Goal: Task Accomplishment & Management: Manage account settings

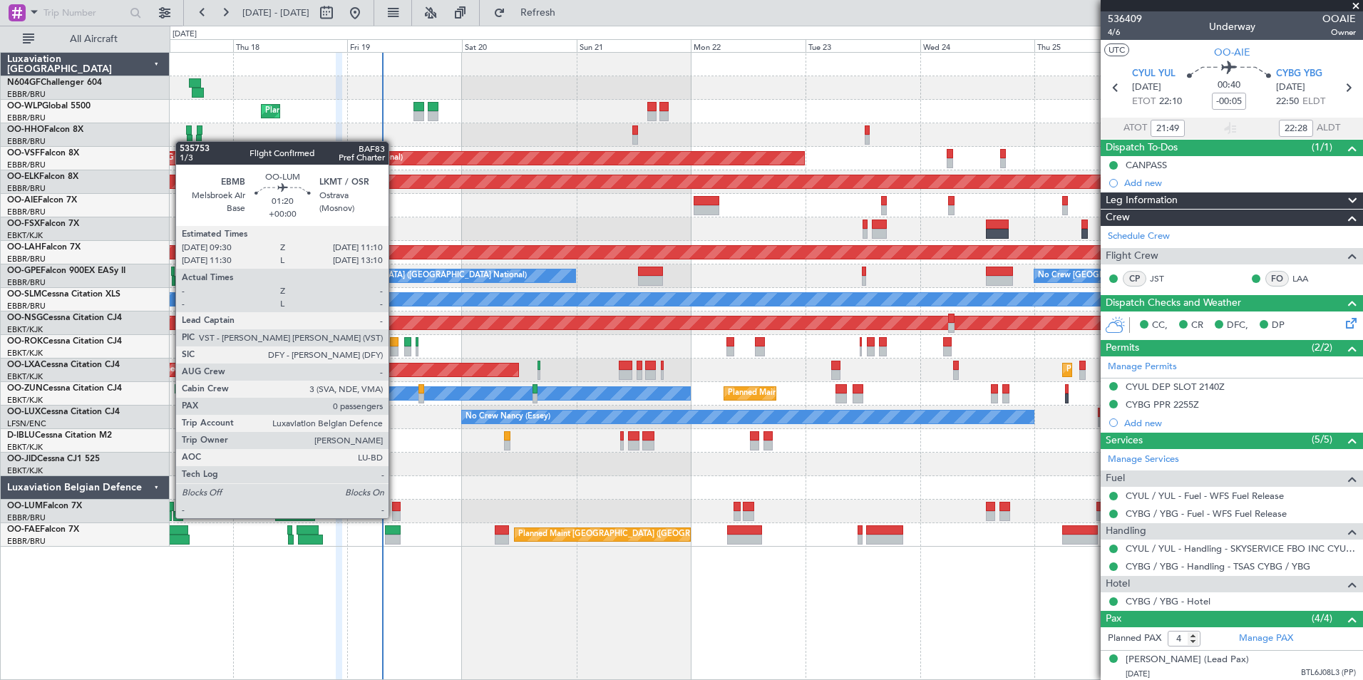
click at [395, 517] on div at bounding box center [396, 516] width 9 height 10
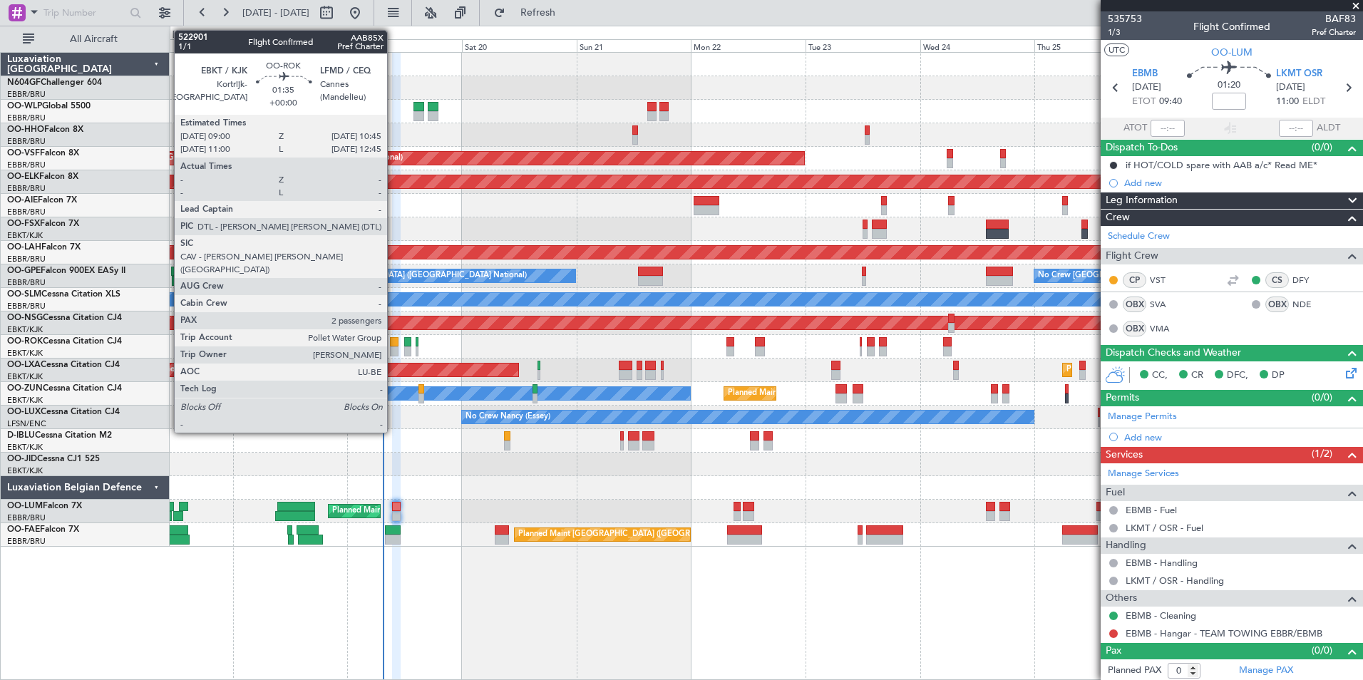
click at [394, 347] on div at bounding box center [394, 352] width 9 height 10
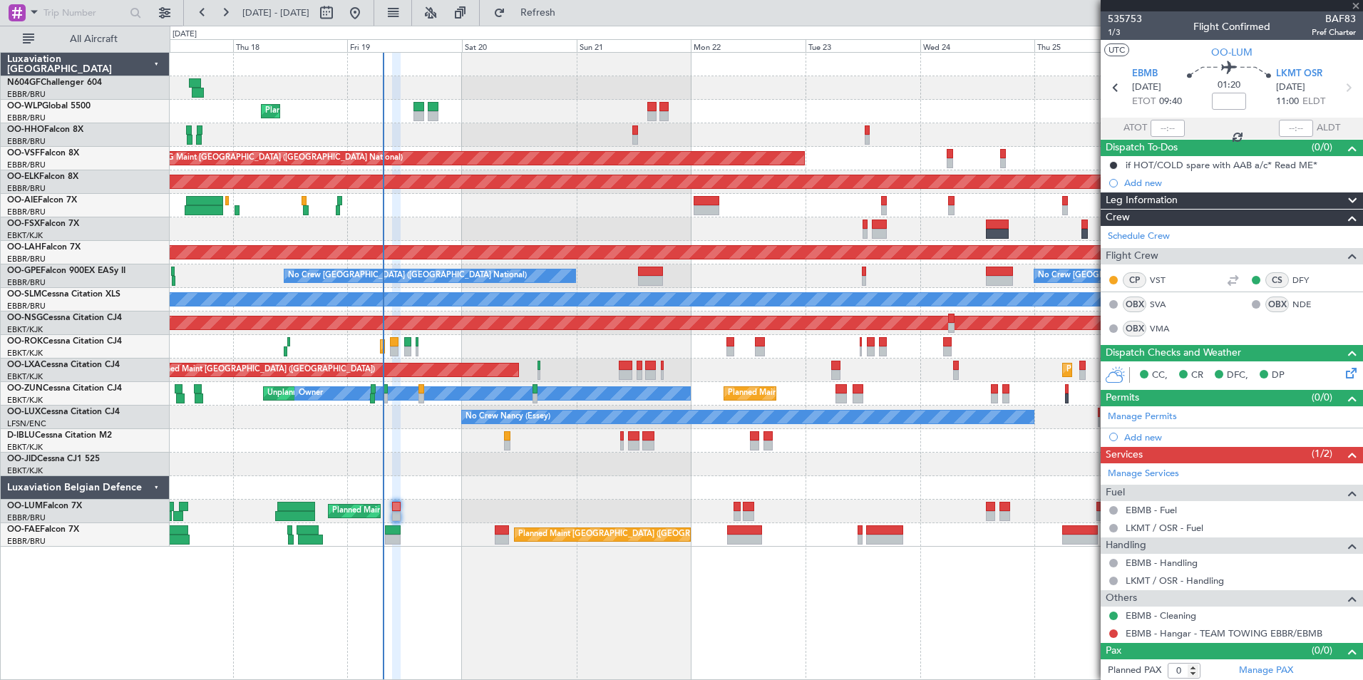
type input "2"
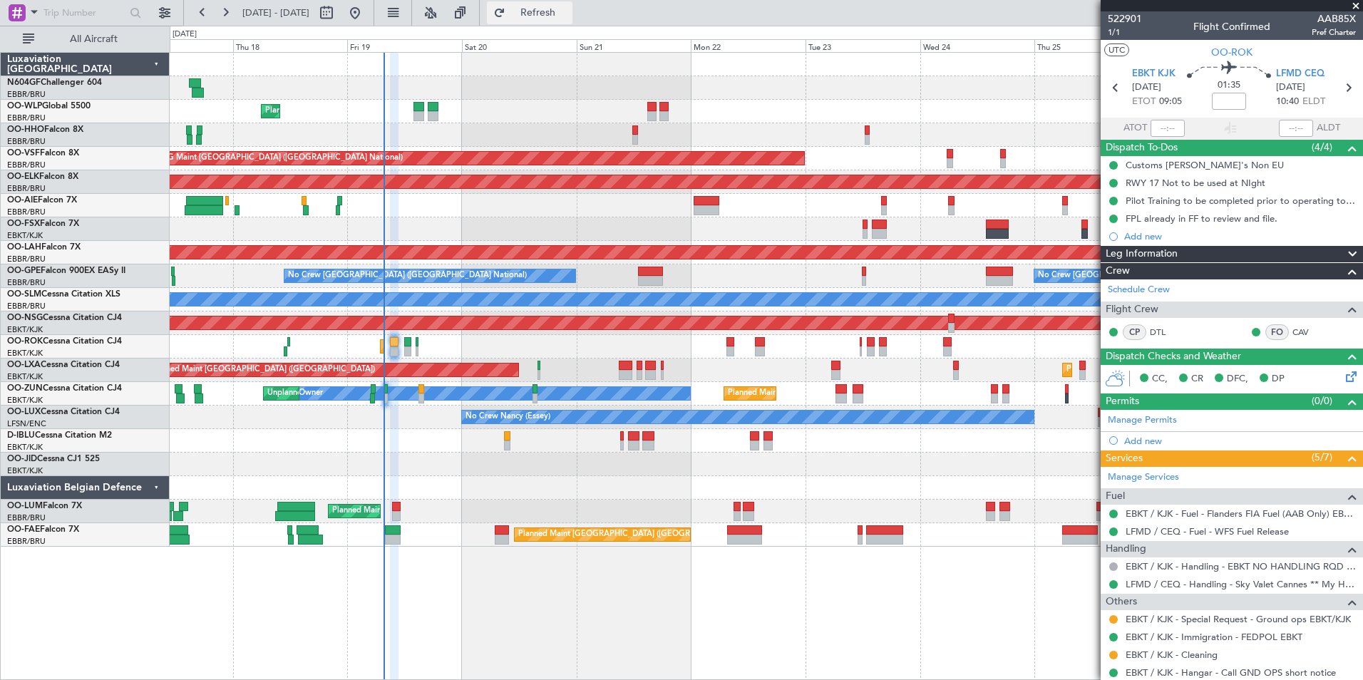
click at [573, 19] on button "Refresh" at bounding box center [530, 12] width 86 height 23
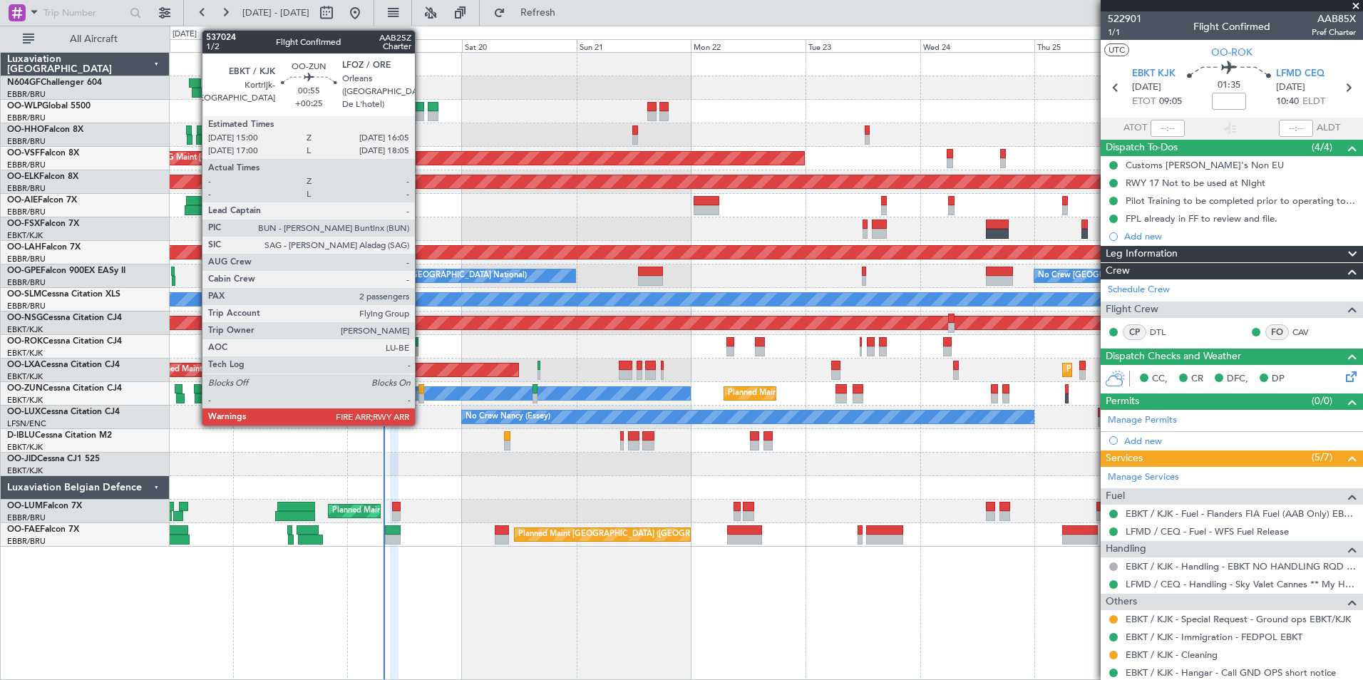
click at [421, 389] on div at bounding box center [422, 389] width 6 height 10
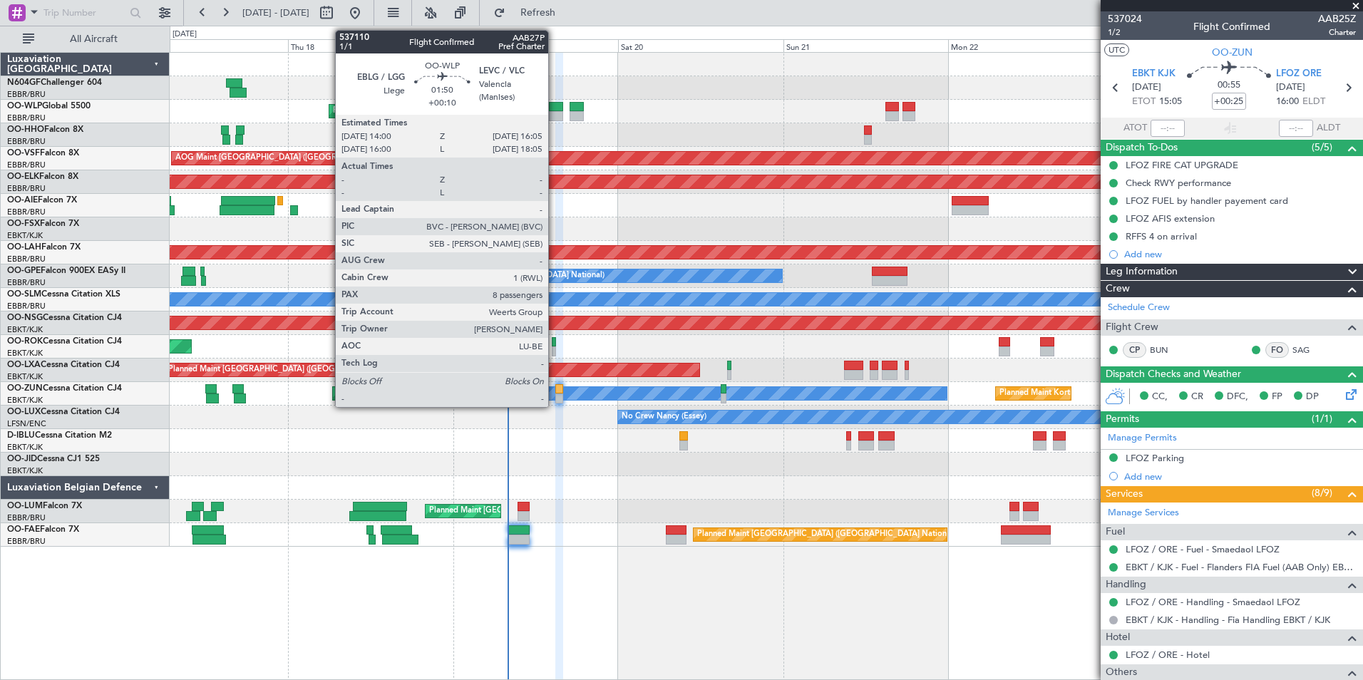
click at [555, 113] on div at bounding box center [556, 116] width 15 height 10
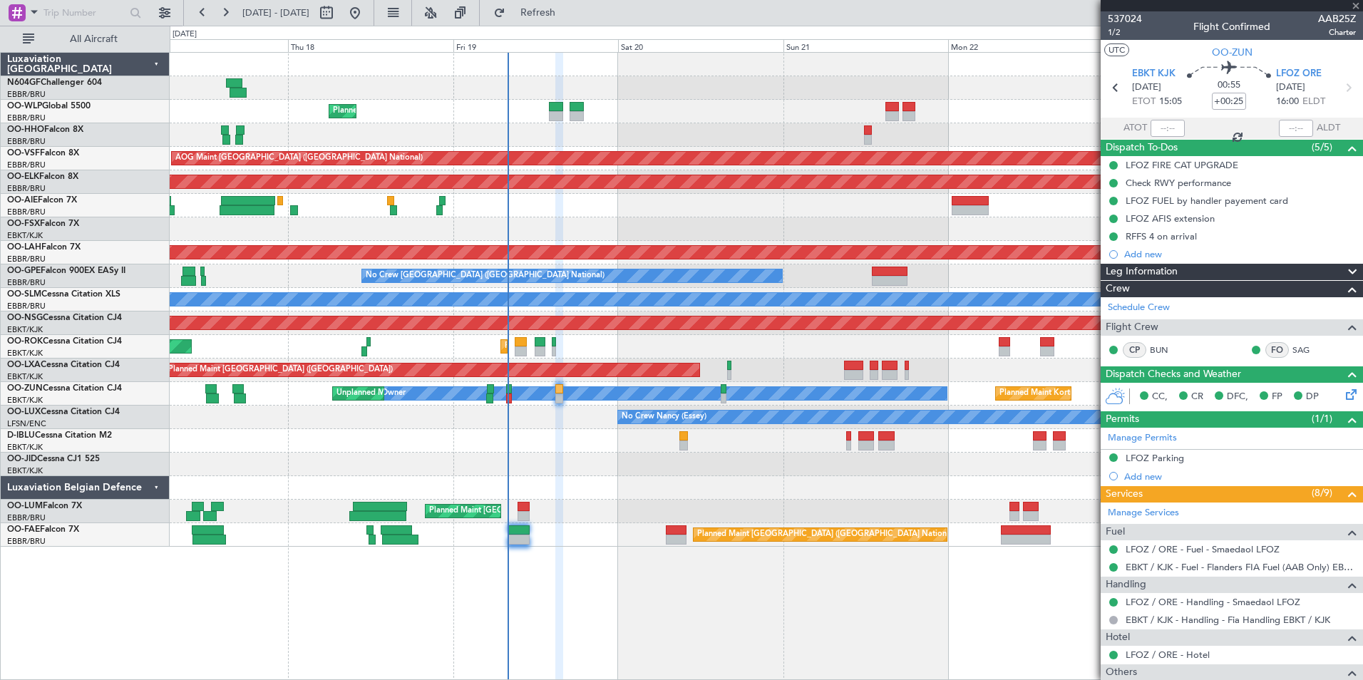
type input "+00:10"
type input "8"
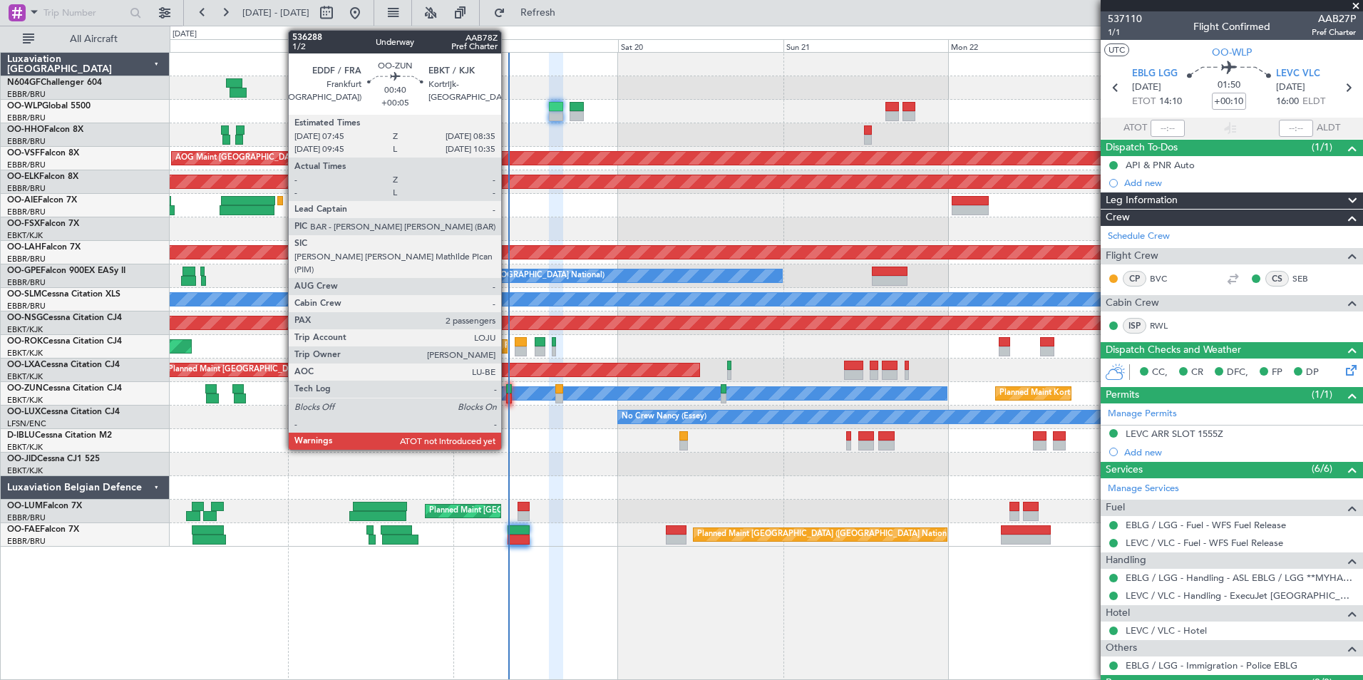
click at [508, 395] on div at bounding box center [509, 399] width 6 height 10
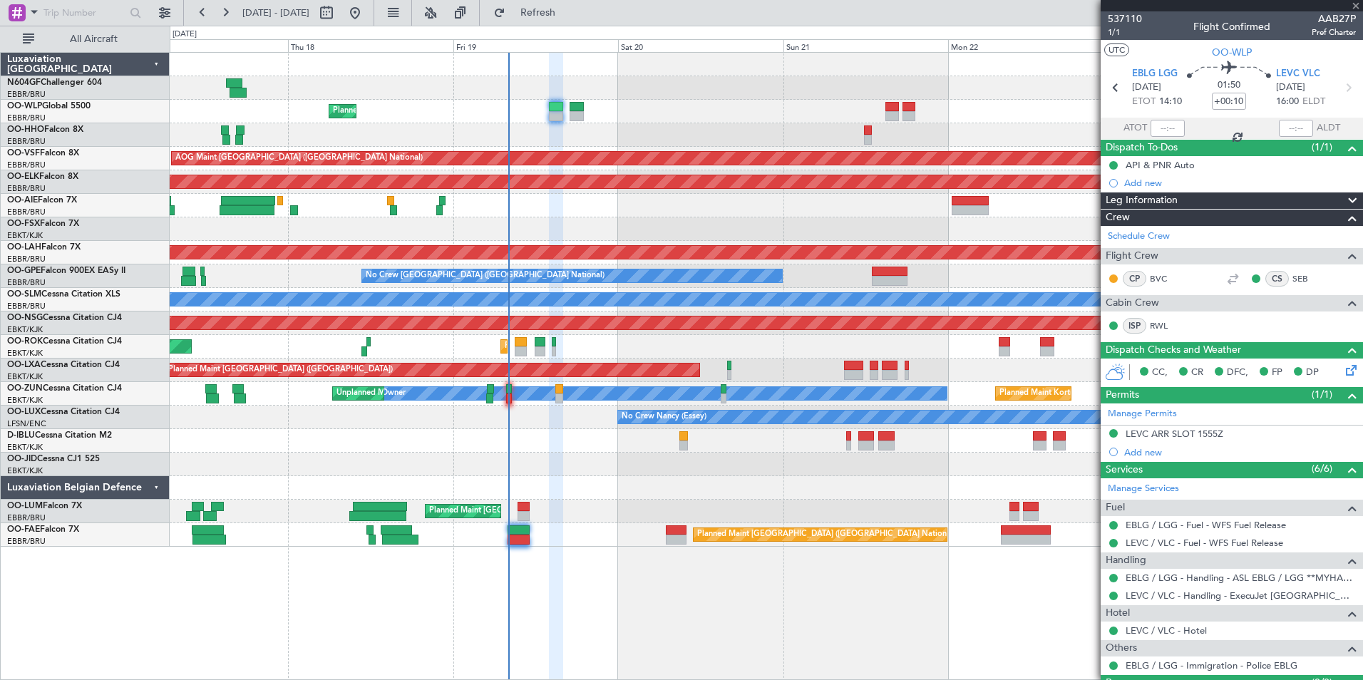
type input "+00:05"
type input "2"
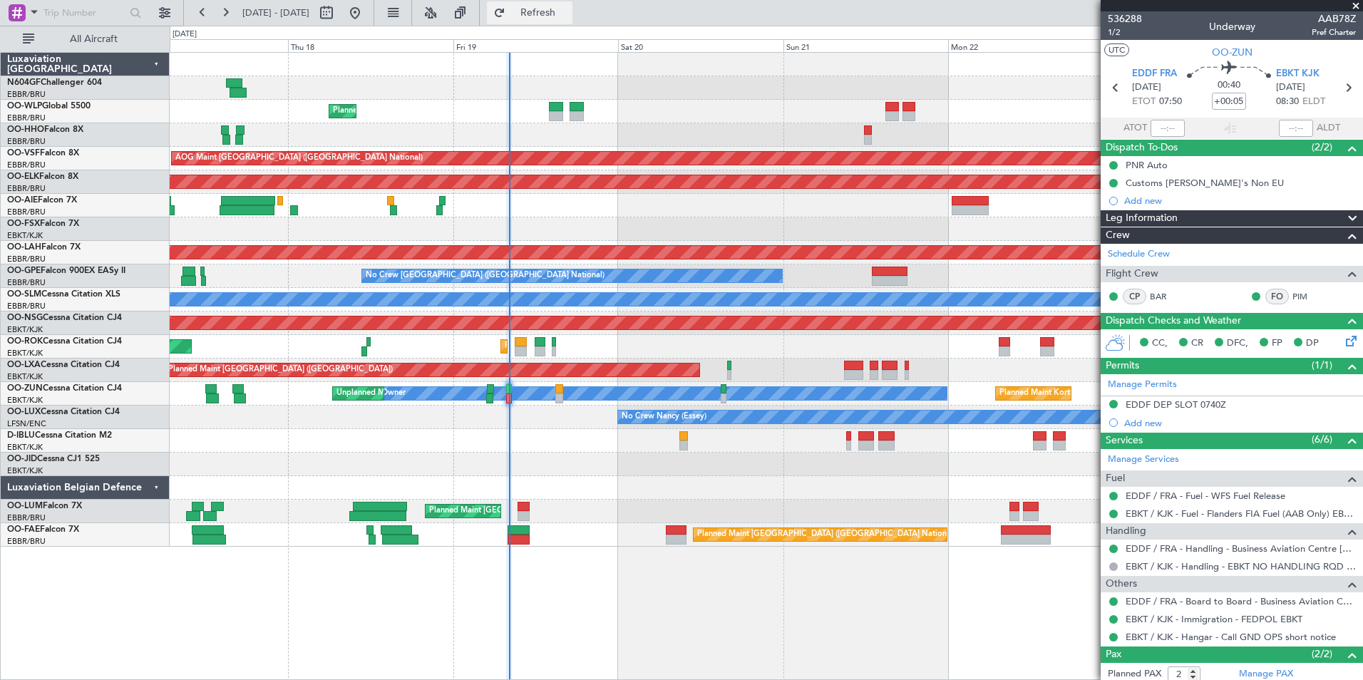
click at [568, 9] on span "Refresh" at bounding box center [538, 13] width 60 height 10
click at [556, 433] on div "A/C Unavailable Brussels (Brussels National)" at bounding box center [766, 441] width 1193 height 24
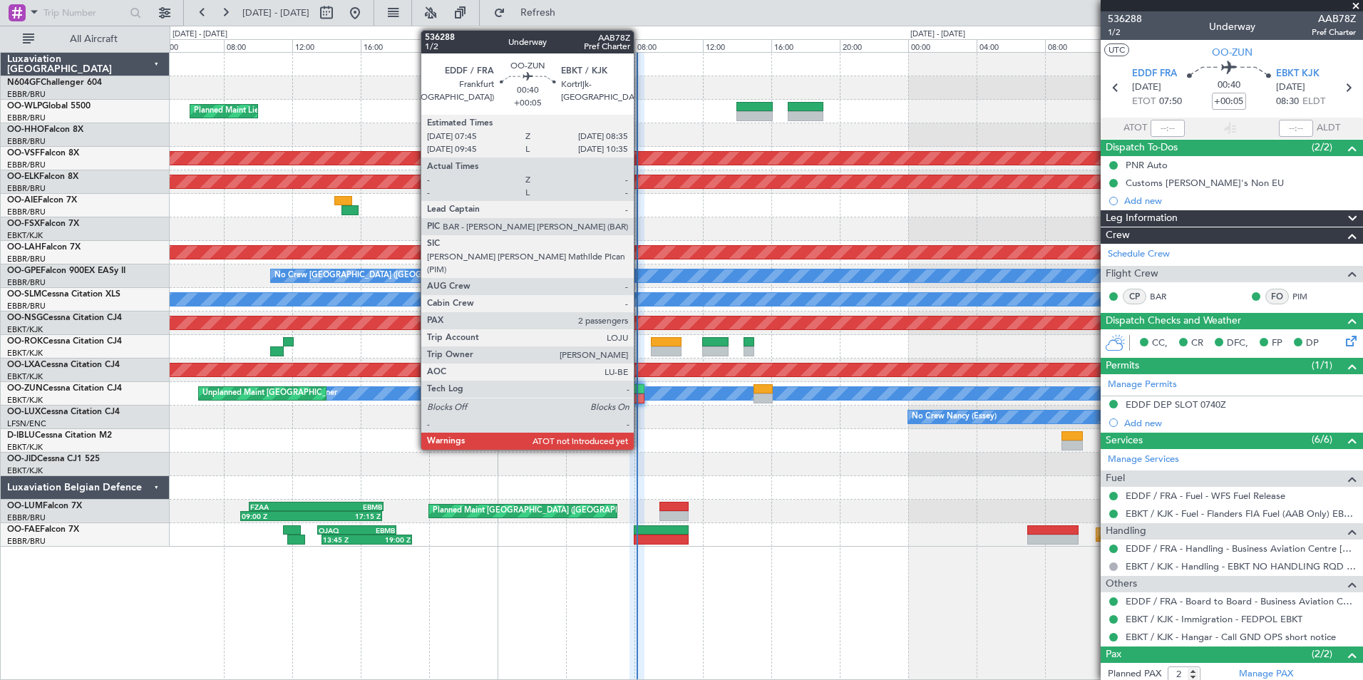
click at [644, 399] on div at bounding box center [637, 399] width 14 height 10
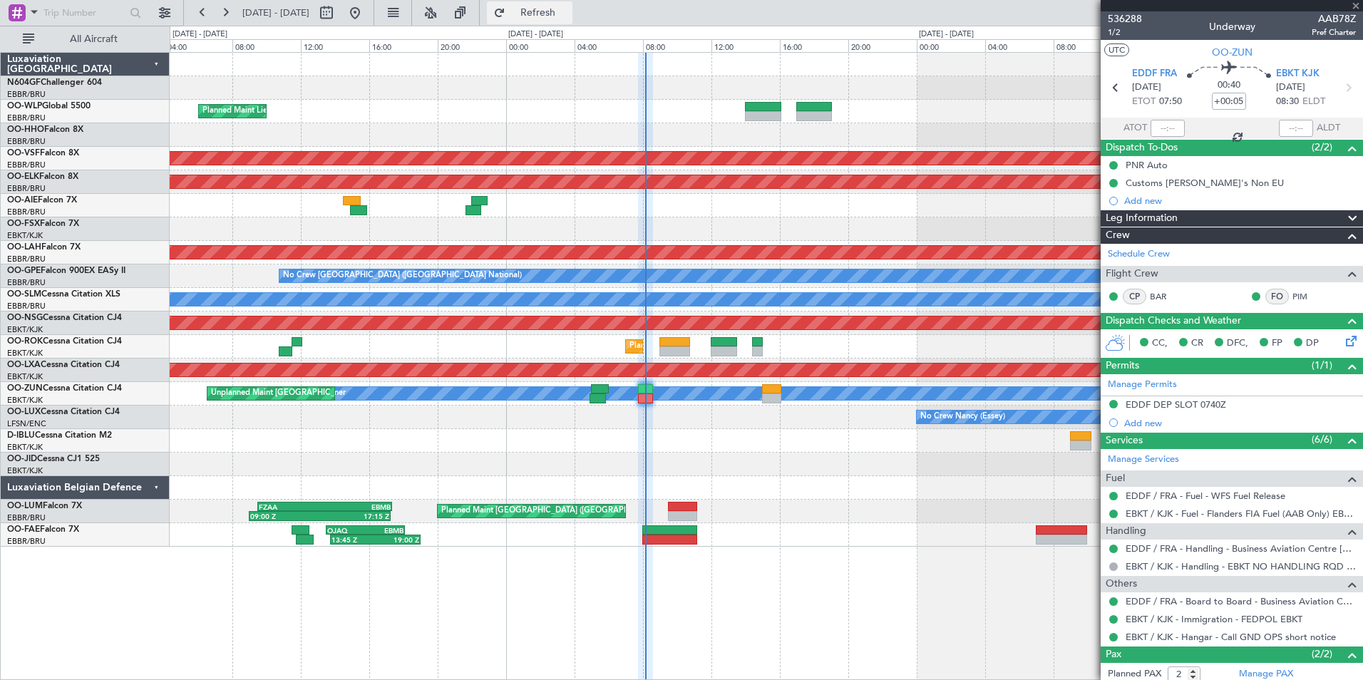
click at [568, 8] on span "Refresh" at bounding box center [538, 13] width 60 height 10
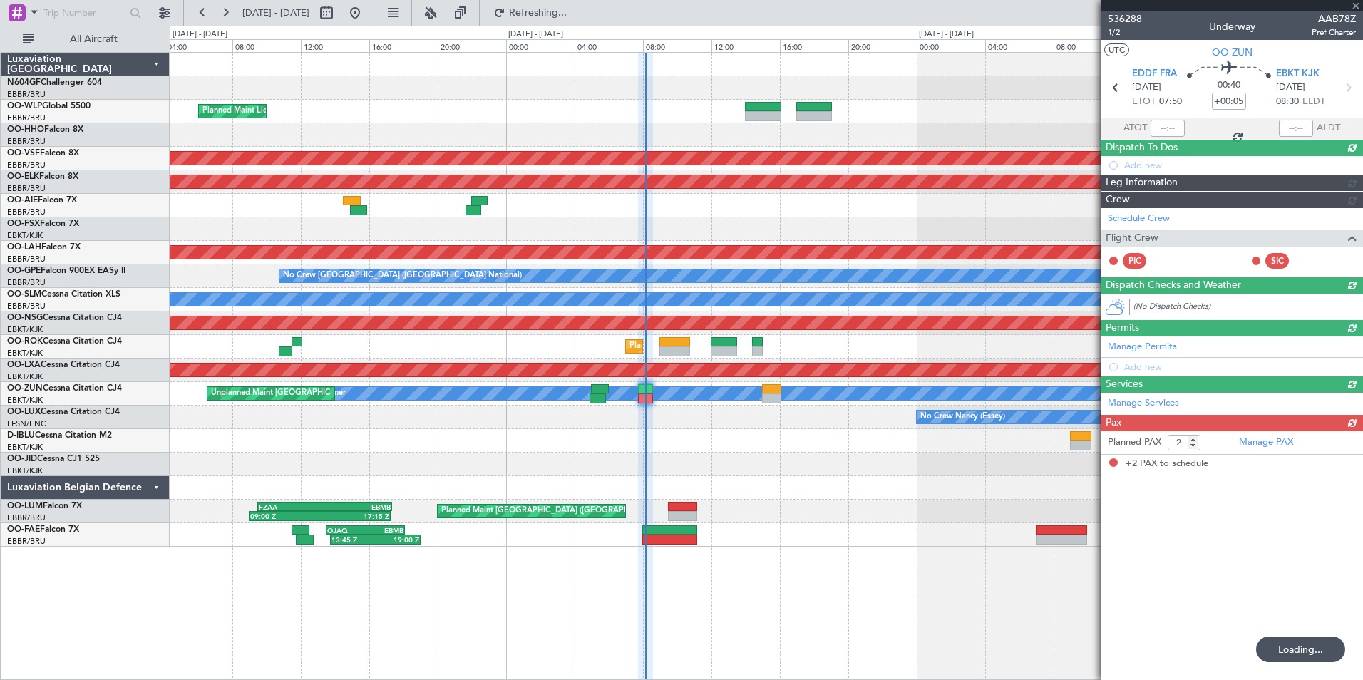
click at [819, 377] on div "Planned Maint Liege AOG Maint Brussels (Brussels National) Planned Maint Kortri…" at bounding box center [766, 300] width 1193 height 494
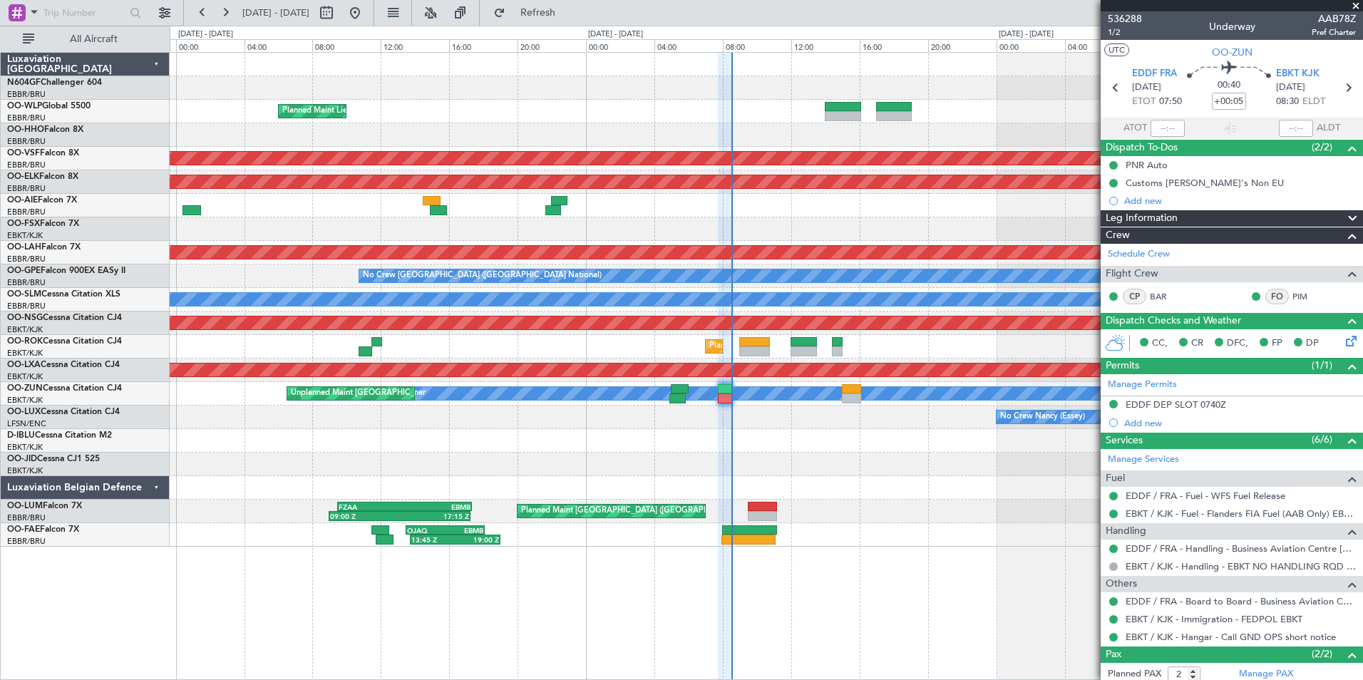
click at [939, 549] on div "Planned Maint Liege AOG Maint Brussels (Brussels National) Planned Maint Kortri…" at bounding box center [767, 366] width 1194 height 628
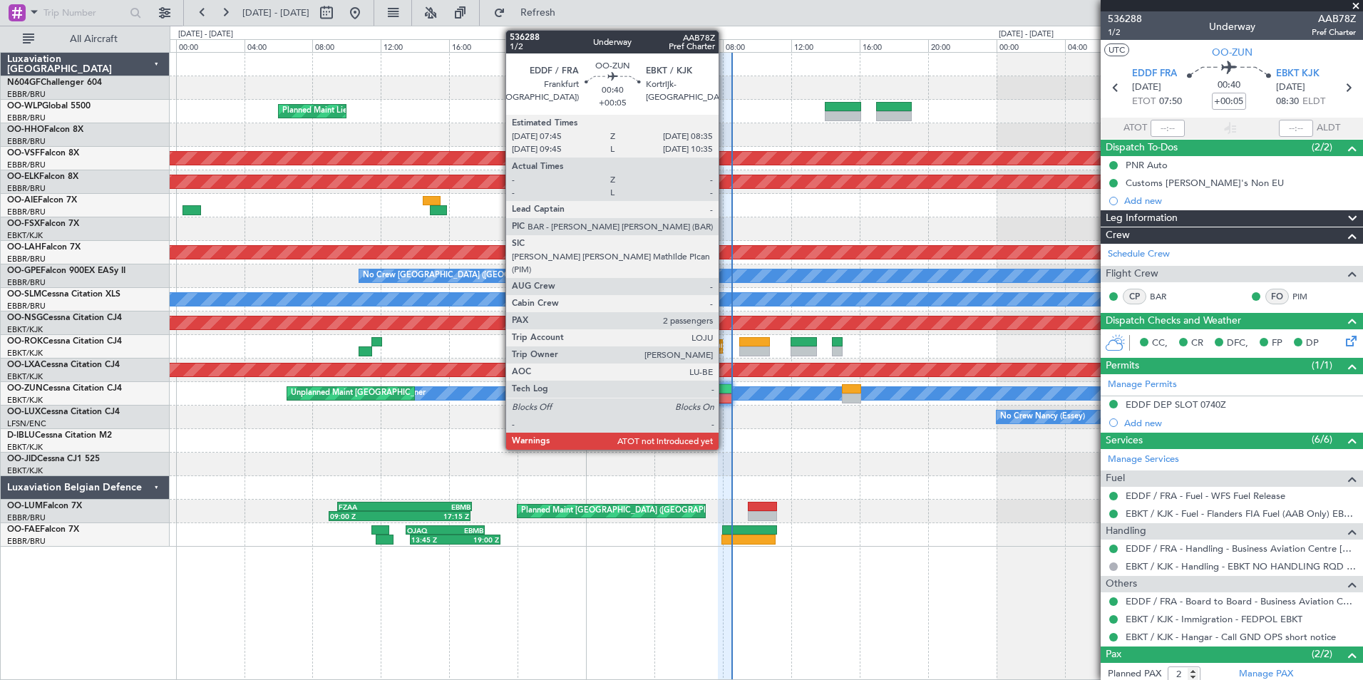
click at [725, 393] on div at bounding box center [725, 389] width 14 height 10
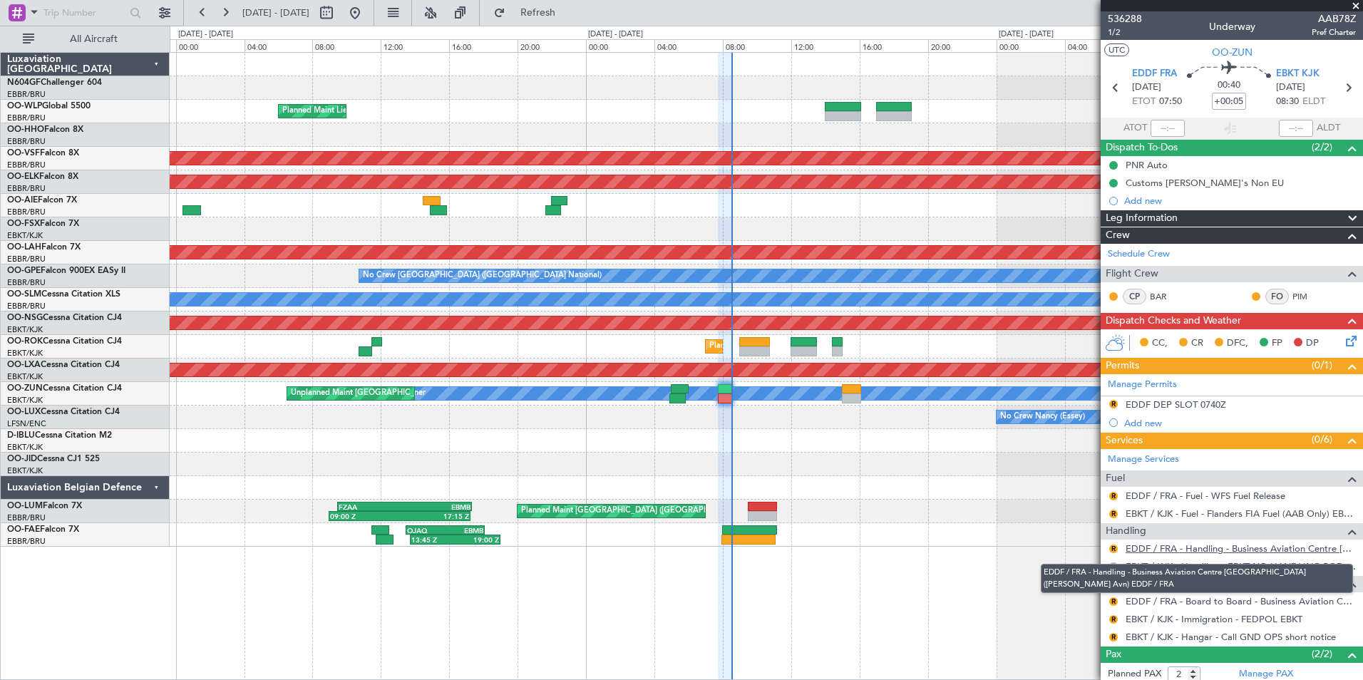
click at [1210, 551] on link "EDDF / FRA - Handling - Business Aviation Centre Frankfurt (Kurz Avn) EDDF / FRA" at bounding box center [1241, 549] width 230 height 12
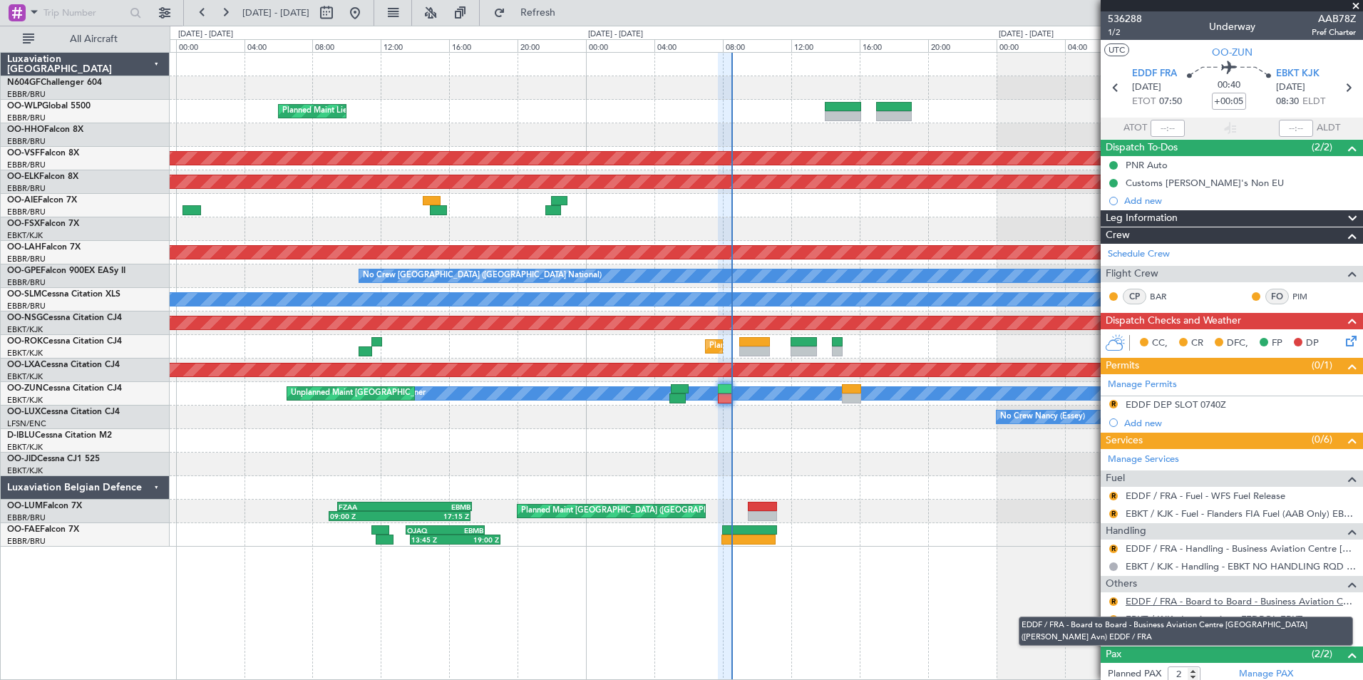
click at [1228, 601] on link "EDDF / FRA - Board to Board - Business Aviation Centre Frankfurt (Kurz Avn) EDD…" at bounding box center [1241, 601] width 230 height 12
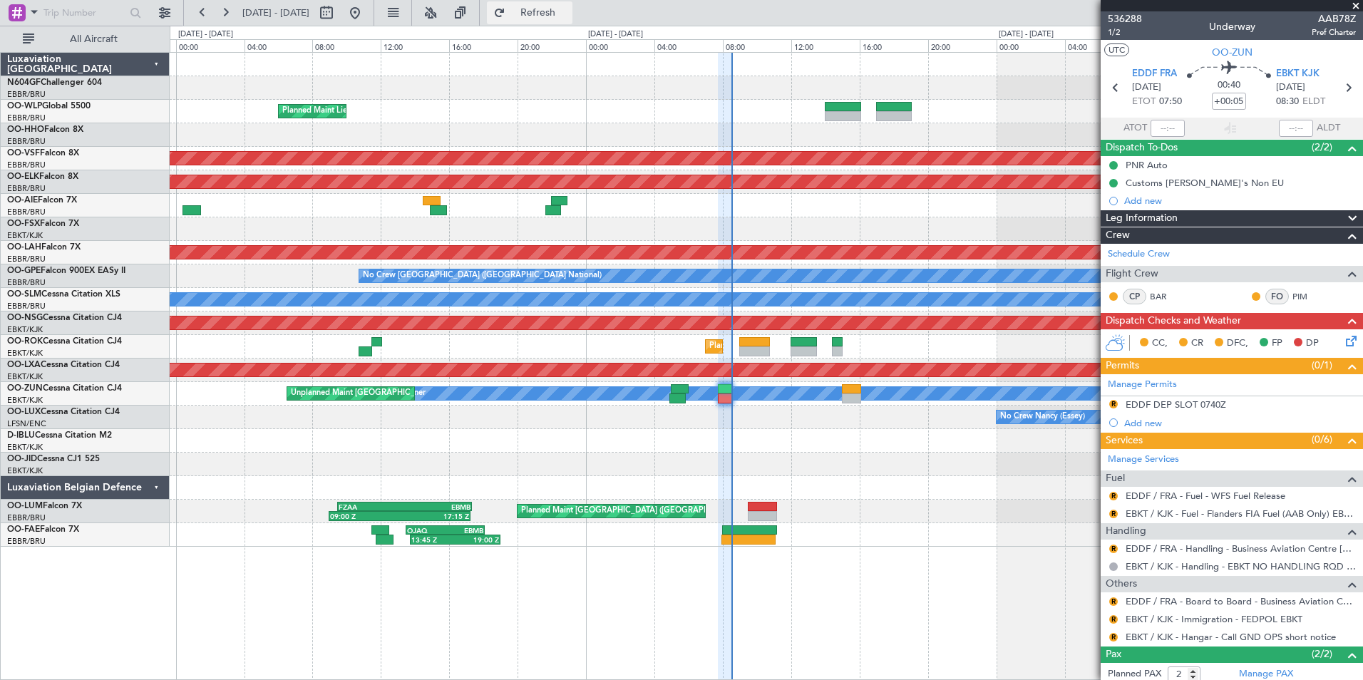
click at [567, 14] on span "Refresh" at bounding box center [538, 13] width 60 height 10
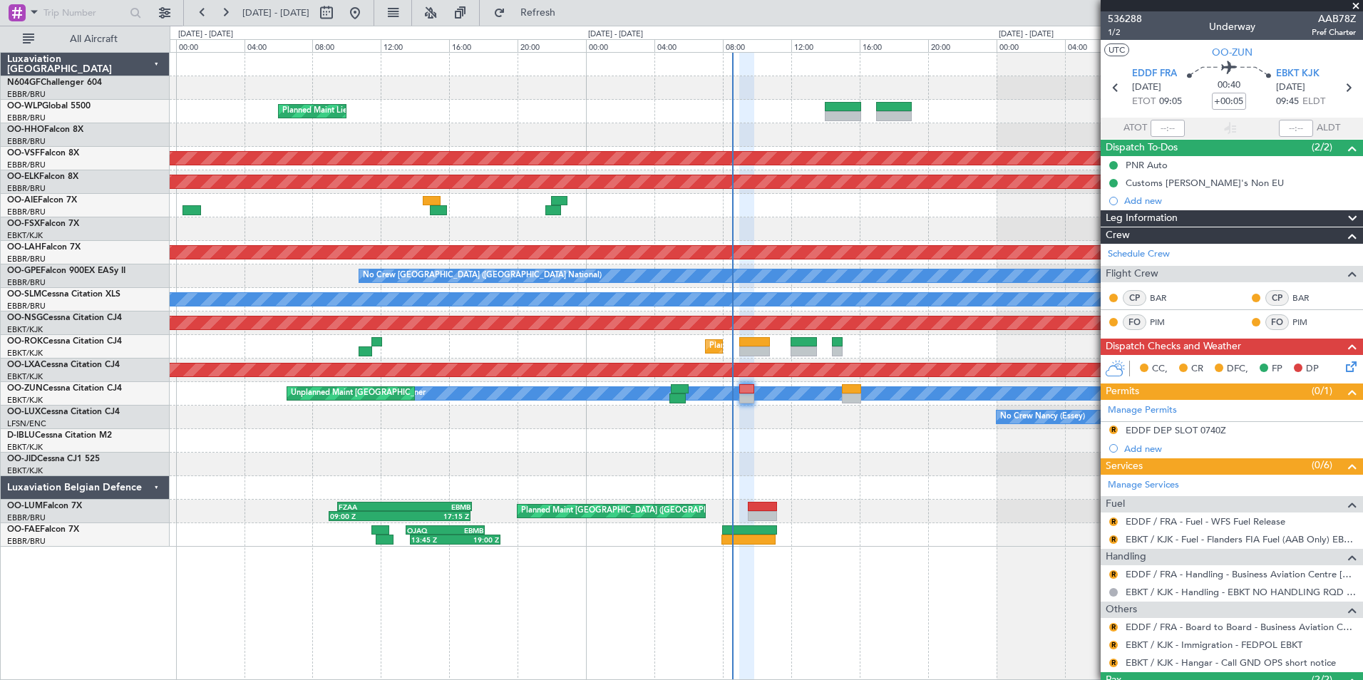
click at [854, 488] on div at bounding box center [766, 488] width 1193 height 24
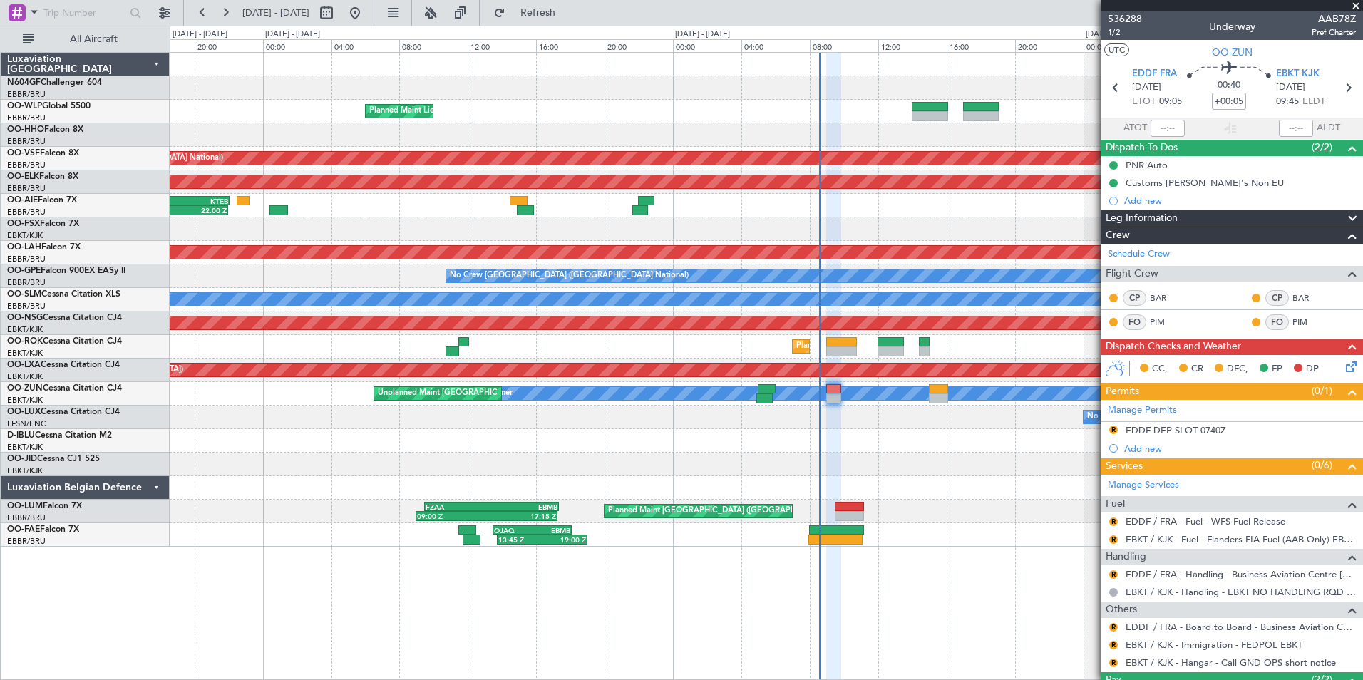
click at [892, 445] on div "Planned Maint Liege AOG Maint Brussels (Brussels National) Planned Maint Kortri…" at bounding box center [766, 300] width 1193 height 494
click at [568, 18] on span "Refresh" at bounding box center [538, 13] width 60 height 10
click at [540, 8] on button "Refresh" at bounding box center [530, 12] width 86 height 23
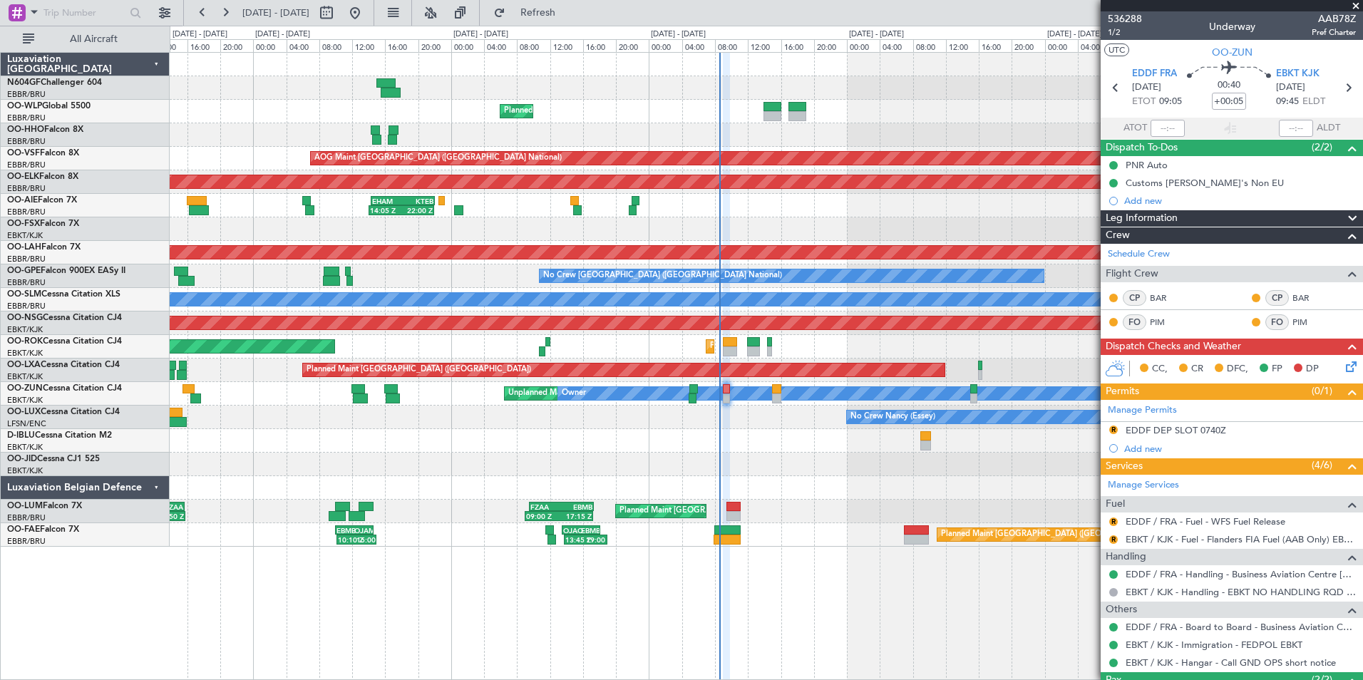
click at [756, 464] on div at bounding box center [766, 465] width 1193 height 24
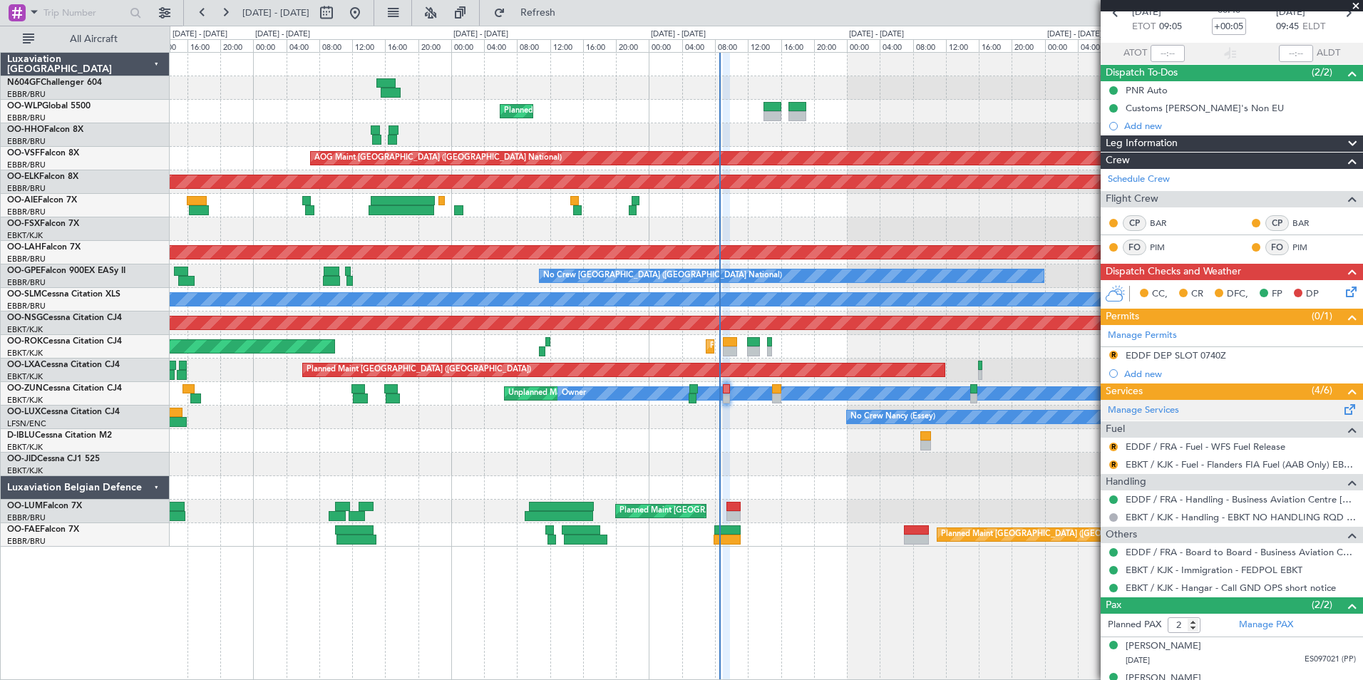
scroll to position [76, 0]
click at [1112, 447] on button "R" at bounding box center [1114, 446] width 9 height 9
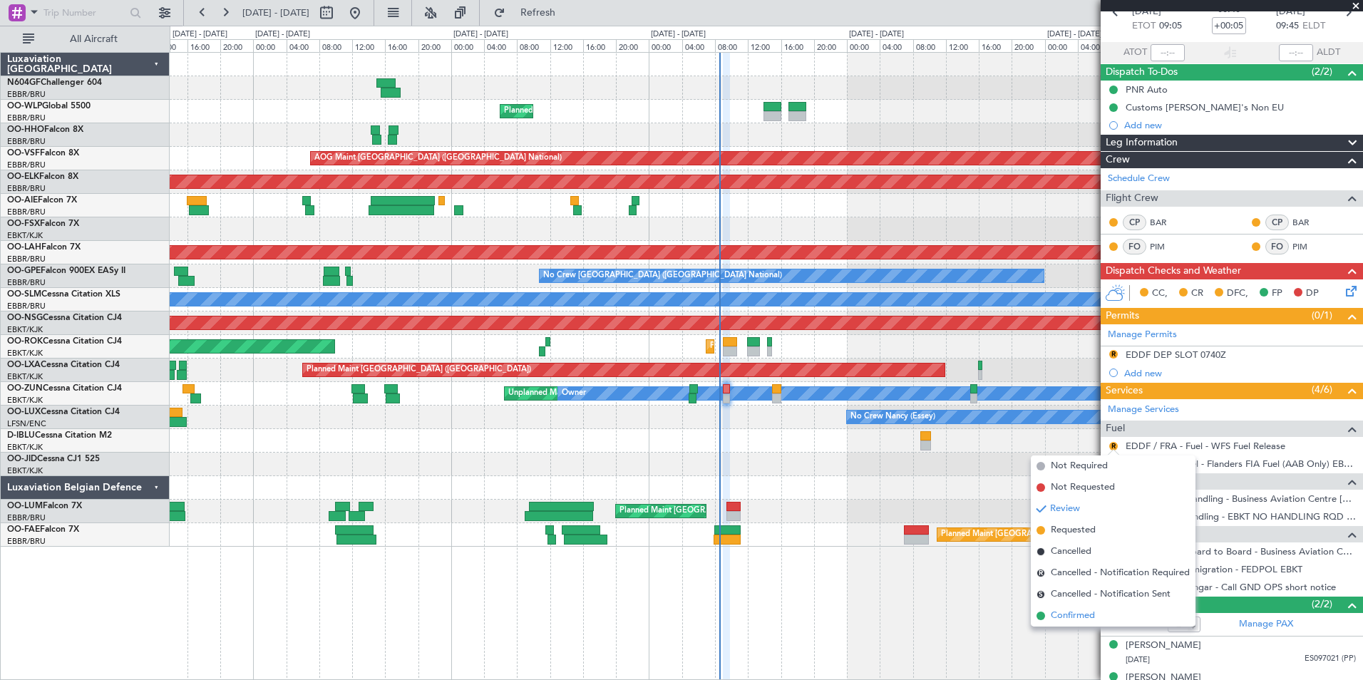
click at [1085, 618] on span "Confirmed" at bounding box center [1073, 616] width 44 height 14
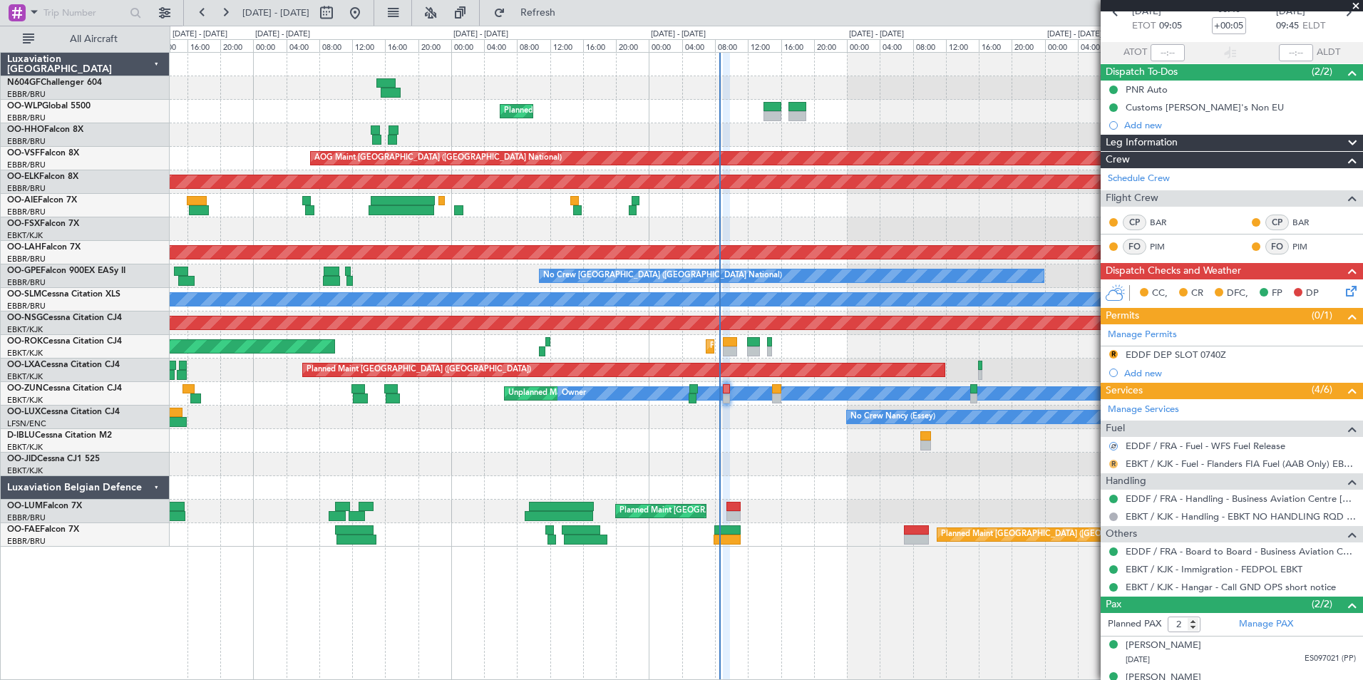
click at [1114, 463] on button "R" at bounding box center [1114, 464] width 9 height 9
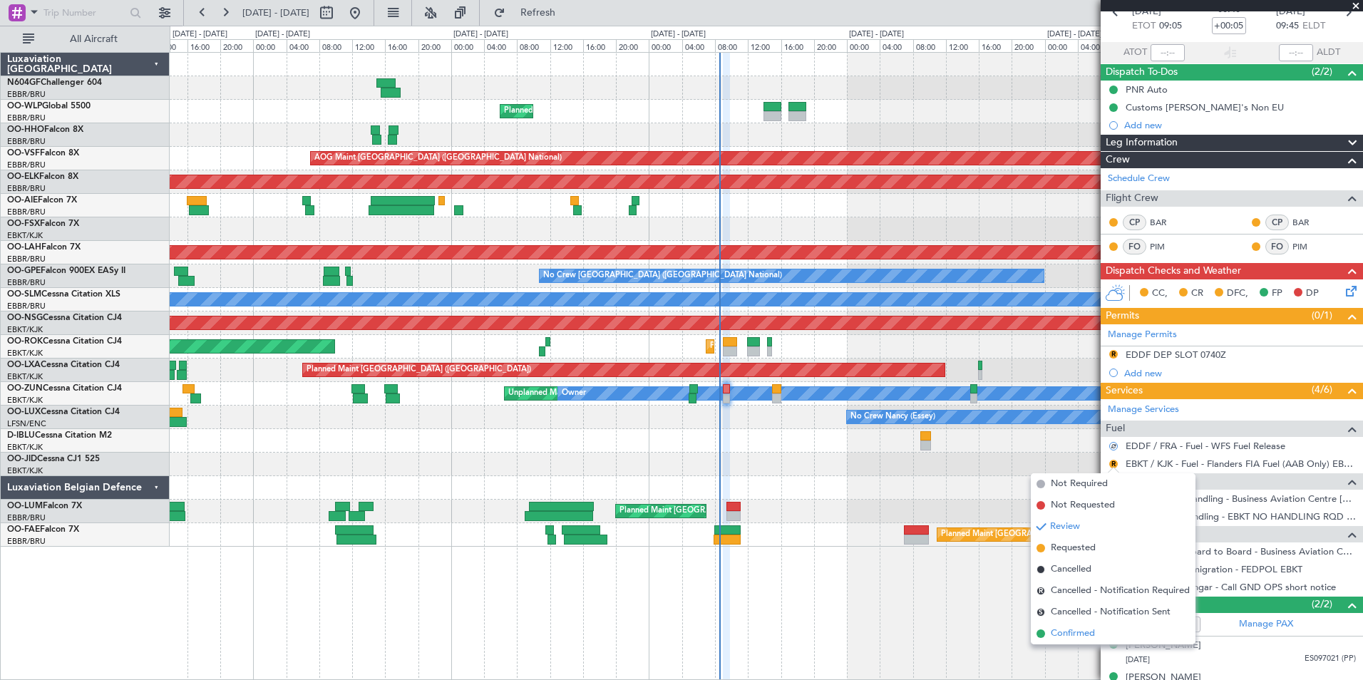
click at [1082, 638] on span "Confirmed" at bounding box center [1073, 634] width 44 height 14
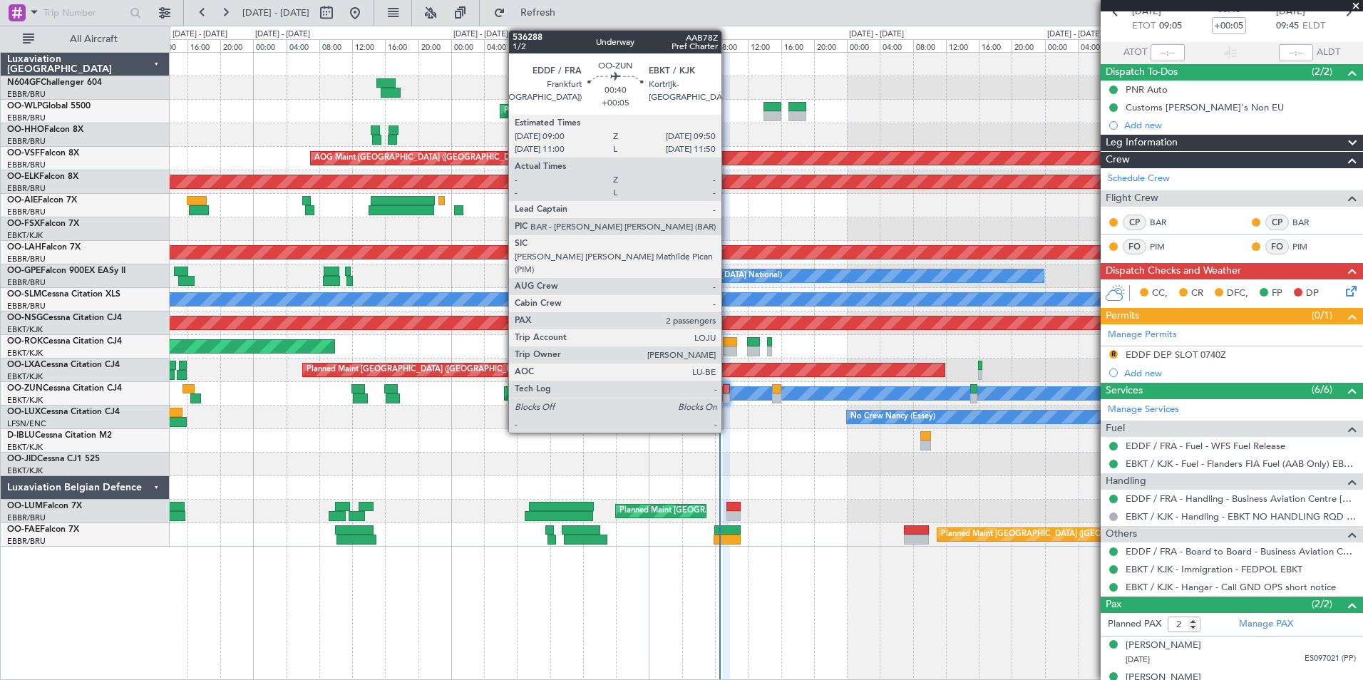
click at [728, 396] on div at bounding box center [726, 399] width 7 height 10
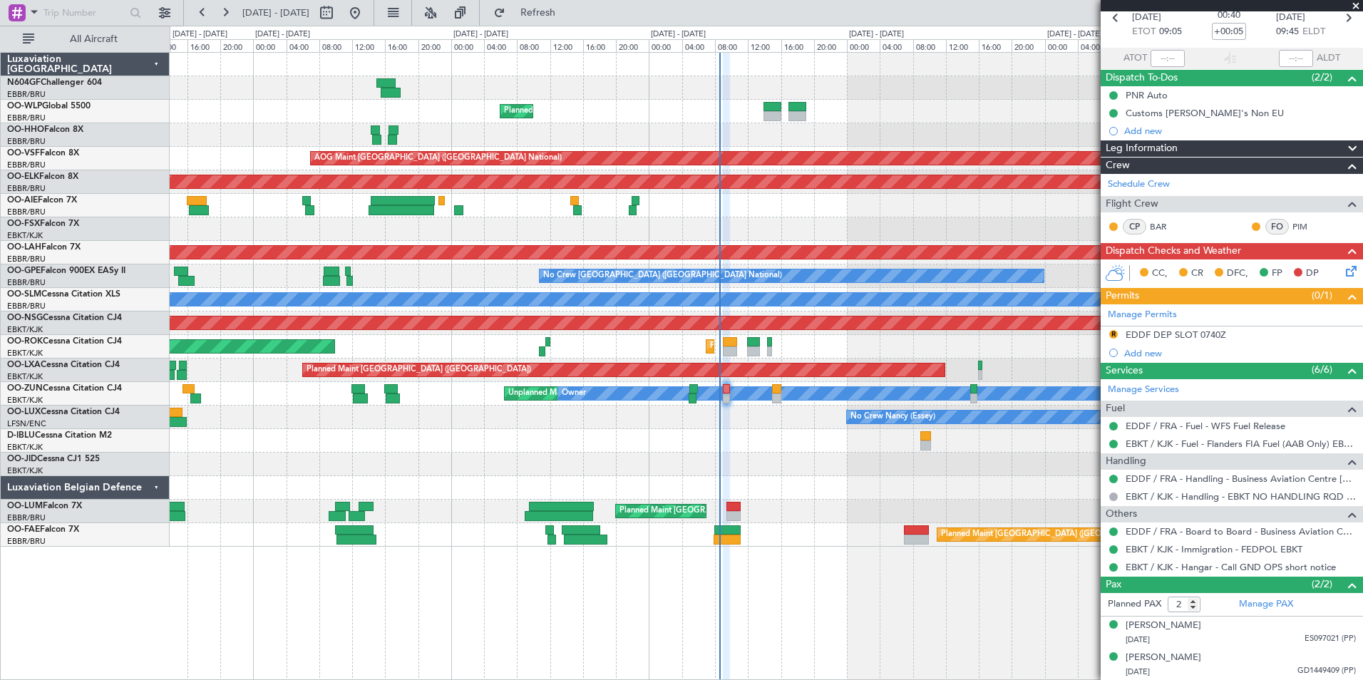
scroll to position [0, 0]
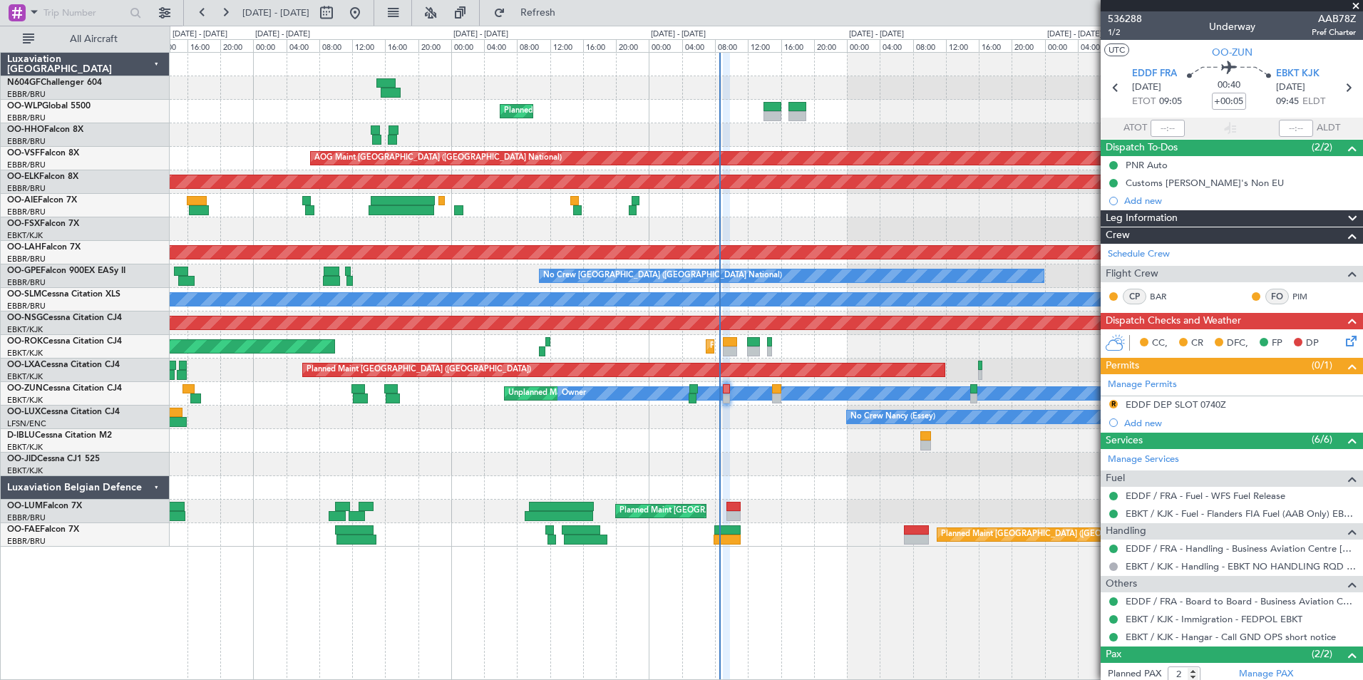
click at [919, 545] on div "Planned Maint Brussels (Brussels National)" at bounding box center [766, 535] width 1193 height 24
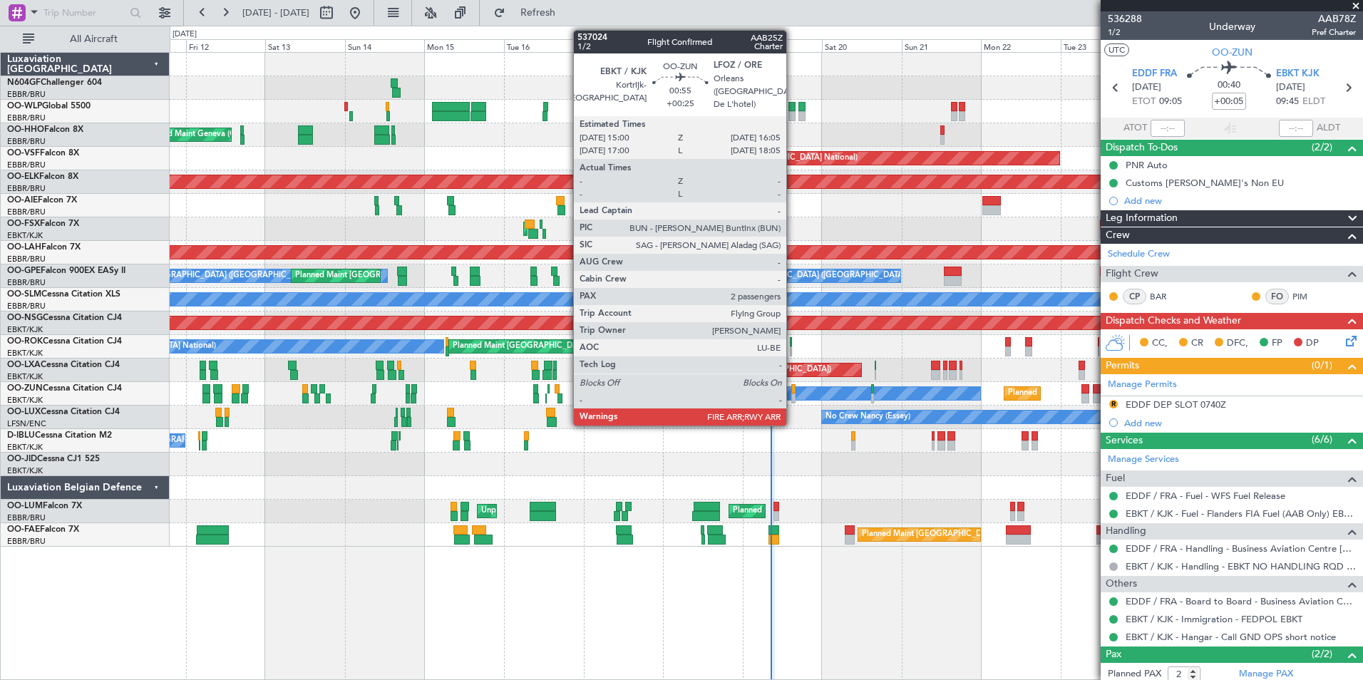
click at [793, 393] on div at bounding box center [794, 389] width 4 height 10
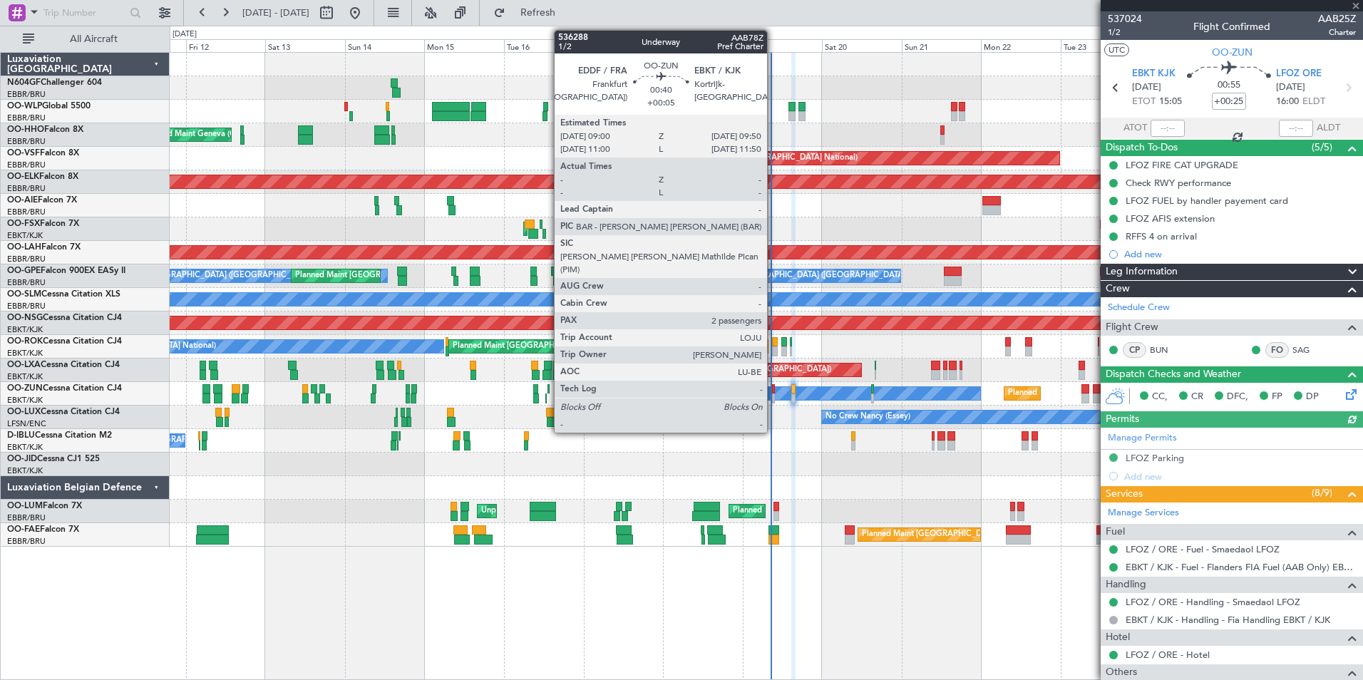
click at [774, 394] on div at bounding box center [773, 399] width 3 height 10
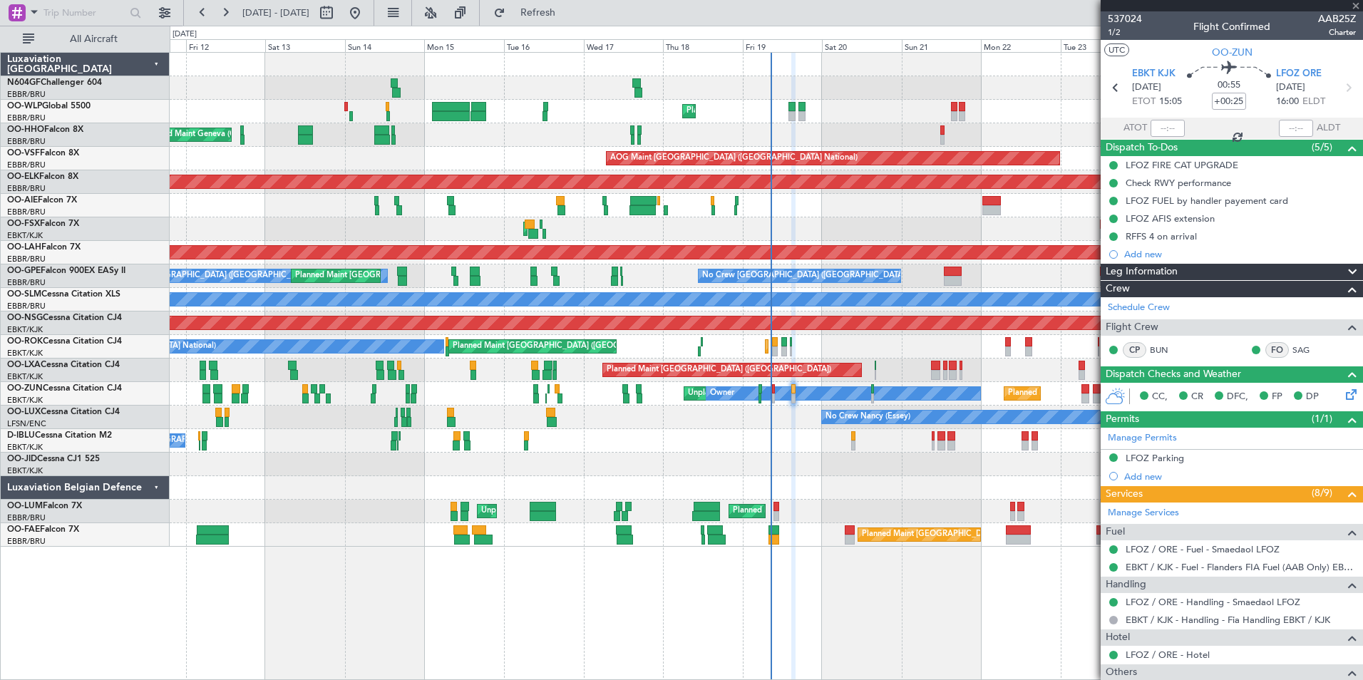
type input "+00:05"
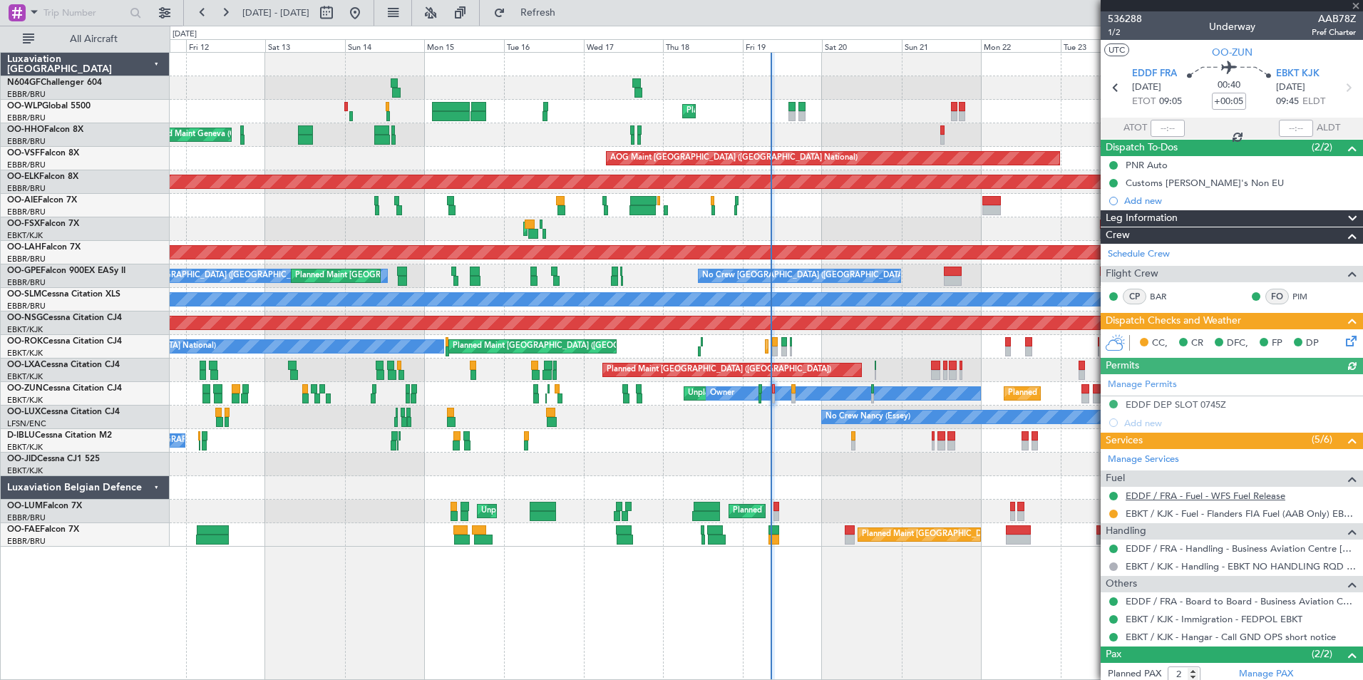
scroll to position [70, 0]
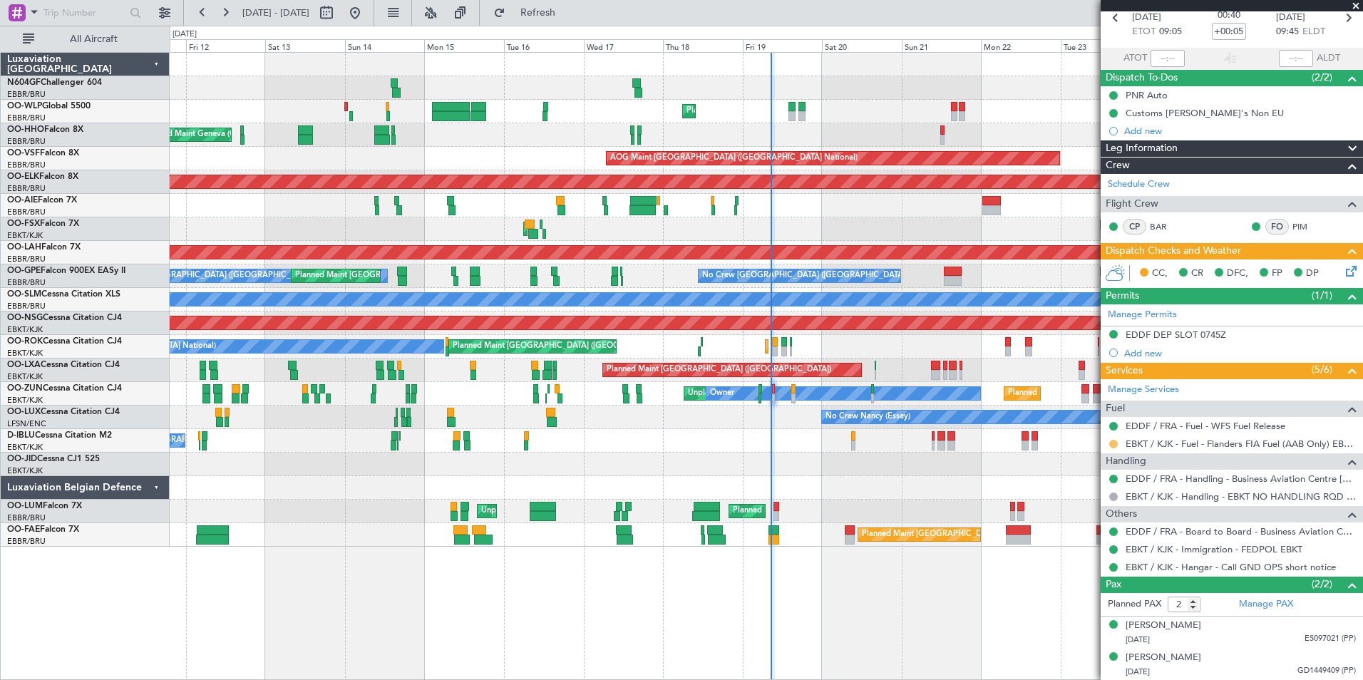
click at [1110, 444] on button at bounding box center [1114, 444] width 9 height 9
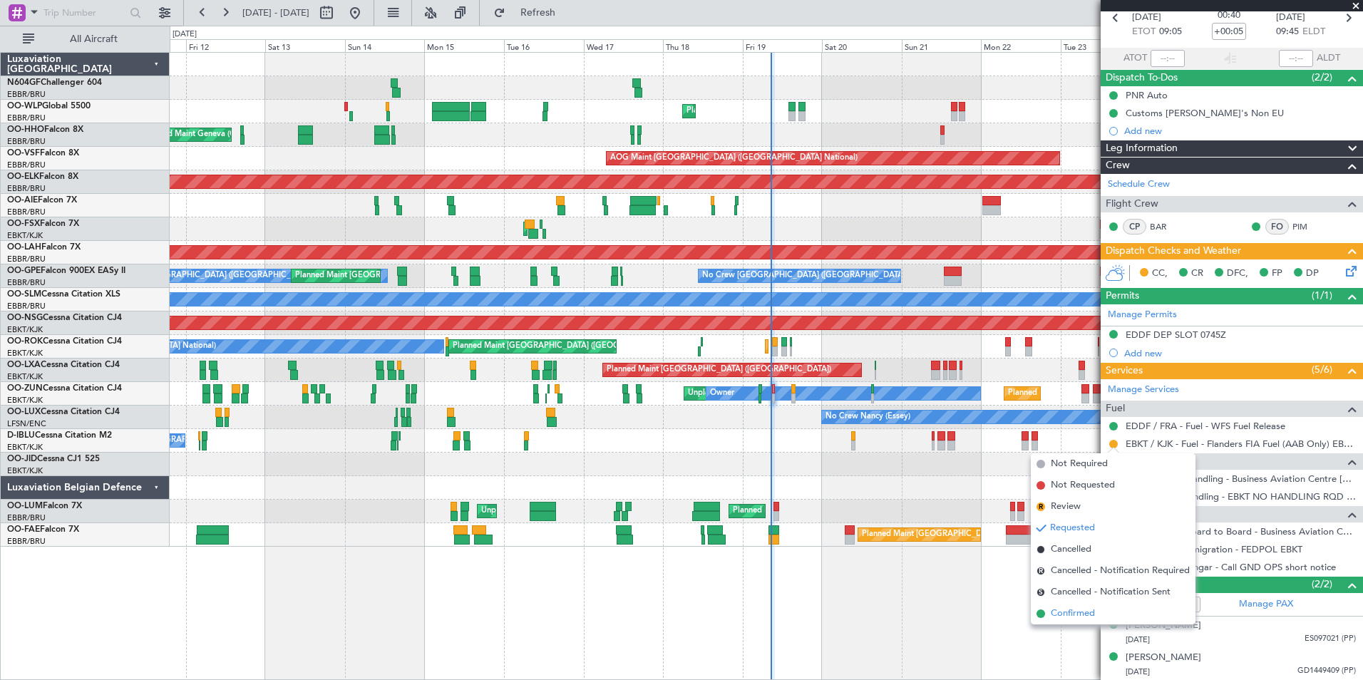
click at [1084, 616] on span "Confirmed" at bounding box center [1073, 614] width 44 height 14
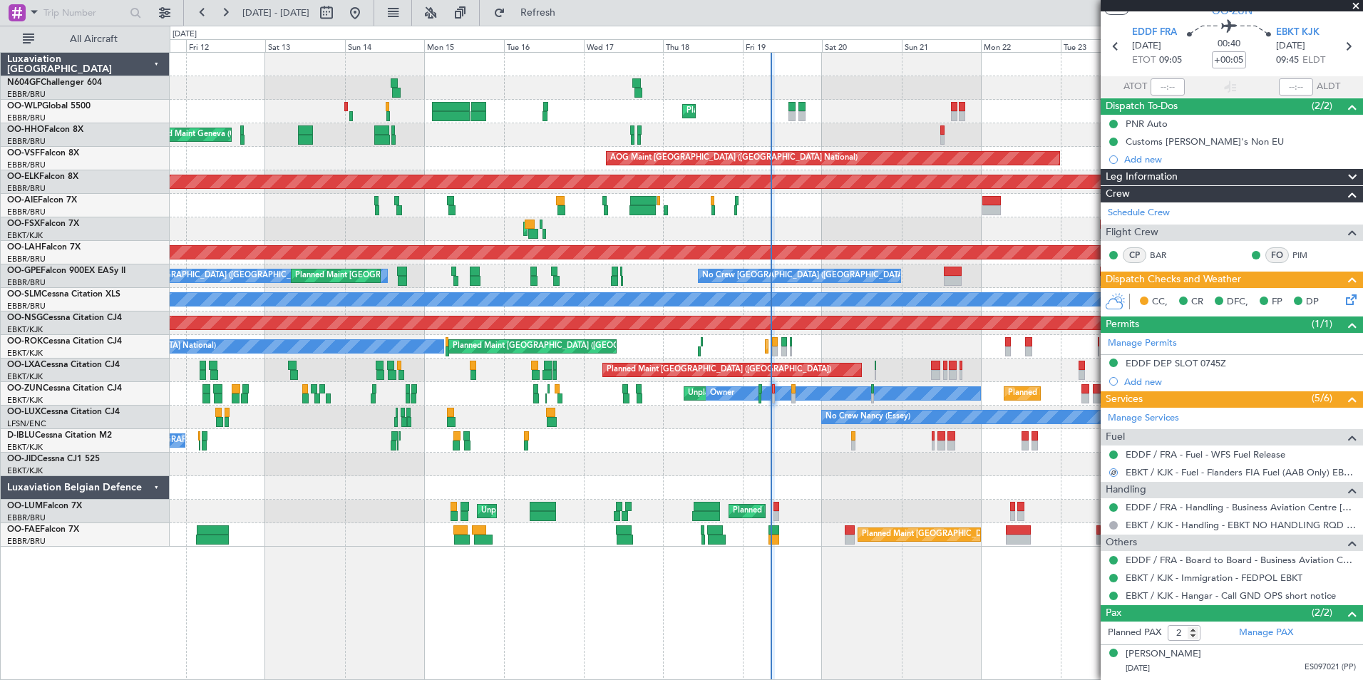
scroll to position [42, 0]
click at [1343, 302] on icon at bounding box center [1348, 296] width 11 height 11
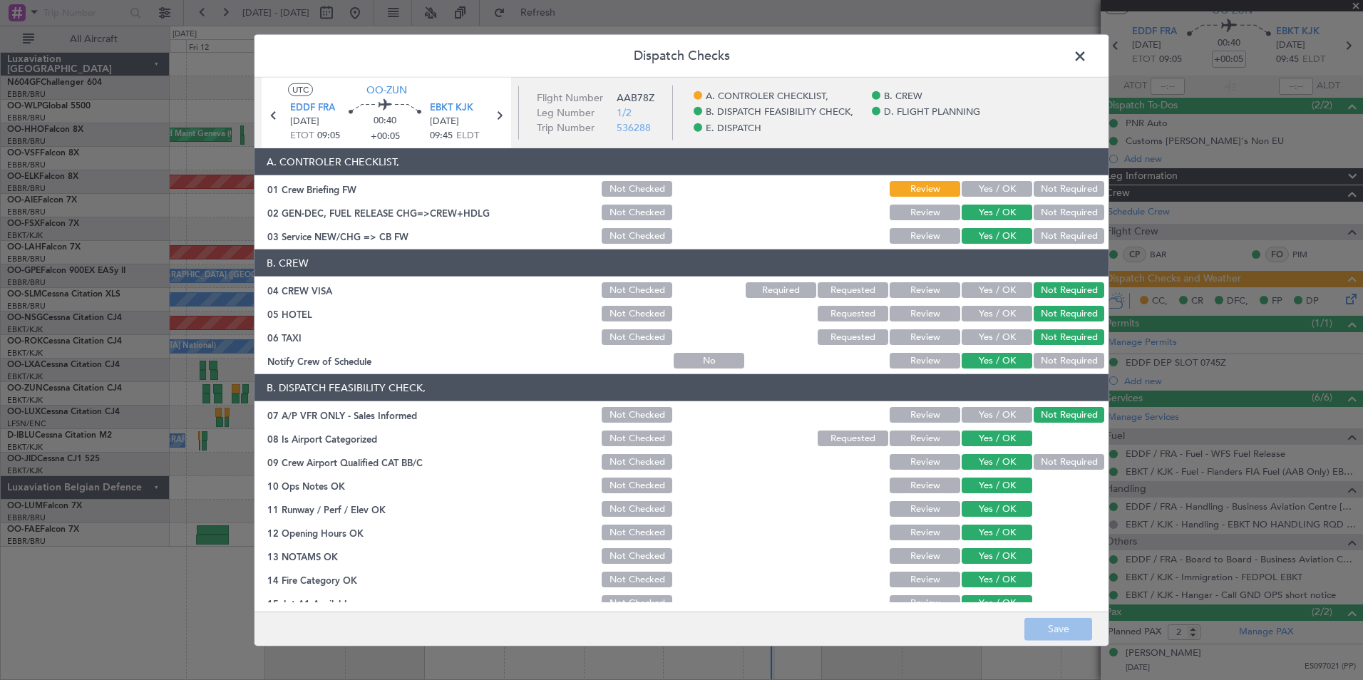
click at [1003, 183] on button "Yes / OK" at bounding box center [997, 189] width 71 height 16
click at [1079, 614] on footer "Save" at bounding box center [682, 628] width 854 height 34
click at [1079, 625] on button "Save" at bounding box center [1059, 629] width 68 height 23
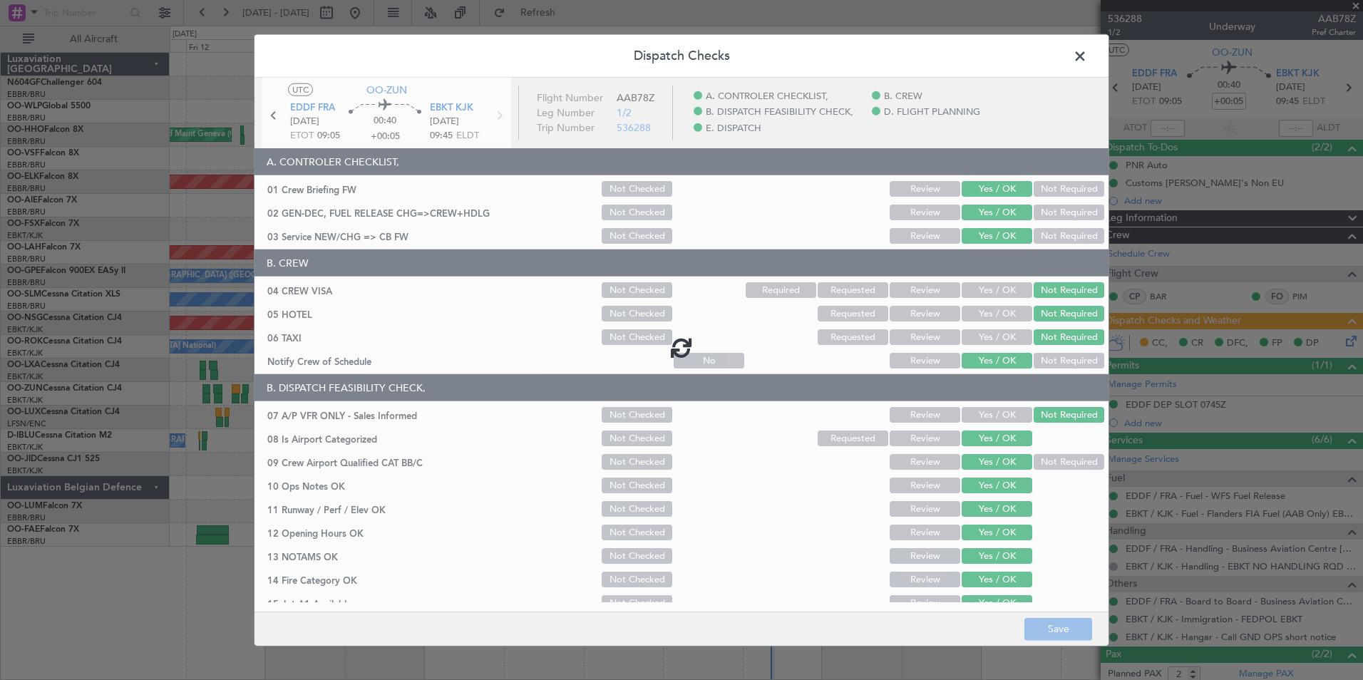
scroll to position [42, 0]
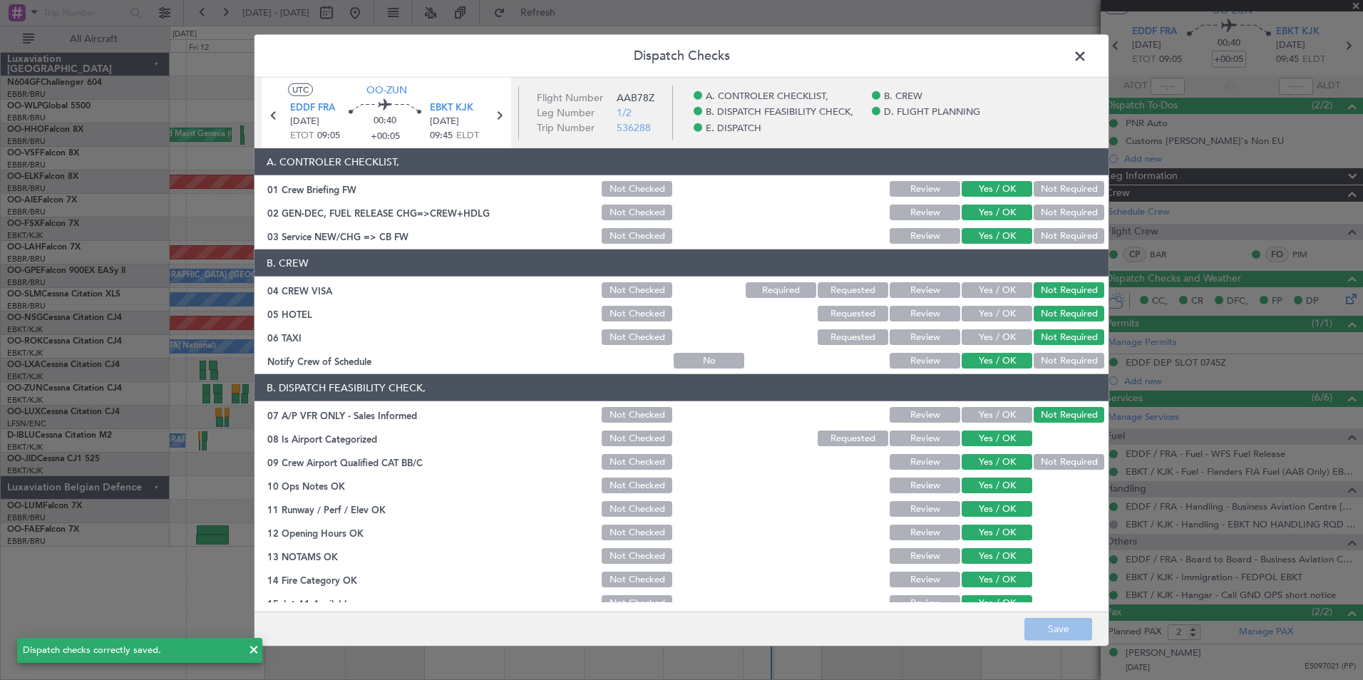
click at [1087, 54] on span at bounding box center [1087, 60] width 0 height 29
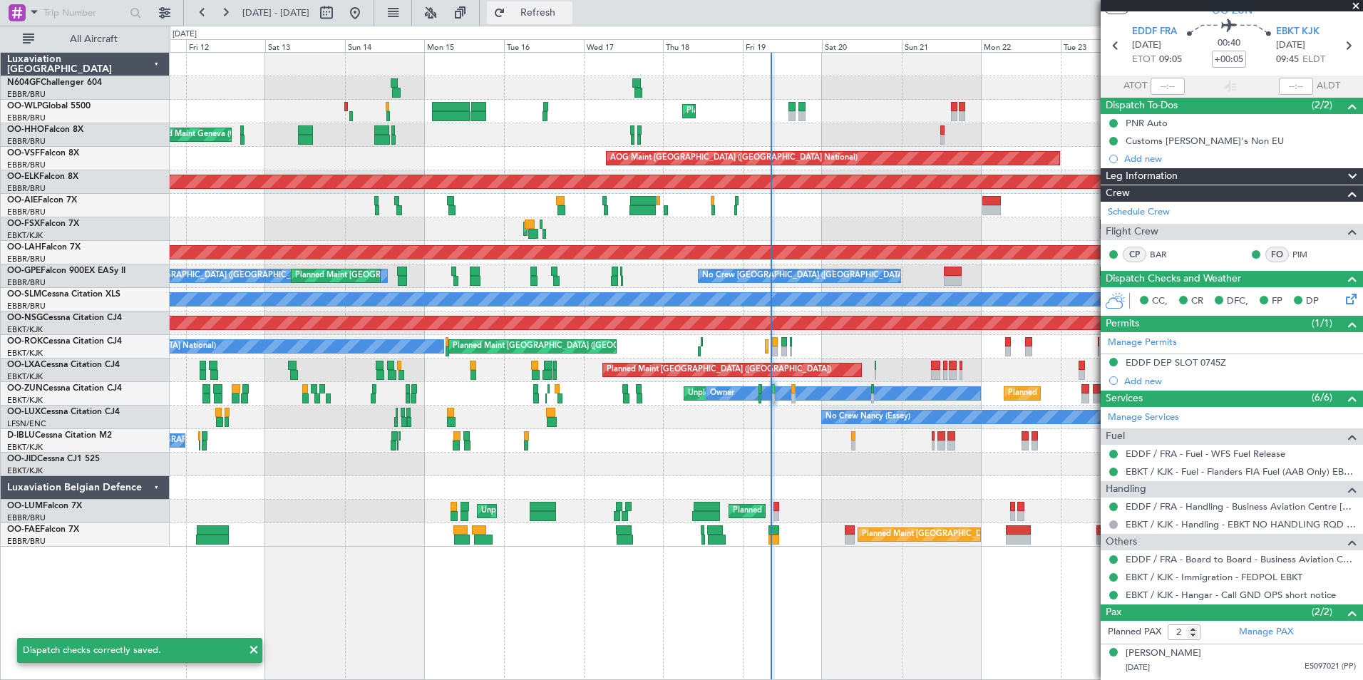
click at [568, 17] on span "Refresh" at bounding box center [538, 13] width 60 height 10
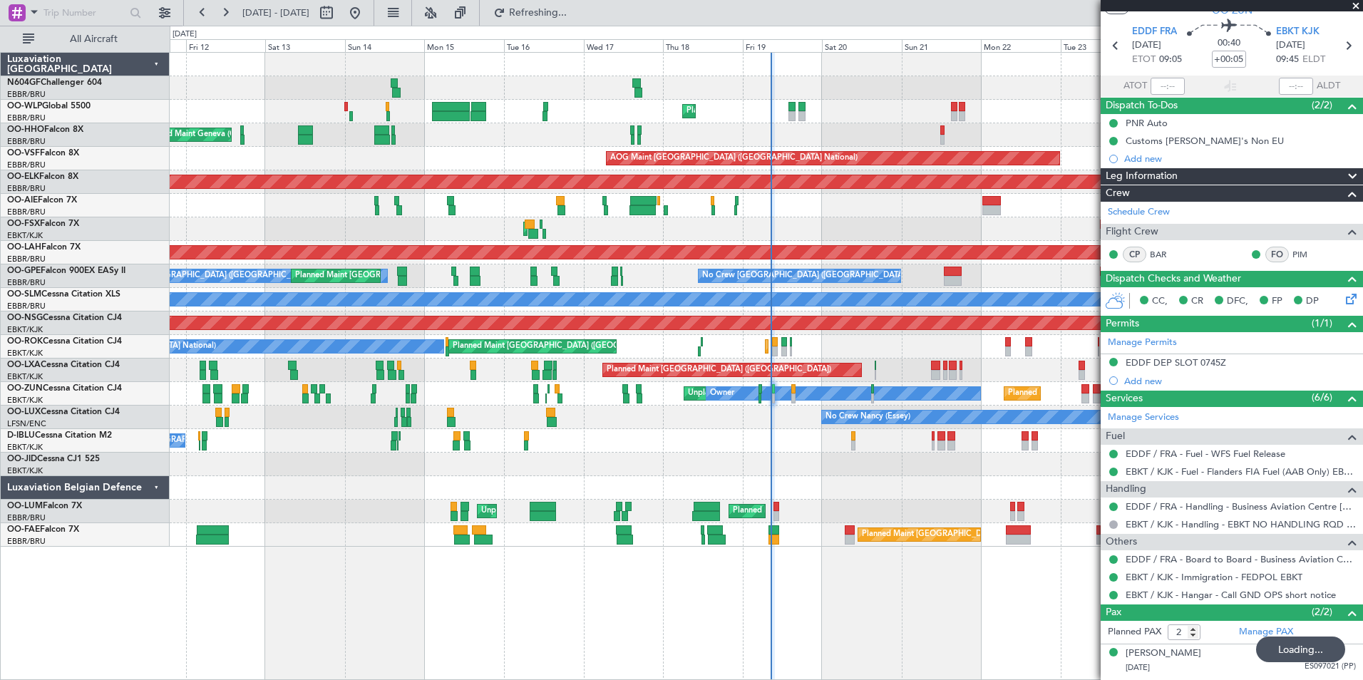
click at [834, 389] on div "Unplanned Maint Kortrijk-Wevelgem Owner Planned Maint Kortrijk-Wevelgem" at bounding box center [766, 394] width 1193 height 24
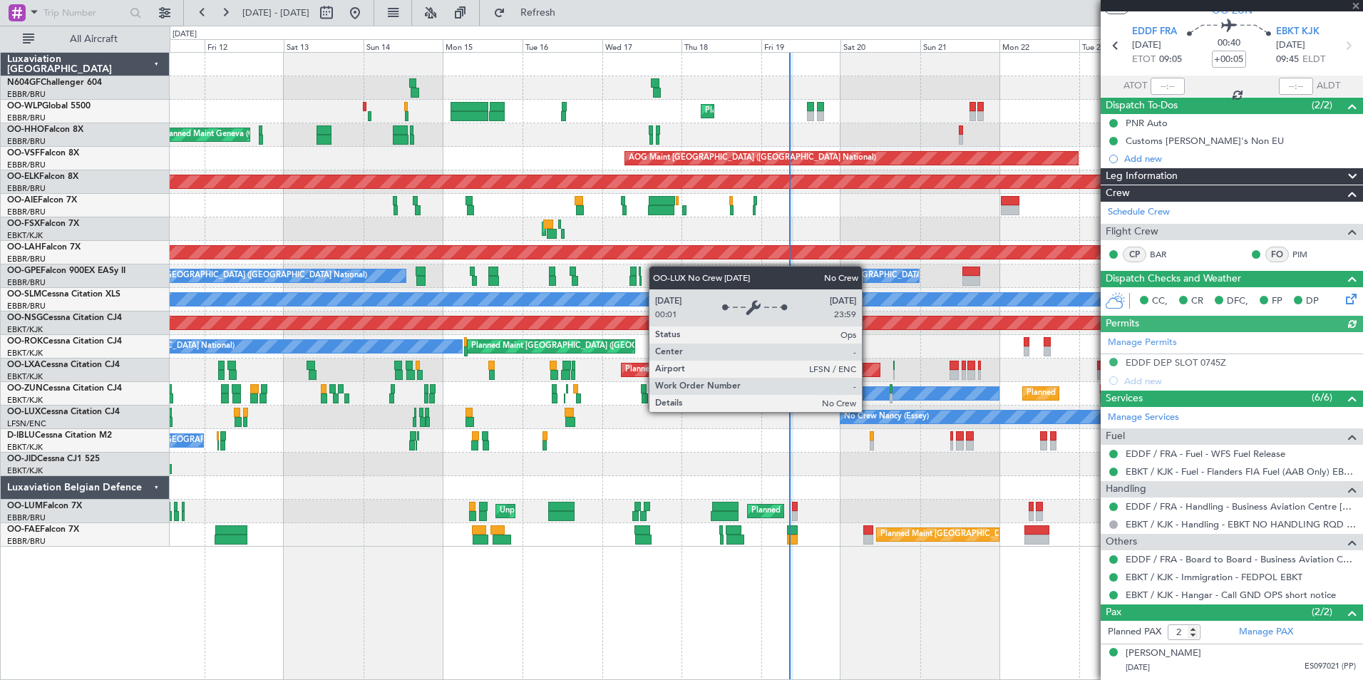
click at [891, 431] on div "Planned Maint Liege Planned Maint Liege Planned Maint Geneva (Cointrin) AOG Mai…" at bounding box center [766, 300] width 1193 height 494
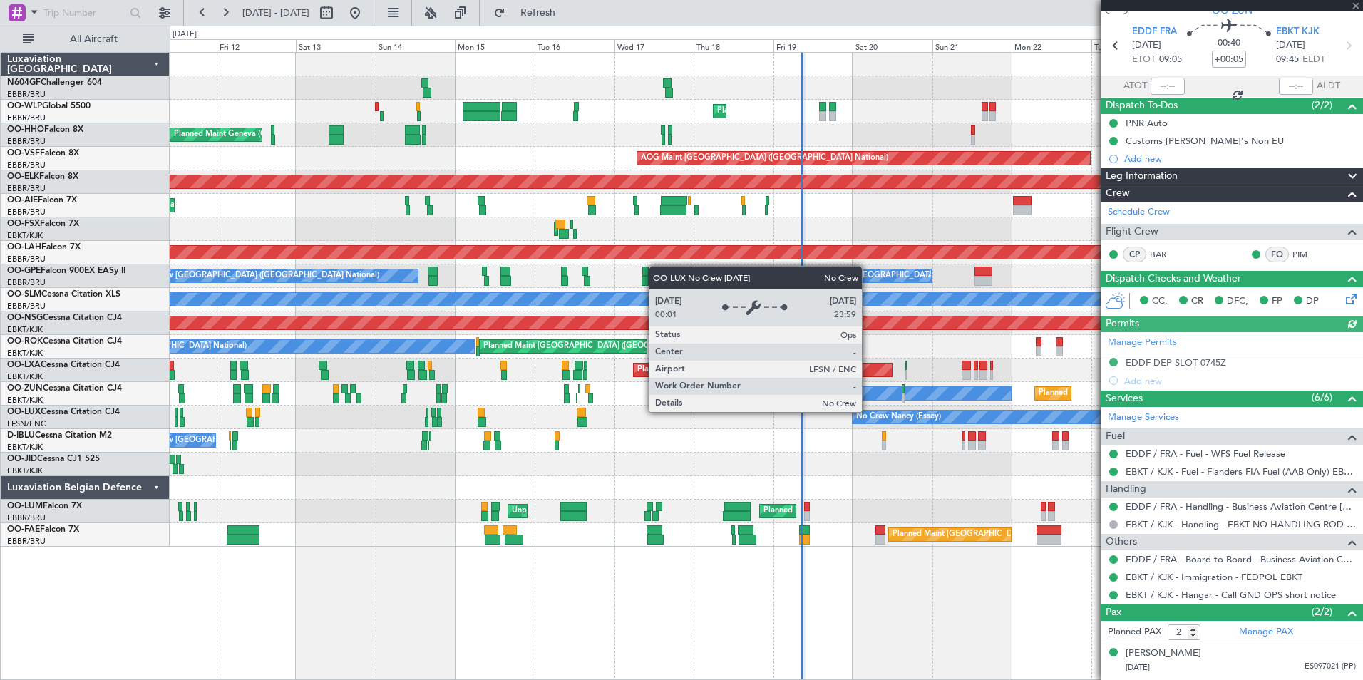
click at [956, 465] on div "Planned Maint Kortrijk-[GEOGRAPHIC_DATA]" at bounding box center [766, 465] width 1193 height 24
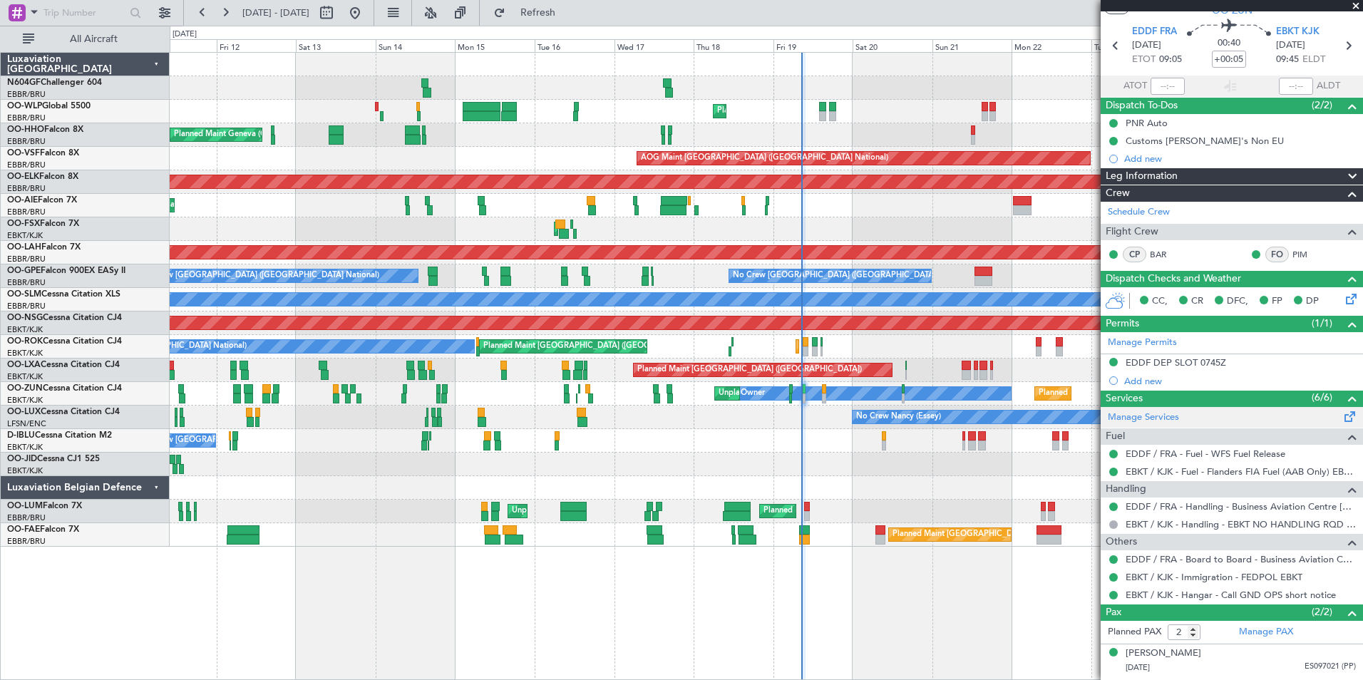
scroll to position [70, 0]
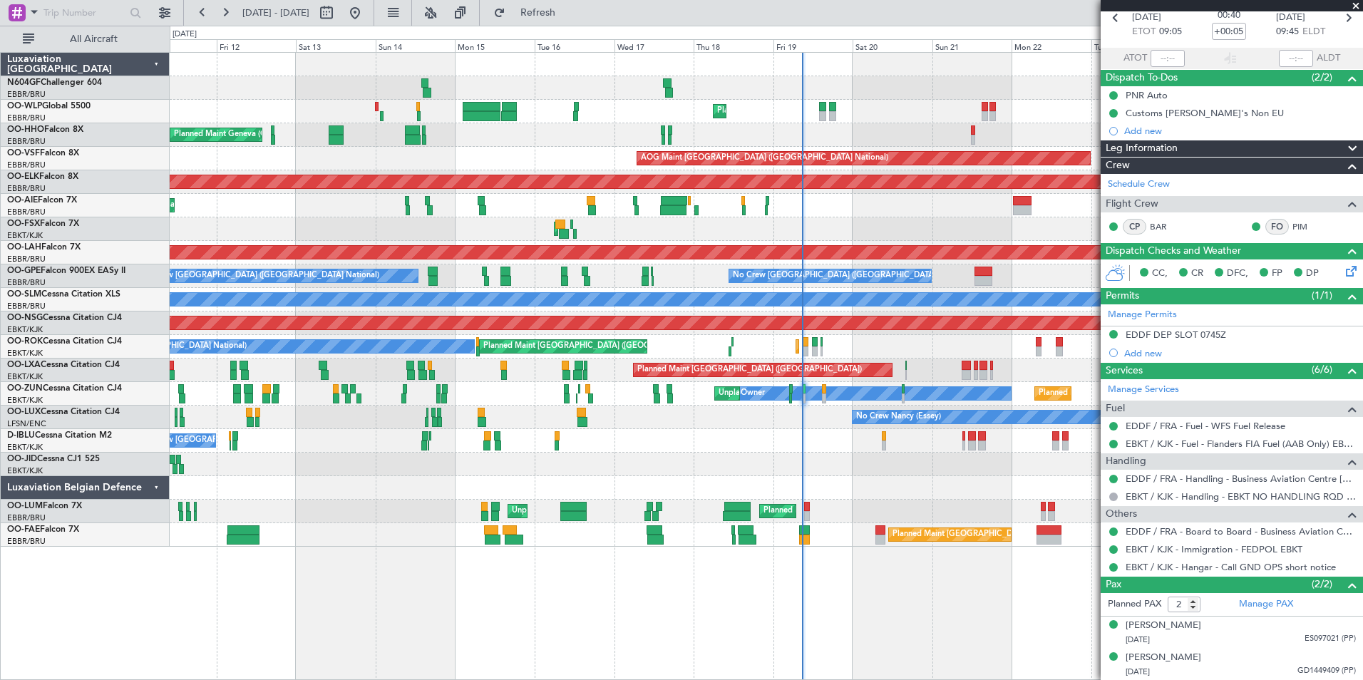
click at [804, 444] on div "No Crew Brussels (Brussels National) A/C Unavailable Brussels (Brussels Nationa…" at bounding box center [766, 441] width 1193 height 24
click at [818, 456] on div "Planned Maint Kortrijk-[GEOGRAPHIC_DATA]" at bounding box center [766, 465] width 1193 height 24
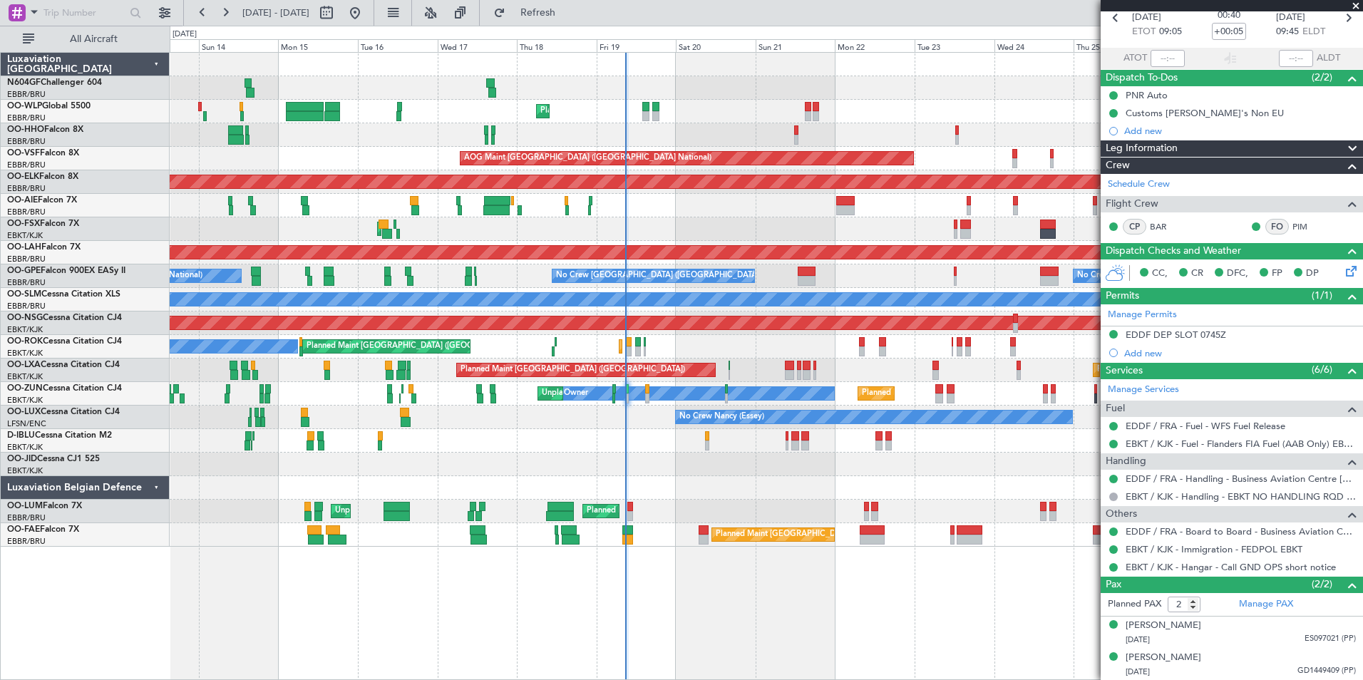
click at [624, 456] on div "Planned Maint Liege Planned Maint Geneva (Cointrin) AOG Maint New York (Teterbo…" at bounding box center [766, 300] width 1193 height 494
click at [677, 419] on div "No Crew Nancy (Essey)" at bounding box center [875, 417] width 396 height 13
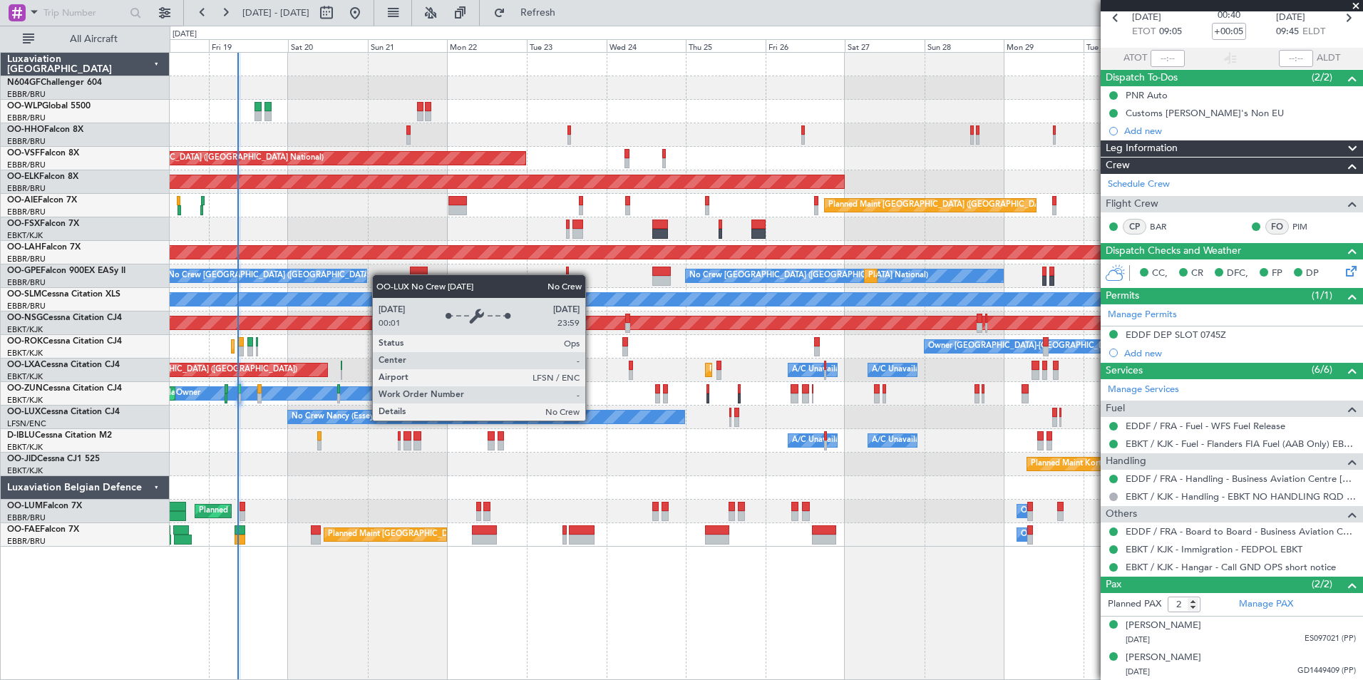
click at [473, 403] on div "Planned Maint Liege AOG Maint Brussels (Brussels National) Planned Maint Kortri…" at bounding box center [766, 300] width 1193 height 494
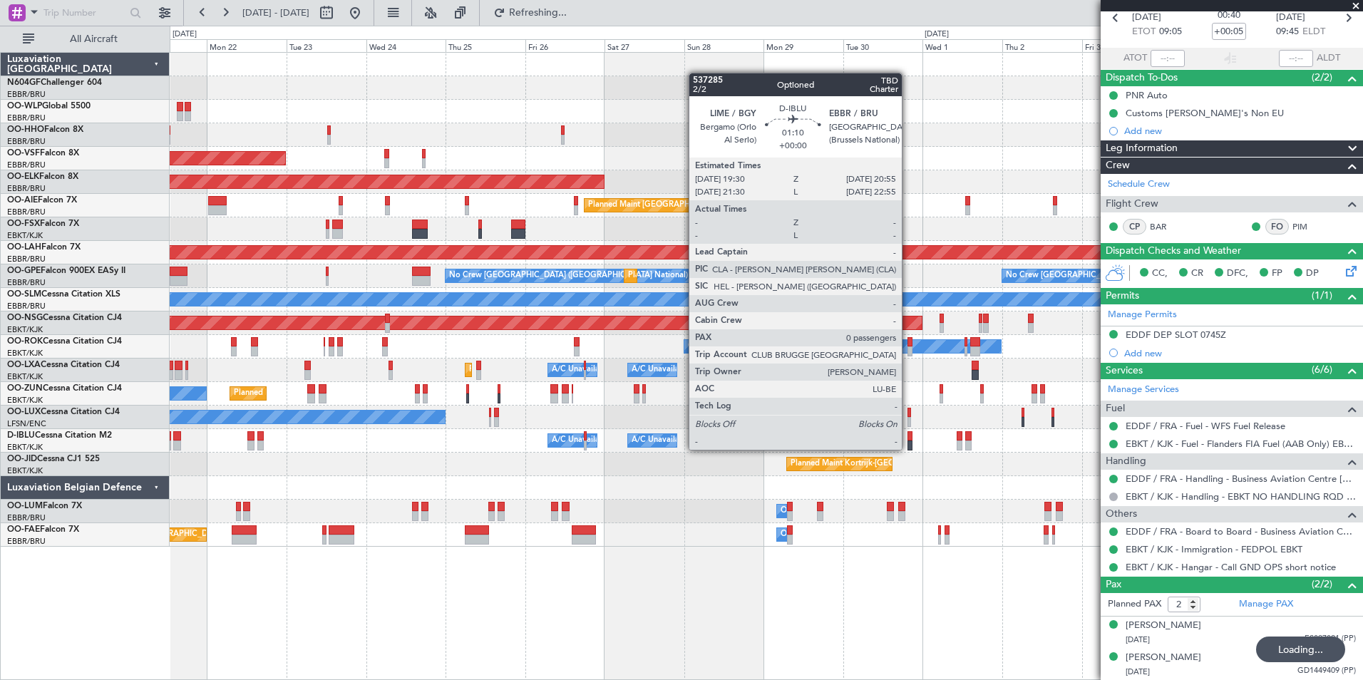
click at [638, 454] on div "Planned Maint Liege AOG Maint Brussels (Brussels National) Planned Maint Kortri…" at bounding box center [766, 300] width 1193 height 494
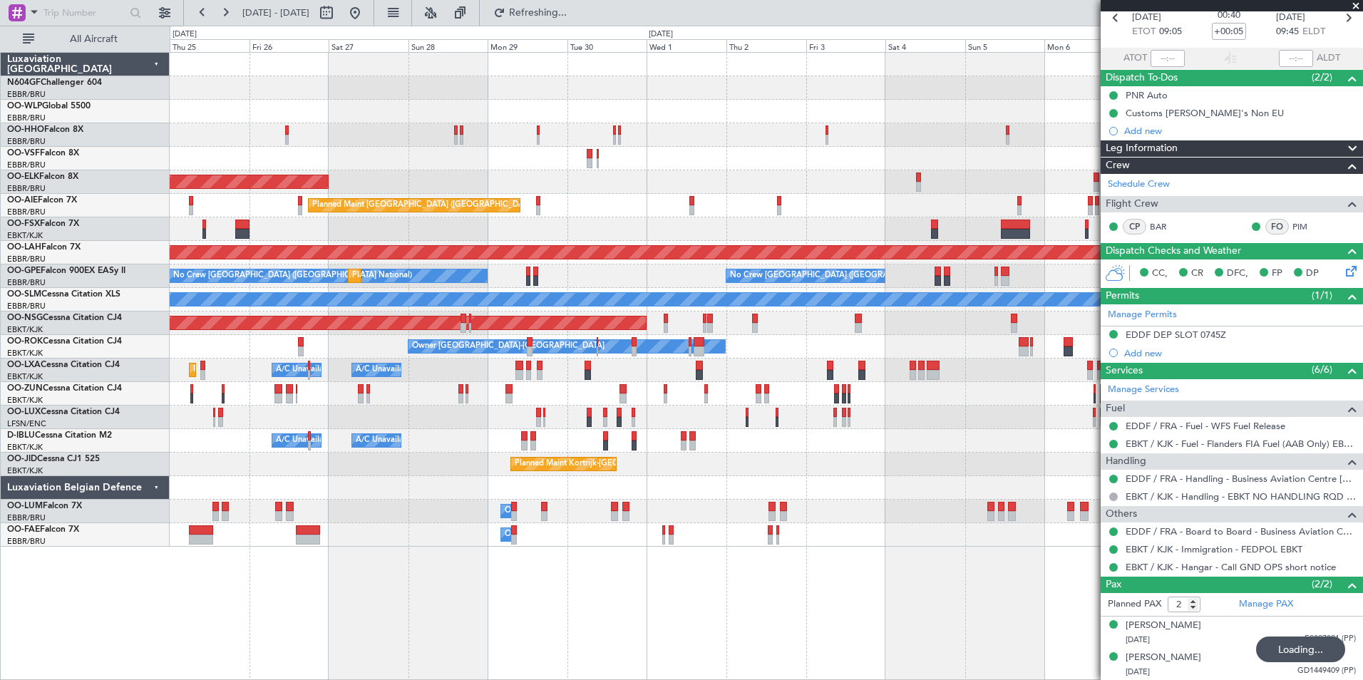
click at [673, 486] on div at bounding box center [766, 488] width 1193 height 24
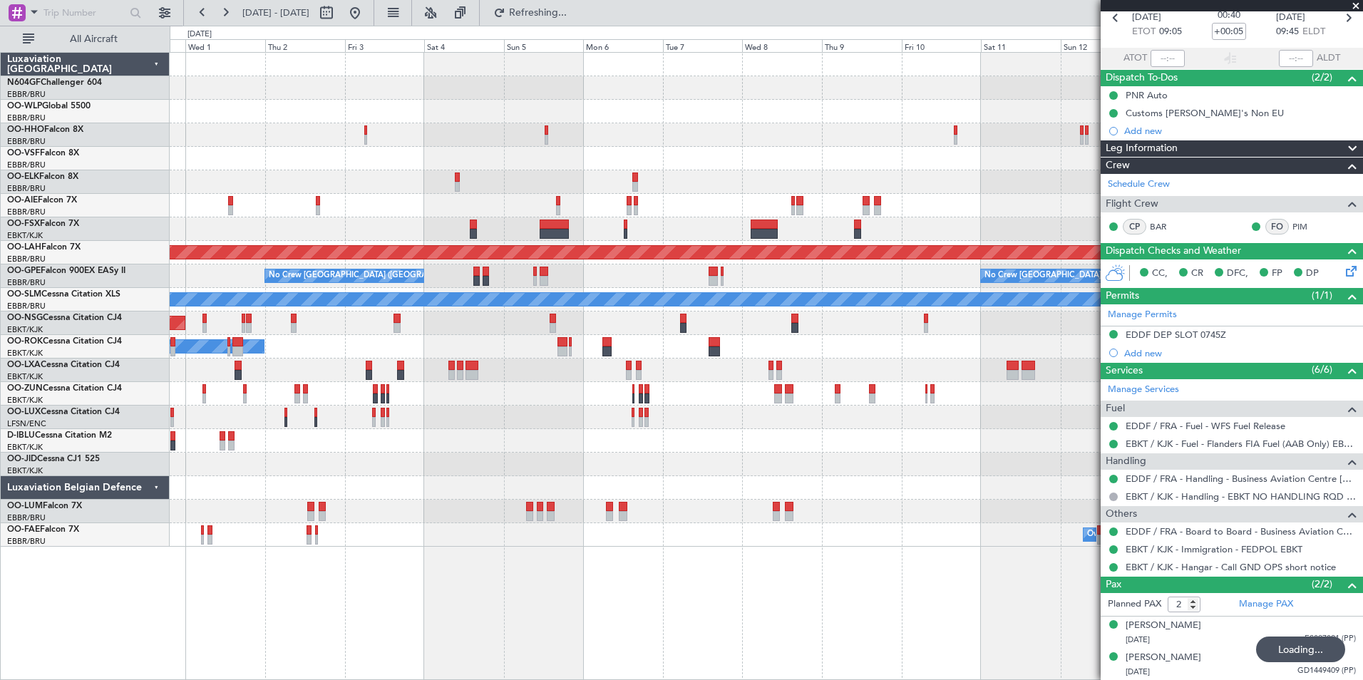
click at [493, 465] on div "Planned Maint London (Farnborough) Planned Maint Alton-st Louis (St Louis Regl)…" at bounding box center [766, 300] width 1193 height 494
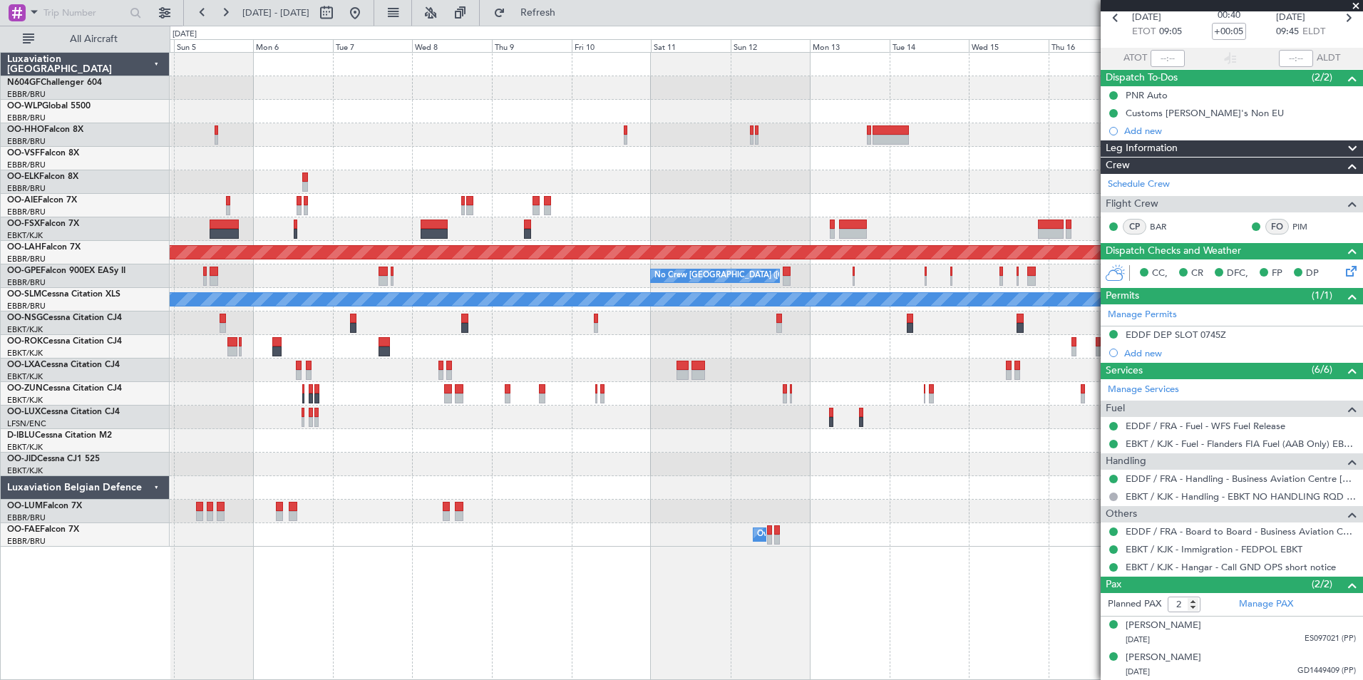
click at [382, 480] on div at bounding box center [766, 488] width 1193 height 24
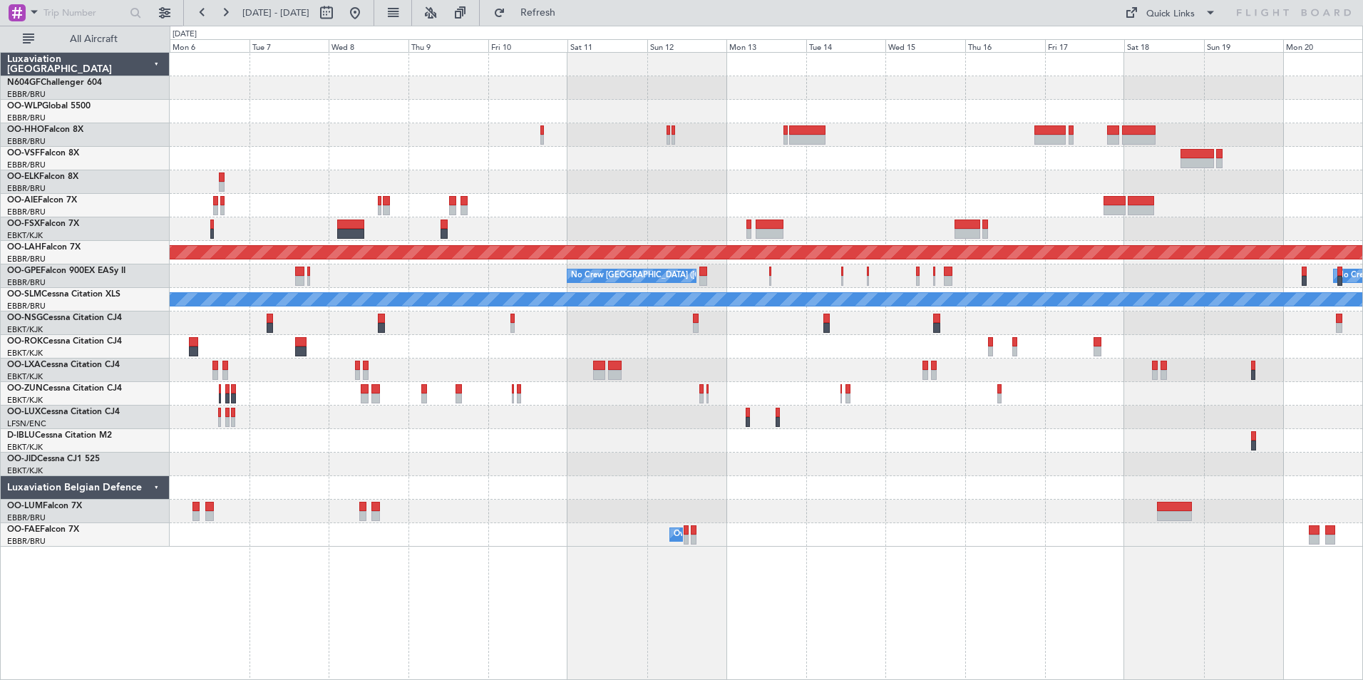
scroll to position [0, 0]
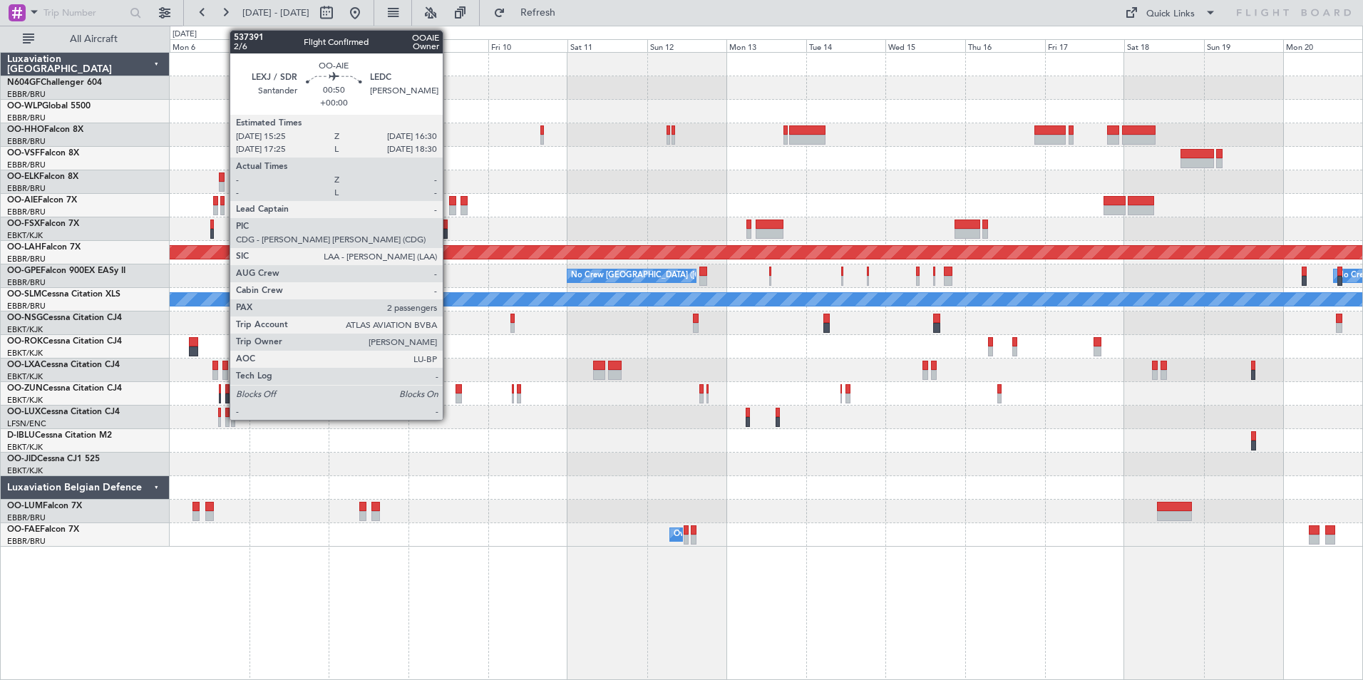
click at [222, 207] on div at bounding box center [222, 210] width 4 height 10
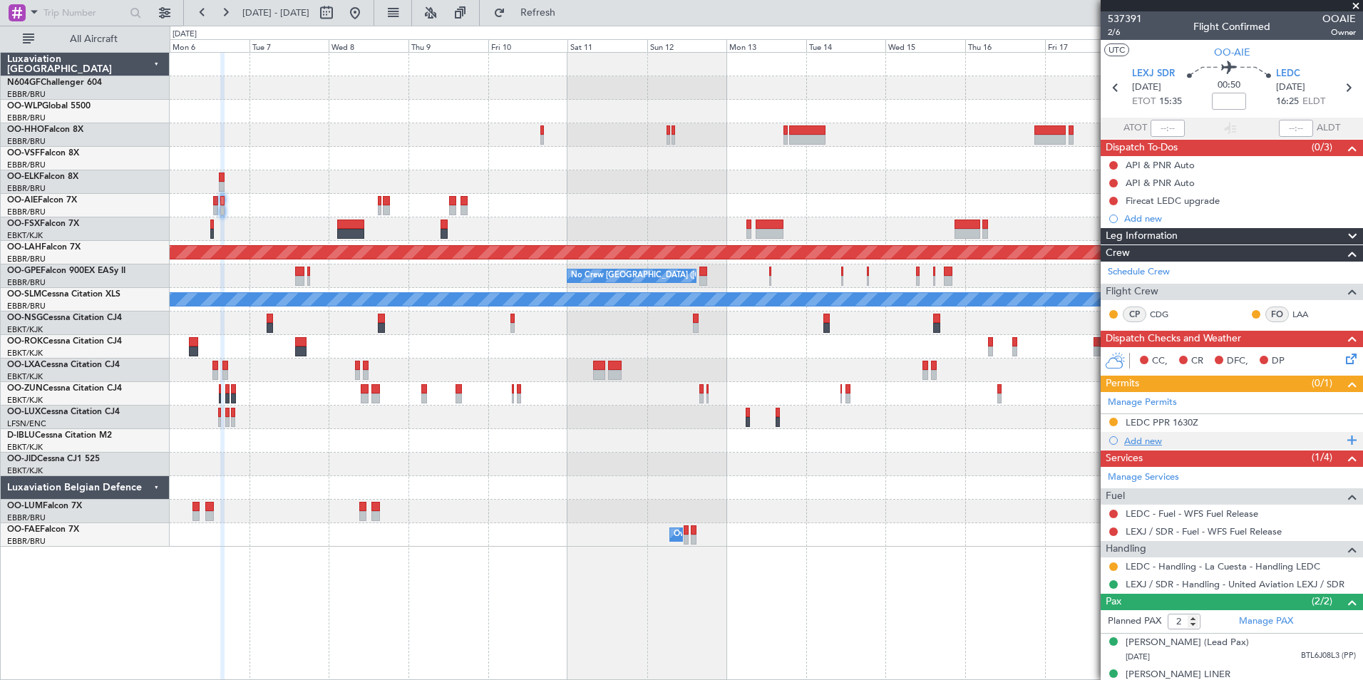
scroll to position [31, 0]
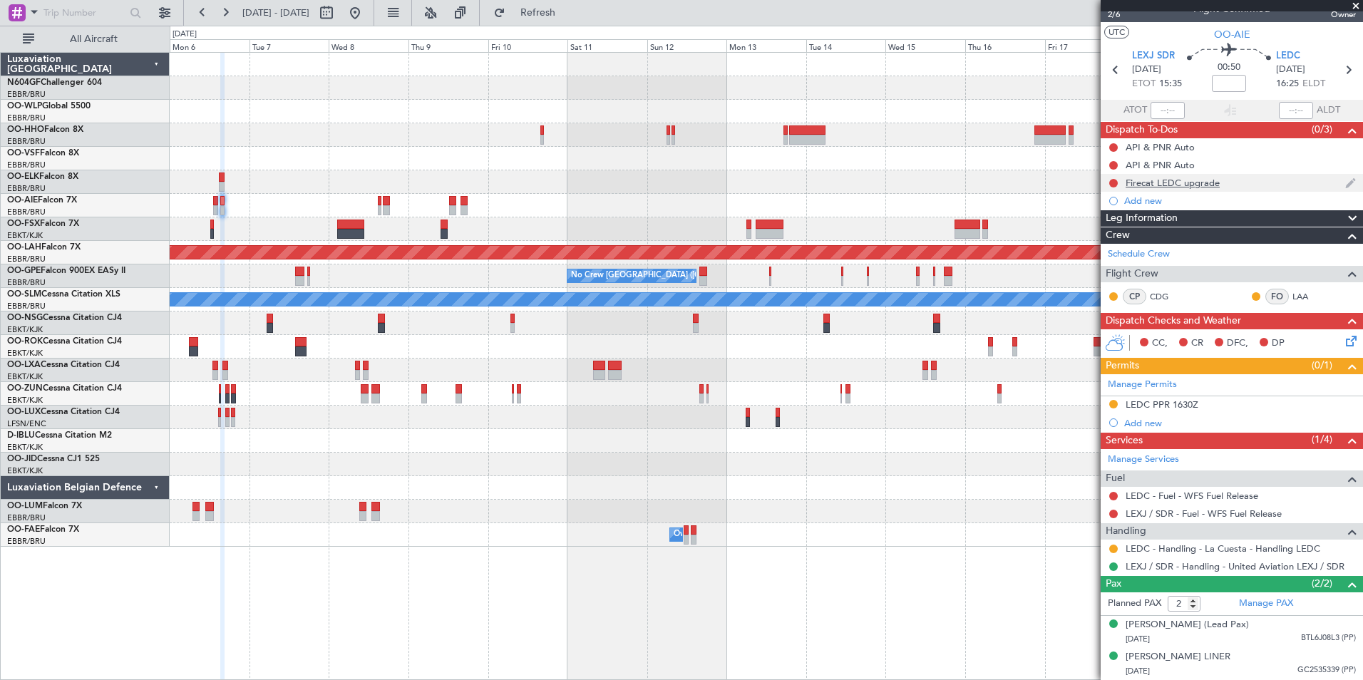
click at [1143, 175] on div "Firecat LEDC upgrade" at bounding box center [1232, 183] width 262 height 18
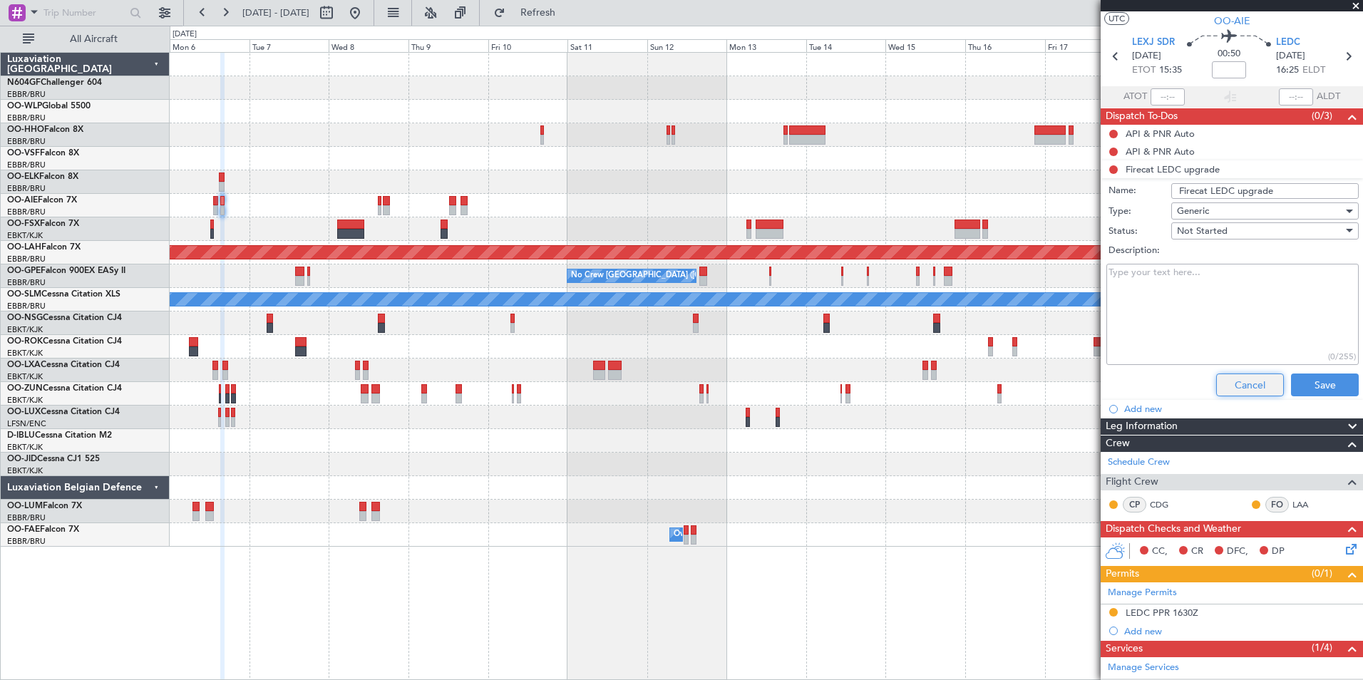
click at [1222, 383] on button "Cancel" at bounding box center [1251, 385] width 68 height 23
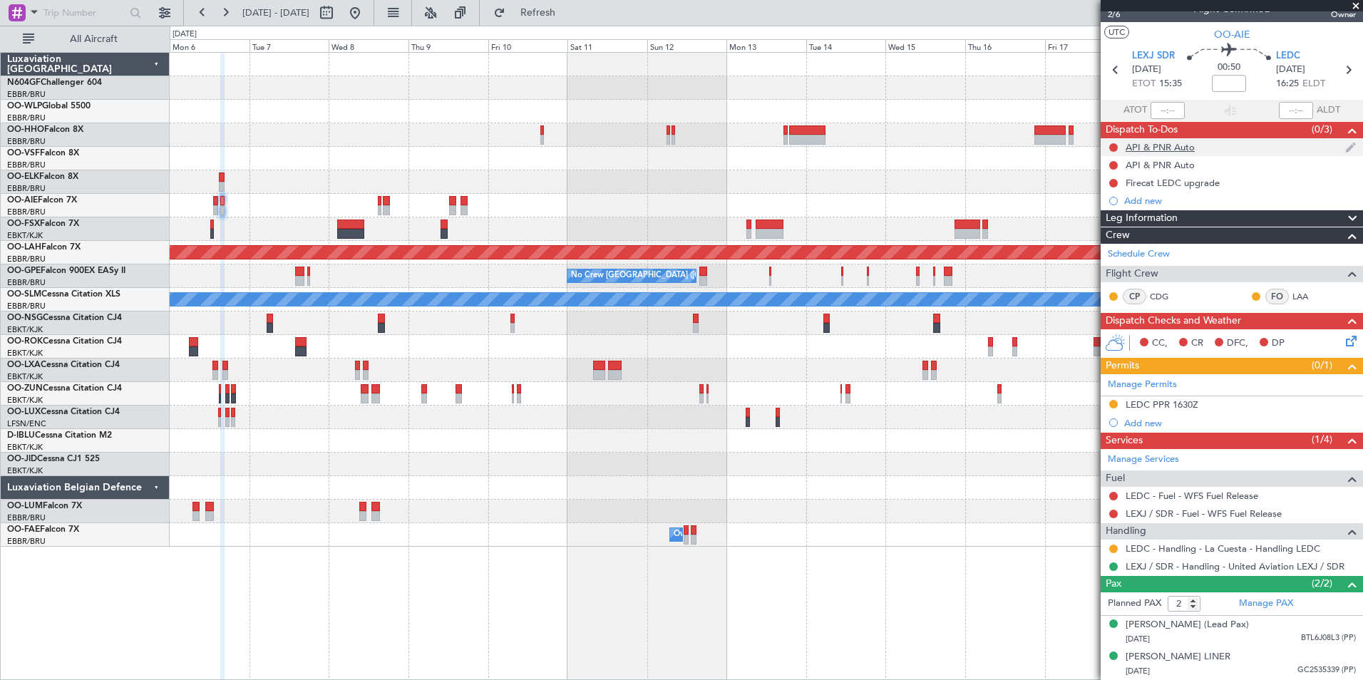
click at [1108, 142] on div at bounding box center [1113, 147] width 11 height 11
click at [1112, 143] on button at bounding box center [1114, 147] width 9 height 9
click at [1105, 200] on span "Completed" at bounding box center [1120, 197] width 47 height 14
click at [1113, 161] on button at bounding box center [1114, 165] width 9 height 9
click at [1115, 213] on span "Completed" at bounding box center [1120, 215] width 47 height 14
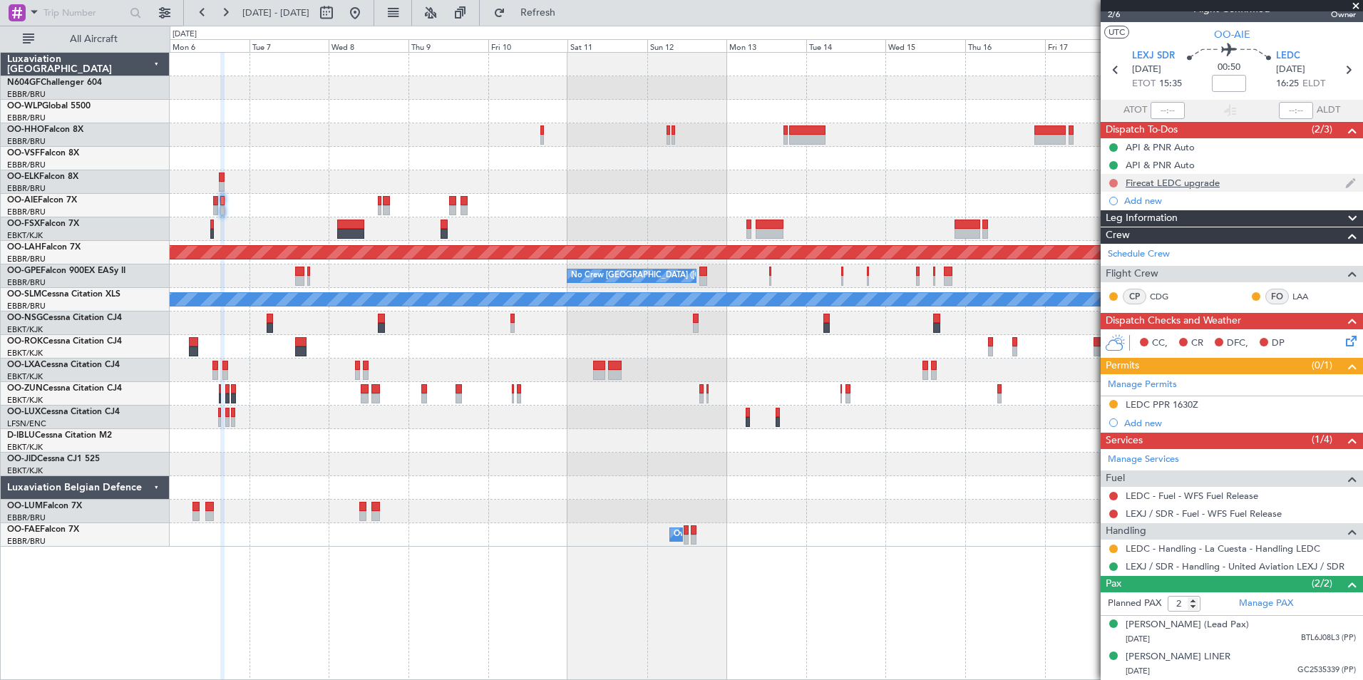
click at [1113, 179] on button at bounding box center [1114, 183] width 9 height 9
click at [1121, 230] on span "Completed" at bounding box center [1120, 232] width 47 height 14
click at [1208, 177] on div "Firecat LEDC upgrade" at bounding box center [1173, 183] width 94 height 12
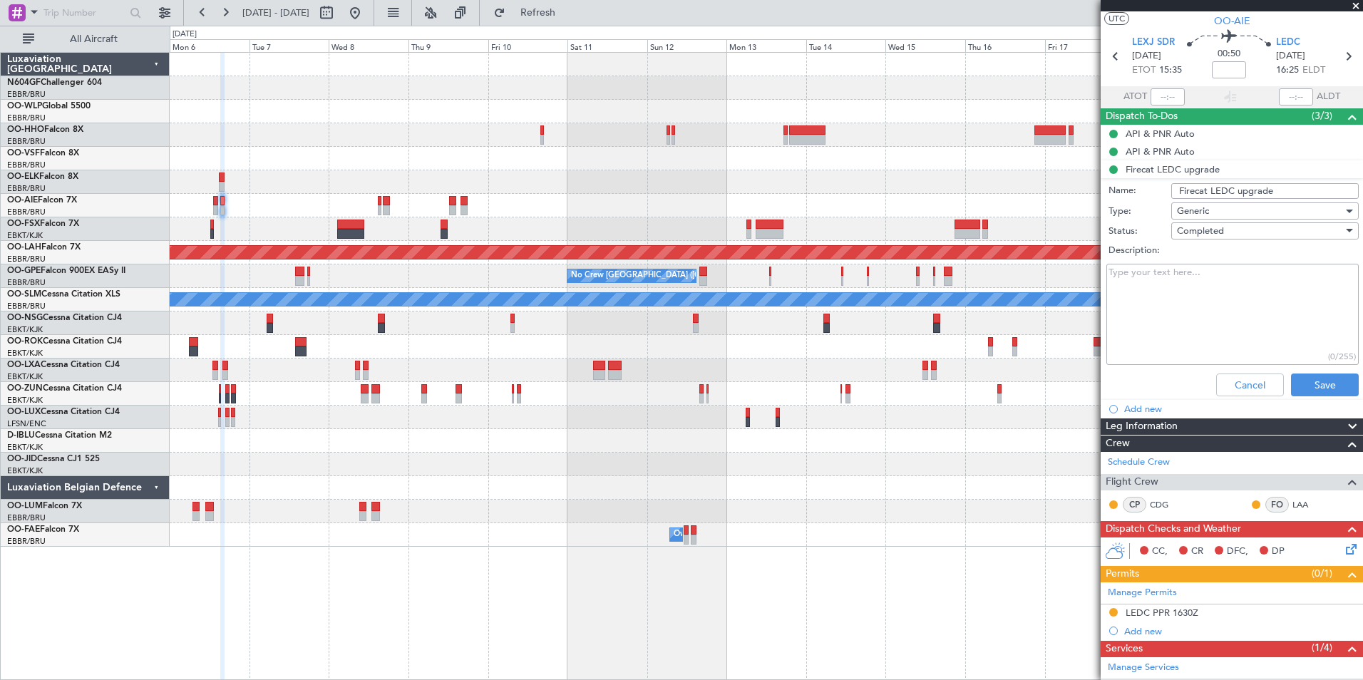
click at [1205, 270] on textarea "Description:" at bounding box center [1233, 315] width 252 height 102
paste textarea "We confirm the operation and FIRE CAT 4."
type textarea "We confirm the operation and FIRE CAT 4."
click at [1321, 388] on button "Save" at bounding box center [1325, 385] width 68 height 23
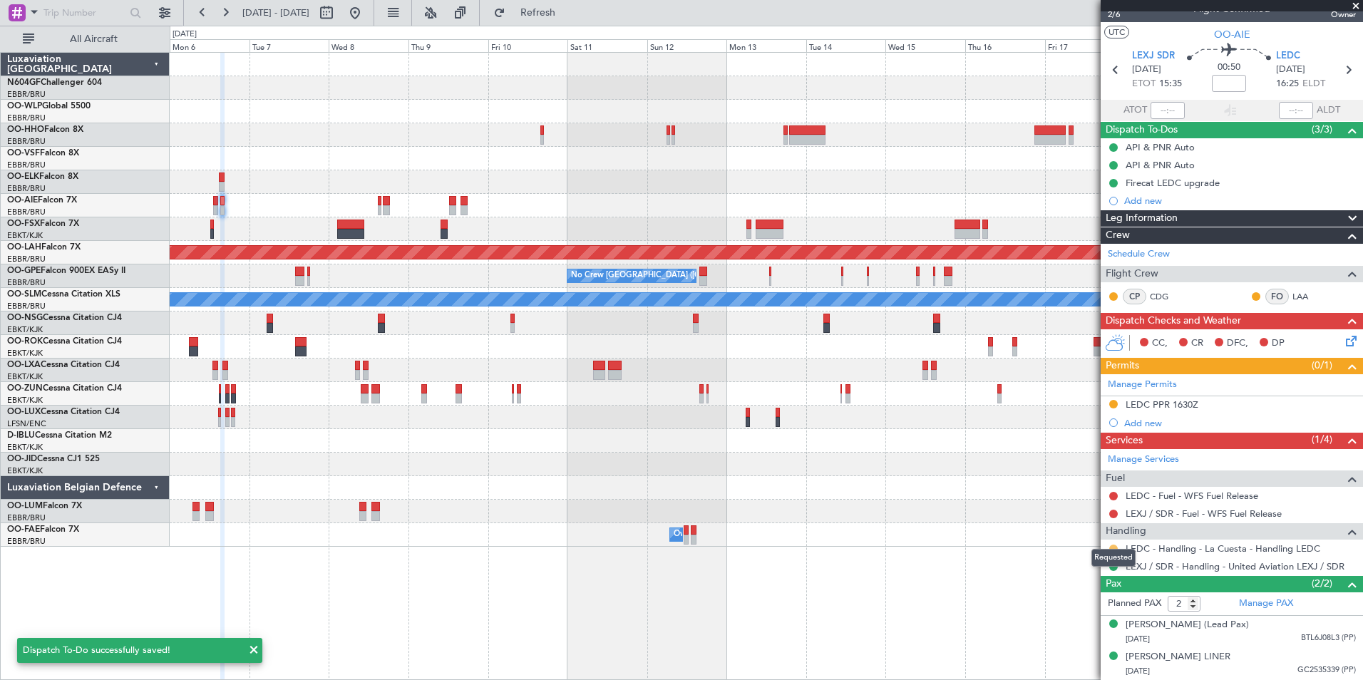
click at [1112, 545] on button at bounding box center [1114, 549] width 9 height 9
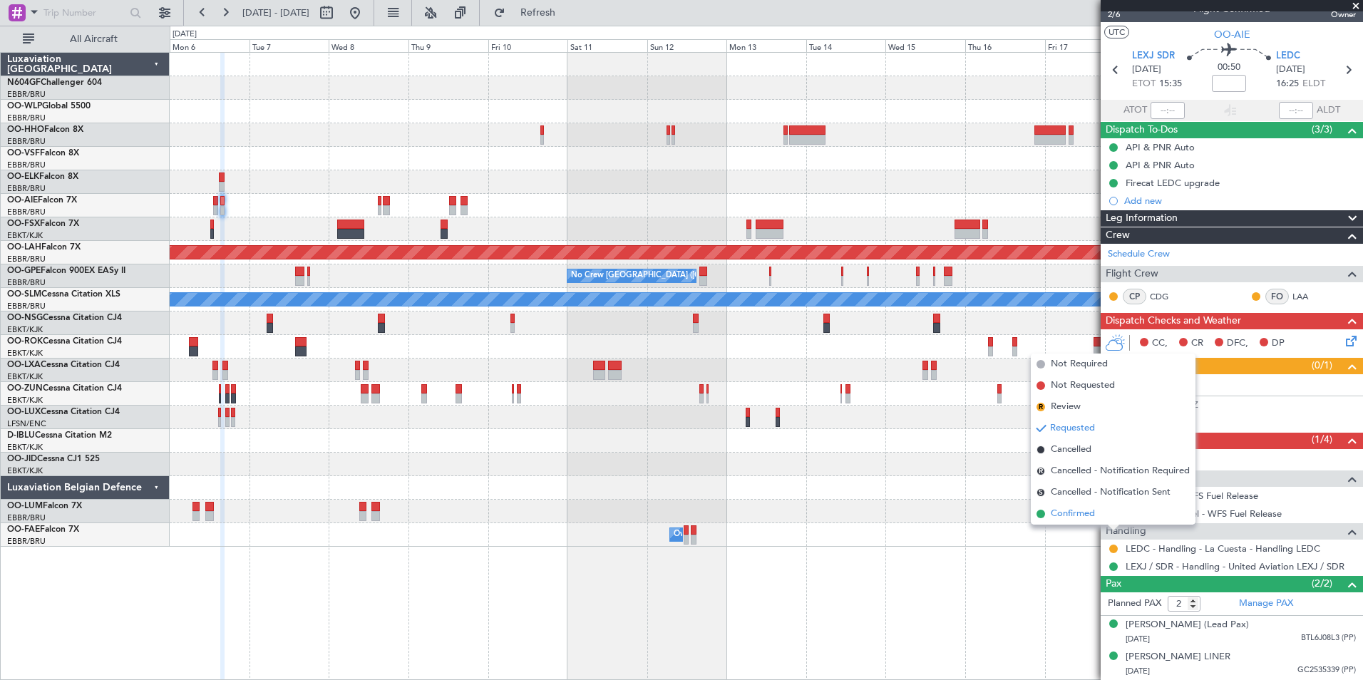
click at [1090, 519] on span "Confirmed" at bounding box center [1073, 514] width 44 height 14
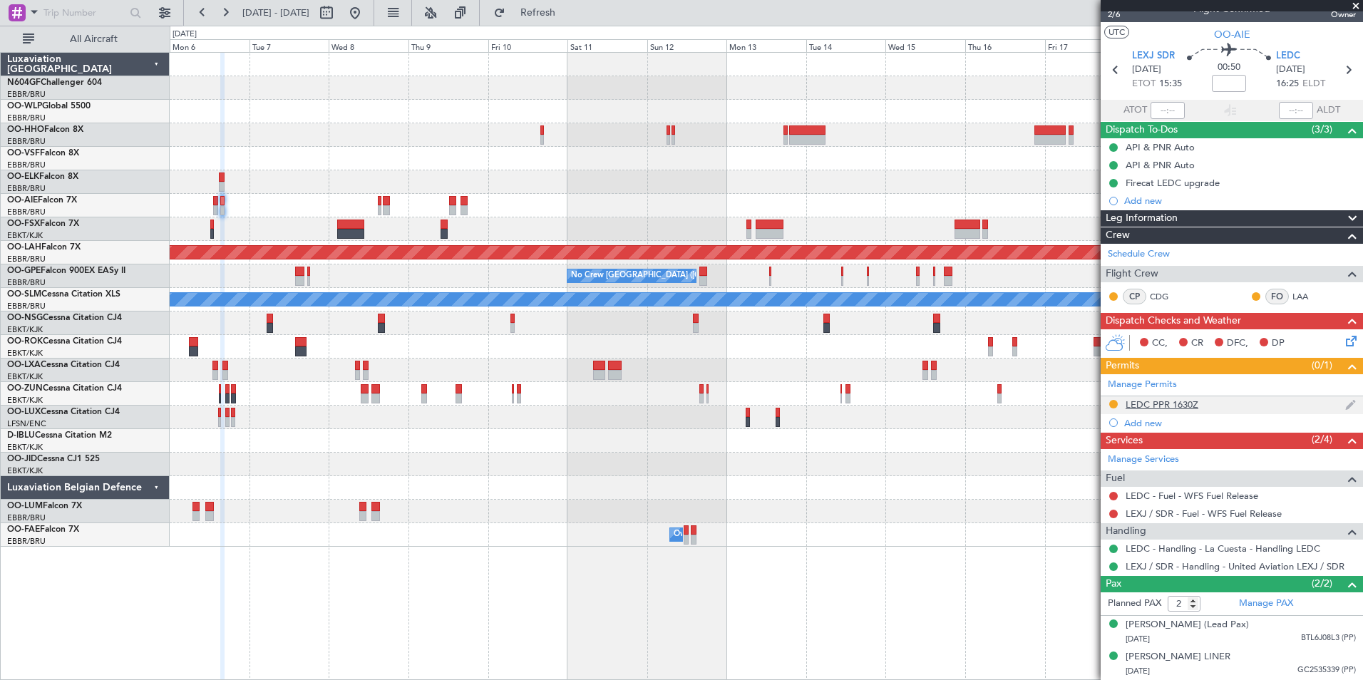
click at [1184, 399] on div "LEDC PPR 1630Z" at bounding box center [1162, 405] width 73 height 12
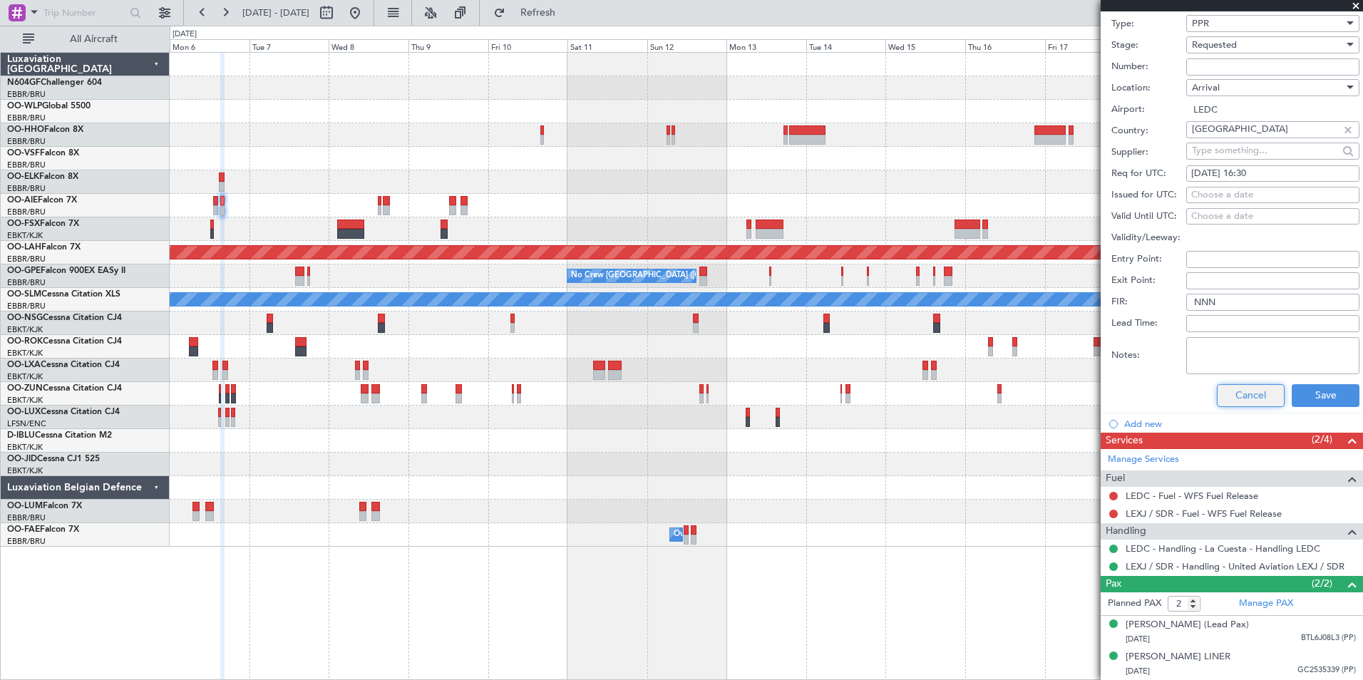
click at [1255, 394] on button "Cancel" at bounding box center [1251, 395] width 68 height 23
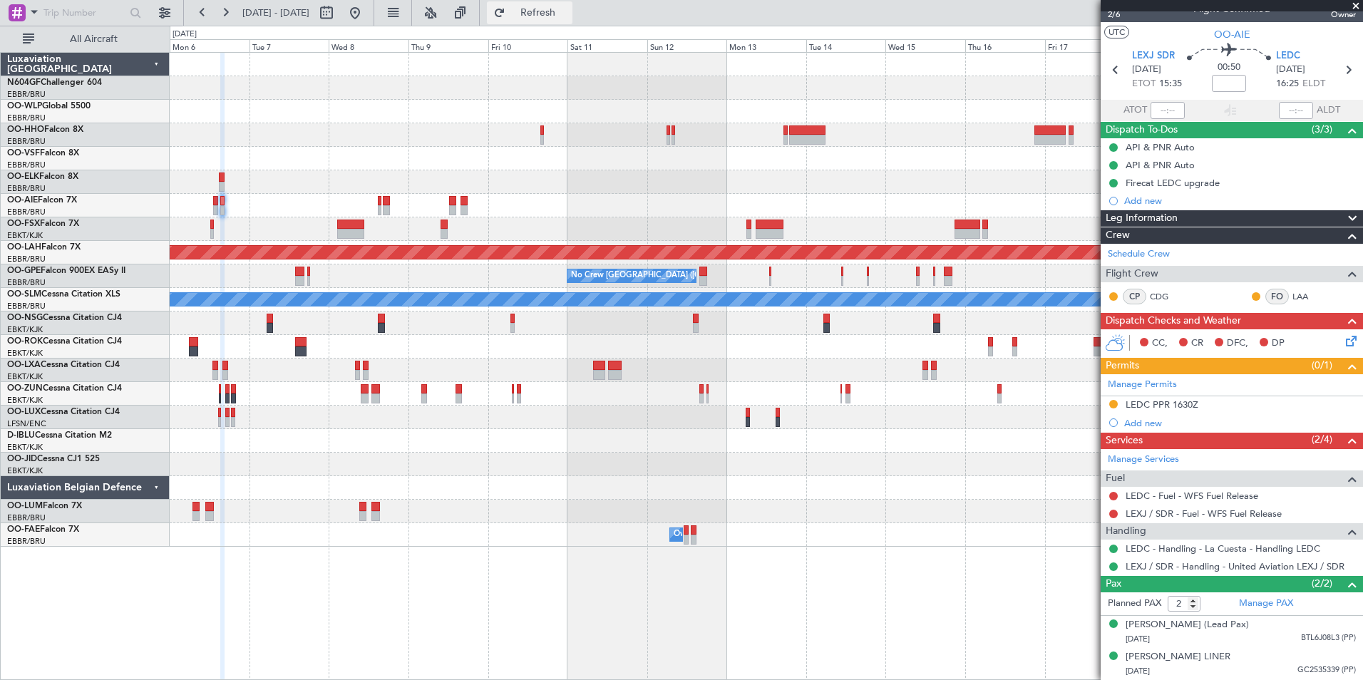
click at [568, 9] on span "Refresh" at bounding box center [538, 13] width 60 height 10
click at [553, 16] on button "Refreshing..." at bounding box center [530, 12] width 86 height 23
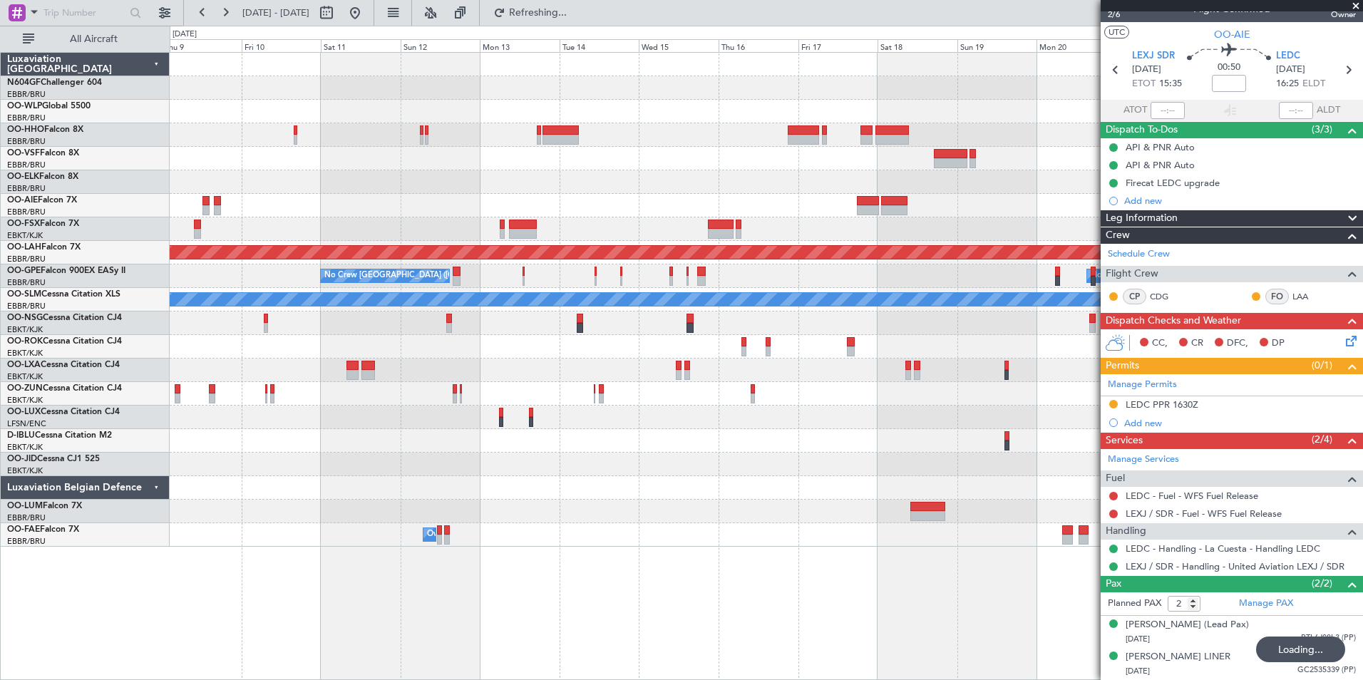
click at [539, 262] on div "Planned Maint Alton-st Louis (St Louis Regl) No Crew Brussels (Brussels Nationa…" at bounding box center [766, 300] width 1193 height 494
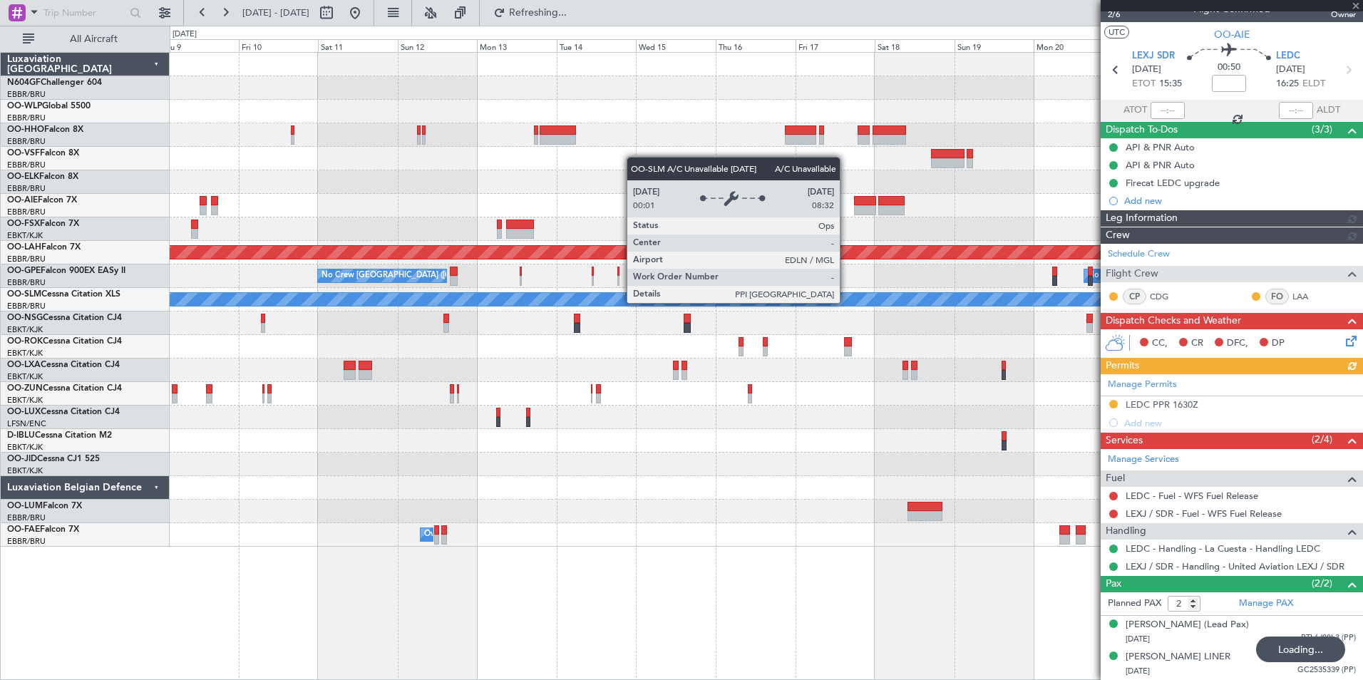
click at [692, 312] on div "Planned Maint Alton-st Louis (St Louis Regl) No Crew Brussels (Brussels Nationa…" at bounding box center [766, 300] width 1193 height 494
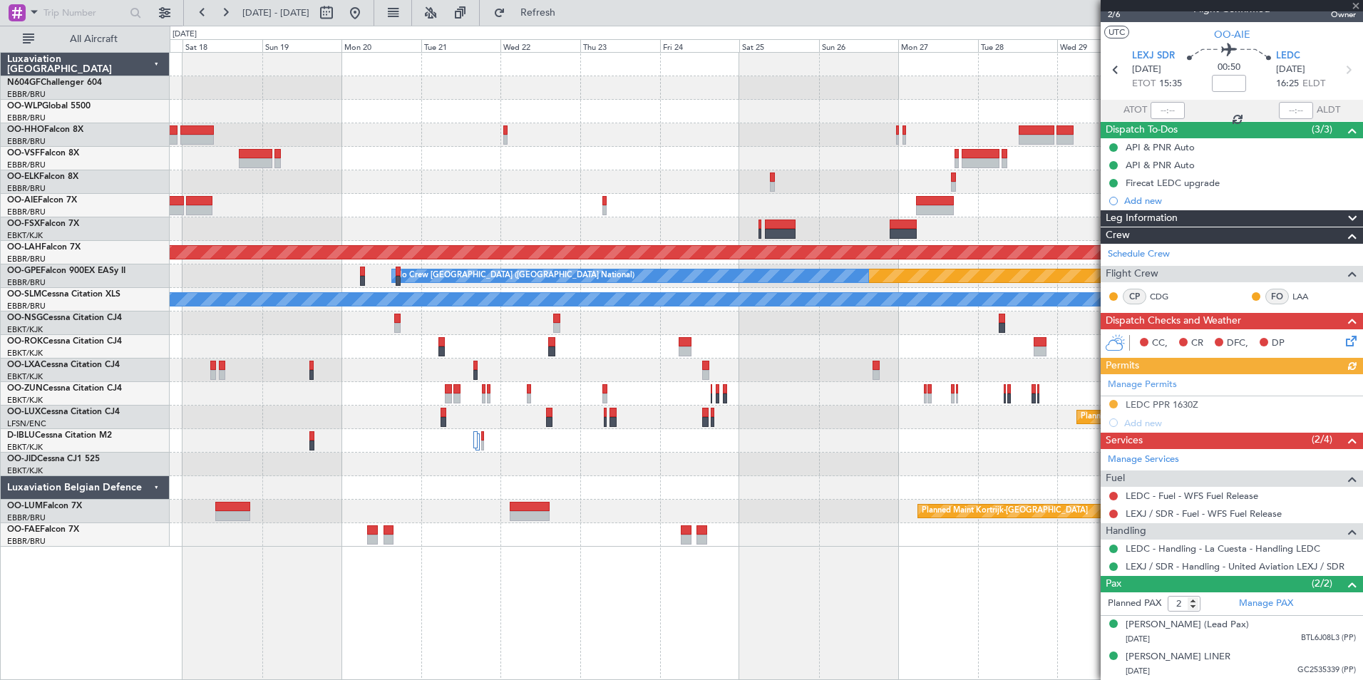
click at [400, 289] on div "Planned Maint Alton-st Louis (St Louis Regl) Planned Maint Nurnberg No Crew Bru…" at bounding box center [766, 300] width 1193 height 494
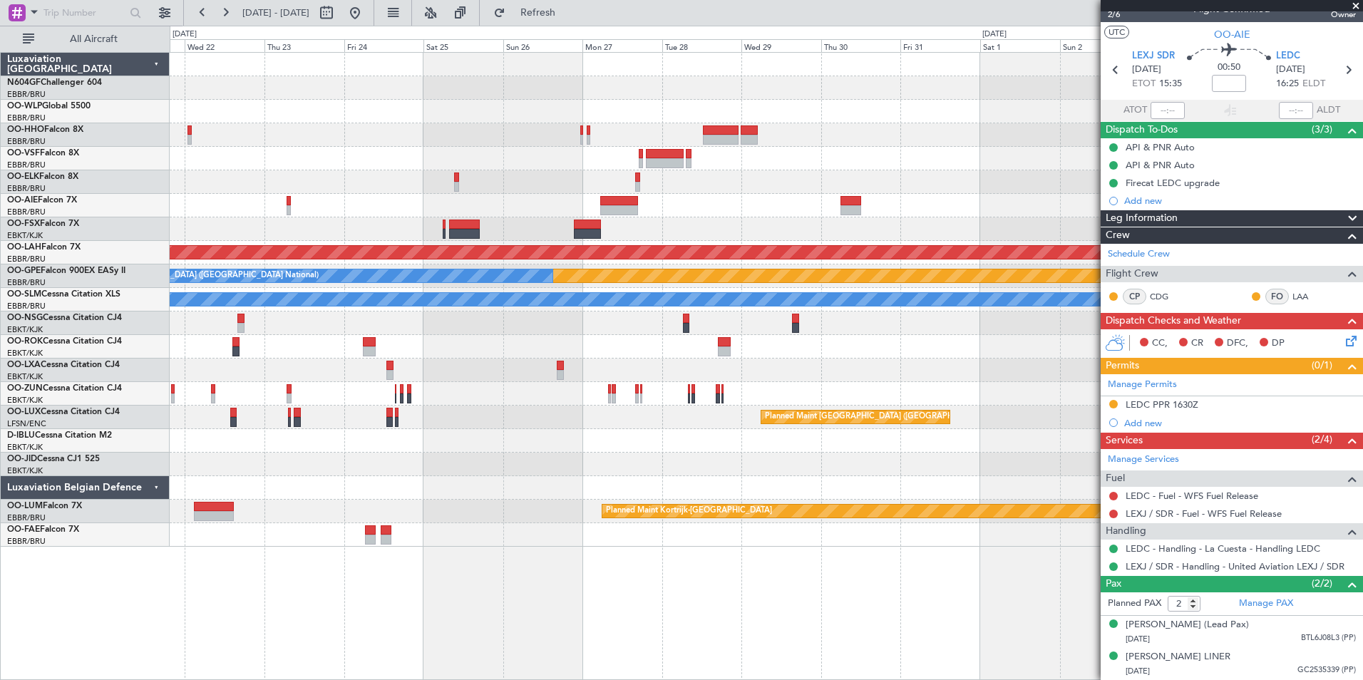
click at [565, 381] on div "Planned Maint Alton-st Louis (St Louis Regl) Planned Maint Nurnberg No Crew Bru…" at bounding box center [766, 300] width 1193 height 494
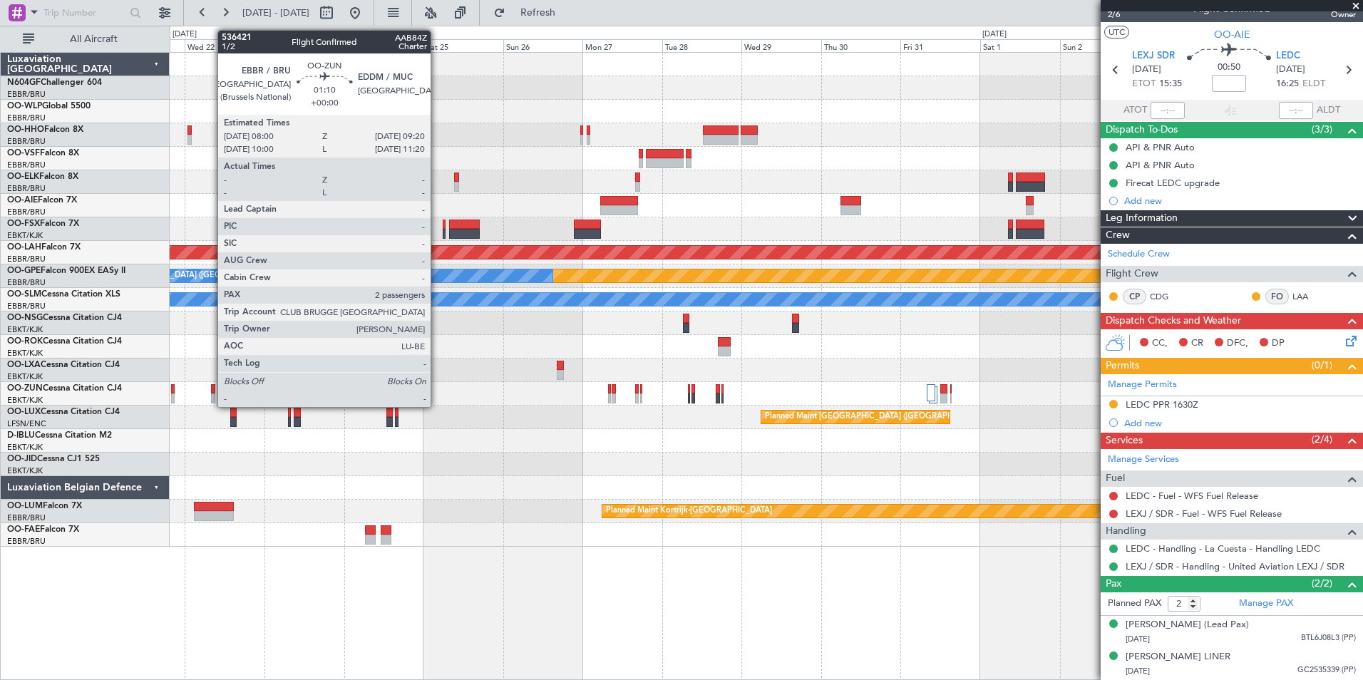
click at [211, 397] on div at bounding box center [213, 399] width 5 height 10
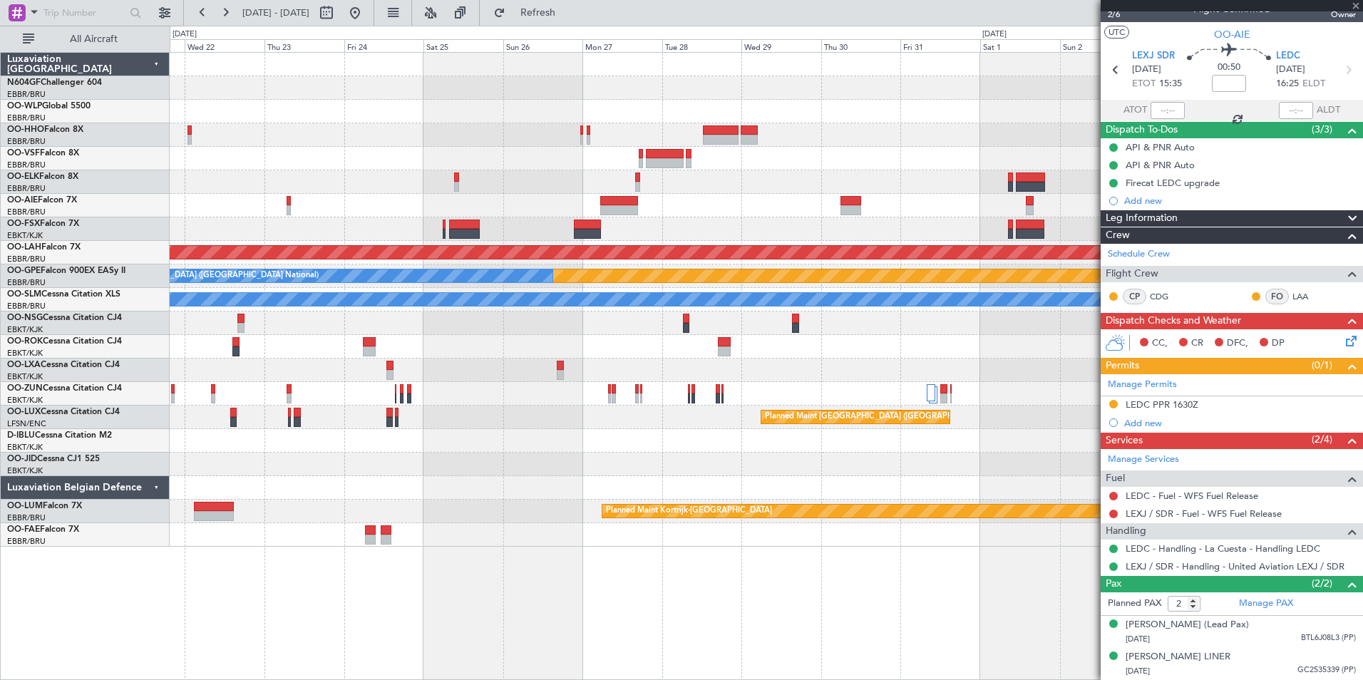
click at [211, 397] on div at bounding box center [213, 399] width 5 height 10
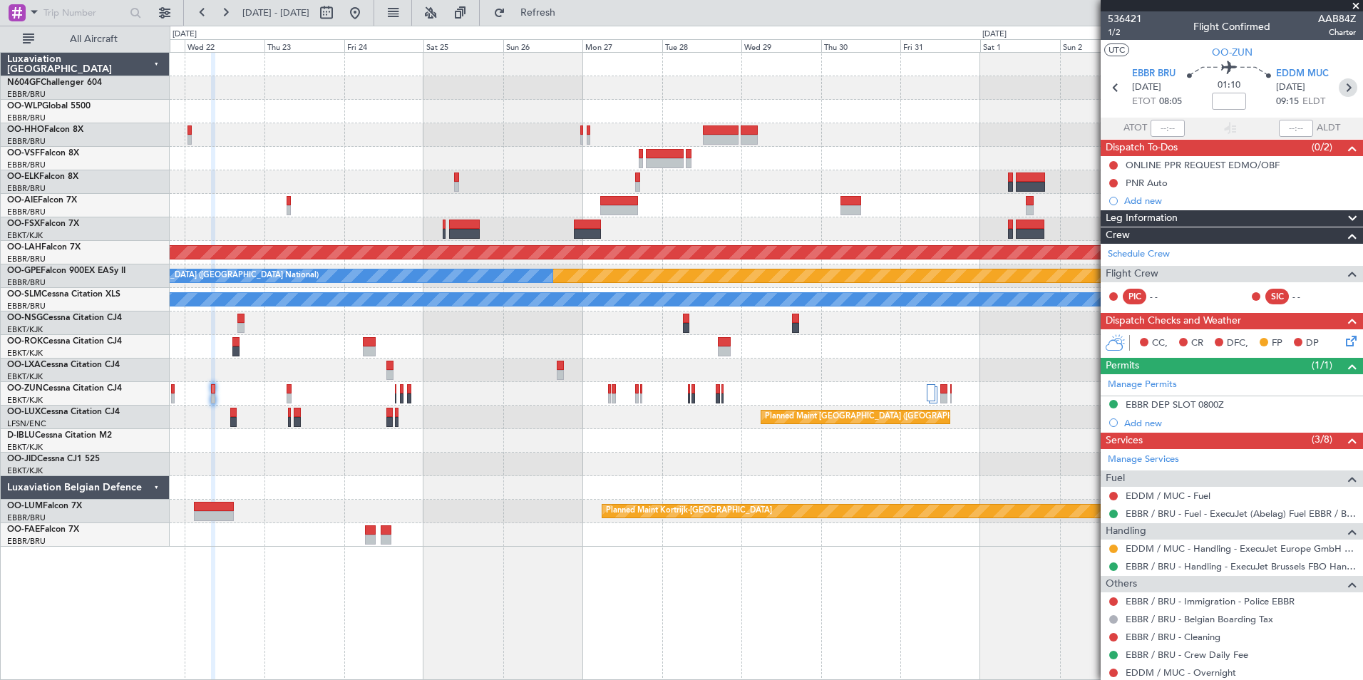
click at [1339, 89] on icon at bounding box center [1348, 87] width 19 height 19
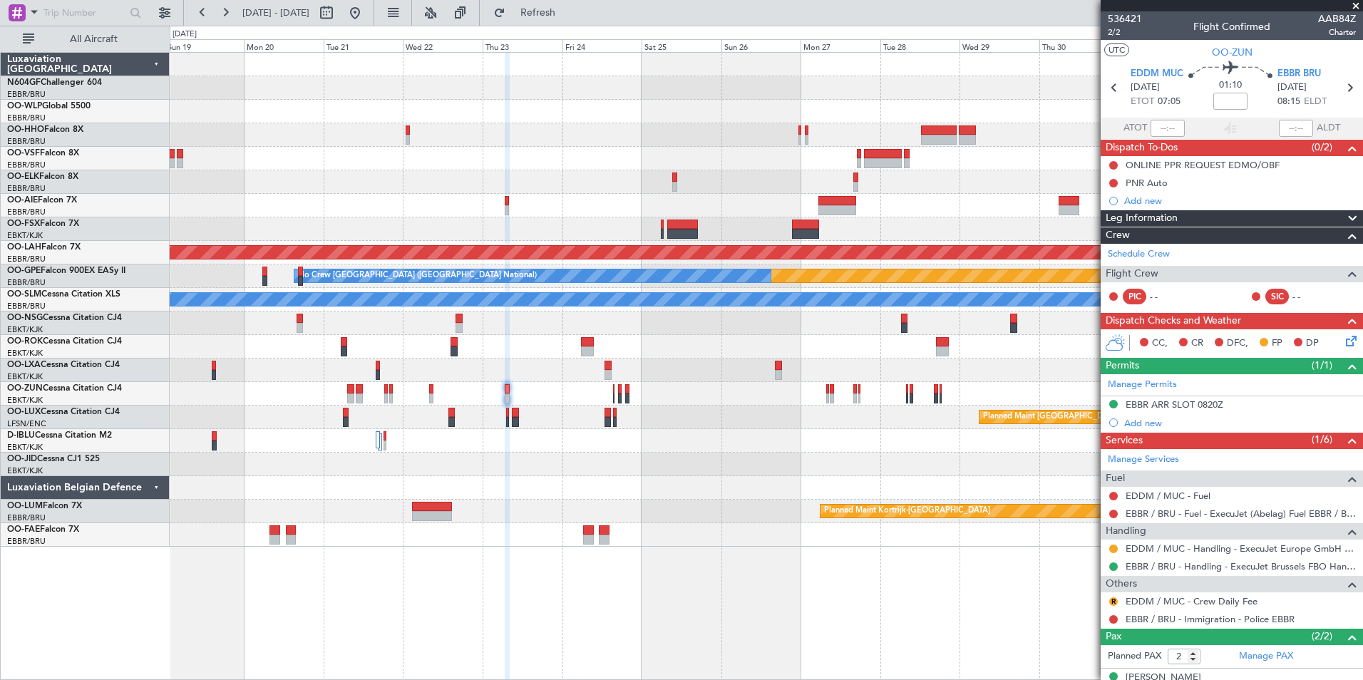
click at [921, 485] on div "Planned Maint Alton-st Louis (St Louis Regl) Planned Maint Nurnberg No Crew Bru…" at bounding box center [766, 300] width 1193 height 494
click at [763, 486] on div "Planned Maint Alton-st Louis (St Louis Regl) Planned Maint Nurnberg No Crew Bru…" at bounding box center [766, 300] width 1193 height 494
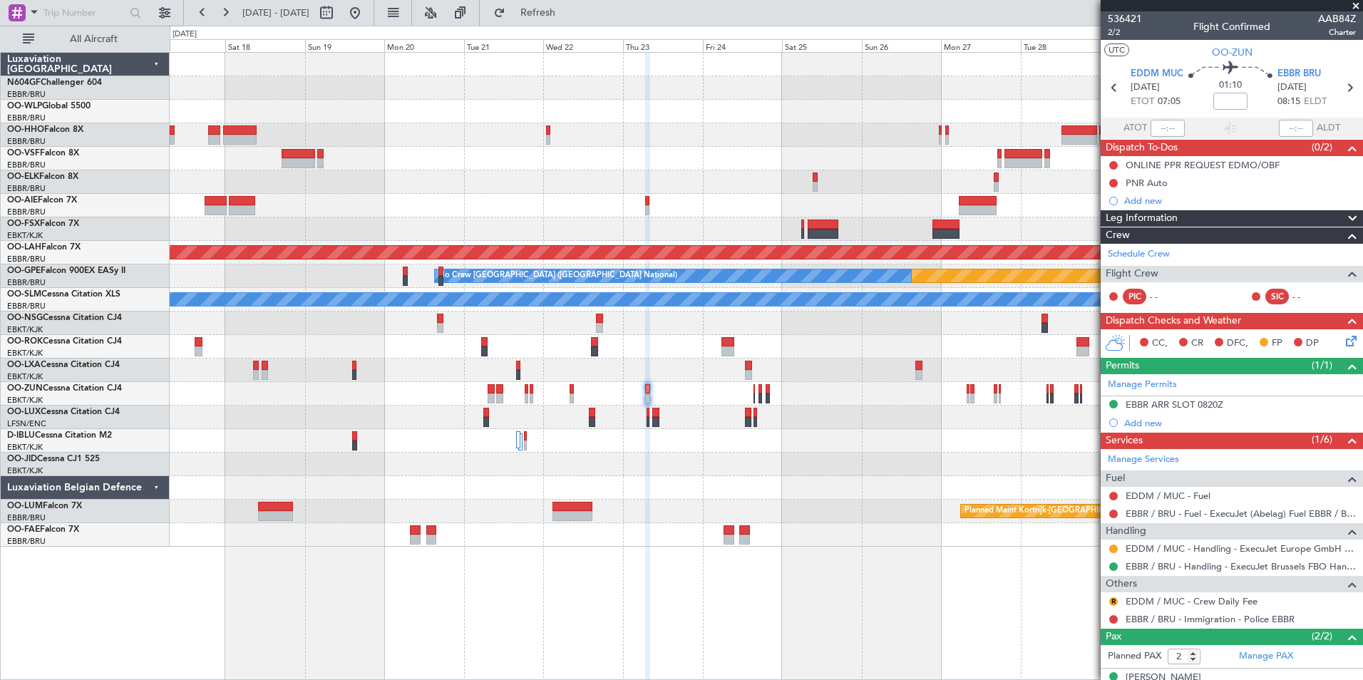
click at [753, 480] on div "Planned Maint Alton-st Louis (St Louis Regl) Planned Maint Nurnberg No Crew Bru…" at bounding box center [766, 300] width 1193 height 494
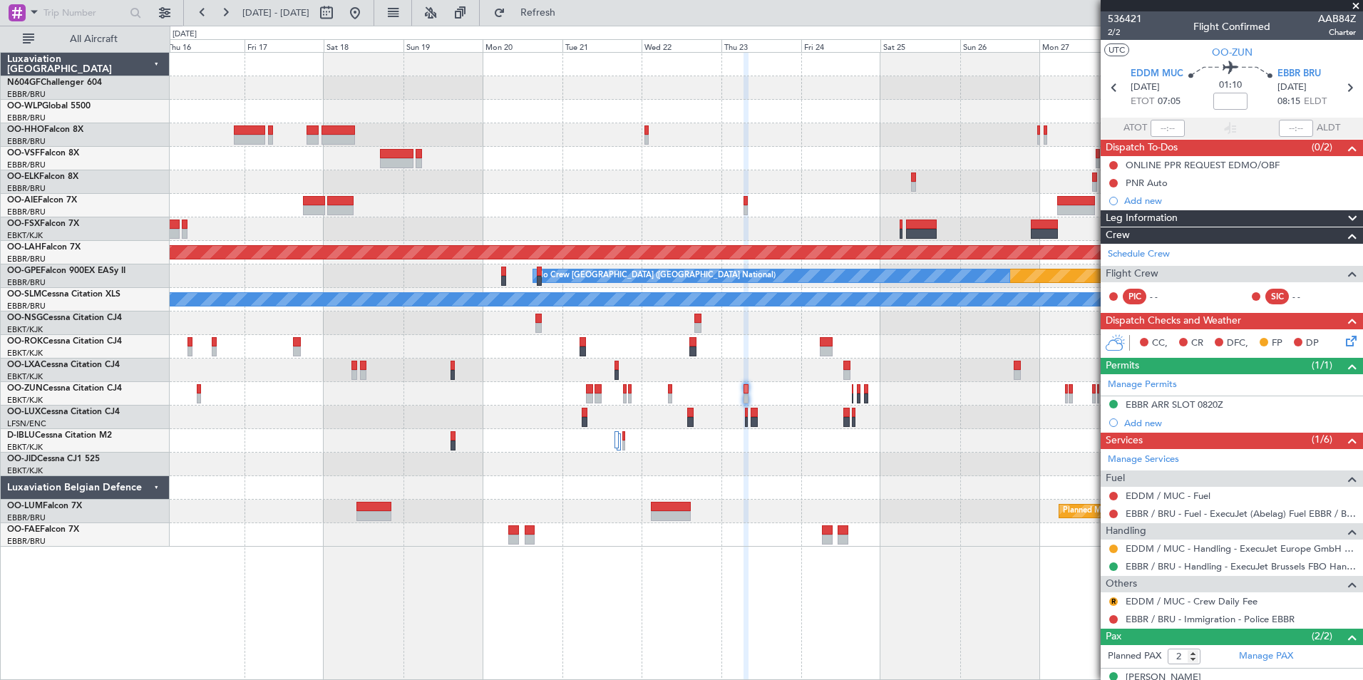
click at [700, 424] on div "Planned Maint Alton-st Louis (St Louis Regl) Planned Maint Nurnberg No Crew Bru…" at bounding box center [766, 300] width 1193 height 494
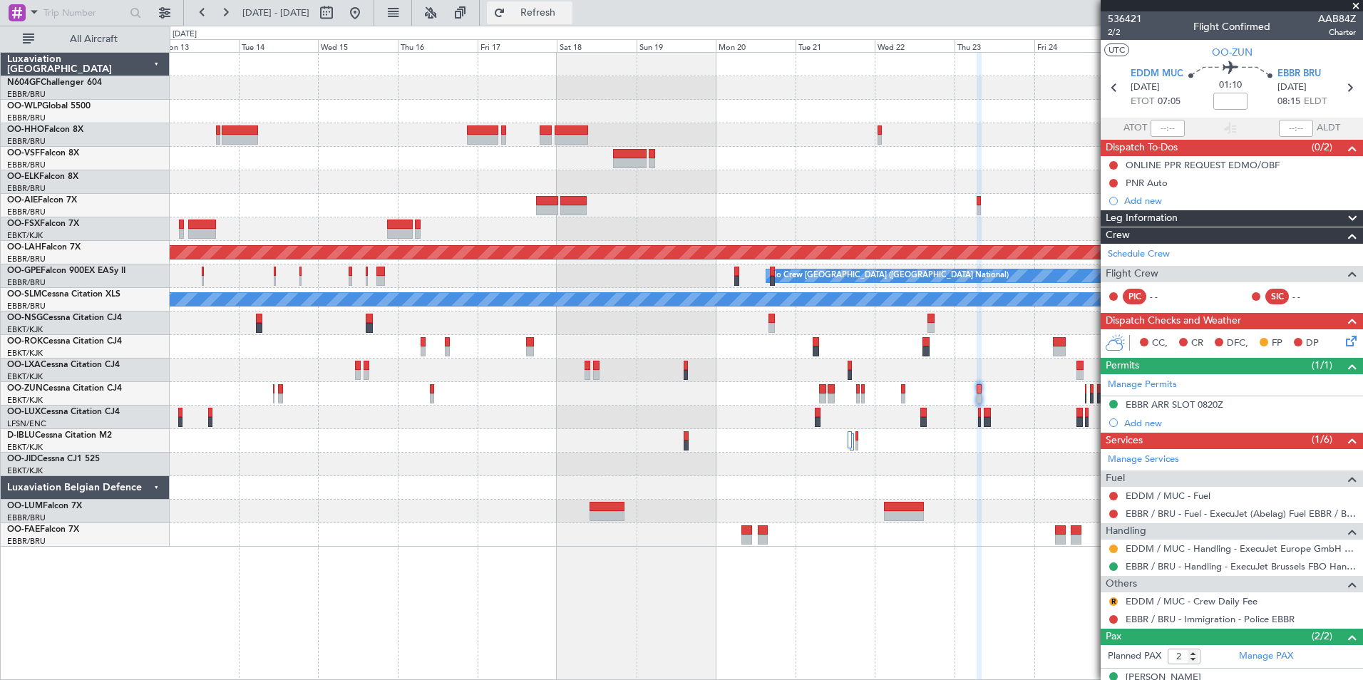
click at [568, 16] on span "Refresh" at bounding box center [538, 13] width 60 height 10
click at [374, 25] on fb-range-datepicker "13 Oct 2025 - 28 Oct 2025" at bounding box center [278, 13] width 191 height 26
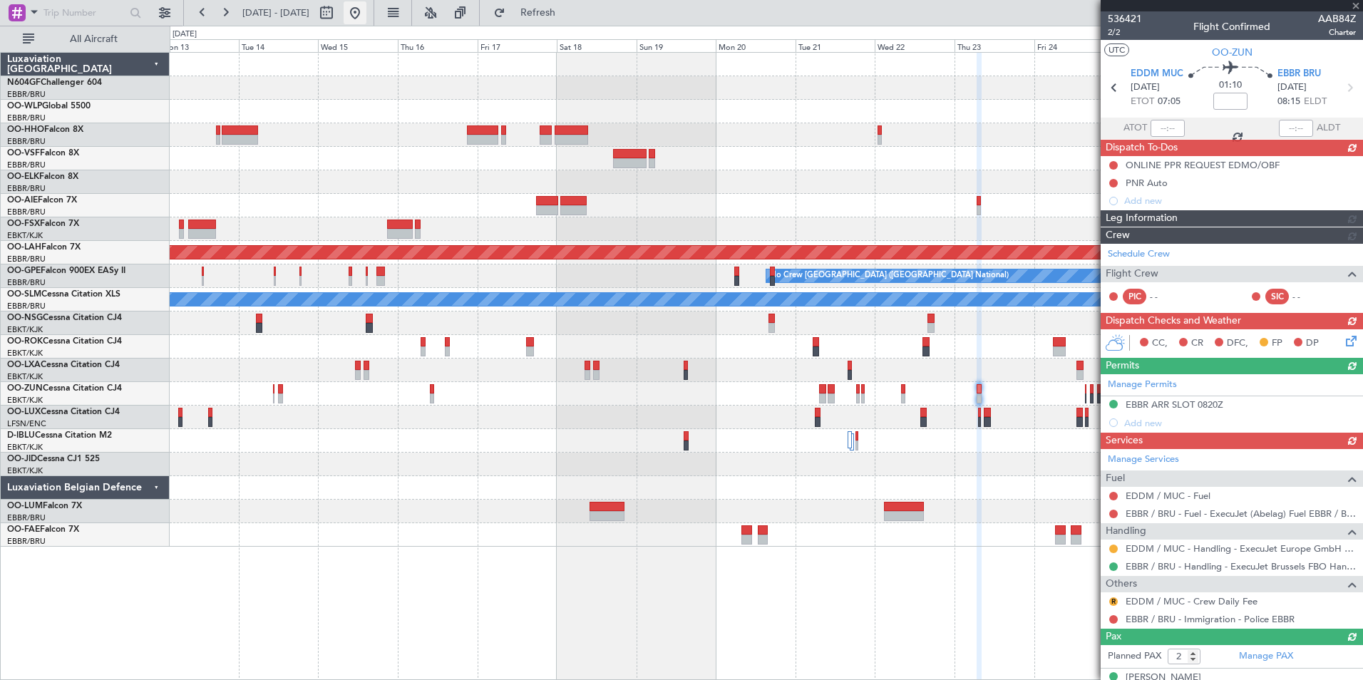
click at [367, 21] on button at bounding box center [355, 12] width 23 height 23
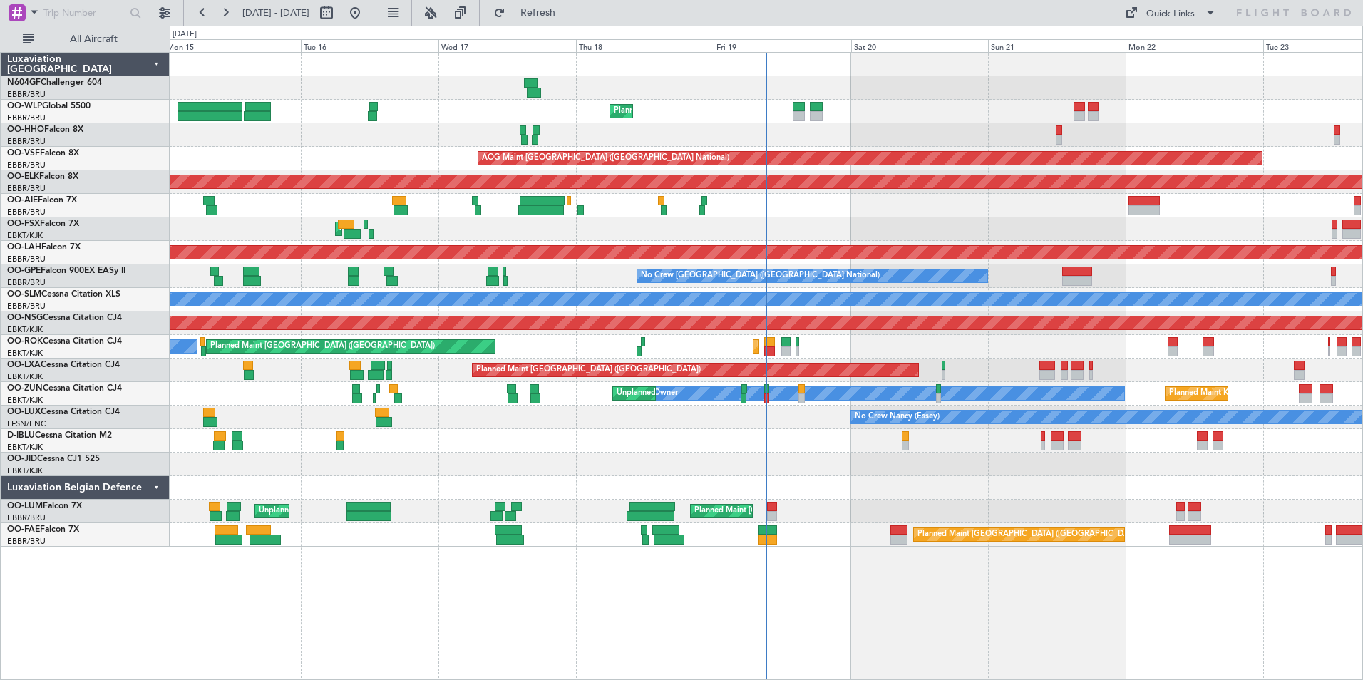
click at [725, 501] on div "Unplanned Maint Brussels (Brussels National) Planned Maint Brussels (Brussels N…" at bounding box center [766, 512] width 1193 height 24
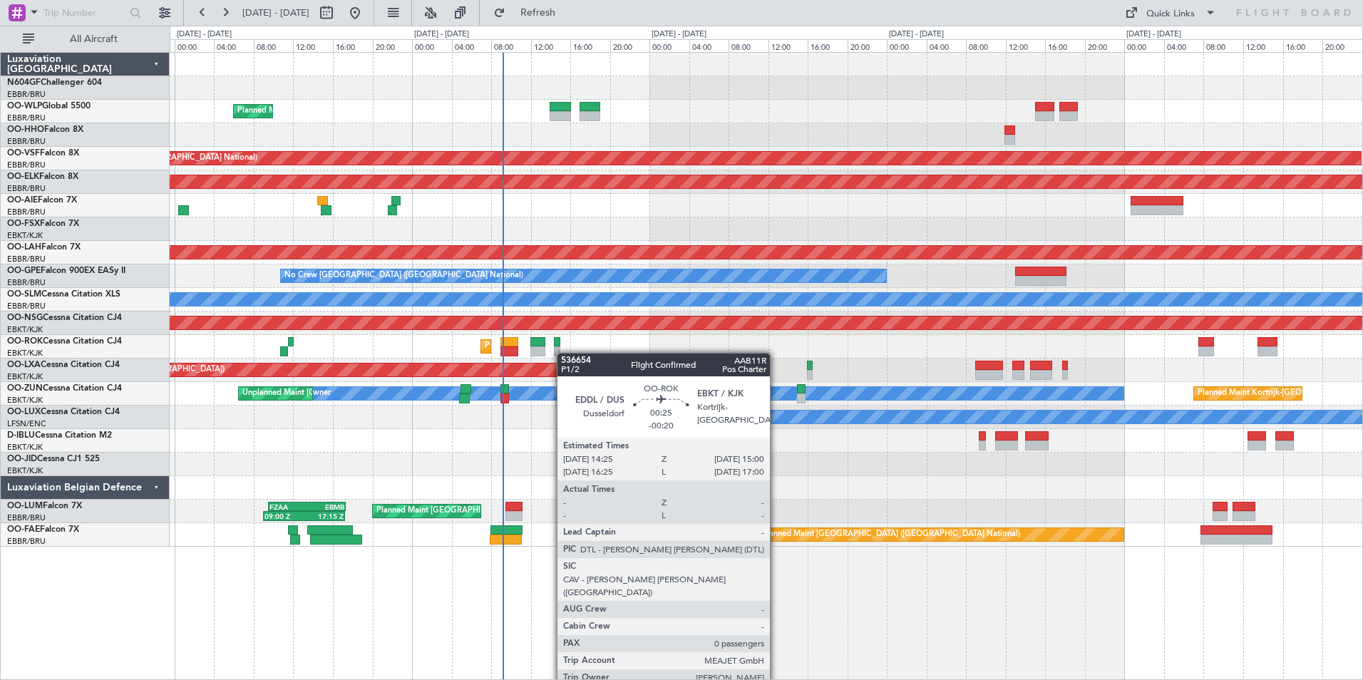
click at [556, 351] on div "Planned Maint Liege AOG Maint Brussels (Brussels National) Planned Maint Kortri…" at bounding box center [766, 300] width 1193 height 494
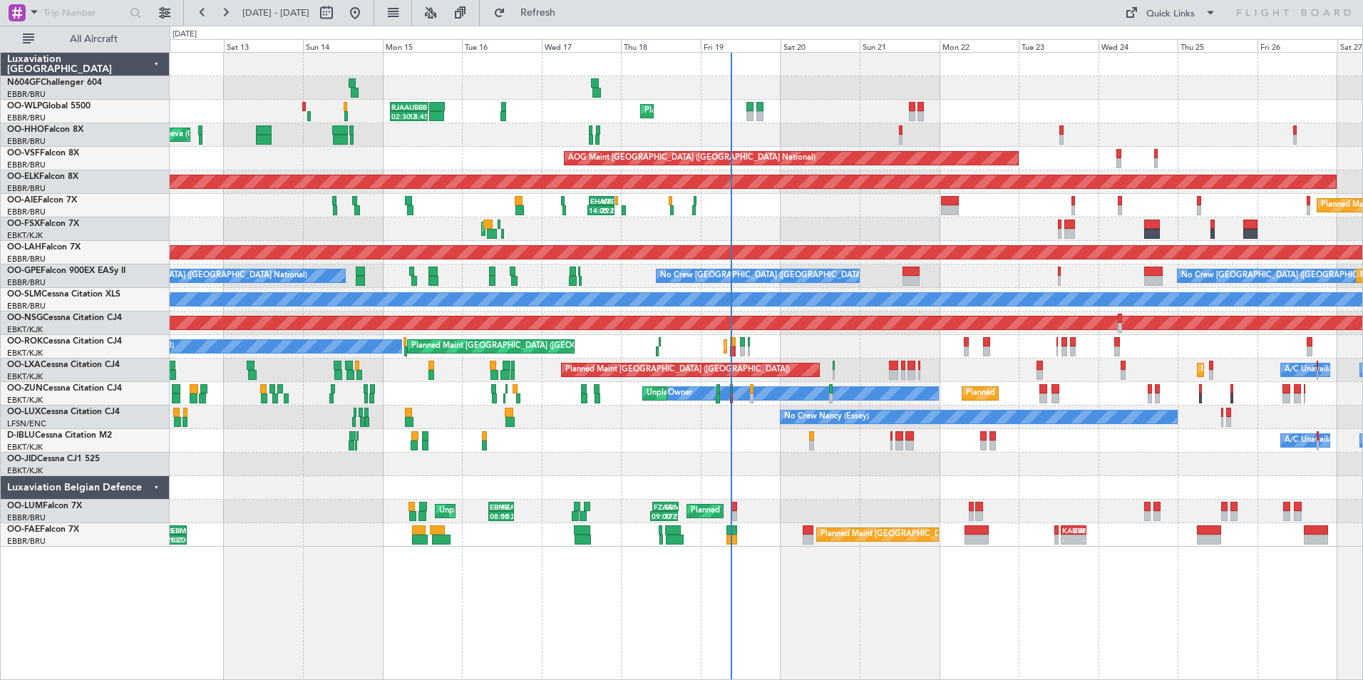
click at [787, 298] on div "Planned Maint Liege 02:30 Z 13:45 Z RJAA 02:30 Z UBBB 13:50 Z LTCG 22:35 Z RJAA…" at bounding box center [766, 300] width 1193 height 494
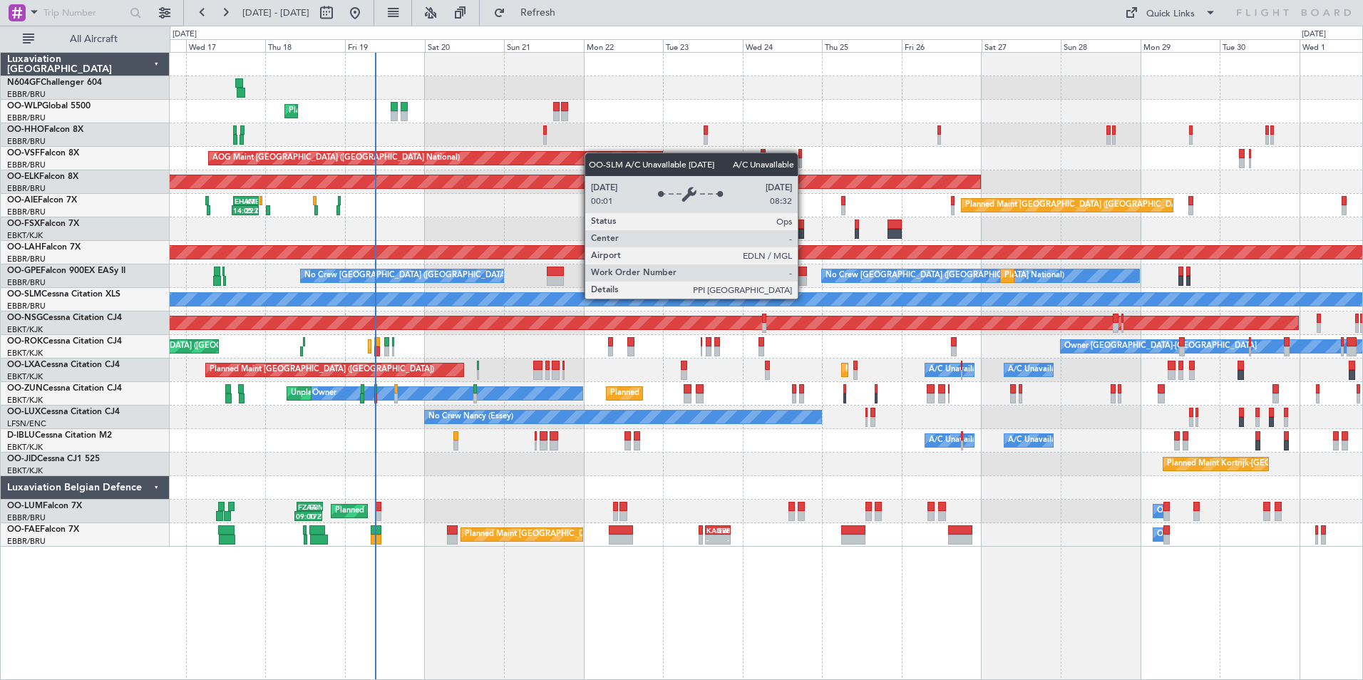
click at [802, 300] on div "Planned Maint Liege 02:30 Z 13:45 Z RJAA 02:30 Z UBBB 13:50 Z AOG Maint Brussel…" at bounding box center [766, 300] width 1193 height 494
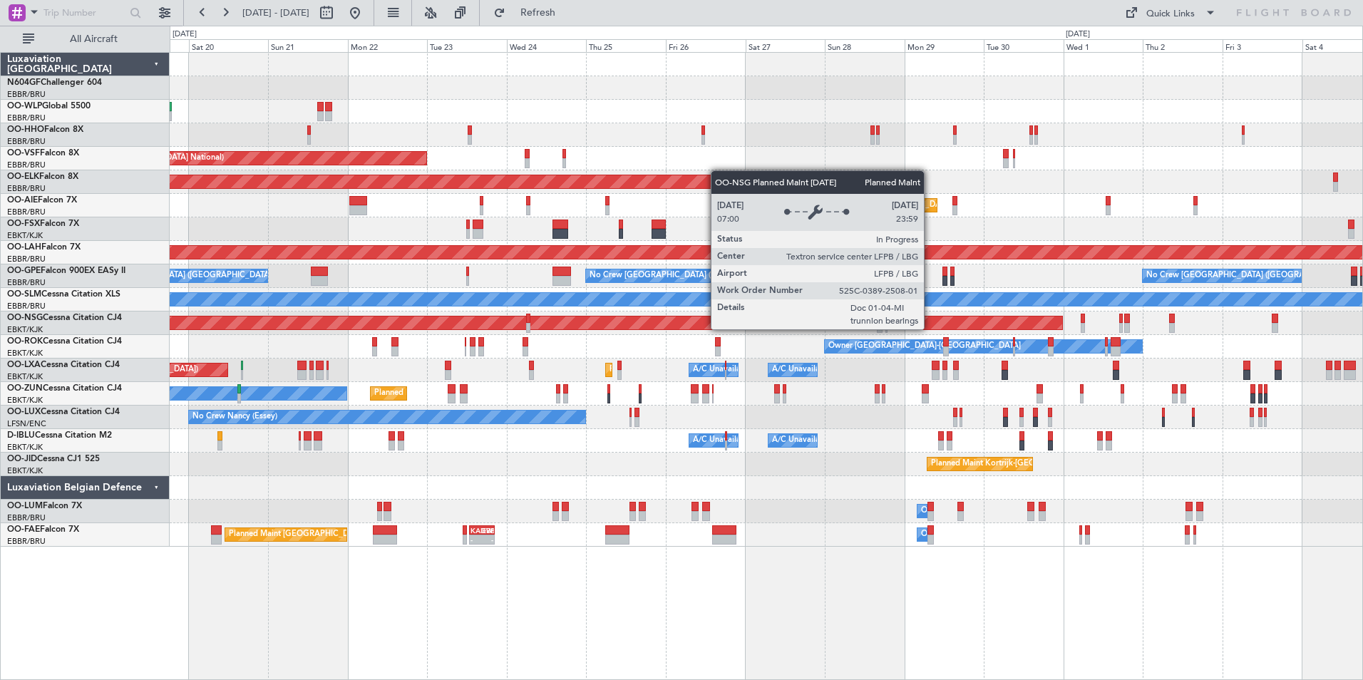
click at [708, 319] on div "Planned Maint [GEOGRAPHIC_DATA] ([GEOGRAPHIC_DATA])" at bounding box center [19, 323] width 2085 height 13
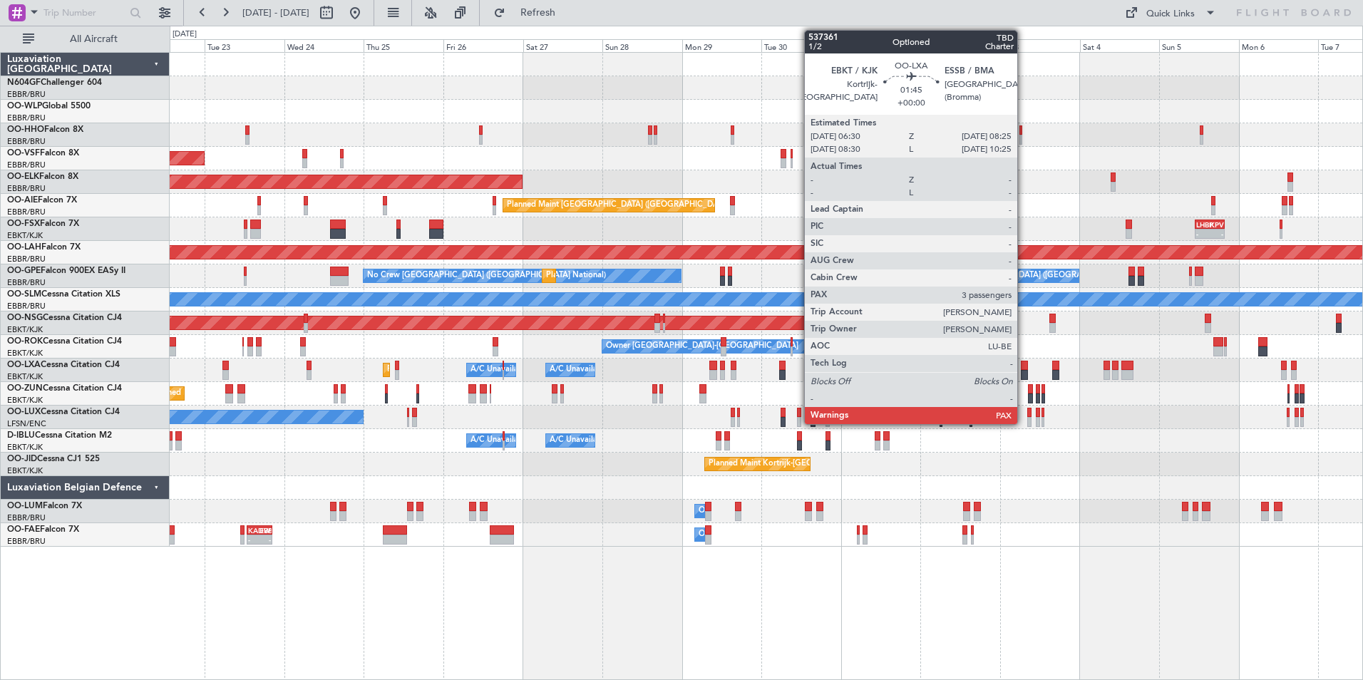
click at [619, 315] on div "AOG Maint Brussels (Brussels National) Planned Maint Kortrijk-Wevelgem Planned …" at bounding box center [766, 300] width 1193 height 494
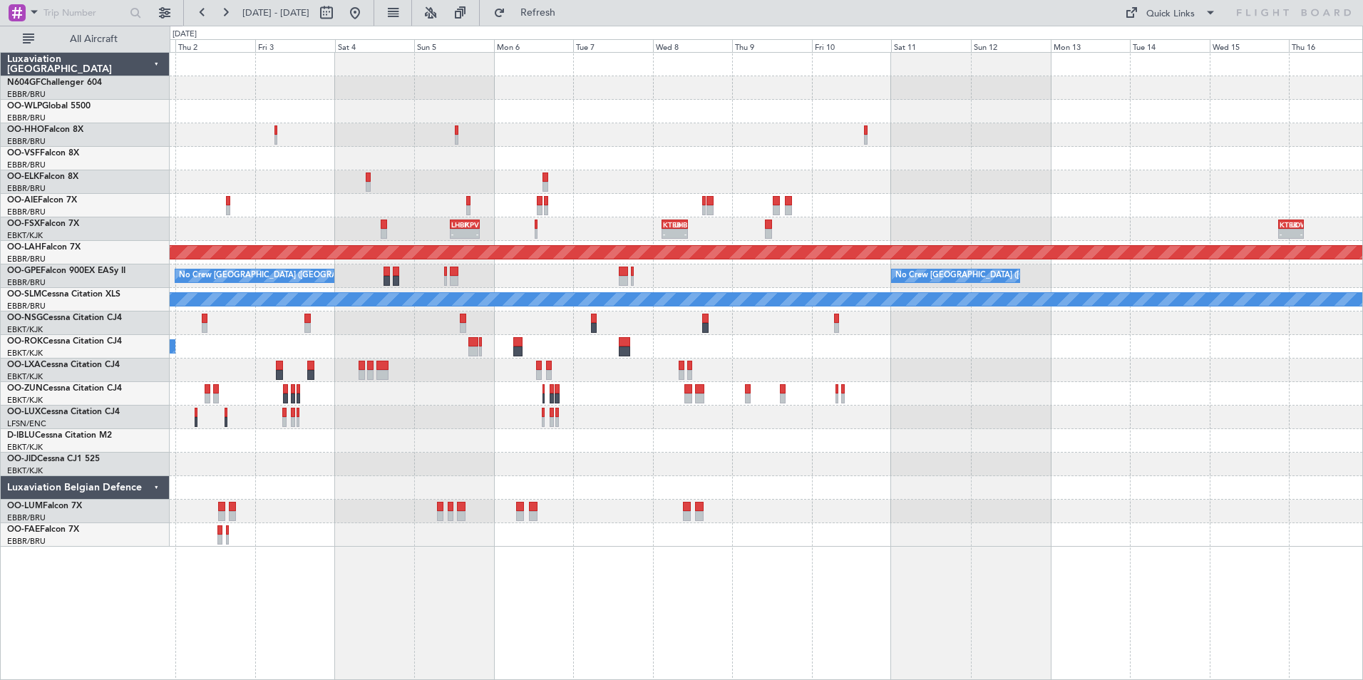
click at [636, 313] on div "Planned Maint London (Farnborough) - - LHBP 11:00 Z KPVD 19:50 Z - - KTEB 02:45…" at bounding box center [766, 300] width 1193 height 494
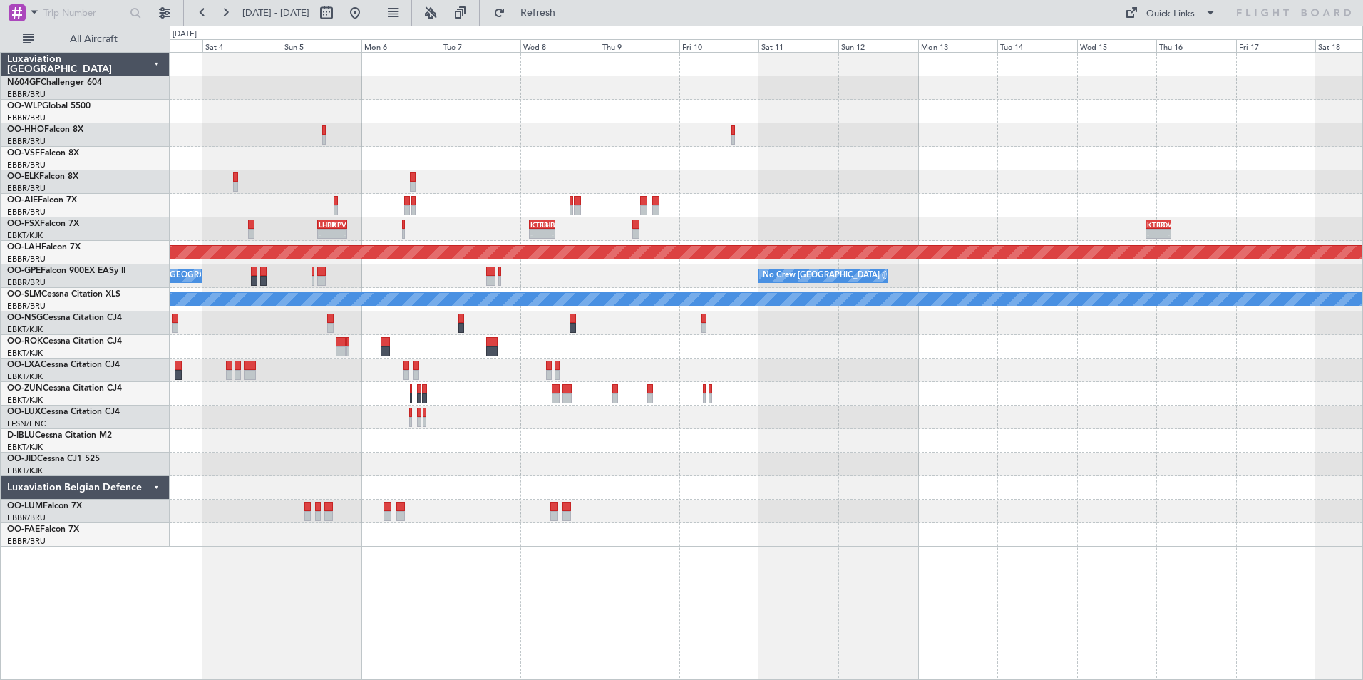
click at [831, 395] on div "- - LHBP 11:00 Z KPVD 19:50 Z - - KTEB 02:45 Z LHBP 10:45 Z - - KTEB 21:00 Z LO…" at bounding box center [766, 300] width 1193 height 494
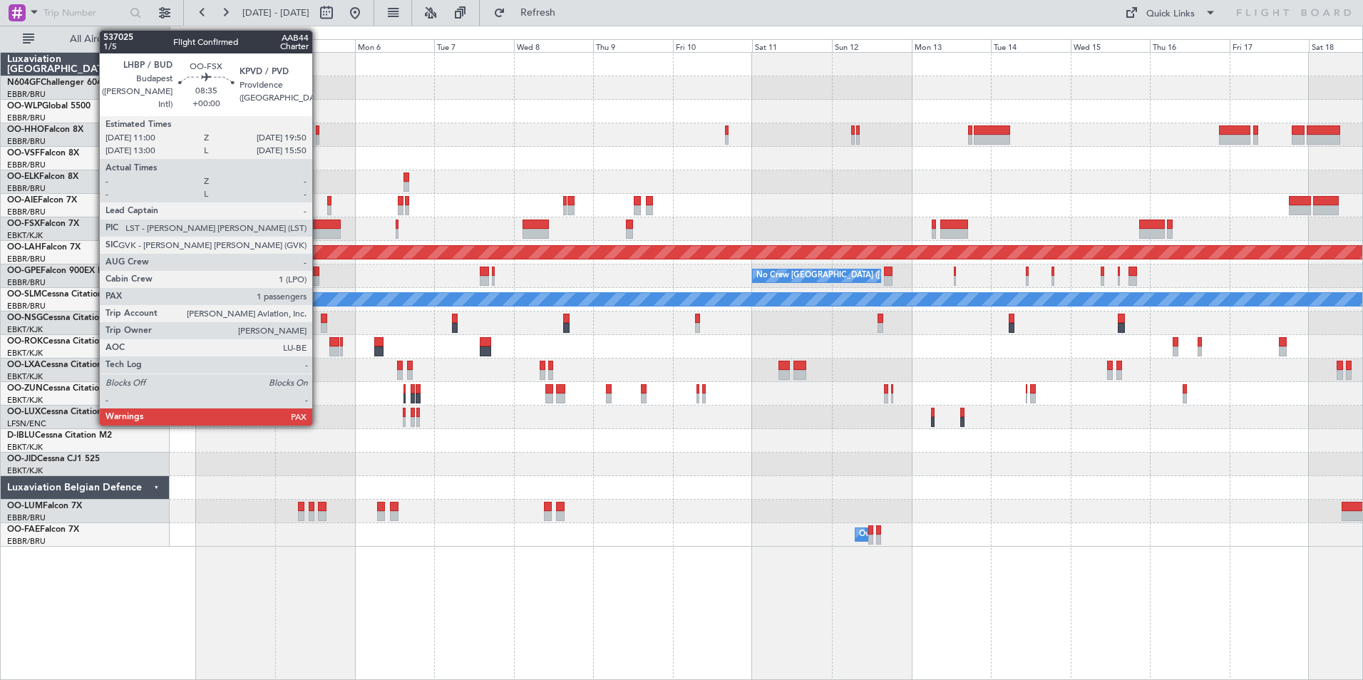
click at [319, 230] on div at bounding box center [326, 234] width 30 height 10
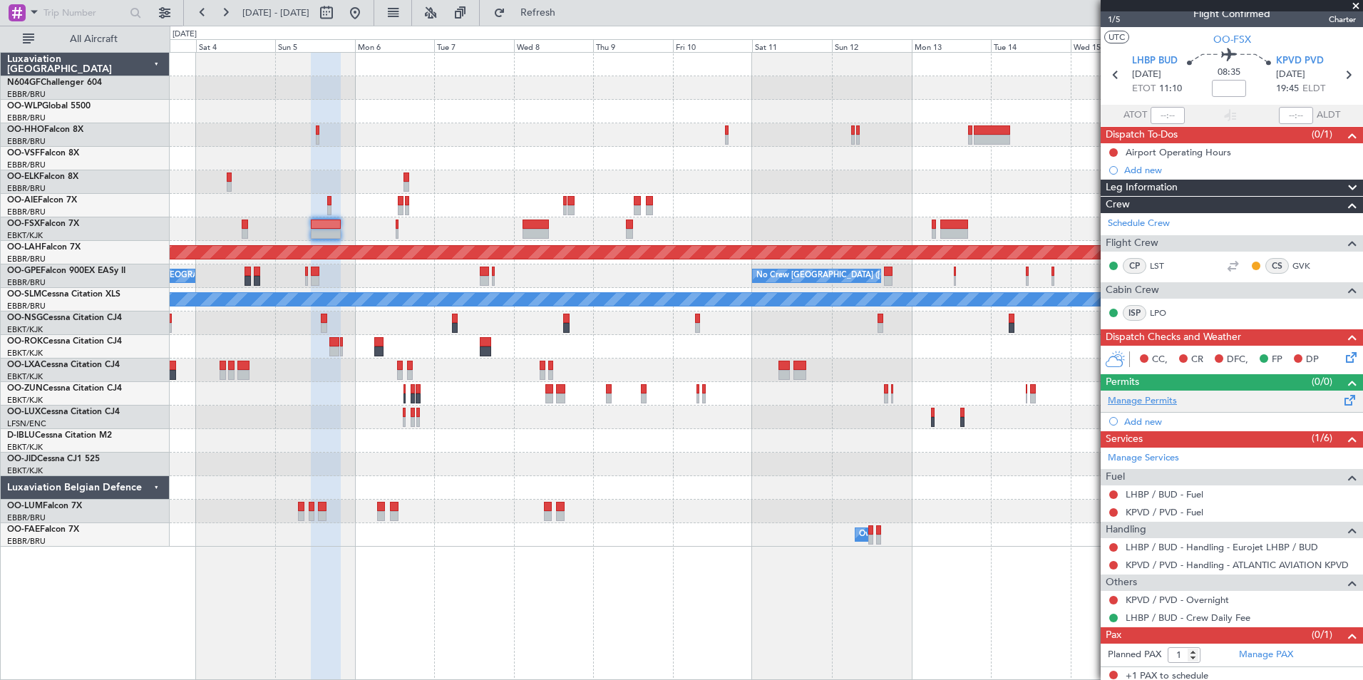
scroll to position [12, 0]
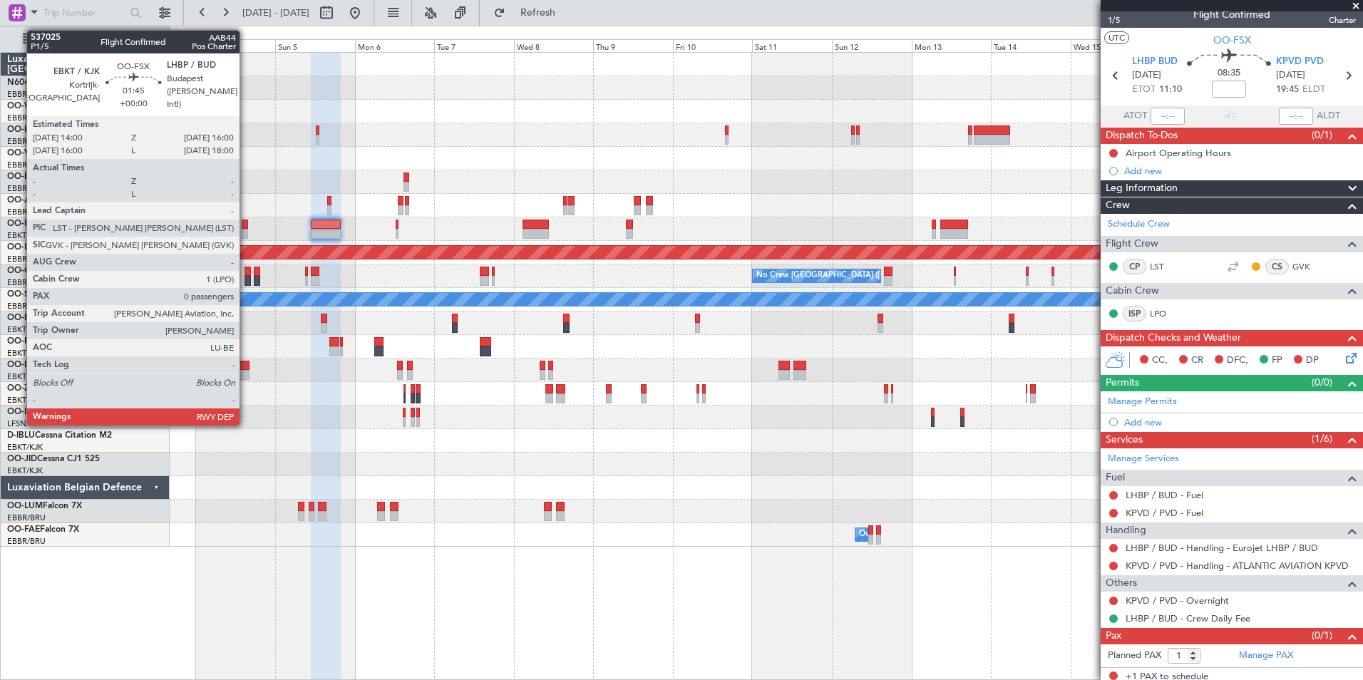
click at [246, 225] on div at bounding box center [245, 225] width 7 height 10
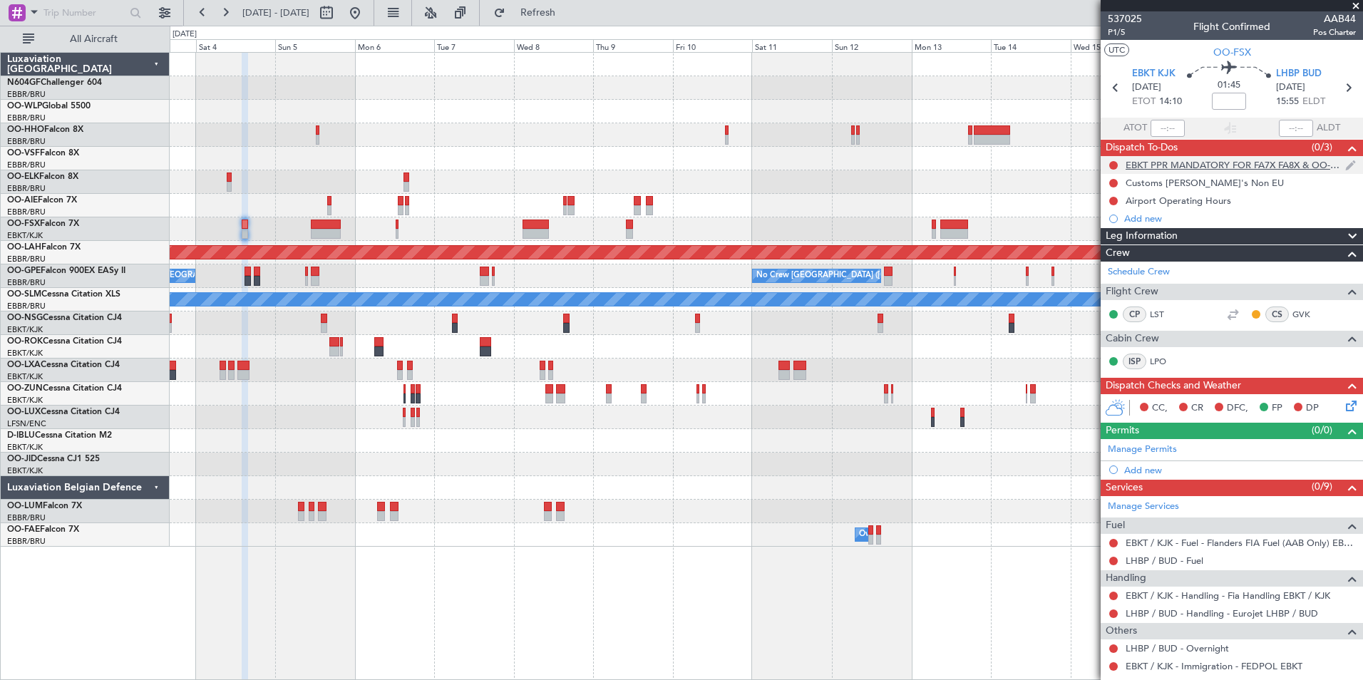
scroll to position [1, 0]
click at [1343, 78] on icon at bounding box center [1348, 87] width 19 height 19
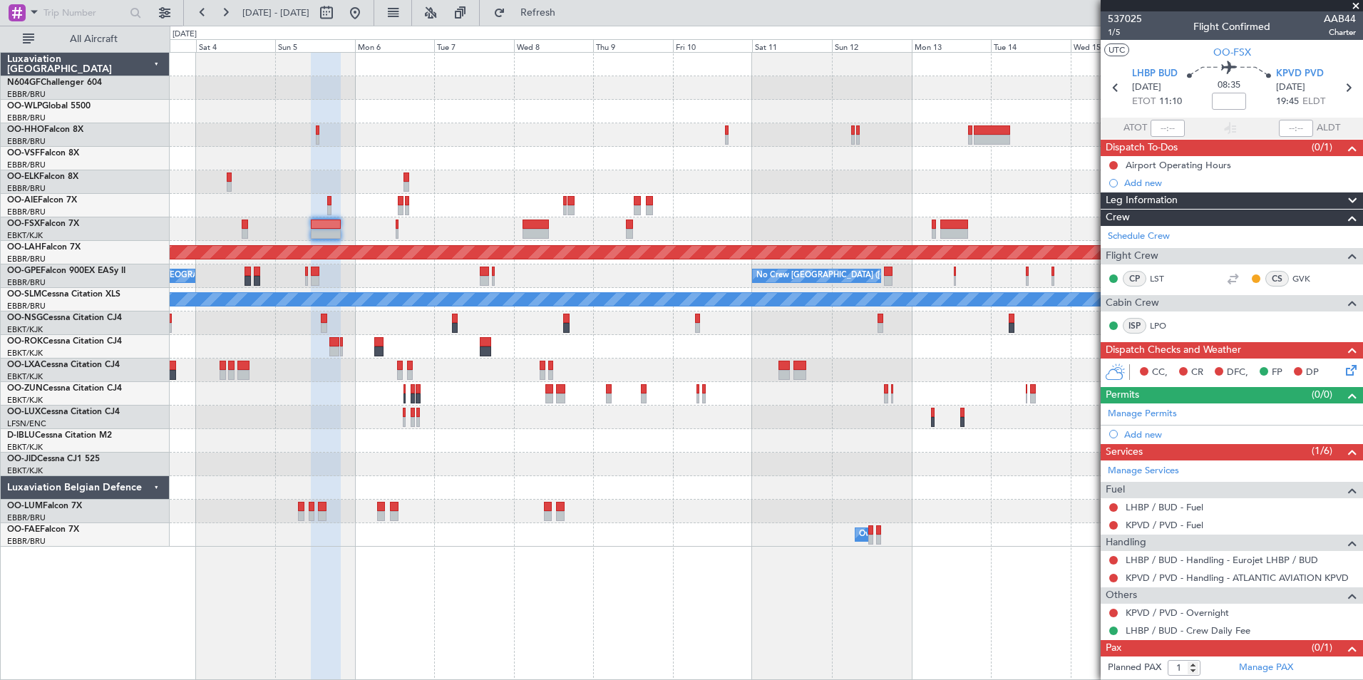
scroll to position [18, 0]
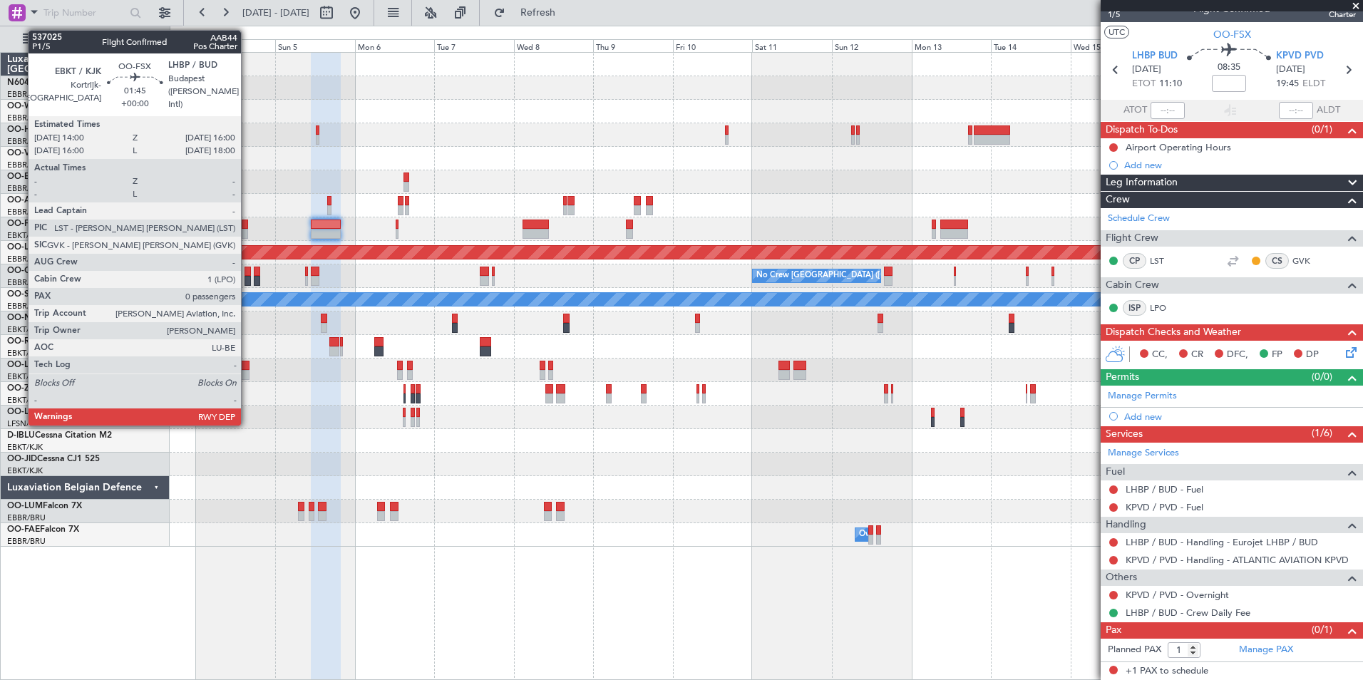
click at [247, 230] on div at bounding box center [245, 234] width 7 height 10
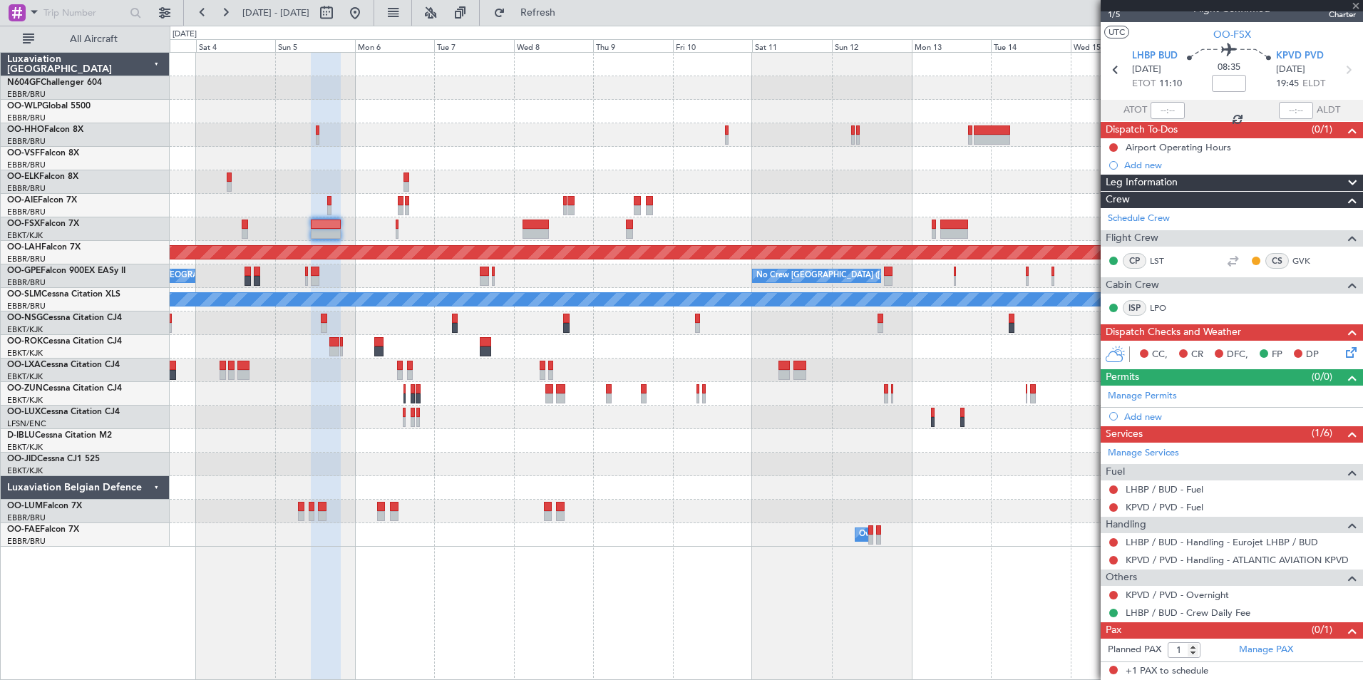
type input "0"
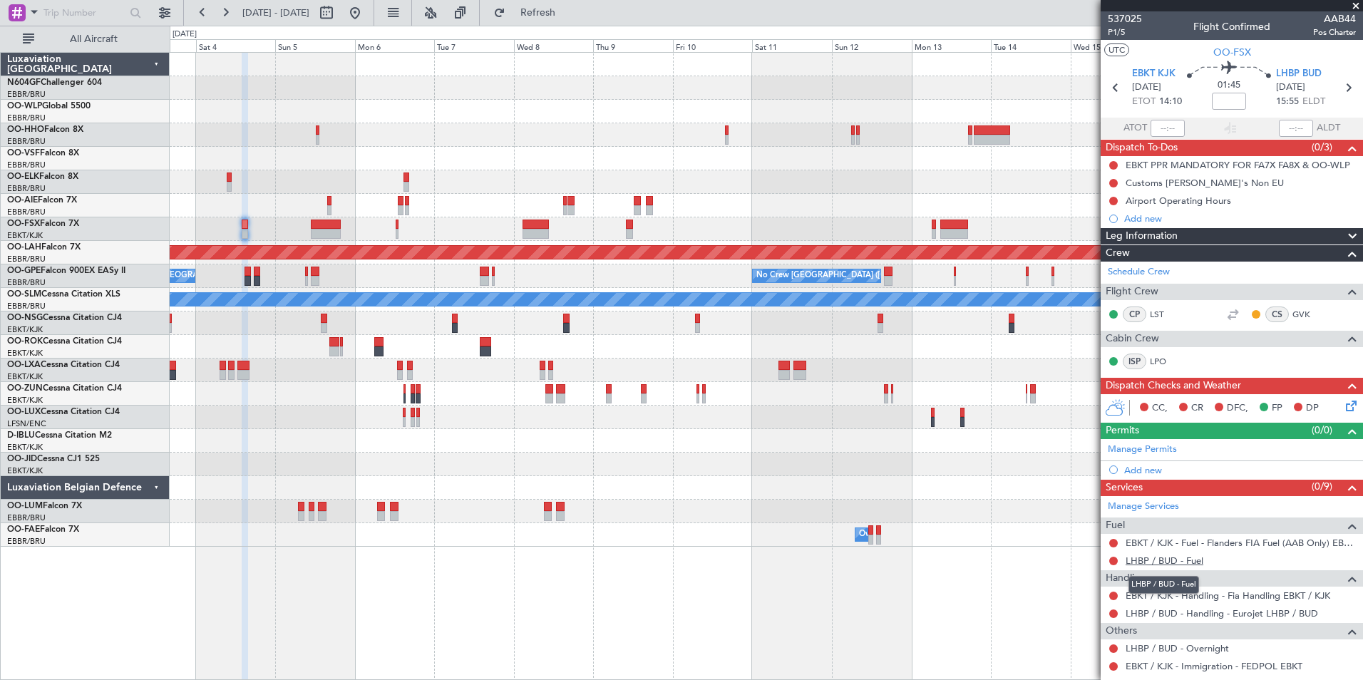
click at [1177, 559] on link "LHBP / BUD - Fuel" at bounding box center [1165, 561] width 78 height 12
click at [568, 16] on span "Refresh" at bounding box center [538, 13] width 60 height 10
click at [1291, 74] on span "LHBP BUD" at bounding box center [1299, 74] width 46 height 14
click at [1143, 471] on div "Add new" at bounding box center [1234, 470] width 219 height 12
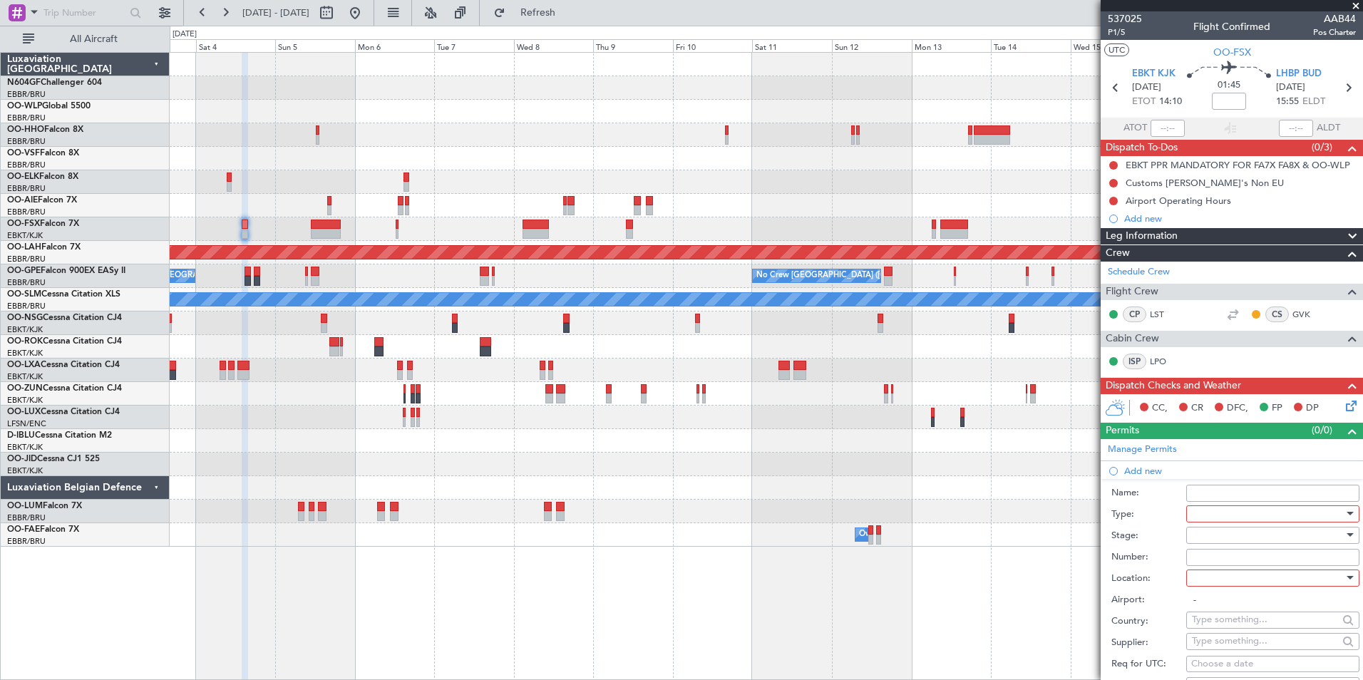
scroll to position [144, 0]
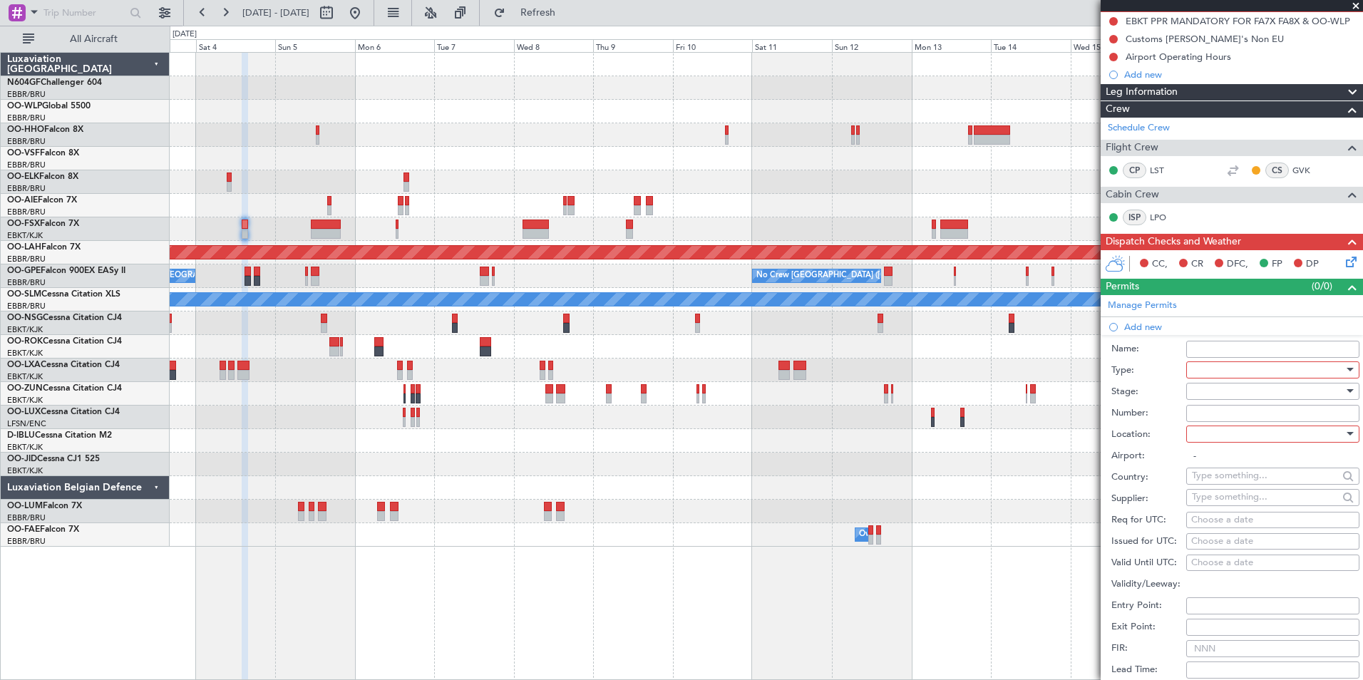
click at [1253, 375] on div at bounding box center [1268, 369] width 152 height 21
click at [1251, 456] on span "Parking" at bounding box center [1268, 459] width 150 height 21
click at [1256, 437] on div at bounding box center [1268, 434] width 152 height 21
click at [1244, 504] on span "Arrival" at bounding box center [1268, 505] width 150 height 21
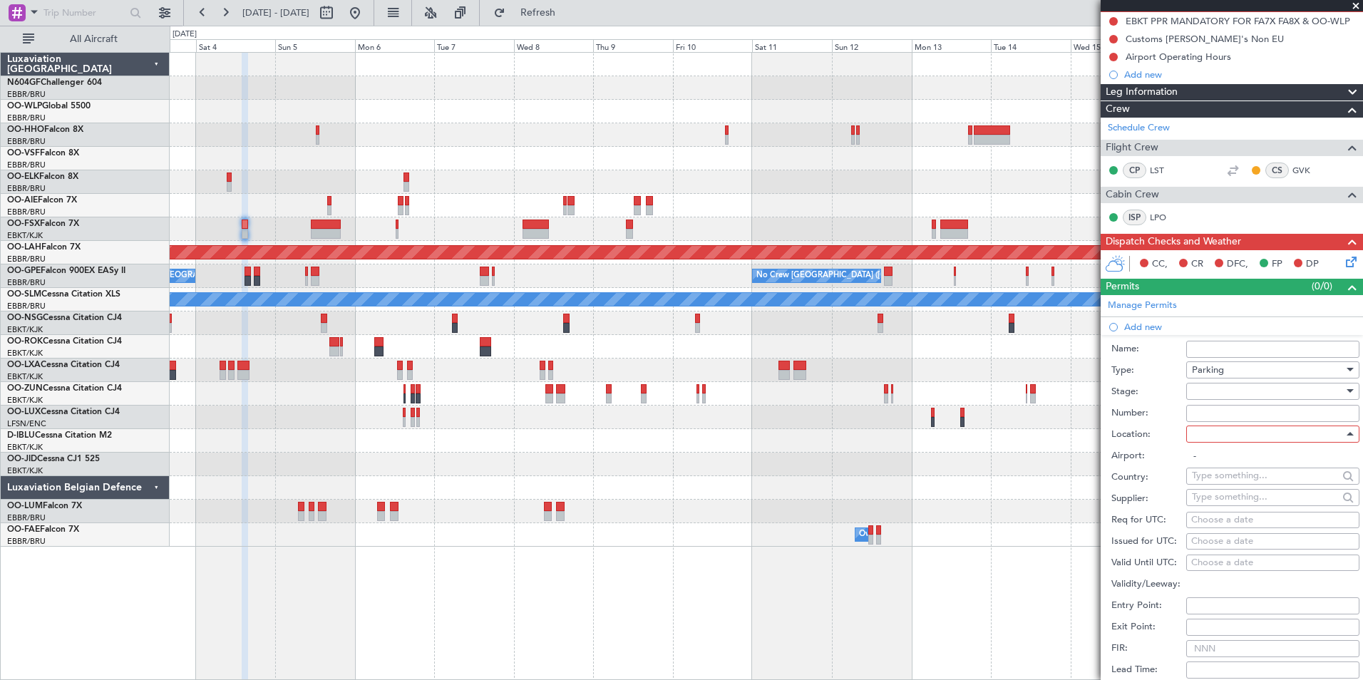
type input "LHBP / BUD"
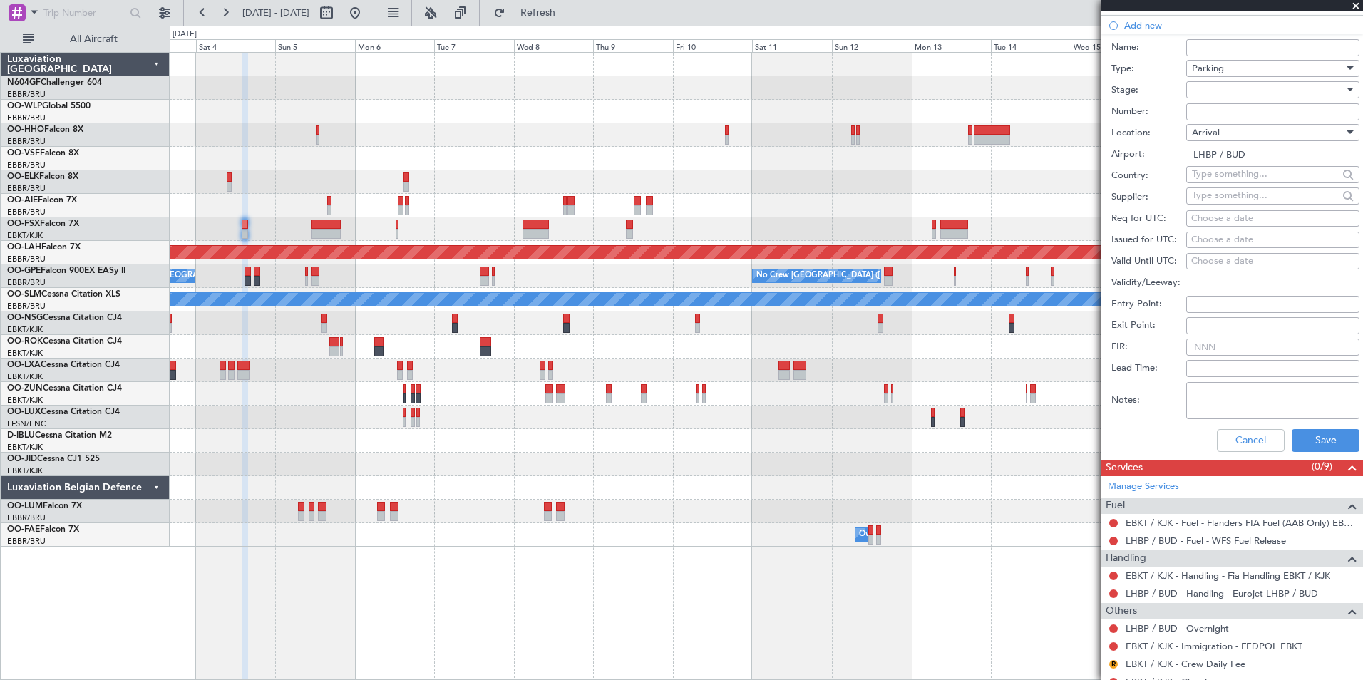
scroll to position [446, 0]
click at [1332, 443] on button "Save" at bounding box center [1326, 440] width 68 height 23
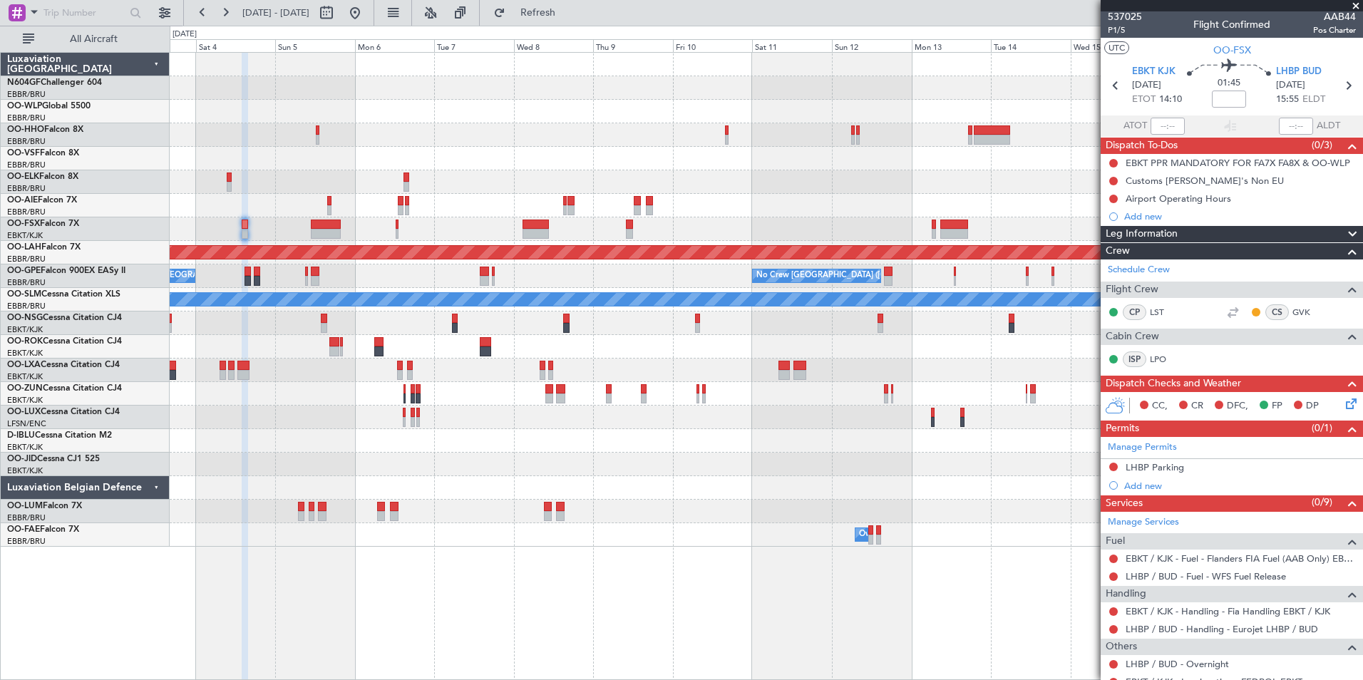
scroll to position [0, 0]
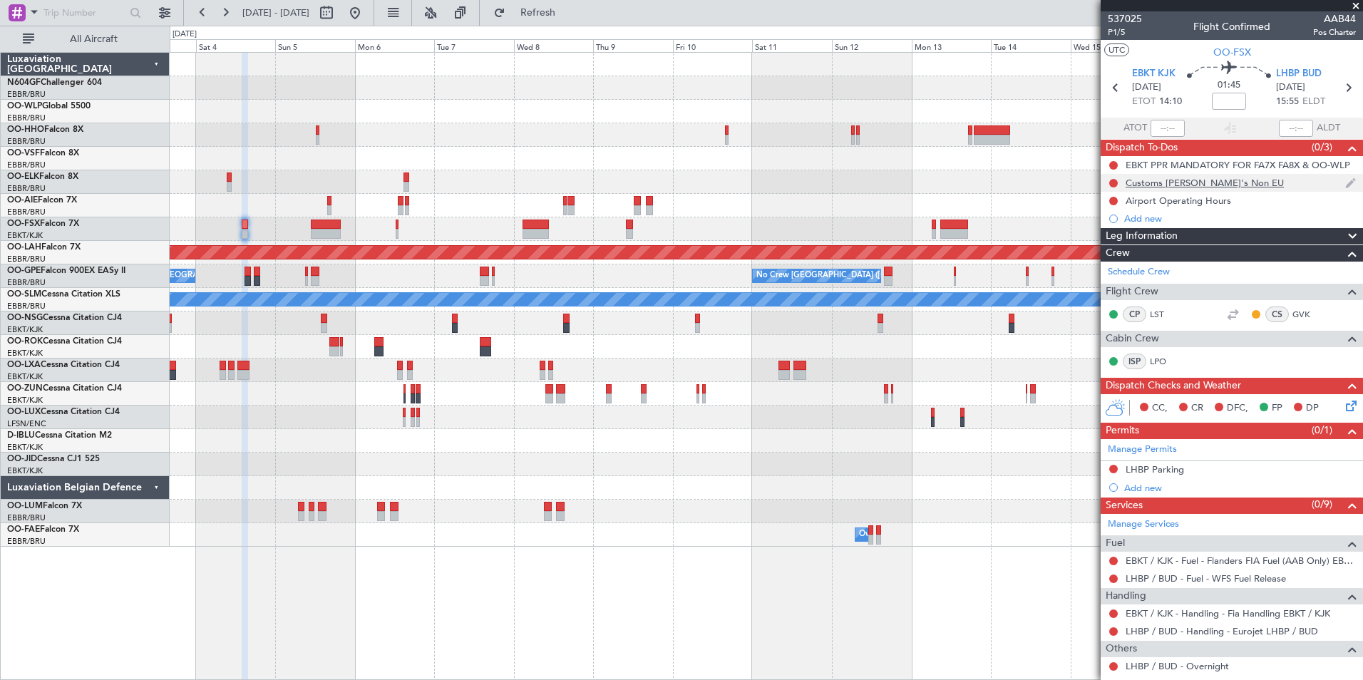
click at [1109, 181] on div at bounding box center [1113, 183] width 11 height 11
click at [1113, 181] on button at bounding box center [1114, 183] width 9 height 9
click at [1109, 270] on span "Cancelled" at bounding box center [1117, 267] width 41 height 14
click at [1110, 31] on span "P1/5" at bounding box center [1125, 32] width 34 height 12
click at [615, 26] on div "Planned Maint Alton-st Louis (St Louis Regl) No Crew Brussels (Brussels Nationa…" at bounding box center [681, 353] width 1363 height 655
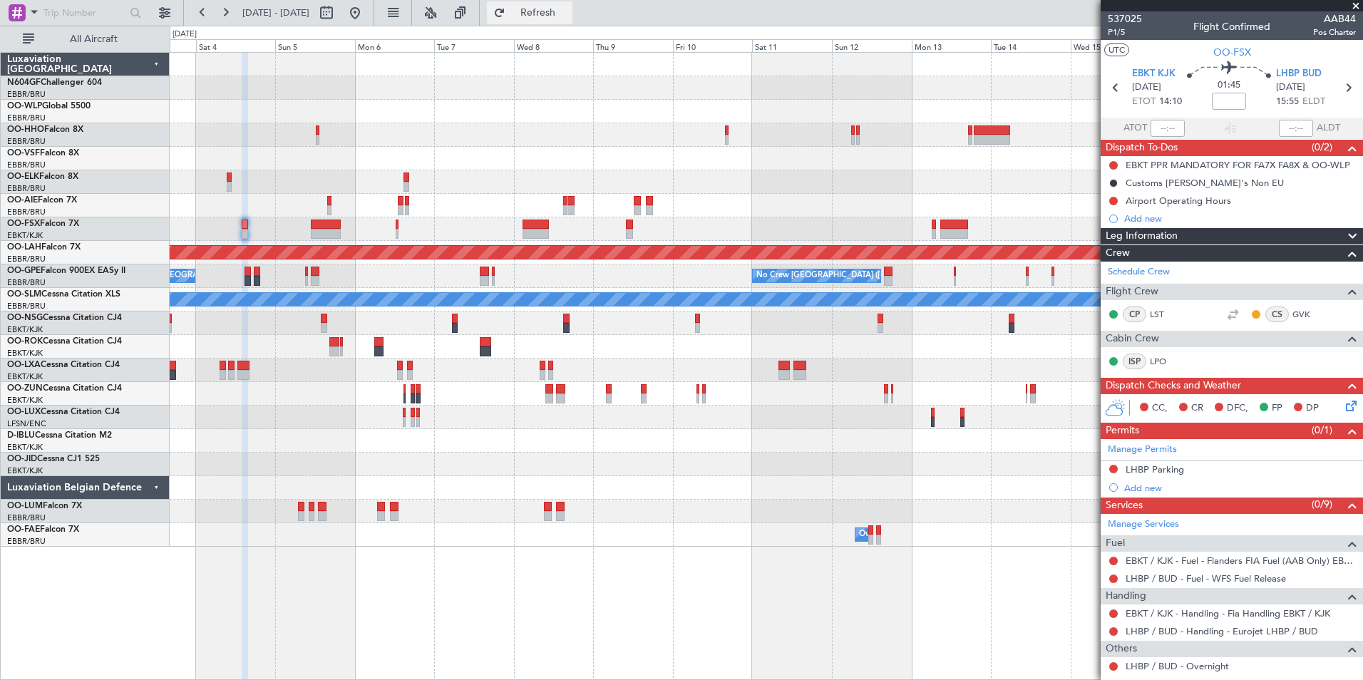
click at [568, 18] on span "Refresh" at bounding box center [538, 13] width 60 height 10
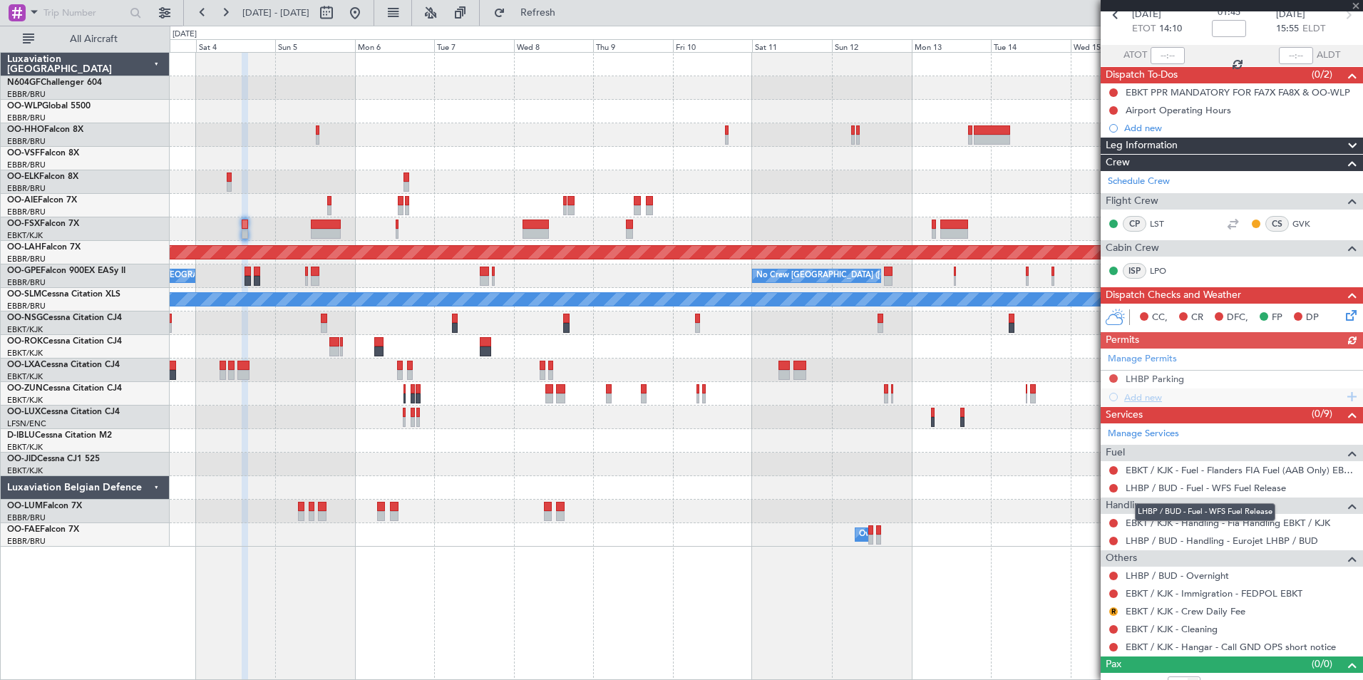
scroll to position [88, 0]
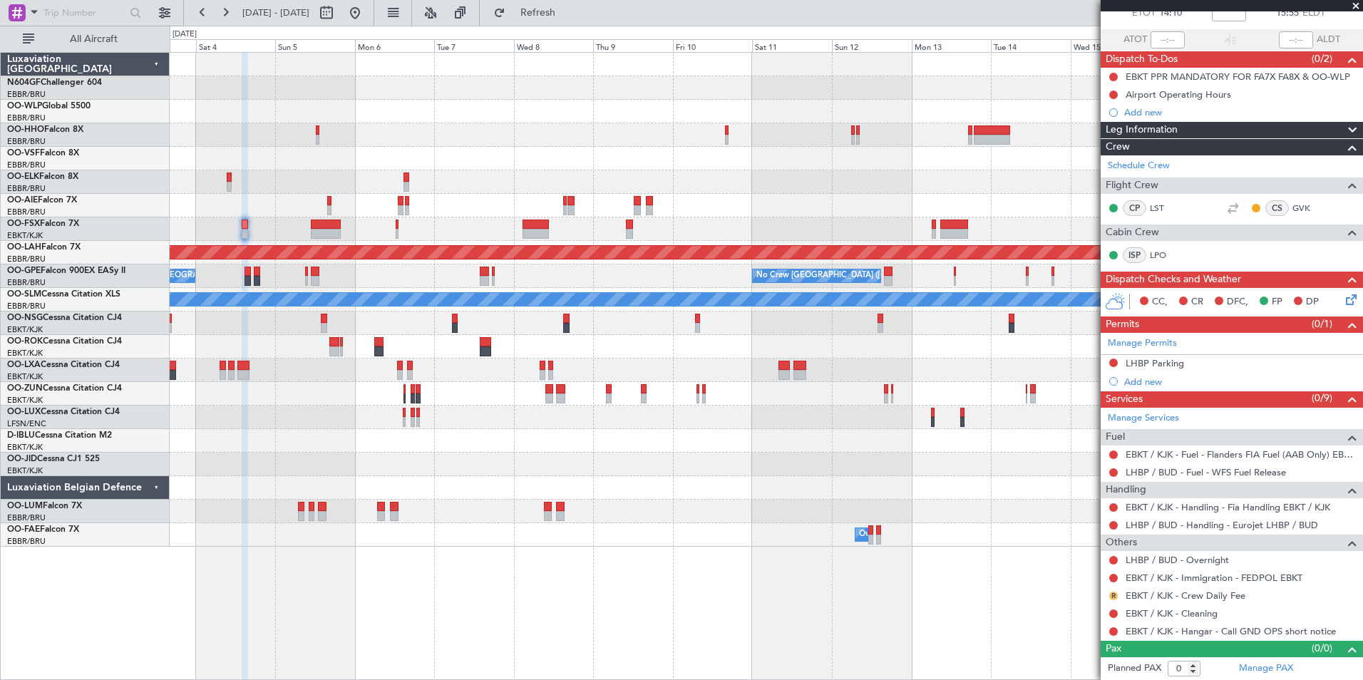
click at [1116, 592] on button "R" at bounding box center [1114, 596] width 9 height 9
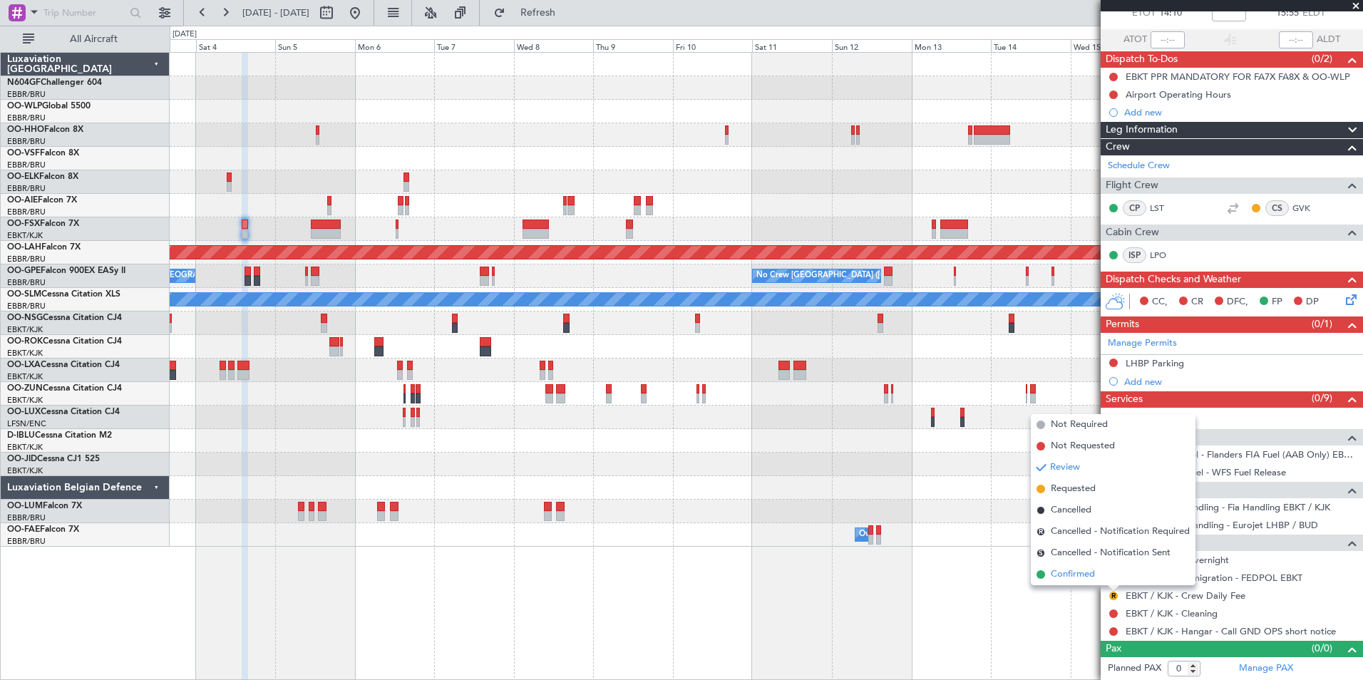
click at [1107, 572] on li "Confirmed" at bounding box center [1113, 574] width 165 height 21
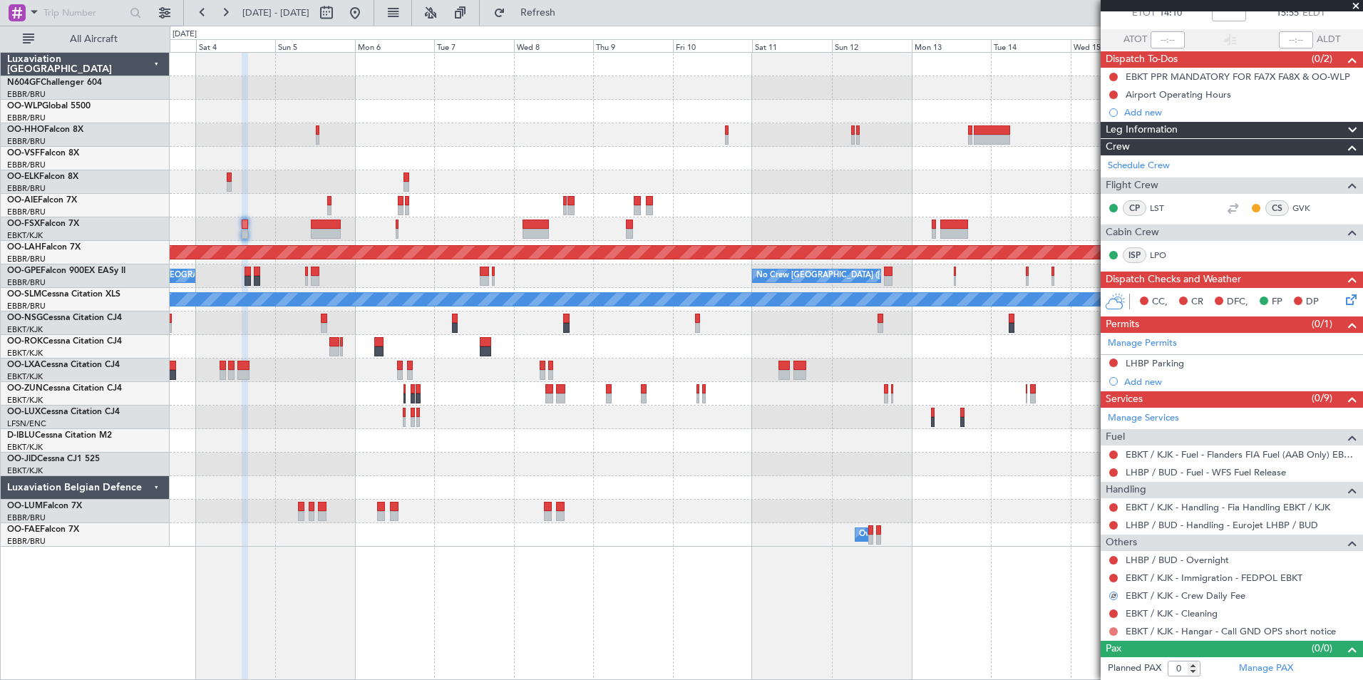
click at [1114, 633] on button at bounding box center [1114, 632] width 9 height 9
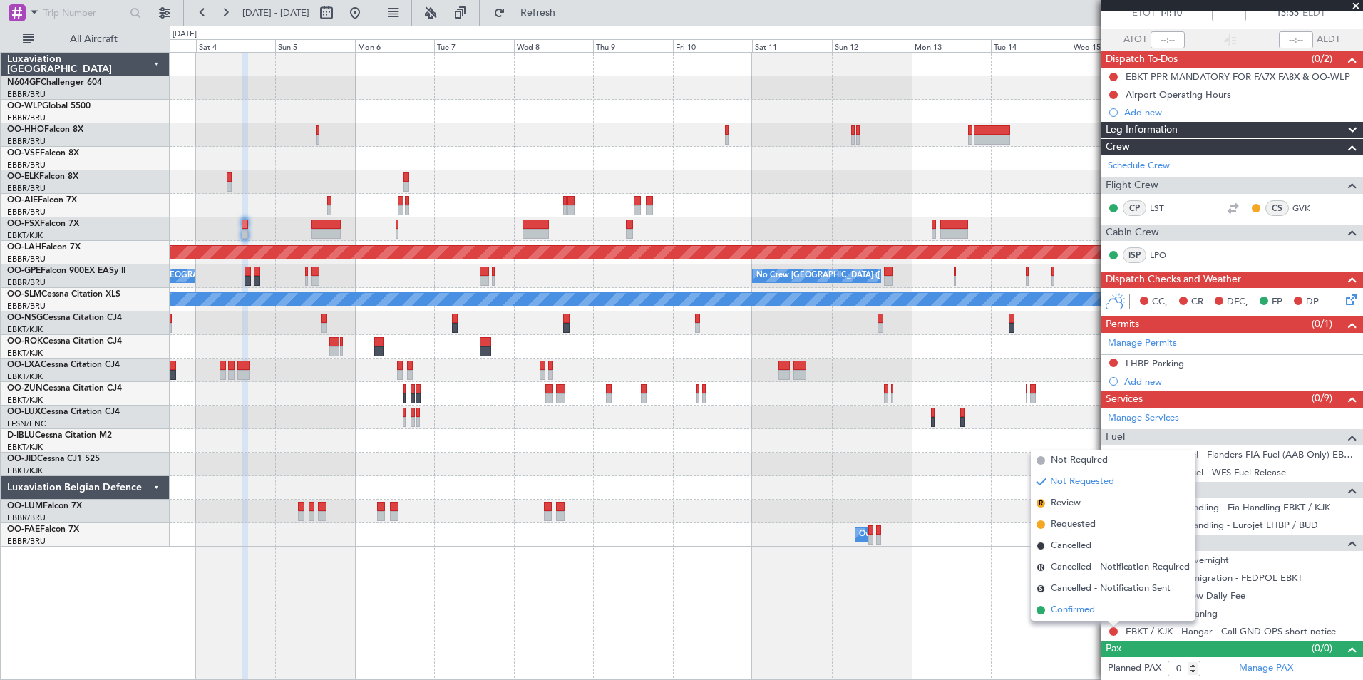
click at [1055, 613] on span "Confirmed" at bounding box center [1073, 610] width 44 height 14
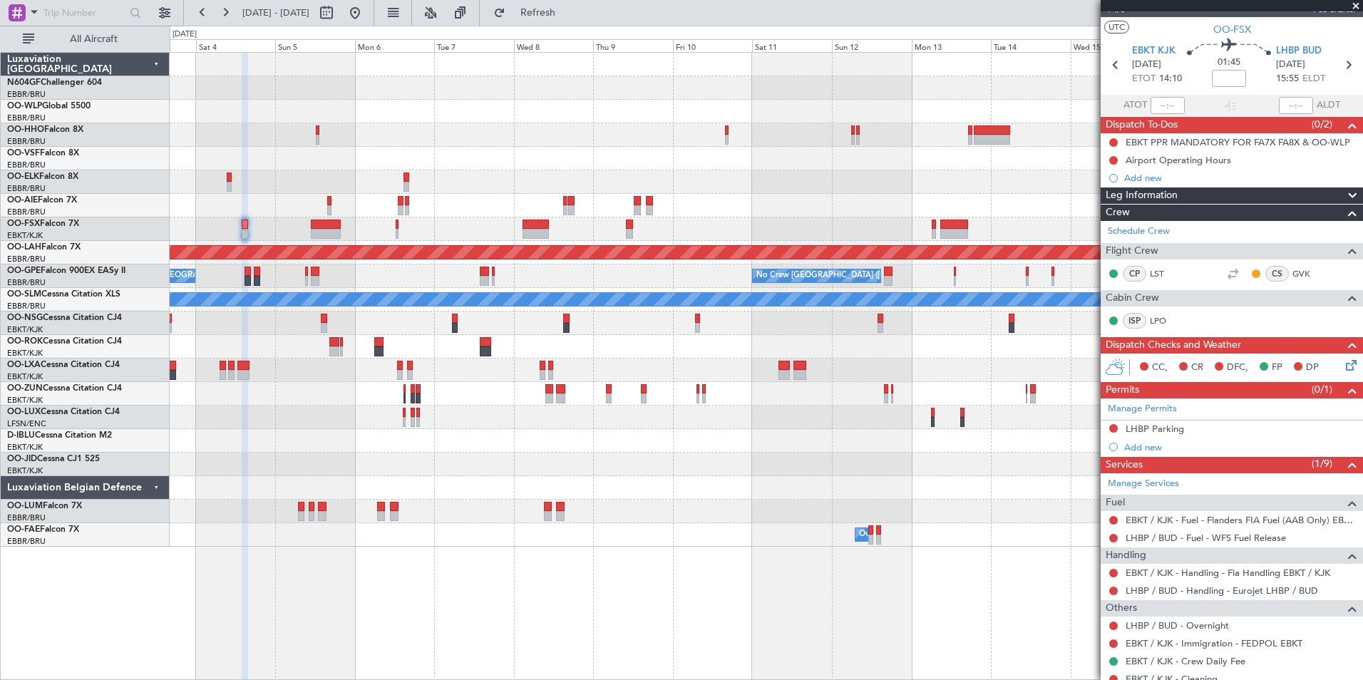
scroll to position [0, 0]
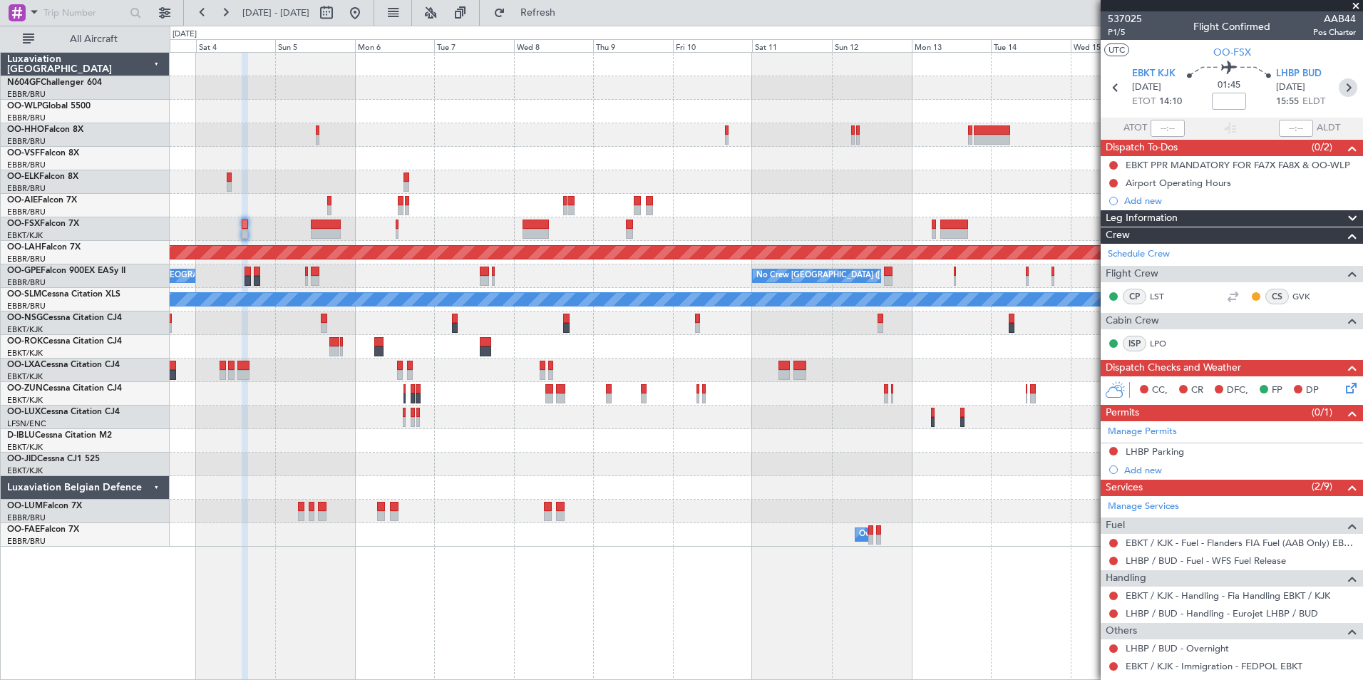
click at [1339, 91] on icon at bounding box center [1348, 87] width 19 height 19
type input "1"
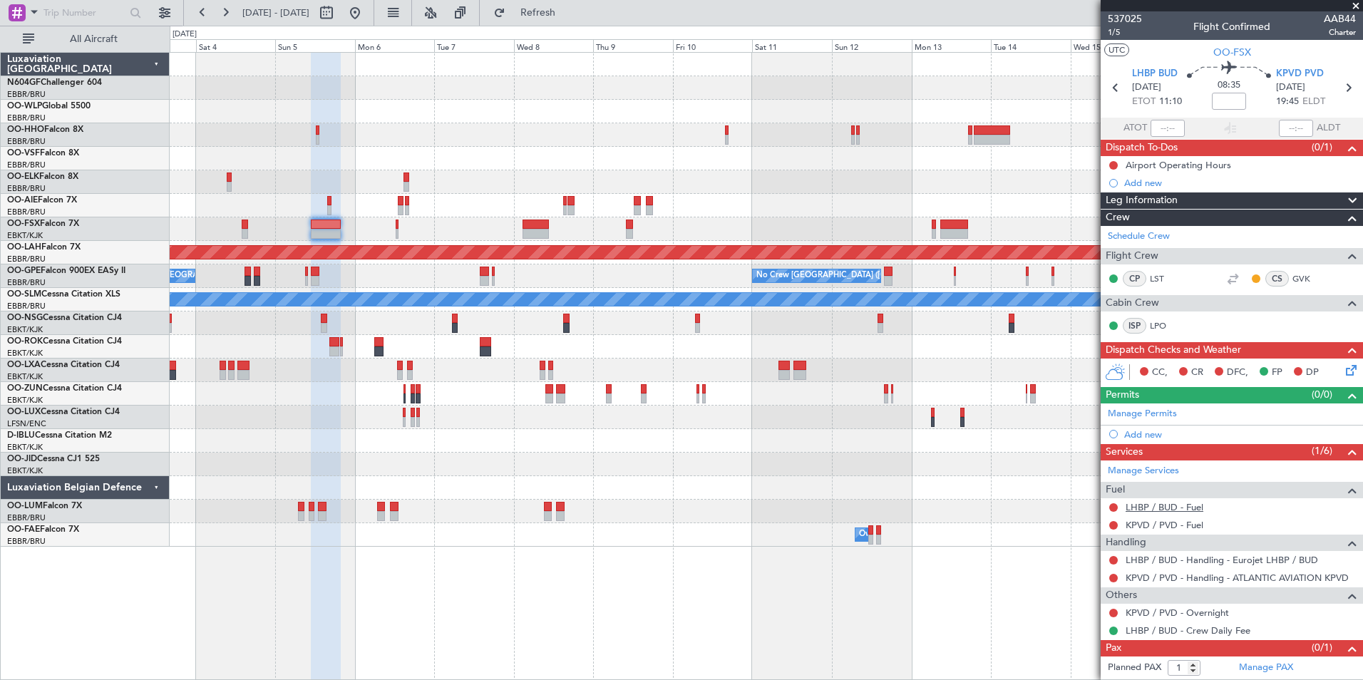
click at [1185, 509] on link "LHBP / BUD - Fuel" at bounding box center [1165, 507] width 78 height 12
click at [1172, 527] on link "KPVD / PVD - Fuel" at bounding box center [1165, 525] width 78 height 12
click at [554, 16] on span "Refresh" at bounding box center [538, 13] width 60 height 10
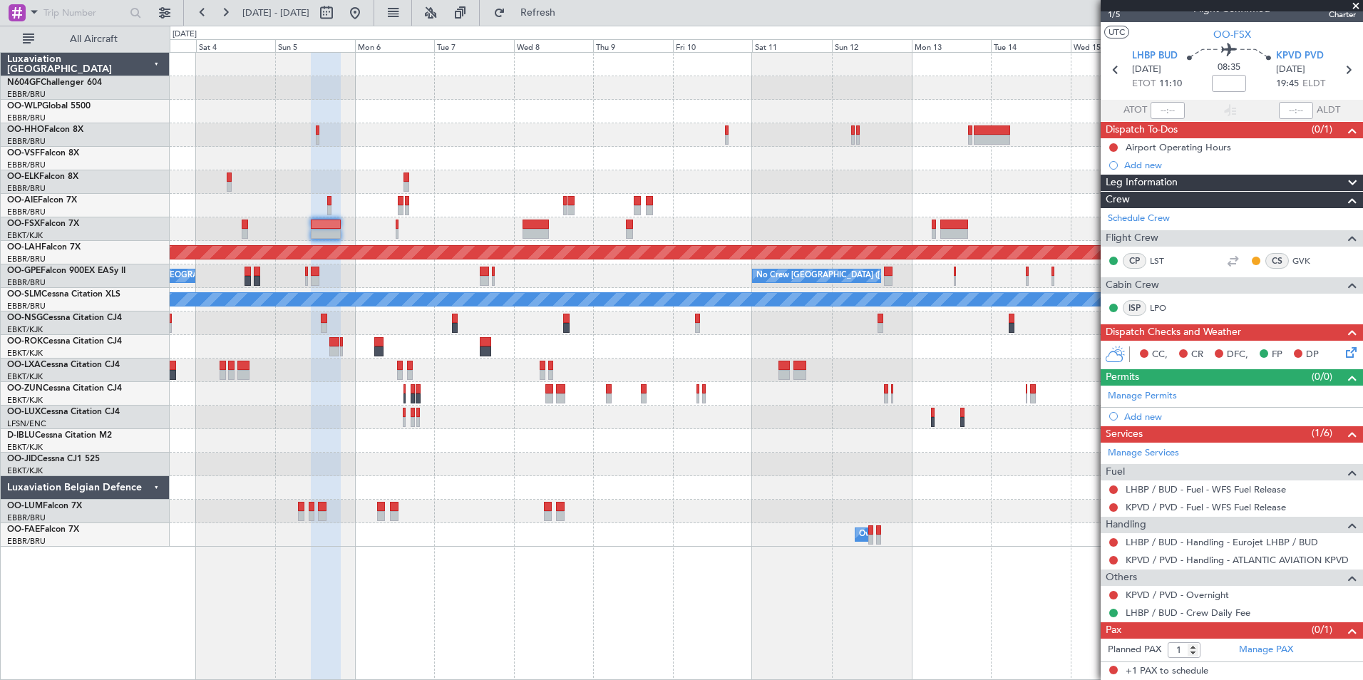
click at [1302, 48] on section "LHBP BUD 05/10/2025 ETOT 11:10 08:35 KPVD PVD 05/10/2025 19:45 ELDT" at bounding box center [1232, 71] width 262 height 56
click at [1306, 53] on span "KPVD PVD" at bounding box center [1300, 56] width 48 height 14
click at [568, 17] on span "Refresh" at bounding box center [538, 13] width 60 height 10
click at [1152, 412] on div "Add new" at bounding box center [1234, 417] width 219 height 12
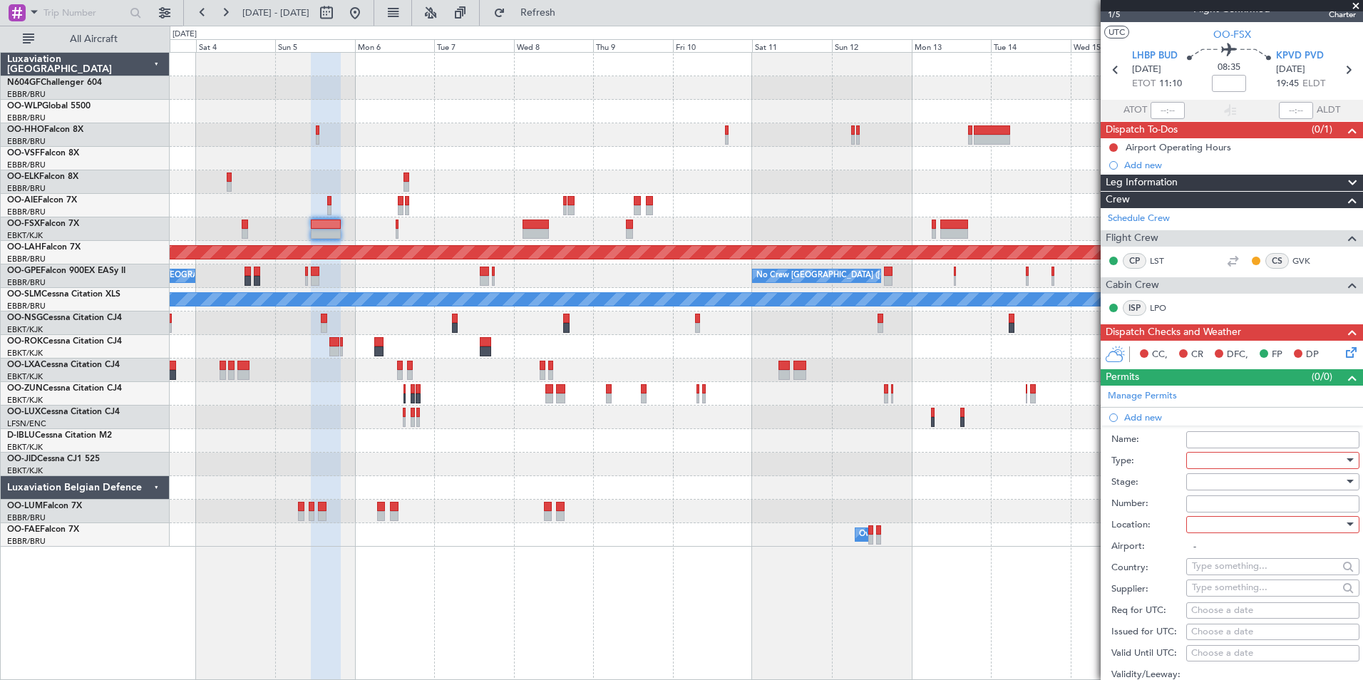
click at [1225, 463] on div at bounding box center [1268, 460] width 152 height 21
click at [1256, 526] on span "Parking" at bounding box center [1268, 526] width 150 height 21
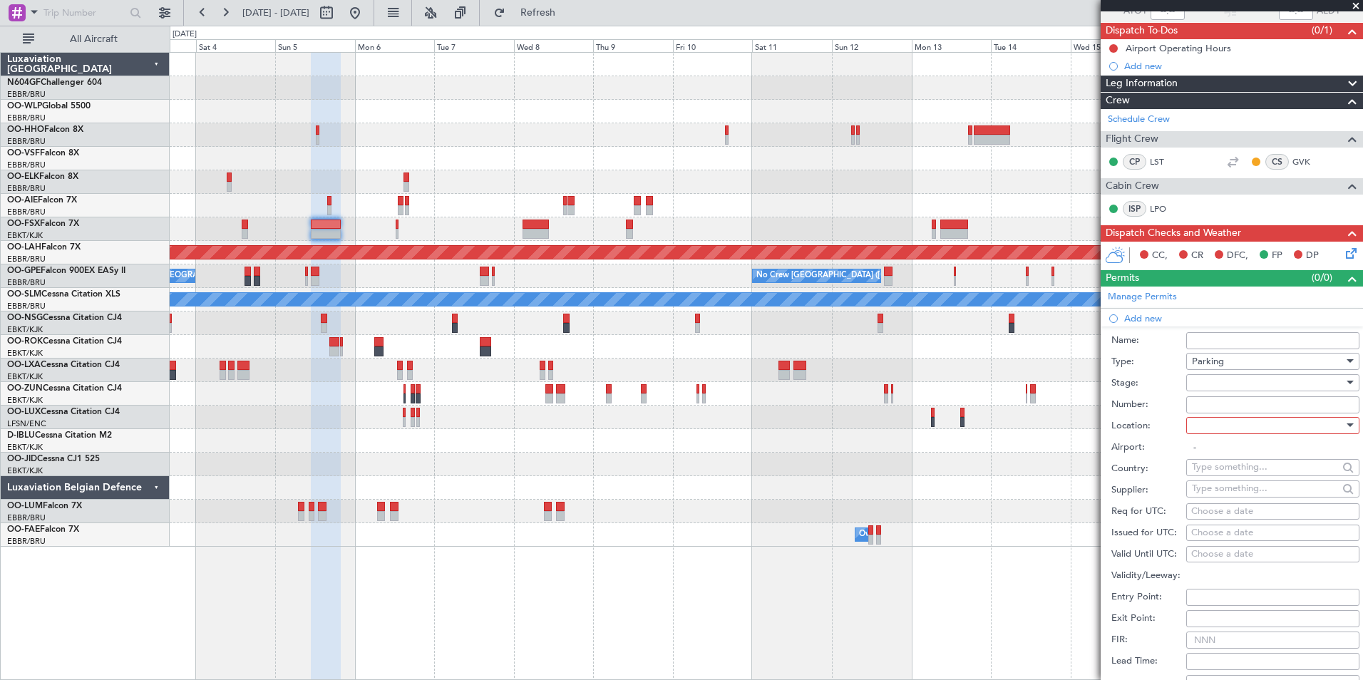
scroll to position [118, 0]
click at [1248, 426] on div at bounding box center [1268, 424] width 152 height 21
click at [1225, 498] on span "Arrival" at bounding box center [1268, 496] width 150 height 21
type input "KPVD / PVD"
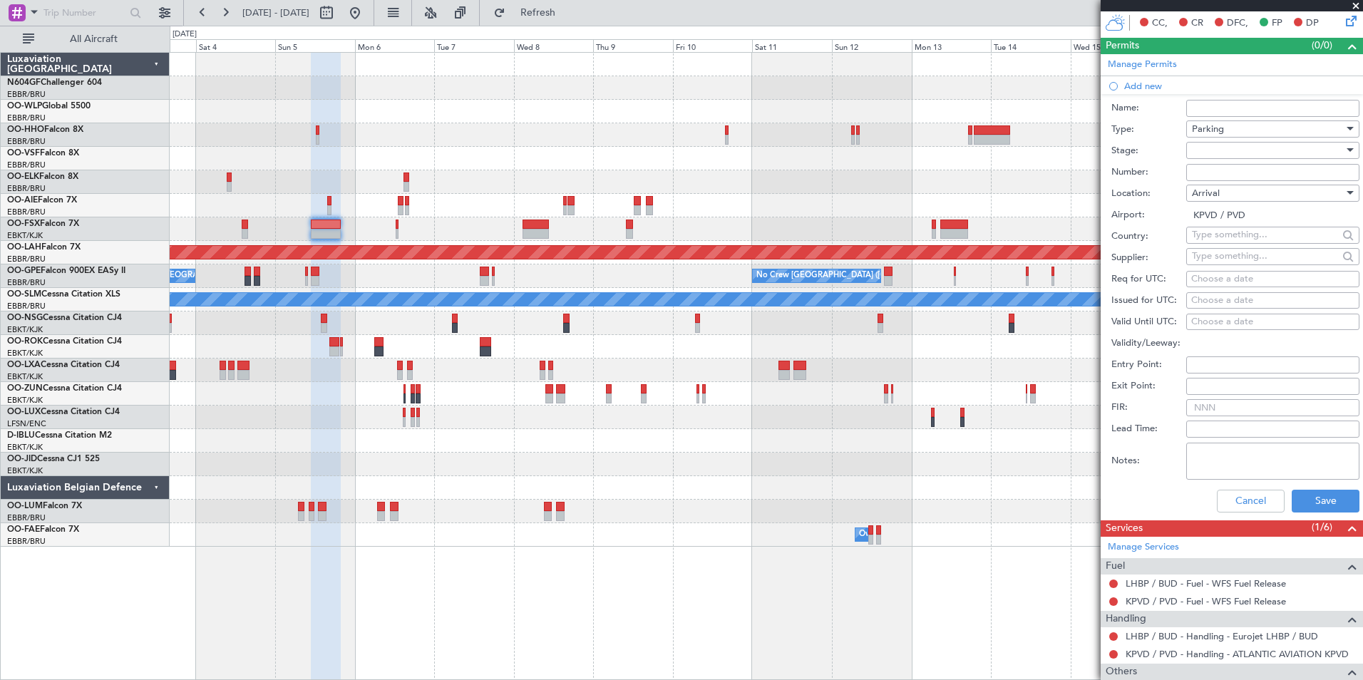
scroll to position [358, 0]
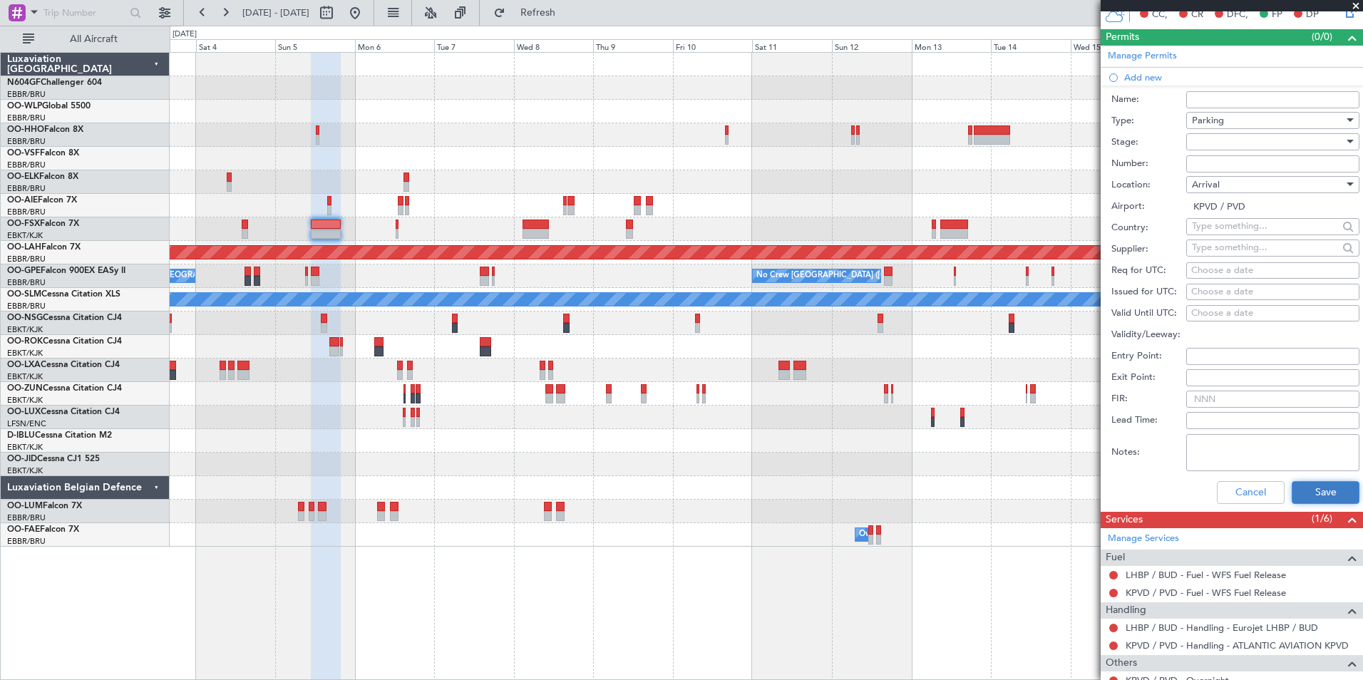
click at [1314, 500] on button "Save" at bounding box center [1326, 492] width 68 height 23
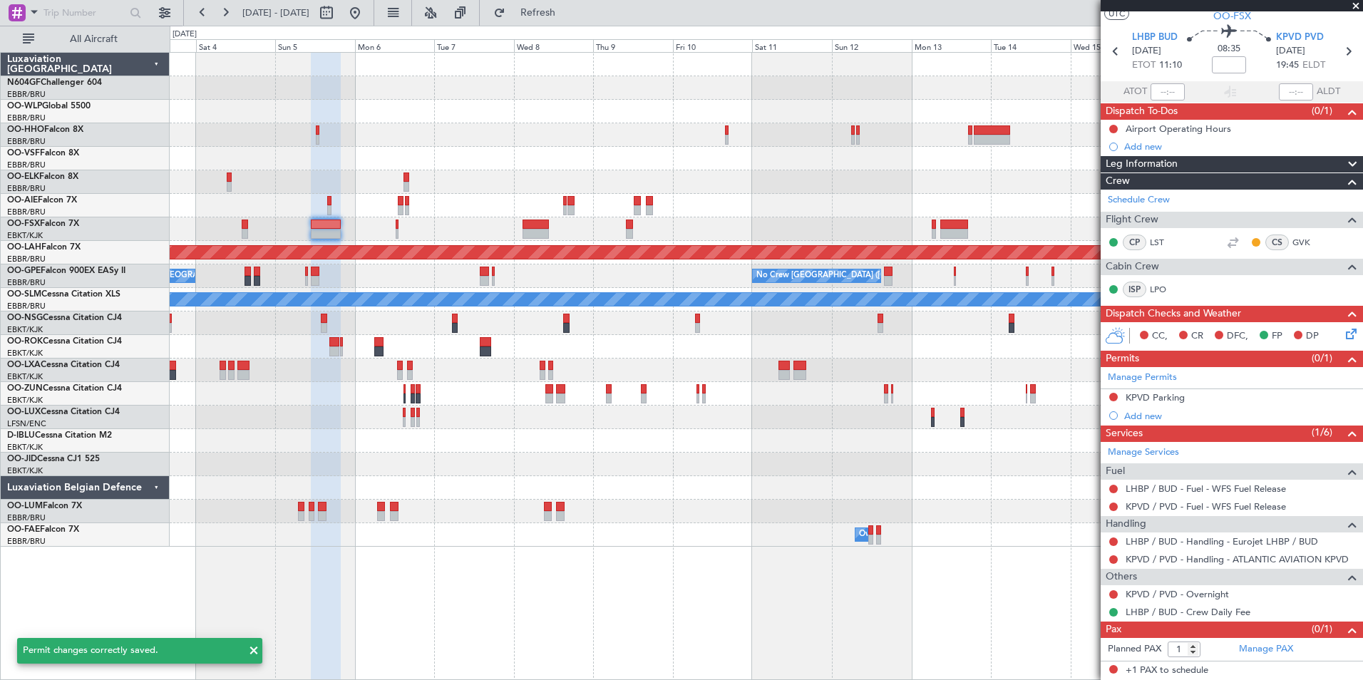
scroll to position [36, 0]
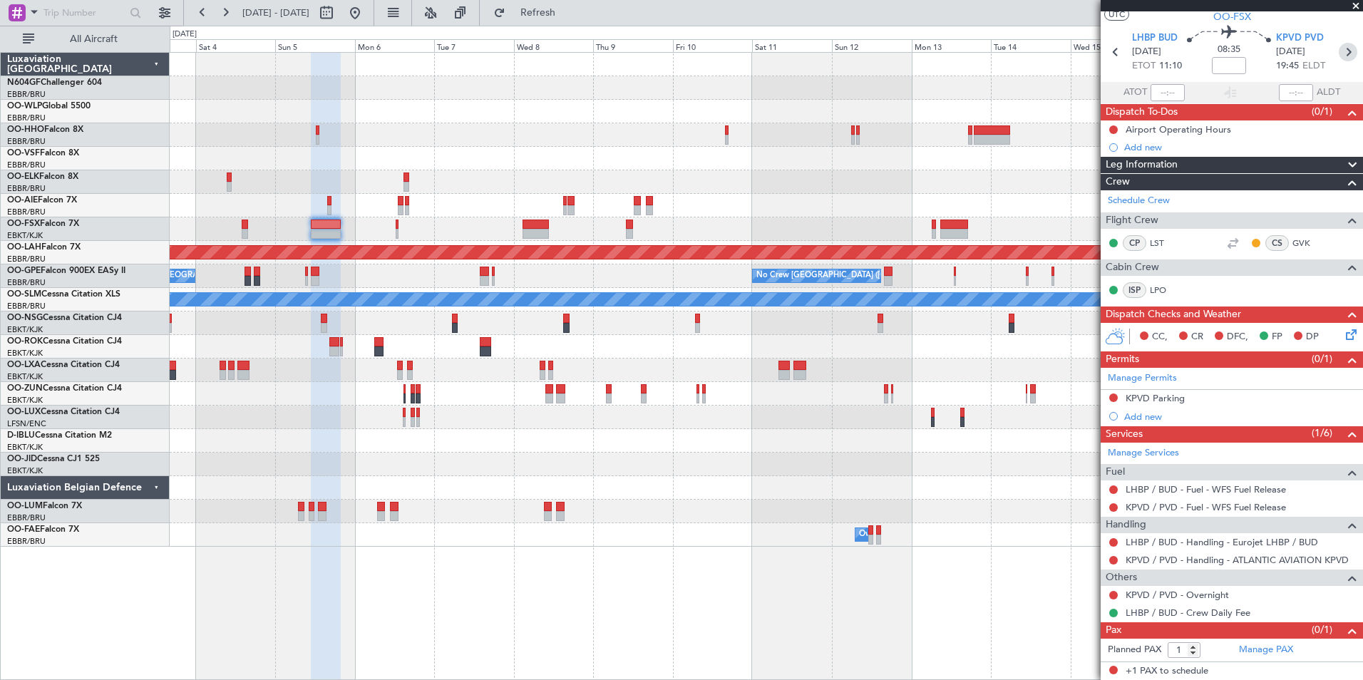
click at [1346, 53] on icon at bounding box center [1348, 52] width 19 height 19
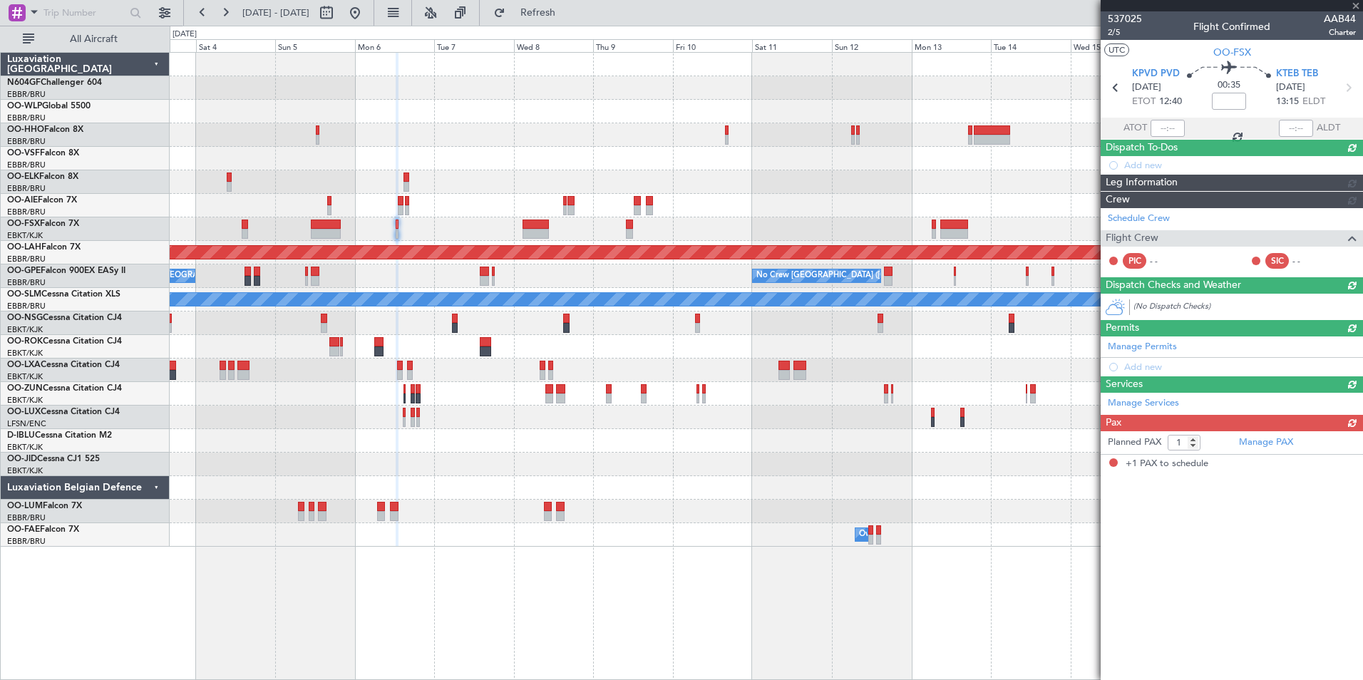
scroll to position [0, 0]
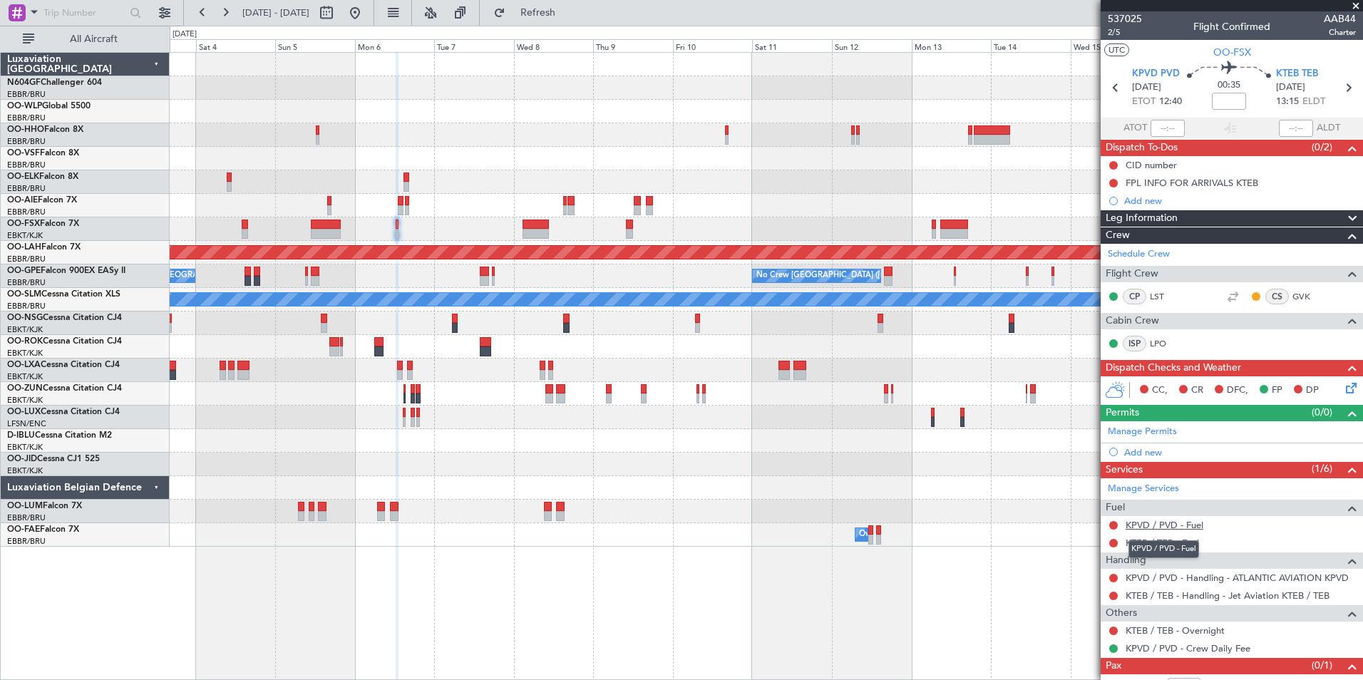
click at [1161, 520] on link "KPVD / PVD - Fuel" at bounding box center [1165, 525] width 78 height 12
click at [1158, 543] on link "KTEB / TEB - Fuel" at bounding box center [1162, 543] width 73 height 12
click at [1145, 449] on div "Add new" at bounding box center [1234, 452] width 219 height 12
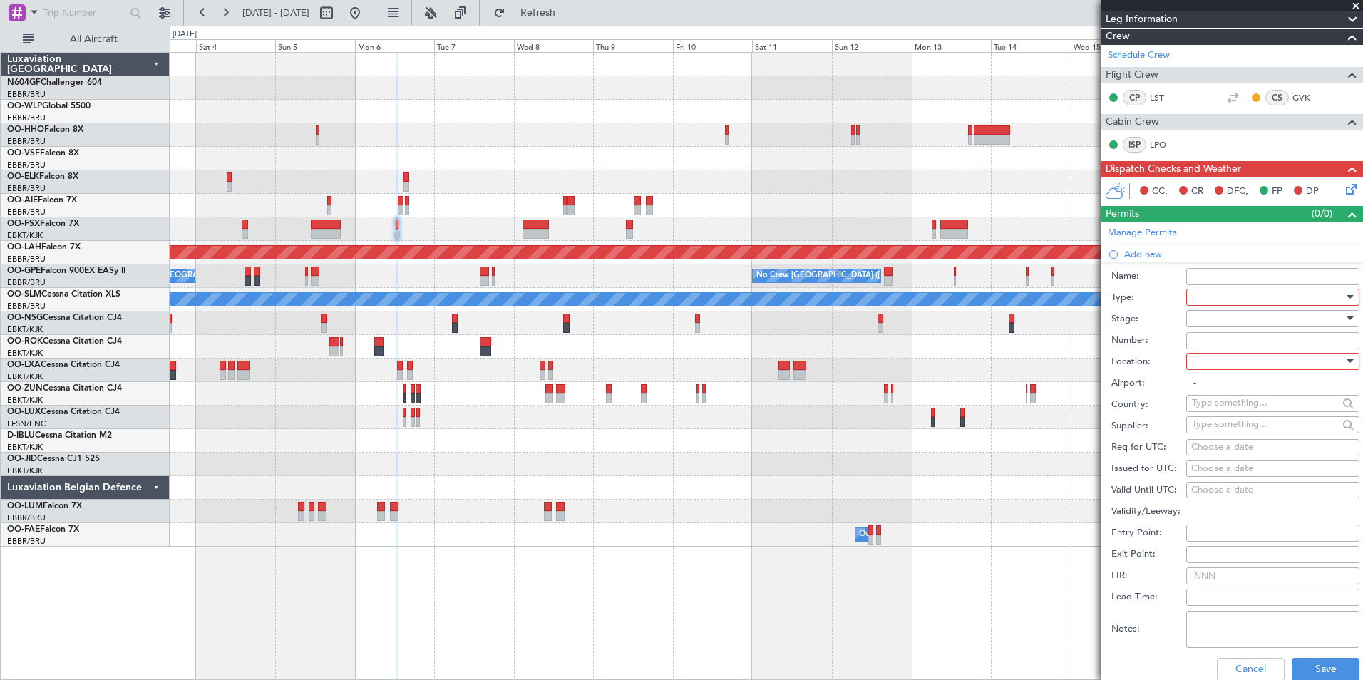
scroll to position [202, 0]
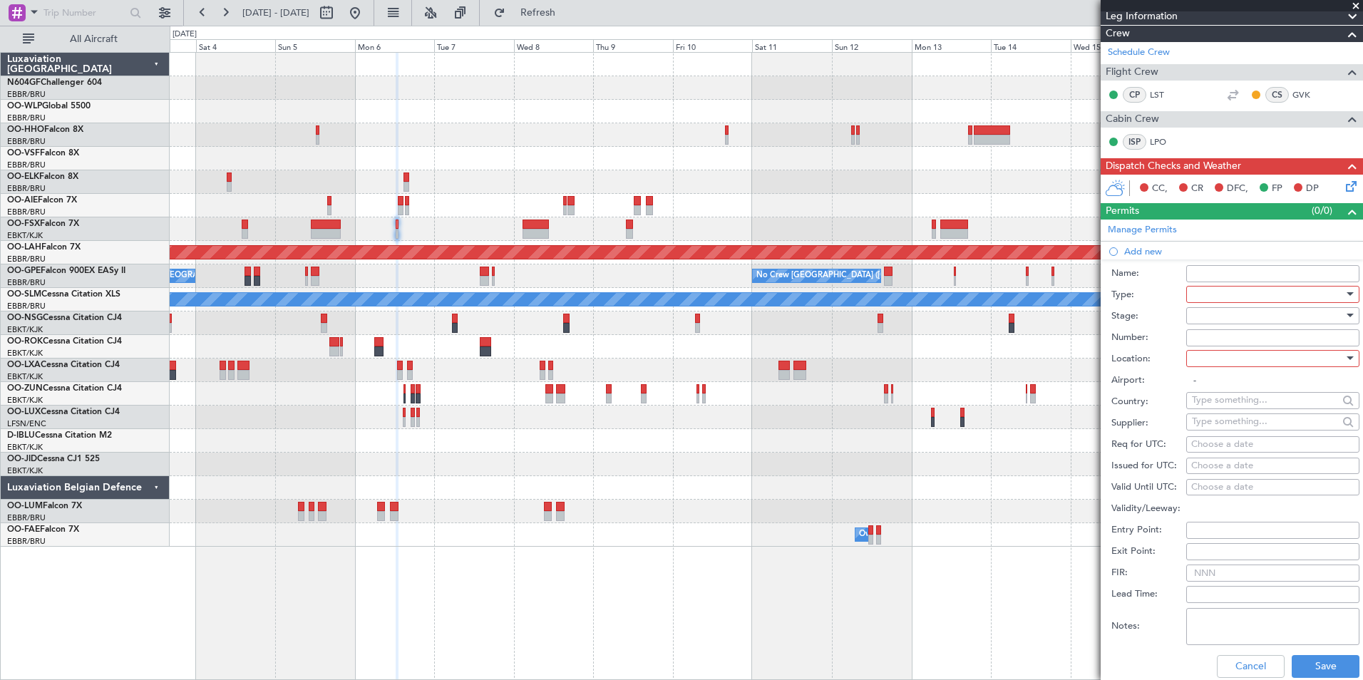
click at [1251, 295] on div at bounding box center [1268, 294] width 152 height 21
click at [1254, 413] on span "Parking" at bounding box center [1268, 417] width 150 height 21
click at [1264, 355] on div at bounding box center [1268, 358] width 152 height 21
click at [1256, 438] on span "Arrival" at bounding box center [1268, 429] width 150 height 21
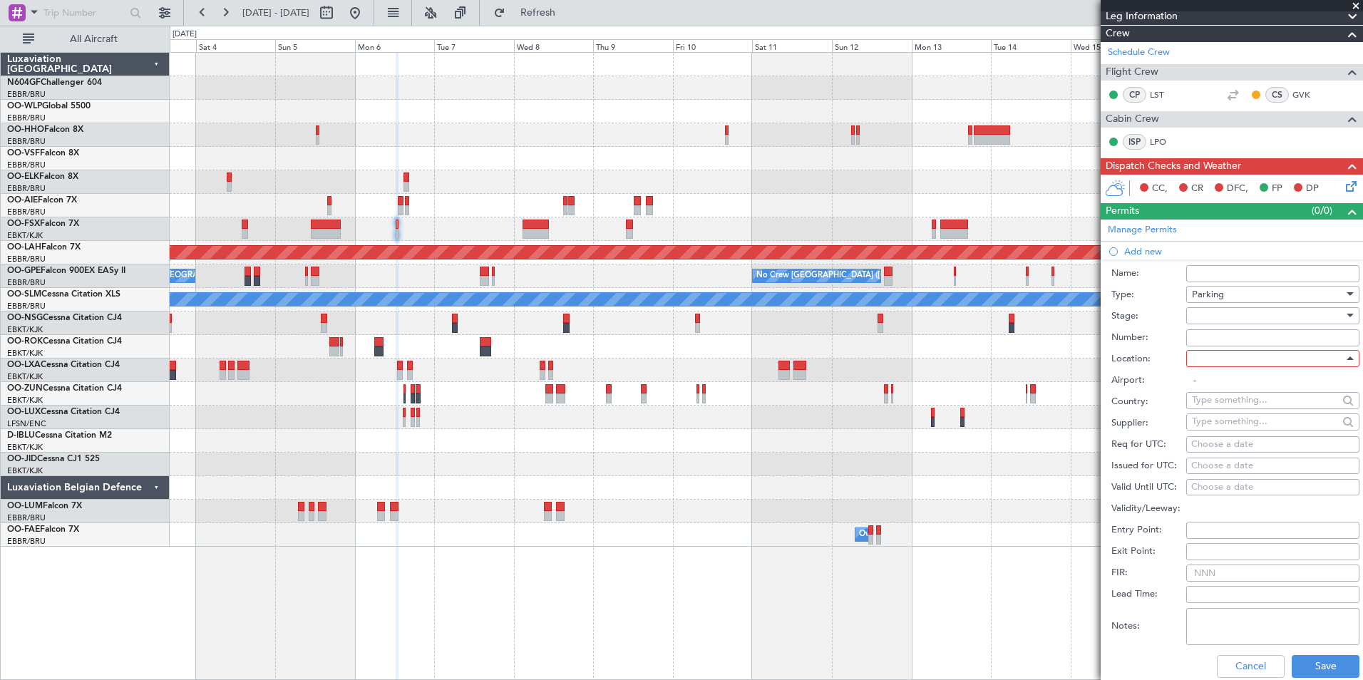
type input "KTEB / TEB"
click at [1309, 665] on button "Save" at bounding box center [1326, 666] width 68 height 23
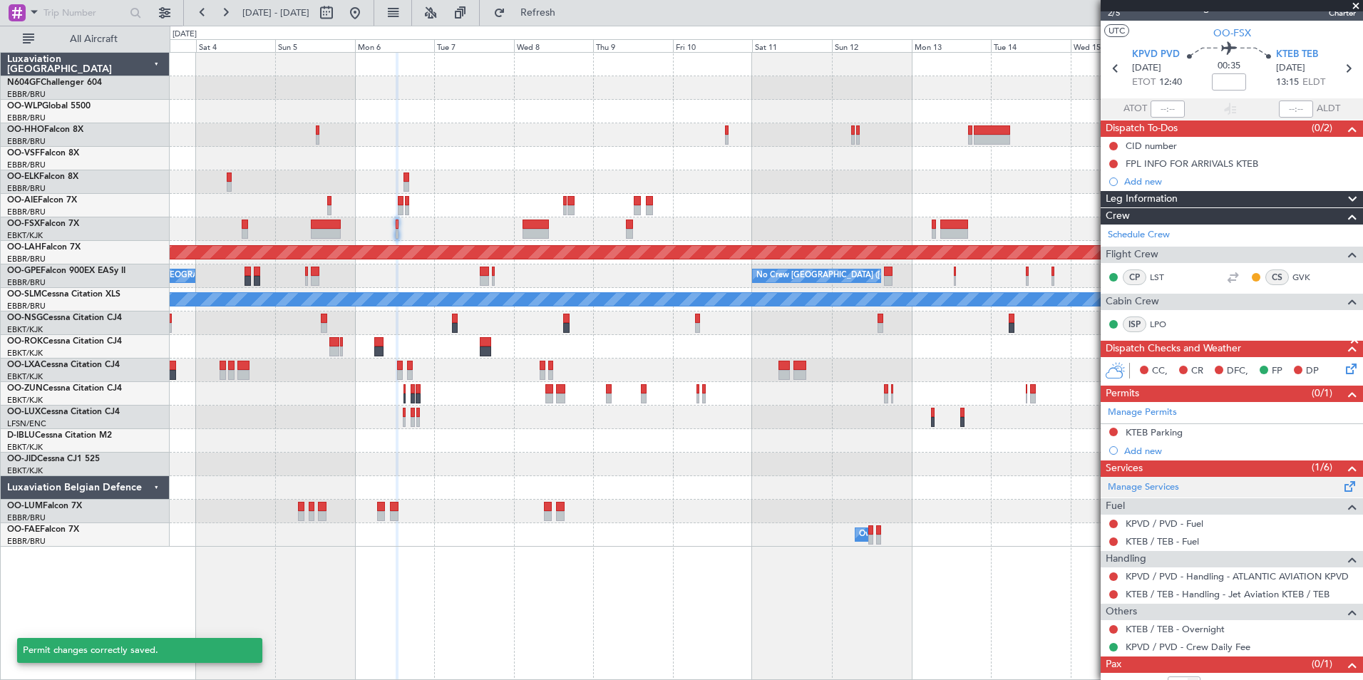
scroll to position [53, 0]
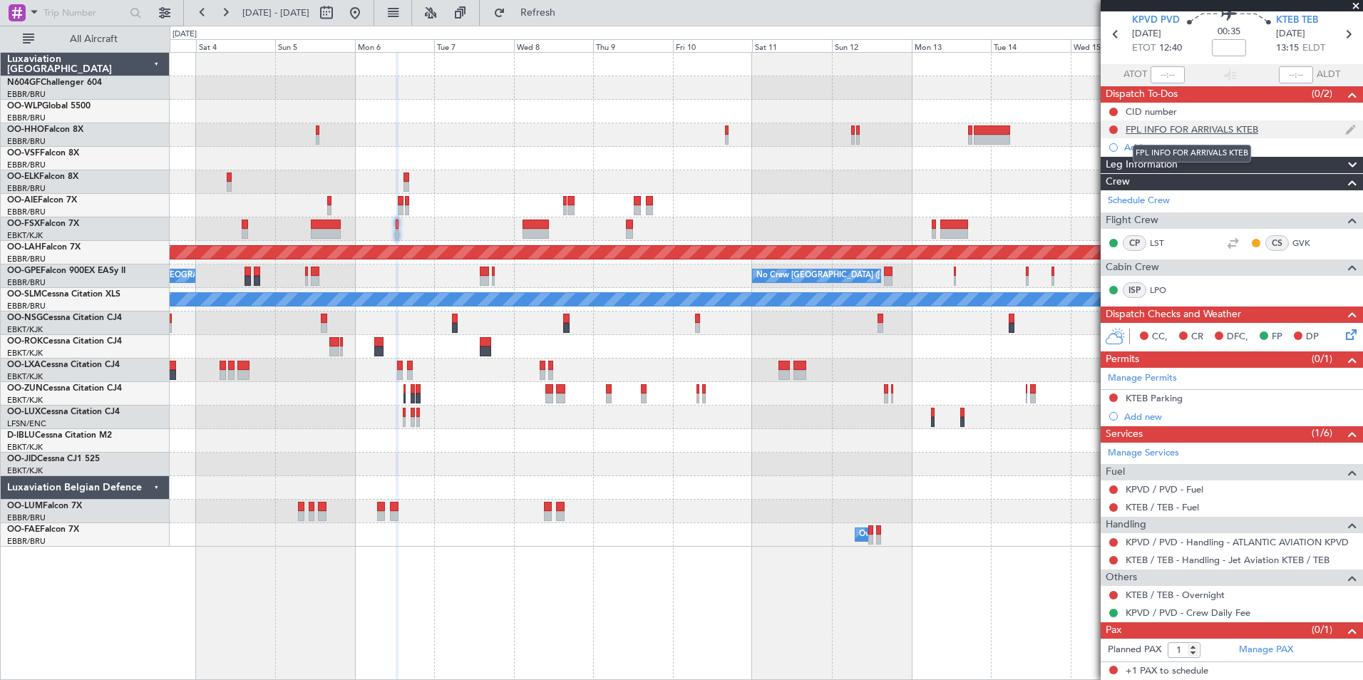
click at [1173, 130] on div "FPL INFO FOR ARRIVALS KTEB" at bounding box center [1192, 129] width 133 height 12
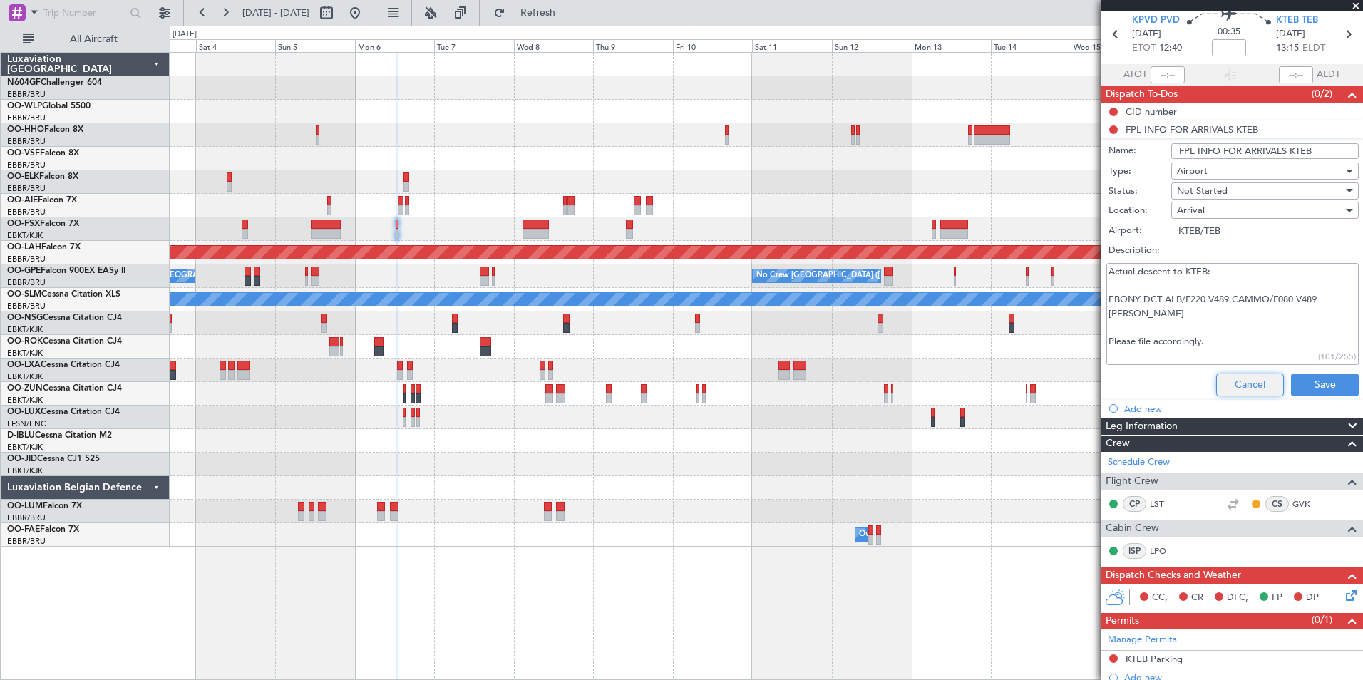
click at [1221, 384] on button "Cancel" at bounding box center [1251, 385] width 68 height 23
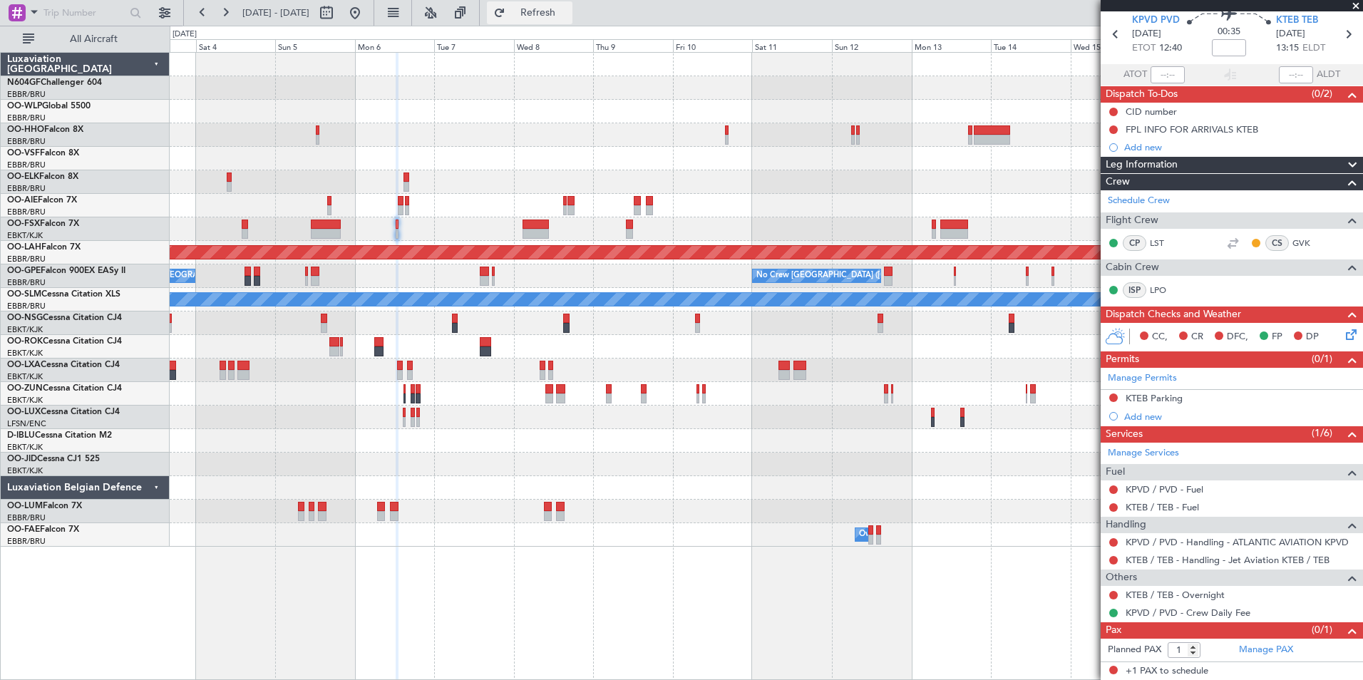
click at [568, 17] on span "Refresh" at bounding box center [538, 13] width 60 height 10
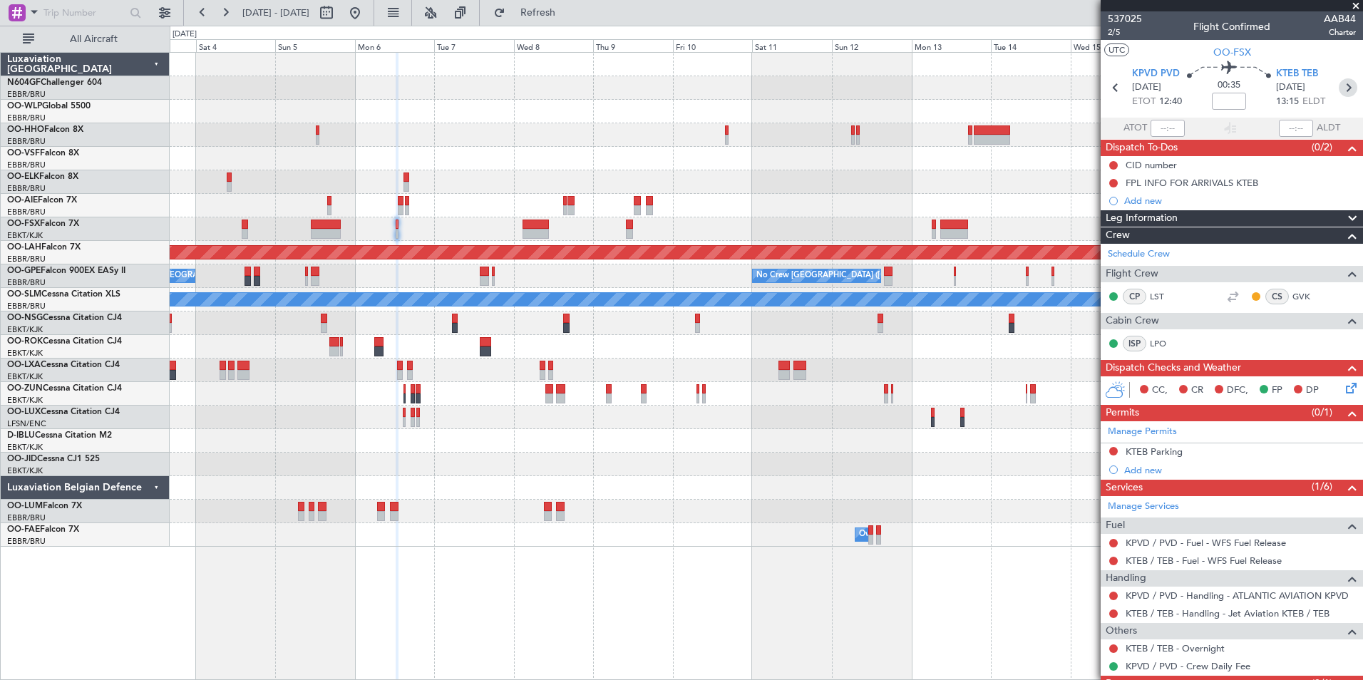
click at [1343, 89] on icon at bounding box center [1348, 87] width 19 height 19
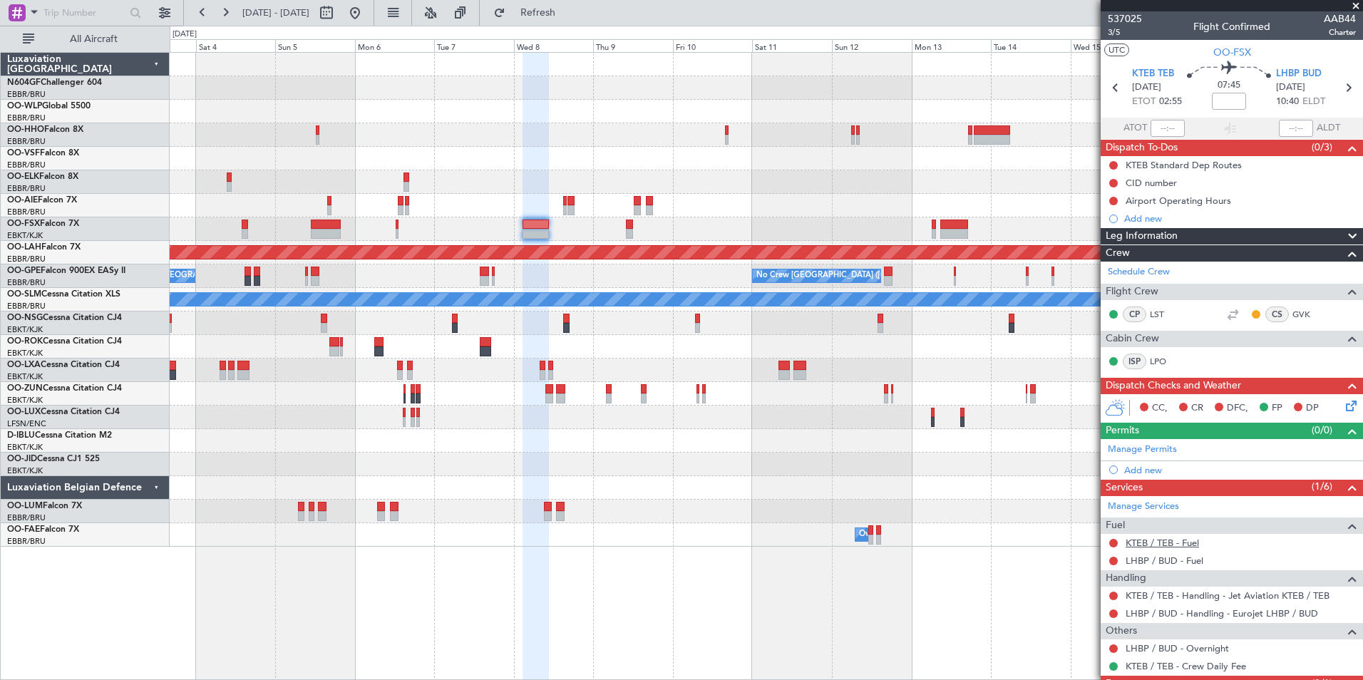
click at [1162, 545] on link "KTEB / TEB - Fuel" at bounding box center [1162, 543] width 73 height 12
click at [1182, 566] on div "LHBP / BUD - Fuel" at bounding box center [1232, 561] width 262 height 18
click at [1182, 562] on link "LHBP / BUD - Fuel" at bounding box center [1165, 561] width 78 height 12
click at [1143, 469] on div "Add new" at bounding box center [1234, 470] width 219 height 12
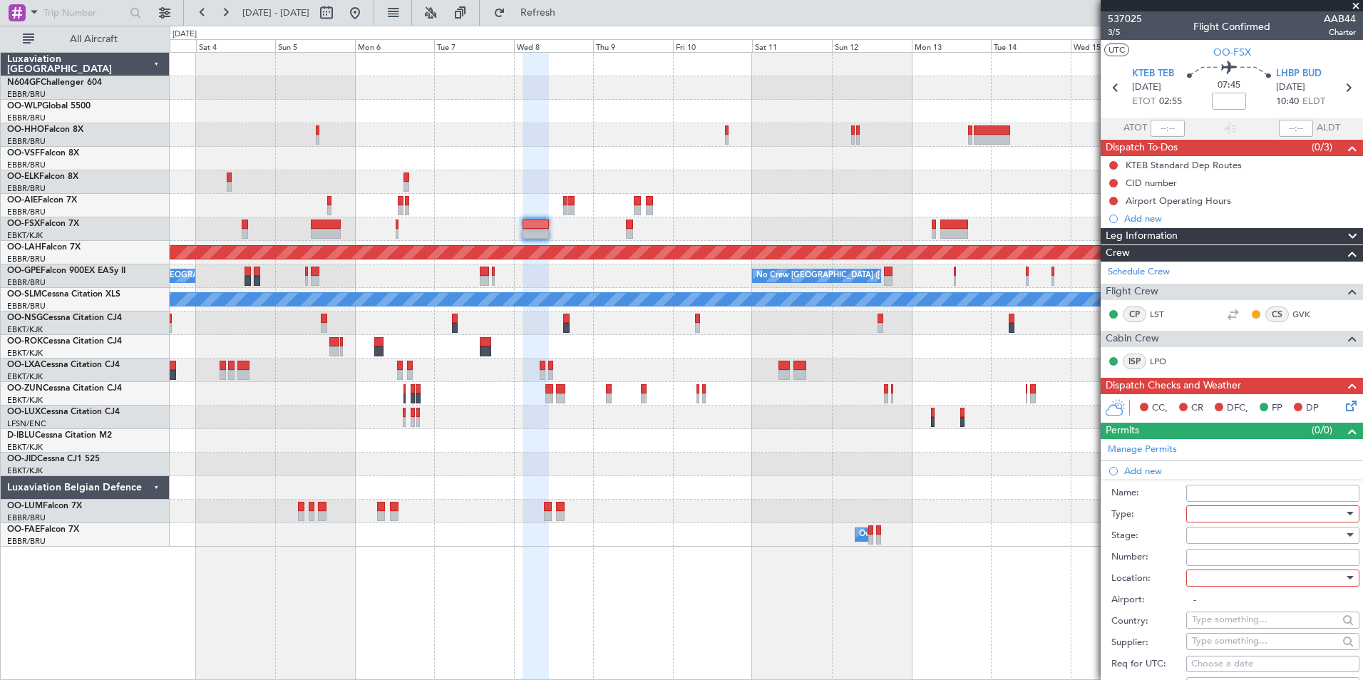
click at [1201, 516] on div at bounding box center [1268, 513] width 152 height 21
click at [1242, 591] on span "Parking" at bounding box center [1268, 593] width 150 height 21
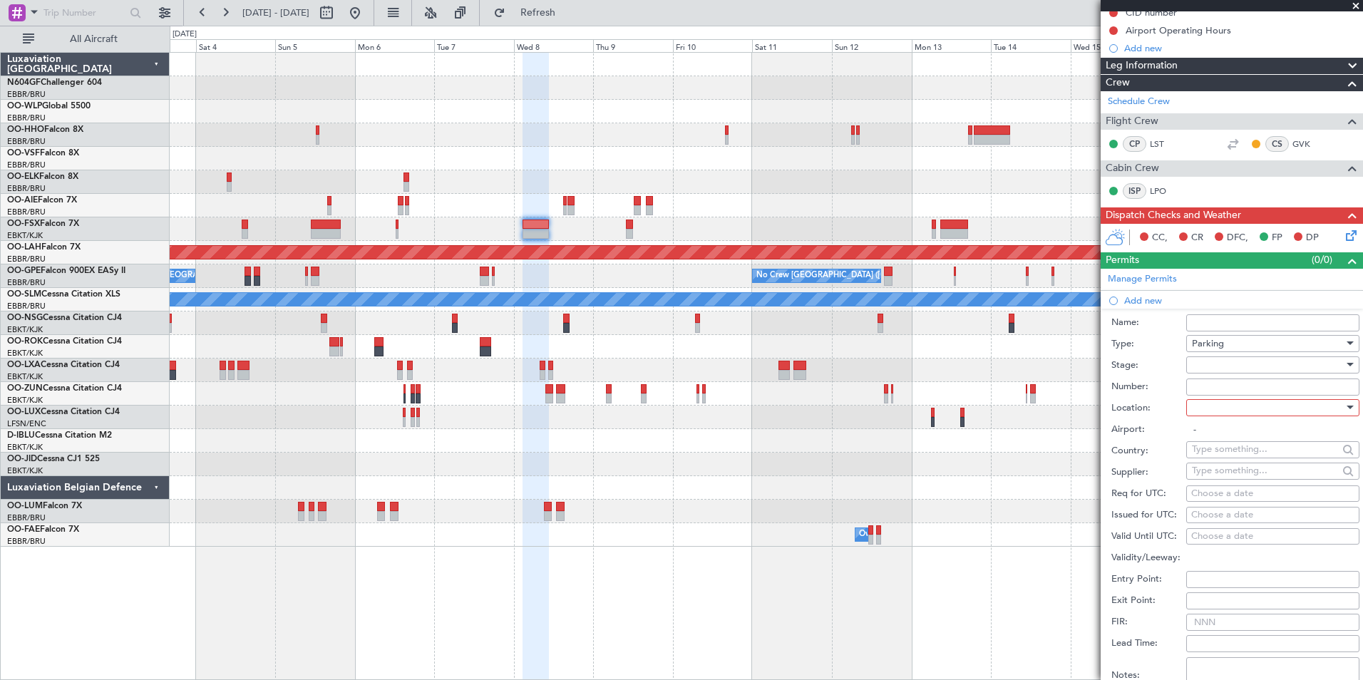
scroll to position [171, 0]
click at [1232, 407] on div at bounding box center [1268, 406] width 152 height 21
click at [1232, 479] on span "Arrival" at bounding box center [1268, 478] width 150 height 21
type input "LHBP / BUD"
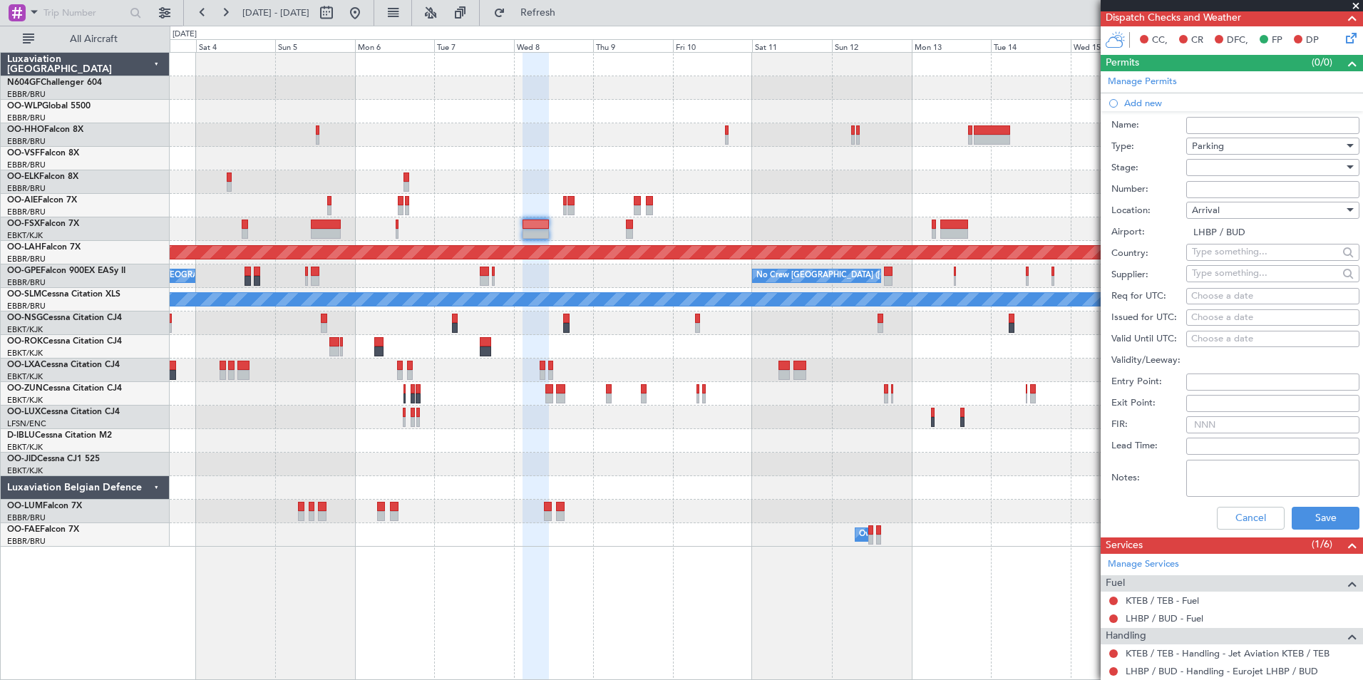
scroll to position [369, 0]
click at [1315, 514] on button "Save" at bounding box center [1326, 517] width 68 height 23
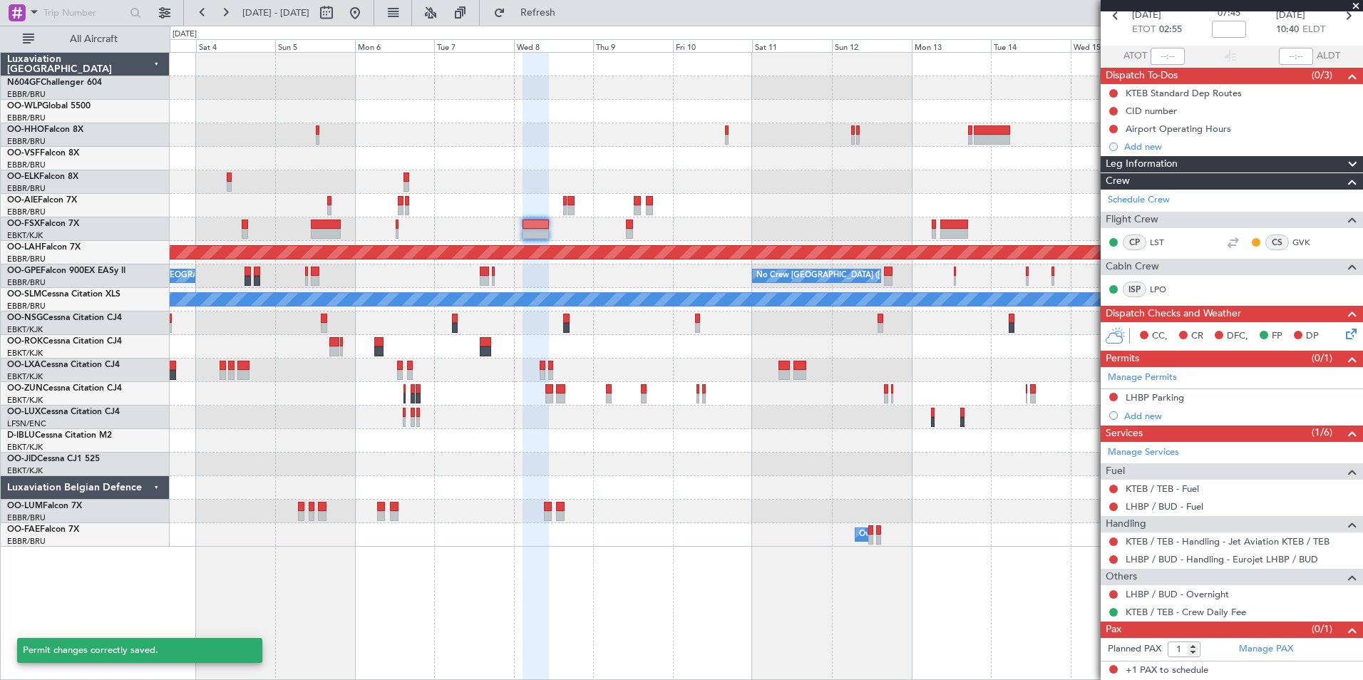
scroll to position [71, 0]
click at [553, 16] on button "Refresh" at bounding box center [530, 12] width 86 height 23
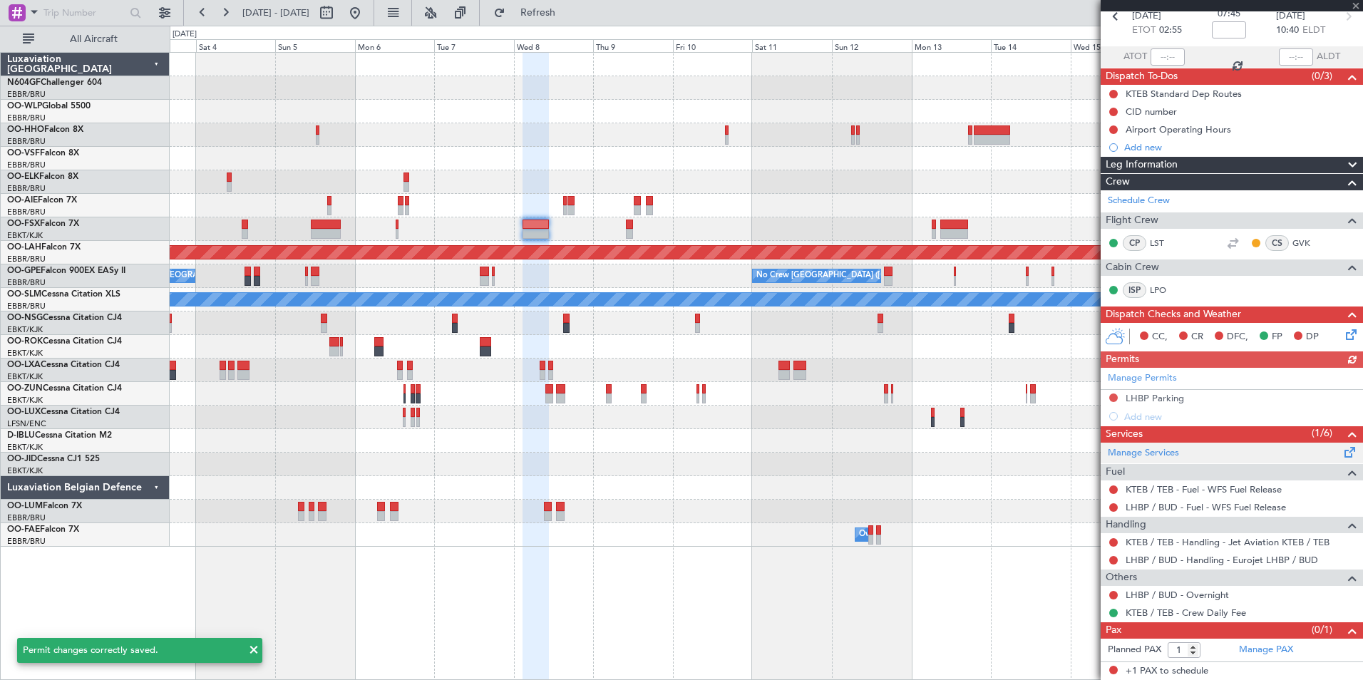
scroll to position [0, 0]
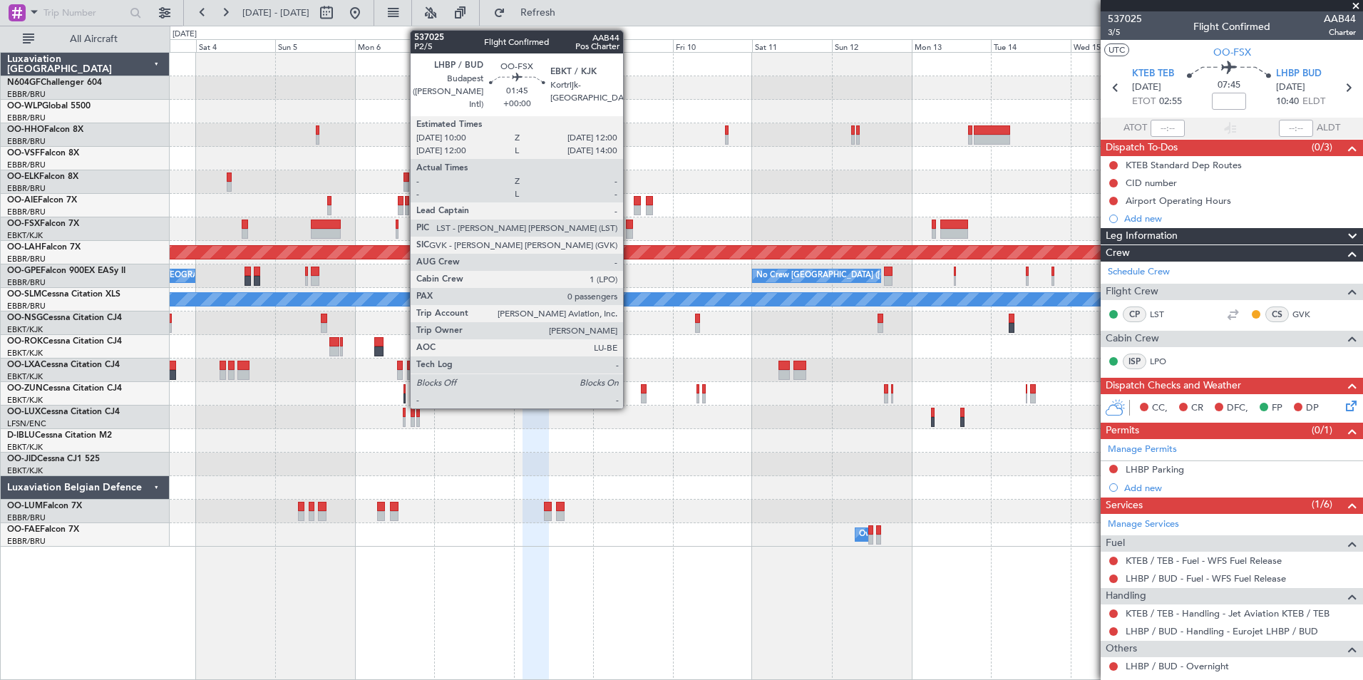
click at [630, 226] on div at bounding box center [629, 225] width 7 height 10
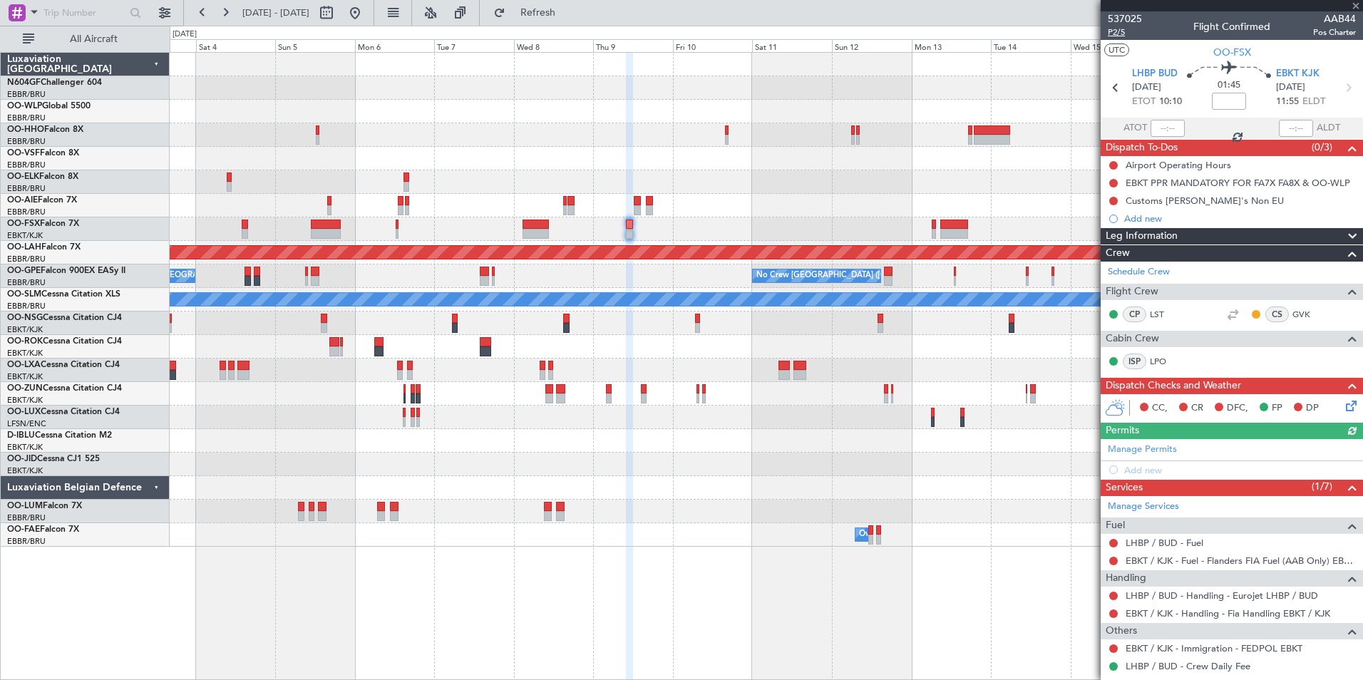
click at [1126, 32] on span "P2/5" at bounding box center [1125, 32] width 34 height 12
click at [559, 9] on span "Refresh" at bounding box center [538, 13] width 60 height 10
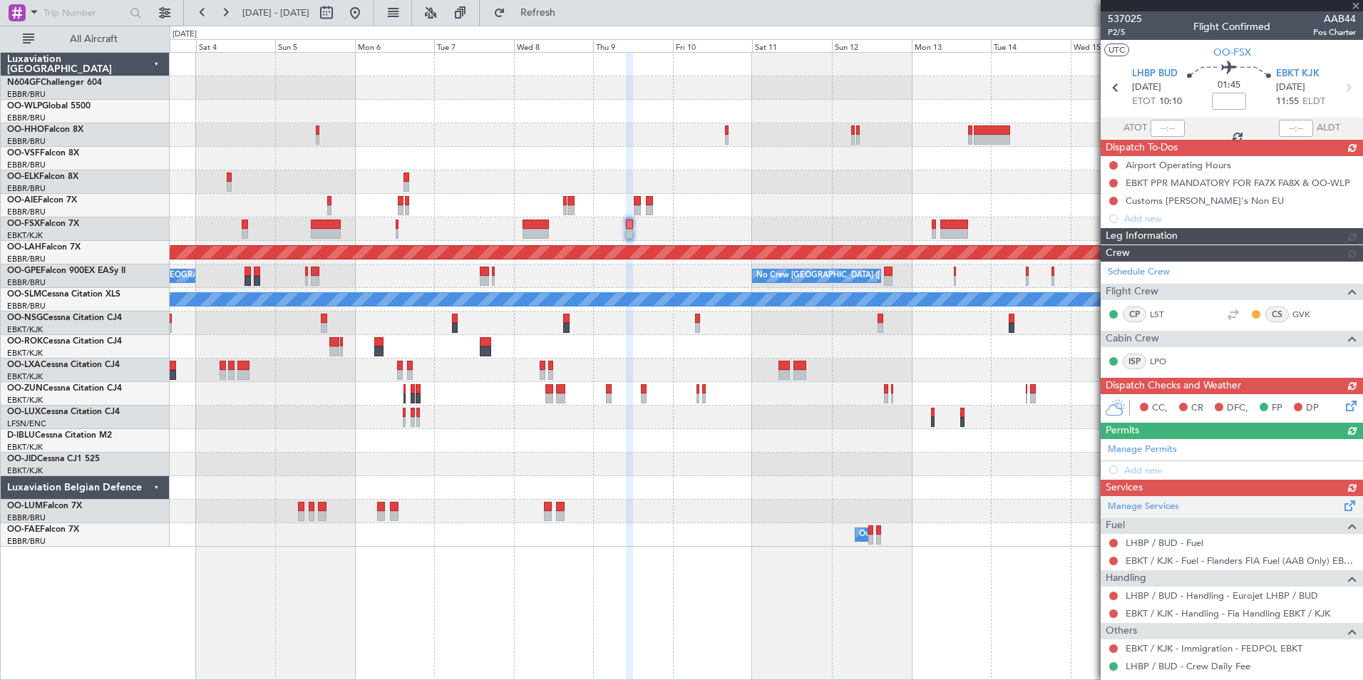
scroll to position [35, 0]
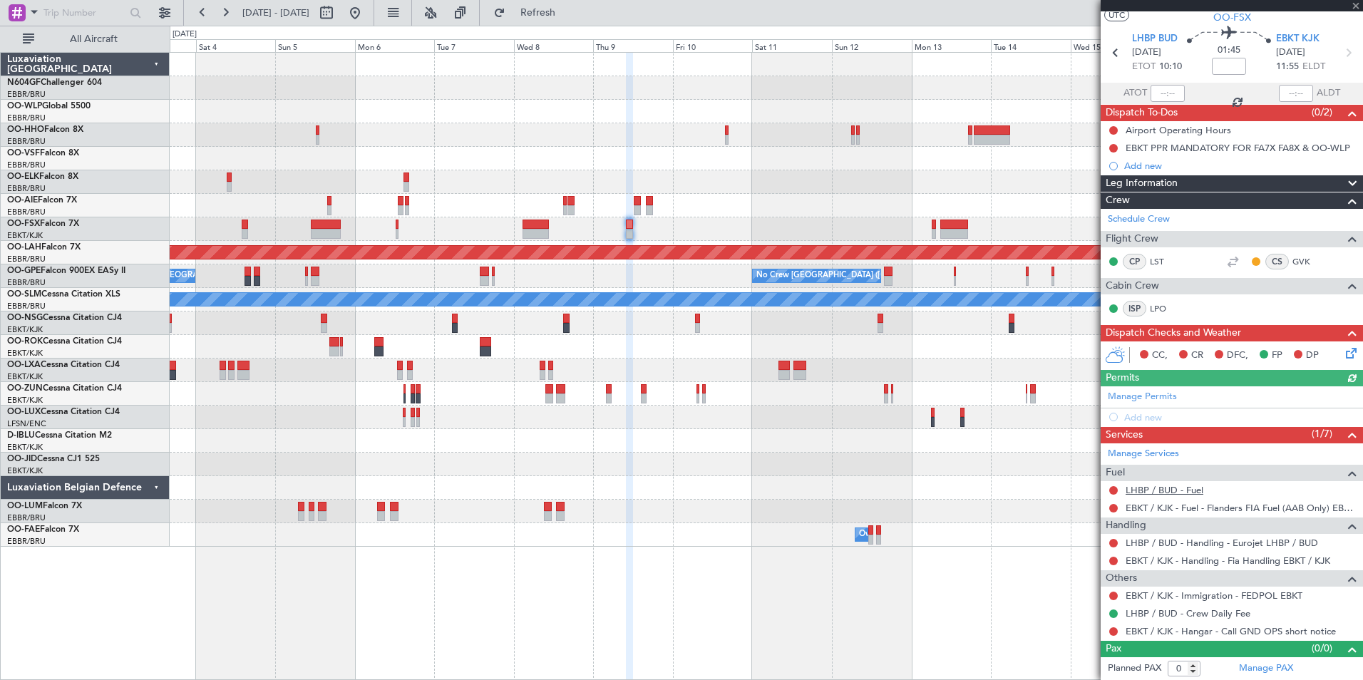
click at [1194, 493] on link "LHBP / BUD - Fuel" at bounding box center [1165, 490] width 78 height 12
click at [573, 22] on button "Refresh" at bounding box center [530, 12] width 86 height 23
click at [1112, 633] on button at bounding box center [1114, 632] width 9 height 9
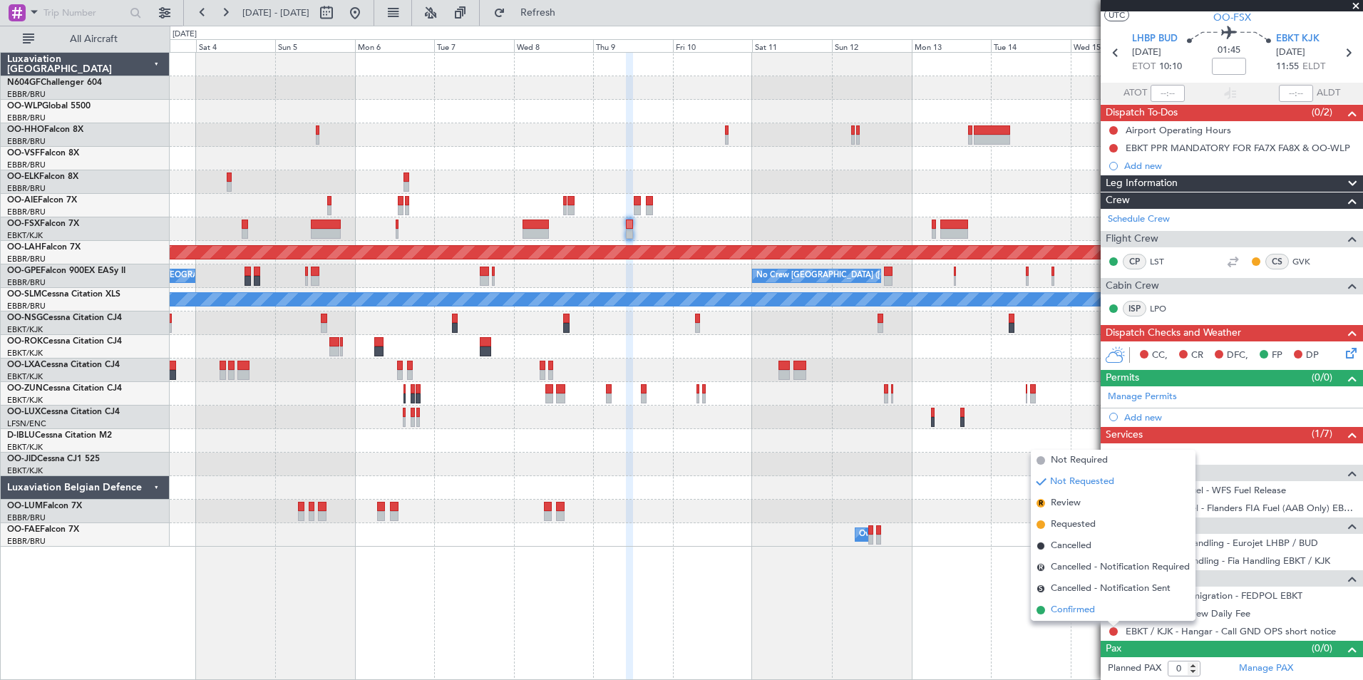
click at [1090, 618] on li "Confirmed" at bounding box center [1113, 610] width 165 height 21
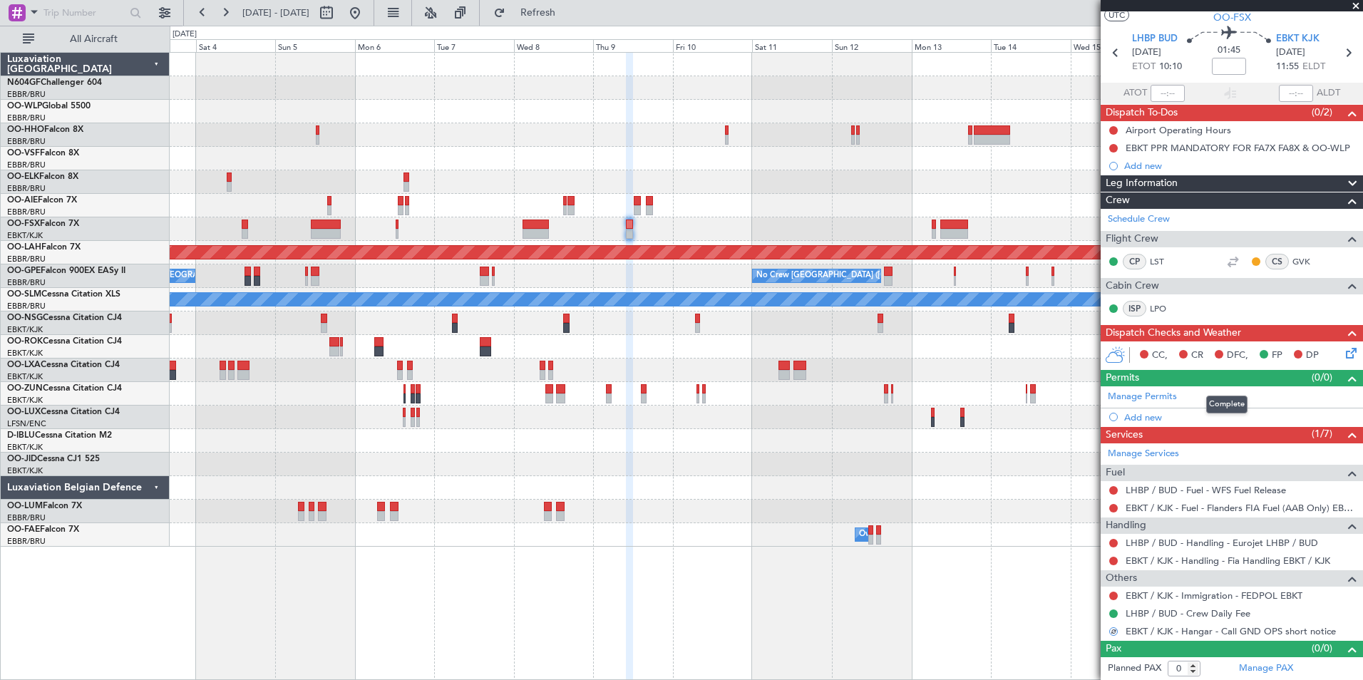
scroll to position [0, 0]
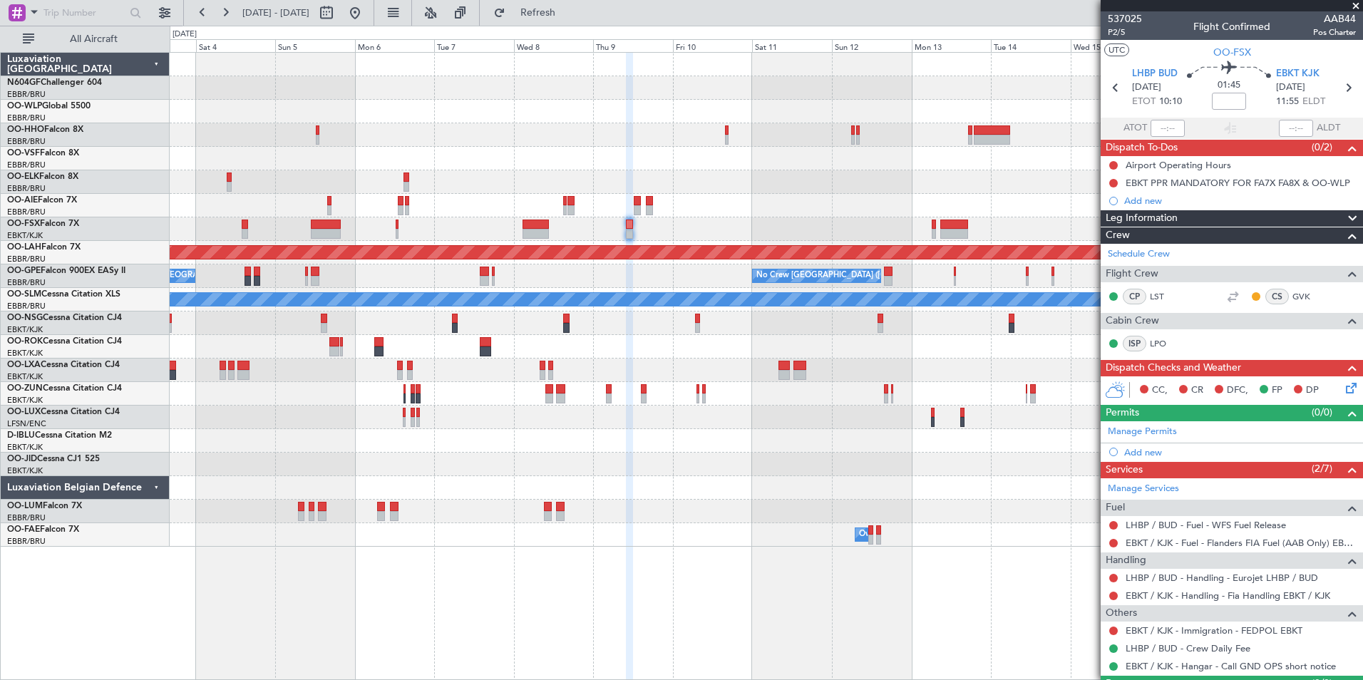
click at [240, 227] on div at bounding box center [766, 229] width 1193 height 24
click at [667, 359] on div "Planned Maint Alton-st Louis (St Louis Regl) No Crew Brussels (Brussels Nationa…" at bounding box center [766, 300] width 1193 height 494
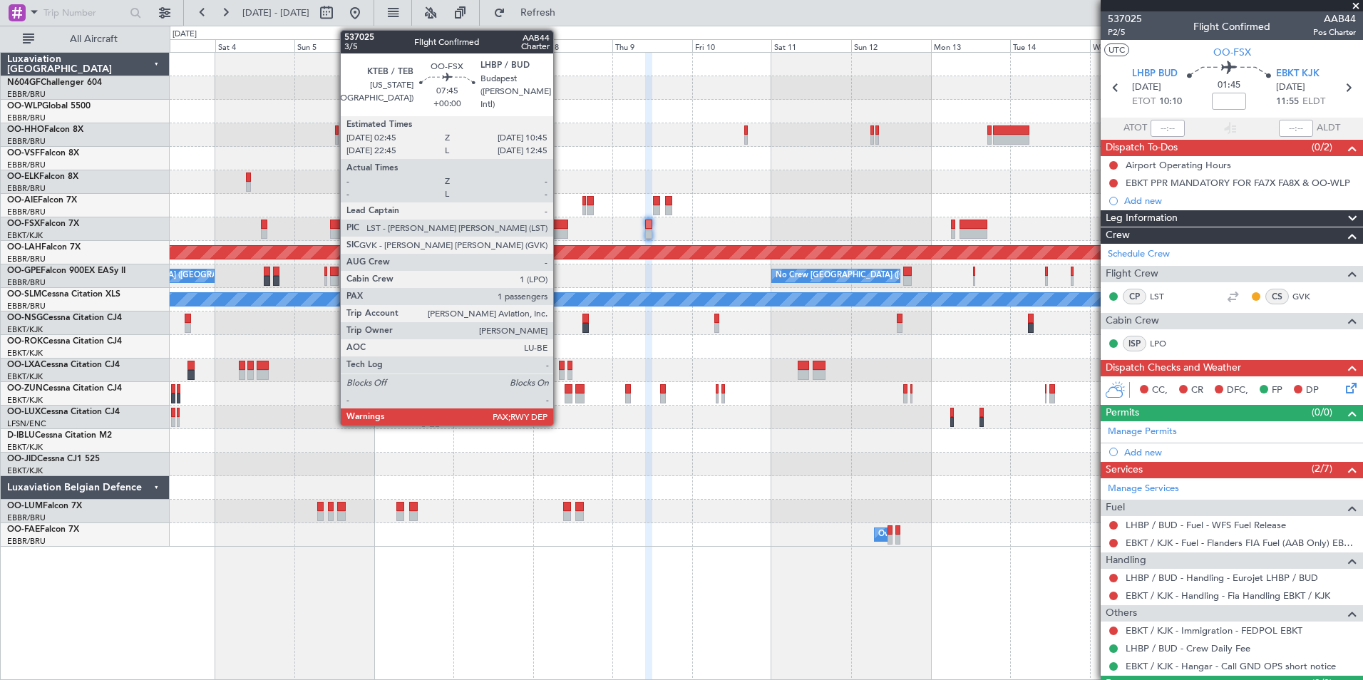
click at [627, 235] on div at bounding box center [766, 229] width 1193 height 24
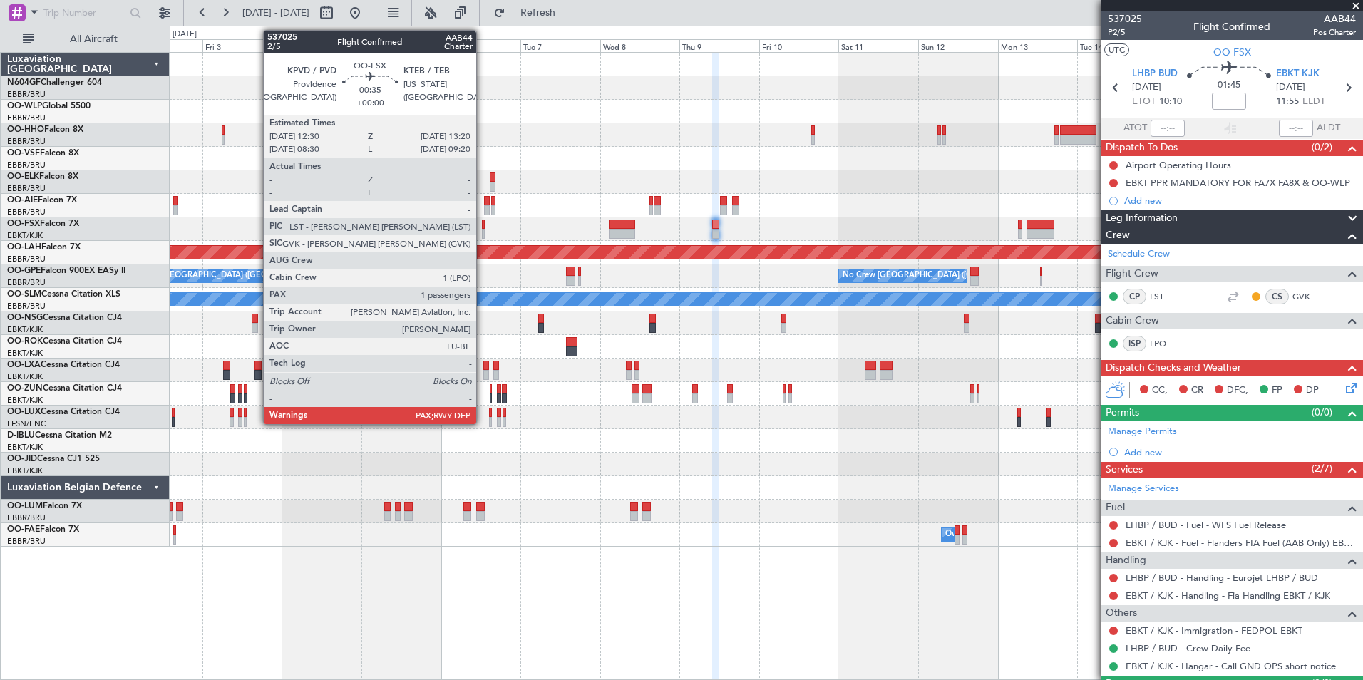
click at [483, 225] on div at bounding box center [483, 225] width 3 height 10
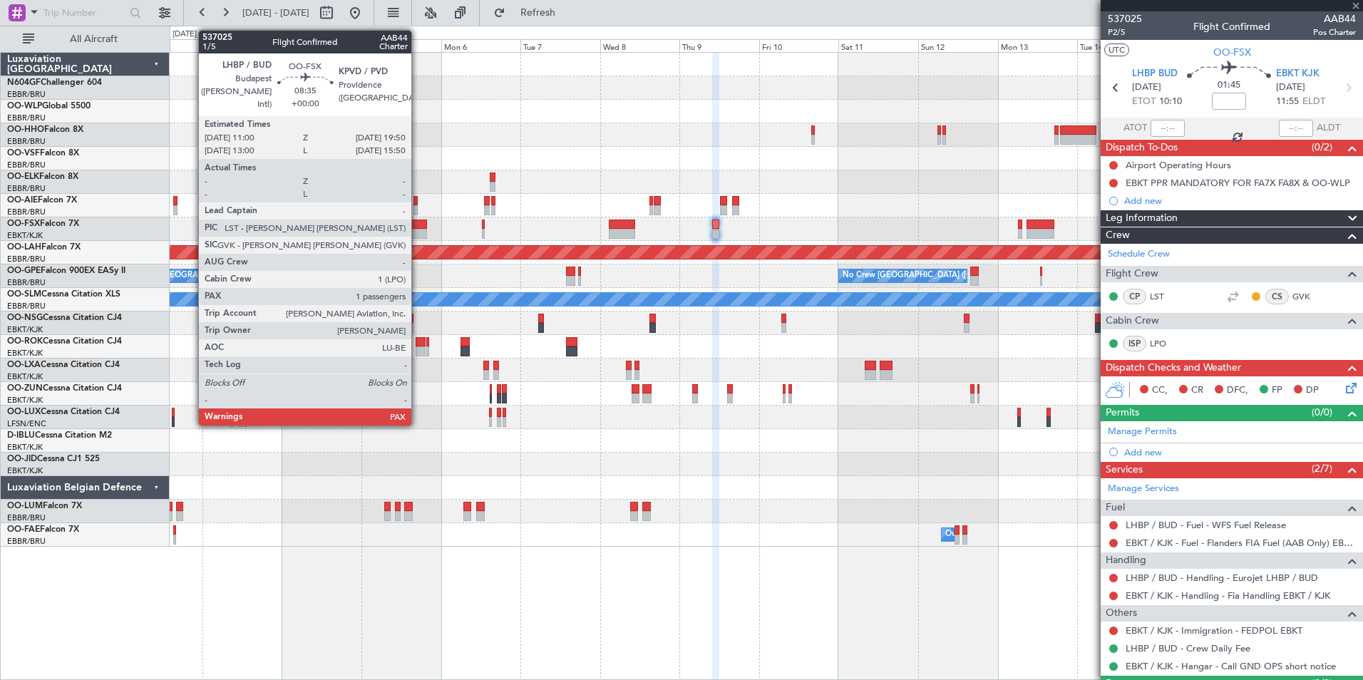
click at [418, 235] on div at bounding box center [412, 234] width 30 height 10
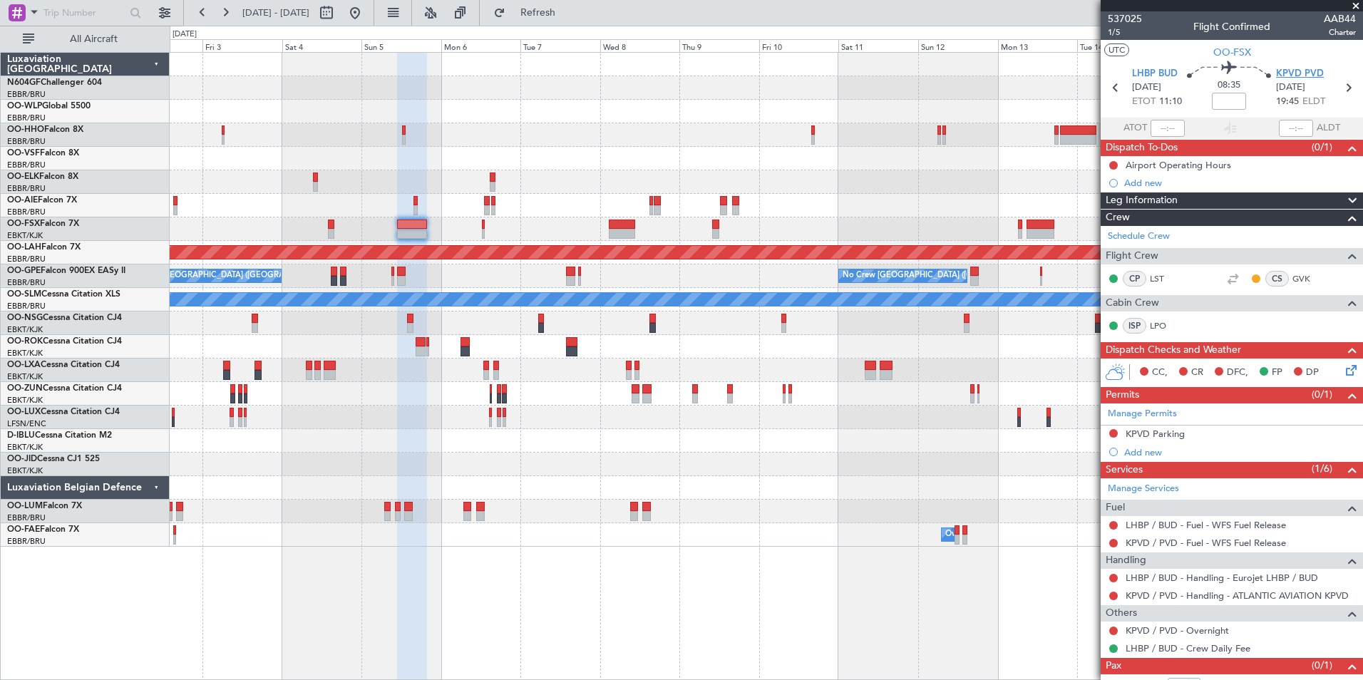
click at [1296, 71] on span "KPVD PVD" at bounding box center [1300, 74] width 48 height 14
click at [367, 8] on button at bounding box center [355, 12] width 23 height 23
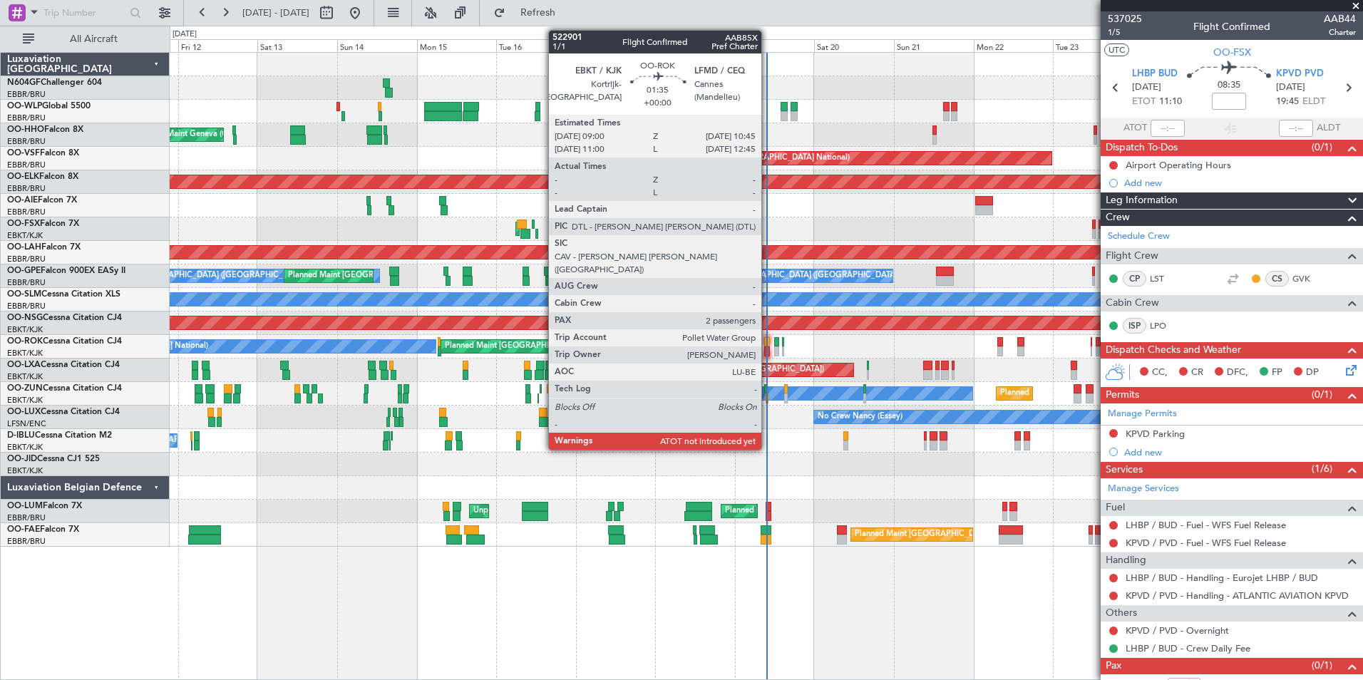
click at [768, 354] on div at bounding box center [767, 352] width 6 height 10
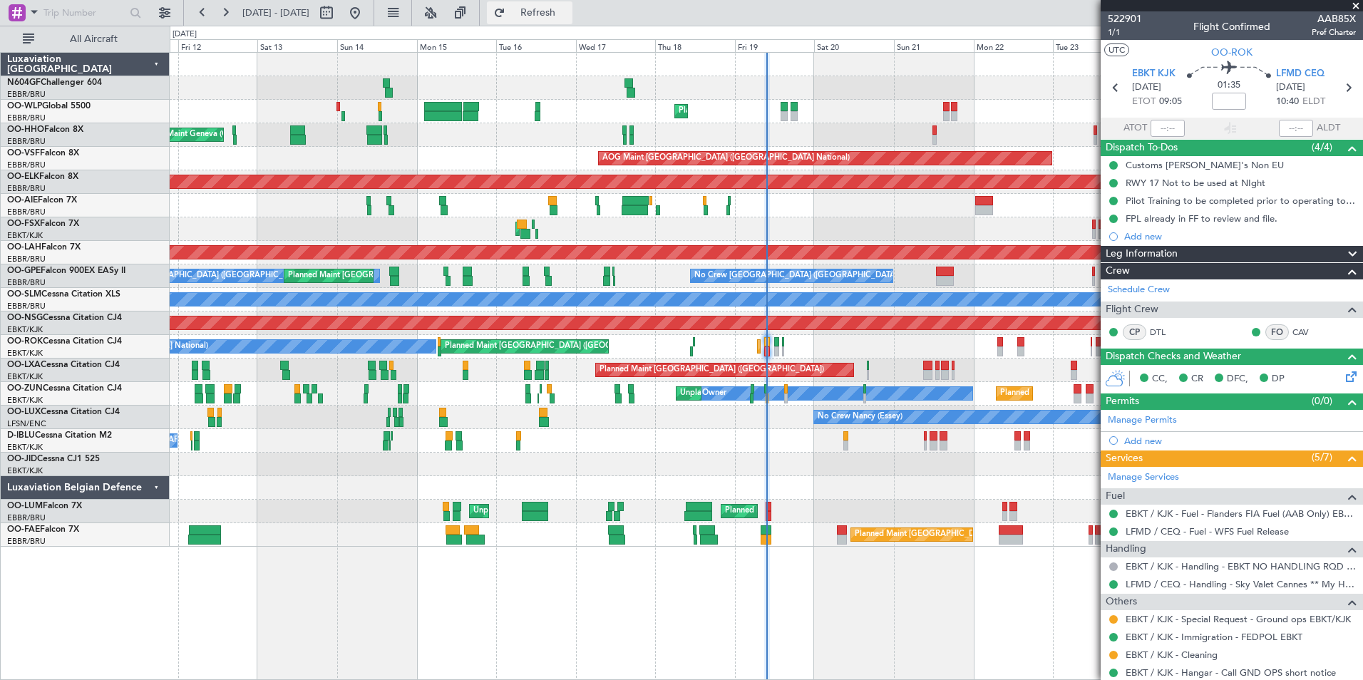
click at [568, 8] on span "Refresh" at bounding box center [538, 13] width 60 height 10
click at [548, 16] on button "Refresh" at bounding box center [530, 12] width 86 height 23
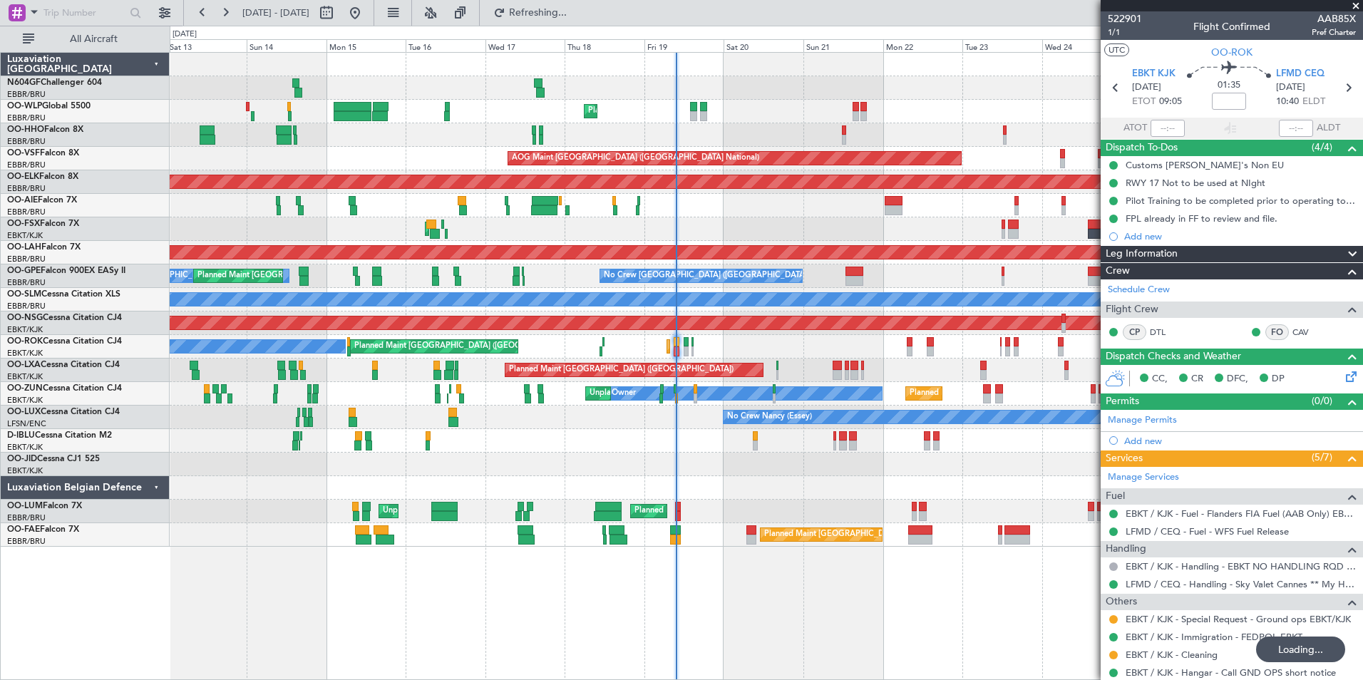
click at [710, 283] on div "No Crew Brussels (Brussels National) Planned Maint Brussels (Brussels National)…" at bounding box center [766, 277] width 1193 height 24
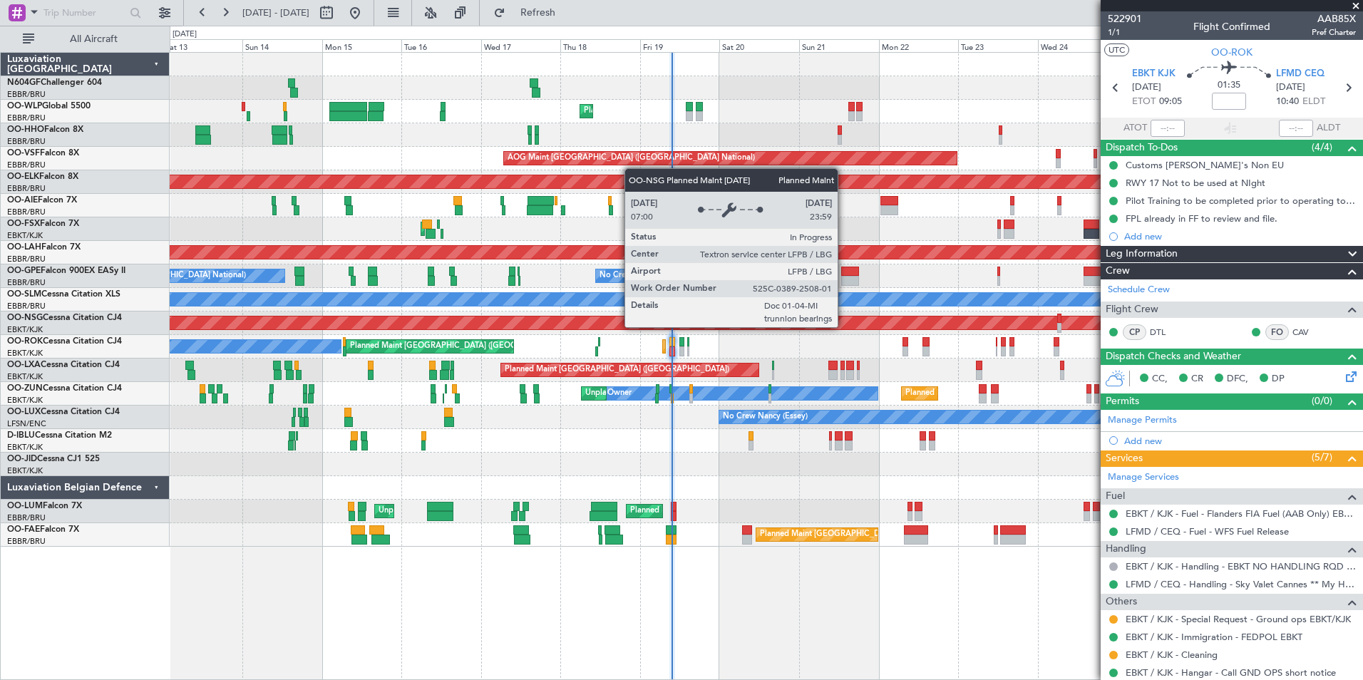
click at [563, 319] on div "Planned Maint [GEOGRAPHIC_DATA] ([GEOGRAPHIC_DATA])" at bounding box center [285, 323] width 2616 height 13
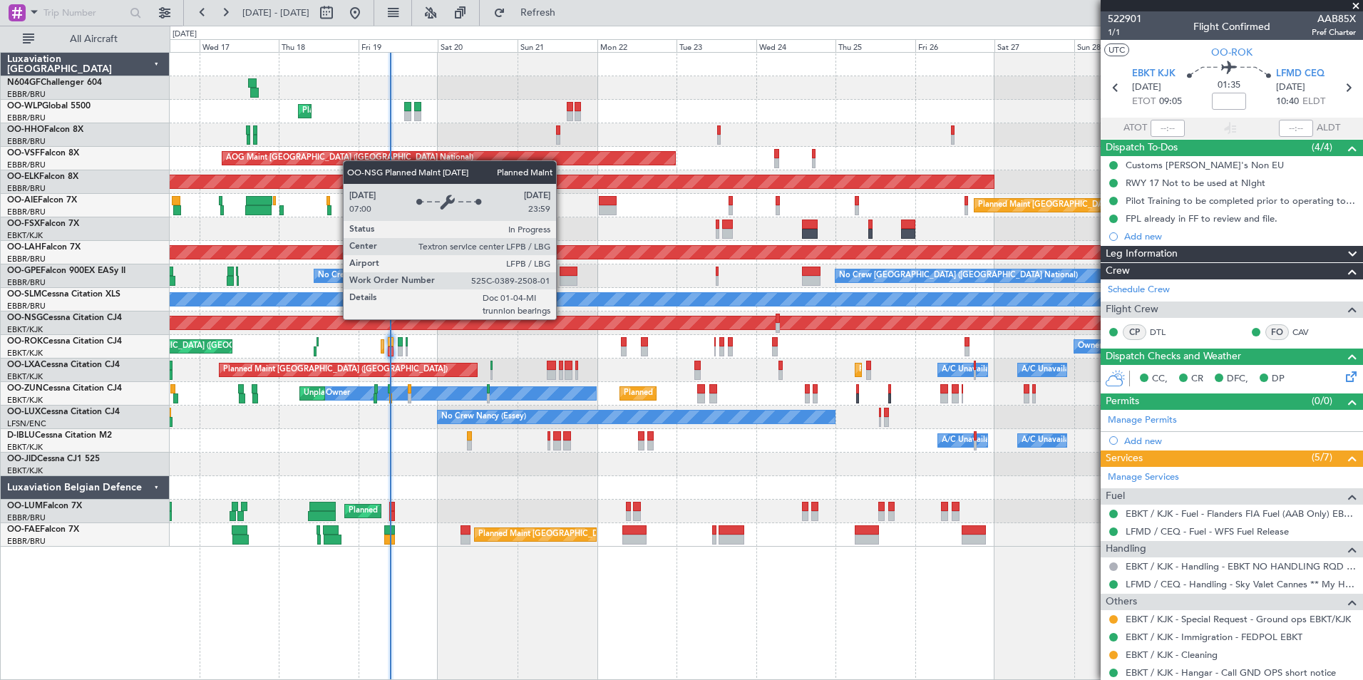
click at [441, 309] on div "Planned Maint Liege AOG Maint Brussels (Brussels National) Planned Maint Kortri…" at bounding box center [766, 300] width 1193 height 494
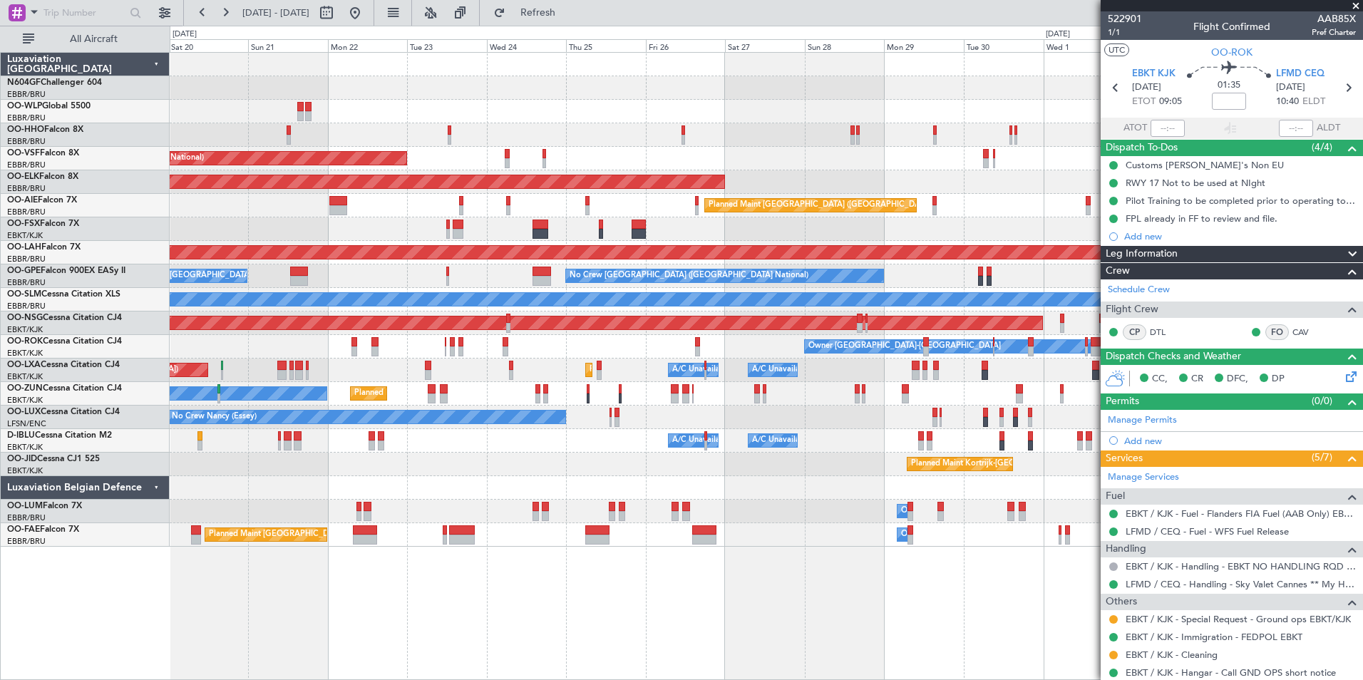
click at [640, 349] on div "Owner Kortrijk-Wevelgem Planned Maint Kortrijk-Wevelgem Planned Maint Paris (Le…" at bounding box center [766, 347] width 1193 height 24
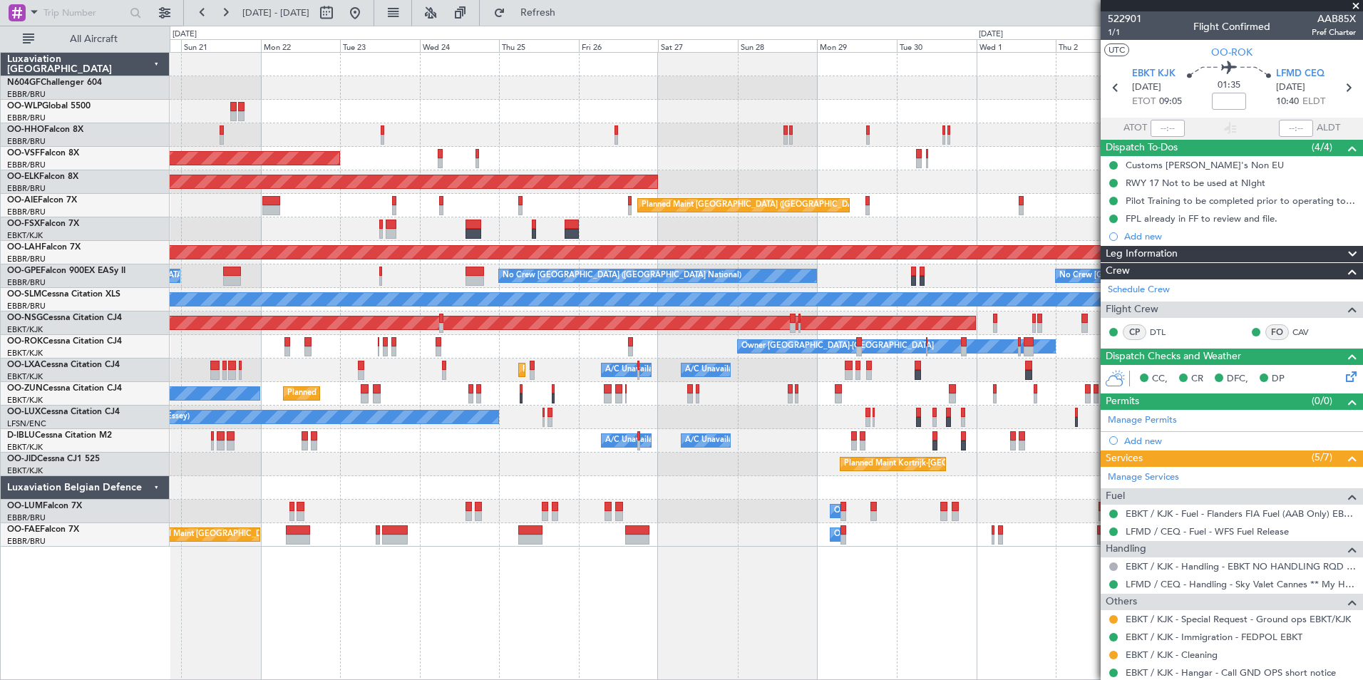
click at [620, 351] on div "Planned Maint Liege AOG Maint Brussels (Brussels National) Planned Maint Kortri…" at bounding box center [766, 300] width 1193 height 494
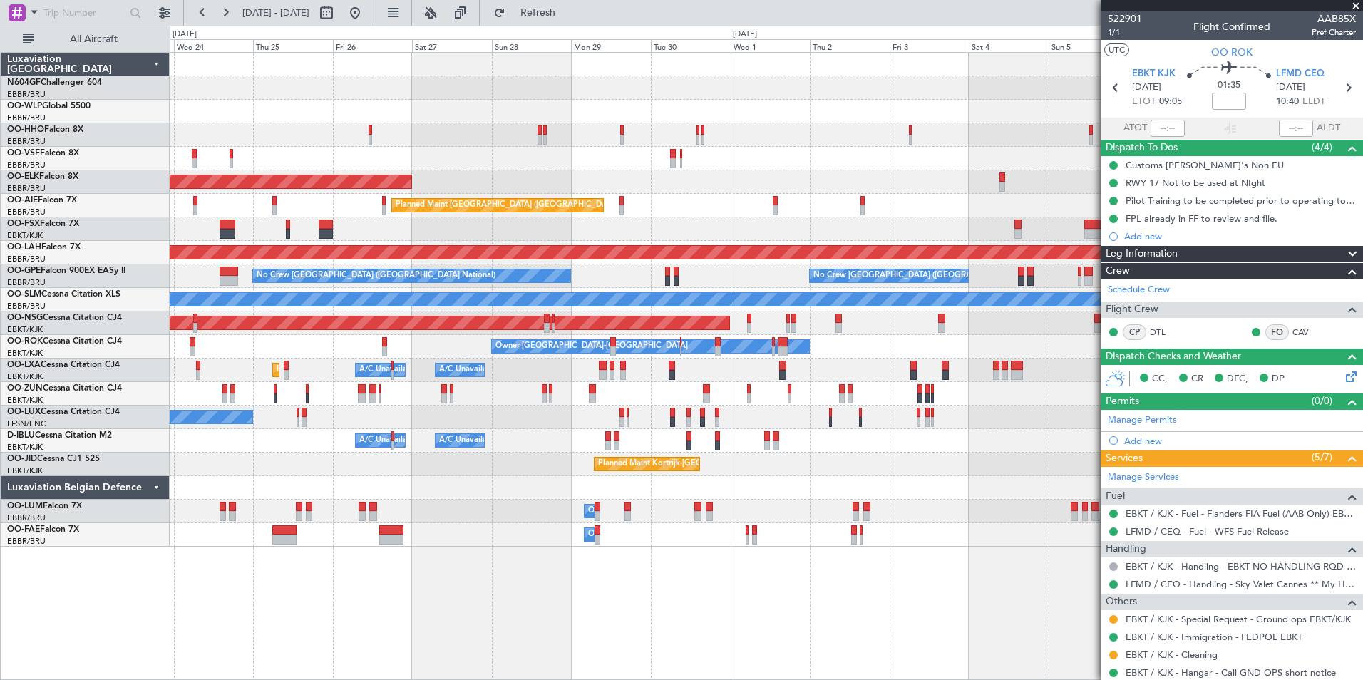
click at [620, 389] on div "Planned Maint Kortrijk-Wevelgem Owner" at bounding box center [766, 394] width 1193 height 24
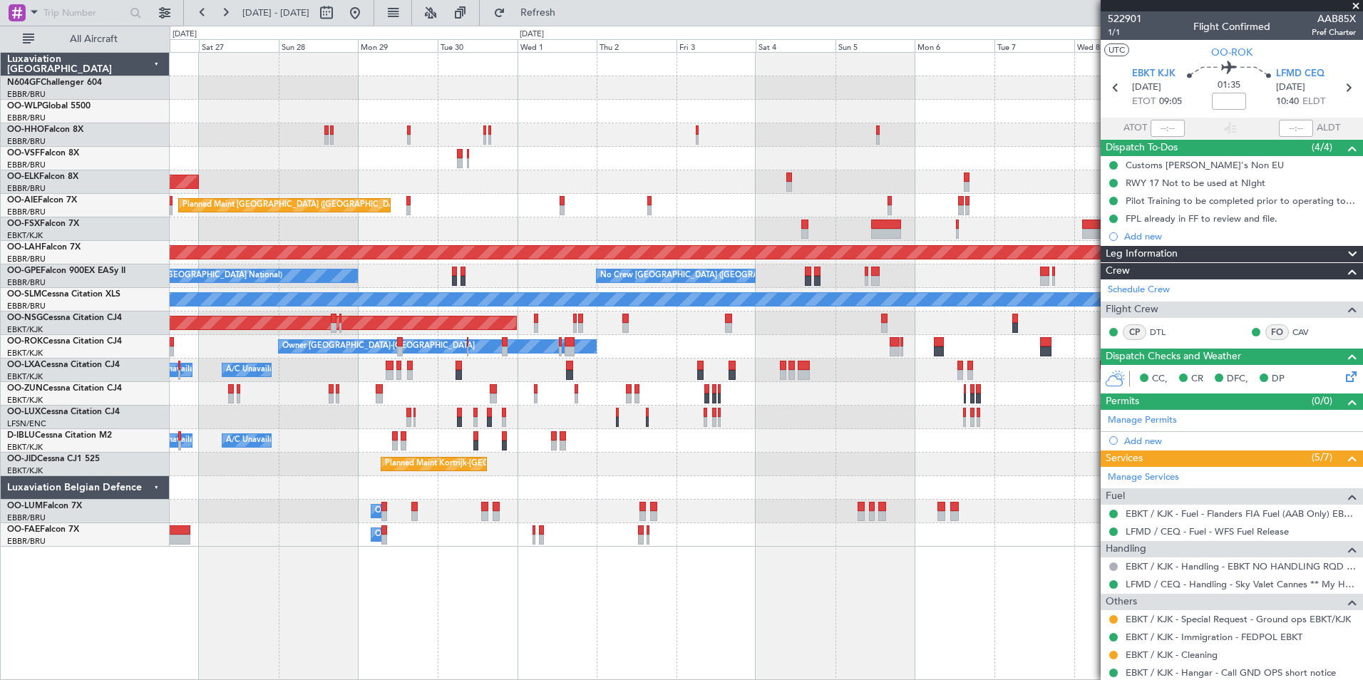
click at [703, 419] on div "No Crew Nancy (Essey)" at bounding box center [766, 418] width 1193 height 24
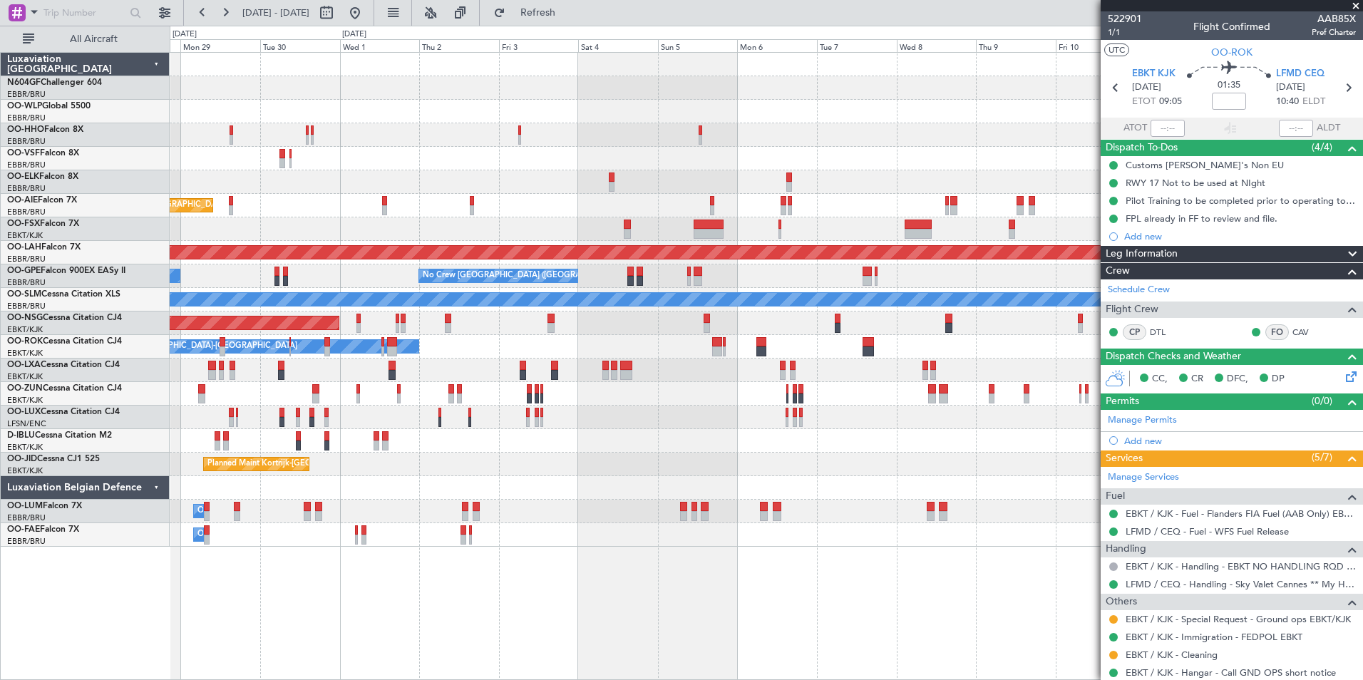
click at [577, 383] on div "Planned Maint Kortrijk-Wevelgem Planned Maint London (Farnborough) Planned Main…" at bounding box center [766, 300] width 1193 height 494
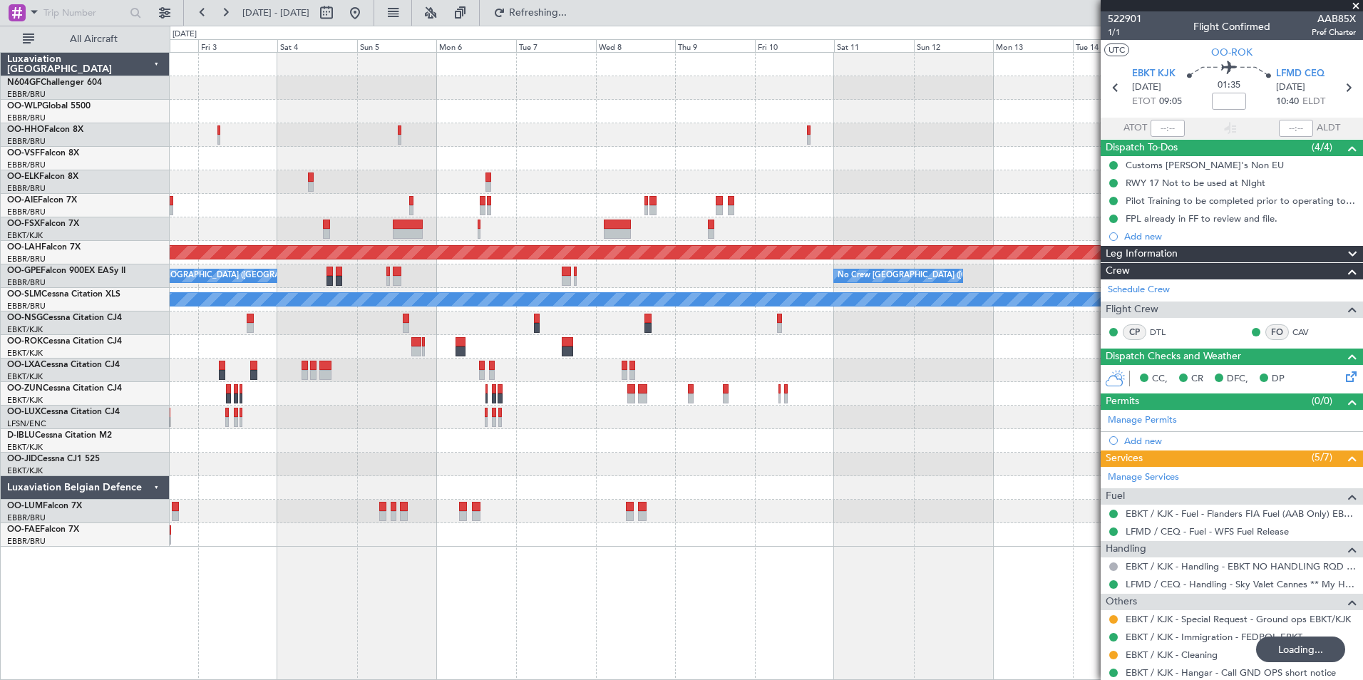
click at [406, 240] on div at bounding box center [766, 229] width 1193 height 24
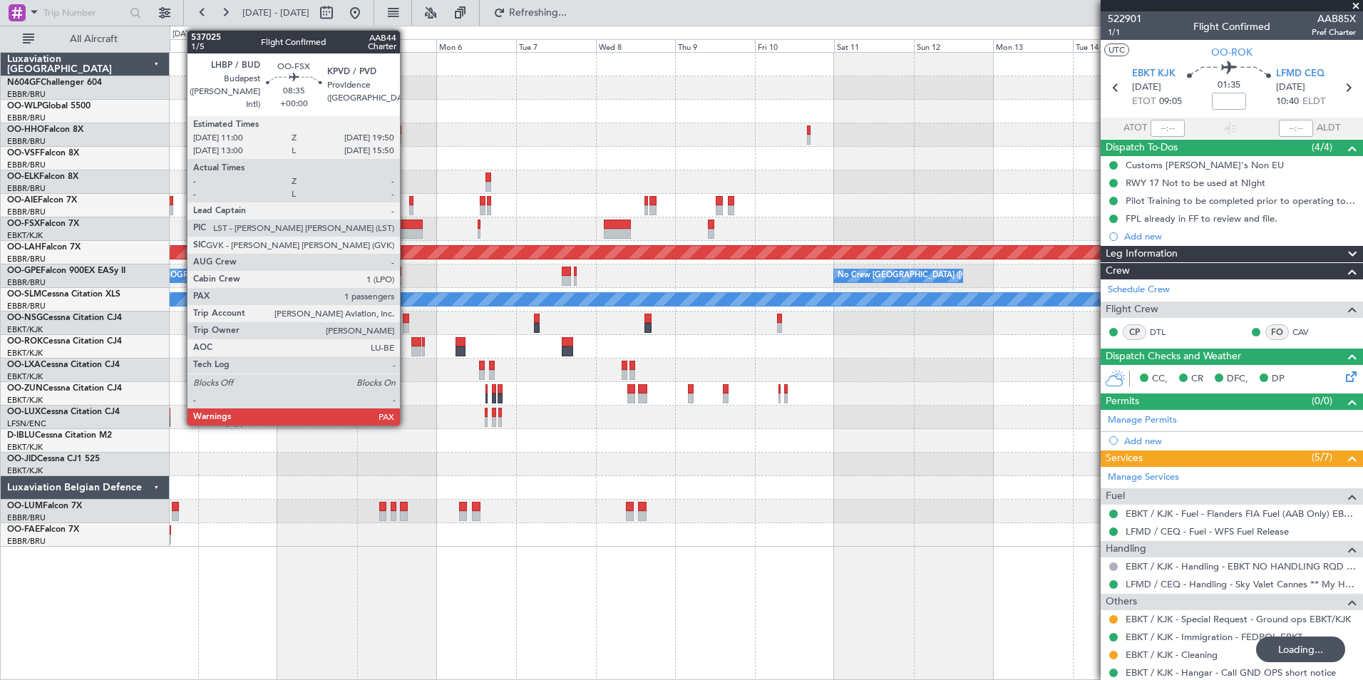
click at [406, 225] on div at bounding box center [408, 225] width 30 height 10
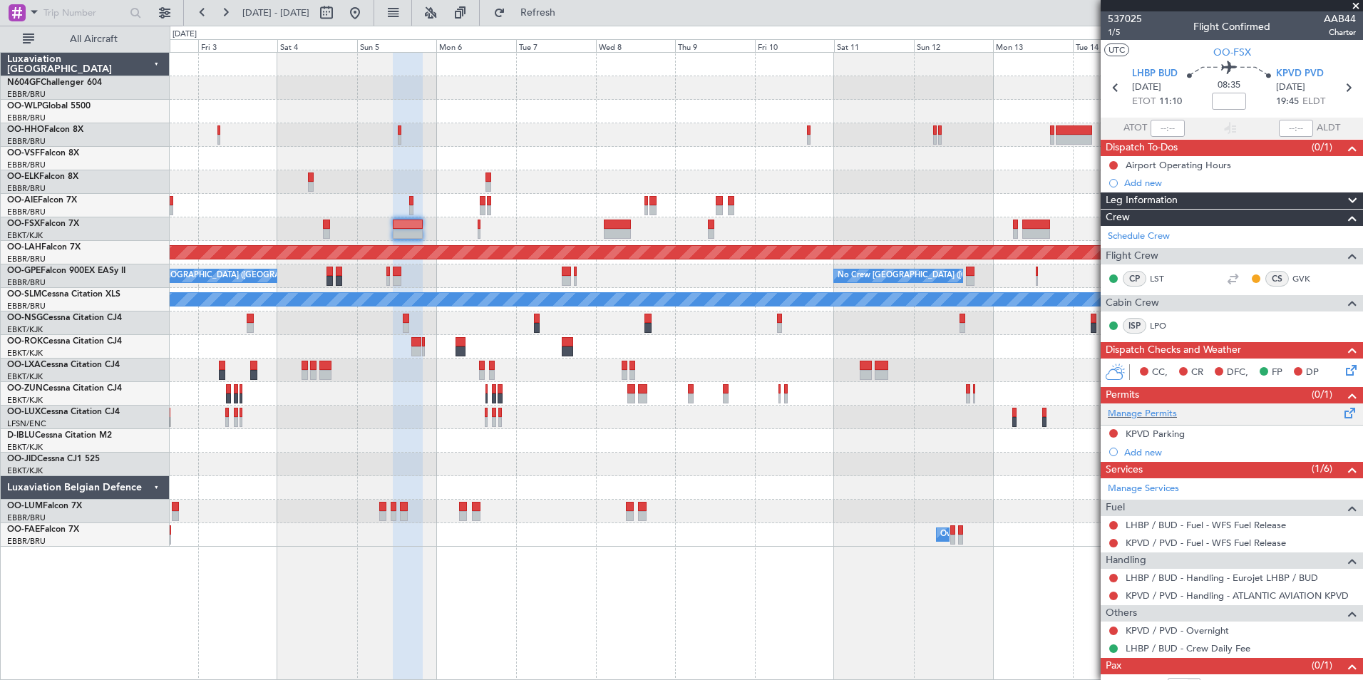
scroll to position [36, 0]
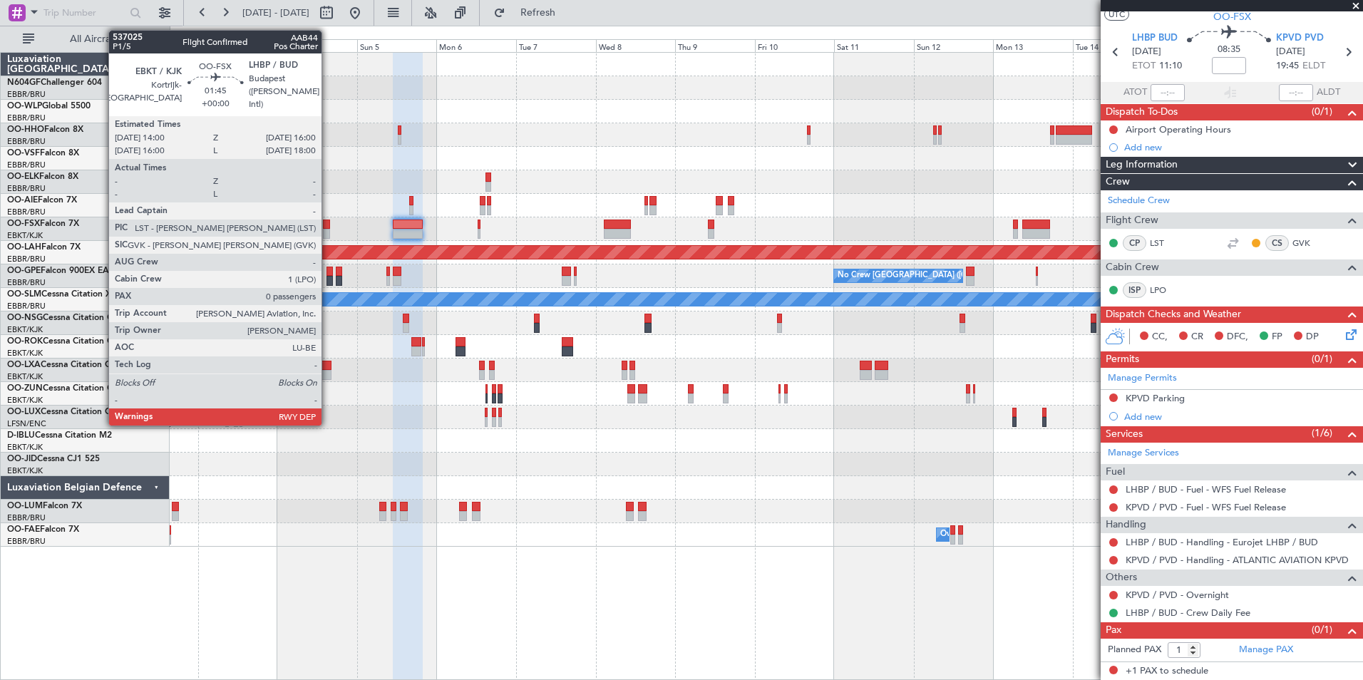
click at [328, 238] on div at bounding box center [326, 234] width 7 height 10
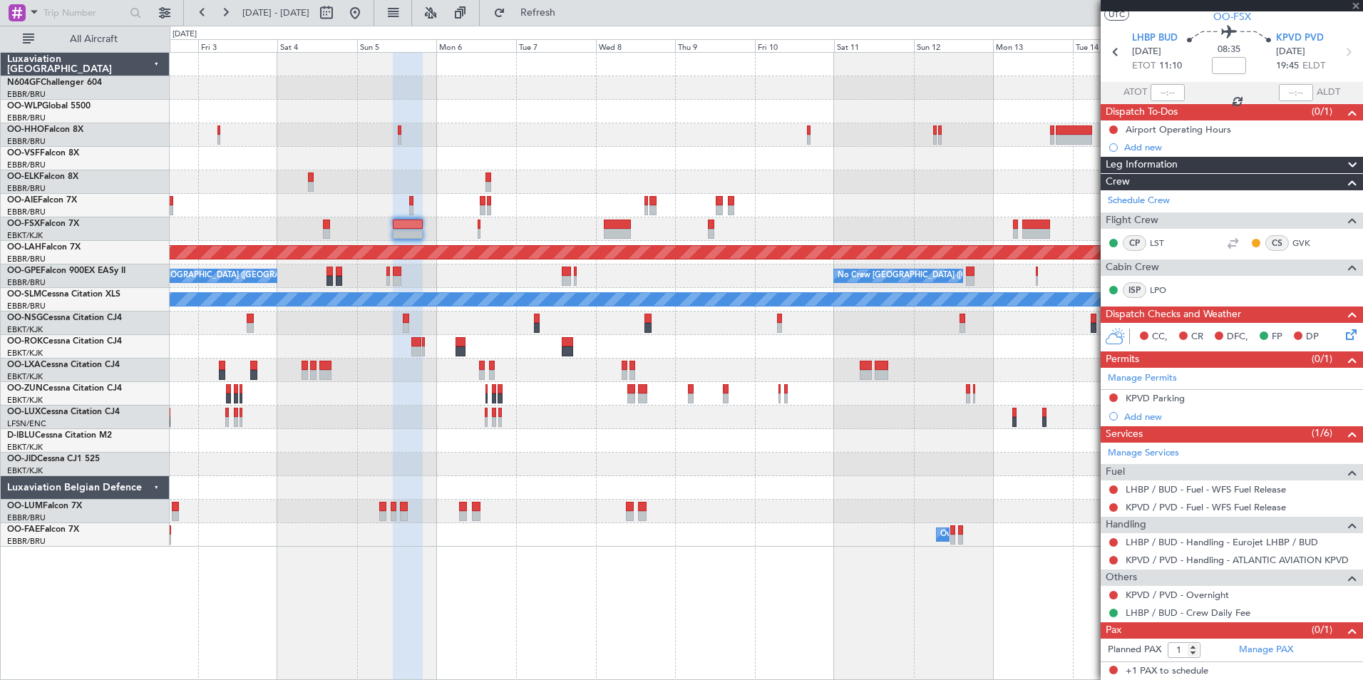
type input "0"
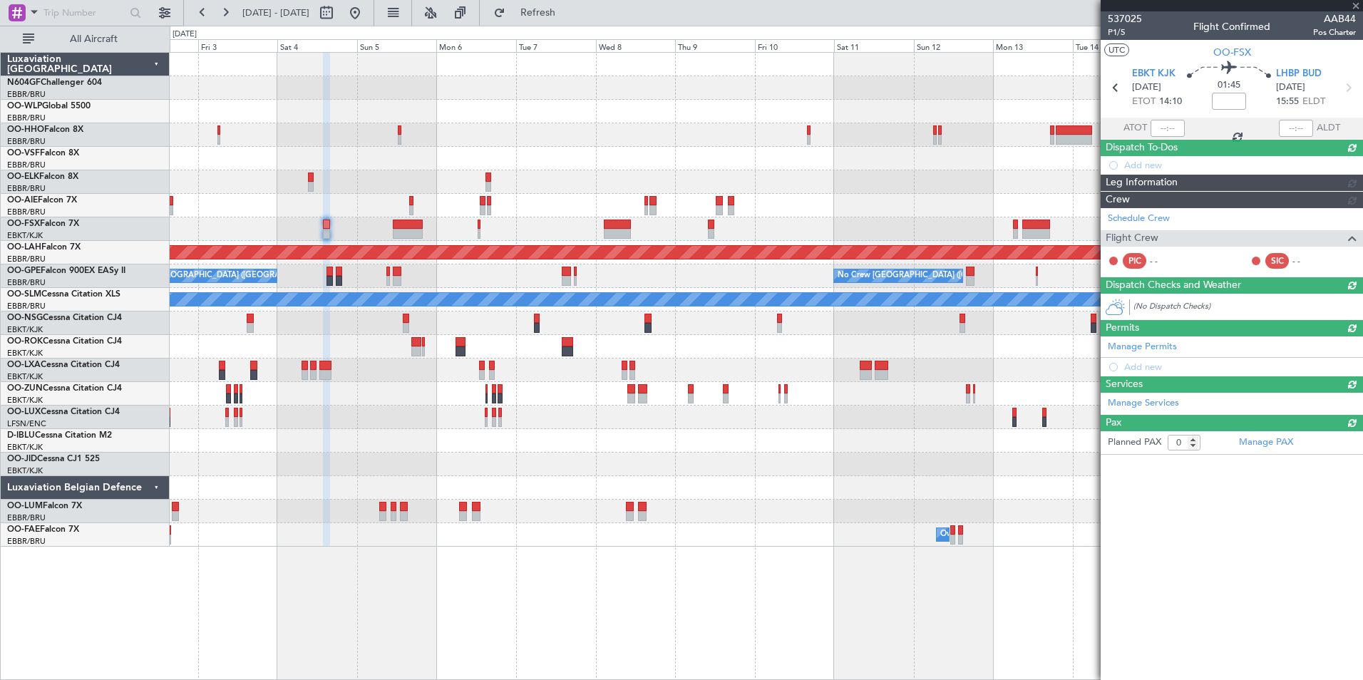
scroll to position [0, 0]
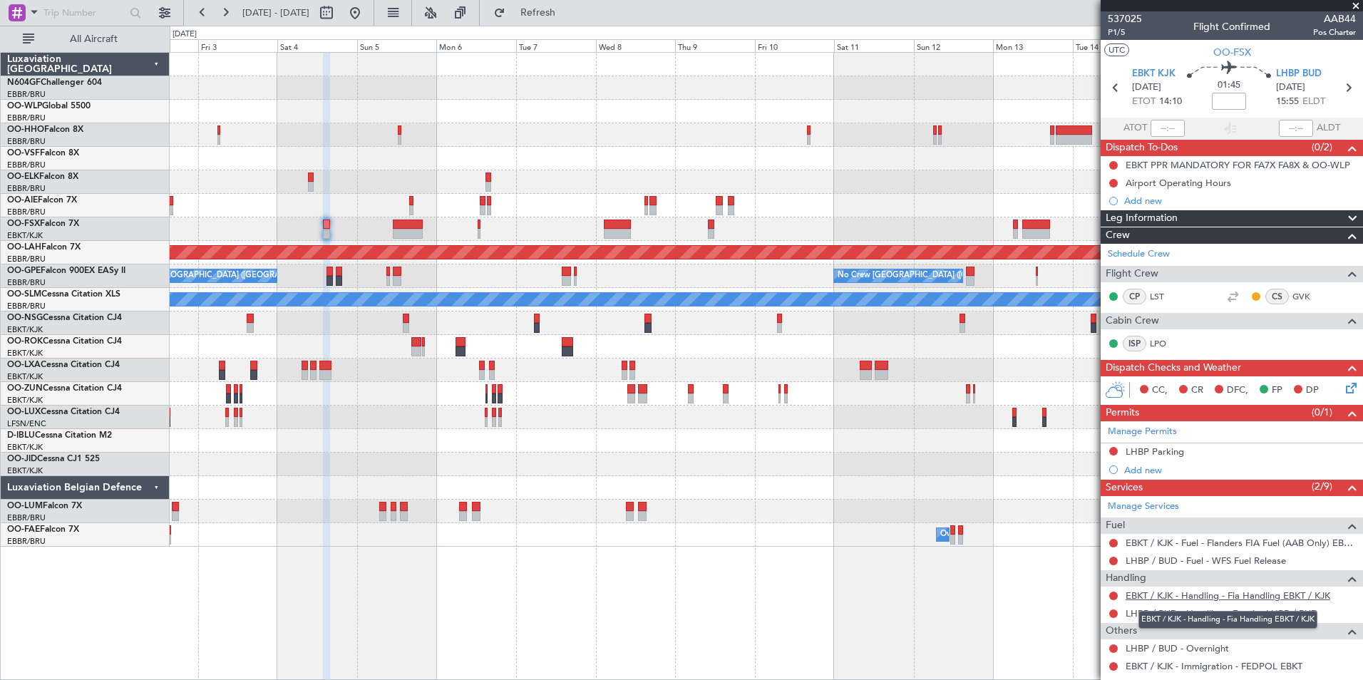
click at [1141, 596] on link "EBKT / KJK - Handling - Fia Handling EBKT / KJK" at bounding box center [1228, 596] width 205 height 12
click at [528, 18] on fb-refresh-button "Refresh" at bounding box center [530, 13] width 100 height 26
click at [538, 19] on button "Refresh" at bounding box center [530, 12] width 86 height 23
click at [1207, 613] on mat-tooltip-component "Incomplete" at bounding box center [1227, 604] width 66 height 38
click at [1168, 611] on link "LHBP / BUD - Handling - Eurojet LHBP / BUD" at bounding box center [1222, 614] width 193 height 12
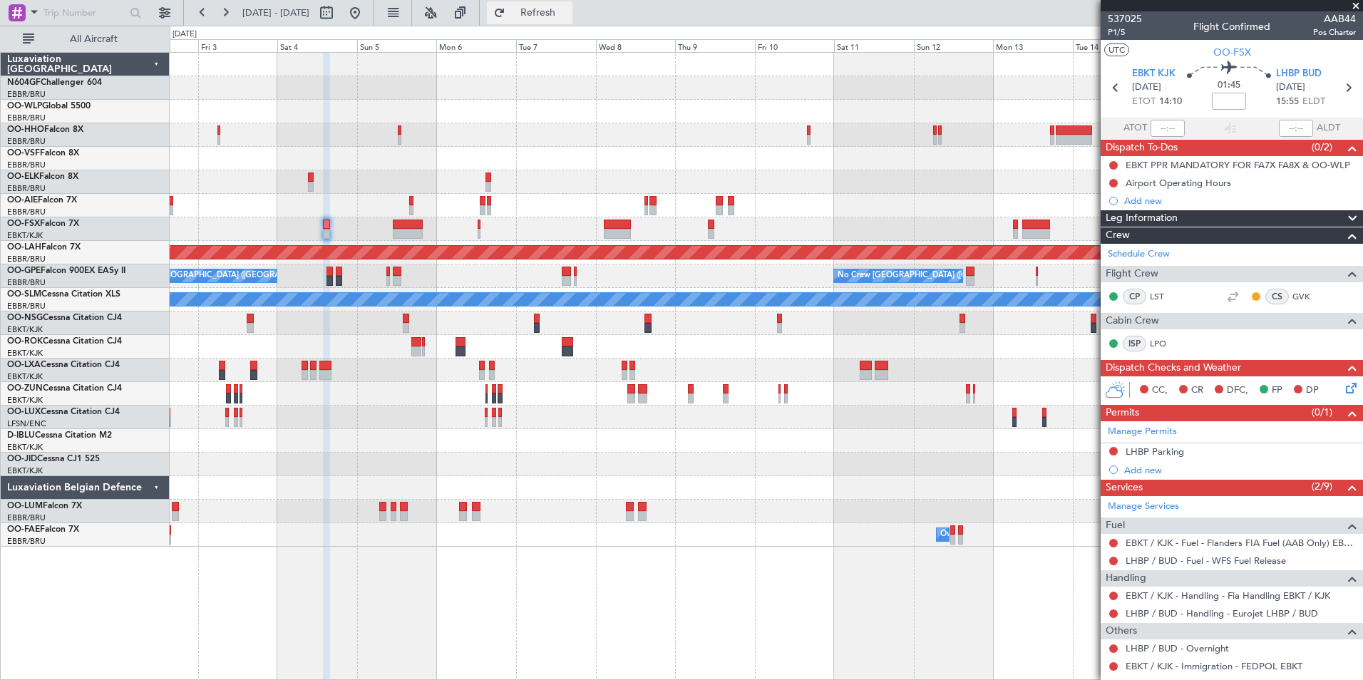
click at [573, 22] on button "Refresh" at bounding box center [530, 12] width 86 height 23
click at [367, 8] on button at bounding box center [355, 12] width 23 height 23
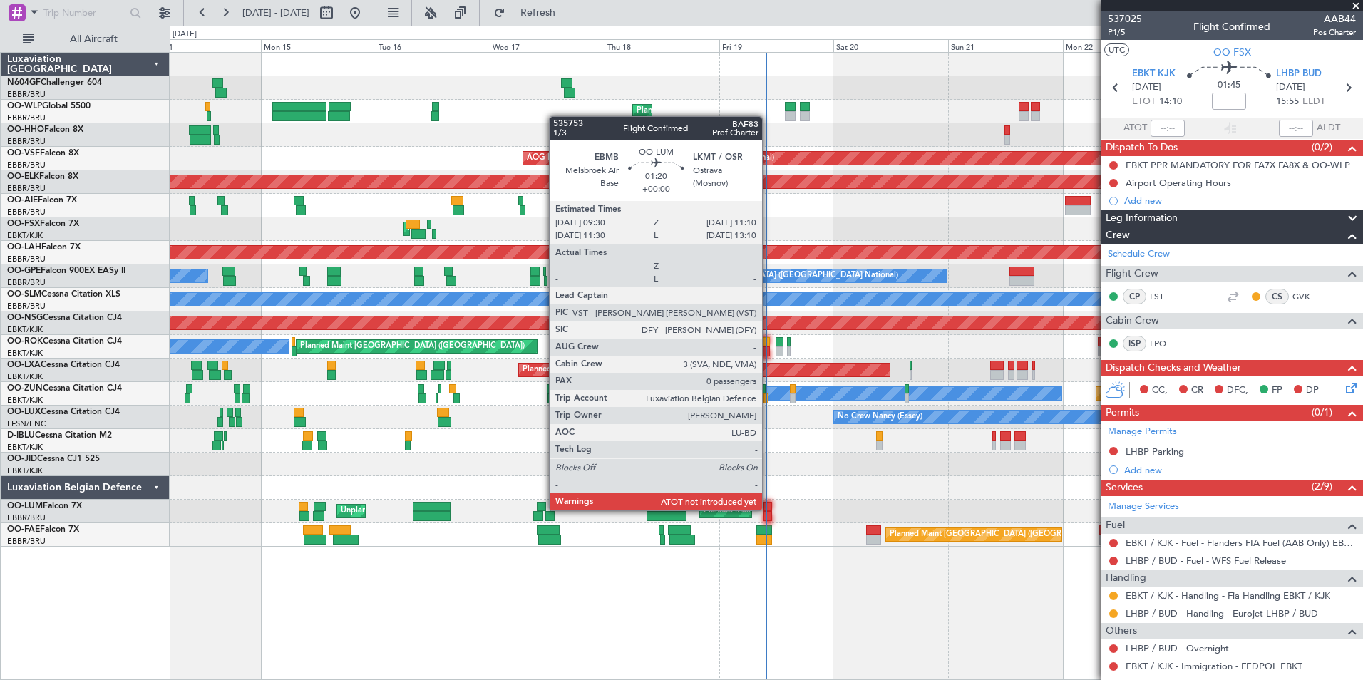
click at [768, 509] on div at bounding box center [768, 507] width 9 height 10
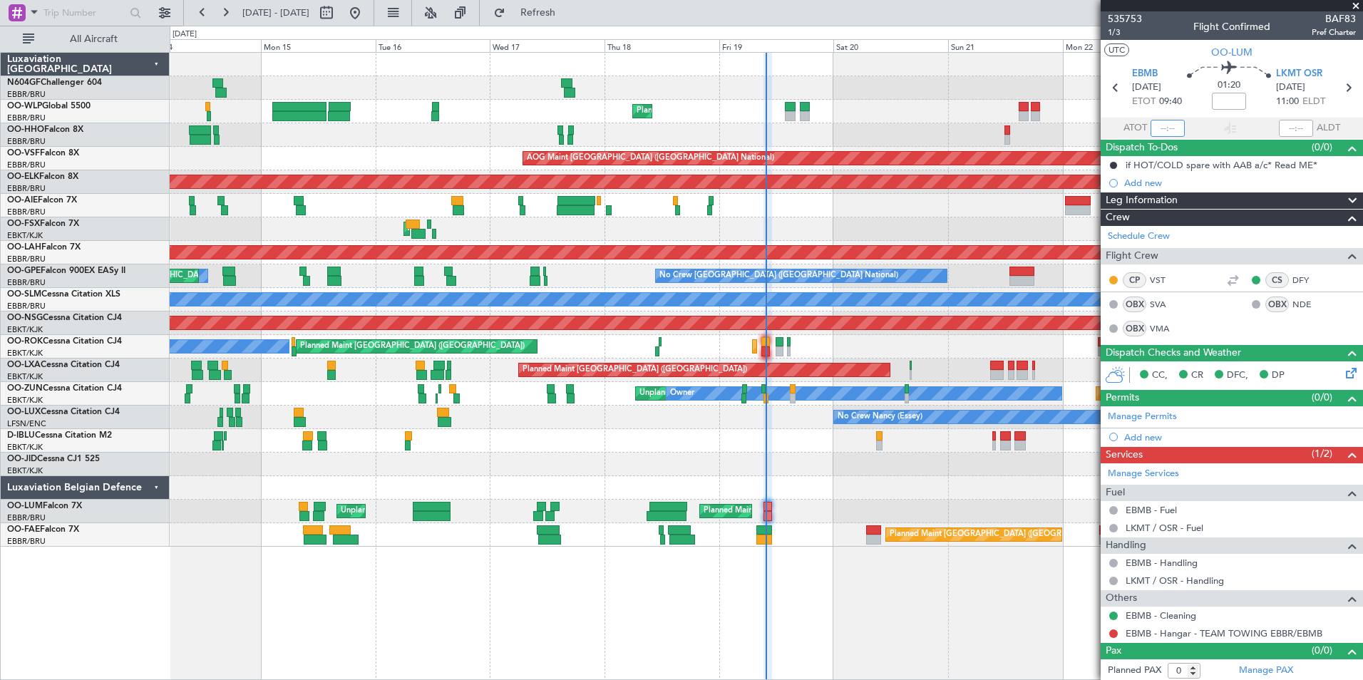
click at [1164, 126] on input "text" at bounding box center [1168, 128] width 34 height 17
click at [986, 195] on div "Planned Maint [GEOGRAPHIC_DATA] ([GEOGRAPHIC_DATA])" at bounding box center [766, 206] width 1193 height 24
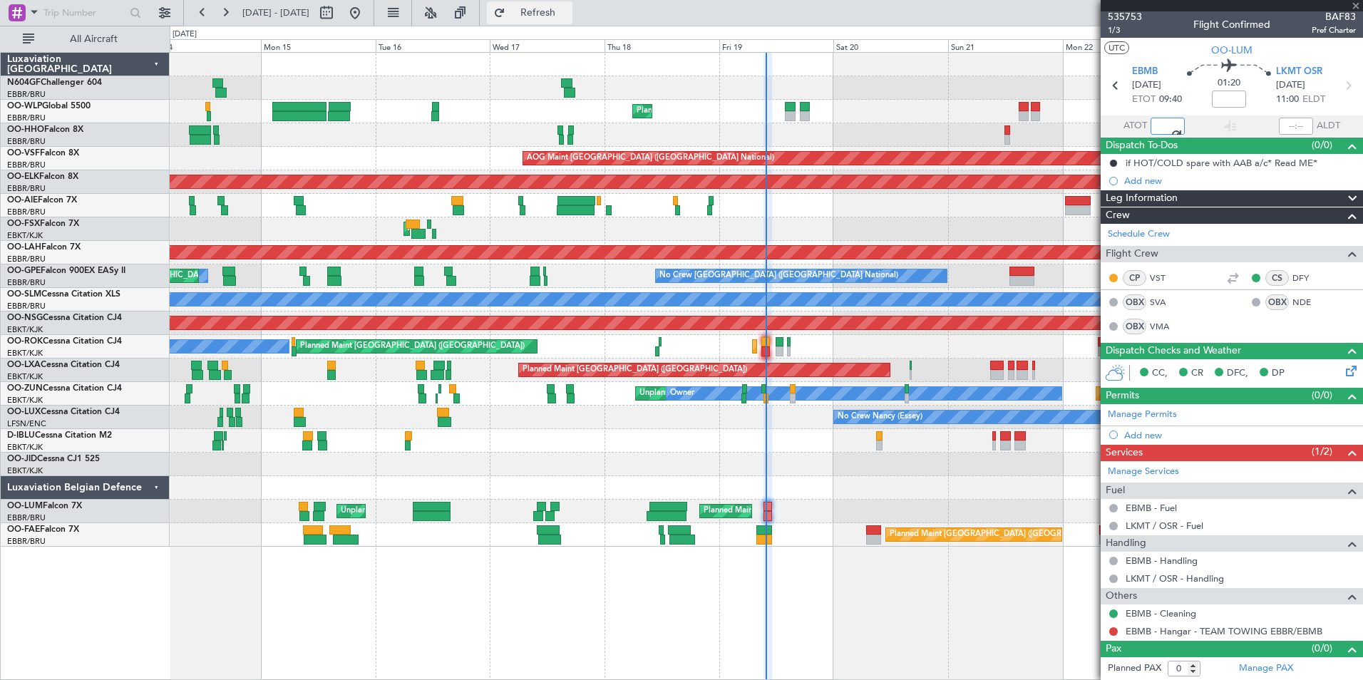
type input "09:45"
click at [568, 10] on span "Refresh" at bounding box center [538, 13] width 60 height 10
click at [462, 270] on div "Planned Maint Liege Planned Maint Geneva (Cointrin) AOG Maint Brussels (Brussel…" at bounding box center [766, 300] width 1193 height 494
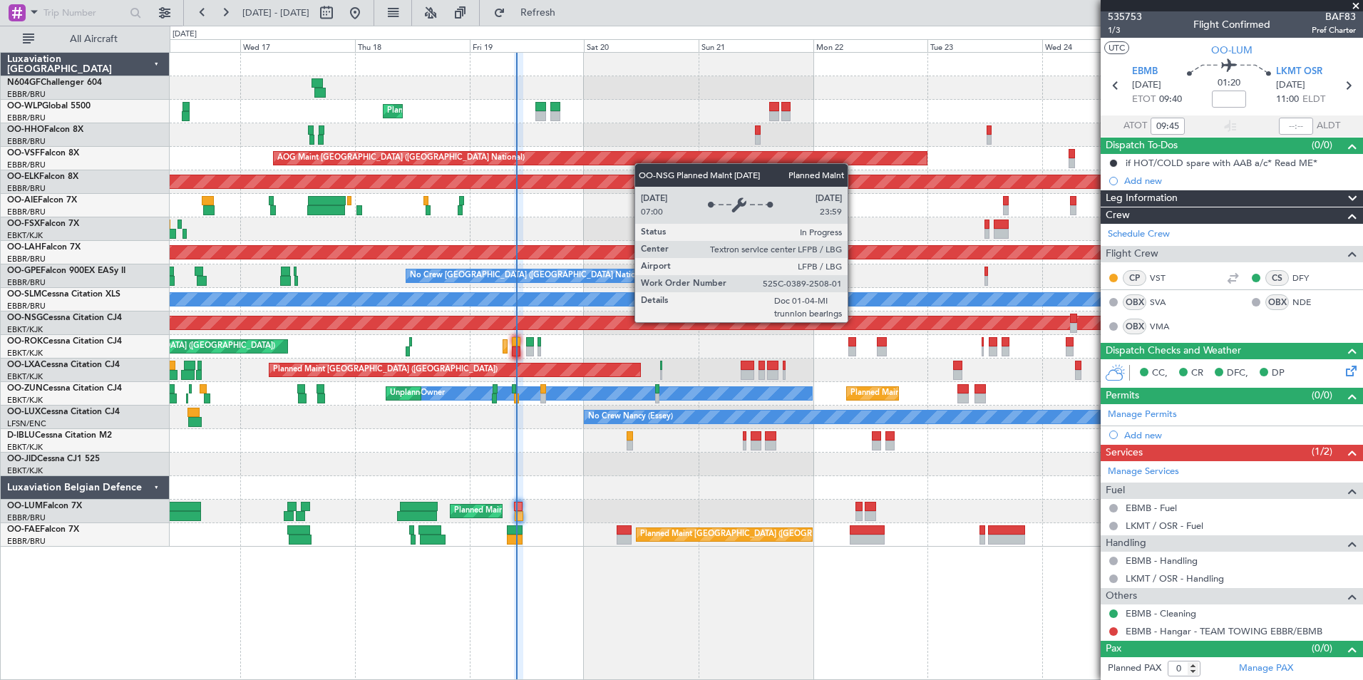
click at [647, 367] on div "Planned Maint Liege AOG Maint Brussels (Brussels National) Planned Maint Kortri…" at bounding box center [766, 300] width 1193 height 494
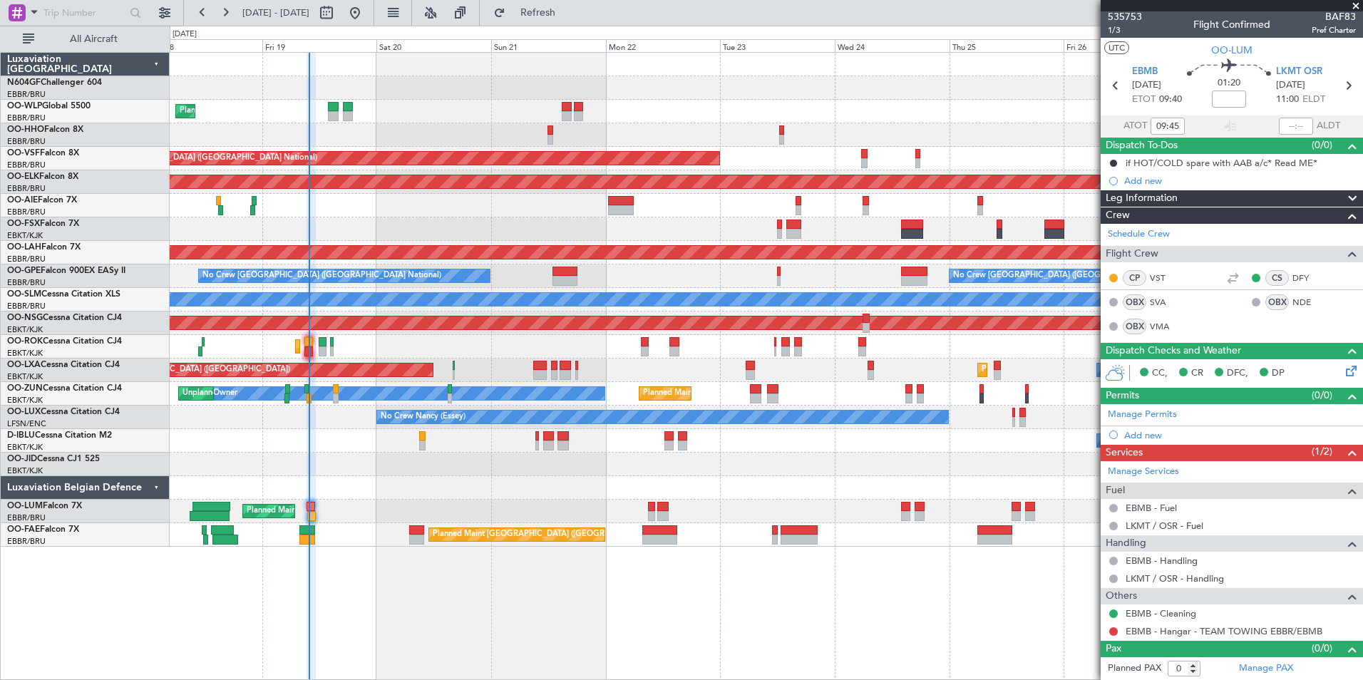
click at [578, 456] on div "Planned Maint Liege AOG Maint Brussels (Brussels National) Planned Maint Kortri…" at bounding box center [766, 300] width 1193 height 494
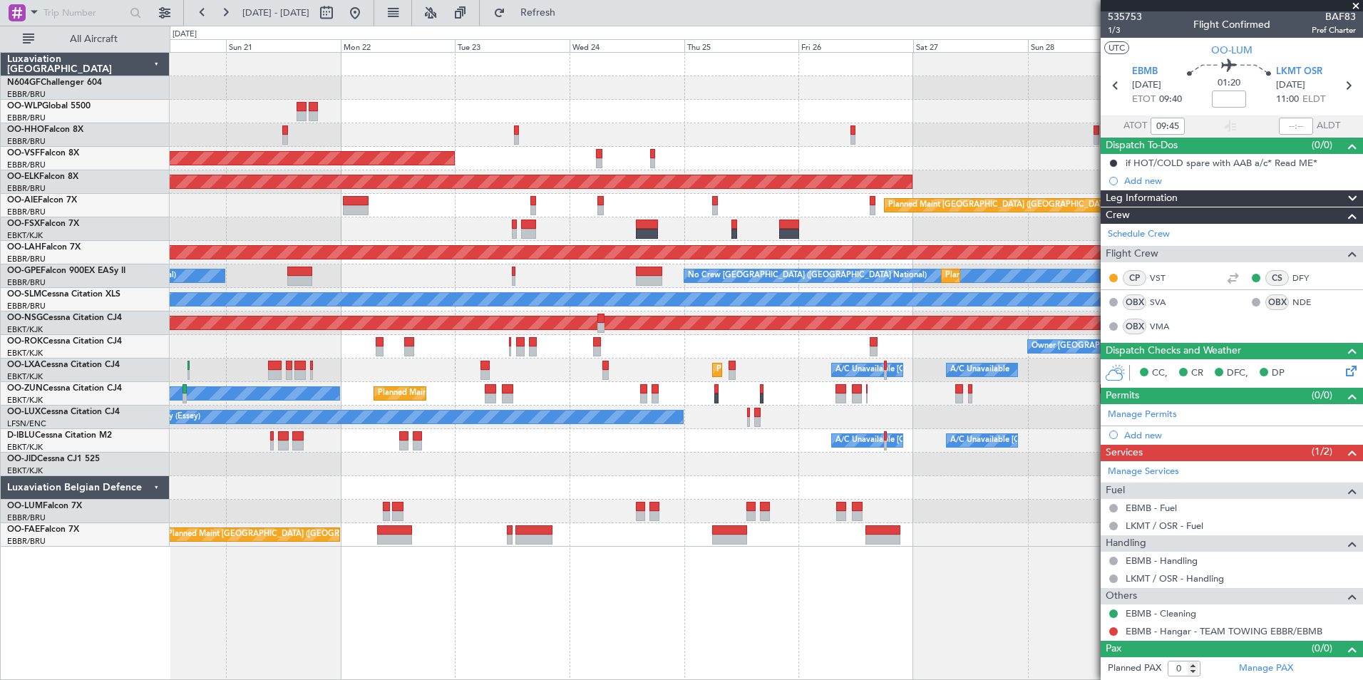
click at [648, 494] on div "Planned Maint Liege AOG Maint Brussels (Brussels National) Planned Maint Kortri…" at bounding box center [766, 300] width 1193 height 494
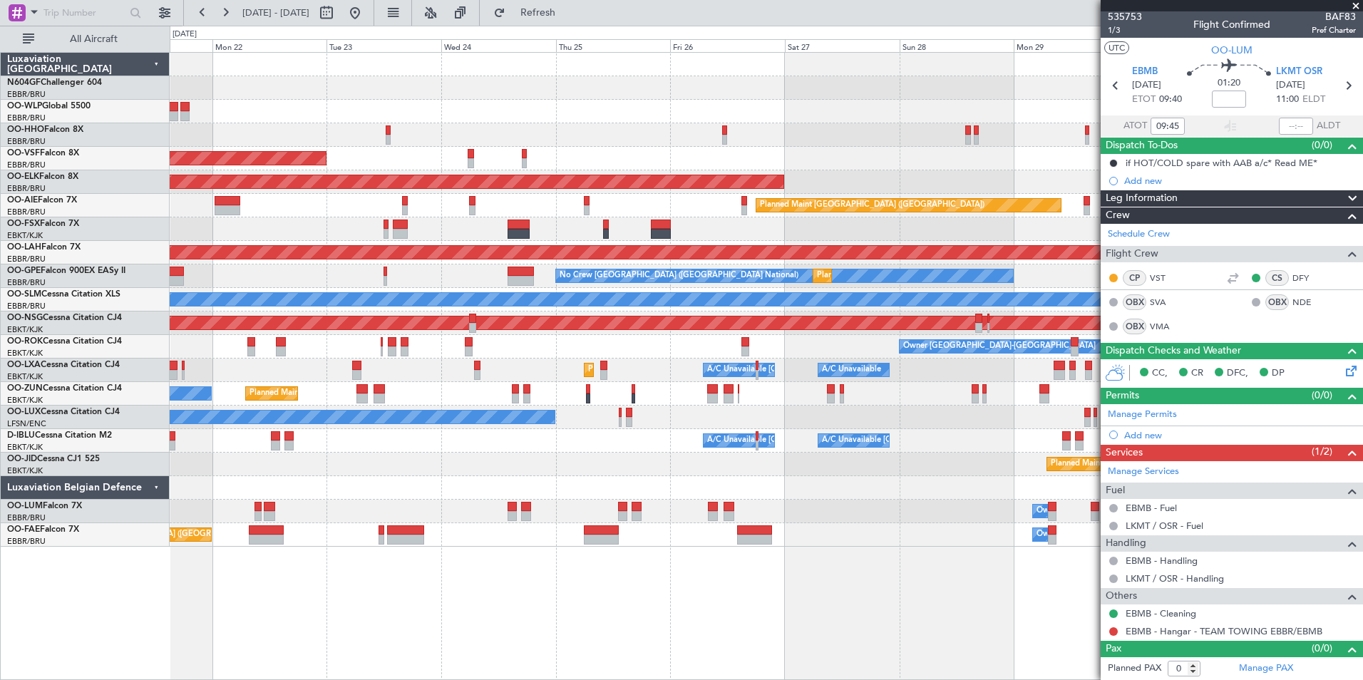
click at [625, 493] on div at bounding box center [766, 488] width 1193 height 24
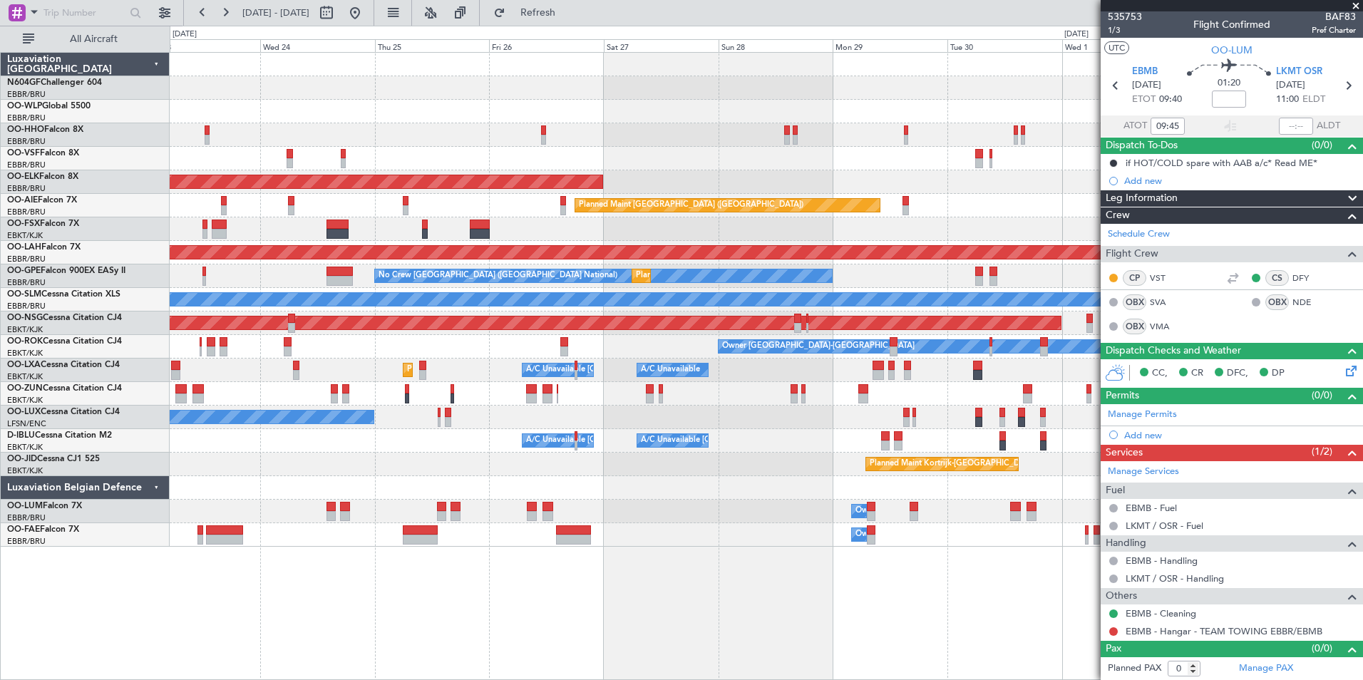
click at [565, 518] on div "Owner Melsbroek Air Base" at bounding box center [766, 512] width 1193 height 24
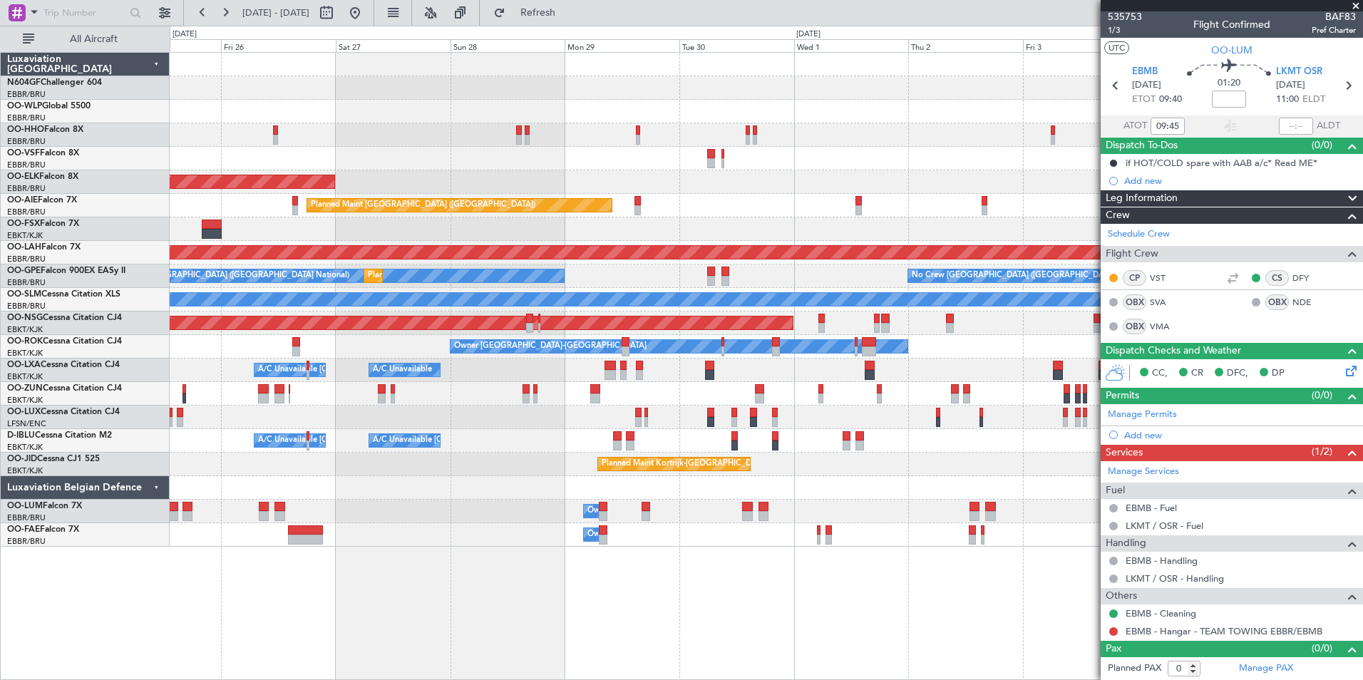
click at [540, 528] on div "AOG Maint Brussels (Brussels National) Planned Maint Kortrijk-Wevelgem Planned …" at bounding box center [766, 300] width 1193 height 494
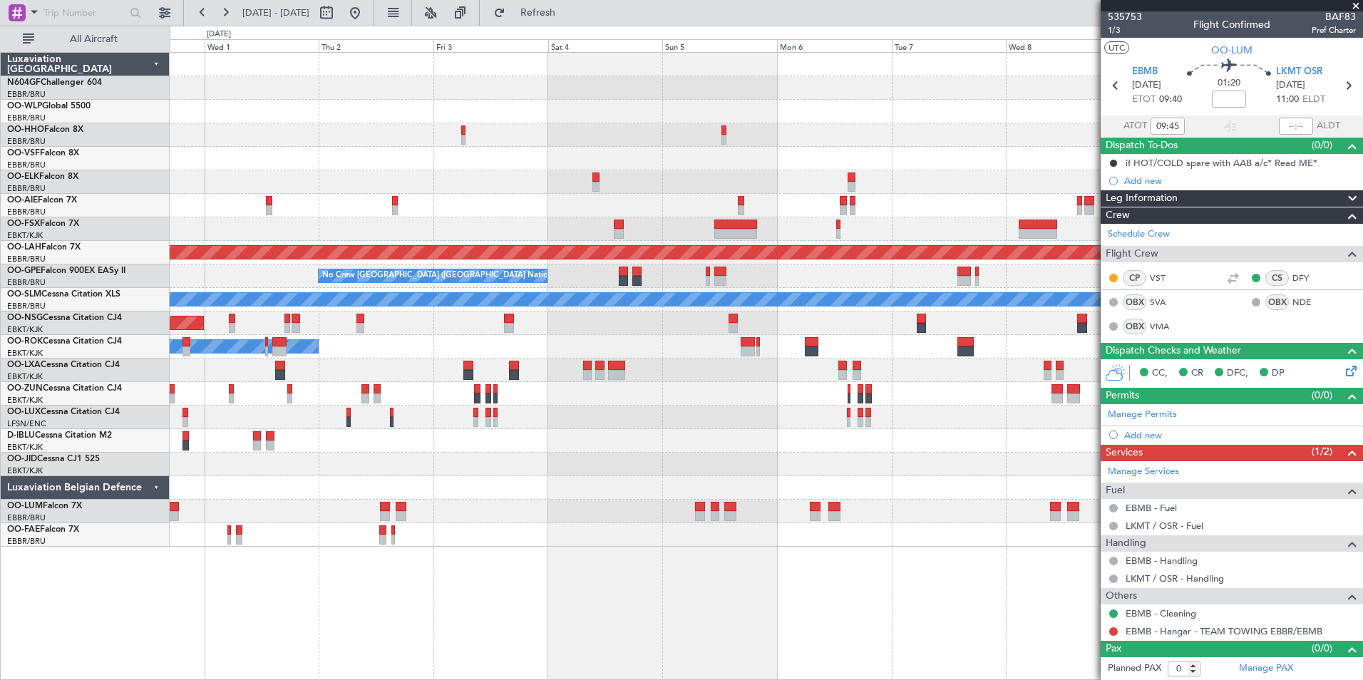
click at [444, 518] on div "Planned Maint London (Farnborough) Planned Maint Alton-st Louis (St Louis Regl)…" at bounding box center [766, 300] width 1193 height 494
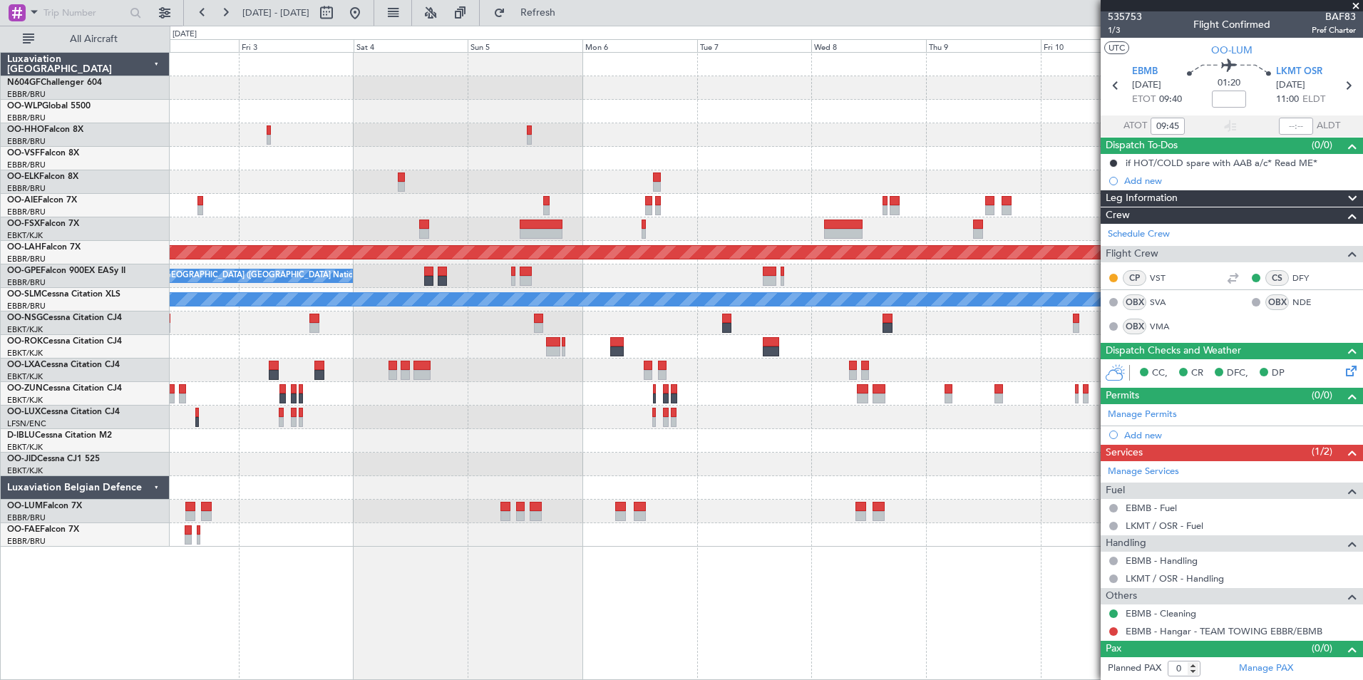
click at [395, 507] on div "Planned Maint Alton-st Louis (St Louis Regl) No Crew Brussels (Brussels Nationa…" at bounding box center [766, 300] width 1193 height 494
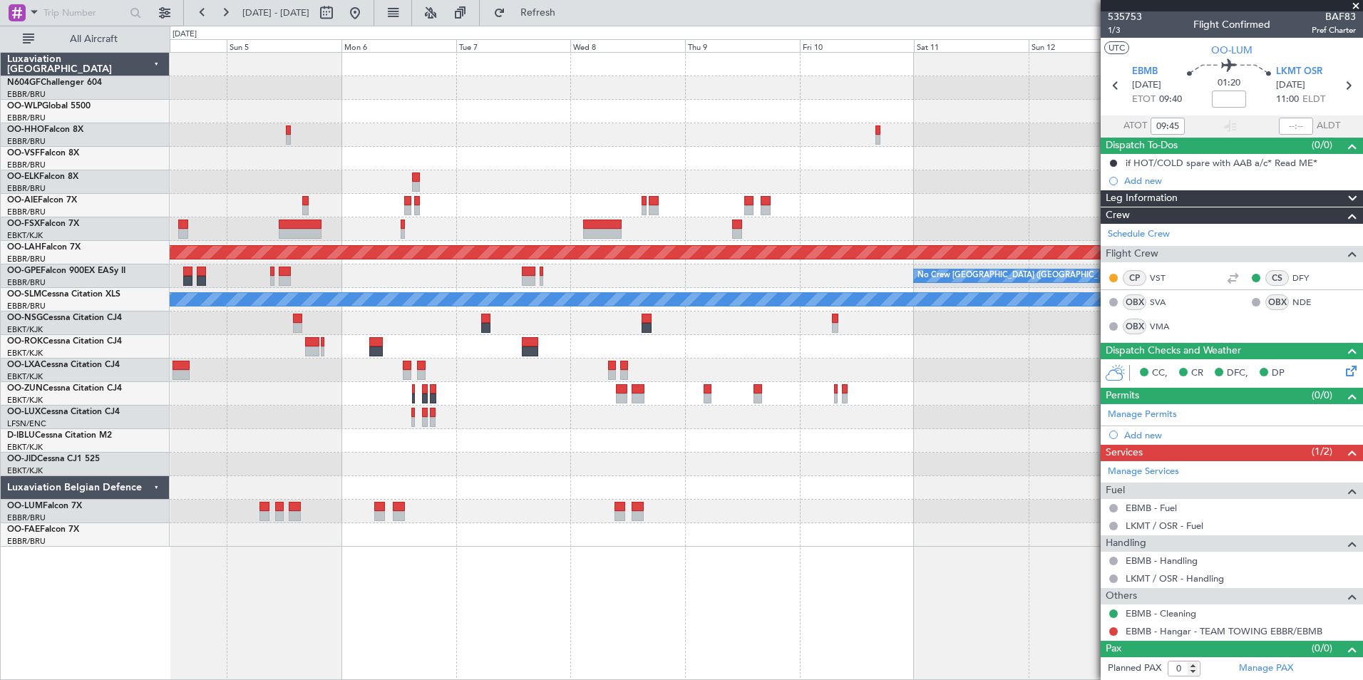
click at [444, 491] on div "Planned Maint Alton-st Louis (St Louis Regl) No Crew Brussels (Brussels Nationa…" at bounding box center [766, 300] width 1193 height 494
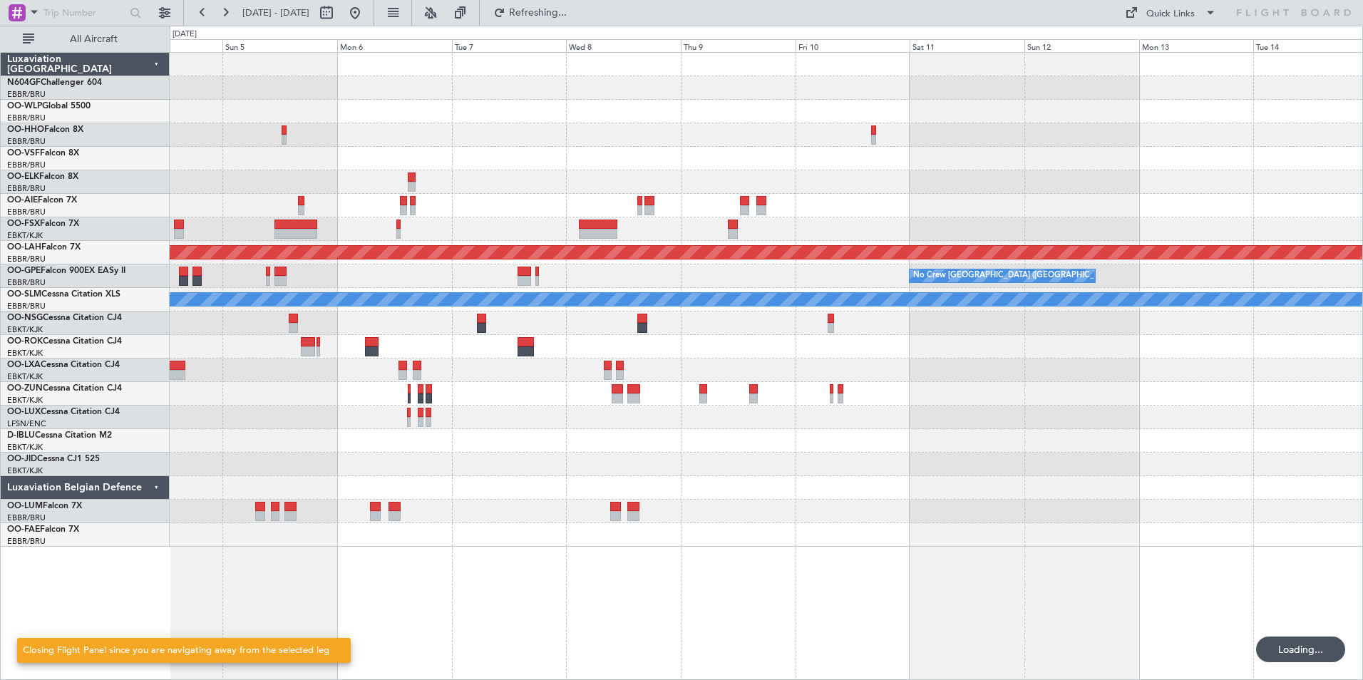
scroll to position [0, 0]
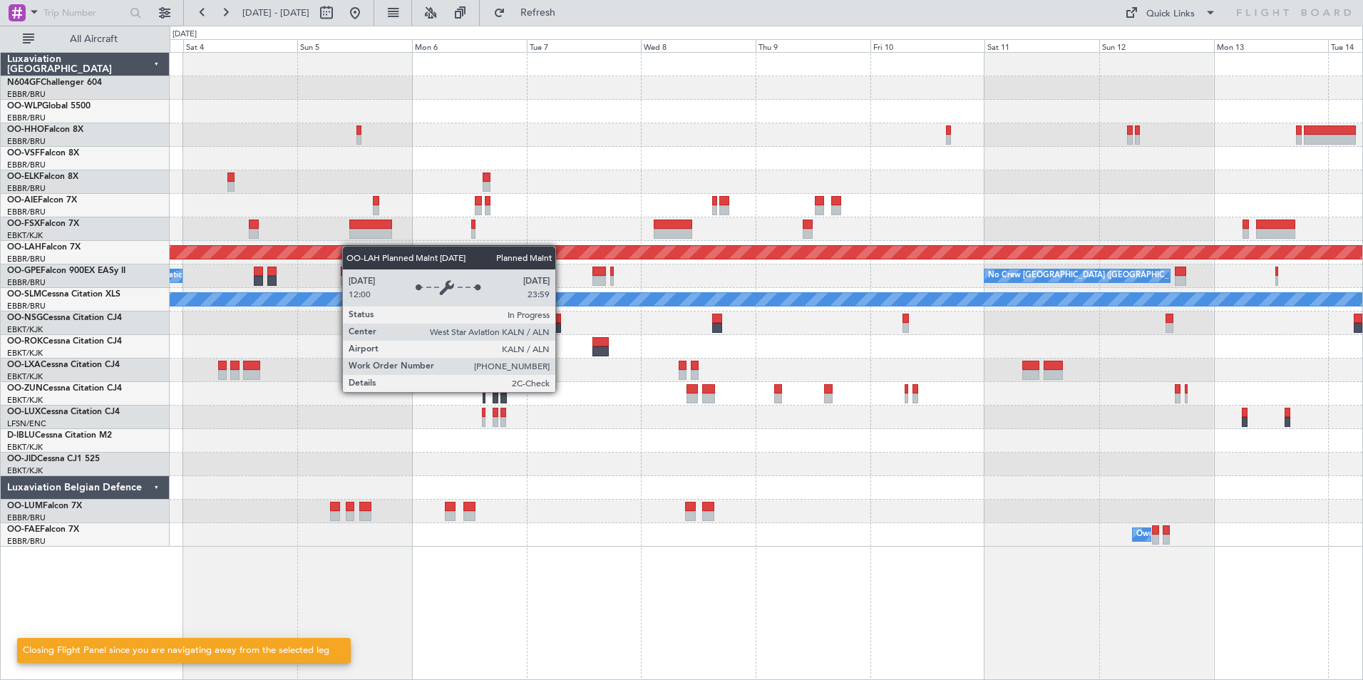
click at [380, 251] on div "Planned Maint Alton-st Louis (St Louis Regl) No Crew Brussels (Brussels Nationa…" at bounding box center [766, 300] width 1193 height 494
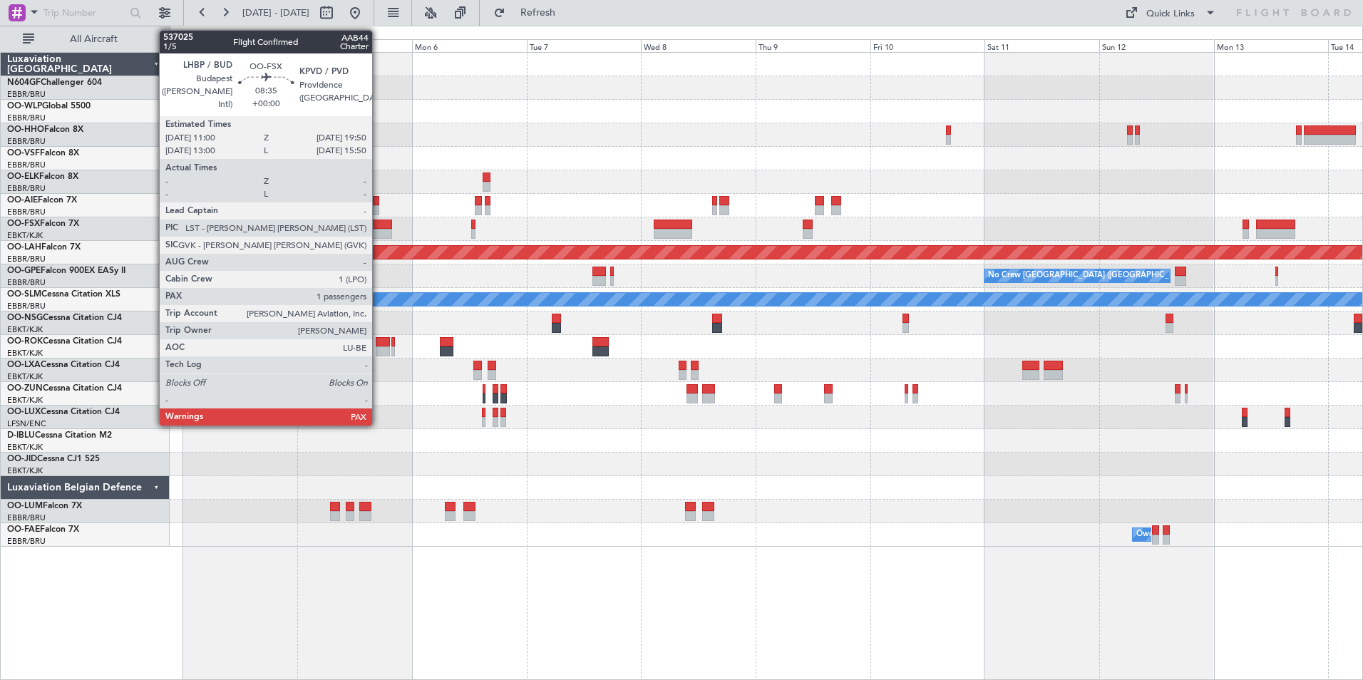
click at [379, 233] on div at bounding box center [370, 234] width 43 height 10
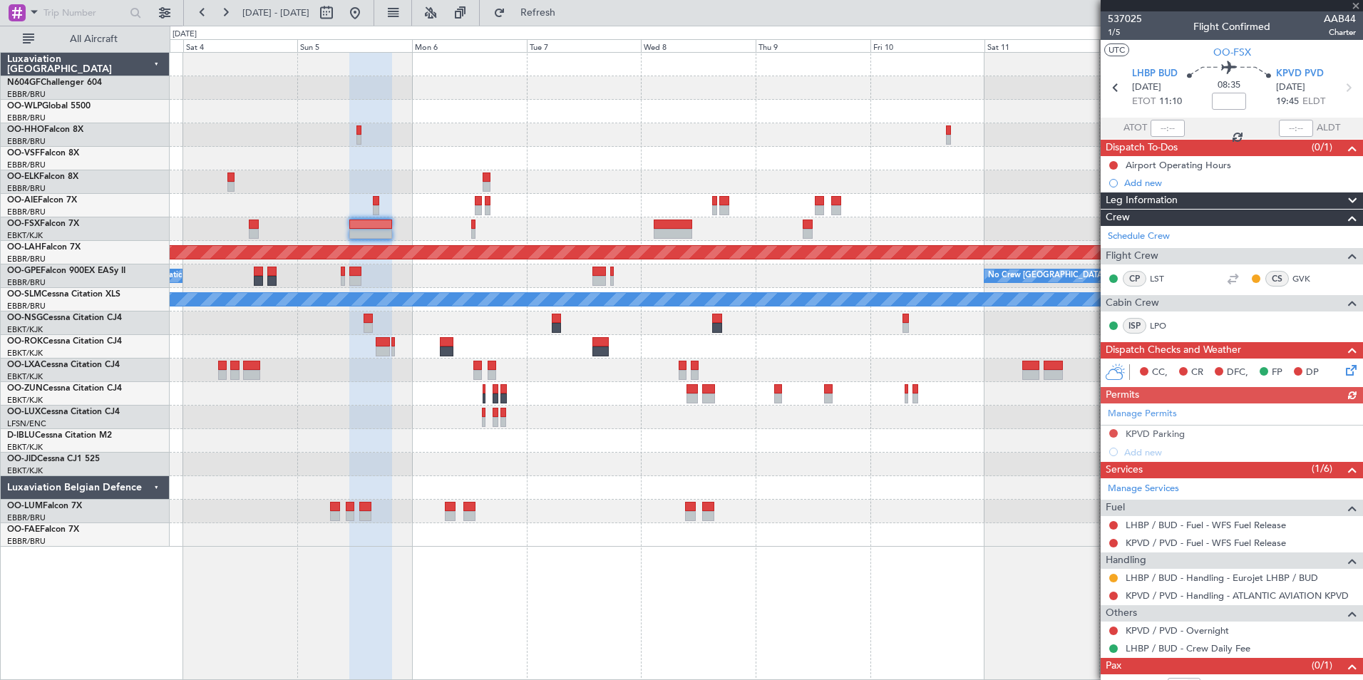
scroll to position [36, 0]
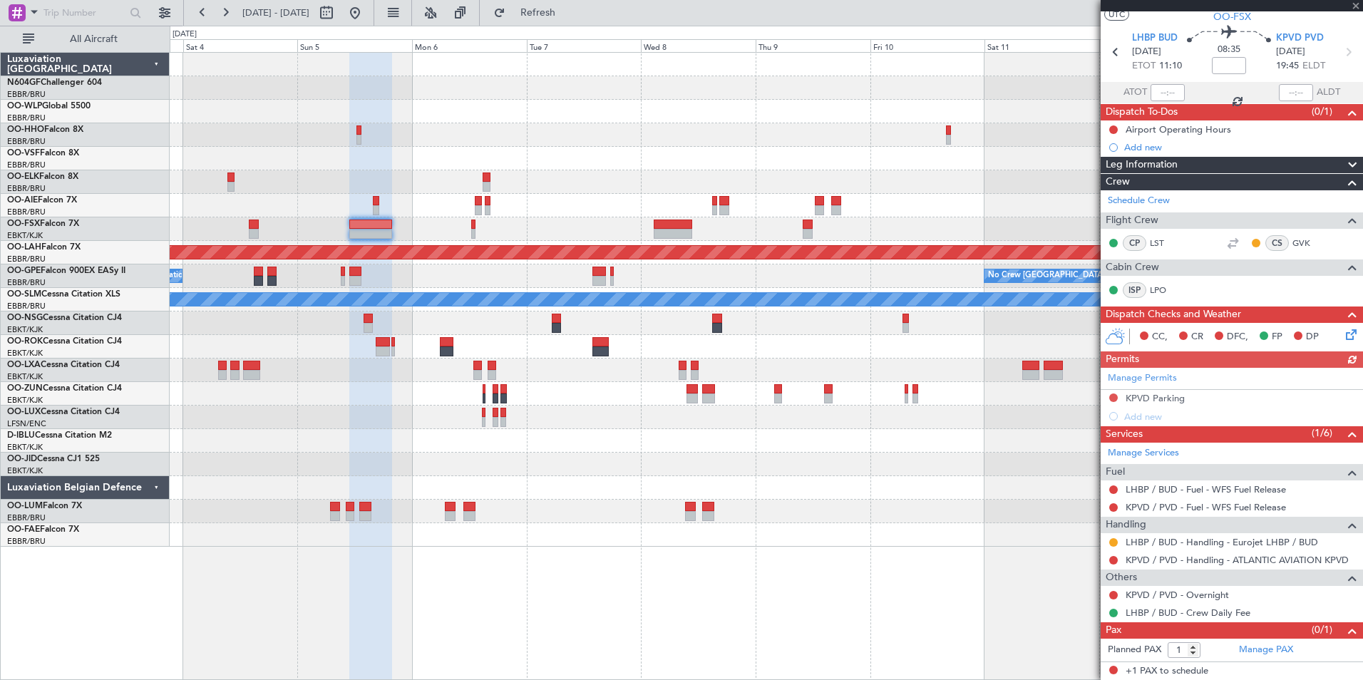
click at [1112, 398] on div "Manage Permits KPVD Parking Add new" at bounding box center [1232, 397] width 262 height 58
click at [1161, 557] on link "KPVD / PVD - Handling - ATLANTIC AVIATION KPVD" at bounding box center [1237, 560] width 223 height 12
click at [568, 17] on span "Refresh" at bounding box center [538, 13] width 60 height 10
click at [1112, 399] on div "Manage Permits KPVD Parking Add new" at bounding box center [1232, 397] width 262 height 58
click at [1116, 396] on button at bounding box center [1114, 398] width 9 height 9
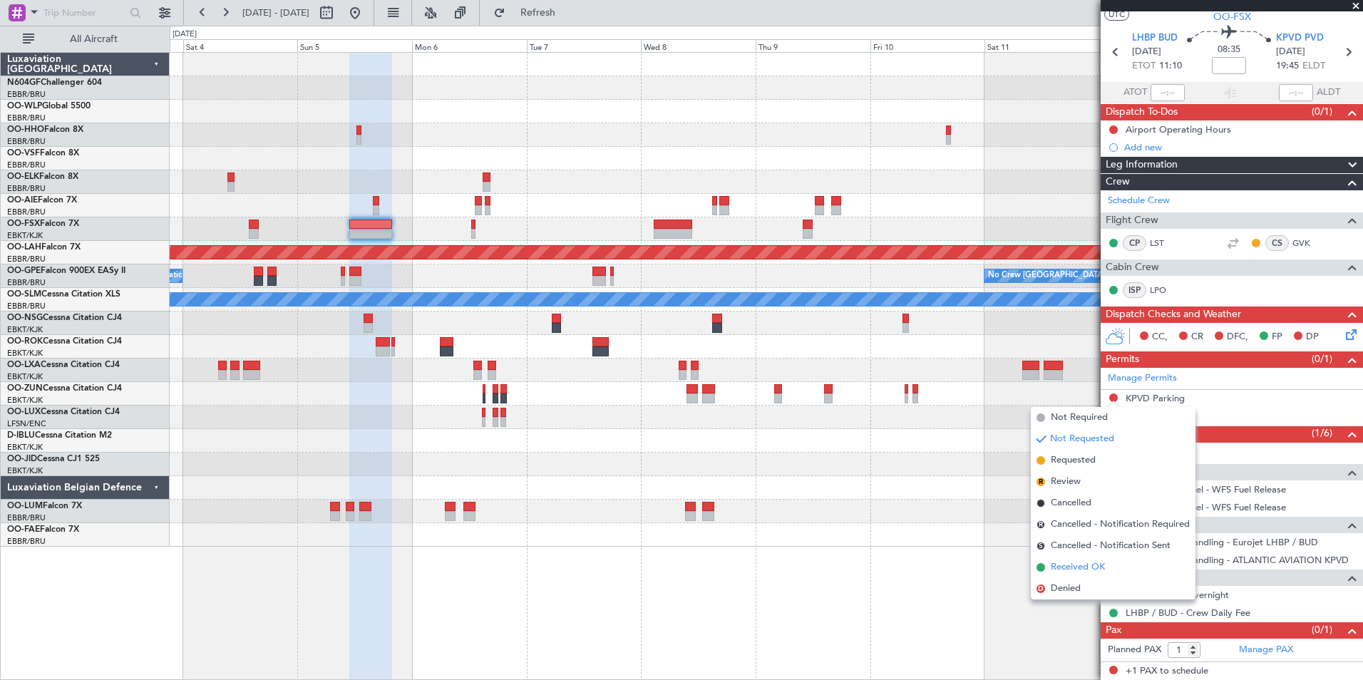
click at [1088, 561] on span "Received OK" at bounding box center [1078, 567] width 54 height 14
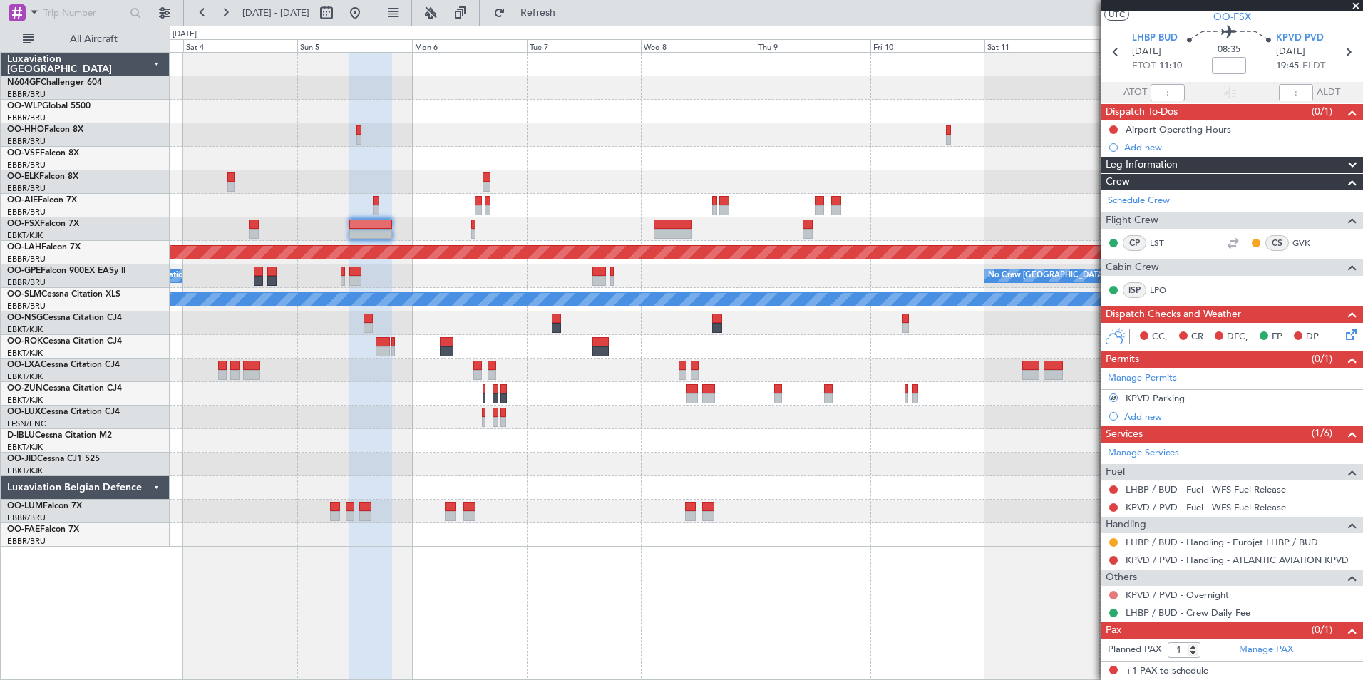
click at [1112, 597] on button at bounding box center [1114, 595] width 9 height 9
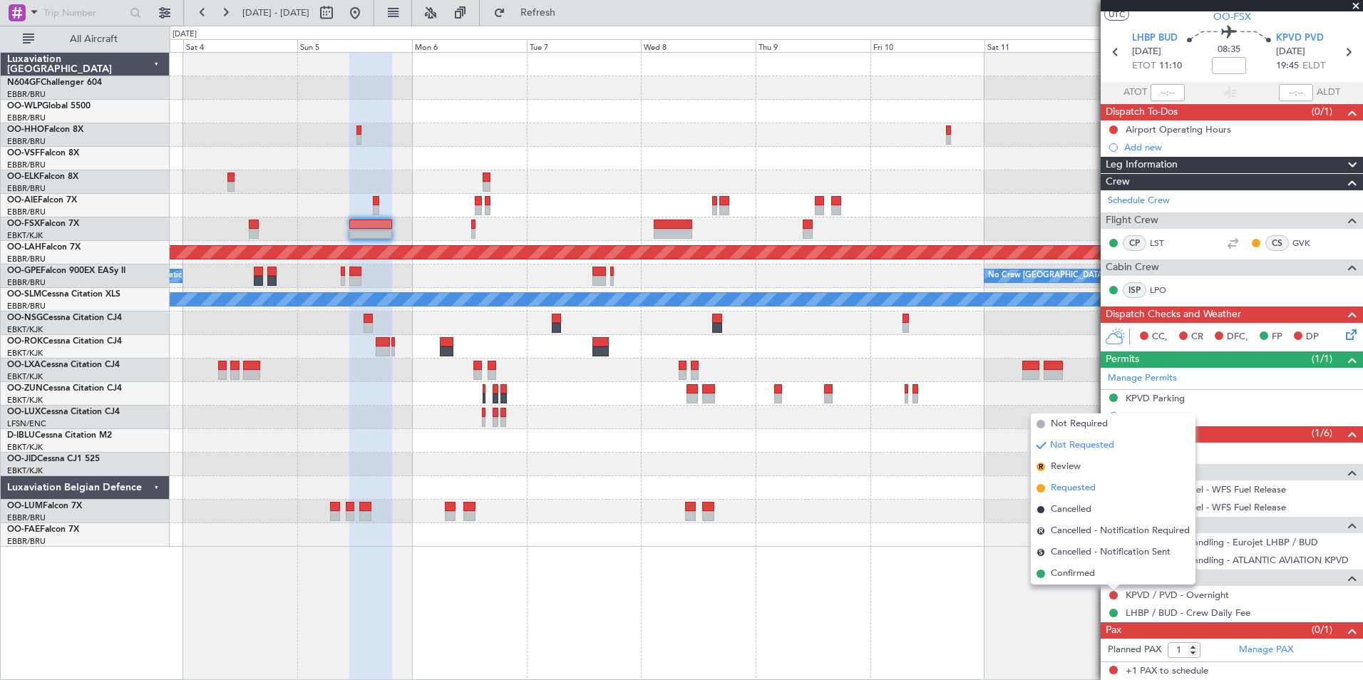
click at [1097, 488] on li "Requested" at bounding box center [1113, 488] width 165 height 21
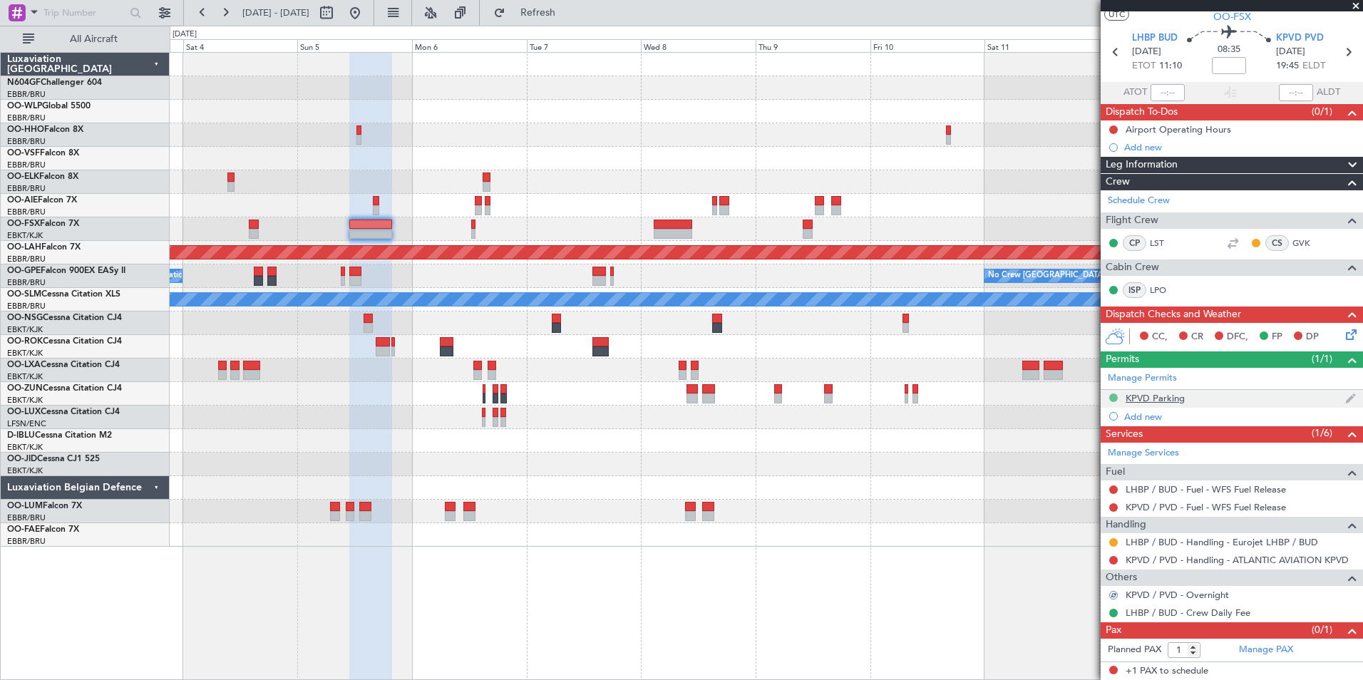
click at [1113, 394] on button at bounding box center [1114, 398] width 9 height 9
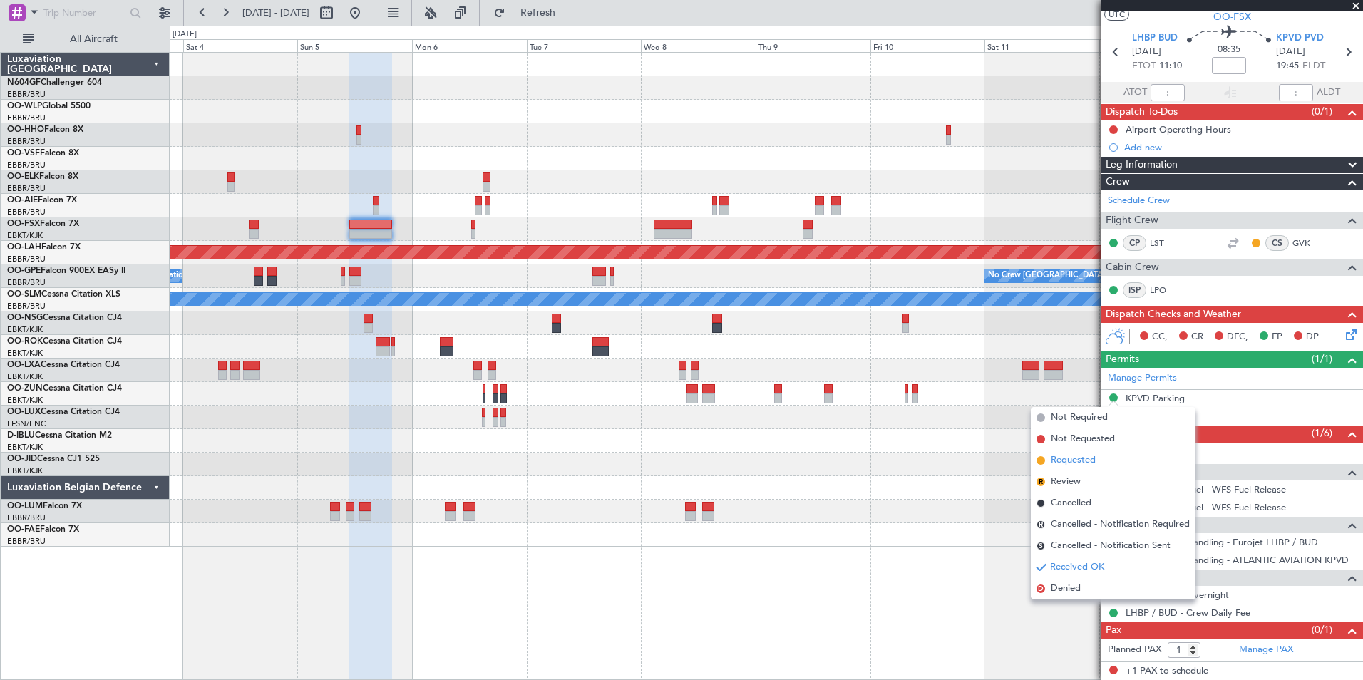
click at [1087, 466] on span "Requested" at bounding box center [1073, 461] width 45 height 14
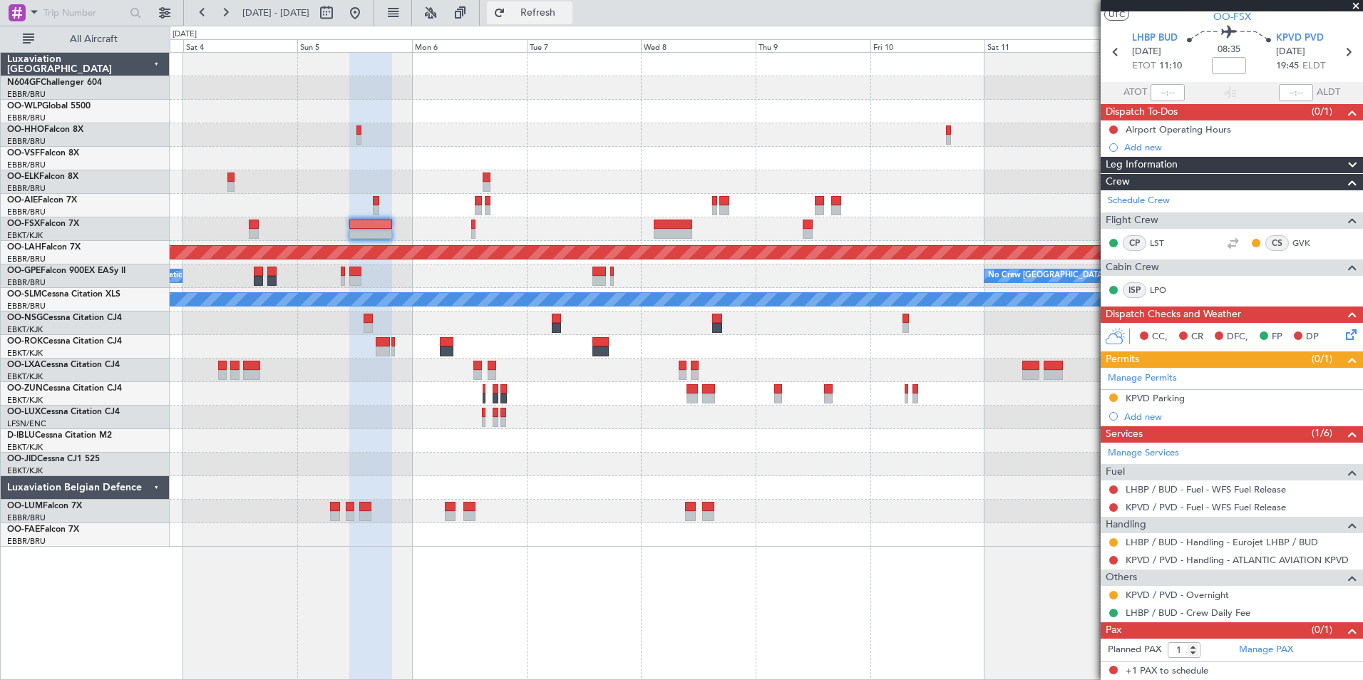
click at [568, 8] on span "Refresh" at bounding box center [538, 13] width 60 height 10
click at [1345, 47] on icon at bounding box center [1348, 52] width 19 height 19
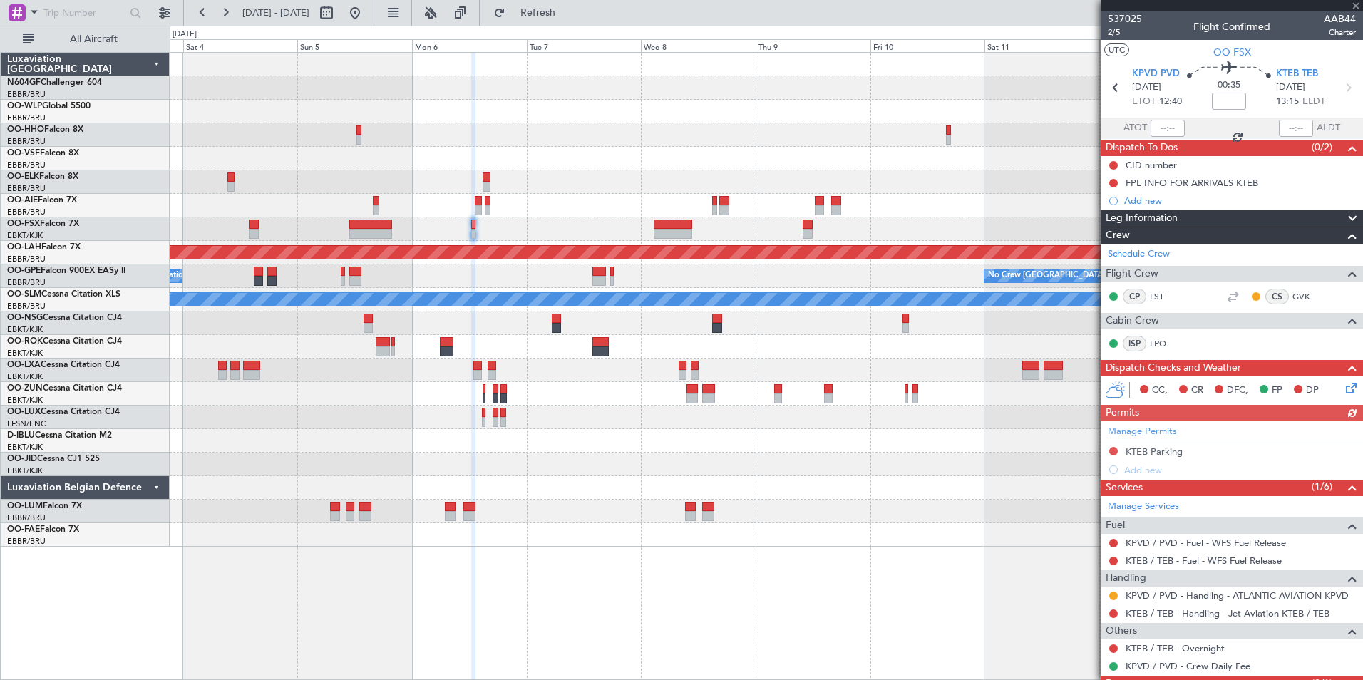
scroll to position [53, 0]
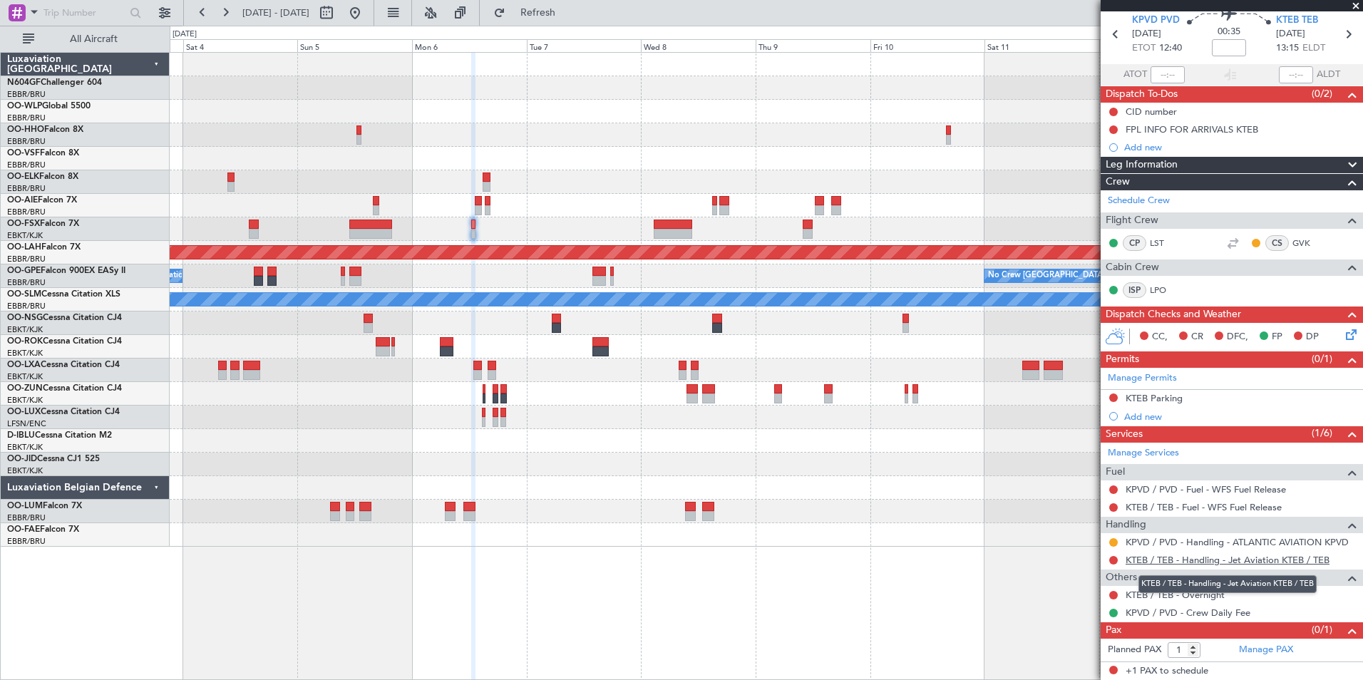
click at [1138, 559] on link "KTEB / TEB - Handling - Jet Aviation KTEB / TEB" at bounding box center [1228, 560] width 204 height 12
click at [568, 8] on span "Refresh" at bounding box center [538, 13] width 60 height 10
click at [1113, 396] on div "Manage Permits KTEB Parking Add new" at bounding box center [1232, 397] width 262 height 58
click at [1116, 400] on button at bounding box center [1114, 398] width 9 height 9
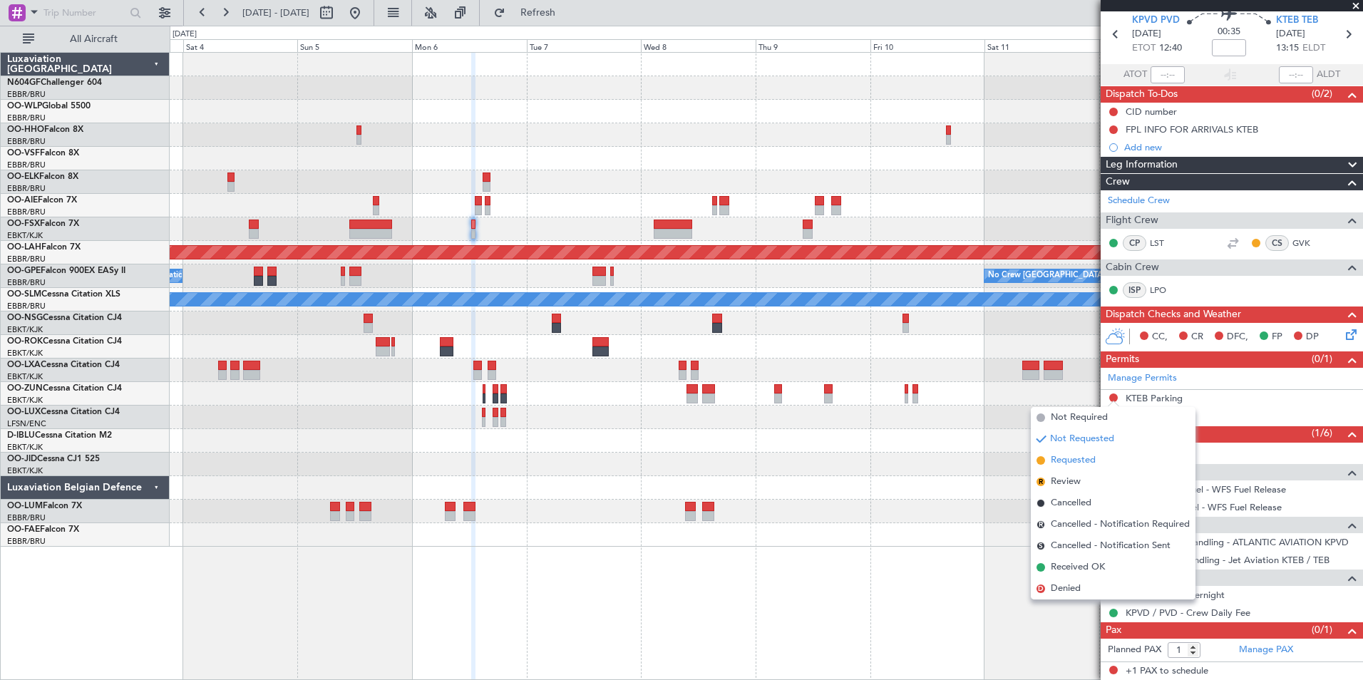
click at [1100, 458] on li "Requested" at bounding box center [1113, 460] width 165 height 21
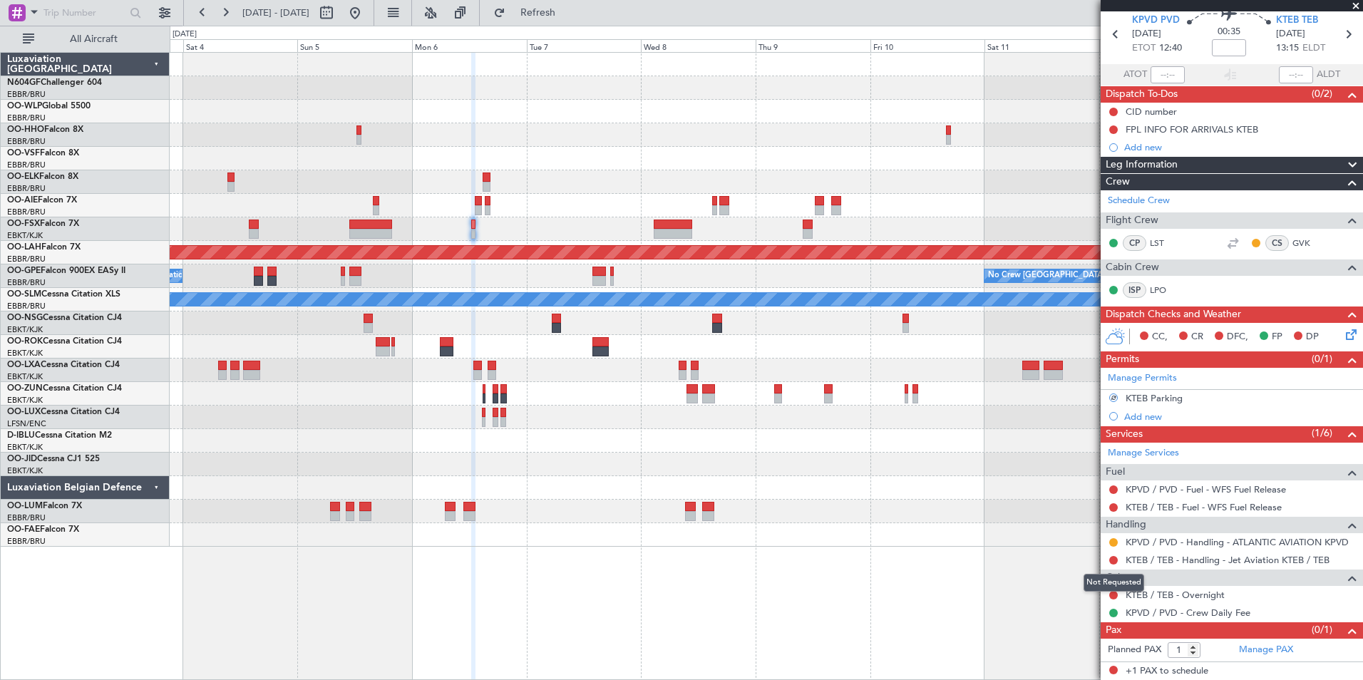
click at [1115, 595] on mat-tooltip-component "Not Requested" at bounding box center [1114, 583] width 81 height 38
click at [1115, 598] on button at bounding box center [1114, 595] width 9 height 9
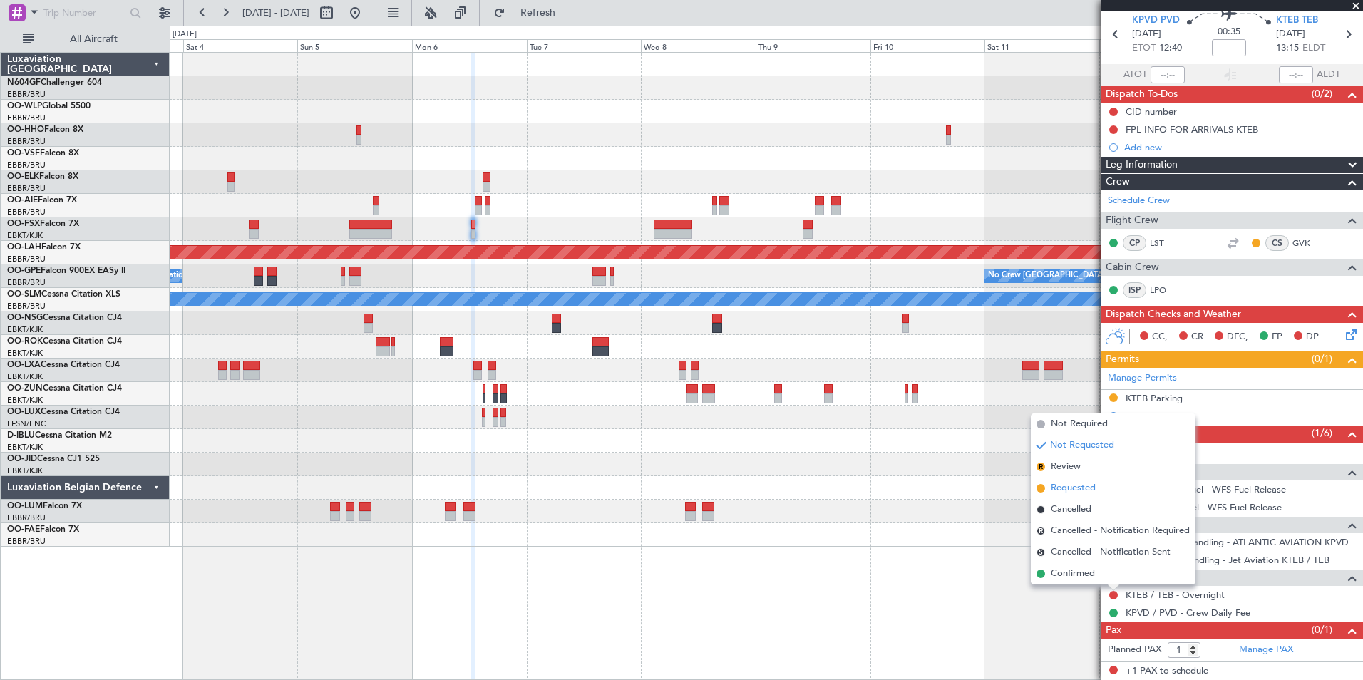
click at [1105, 491] on li "Requested" at bounding box center [1113, 488] width 165 height 21
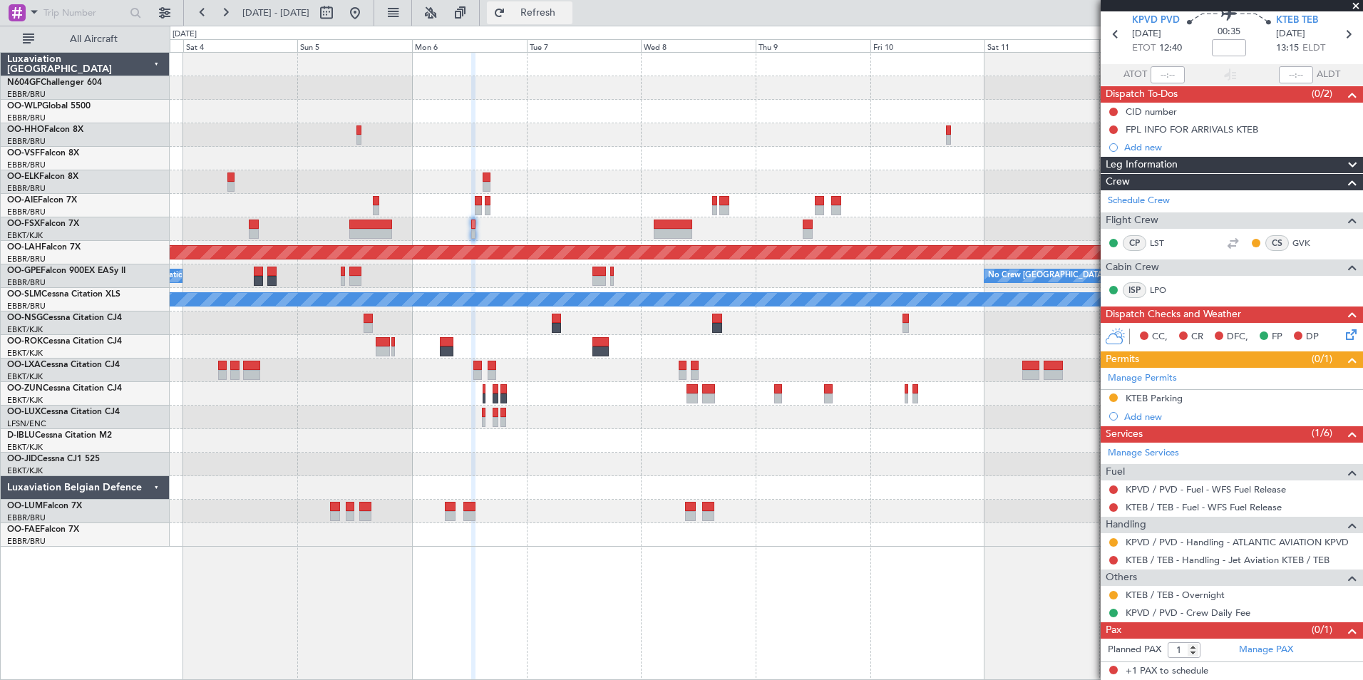
click at [568, 12] on span "Refresh" at bounding box center [538, 13] width 60 height 10
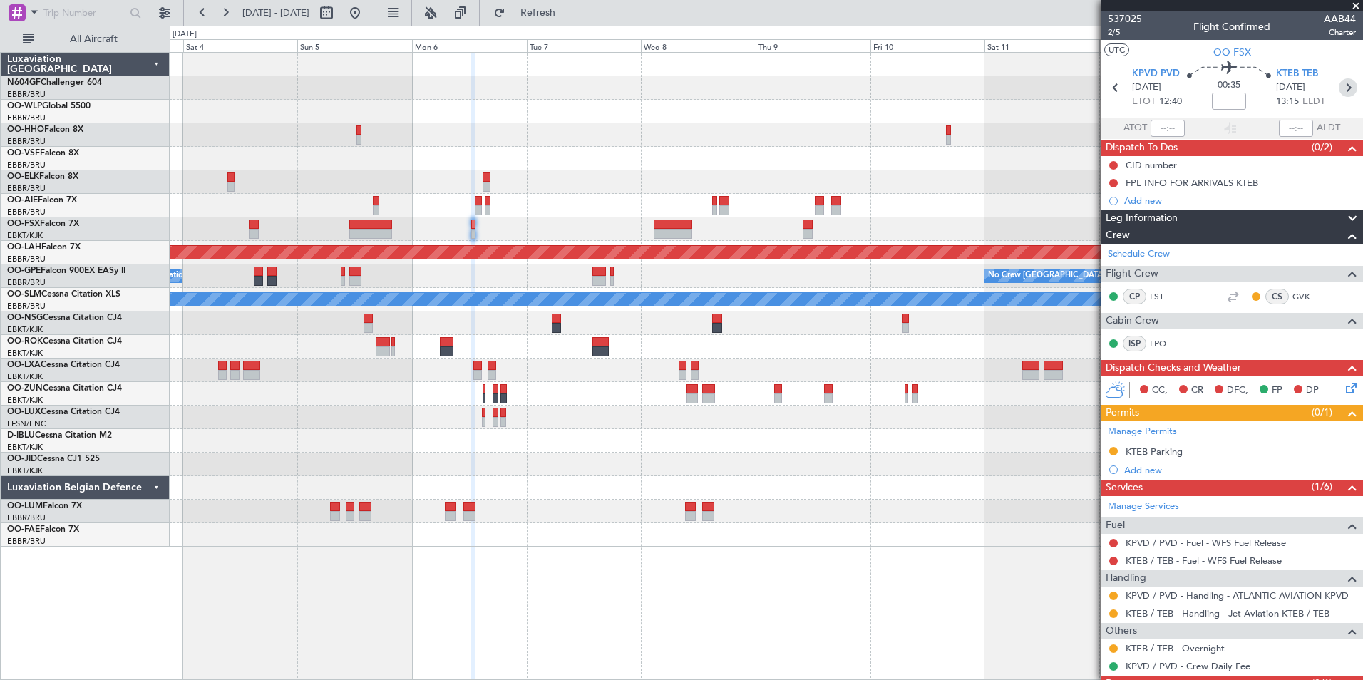
click at [1342, 81] on icon at bounding box center [1348, 87] width 19 height 19
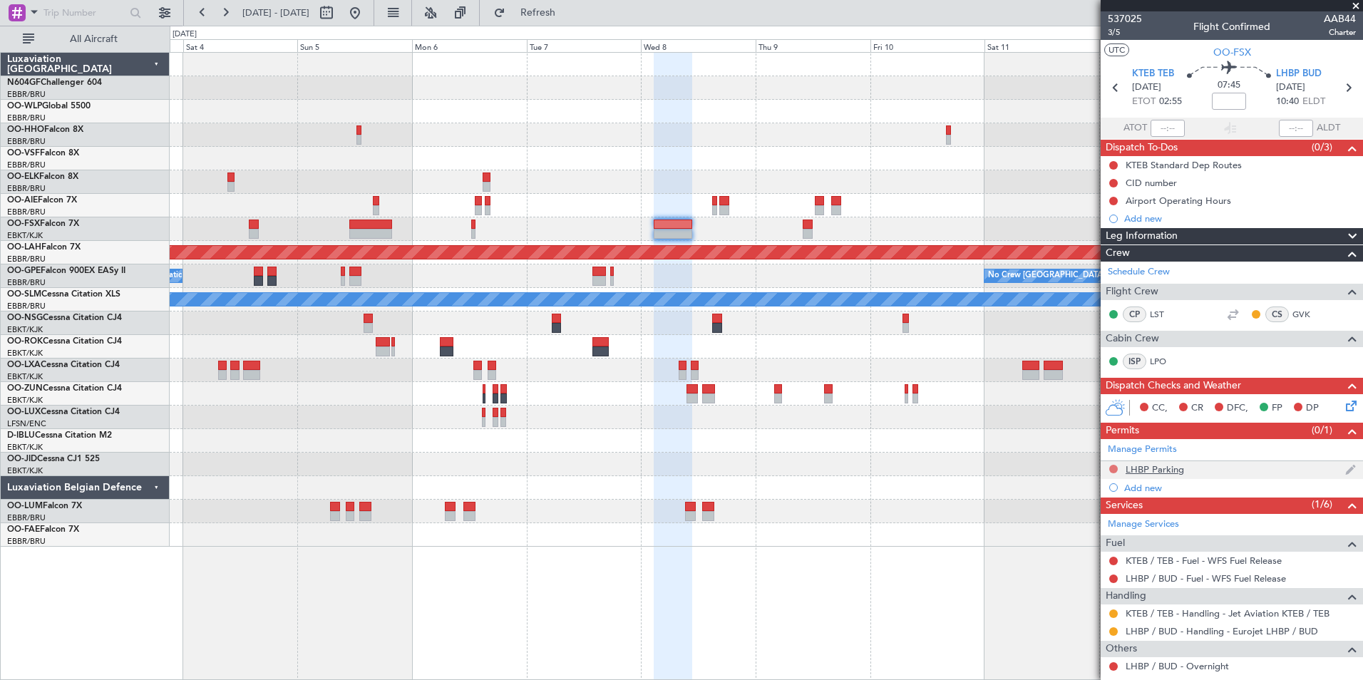
click at [1115, 469] on button at bounding box center [1114, 469] width 9 height 9
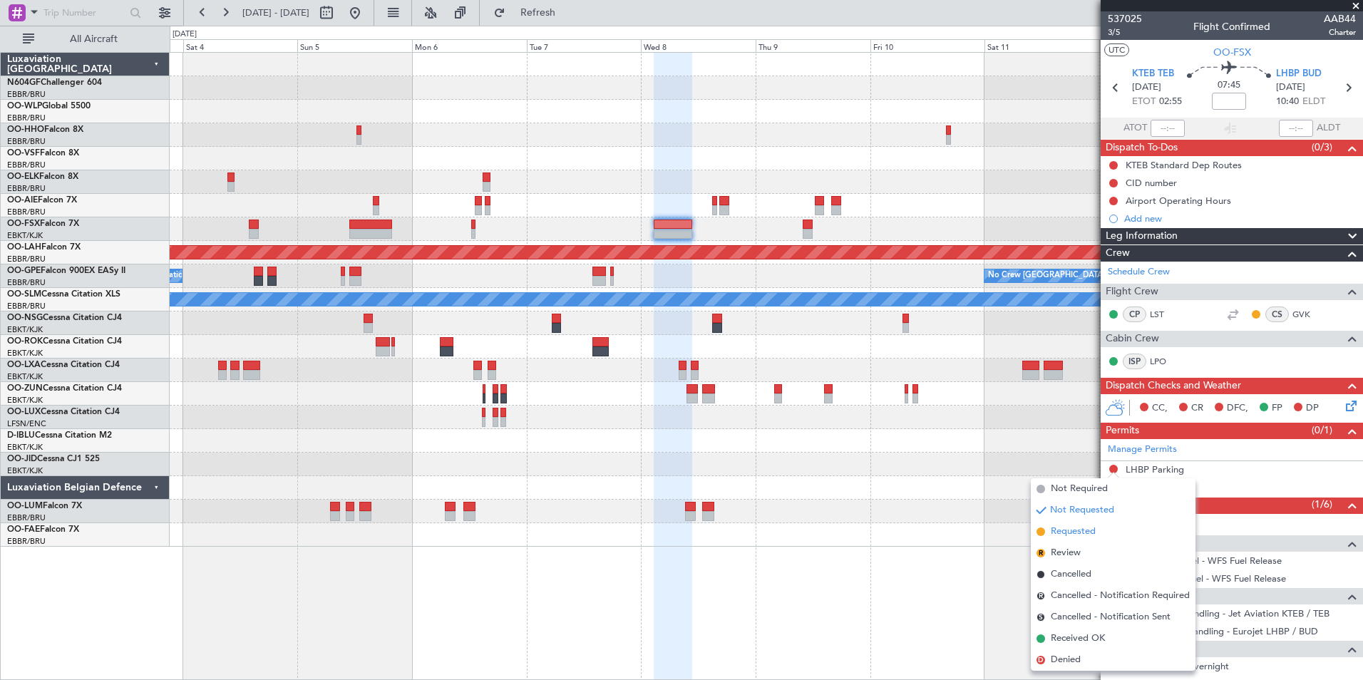
click at [1102, 533] on li "Requested" at bounding box center [1113, 531] width 165 height 21
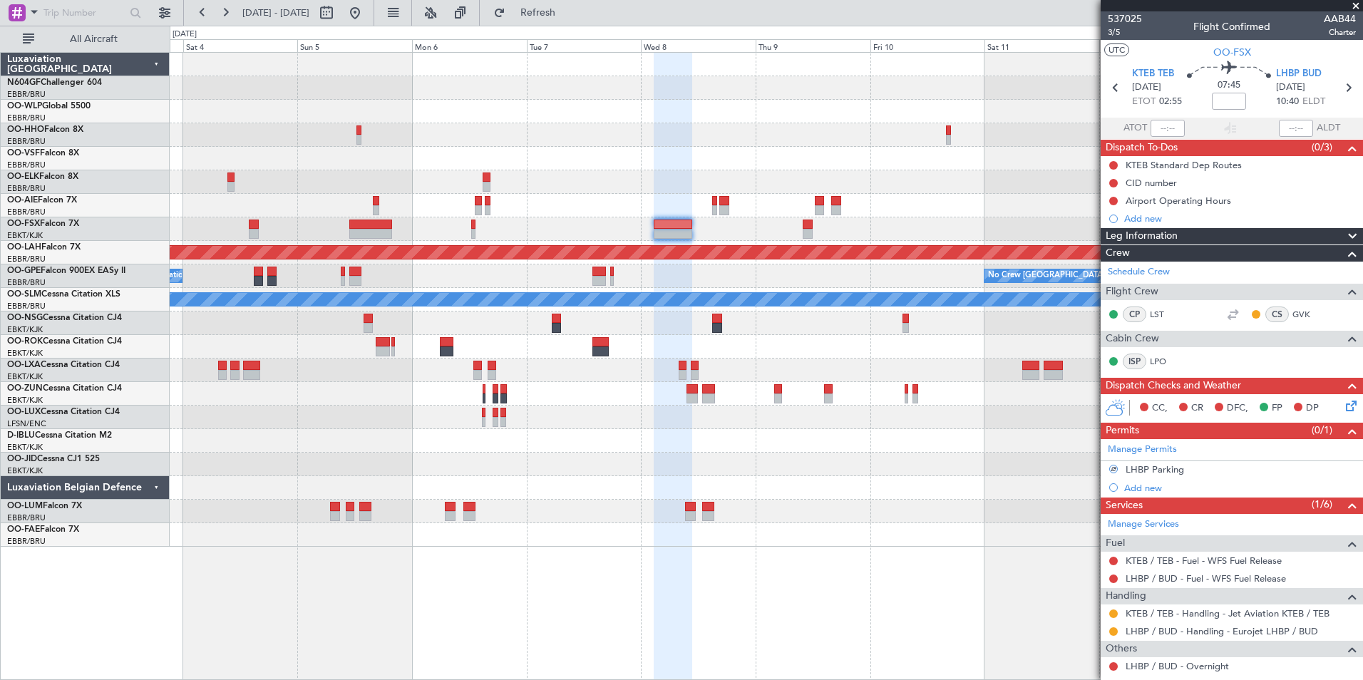
scroll to position [71, 0]
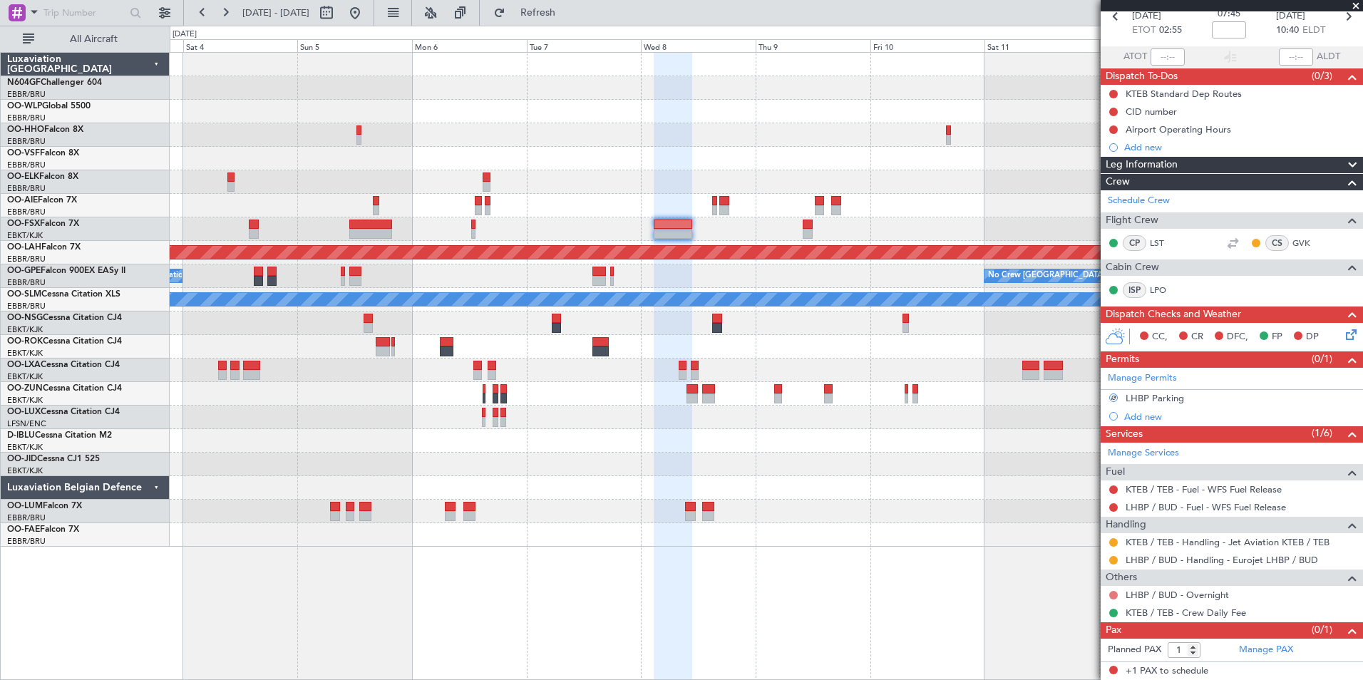
click at [1117, 595] on button at bounding box center [1114, 595] width 9 height 9
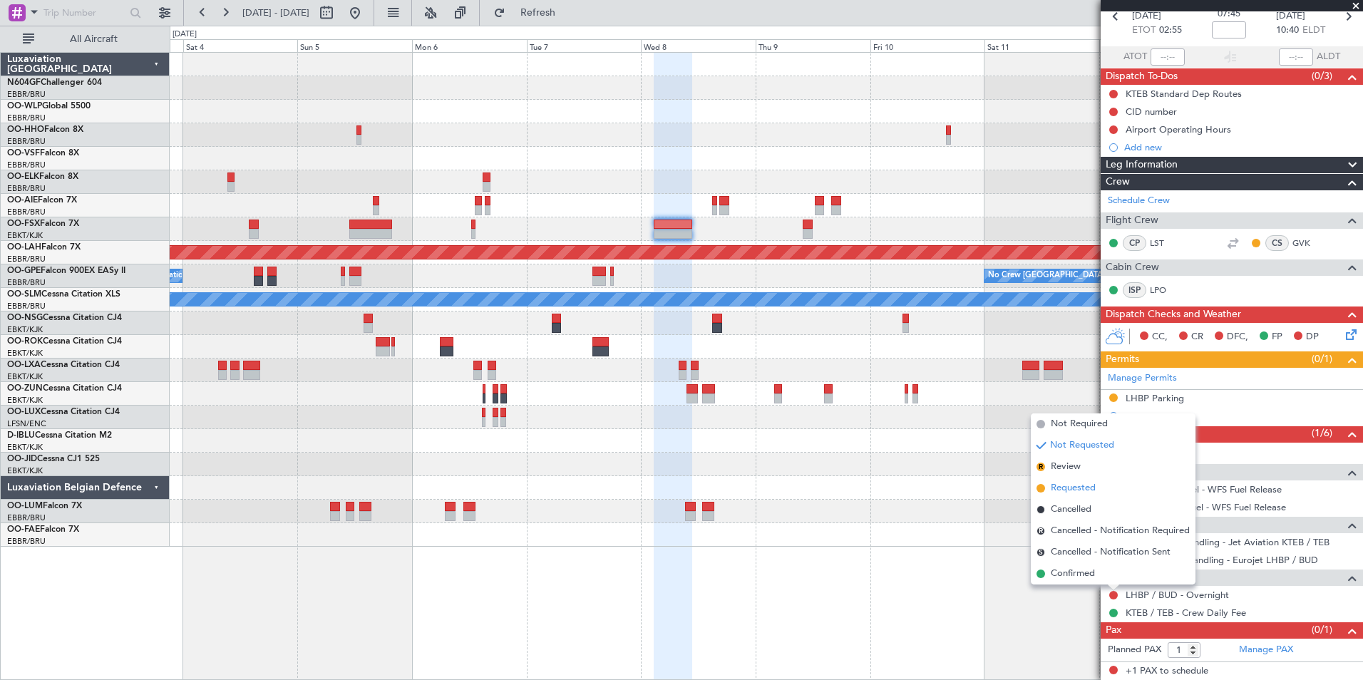
click at [1092, 490] on span "Requested" at bounding box center [1073, 488] width 45 height 14
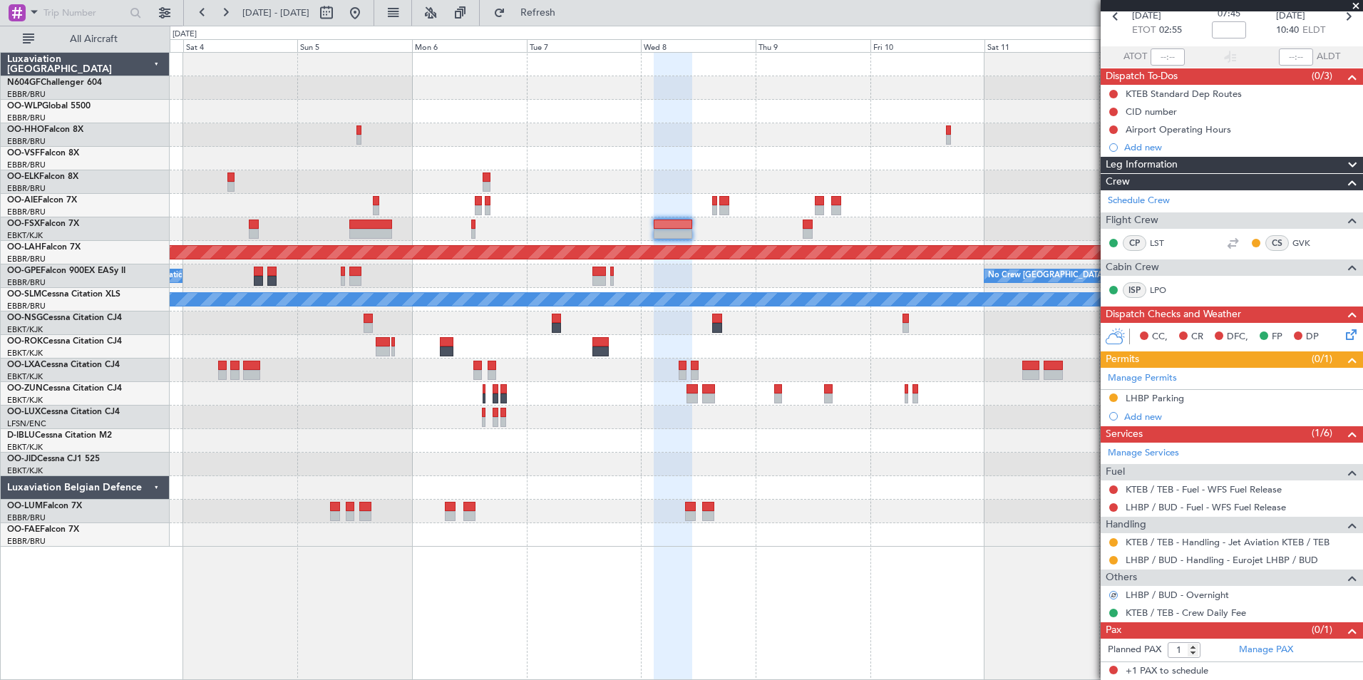
scroll to position [0, 0]
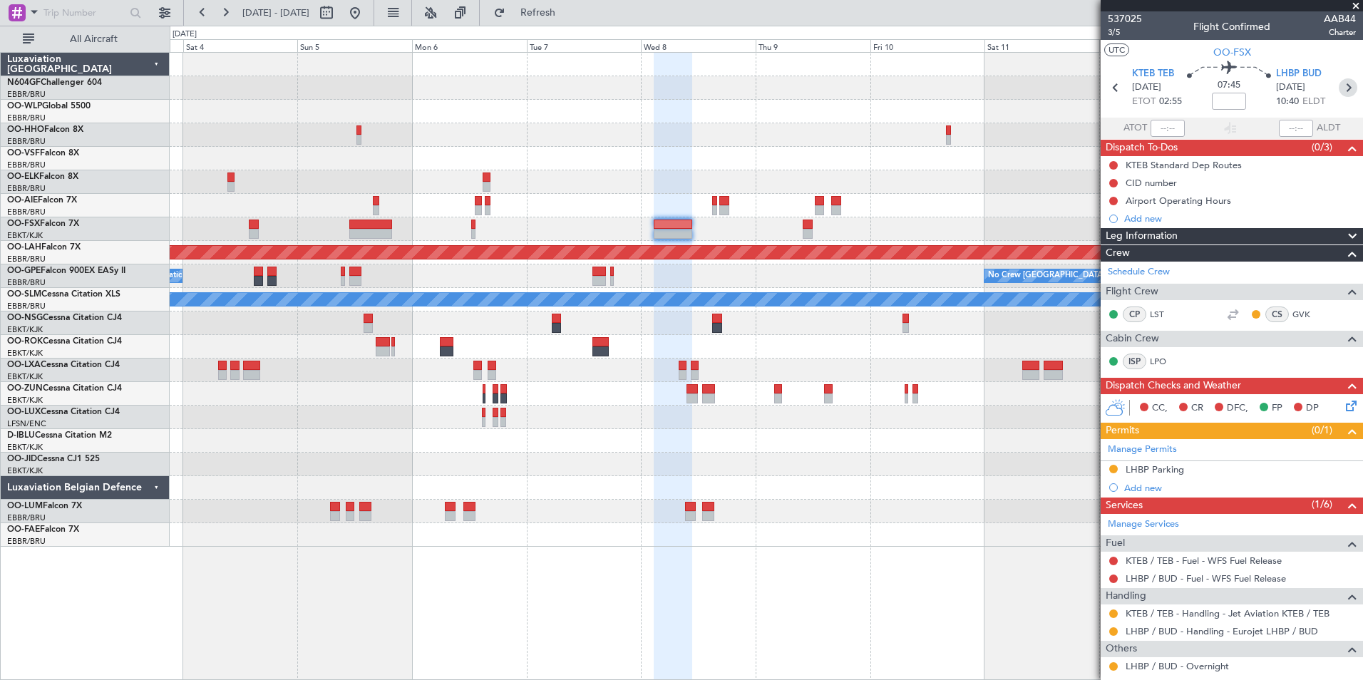
click at [1340, 88] on icon at bounding box center [1348, 87] width 19 height 19
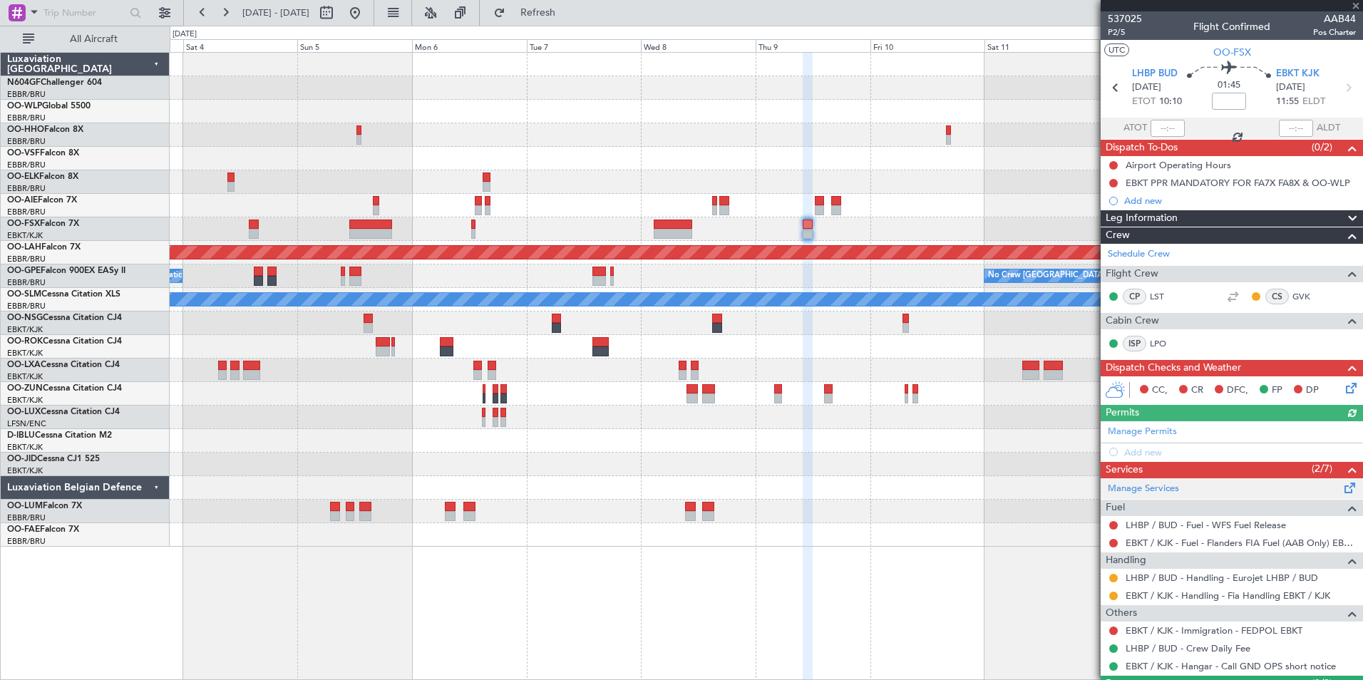
scroll to position [35, 0]
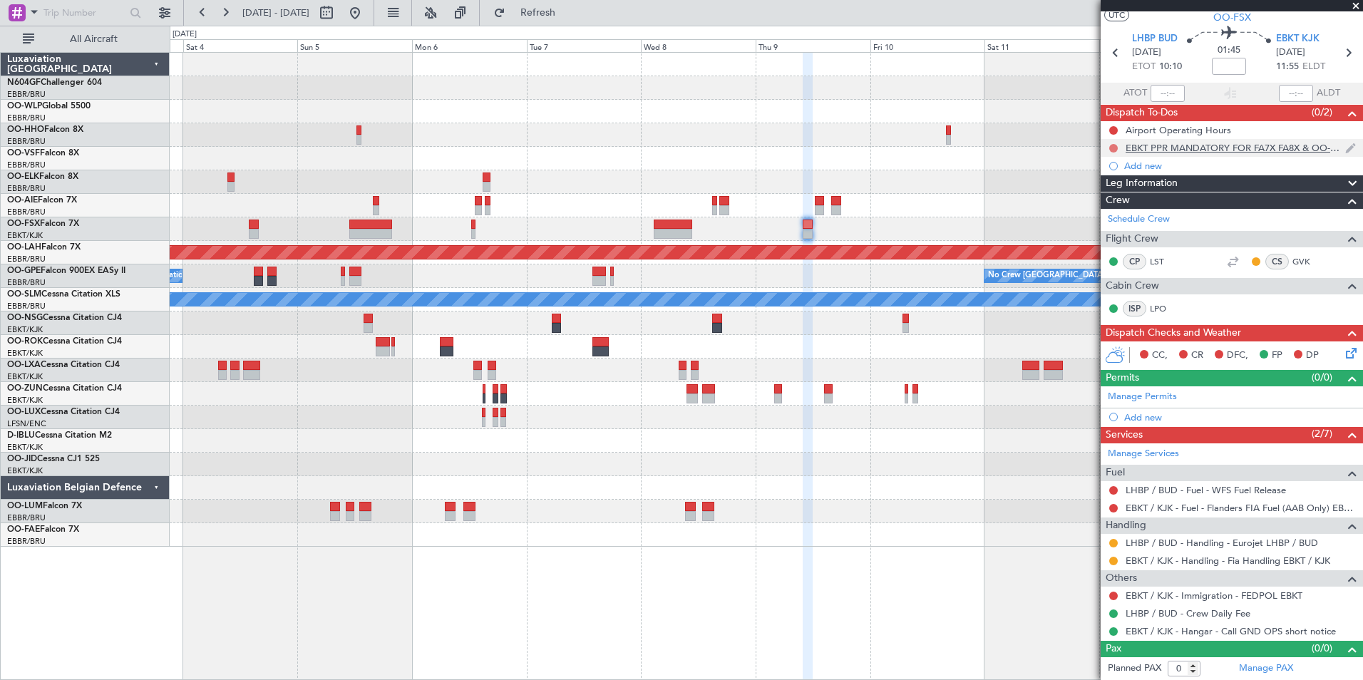
click at [1115, 145] on button at bounding box center [1114, 148] width 9 height 9
click at [1111, 190] on span "In Progress" at bounding box center [1121, 190] width 48 height 14
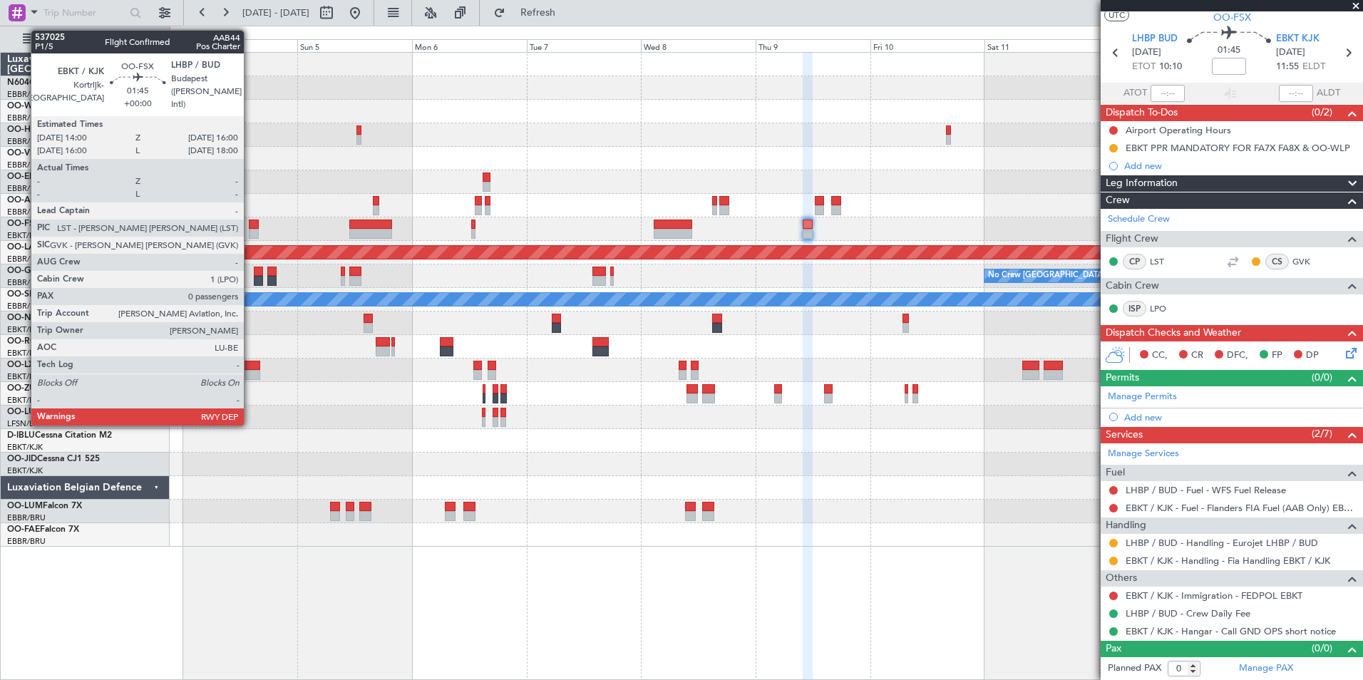
click at [250, 232] on div at bounding box center [254, 234] width 10 height 10
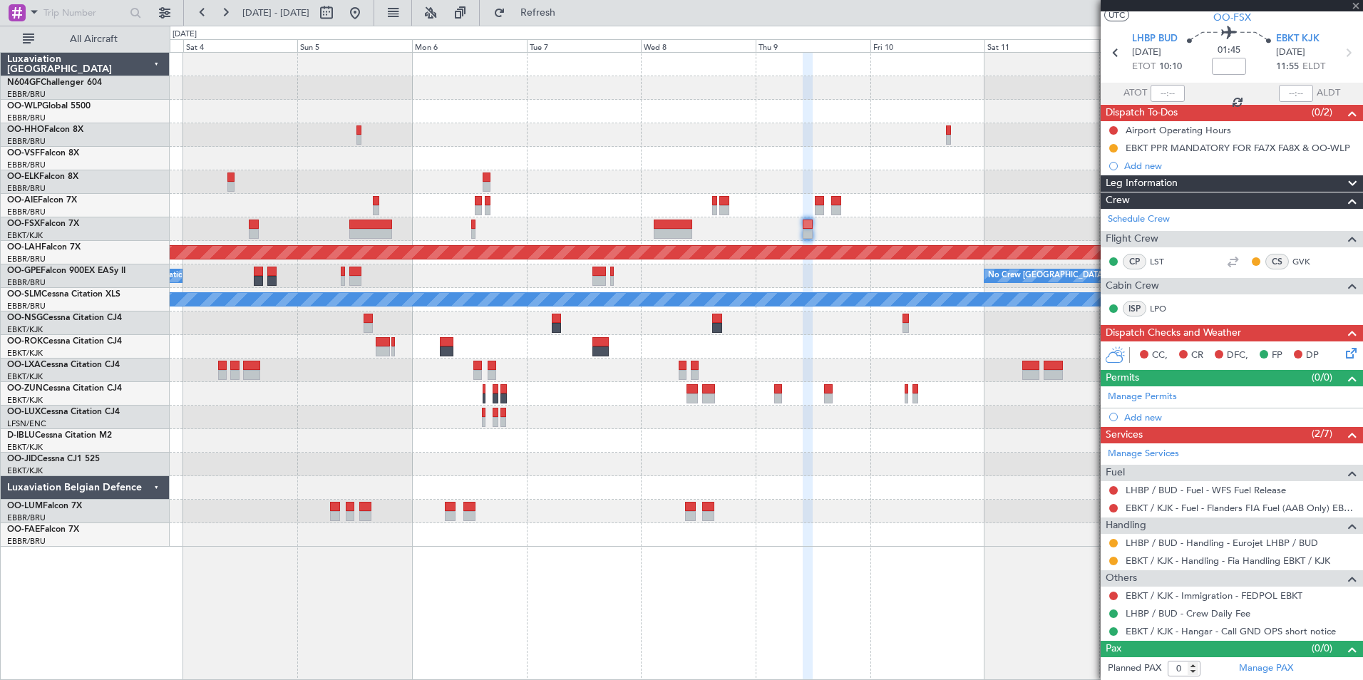
scroll to position [0, 0]
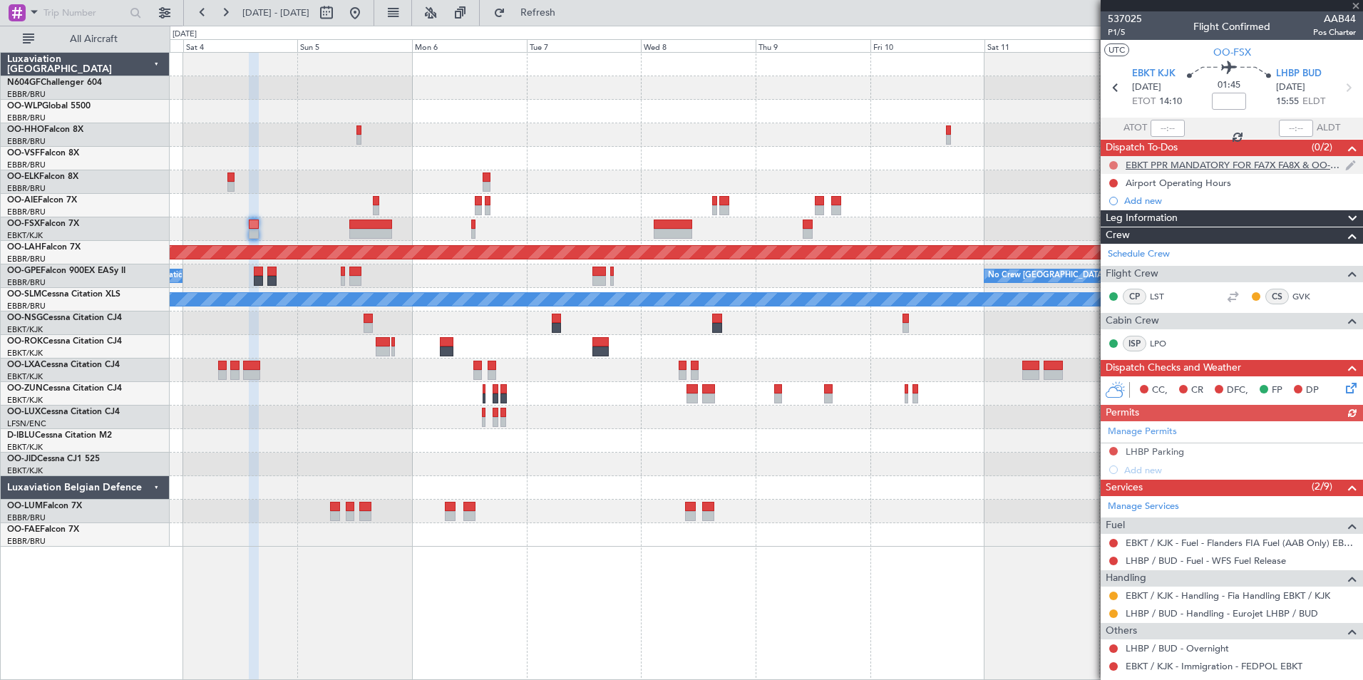
click at [1115, 165] on button at bounding box center [1114, 165] width 9 height 9
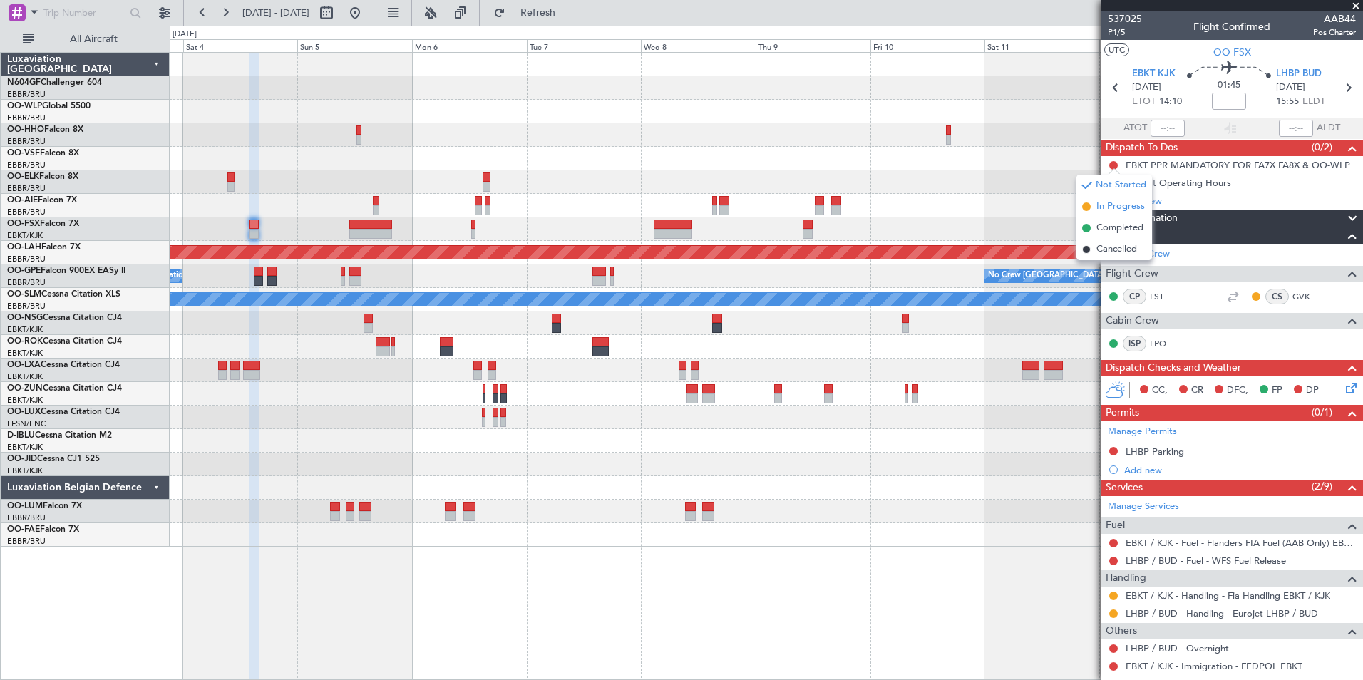
click at [1127, 205] on span "In Progress" at bounding box center [1121, 207] width 48 height 14
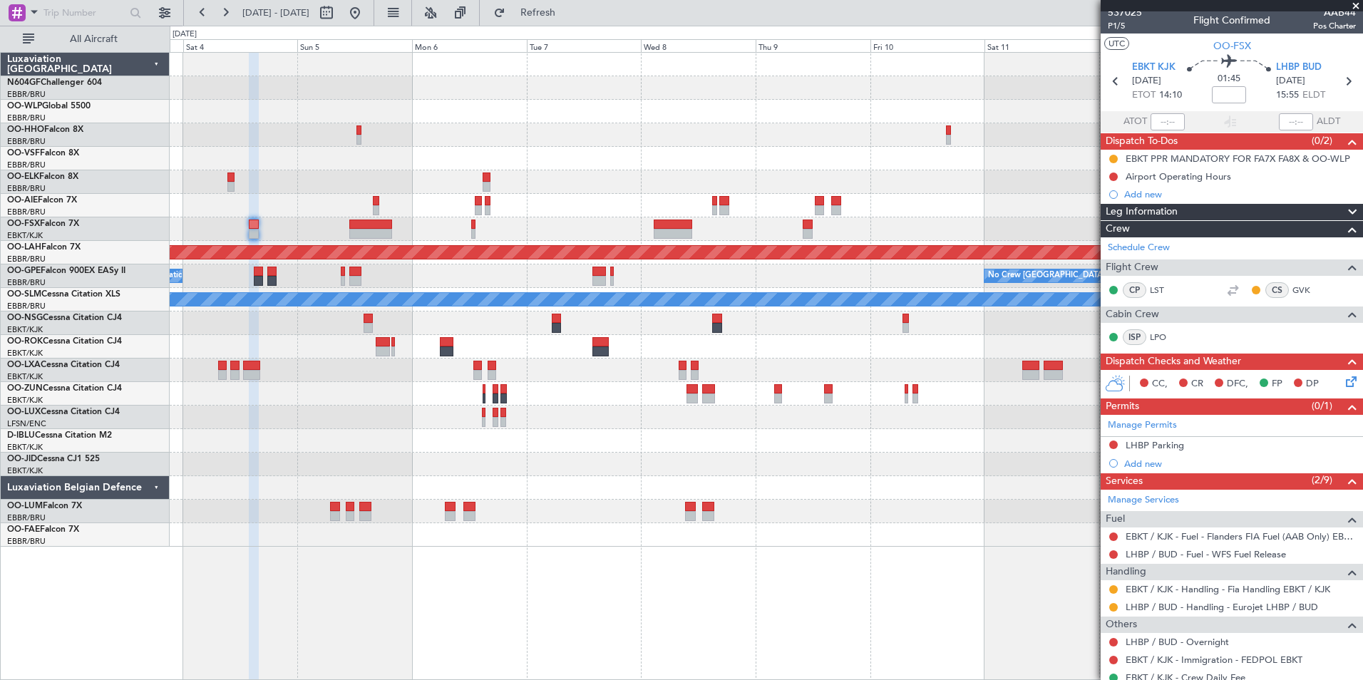
scroll to position [88, 0]
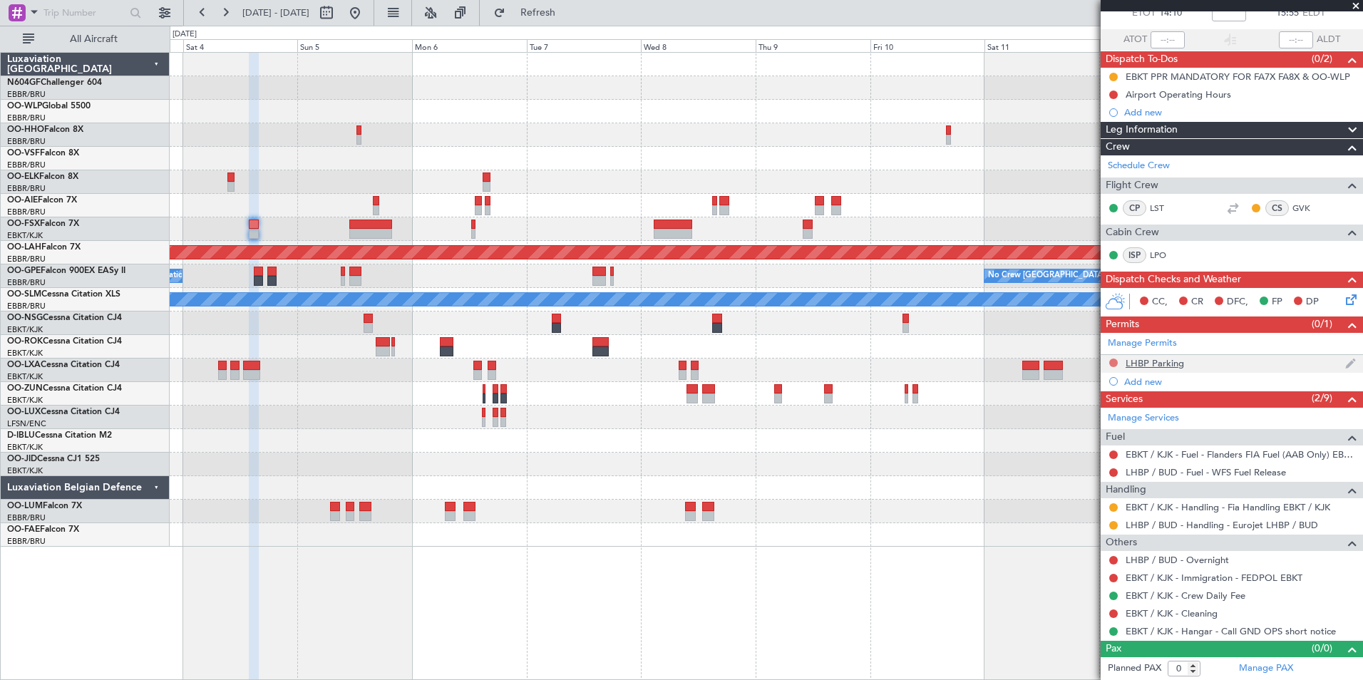
click at [1115, 362] on button at bounding box center [1114, 363] width 9 height 9
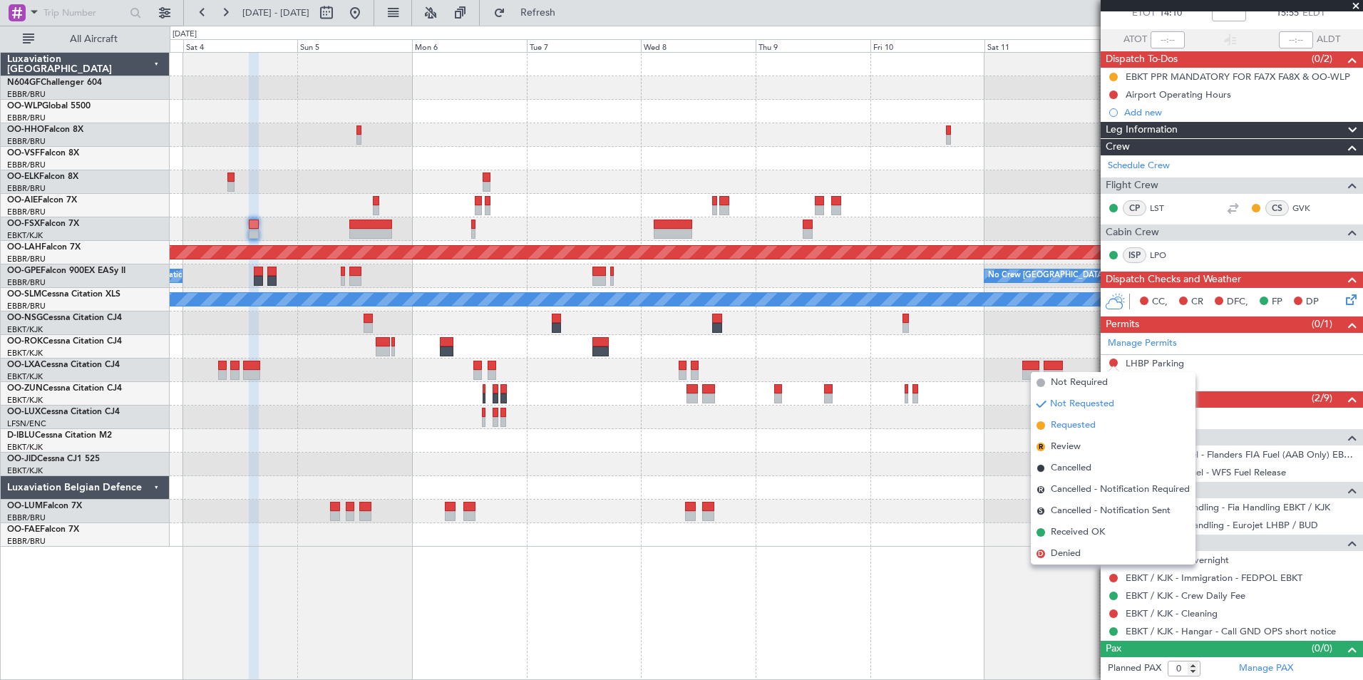
click at [1085, 429] on span "Requested" at bounding box center [1073, 426] width 45 height 14
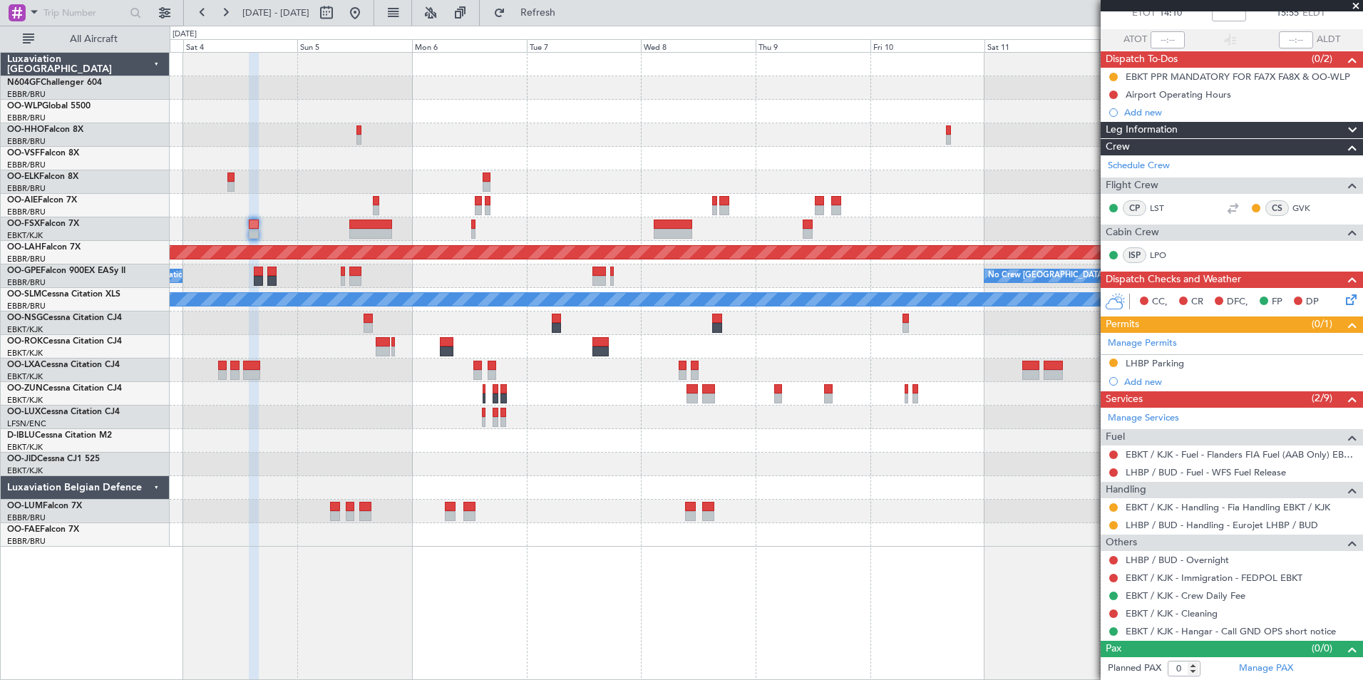
scroll to position [0, 0]
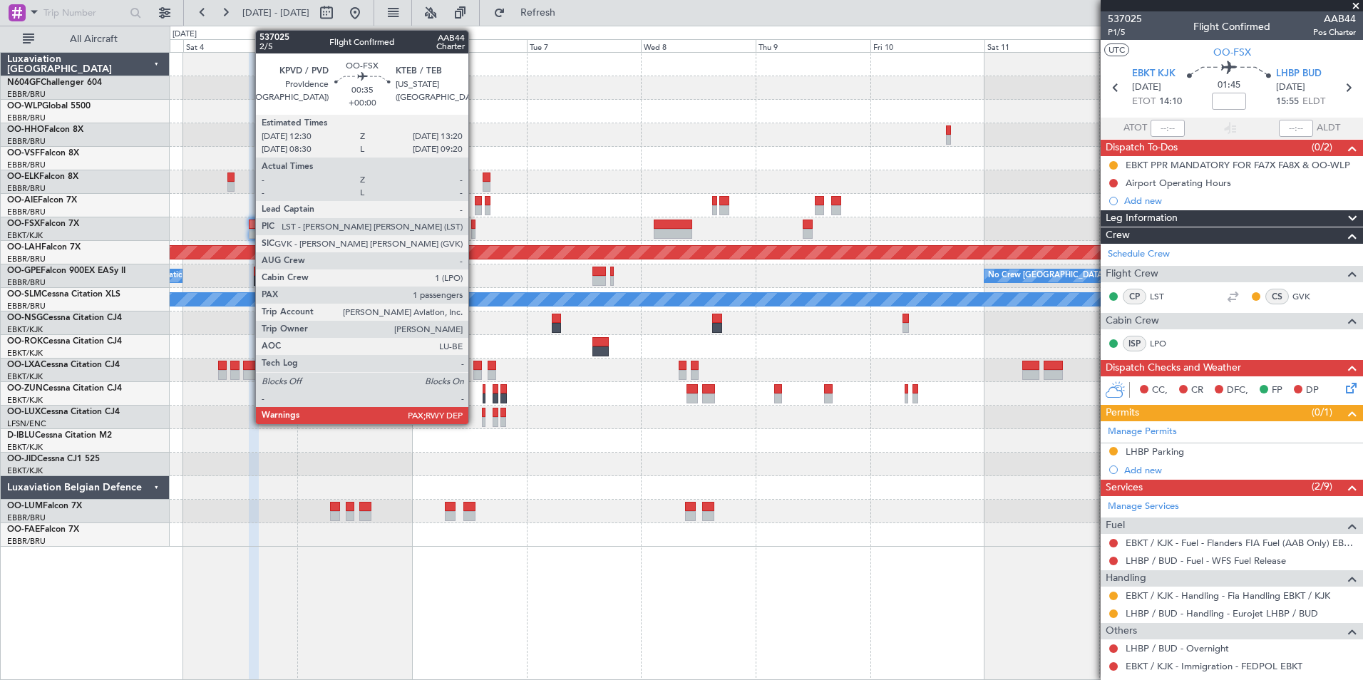
click at [475, 232] on div at bounding box center [473, 234] width 4 height 10
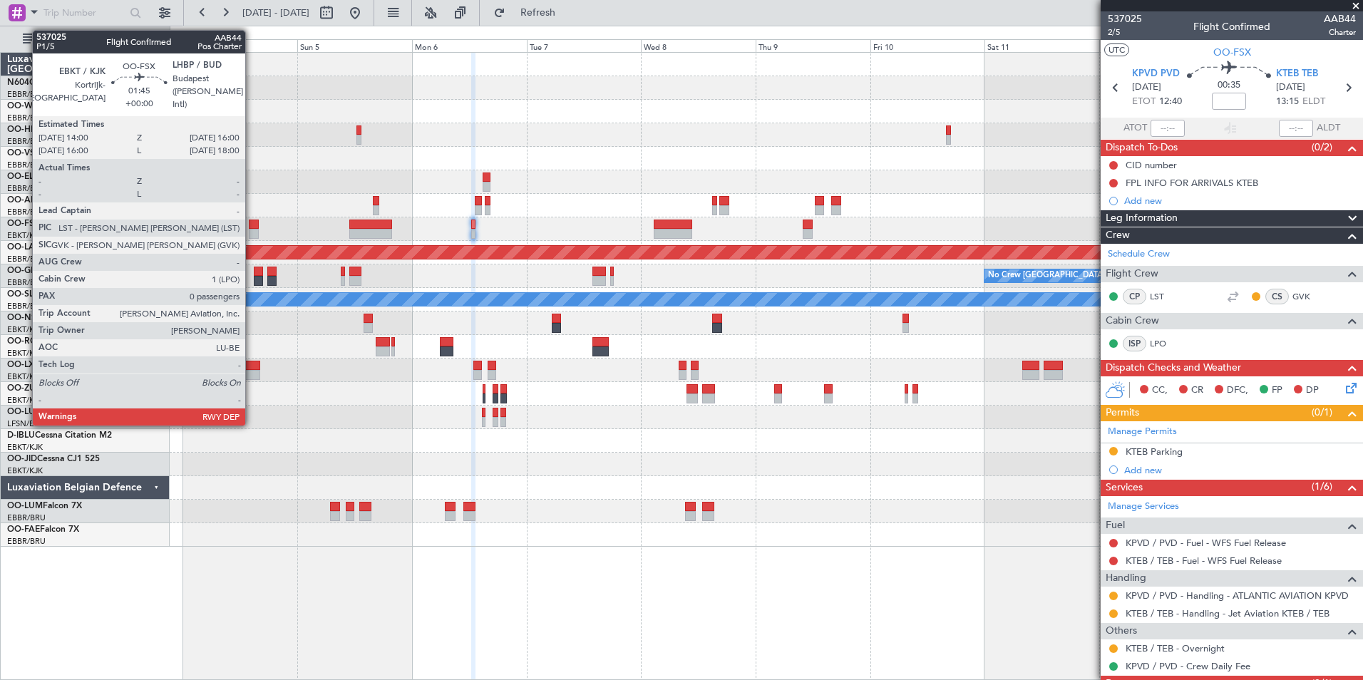
click at [252, 227] on div at bounding box center [254, 225] width 10 height 10
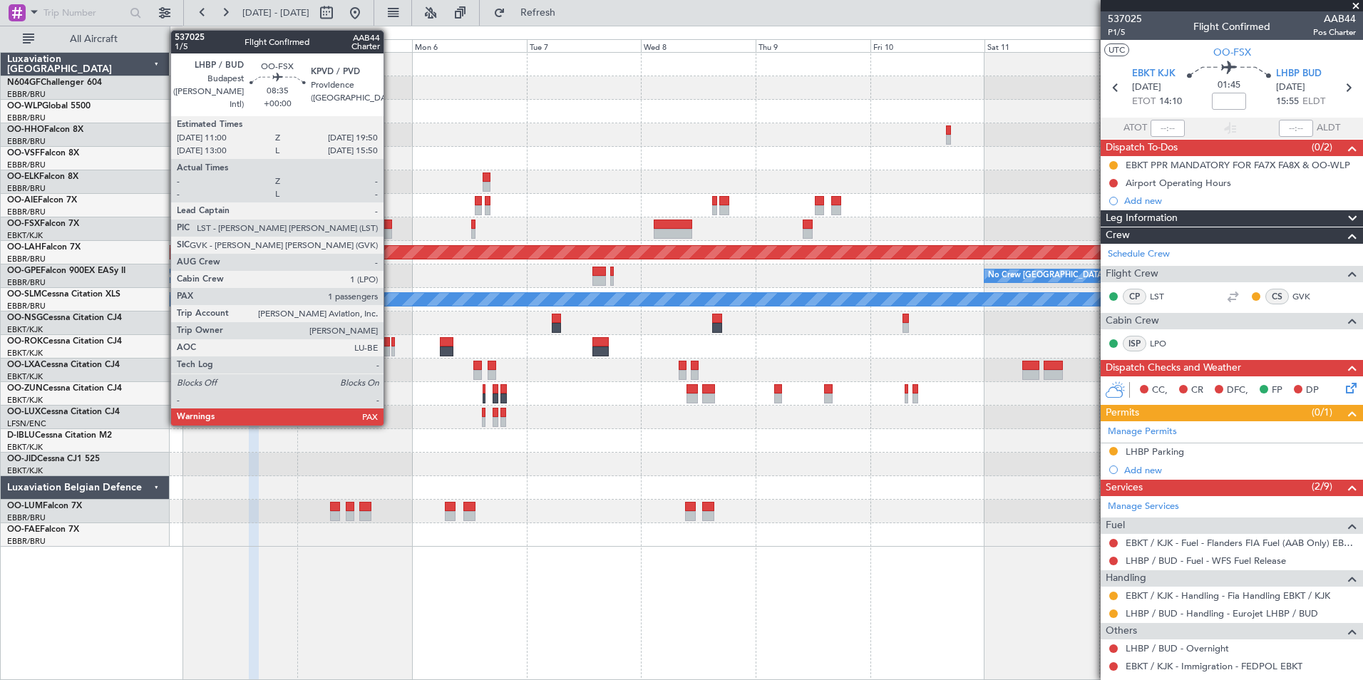
click at [390, 235] on div at bounding box center [370, 234] width 43 height 10
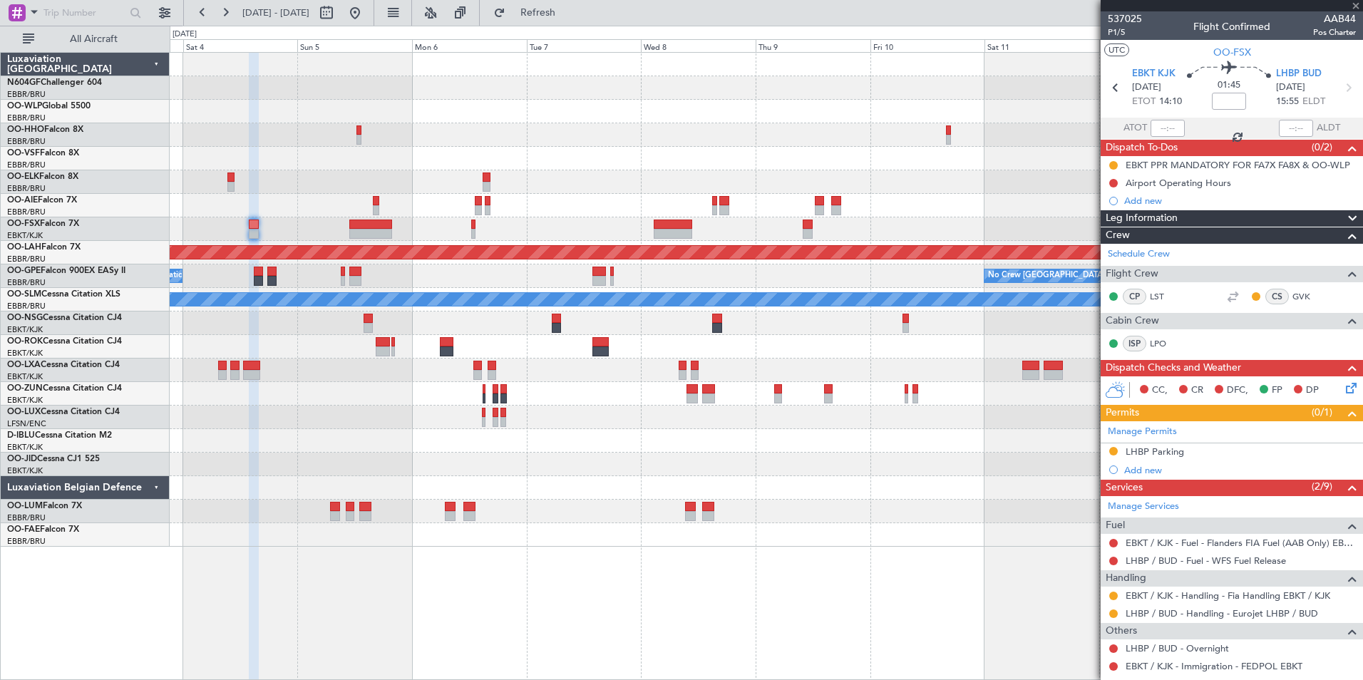
type input "1"
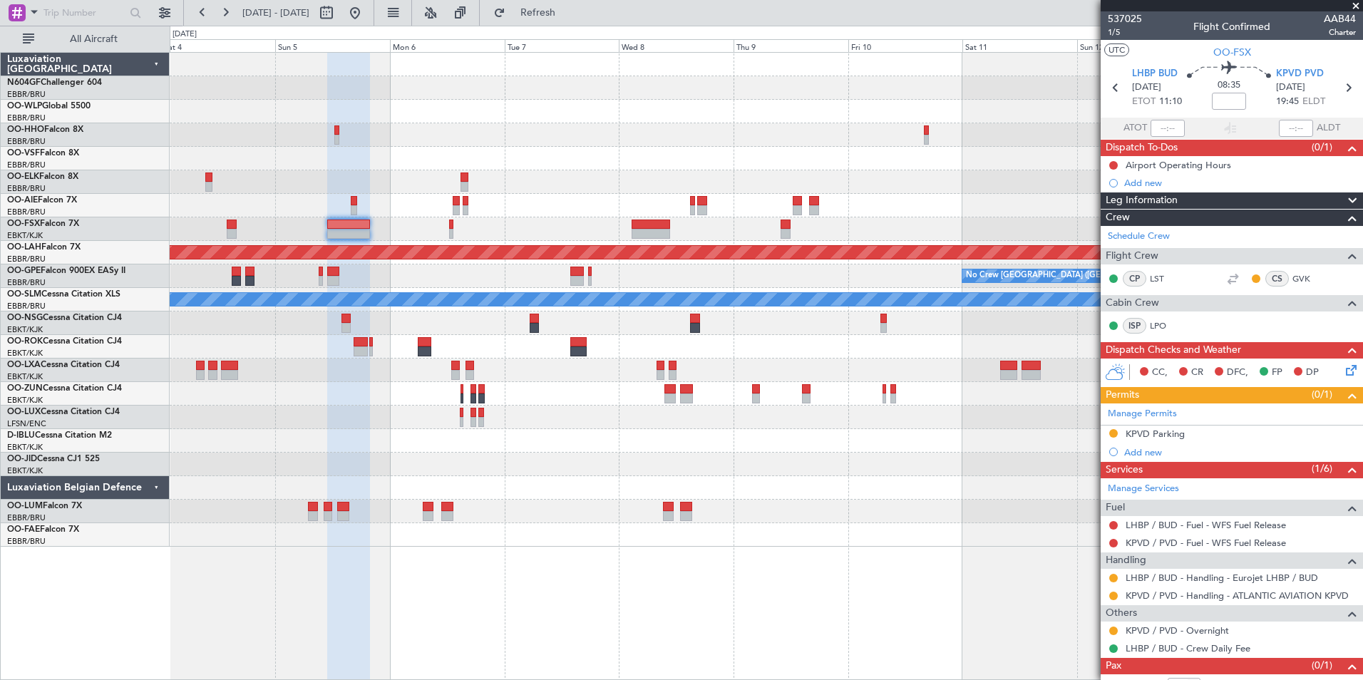
click at [719, 235] on div at bounding box center [766, 229] width 1193 height 24
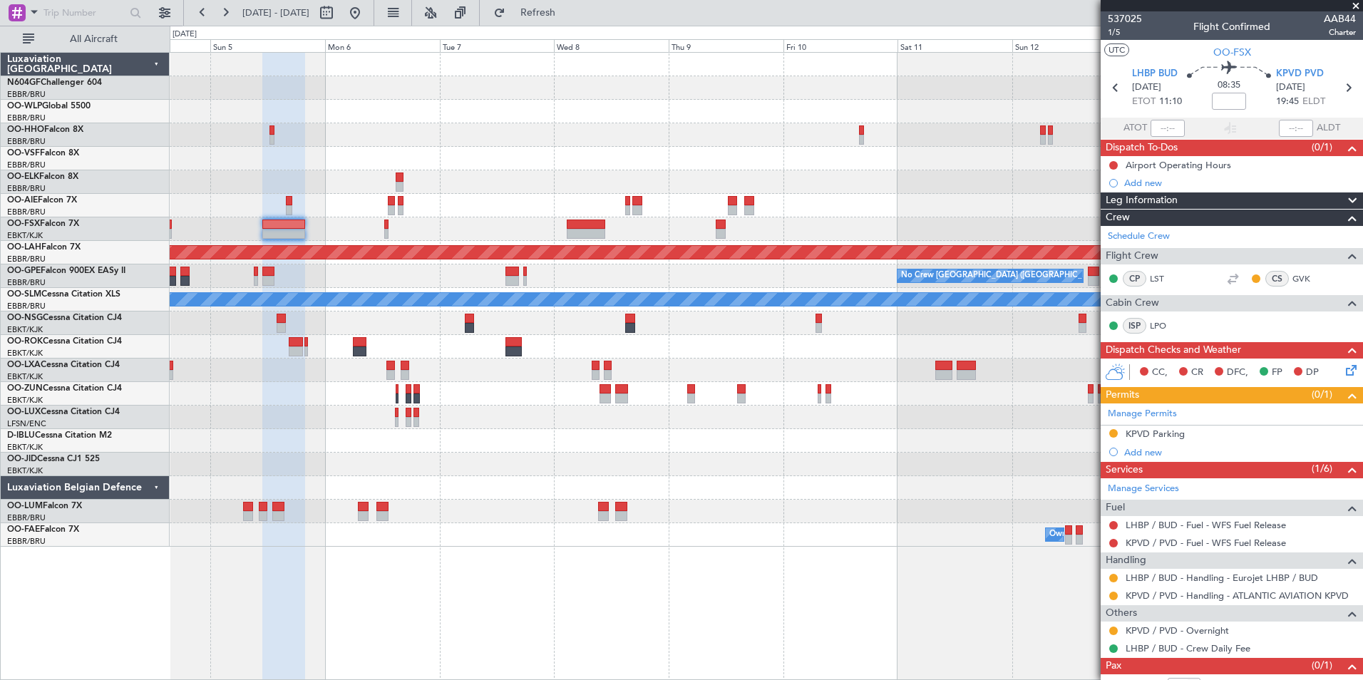
click at [820, 435] on div at bounding box center [766, 441] width 1193 height 24
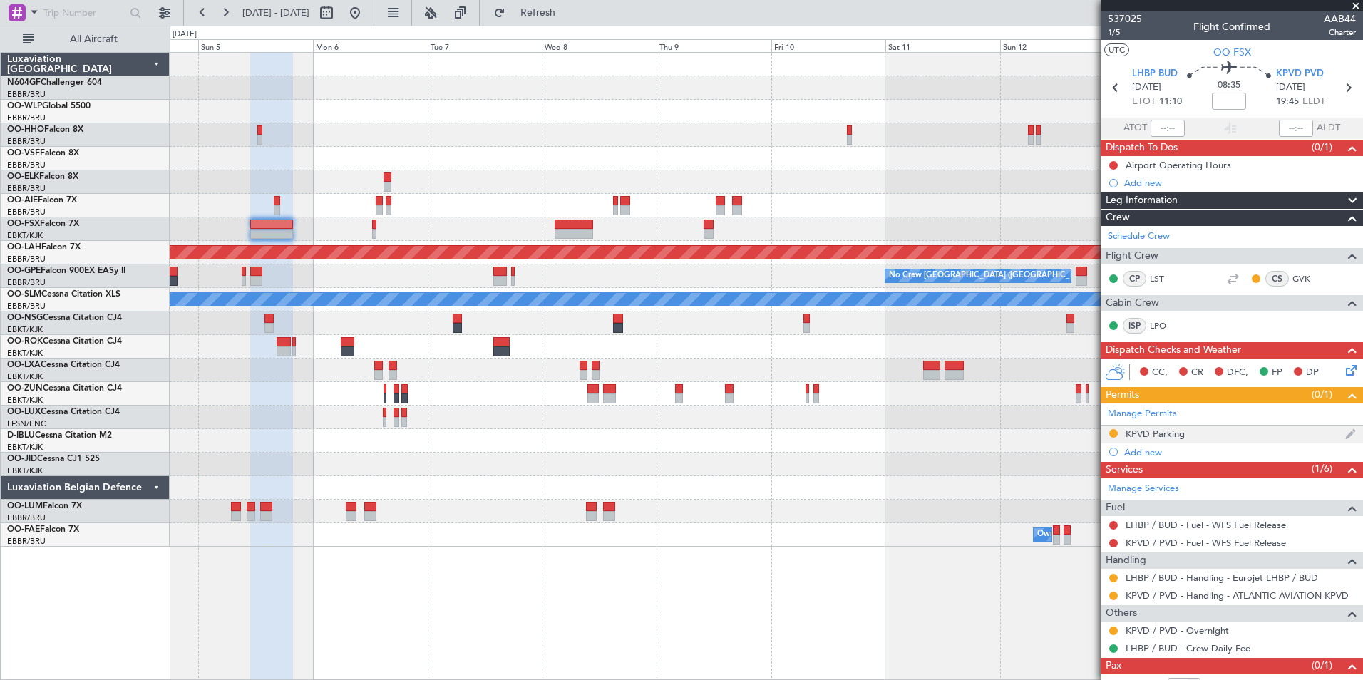
scroll to position [36, 0]
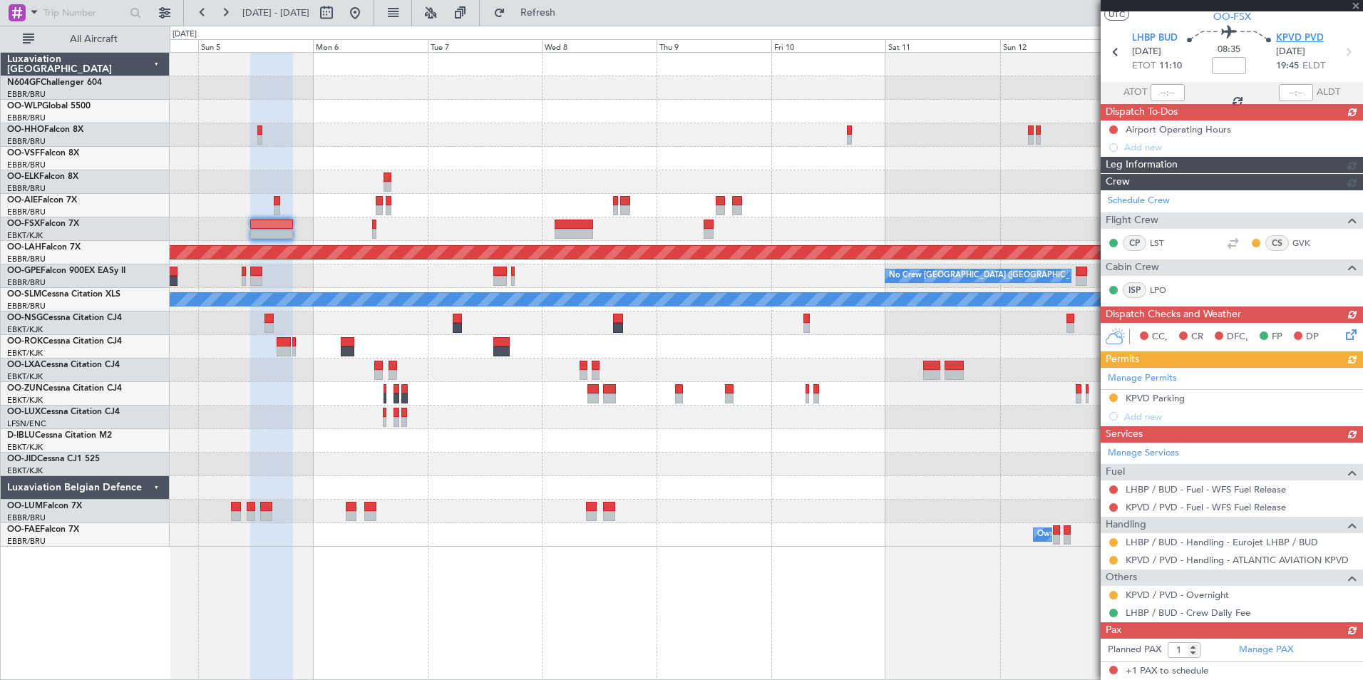
click at [1299, 34] on span "KPVD PVD" at bounding box center [1300, 38] width 48 height 14
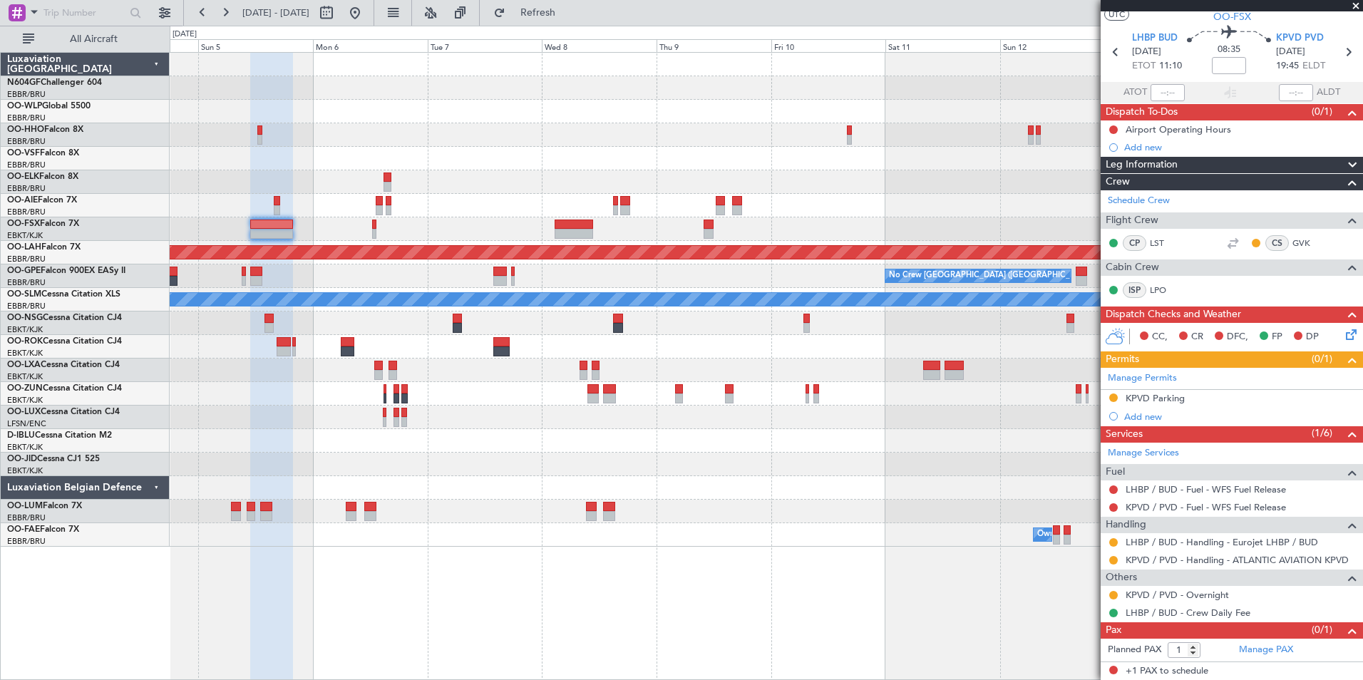
click at [544, 240] on div at bounding box center [766, 229] width 1193 height 24
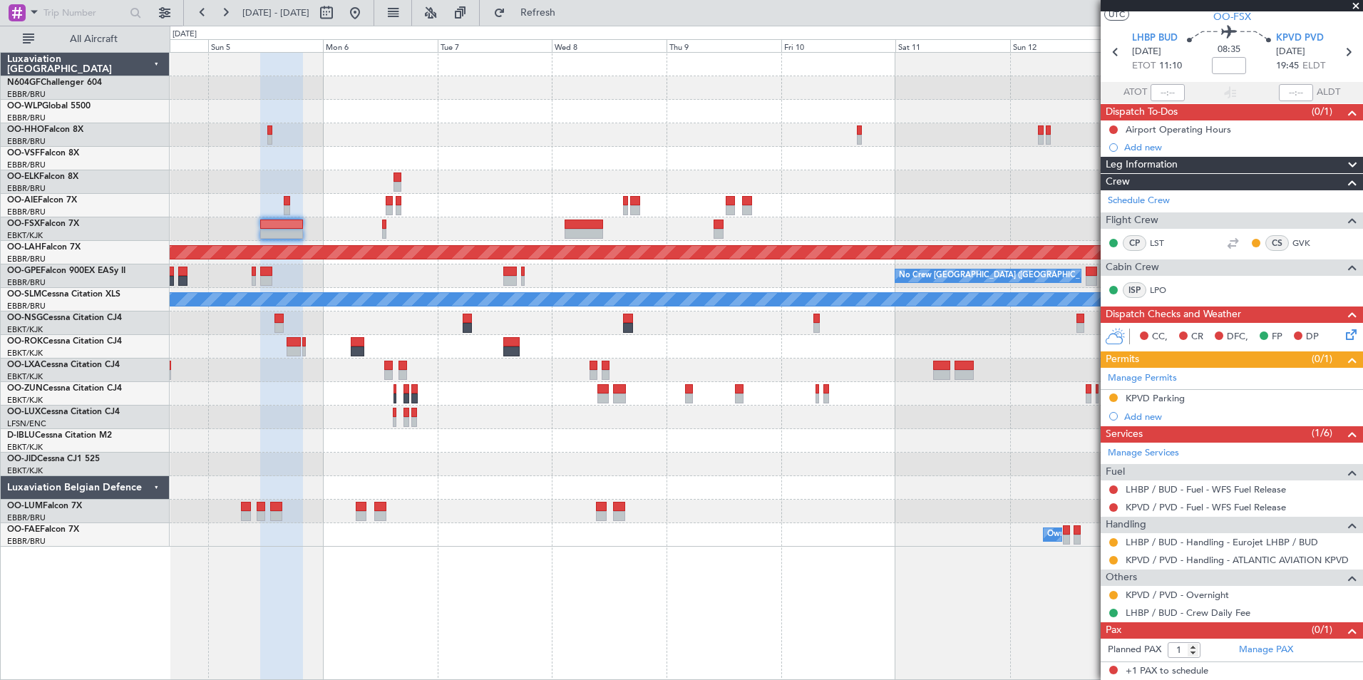
click at [335, 220] on div at bounding box center [766, 229] width 1193 height 24
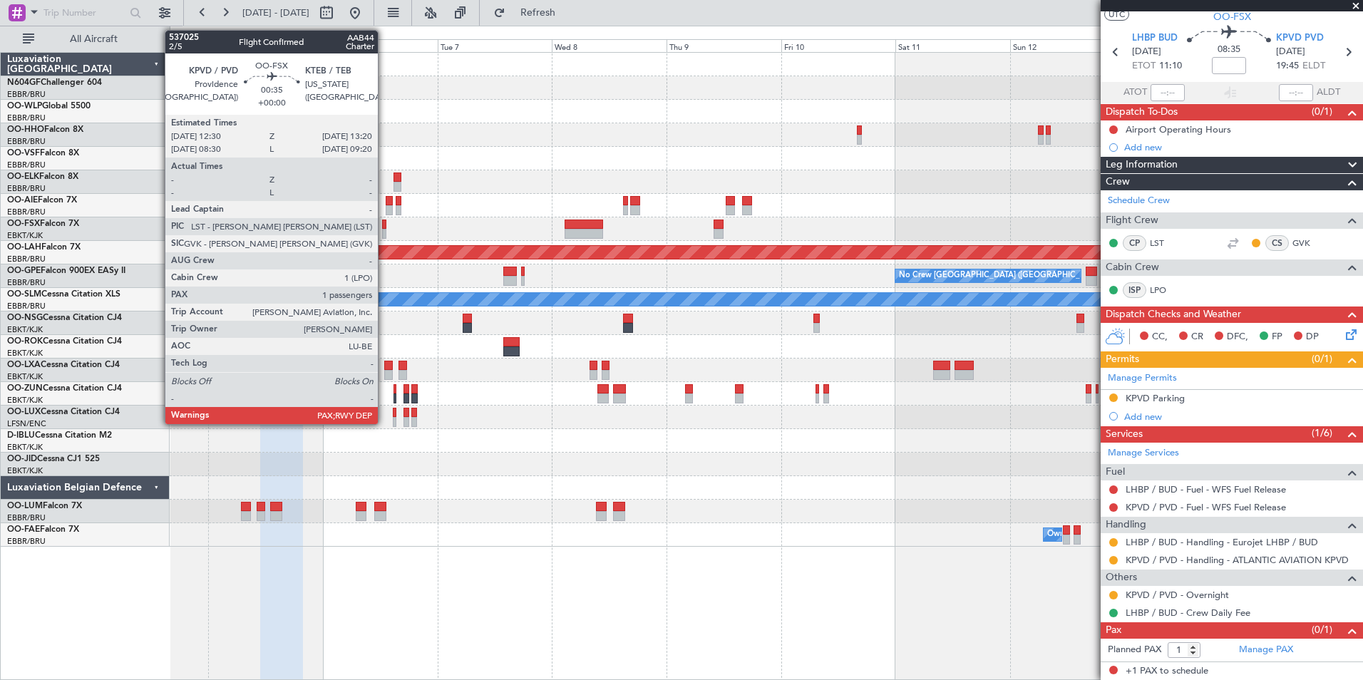
click at [384, 227] on div at bounding box center [384, 225] width 4 height 10
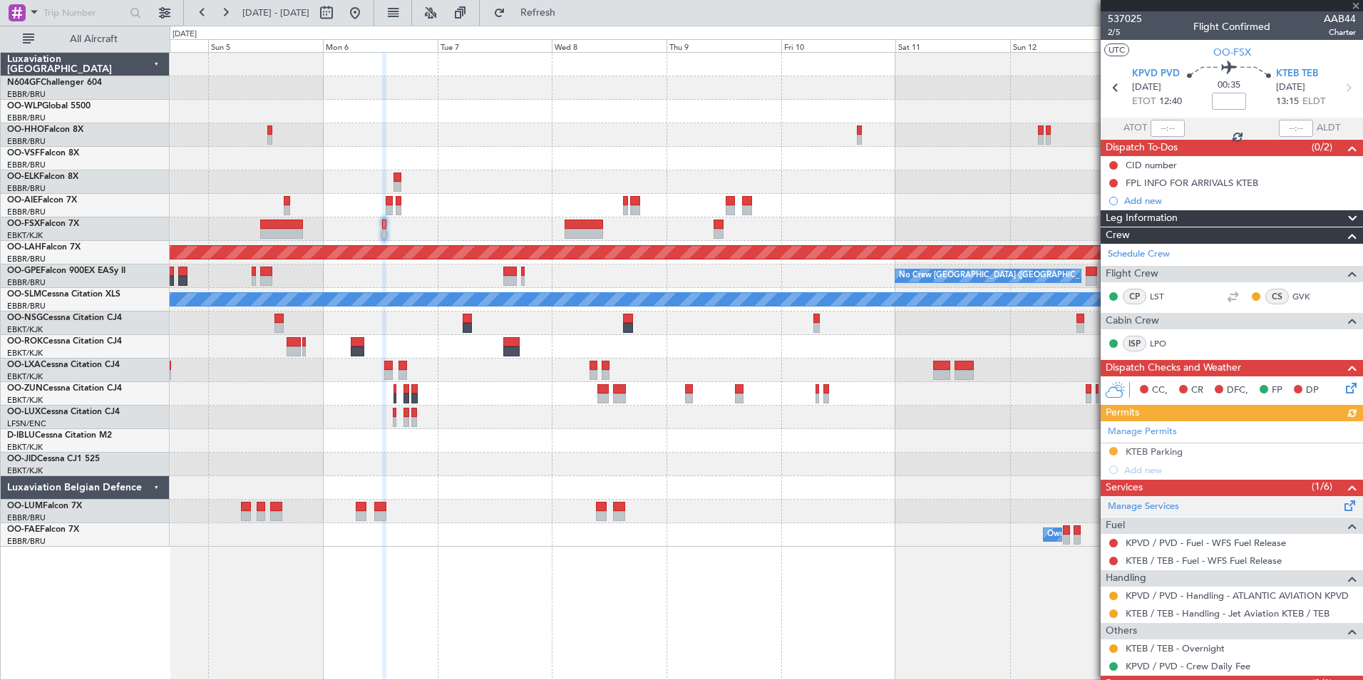
scroll to position [53, 0]
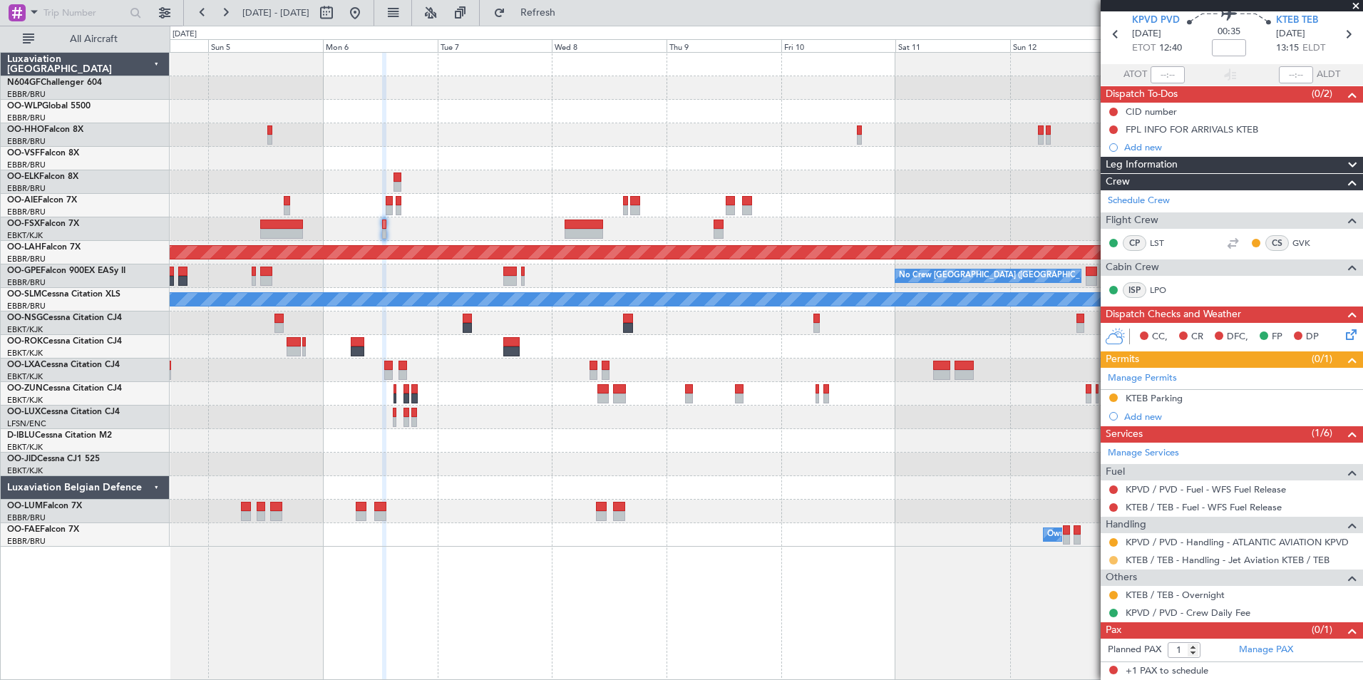
click at [1113, 561] on button at bounding box center [1114, 560] width 9 height 9
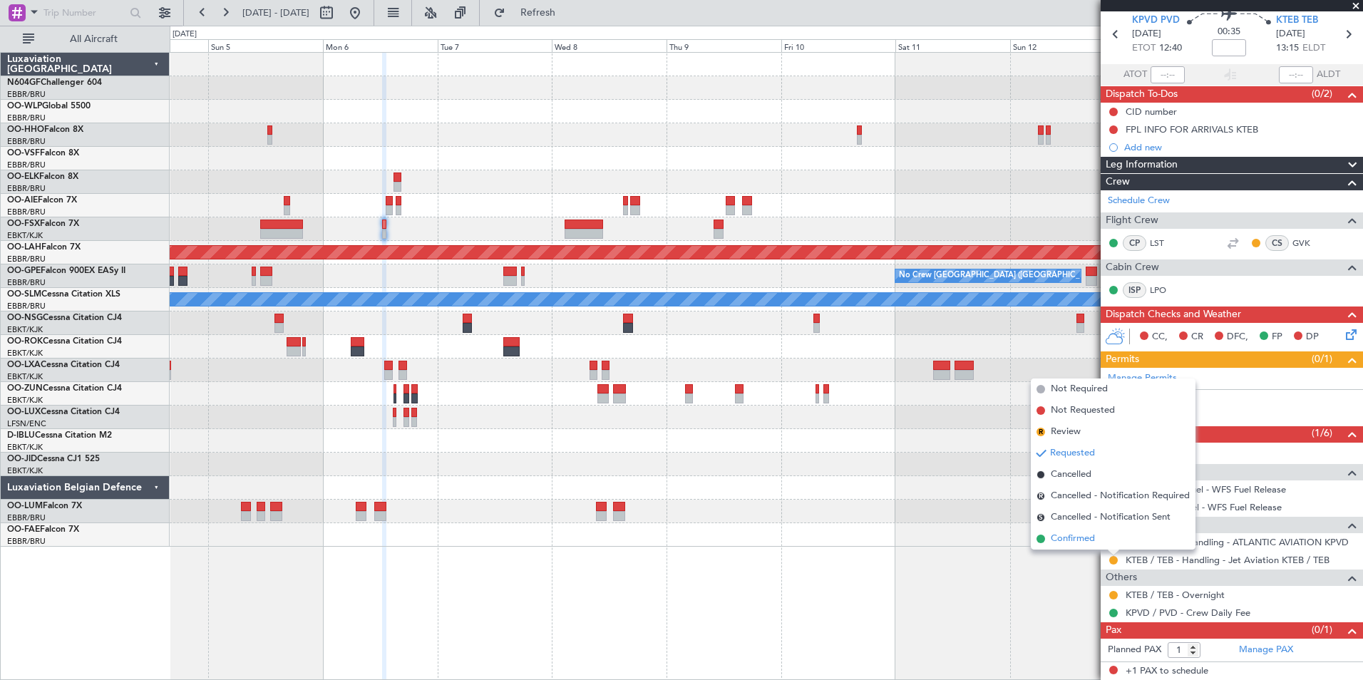
click at [1097, 539] on li "Confirmed" at bounding box center [1113, 538] width 165 height 21
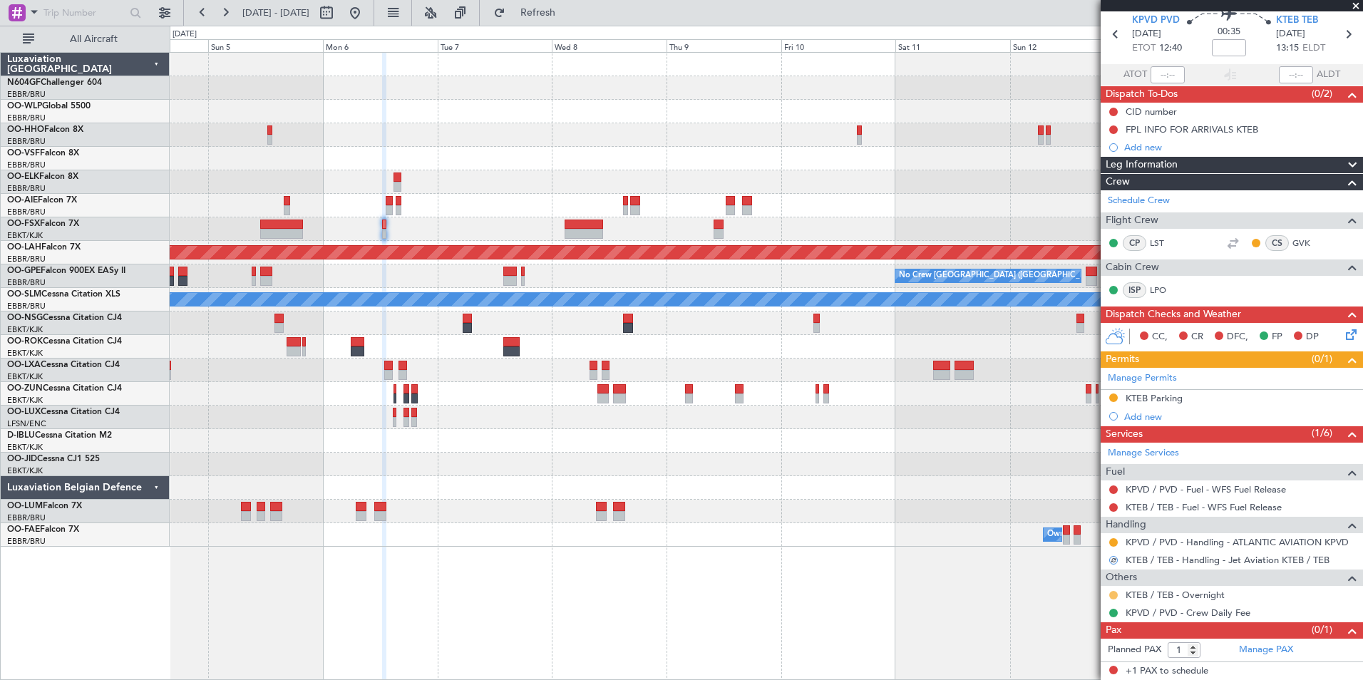
click at [1115, 595] on button at bounding box center [1114, 595] width 9 height 9
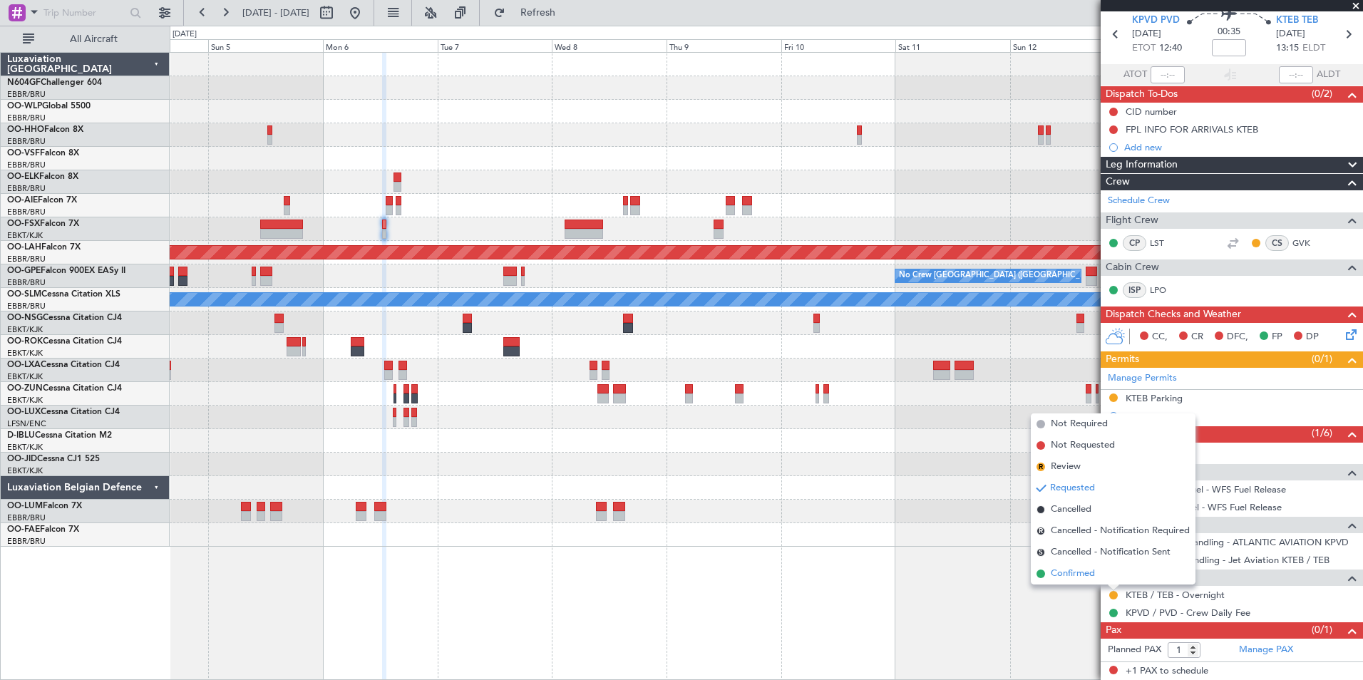
click at [1117, 578] on li "Confirmed" at bounding box center [1113, 573] width 165 height 21
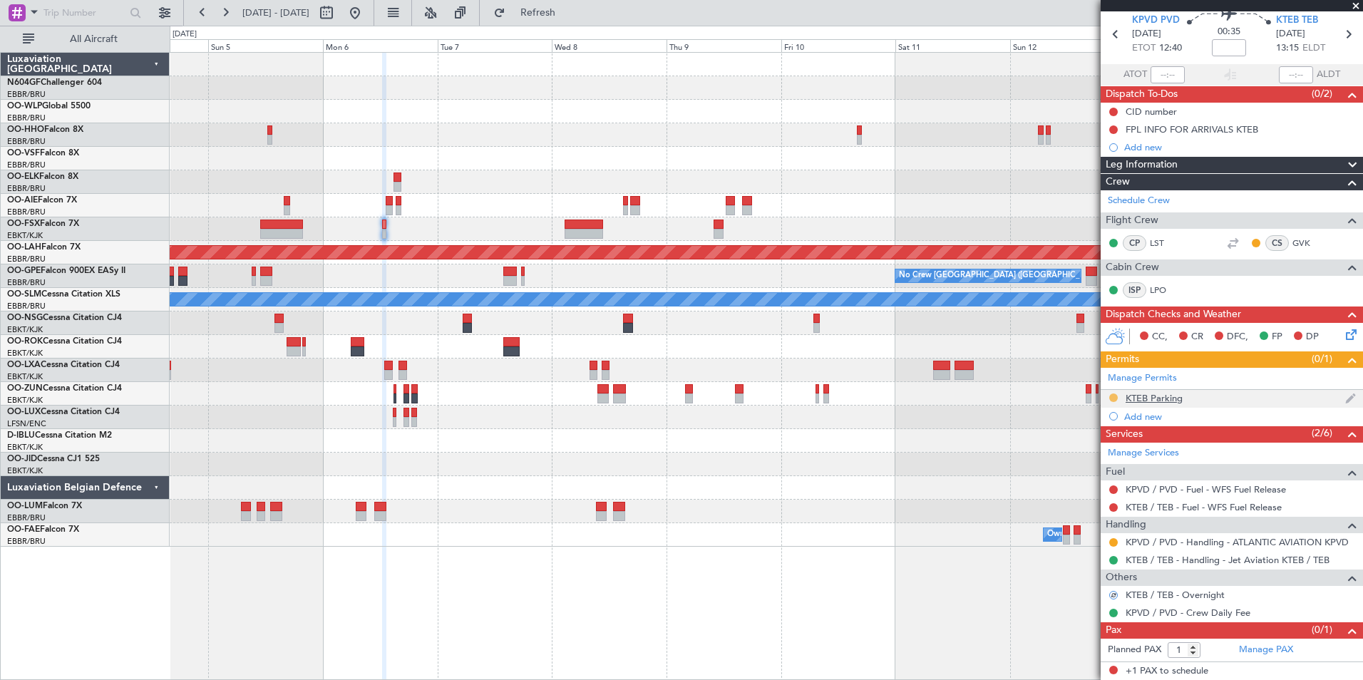
click at [1115, 395] on button at bounding box center [1114, 398] width 9 height 9
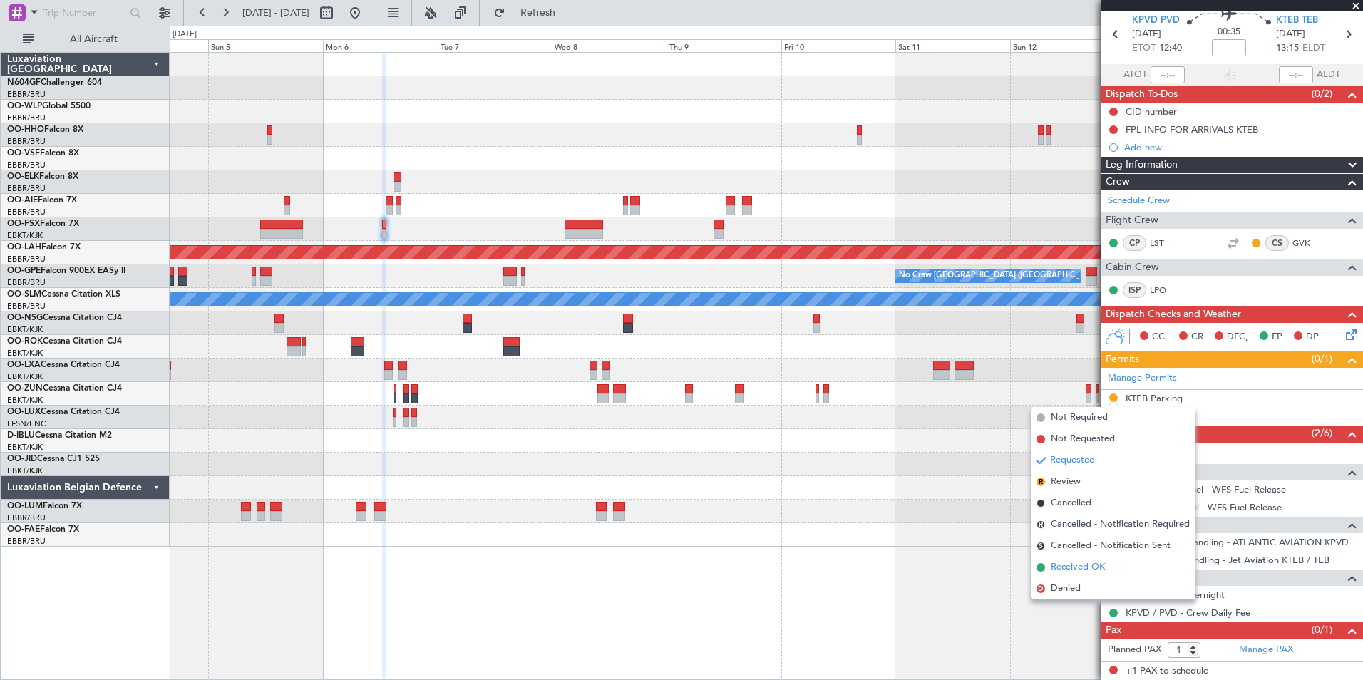
click at [1080, 568] on span "Received OK" at bounding box center [1078, 567] width 54 height 14
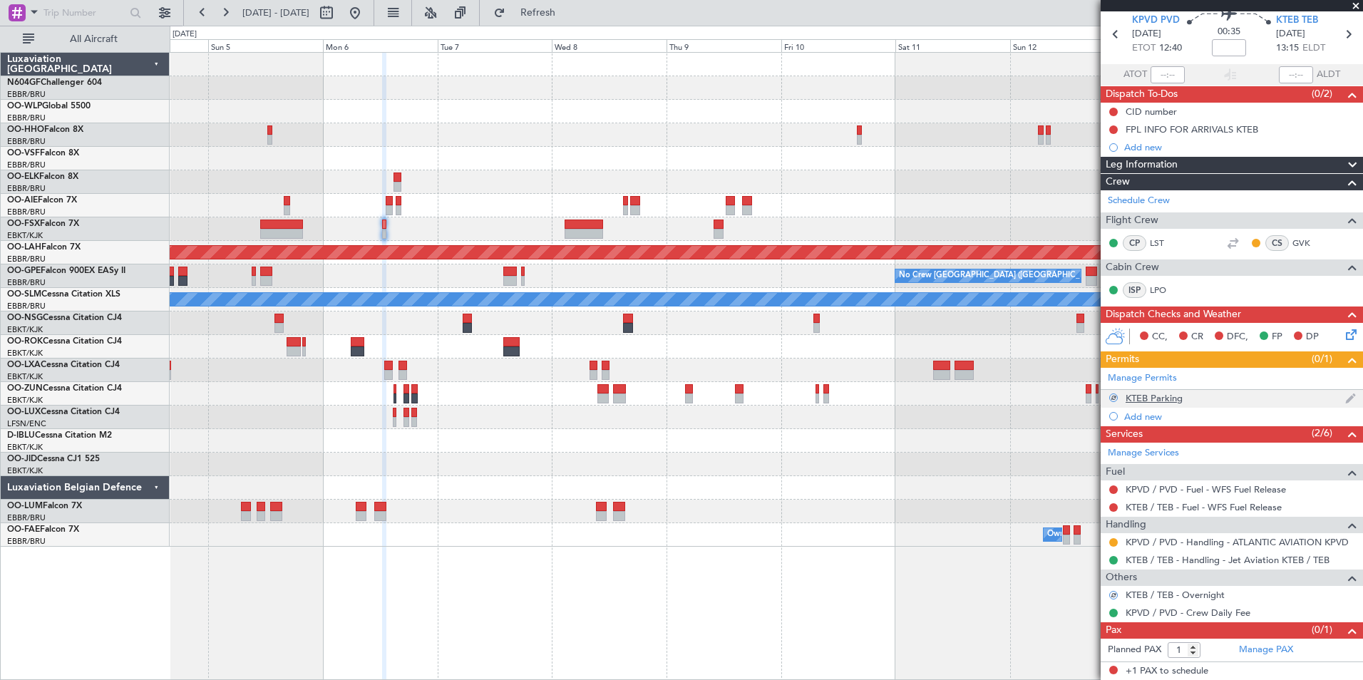
scroll to position [0, 0]
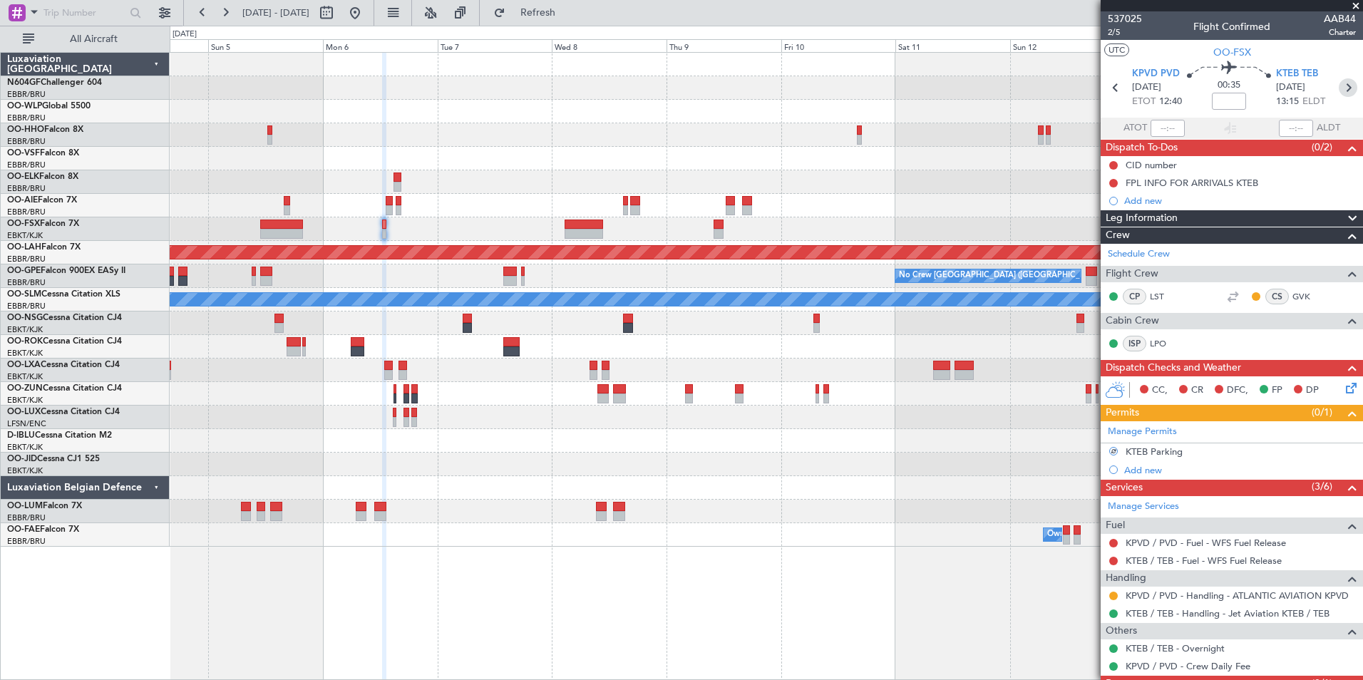
click at [1341, 82] on icon at bounding box center [1348, 87] width 19 height 19
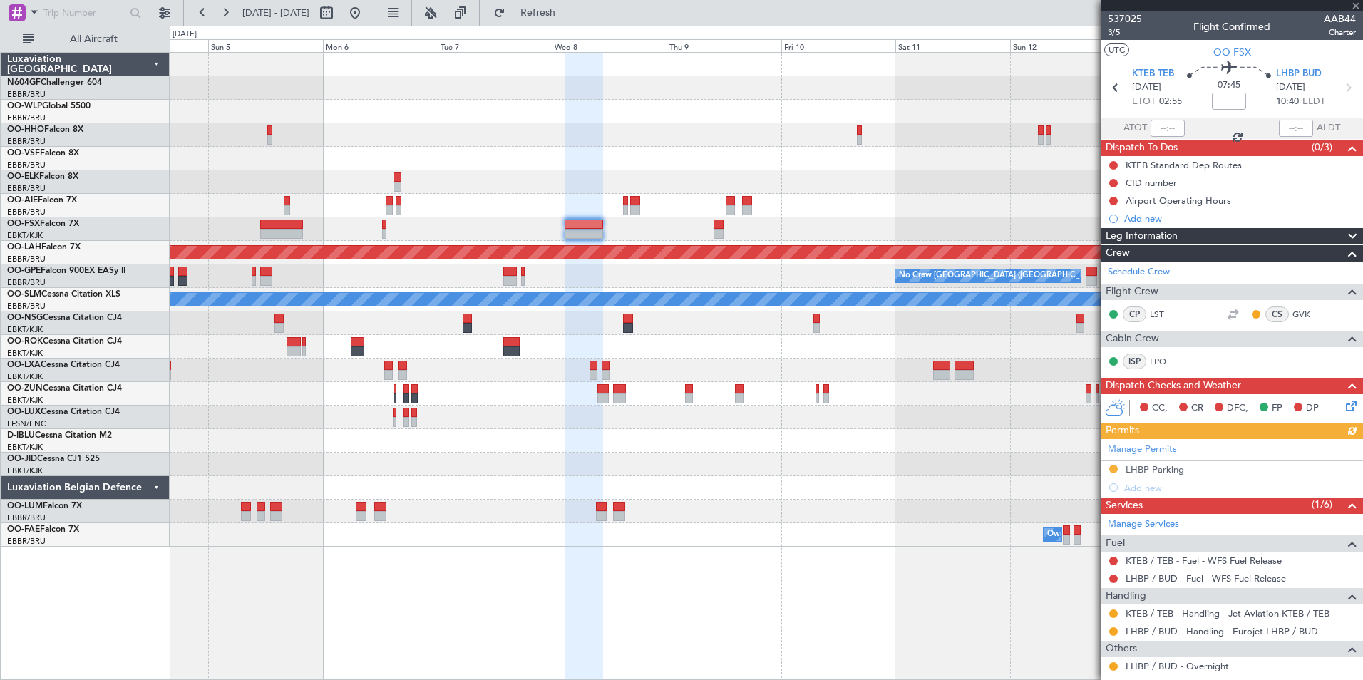
scroll to position [71, 0]
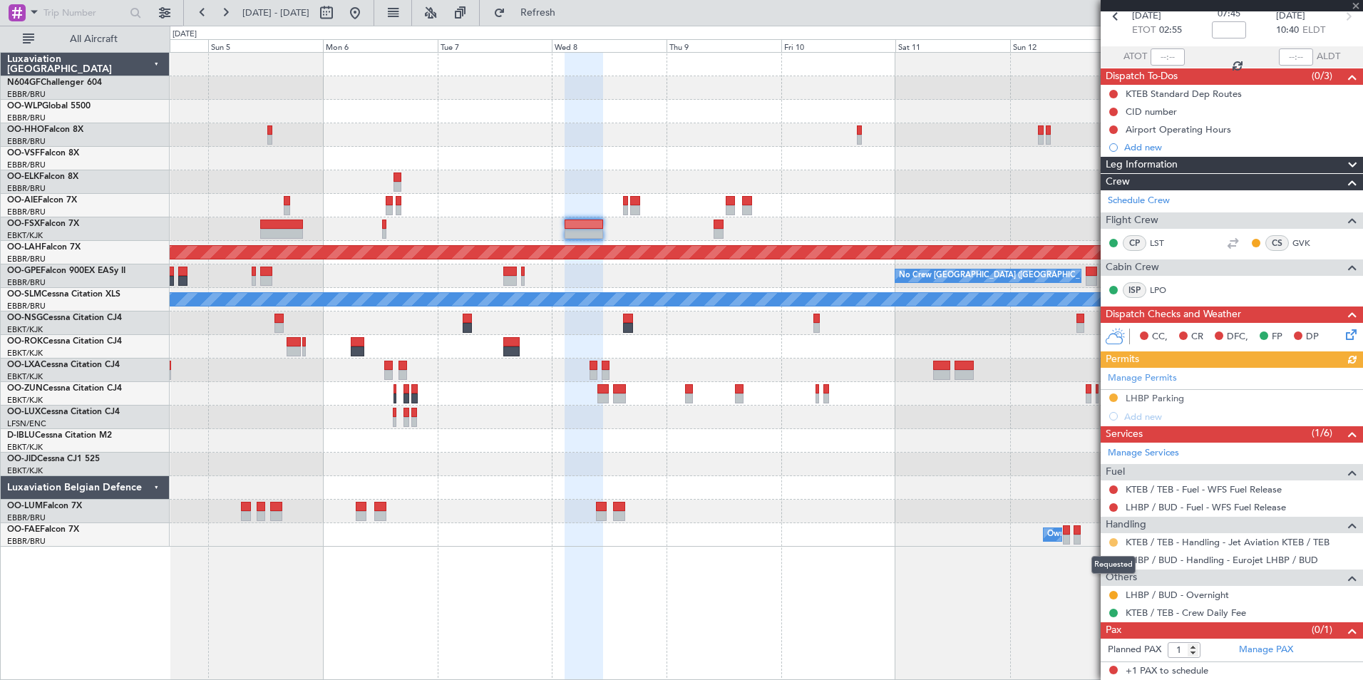
click at [1111, 543] on button at bounding box center [1114, 542] width 9 height 9
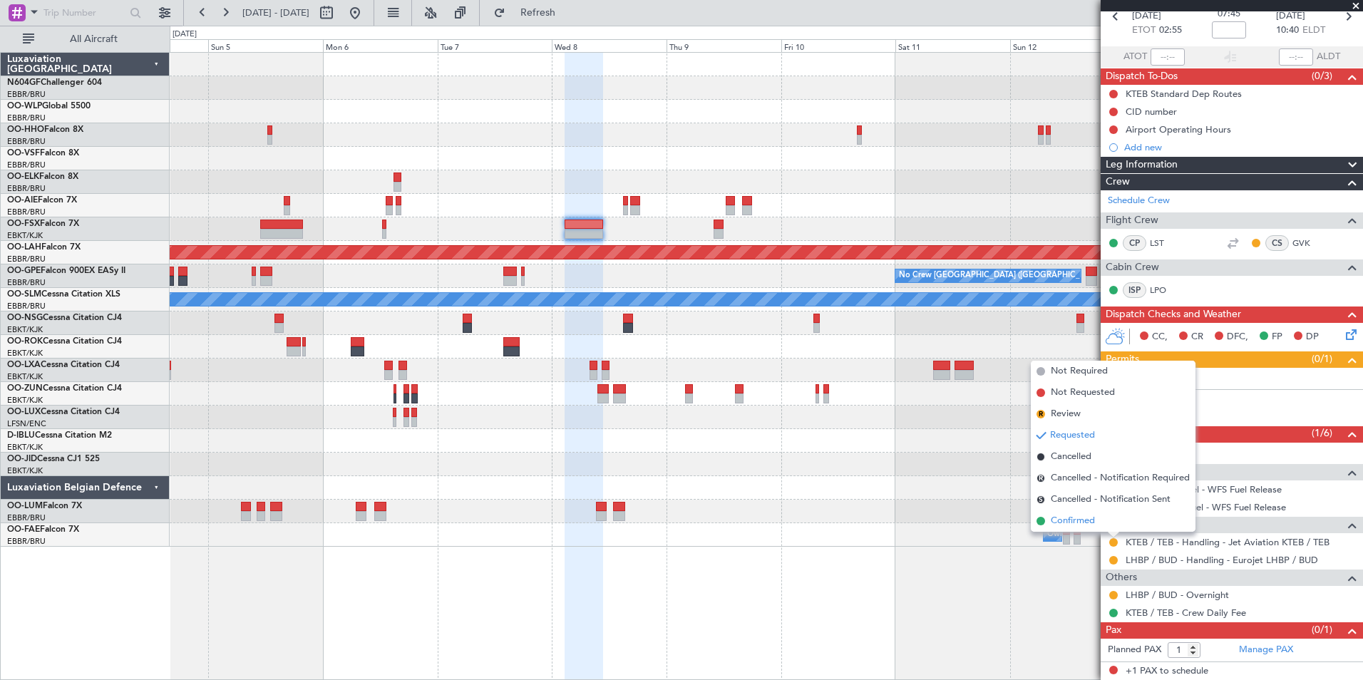
click at [1116, 518] on li "Confirmed" at bounding box center [1113, 521] width 165 height 21
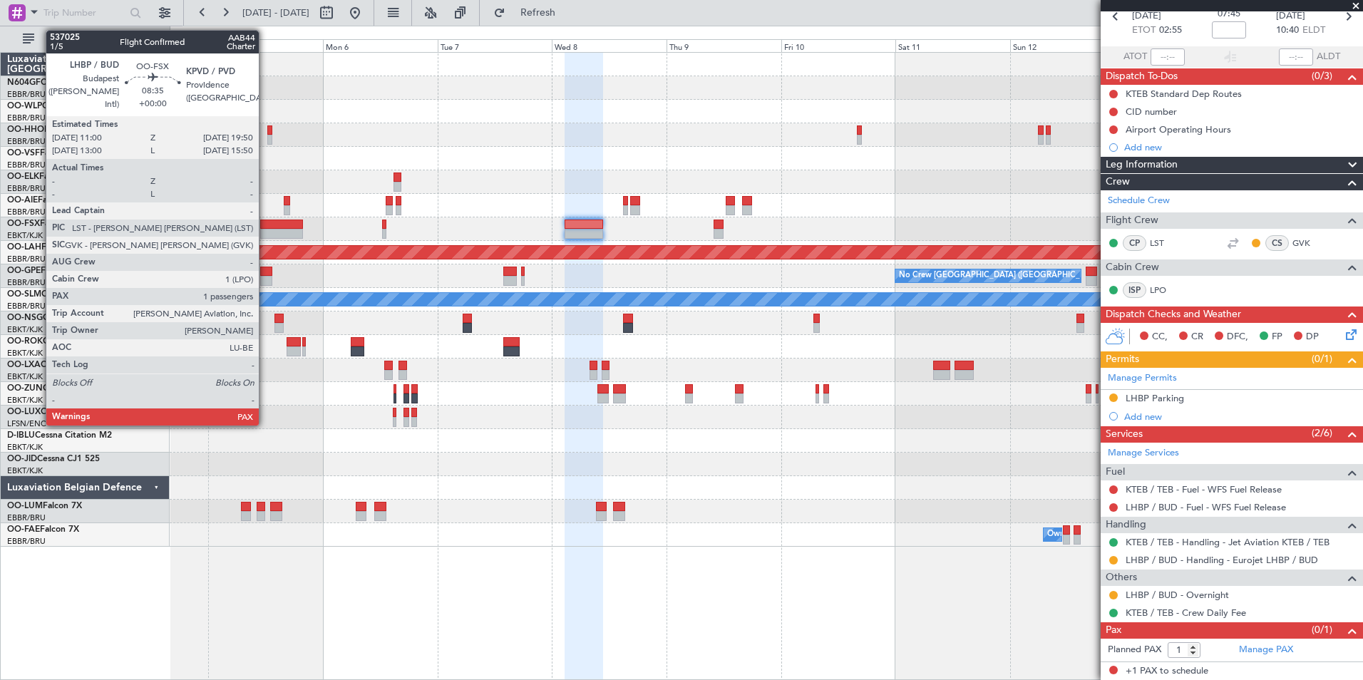
click at [267, 235] on div at bounding box center [281, 234] width 43 height 10
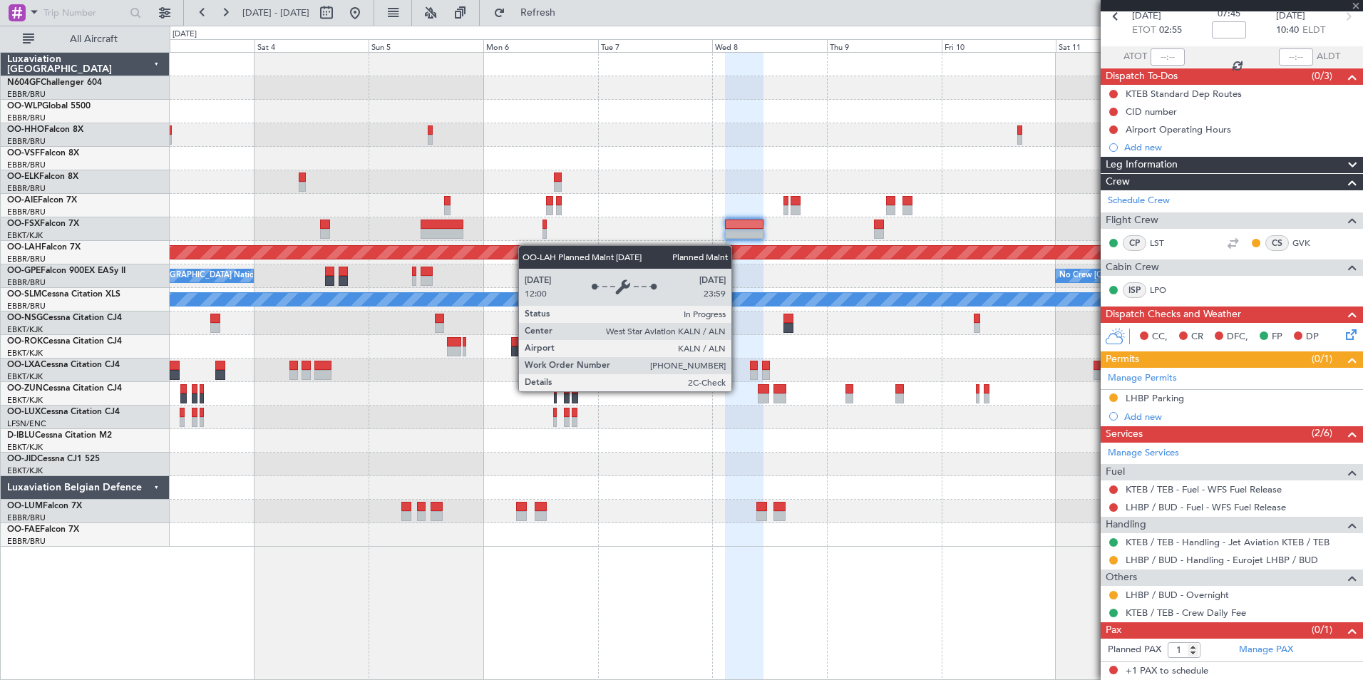
click at [582, 253] on div "Planned Maint Alton-st Louis (St Louis Regl) No Crew Brussels (Brussels Nationa…" at bounding box center [766, 300] width 1193 height 494
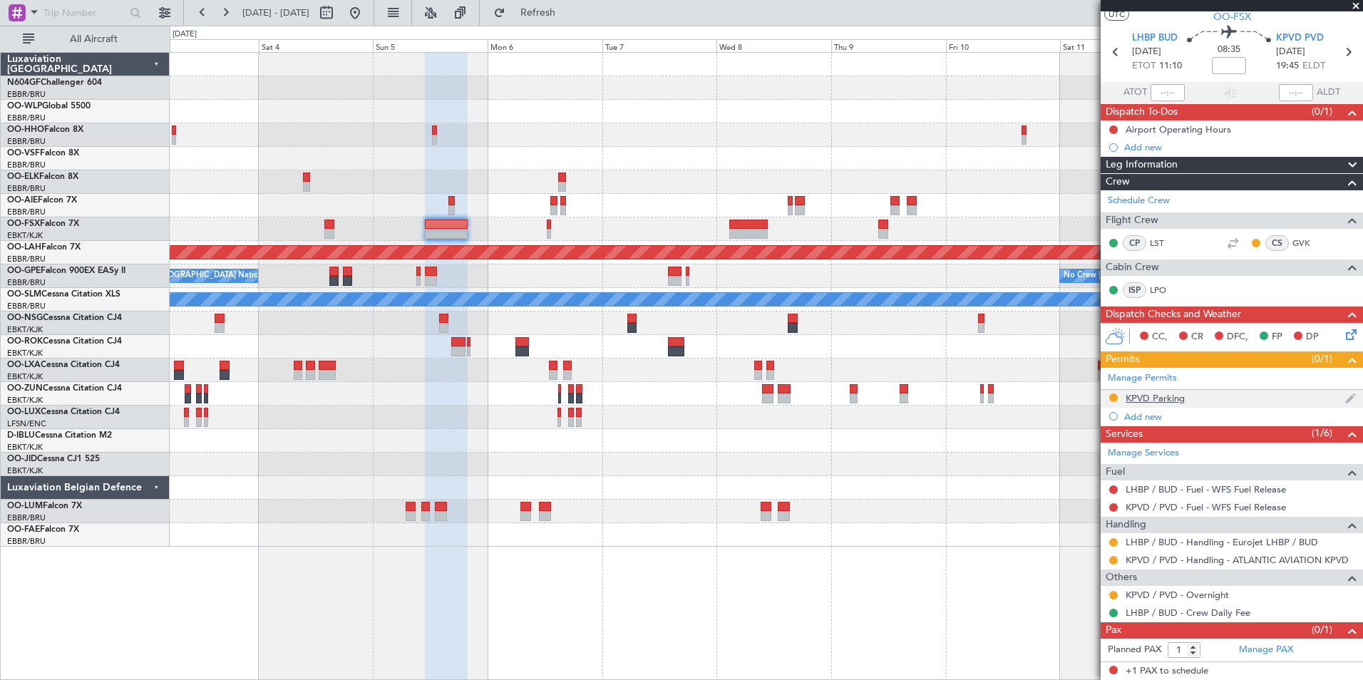
scroll to position [0, 0]
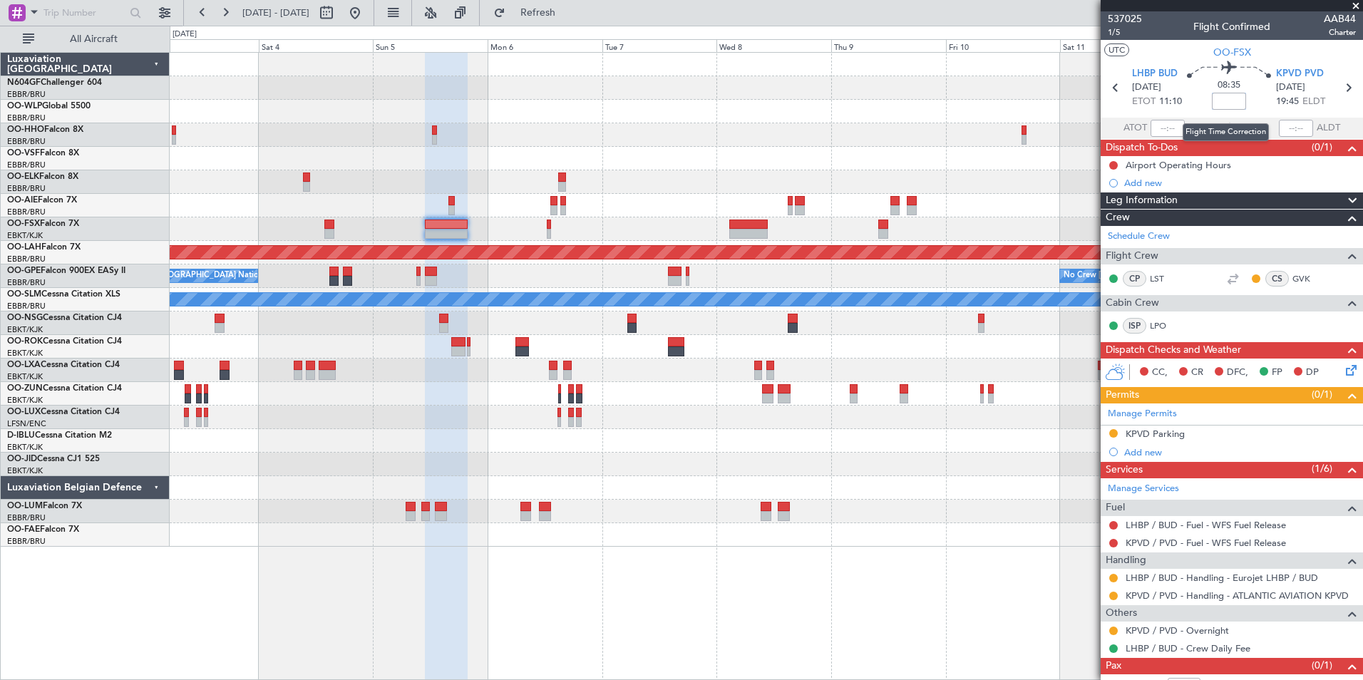
click at [1224, 105] on input at bounding box center [1229, 101] width 34 height 17
type input "+00:20"
click at [1261, 103] on div "08:35 +00:20" at bounding box center [1229, 87] width 94 height 53
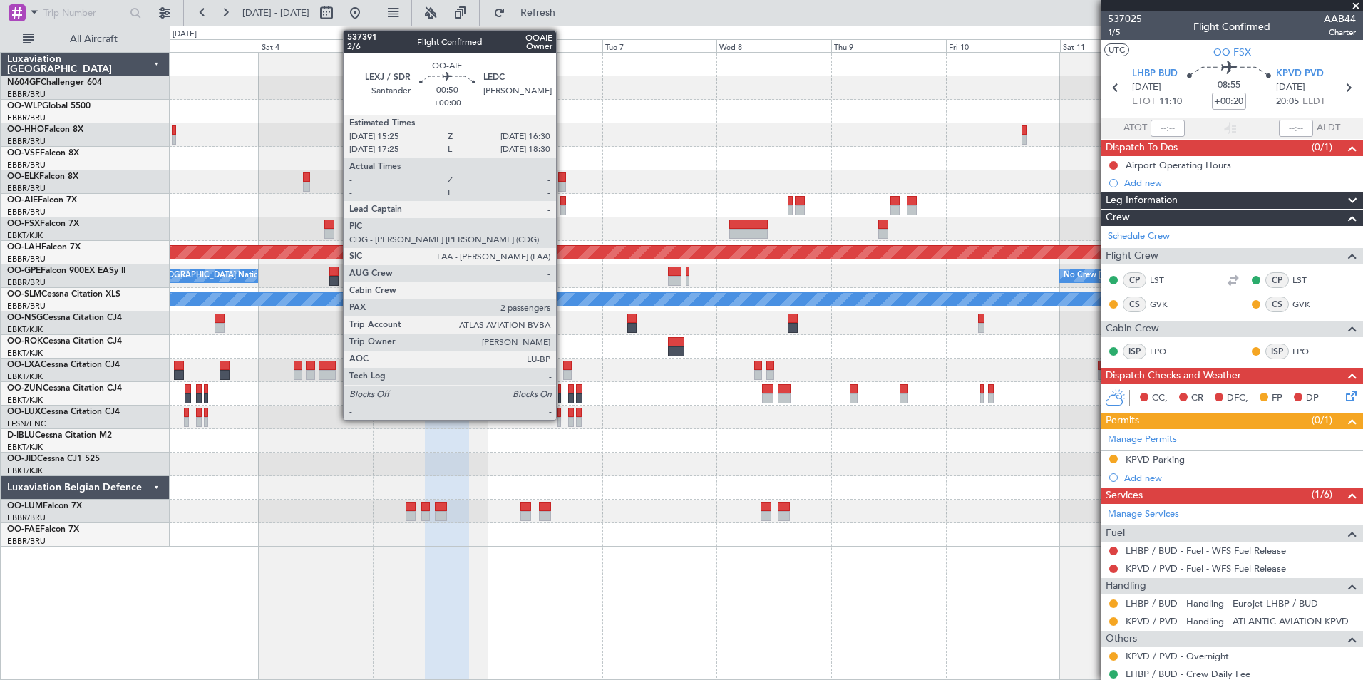
click at [563, 197] on div at bounding box center [563, 201] width 6 height 10
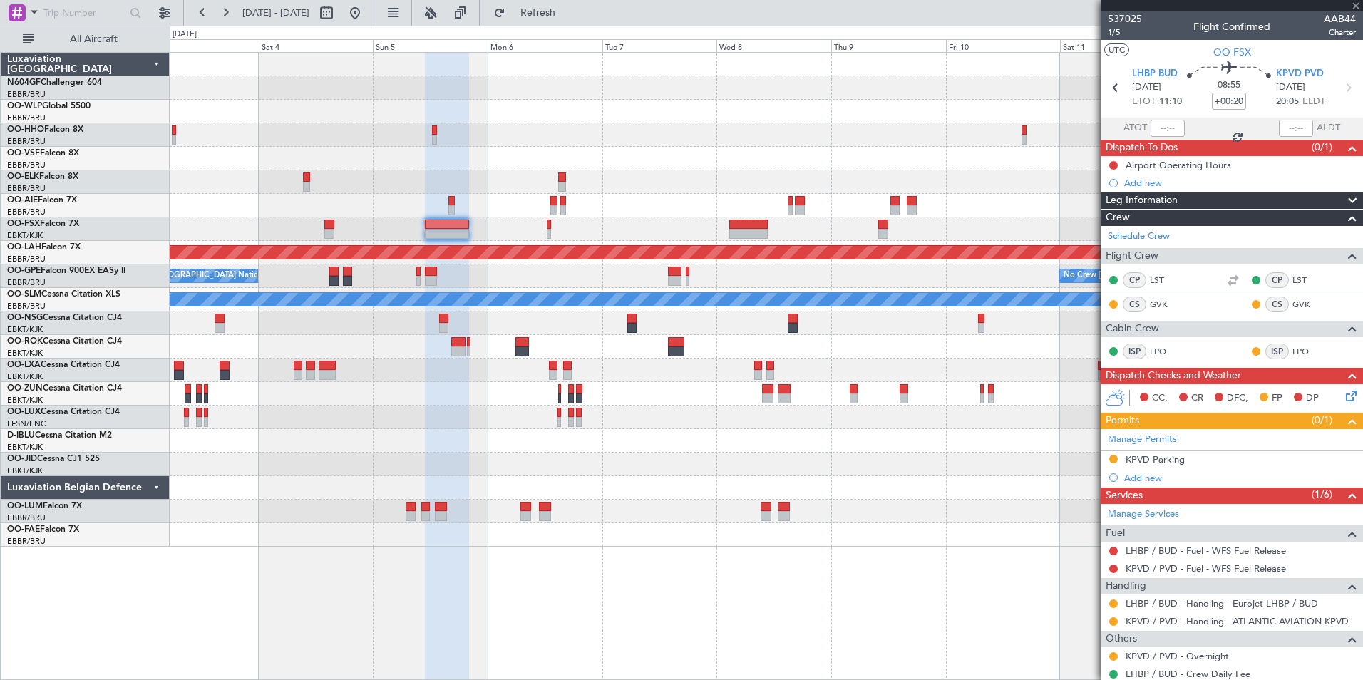
type input "2"
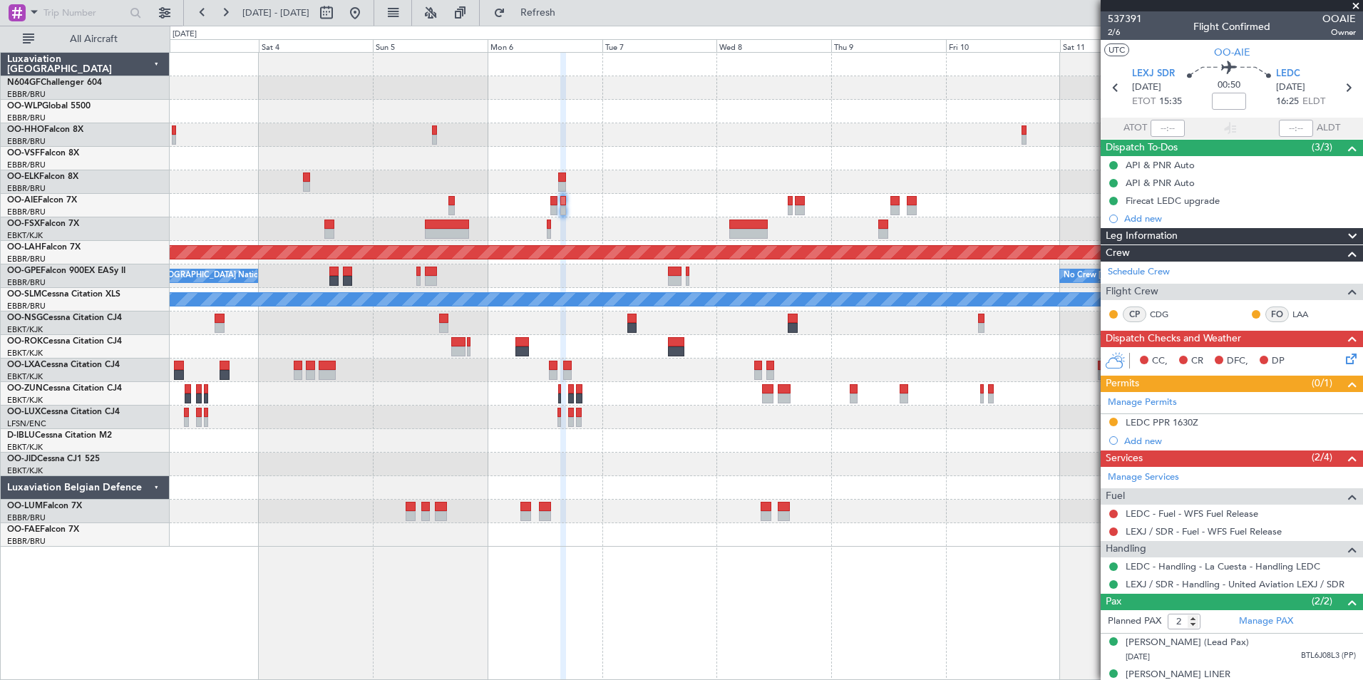
click at [1162, 421] on div "Manage Permits LEDC PPR 1630Z Add new" at bounding box center [1232, 421] width 262 height 58
click at [1162, 421] on div "LEDC PPR 1630Z" at bounding box center [1162, 422] width 73 height 12
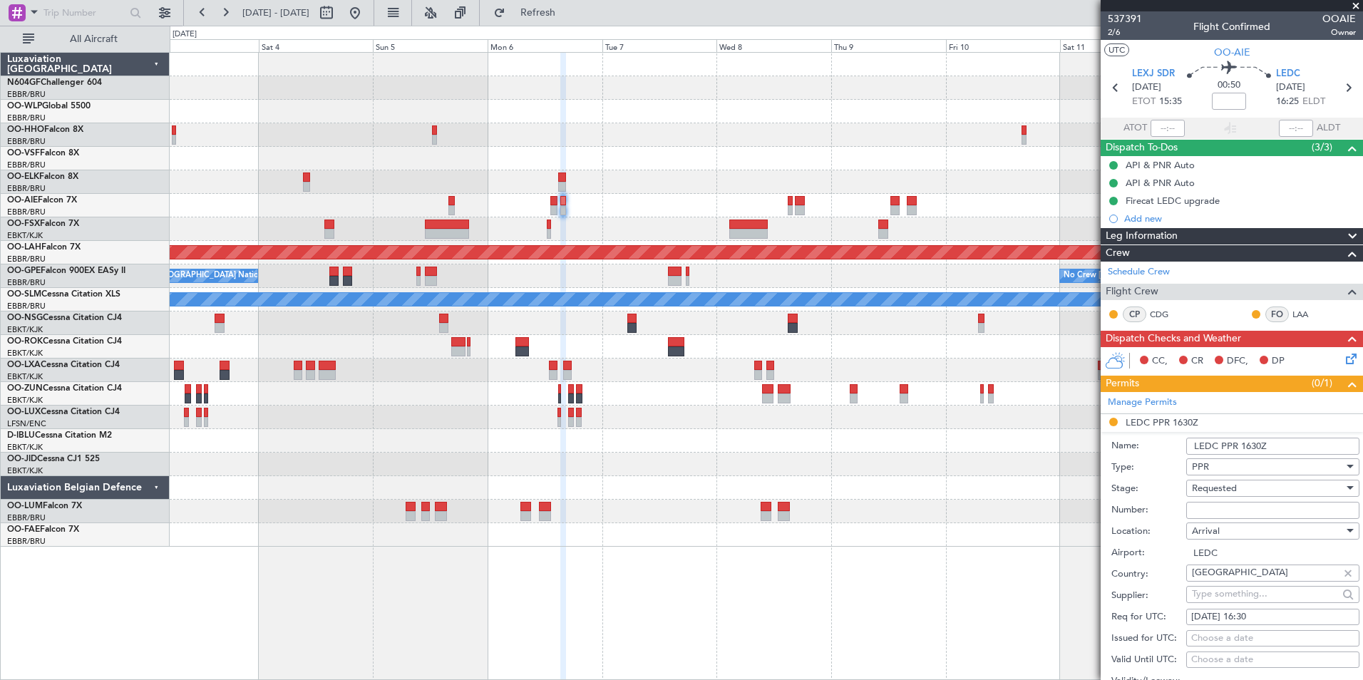
click at [1245, 508] on input "Number:" at bounding box center [1273, 510] width 173 height 17
paste input "b13540273"
type input "b13540273"
click at [1249, 491] on div "Requested" at bounding box center [1268, 488] width 152 height 21
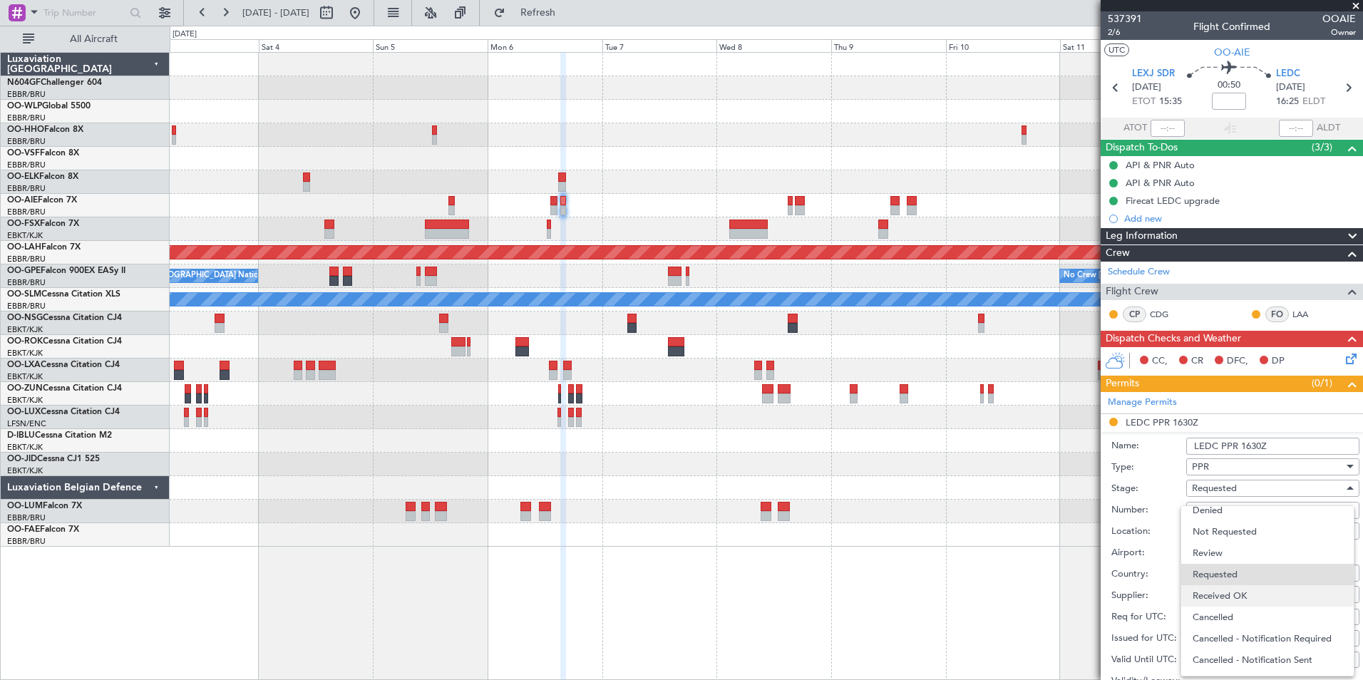
click at [1239, 595] on span "Received OK" at bounding box center [1268, 595] width 150 height 21
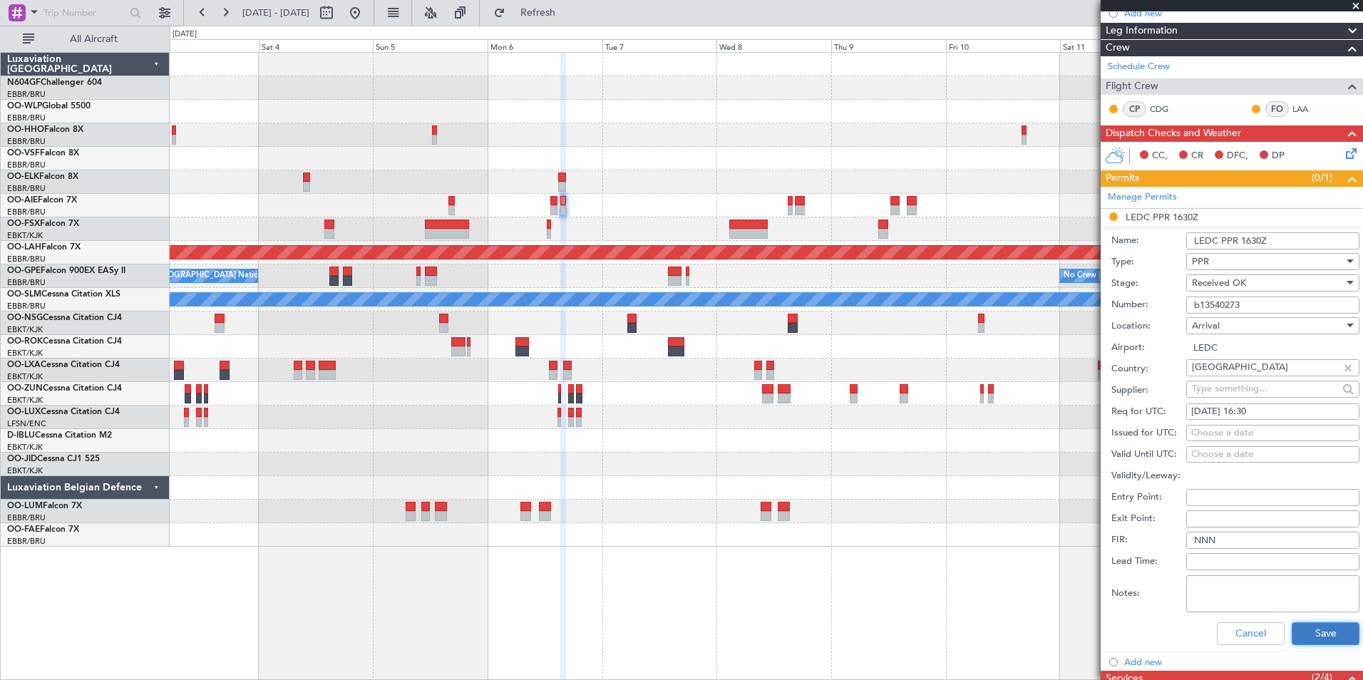
click at [1316, 640] on button "Save" at bounding box center [1326, 634] width 68 height 23
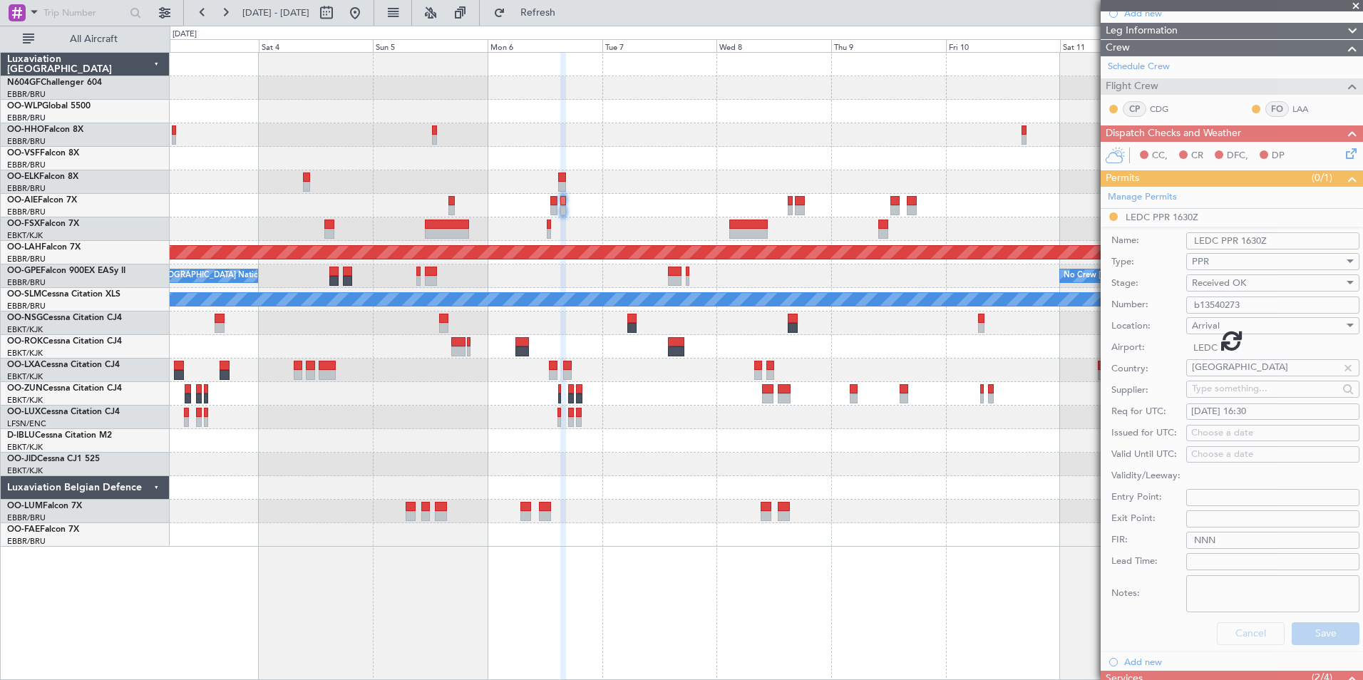
click at [854, 200] on div at bounding box center [766, 206] width 1193 height 24
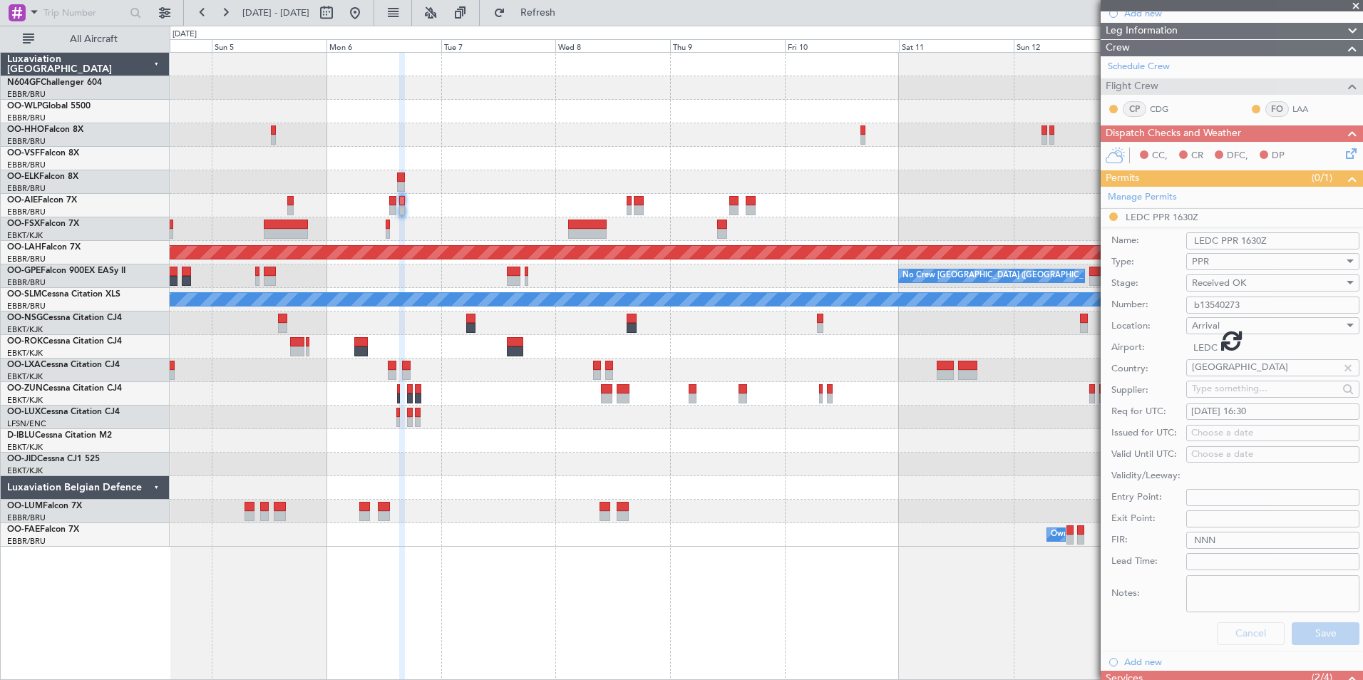
click at [811, 208] on div at bounding box center [766, 206] width 1193 height 24
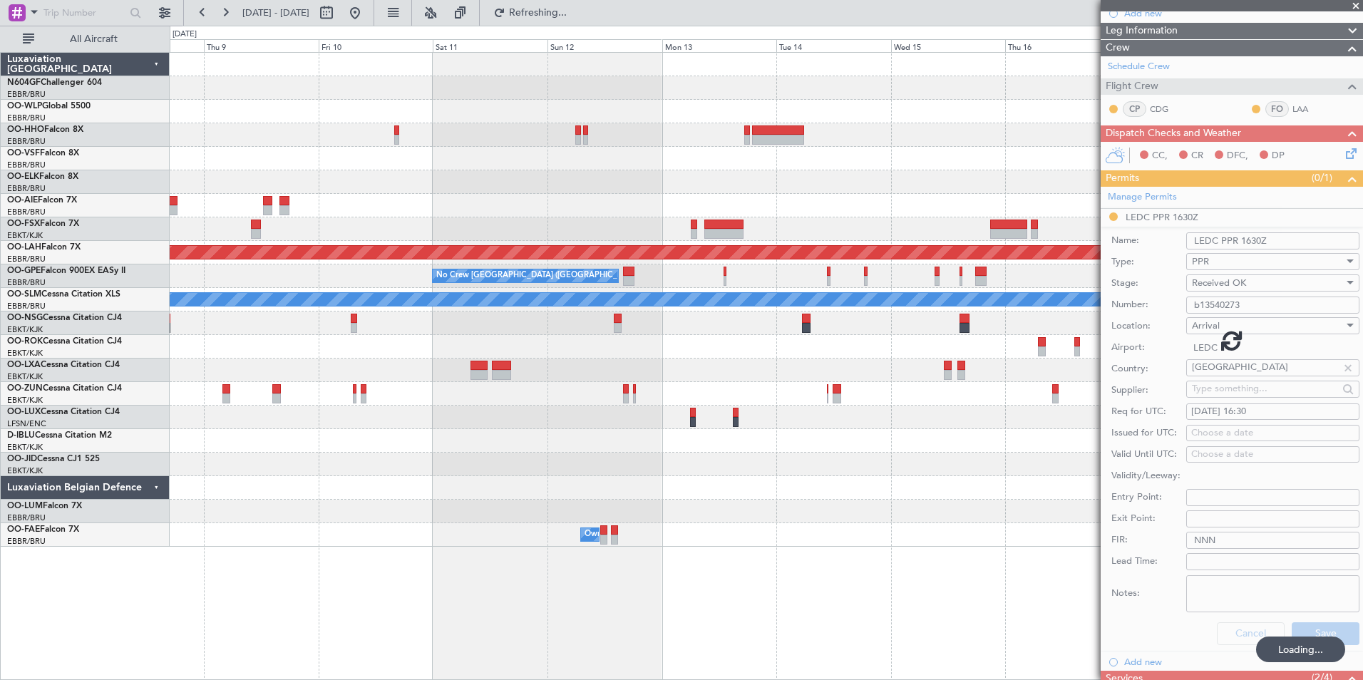
click at [722, 208] on div at bounding box center [766, 206] width 1193 height 24
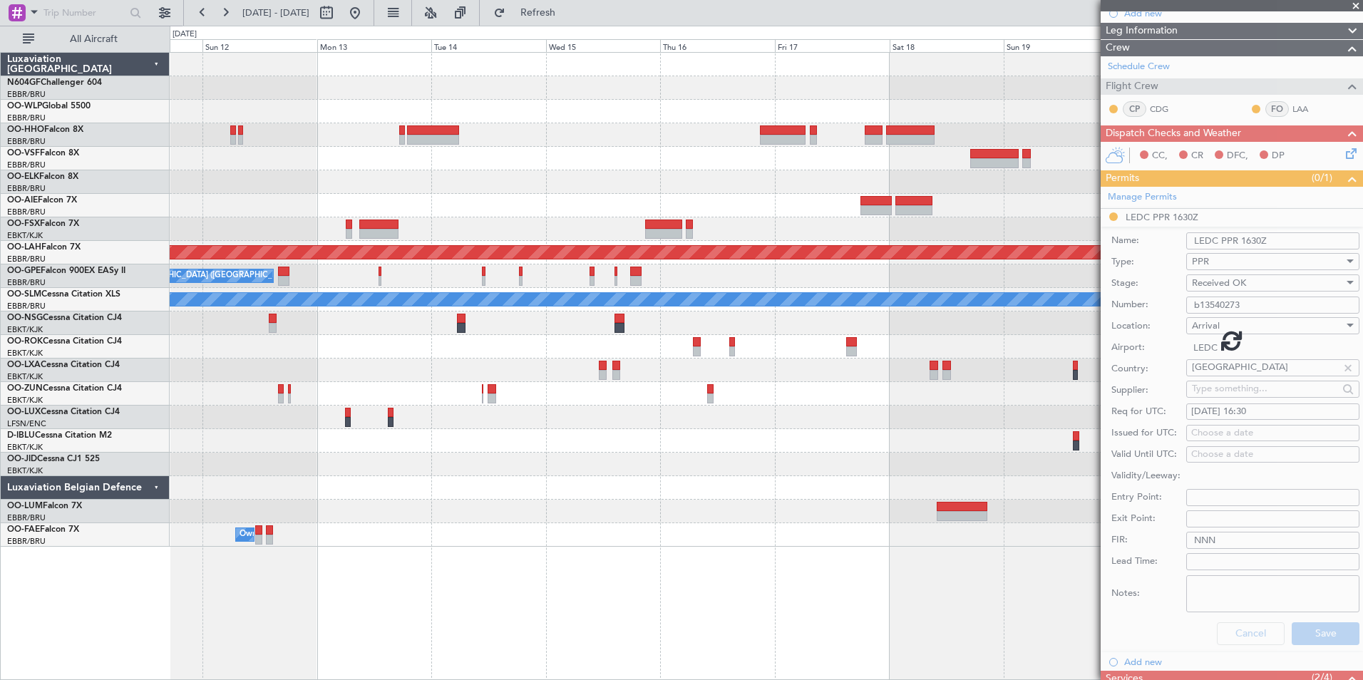
click at [646, 200] on div at bounding box center [766, 206] width 1193 height 24
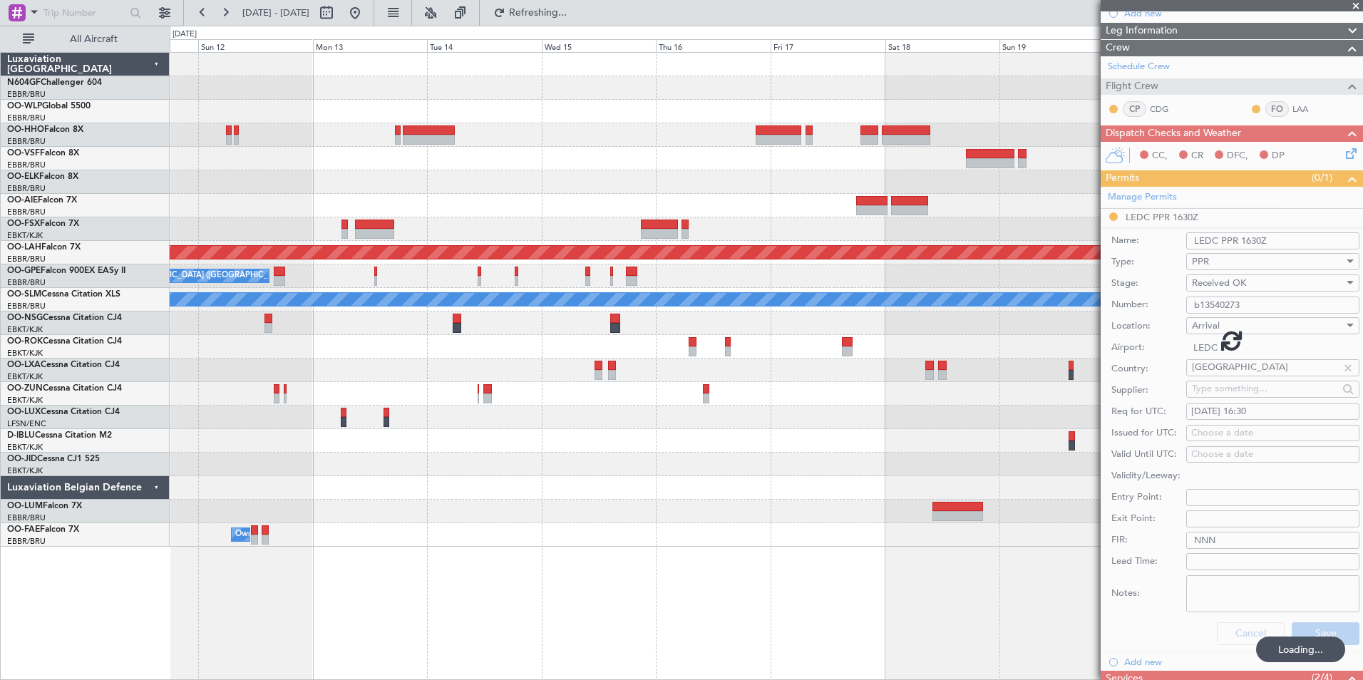
scroll to position [31, 0]
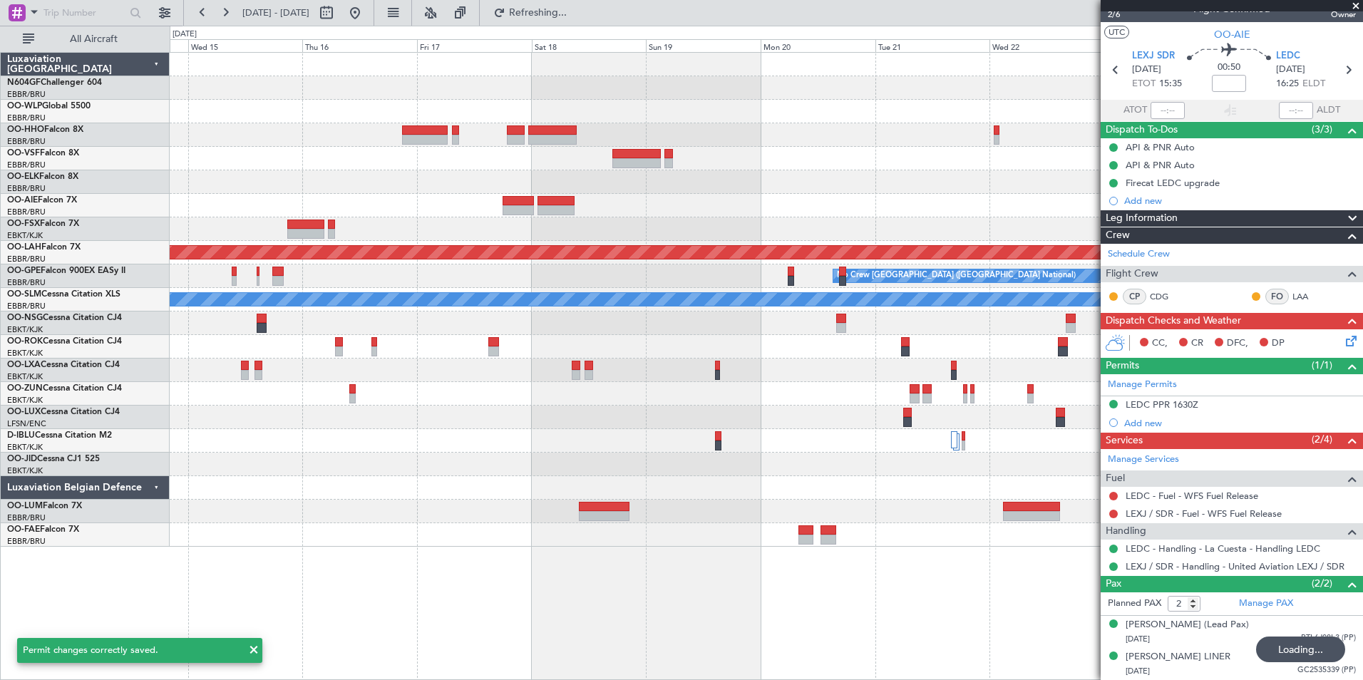
click at [551, 230] on div "Planned Maint Alton-st Louis (St Louis Regl) Planned Maint Nurnberg No Crew Bru…" at bounding box center [766, 300] width 1193 height 494
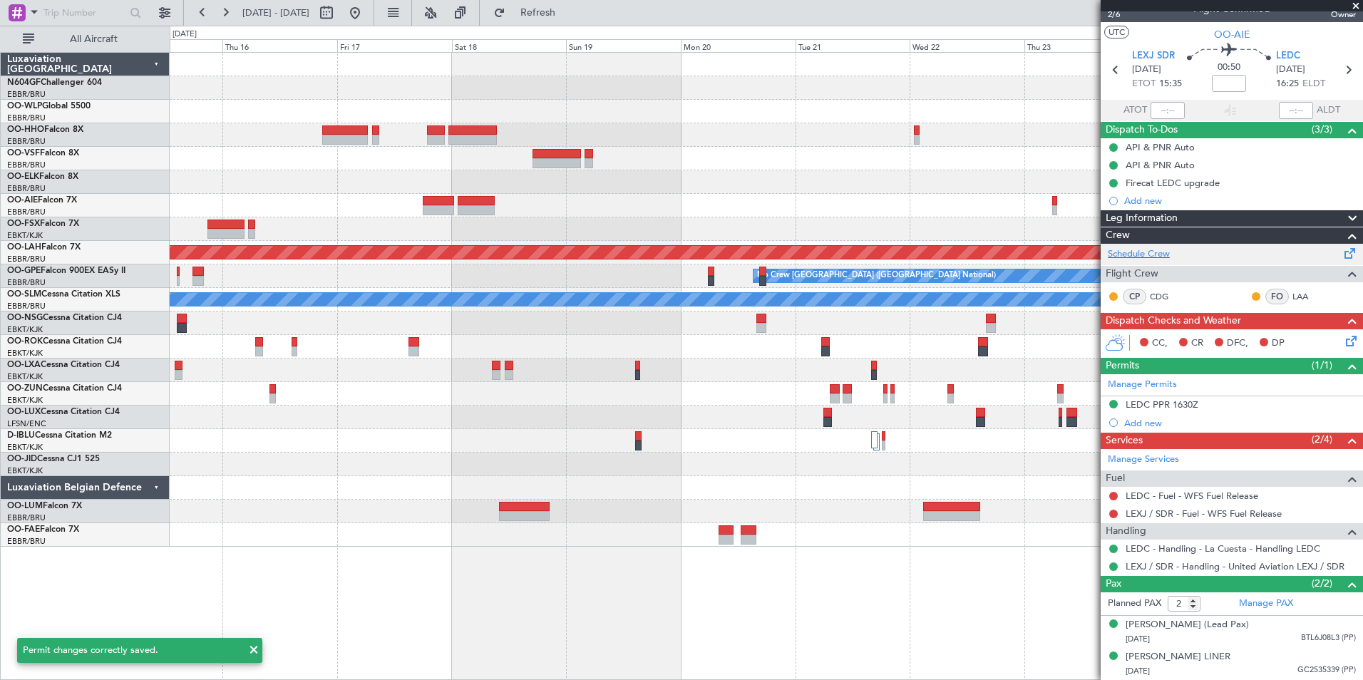
scroll to position [0, 0]
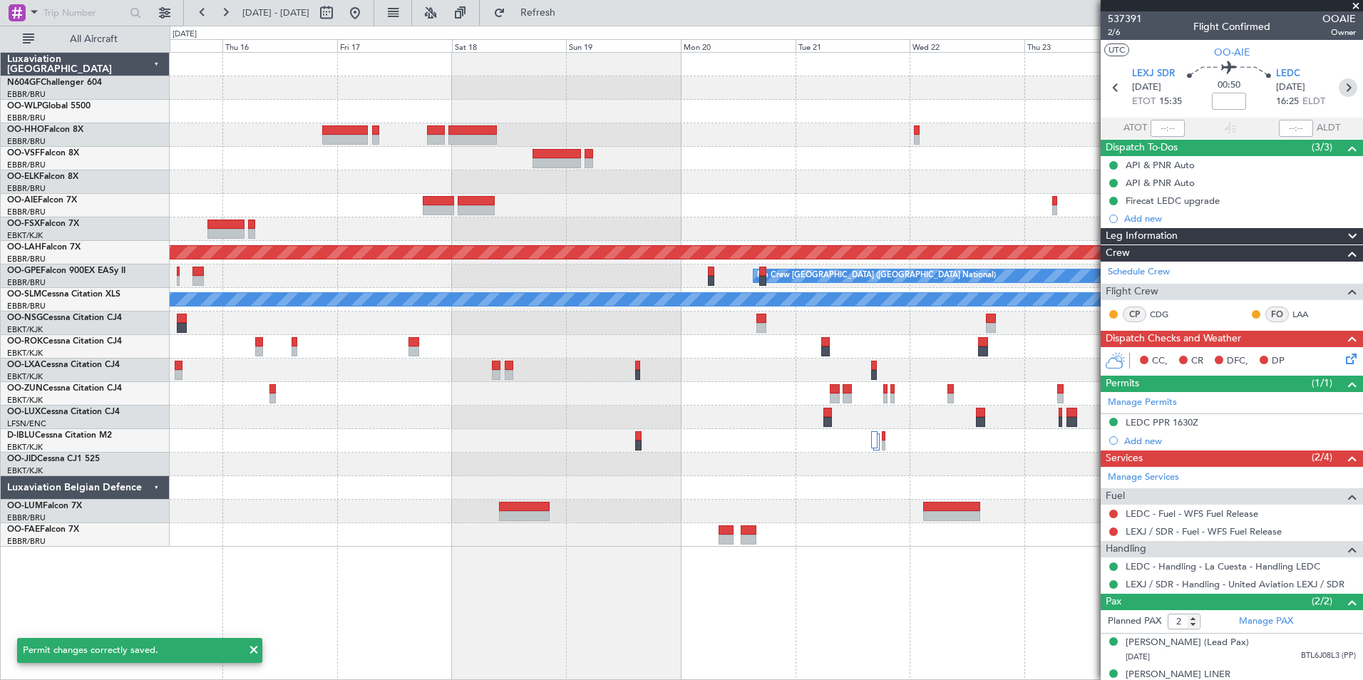
click at [1340, 85] on icon at bounding box center [1348, 87] width 19 height 19
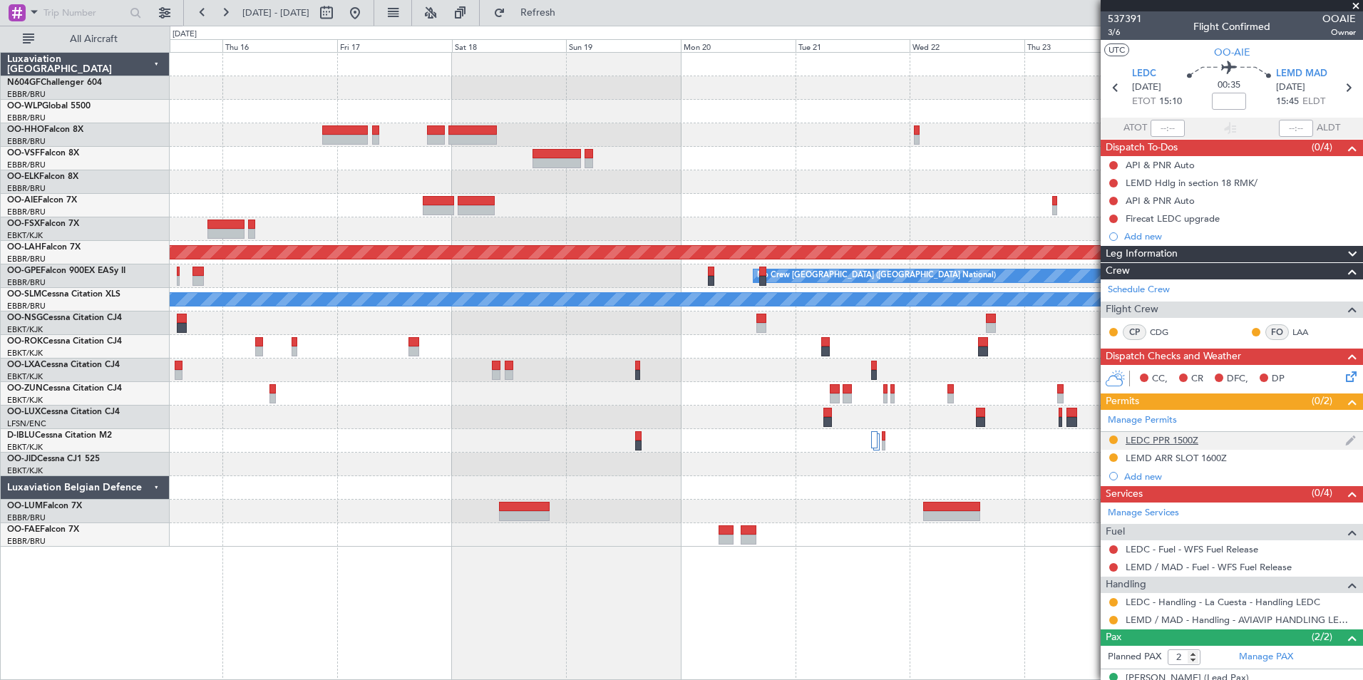
click at [1179, 441] on div "LEDC PPR 1500Z" at bounding box center [1162, 440] width 73 height 12
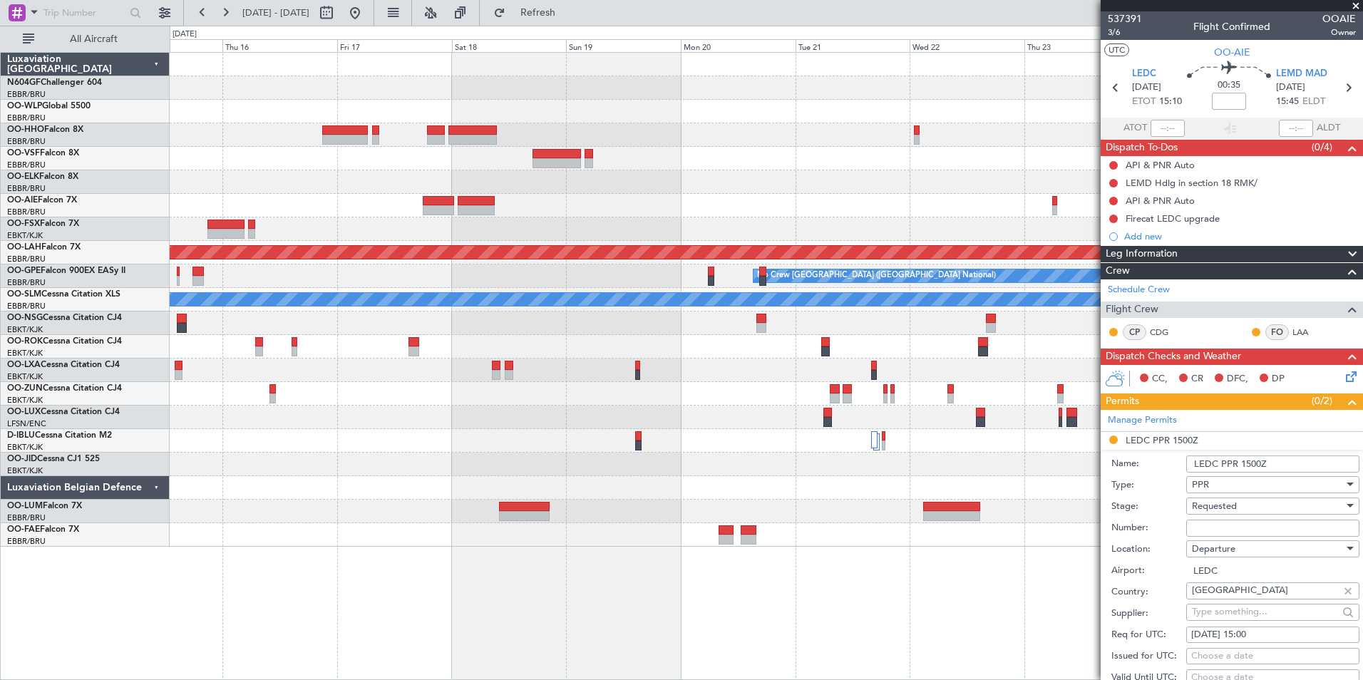
click at [1233, 524] on input "Number:" at bounding box center [1273, 528] width 173 height 17
paste input "b13540273"
type input "b13540273"
click at [1238, 508] on div "Requested" at bounding box center [1268, 506] width 152 height 21
click at [1226, 617] on span "Received OK" at bounding box center [1268, 620] width 150 height 21
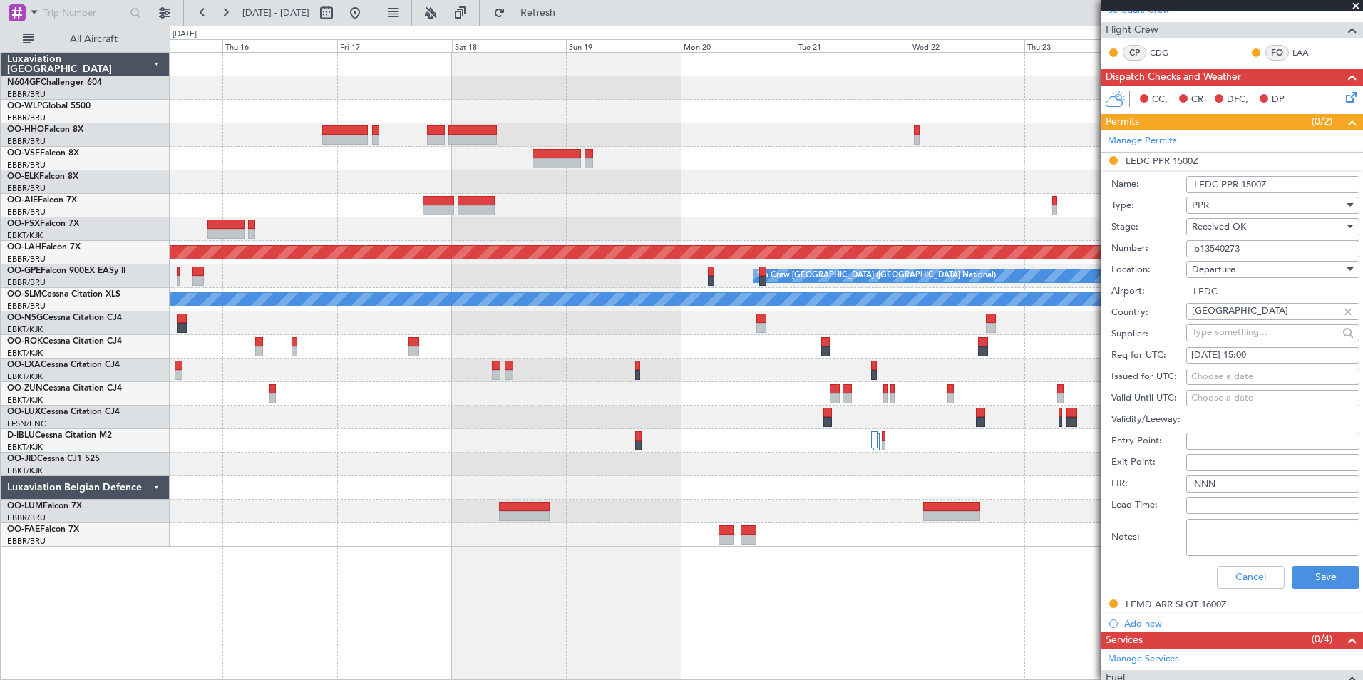
scroll to position [282, 0]
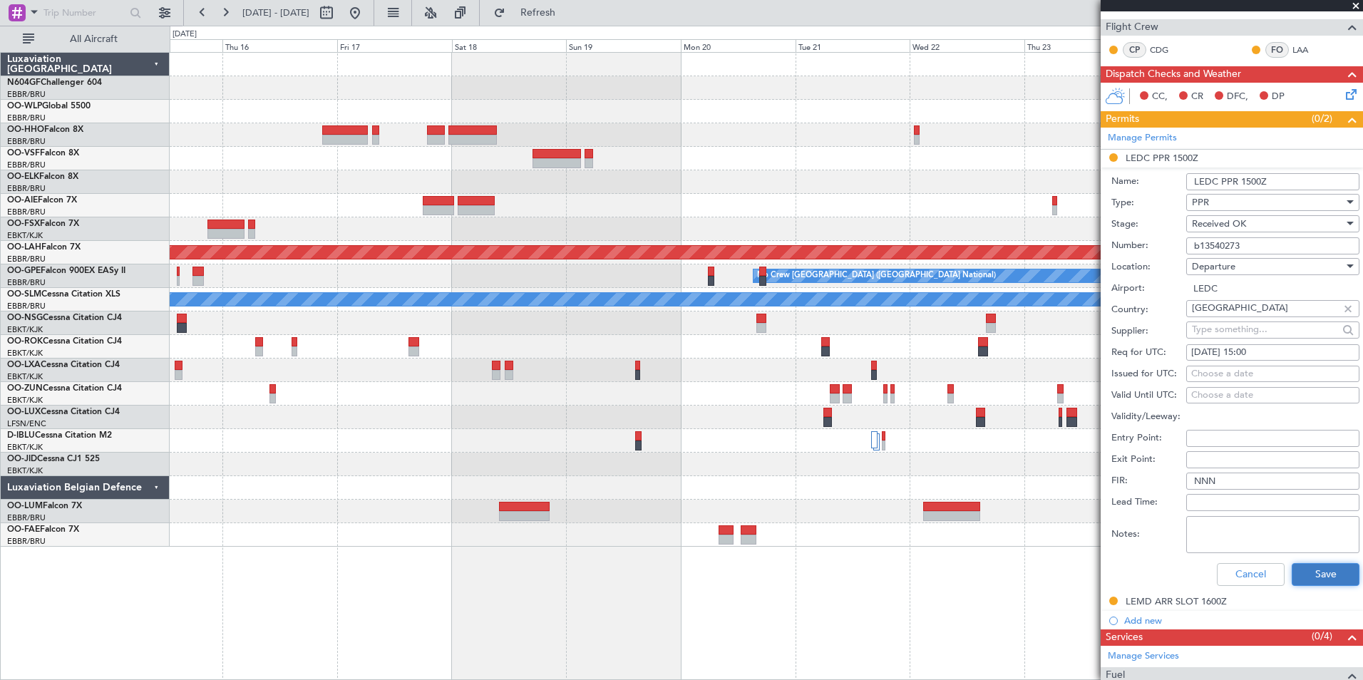
click at [1316, 575] on button "Save" at bounding box center [1326, 574] width 68 height 23
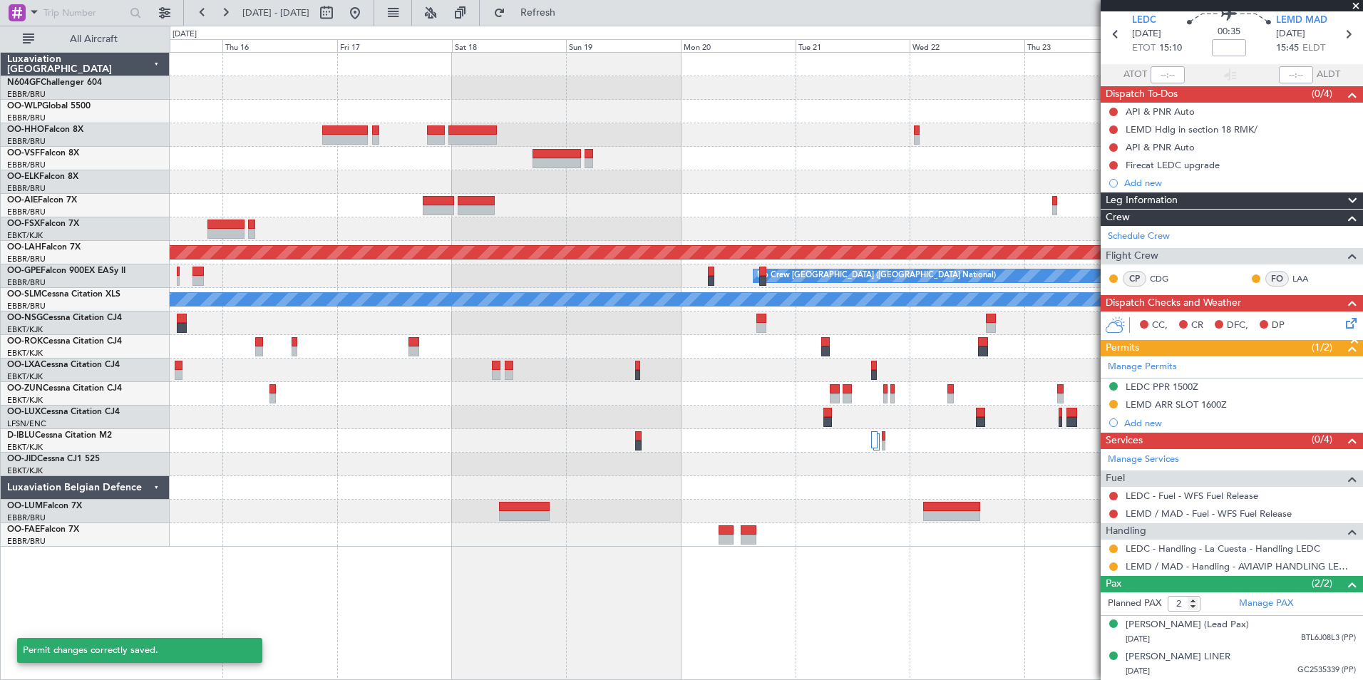
scroll to position [67, 0]
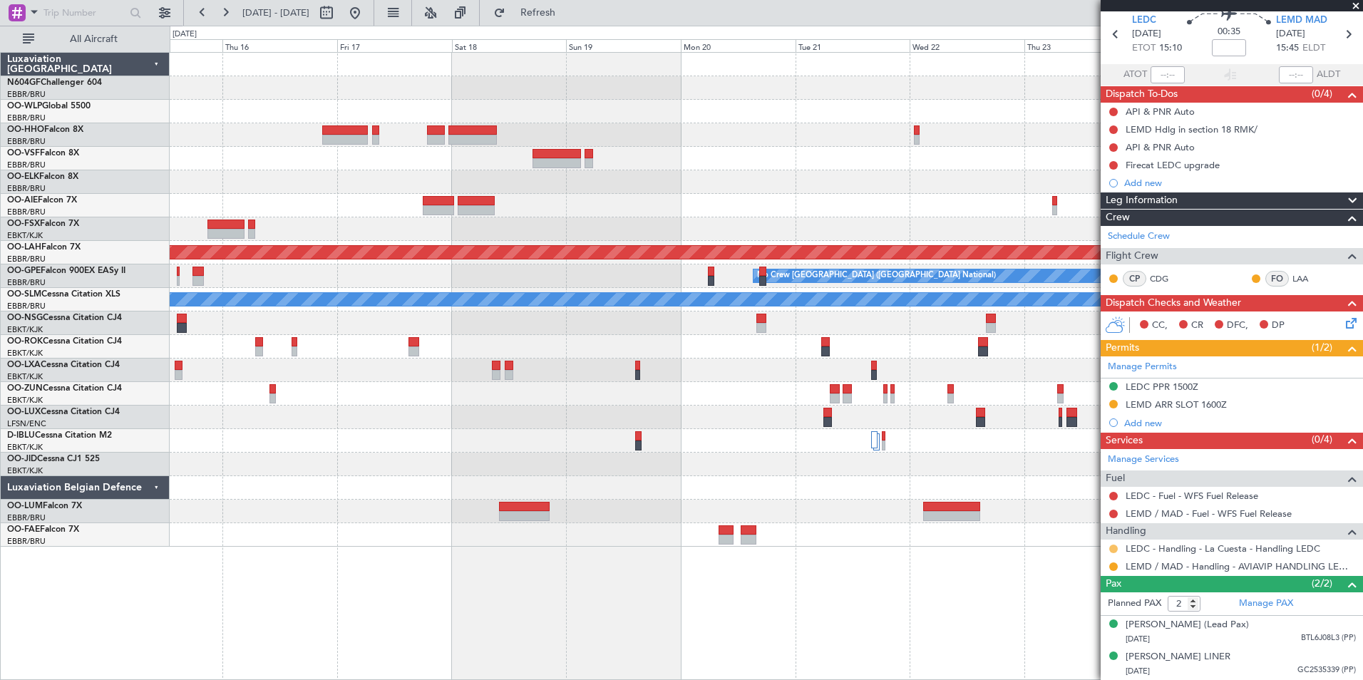
click at [1113, 545] on button at bounding box center [1114, 549] width 9 height 9
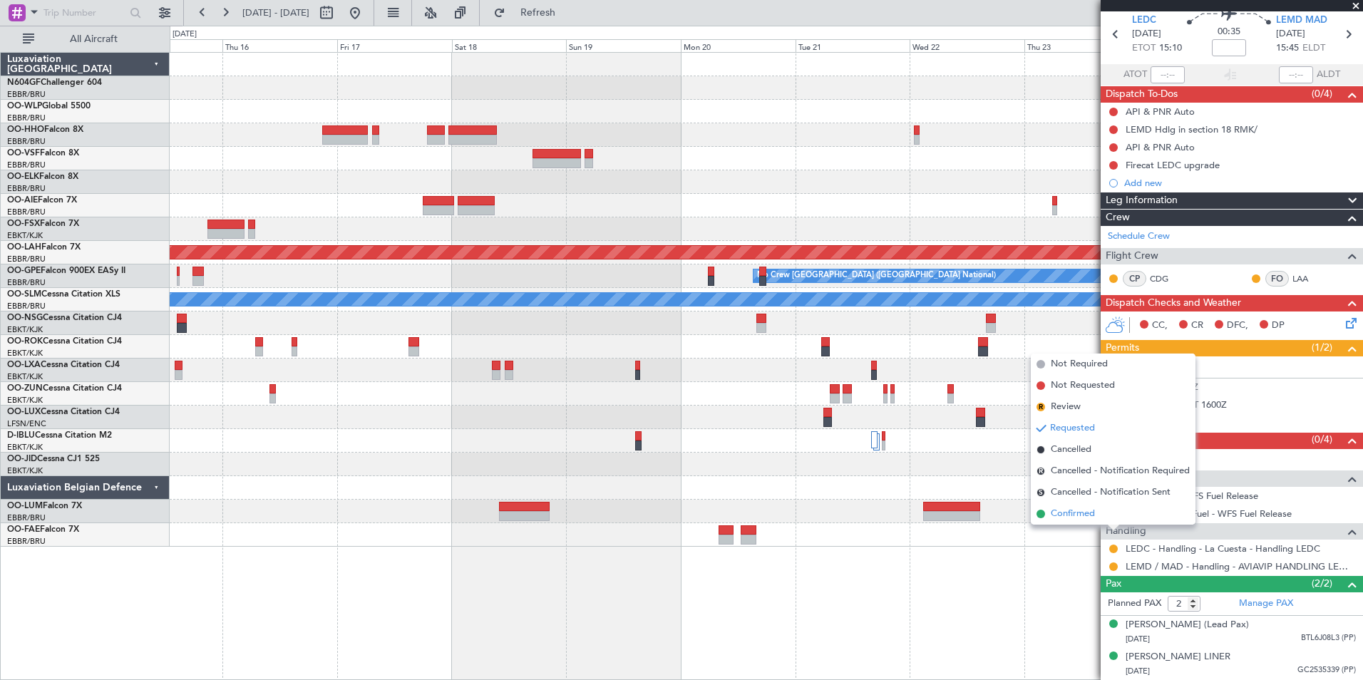
click at [1114, 514] on li "Confirmed" at bounding box center [1113, 513] width 165 height 21
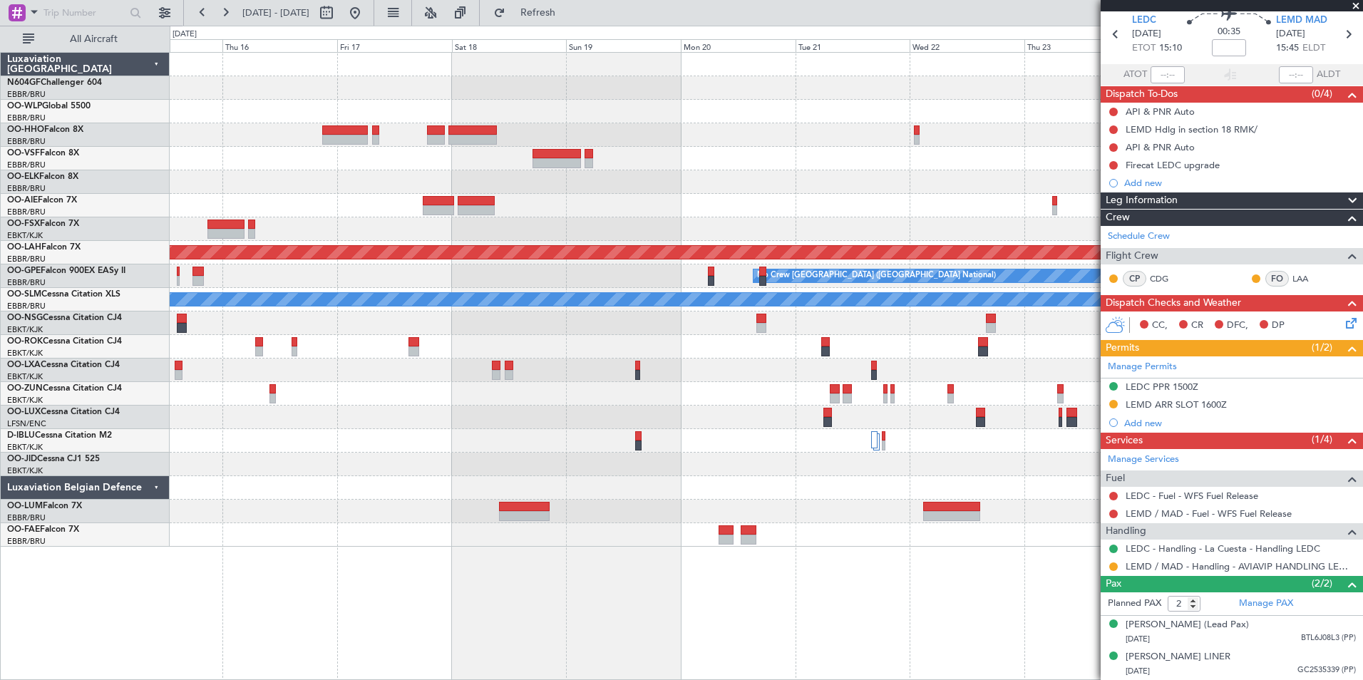
scroll to position [0, 0]
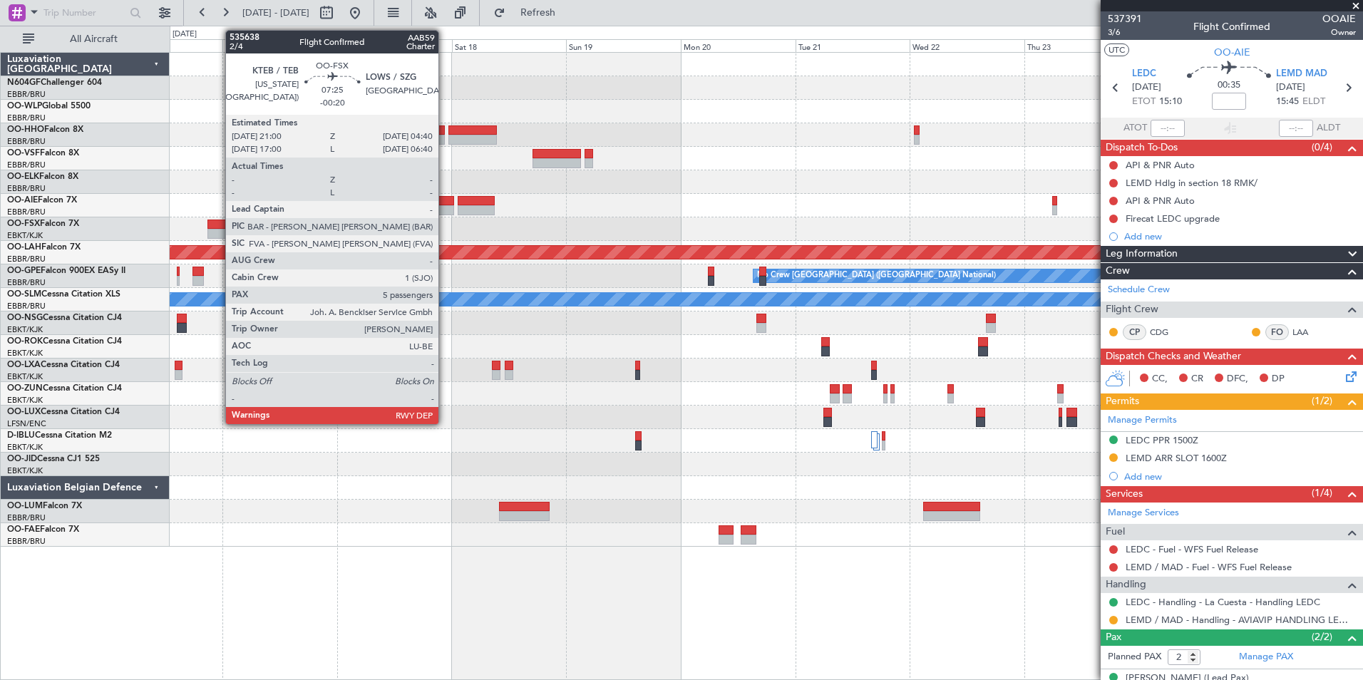
click at [217, 227] on div at bounding box center [226, 225] width 37 height 10
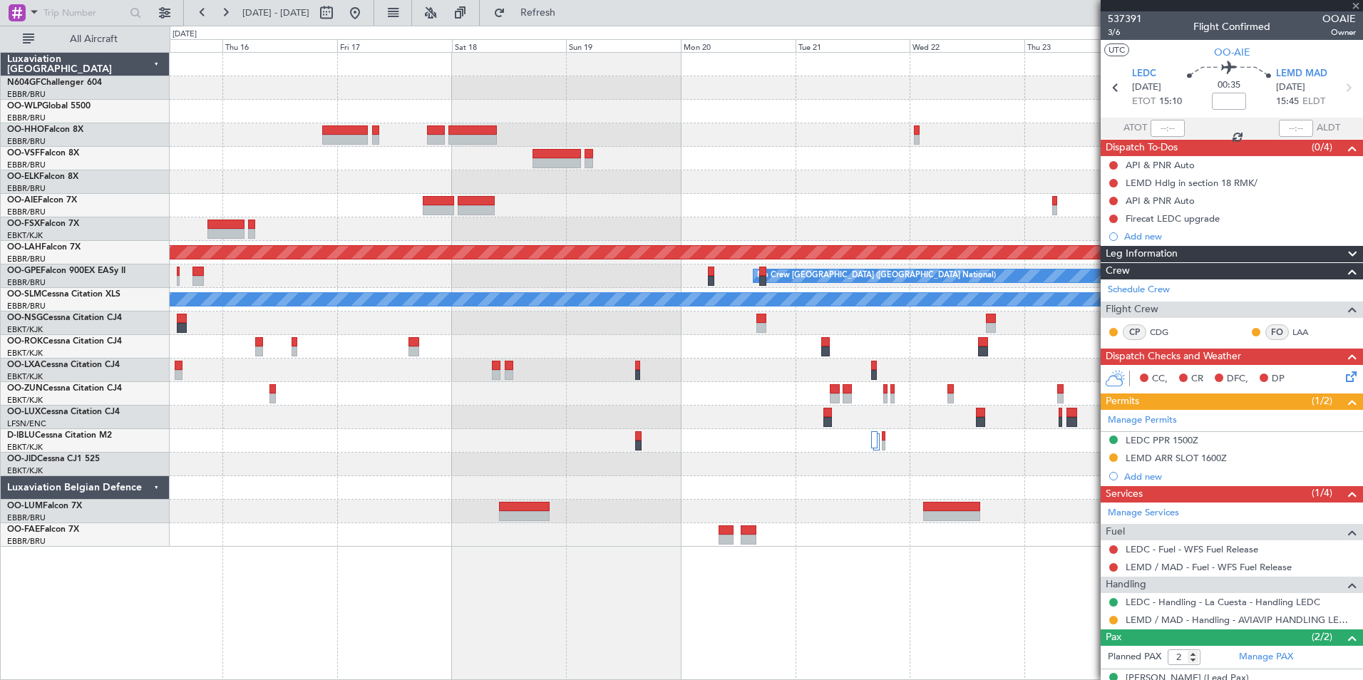
click at [702, 308] on div "Planned Maint Alton-st Louis (St Louis Regl) Planned Maint Nurnberg No Crew Bru…" at bounding box center [766, 300] width 1193 height 494
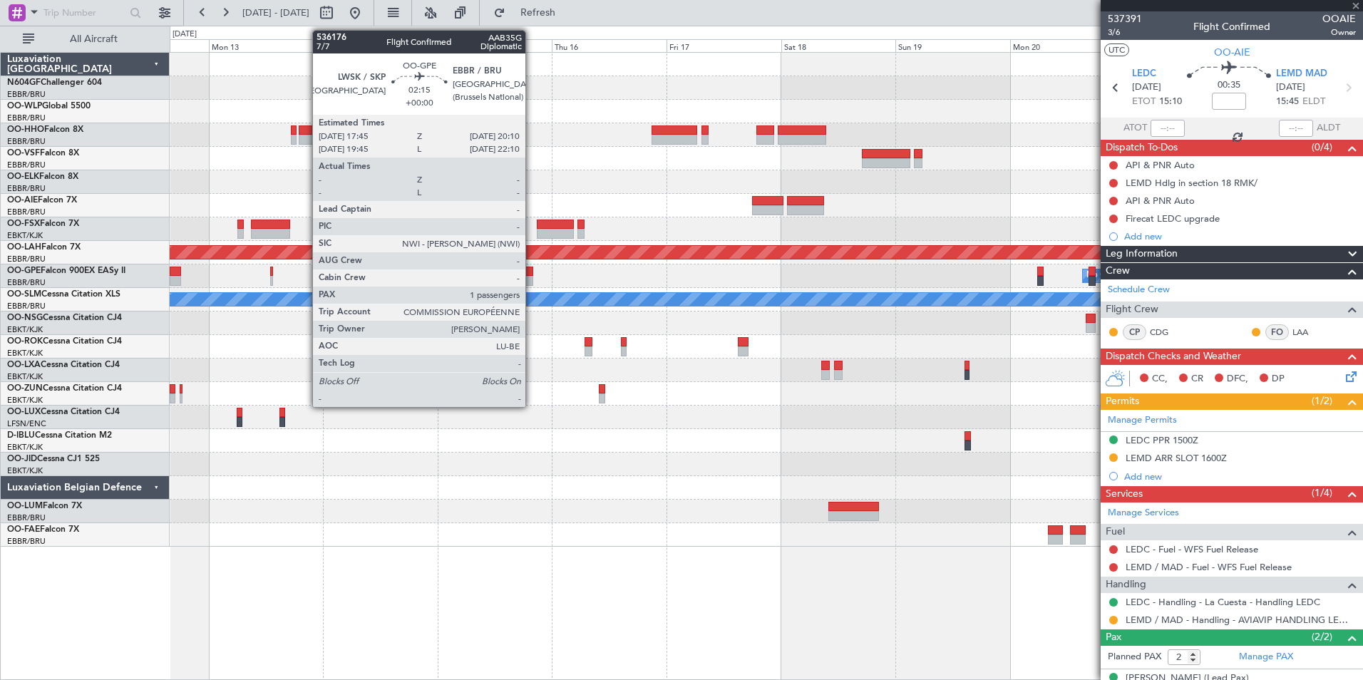
click at [737, 267] on div "Planned Maint Alton-st Louis (St Louis Regl) Planned Maint Nurnberg No Crew Bru…" at bounding box center [766, 300] width 1193 height 494
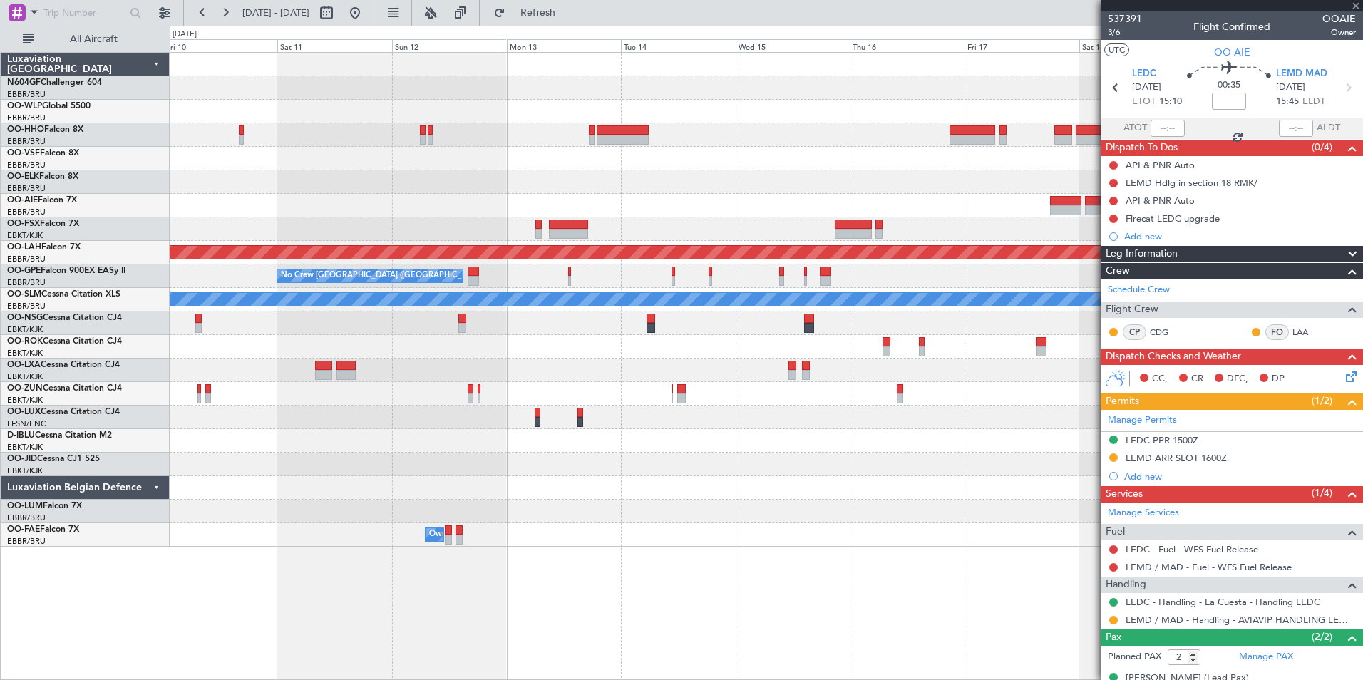
type input "-00:20"
type input "5"
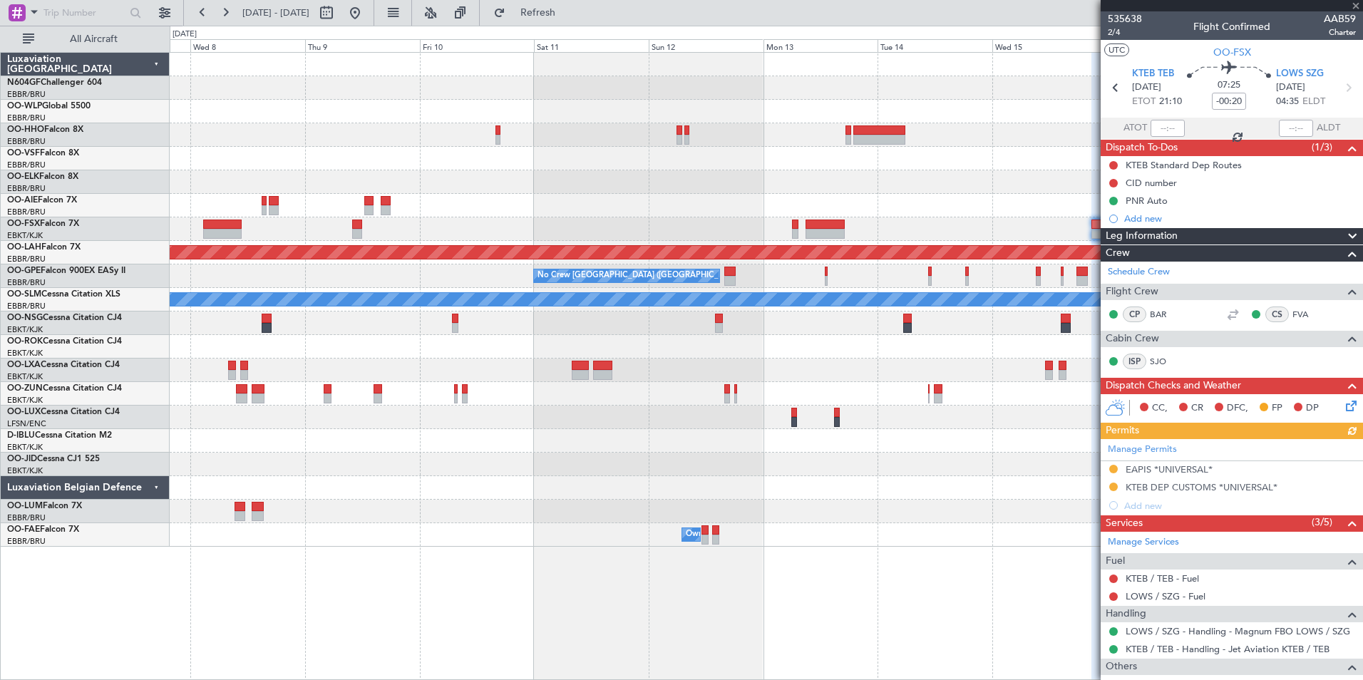
click at [744, 236] on div "Planned Maint Alton-st Louis (St Louis Regl) No Crew Brussels (Brussels Nationa…" at bounding box center [766, 300] width 1193 height 494
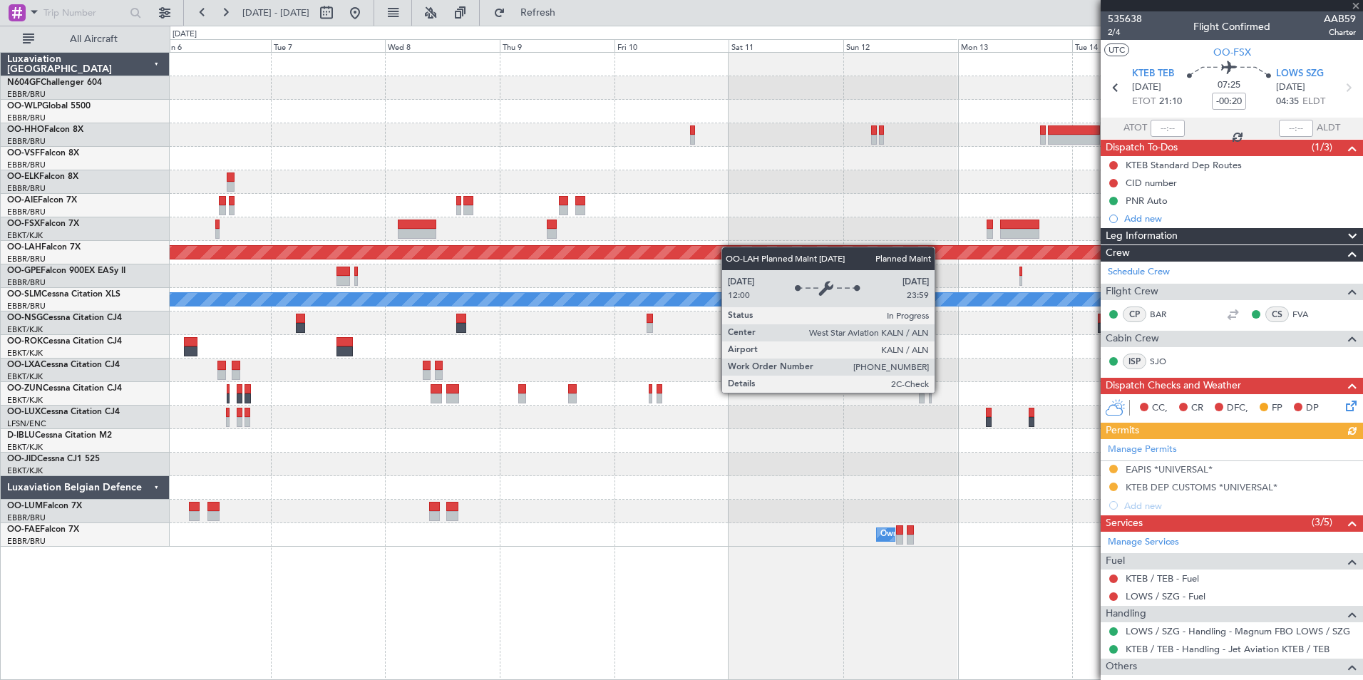
click at [747, 250] on div "Planned Maint Alton-st Louis (St Louis Regl) No Crew Brussels (Brussels Nationa…" at bounding box center [766, 300] width 1193 height 494
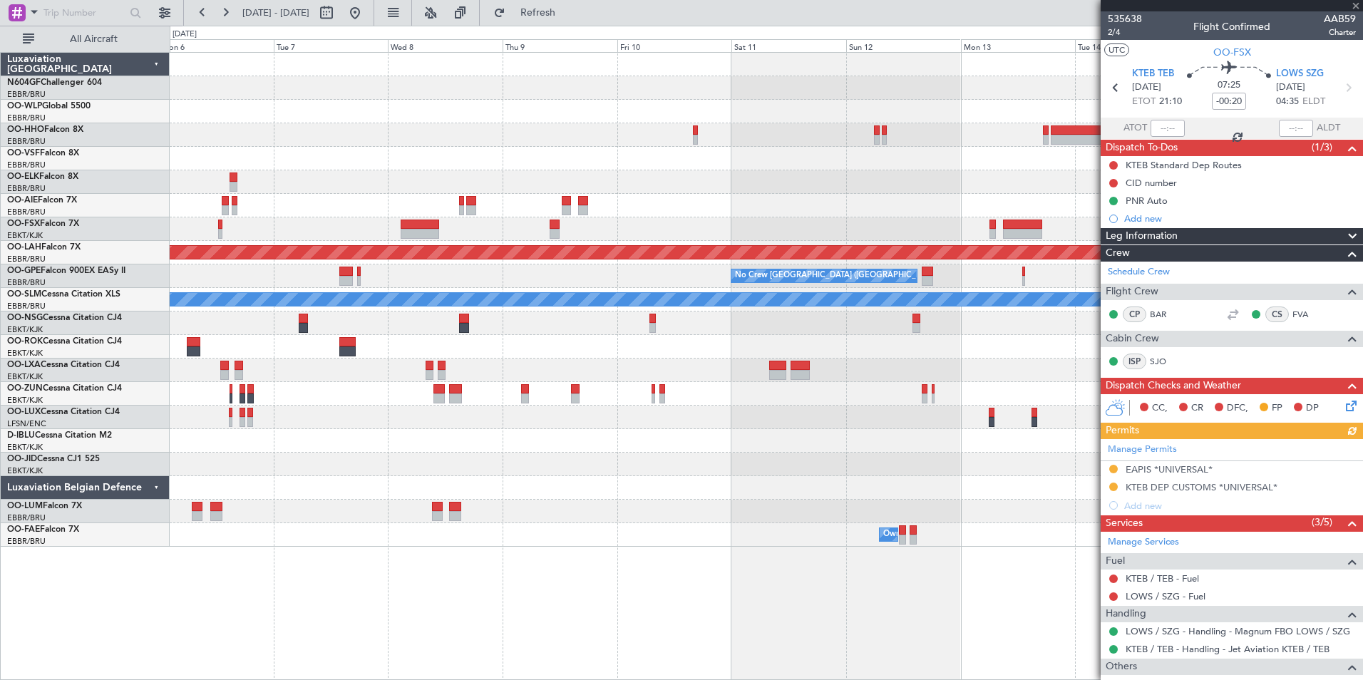
click at [801, 272] on div "Planned Maint Alton-st Louis (St Louis Regl) No Crew Brussels (Brussels Nationa…" at bounding box center [766, 300] width 1193 height 494
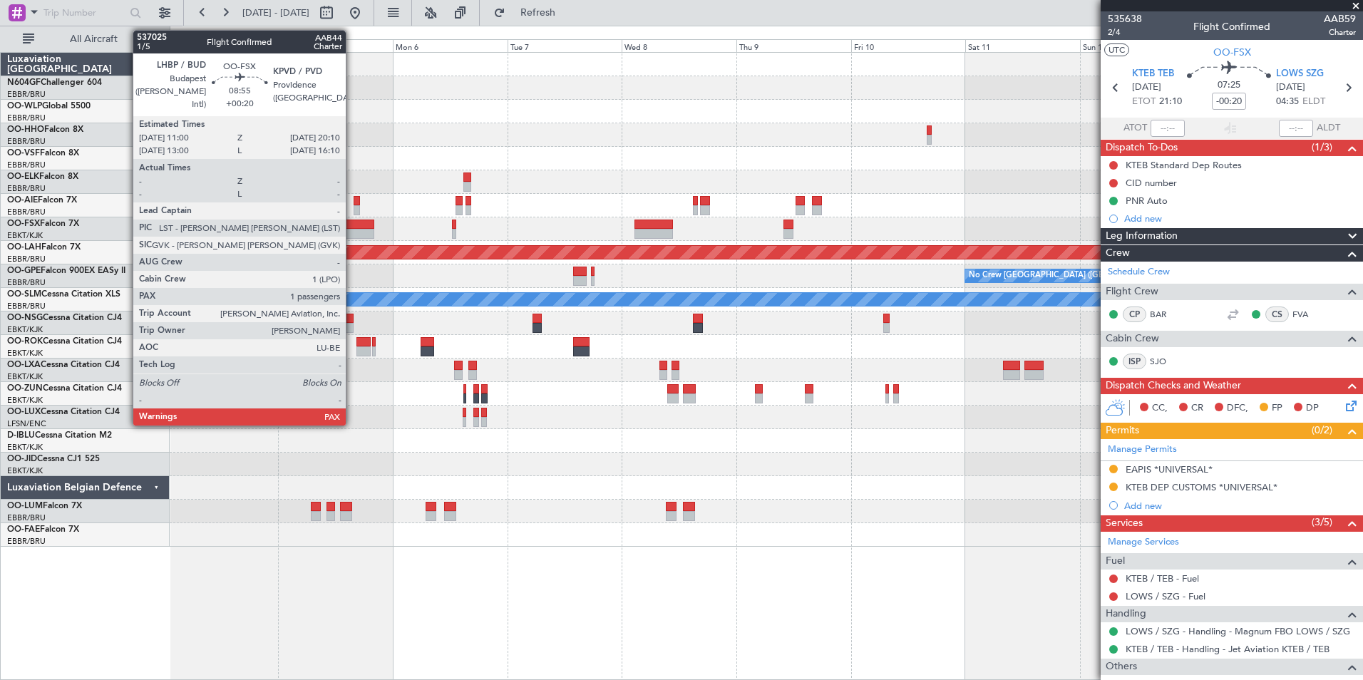
click at [352, 238] on div at bounding box center [352, 234] width 44 height 10
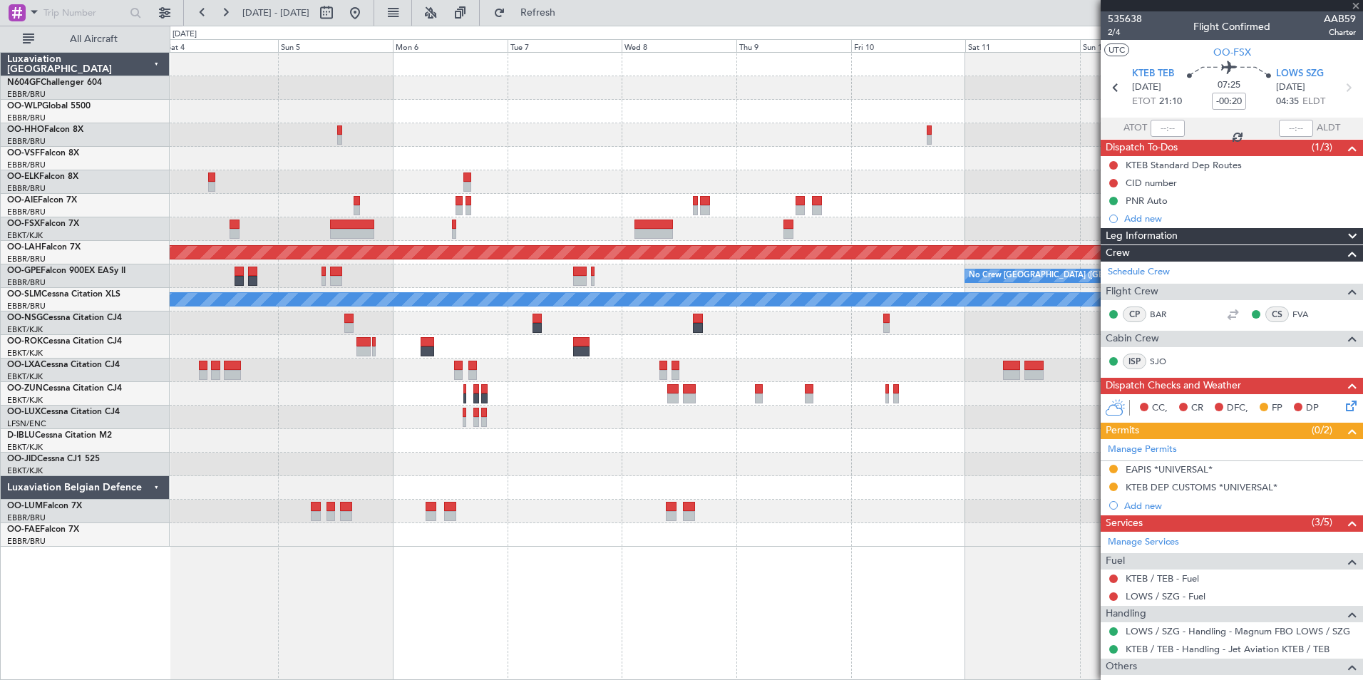
type input "+00:20"
type input "1"
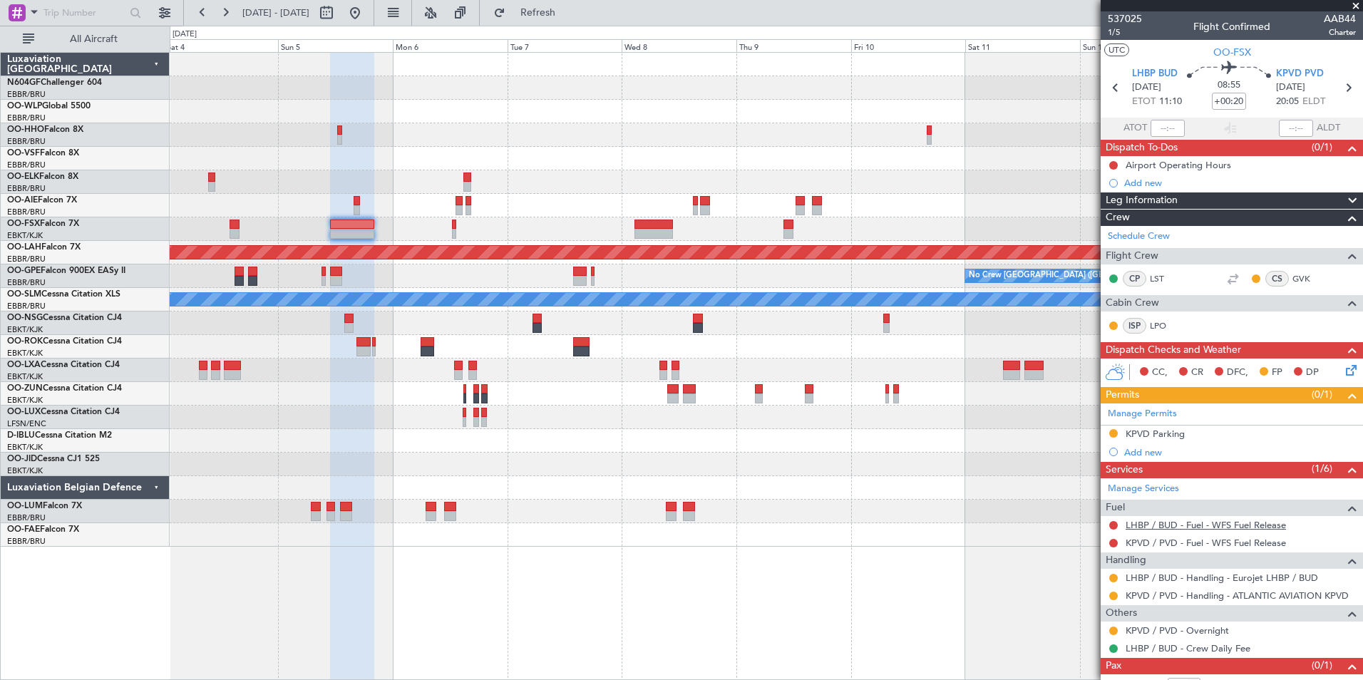
scroll to position [36, 0]
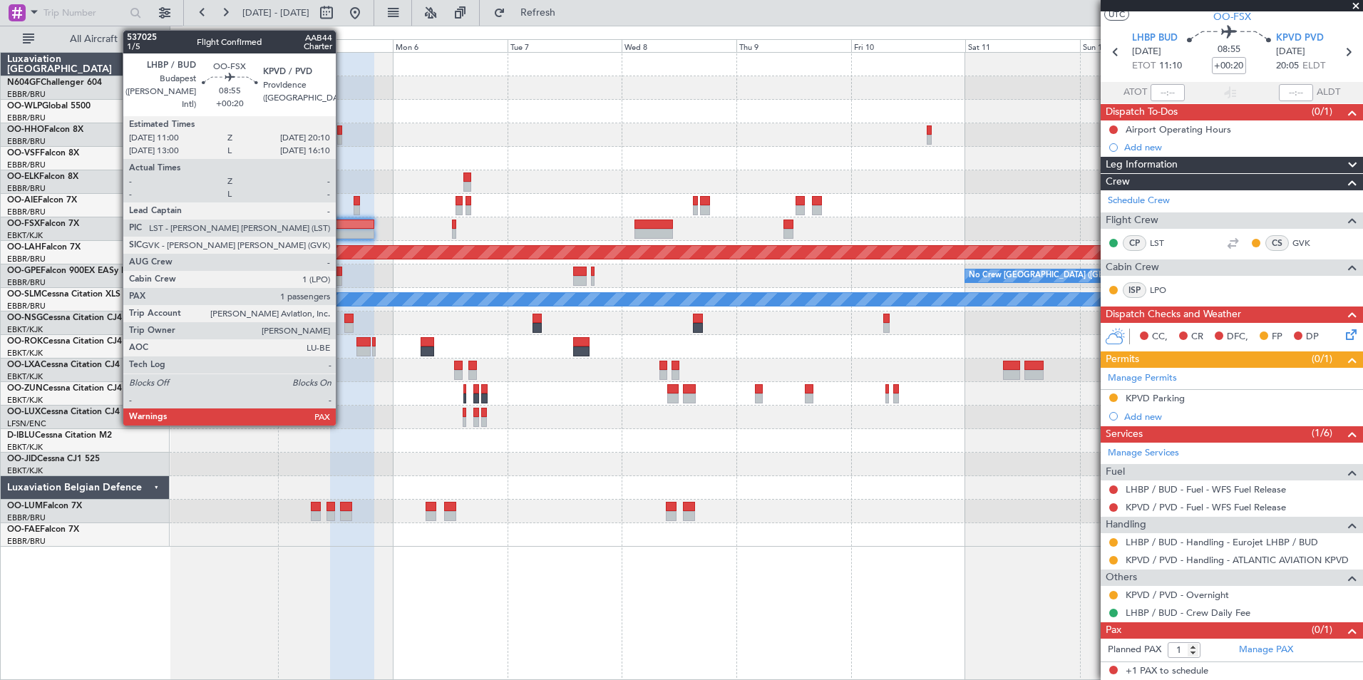
click at [342, 227] on div at bounding box center [352, 225] width 44 height 10
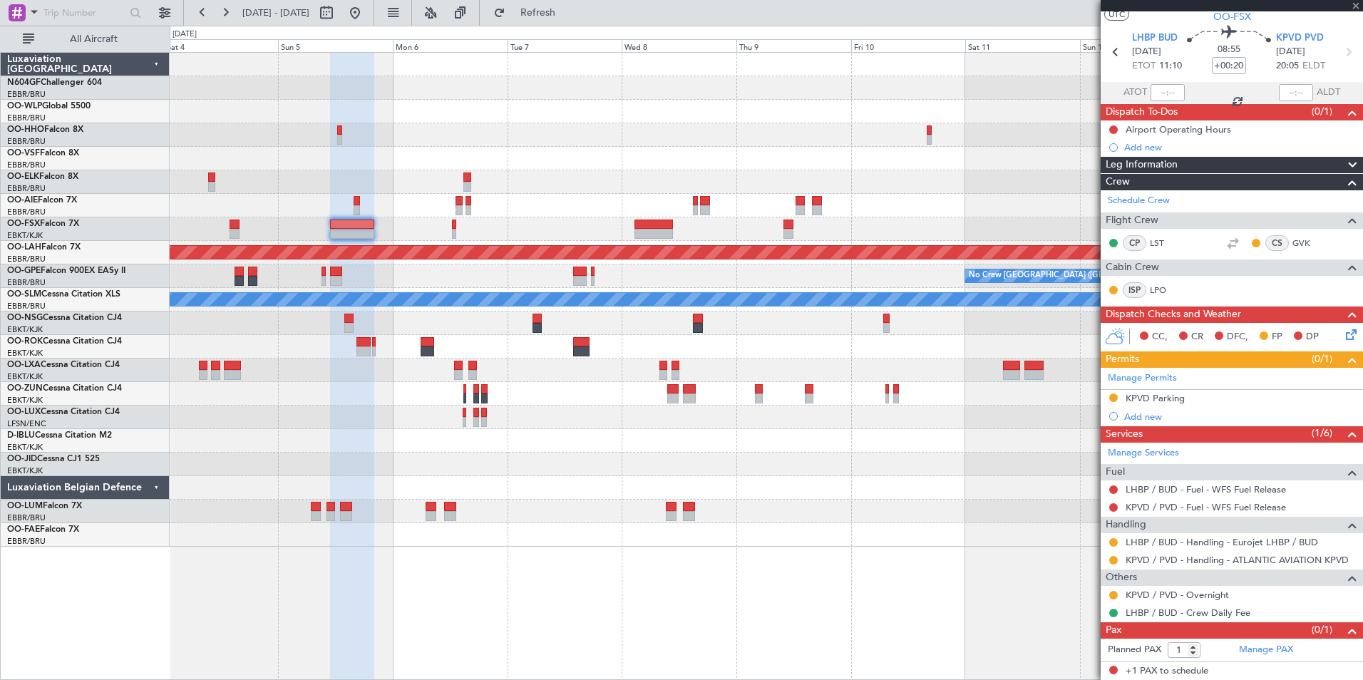
scroll to position [0, 0]
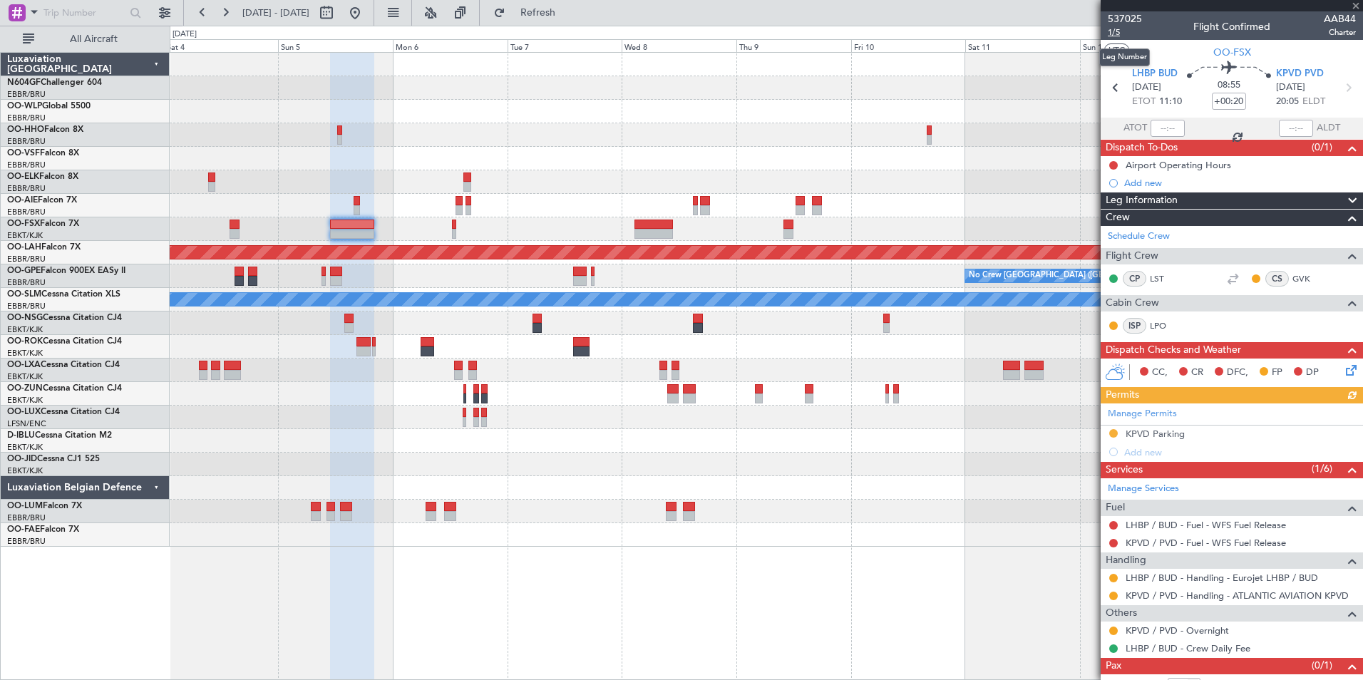
click at [1116, 31] on span "1/5" at bounding box center [1125, 32] width 34 height 12
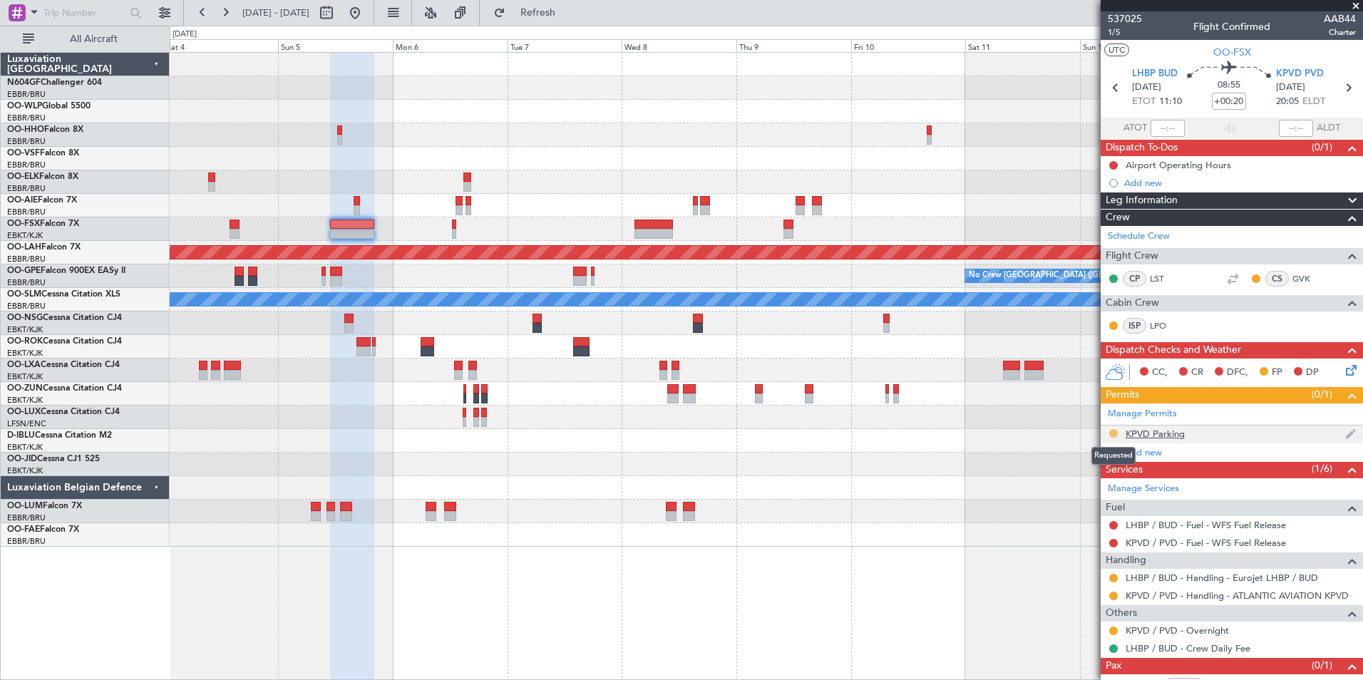
click at [1114, 433] on button at bounding box center [1114, 433] width 9 height 9
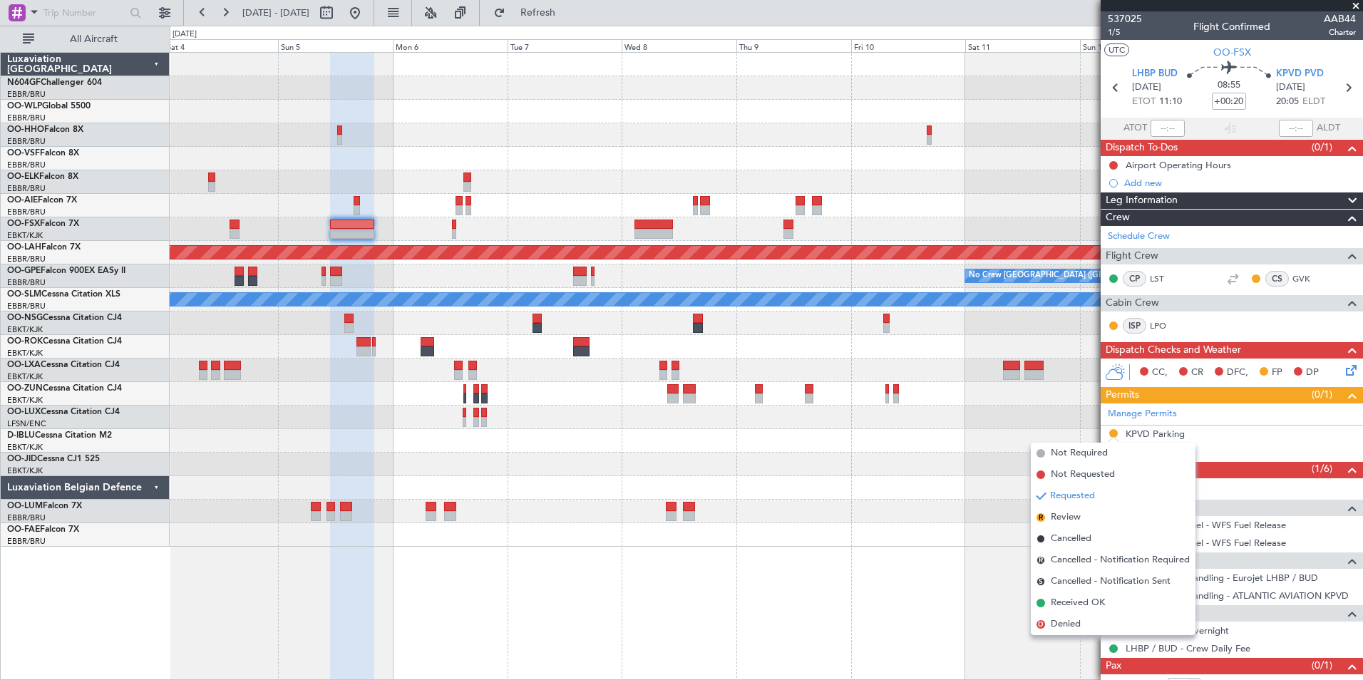
click at [965, 575] on div "Planned Maint Alton-st Louis (St Louis Regl) No Crew Brussels (Brussels Nationa…" at bounding box center [767, 366] width 1194 height 628
click at [948, 540] on div "Owner Melsbroek Air Base" at bounding box center [766, 535] width 1193 height 24
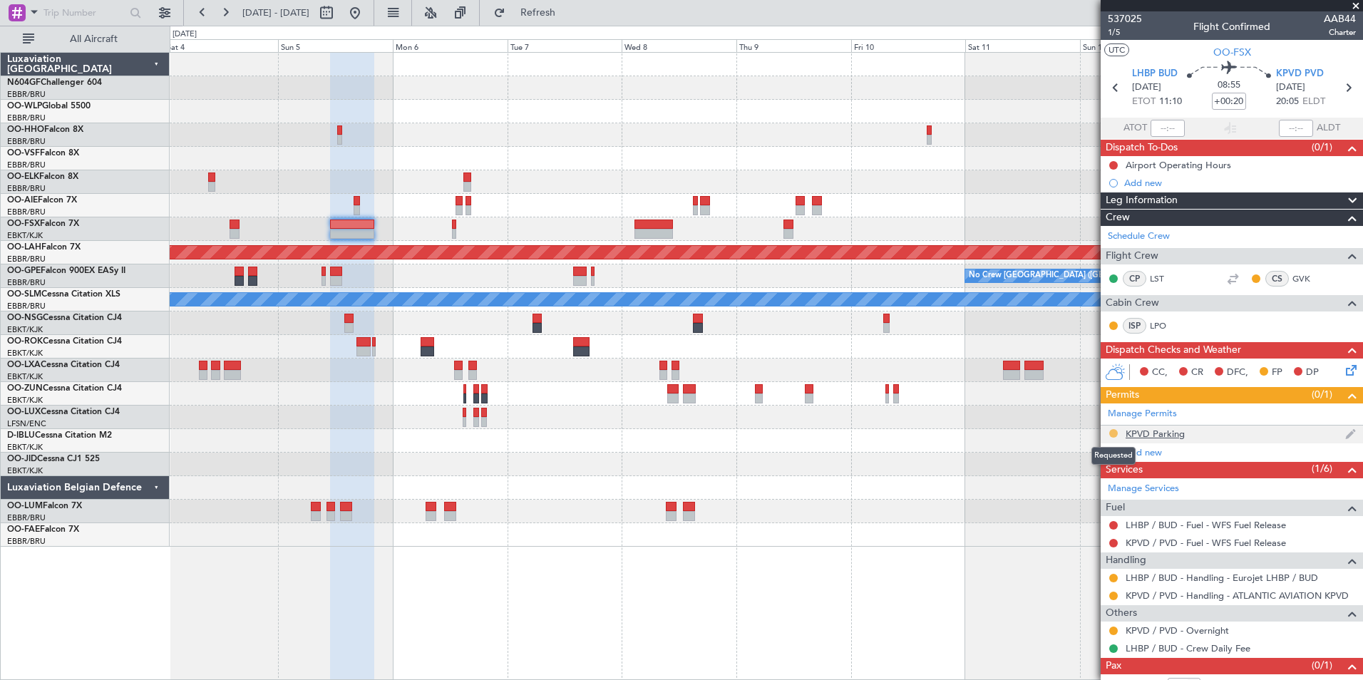
click at [1111, 431] on button at bounding box center [1114, 433] width 9 height 9
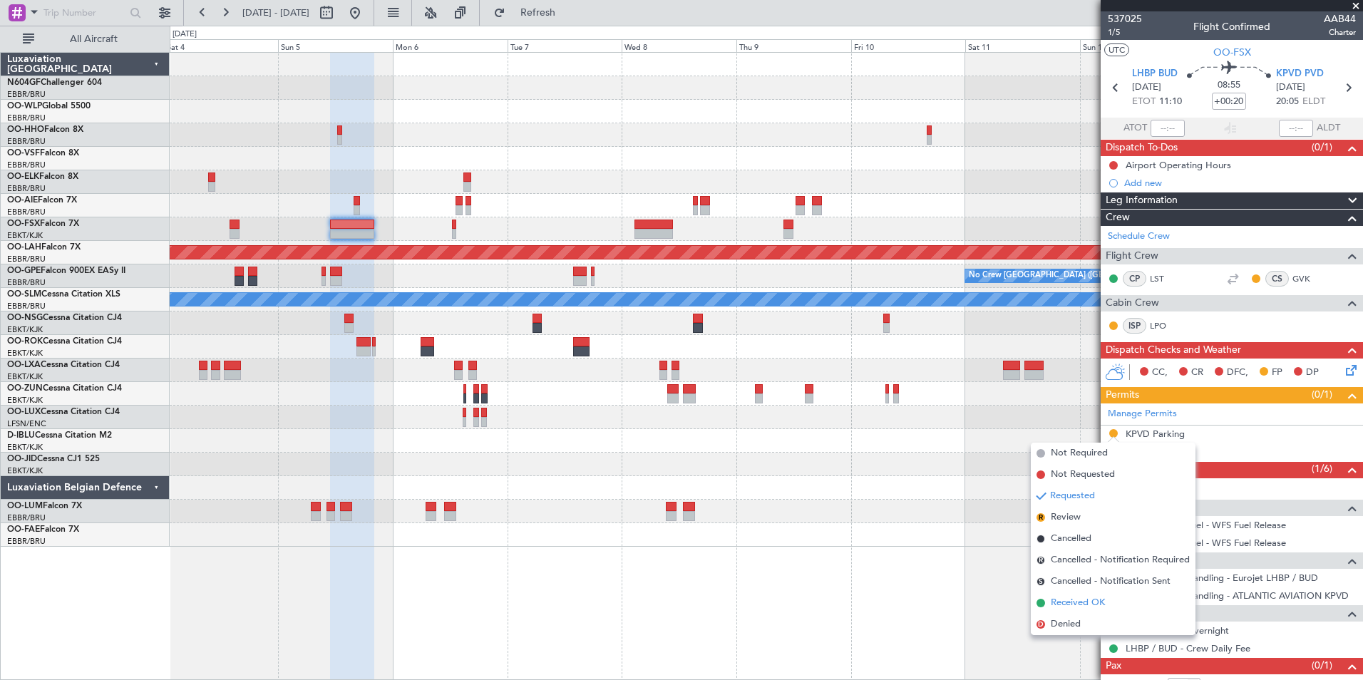
click at [1092, 605] on span "Received OK" at bounding box center [1078, 603] width 54 height 14
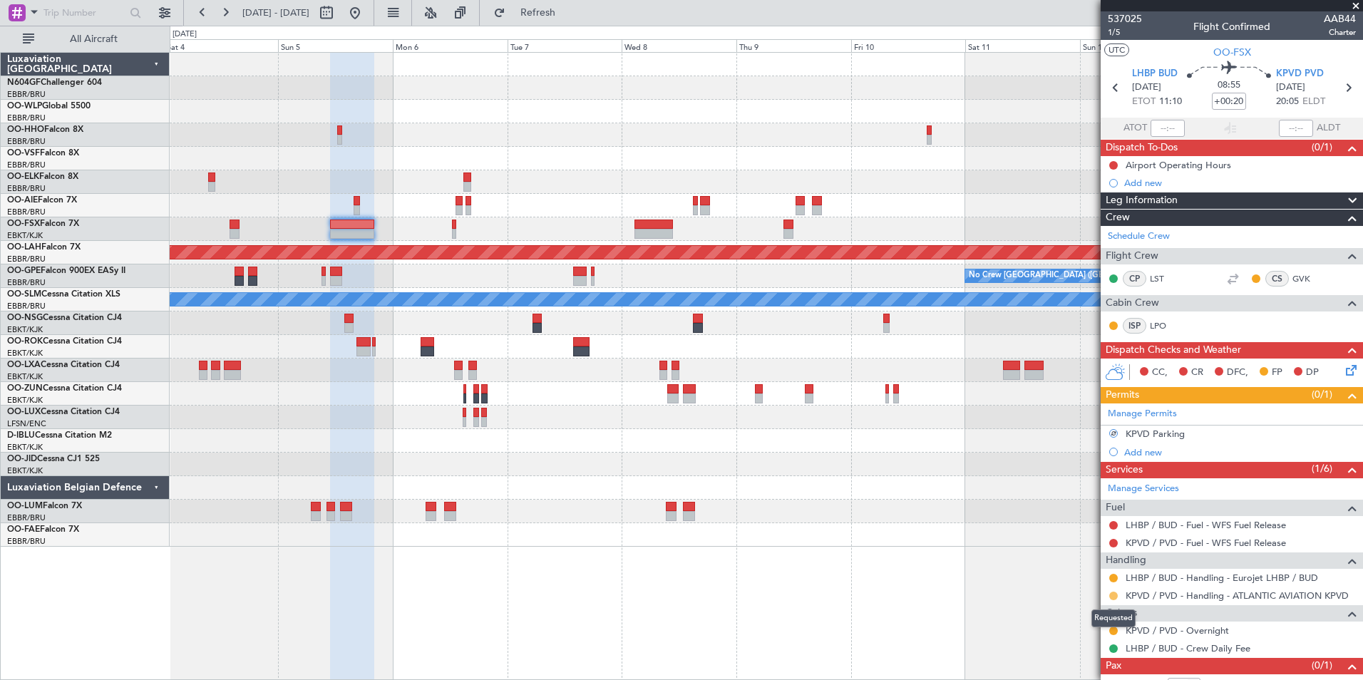
click at [1112, 593] on button at bounding box center [1114, 596] width 9 height 9
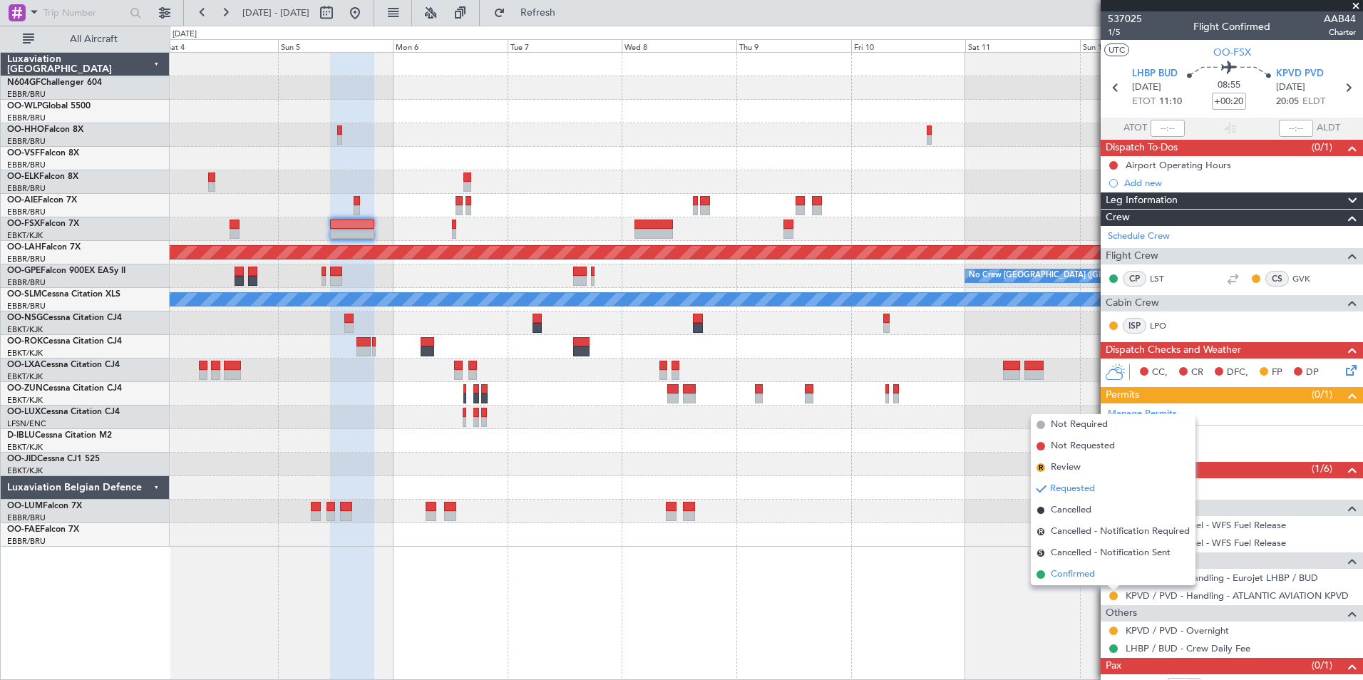
click at [1105, 573] on li "Confirmed" at bounding box center [1113, 574] width 165 height 21
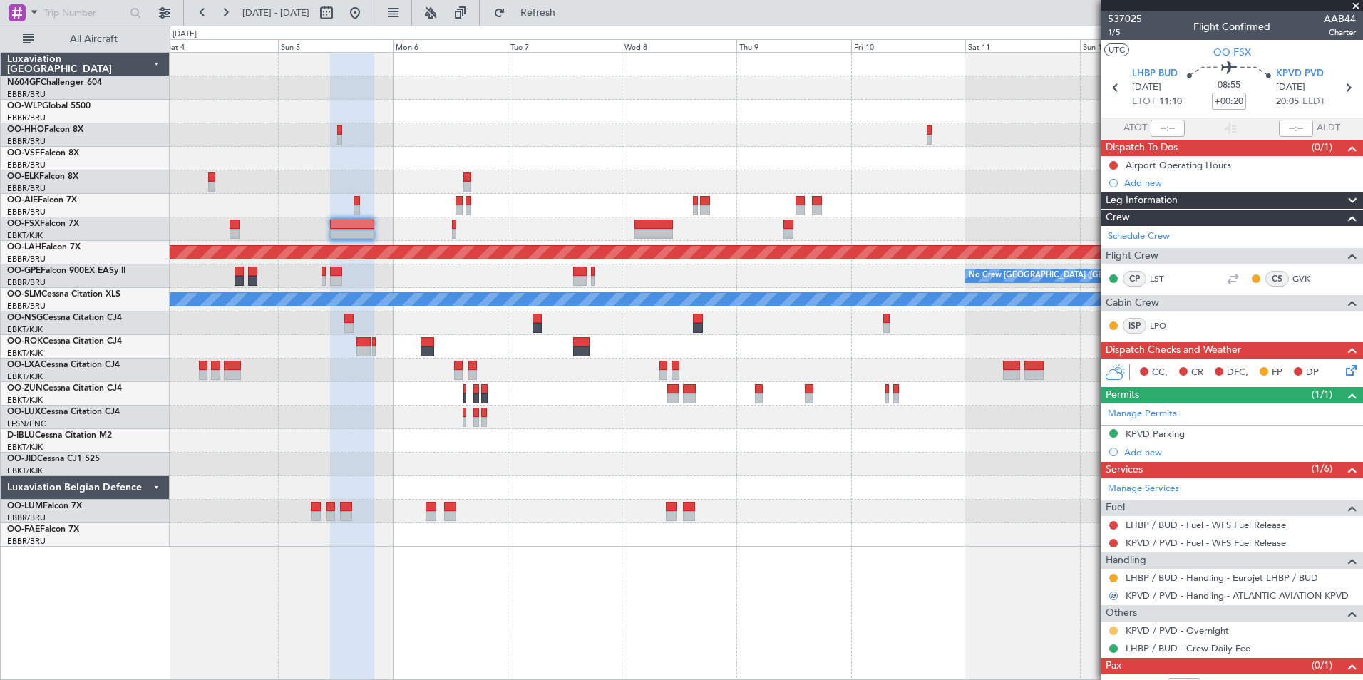
click at [1114, 633] on button at bounding box center [1114, 631] width 9 height 9
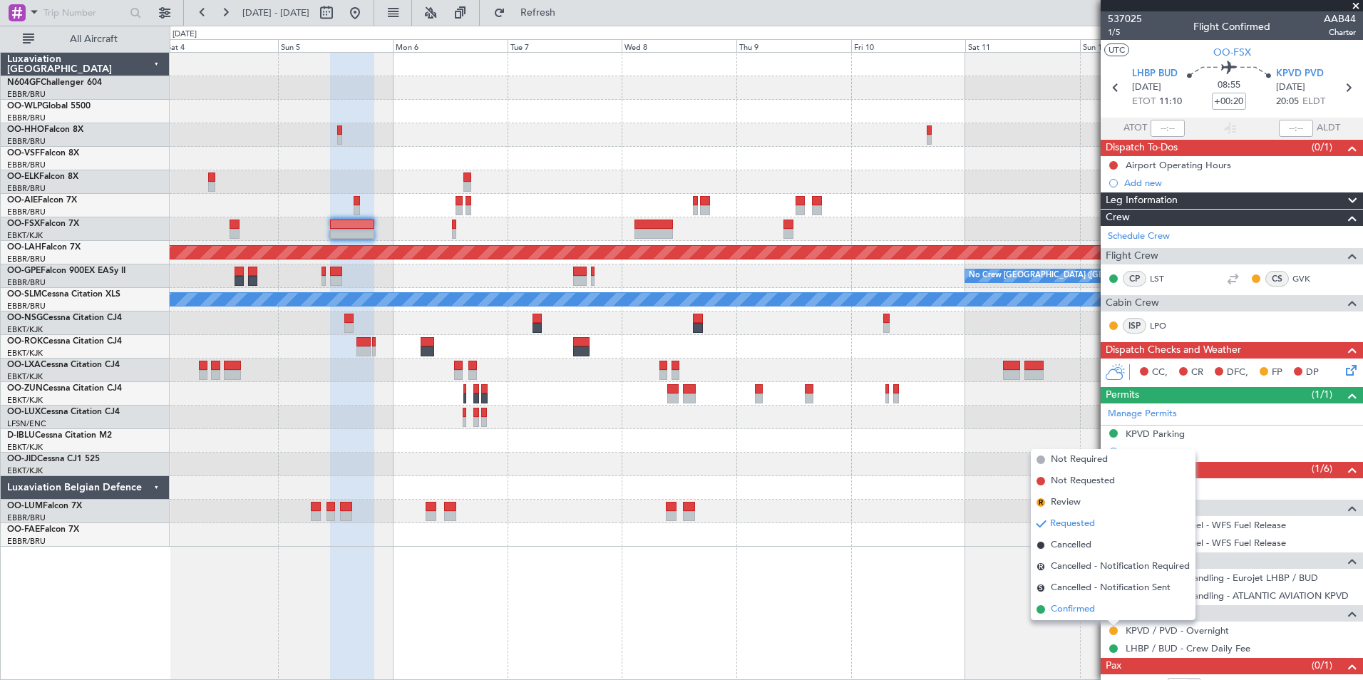
click at [1089, 611] on span "Confirmed" at bounding box center [1073, 610] width 44 height 14
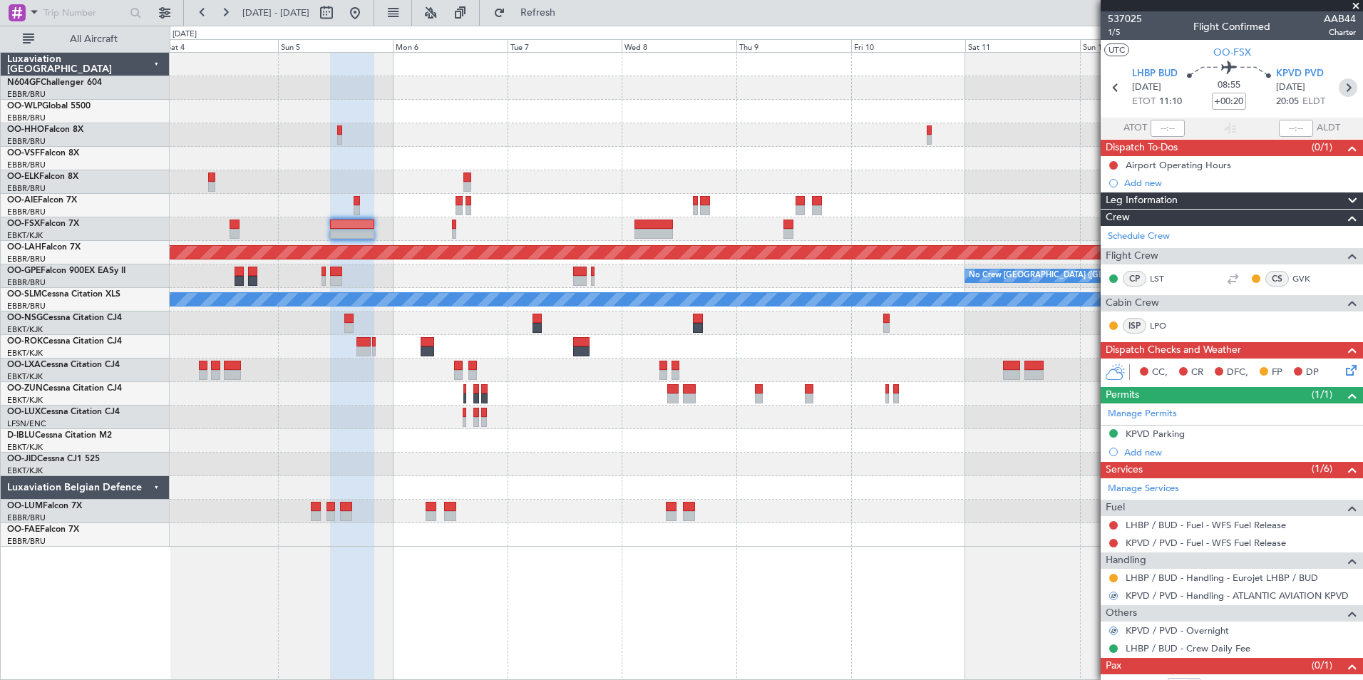
click at [1339, 86] on icon at bounding box center [1348, 87] width 19 height 19
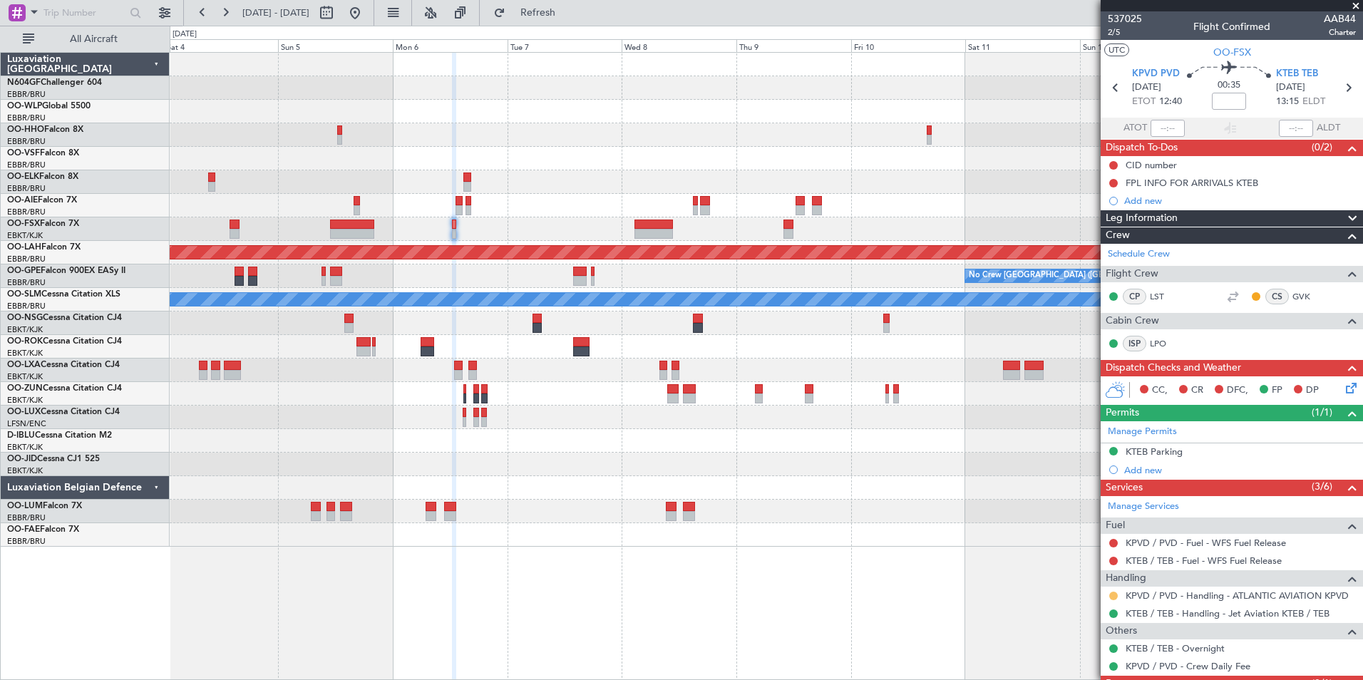
click at [1117, 598] on button at bounding box center [1114, 596] width 9 height 9
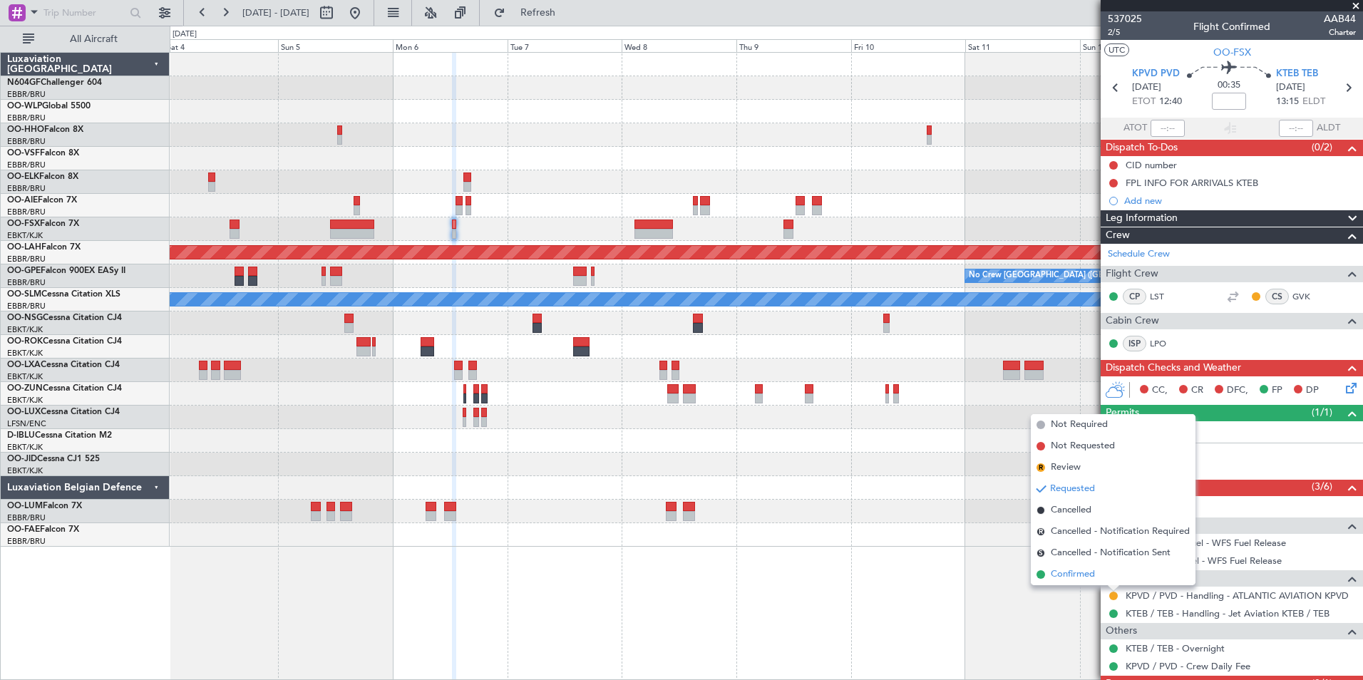
click at [1100, 572] on li "Confirmed" at bounding box center [1113, 574] width 165 height 21
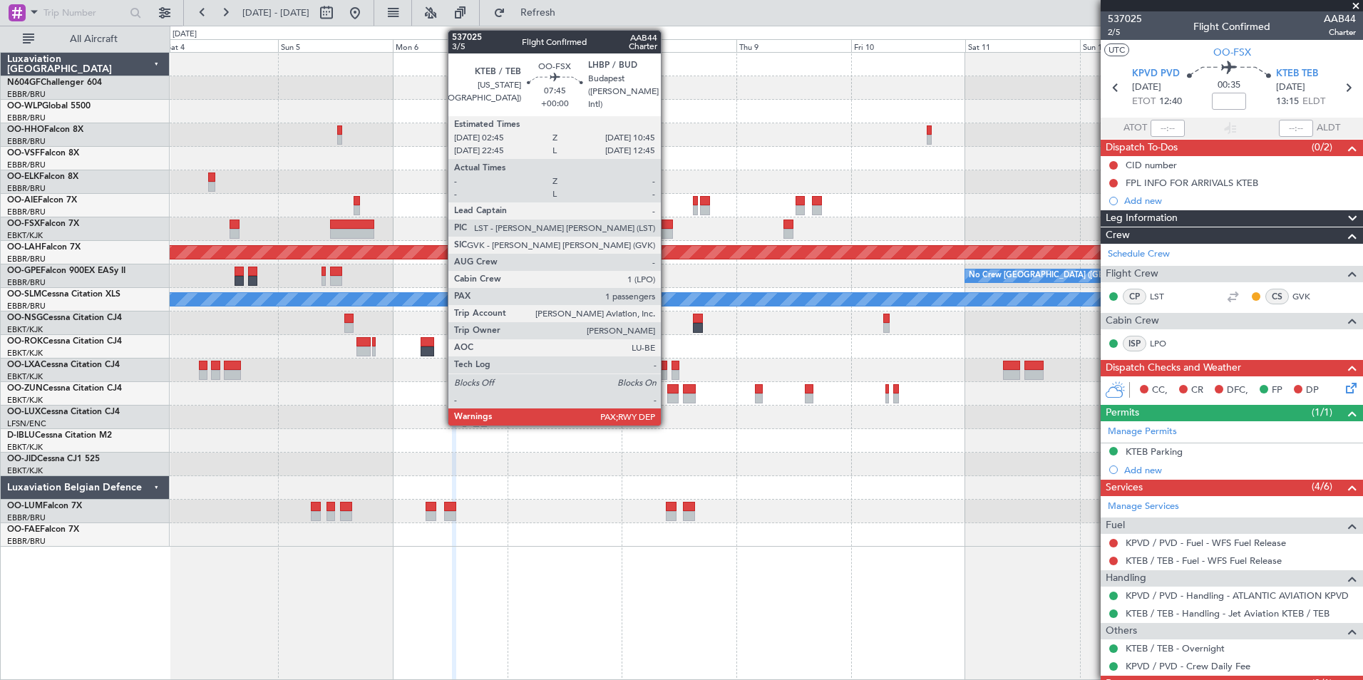
click at [666, 223] on div at bounding box center [654, 225] width 39 height 10
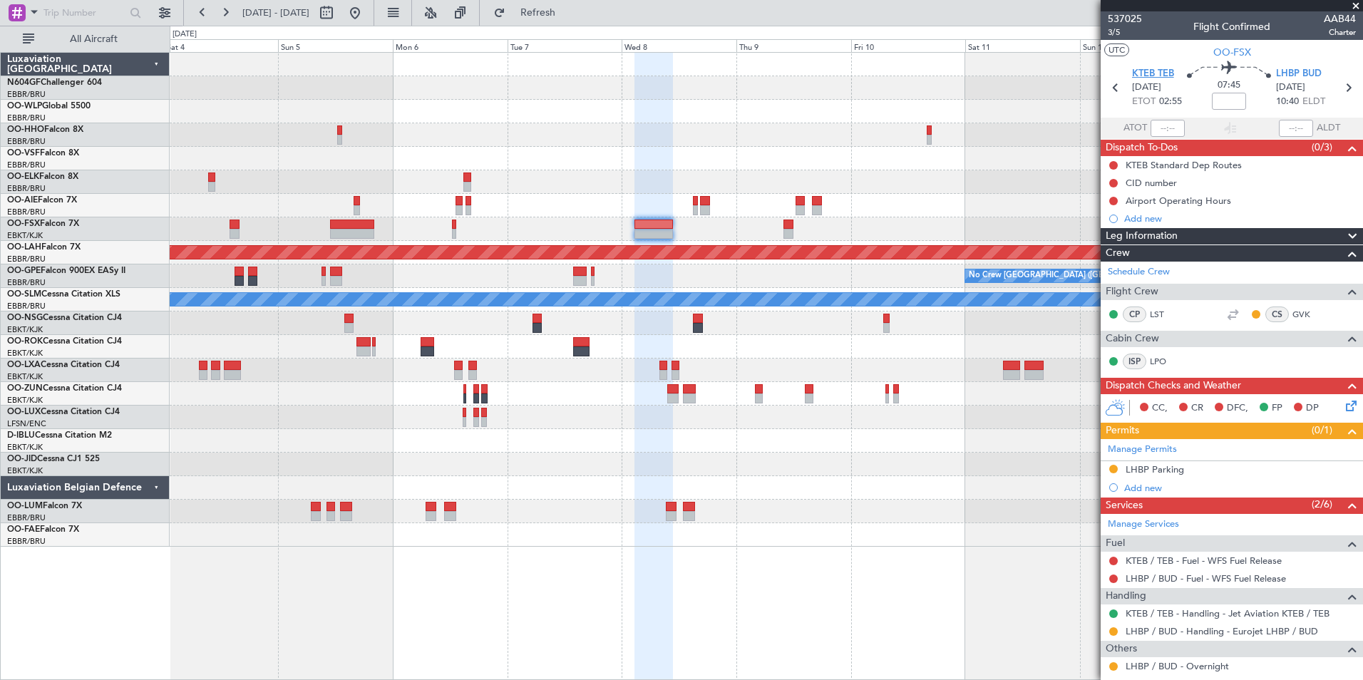
click at [1149, 73] on span "KTEB TEB" at bounding box center [1153, 74] width 42 height 14
click at [1162, 286] on div "Flight Crew" at bounding box center [1232, 292] width 262 height 16
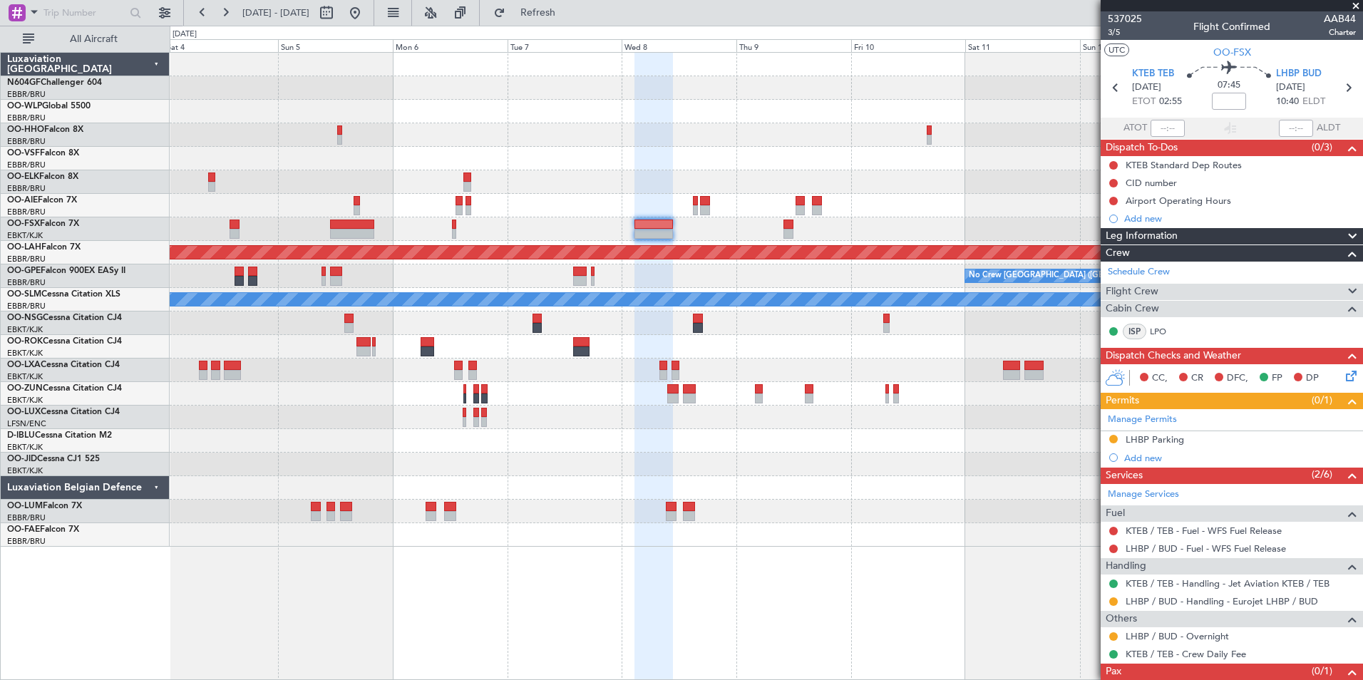
click at [1162, 286] on div "Flight Crew" at bounding box center [1232, 292] width 262 height 16
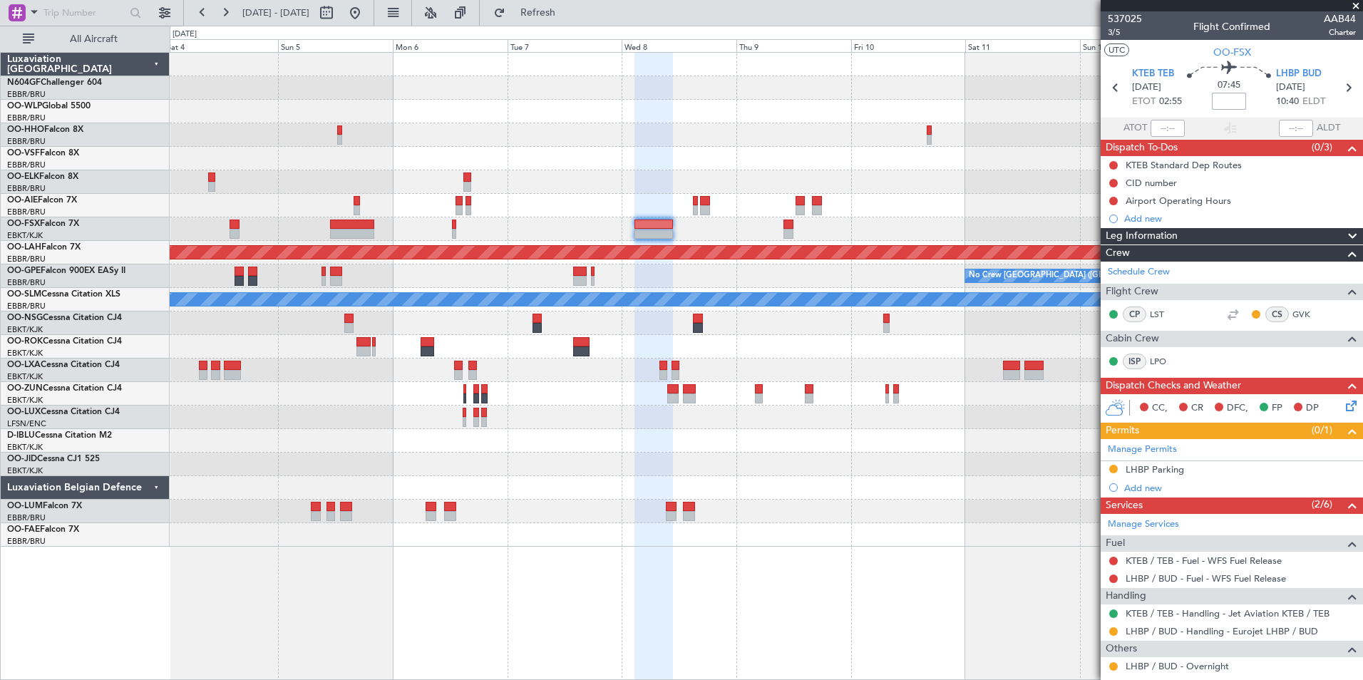
click at [1237, 98] on input at bounding box center [1229, 101] width 34 height 17
click at [1256, 100] on div "07:45 +15" at bounding box center [1229, 87] width 94 height 53
type input "+00:15"
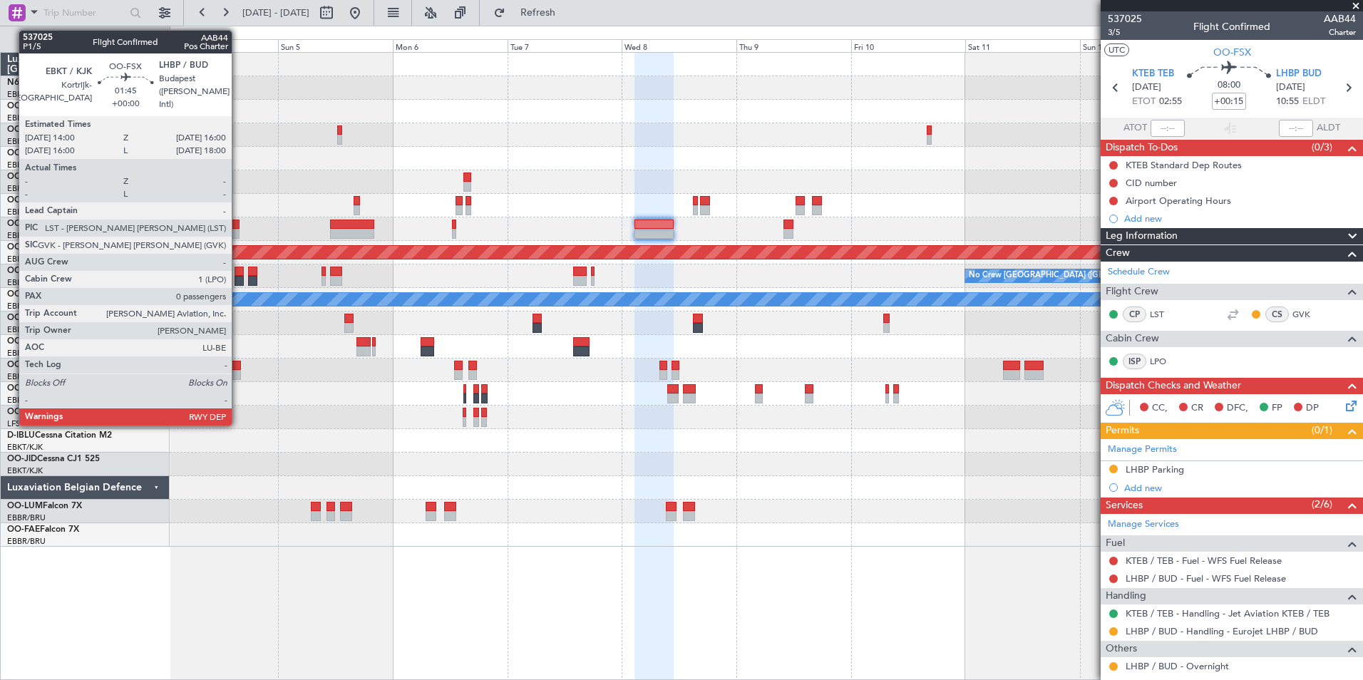
click at [238, 236] on div at bounding box center [235, 234] width 10 height 10
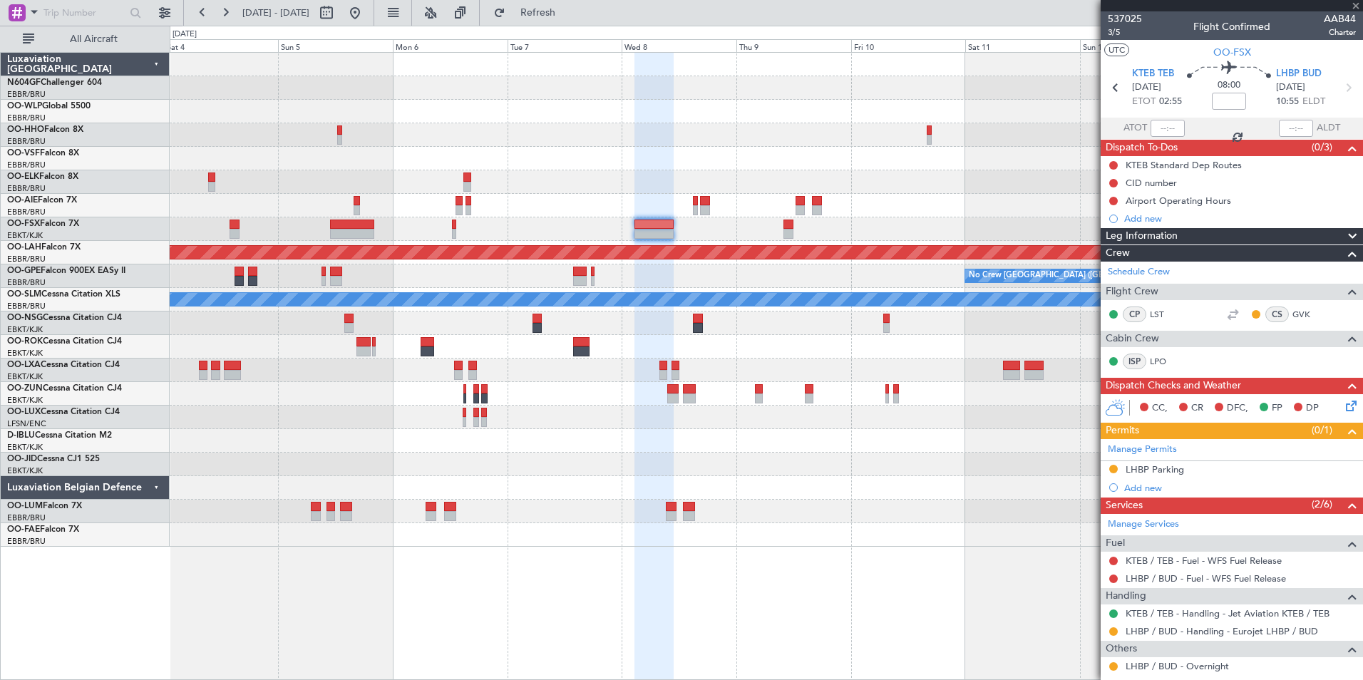
type input "0"
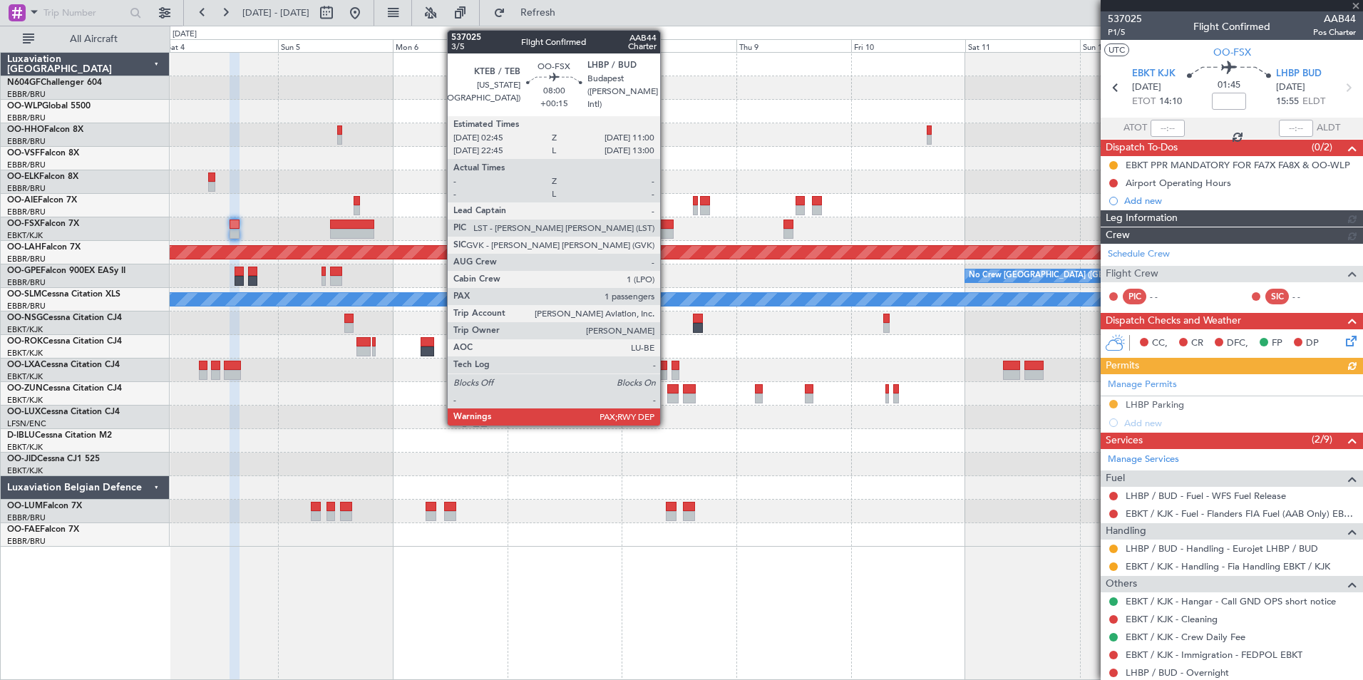
click at [667, 232] on div at bounding box center [655, 234] width 40 height 10
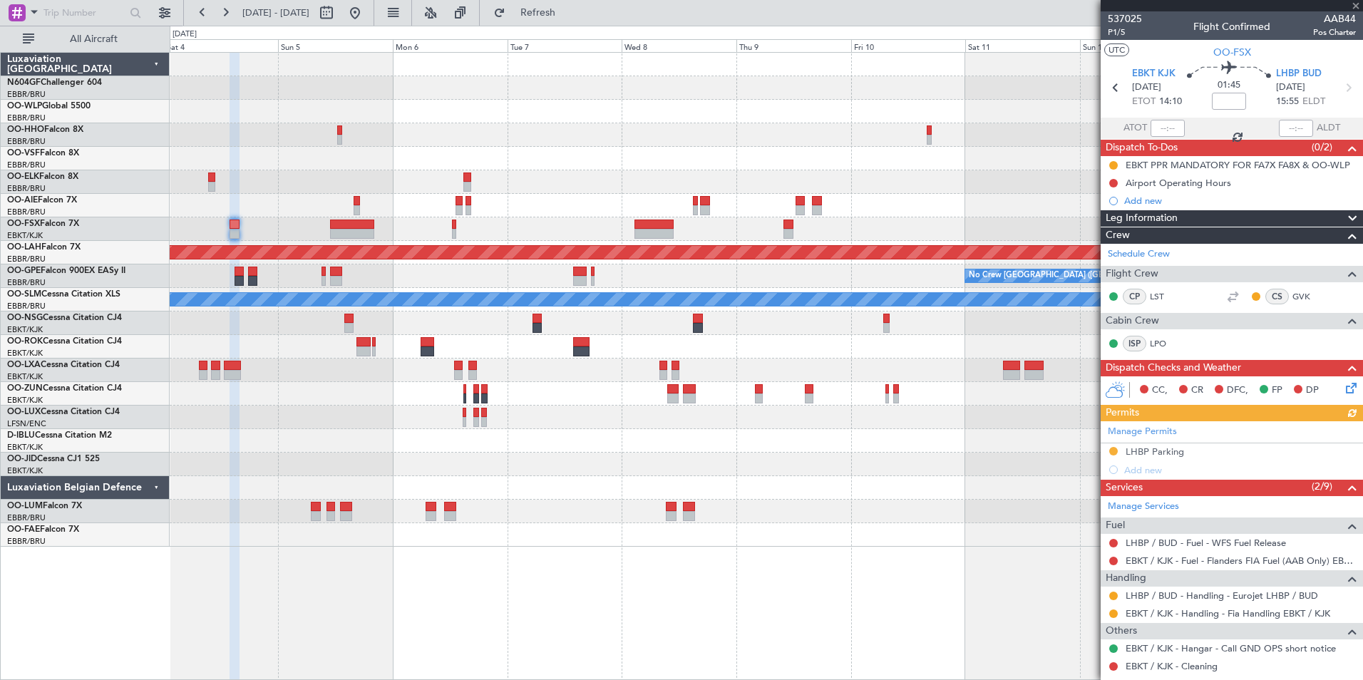
type input "+00:15"
type input "1"
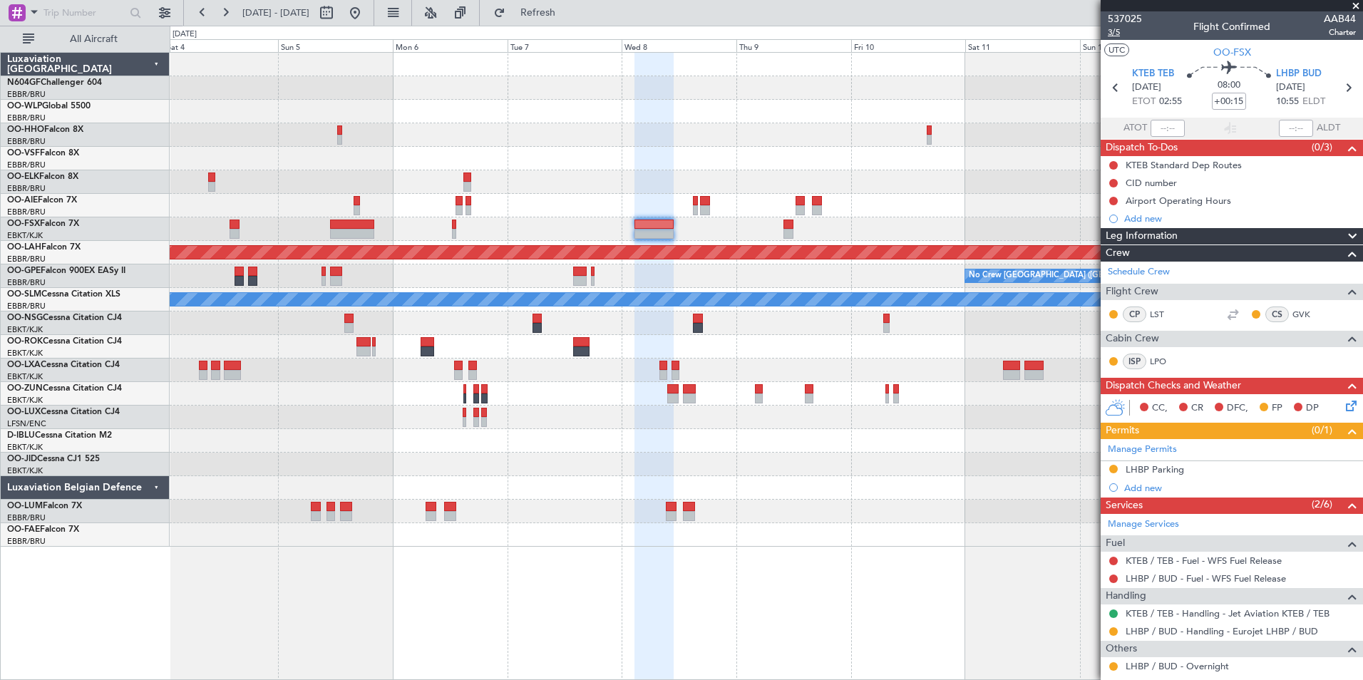
click at [1120, 34] on span "3/5" at bounding box center [1125, 32] width 34 height 12
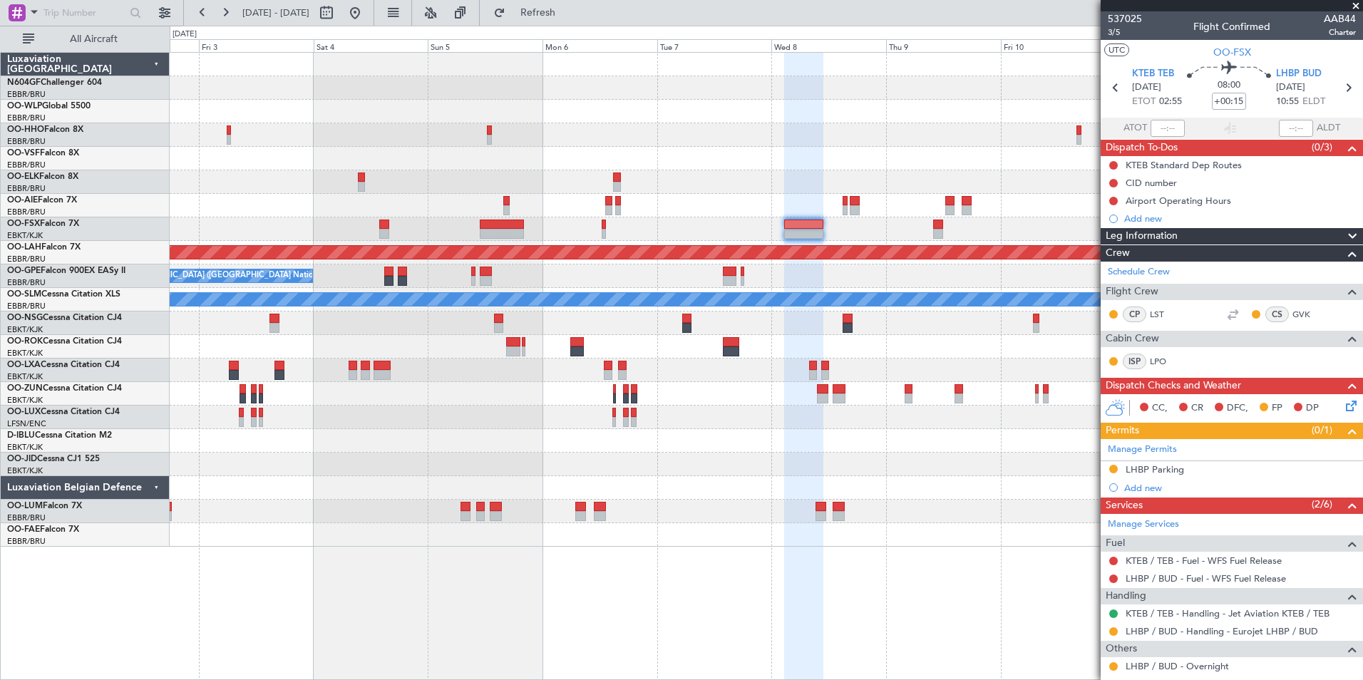
click at [679, 331] on div "Planned Maint Alton-st Louis (St Louis Regl) No Crew Brussels (Brussels Nationa…" at bounding box center [766, 300] width 1193 height 494
click at [1218, 105] on input "+00:15" at bounding box center [1229, 101] width 34 height 17
click at [1264, 101] on div "08:00 -15" at bounding box center [1229, 87] width 94 height 53
type input "-00:15"
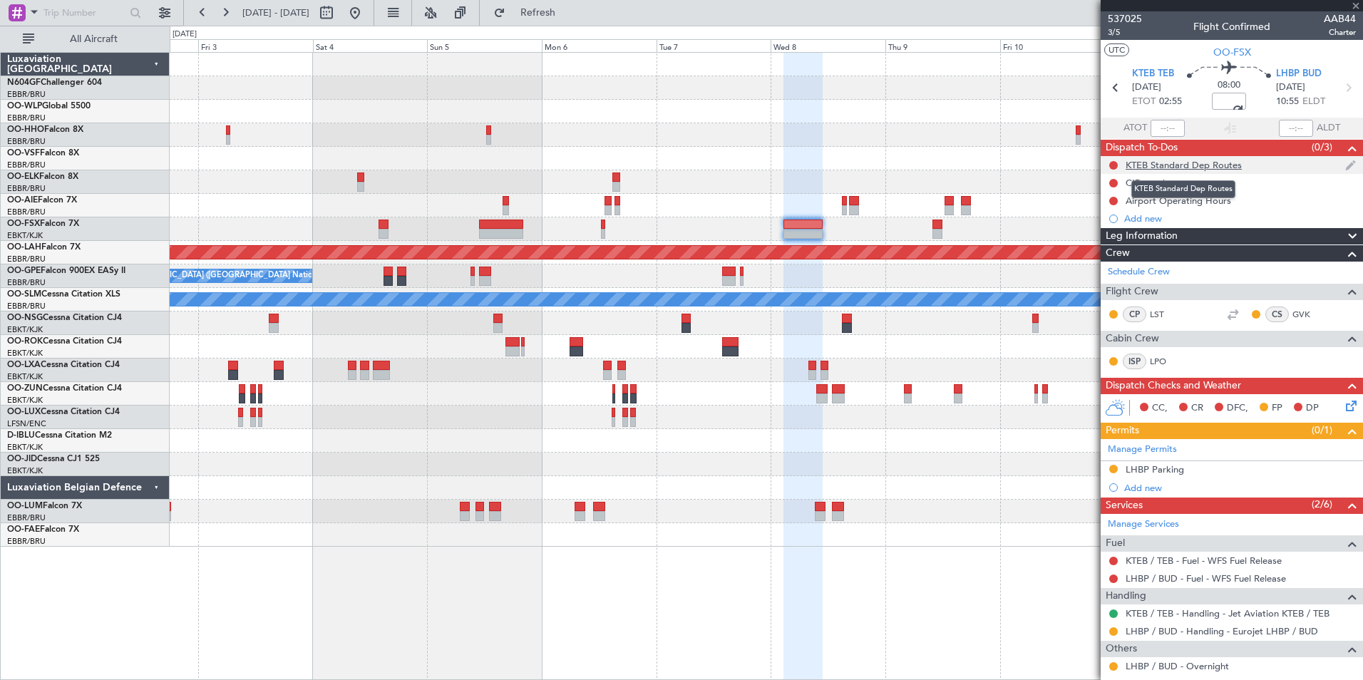
click at [1189, 165] on div "KTEB Standard Dep Routes" at bounding box center [1184, 165] width 116 height 12
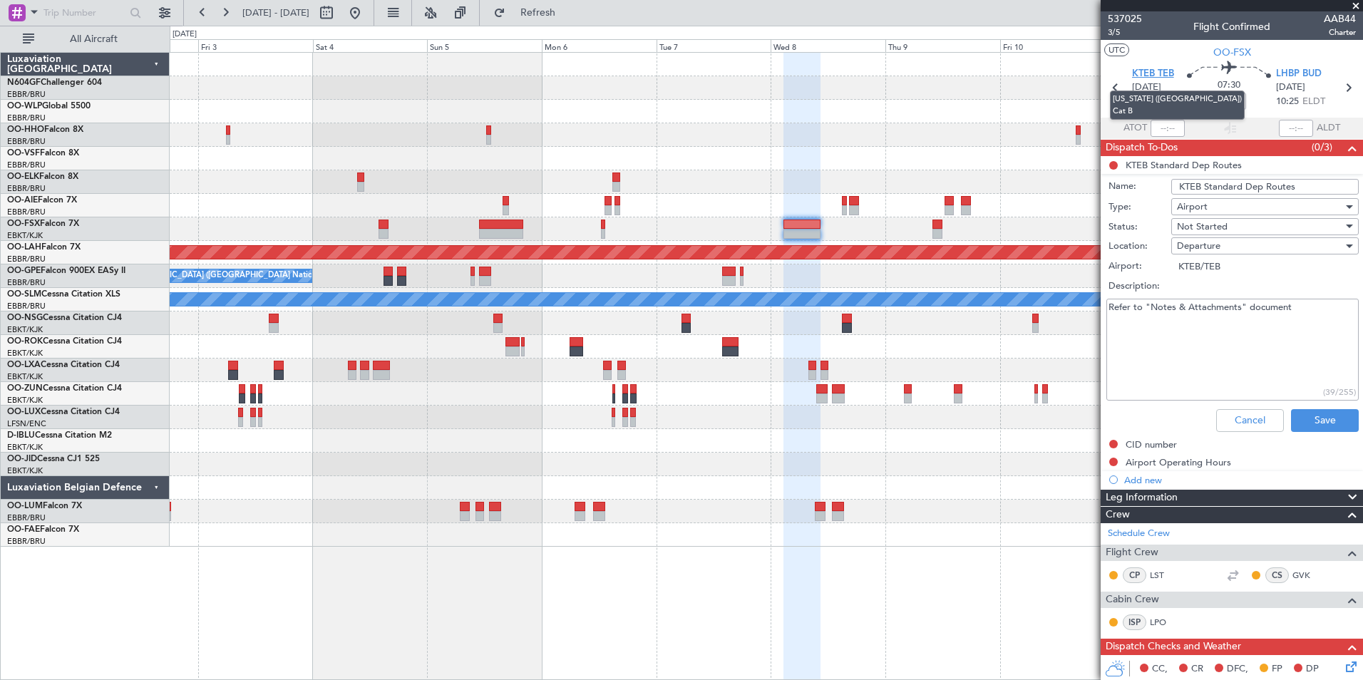
click at [1164, 75] on span "KTEB TEB" at bounding box center [1153, 74] width 42 height 14
click at [1240, 425] on button "Cancel" at bounding box center [1251, 420] width 68 height 23
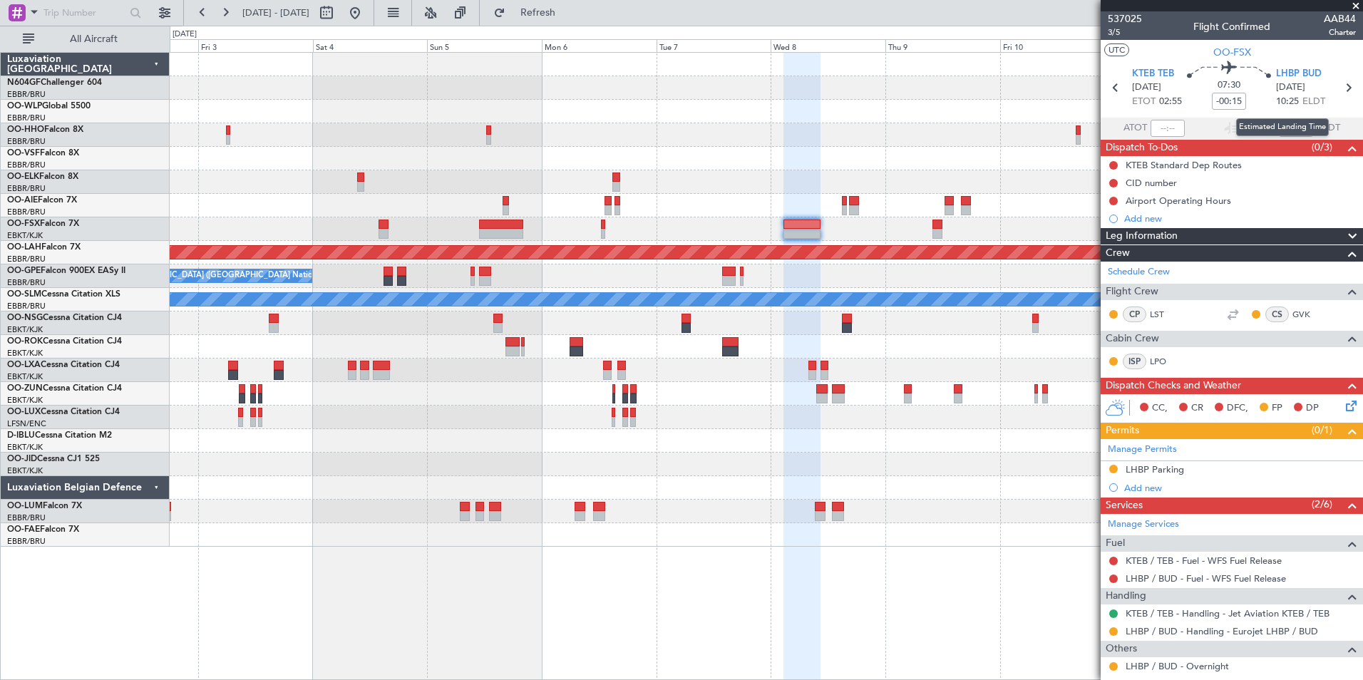
scroll to position [5, 0]
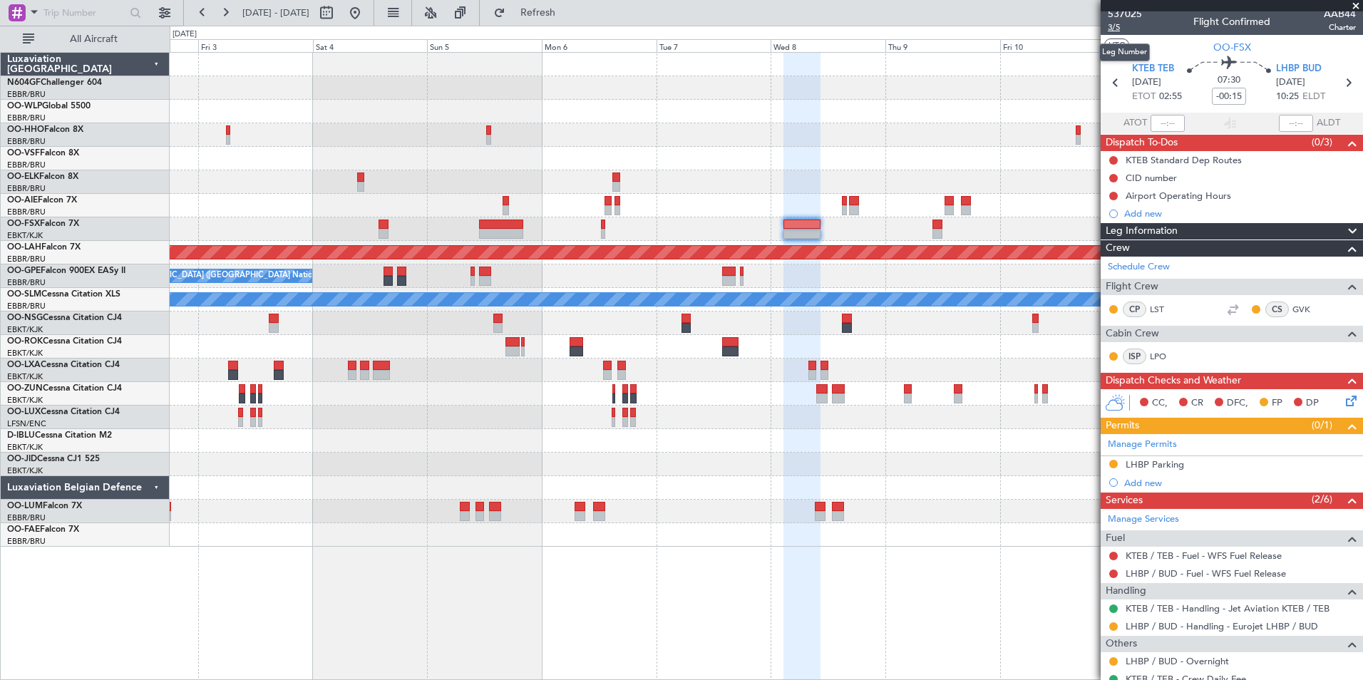
click at [1122, 28] on span "3/5" at bounding box center [1125, 27] width 34 height 12
click at [573, 4] on button "Refresh" at bounding box center [530, 12] width 86 height 23
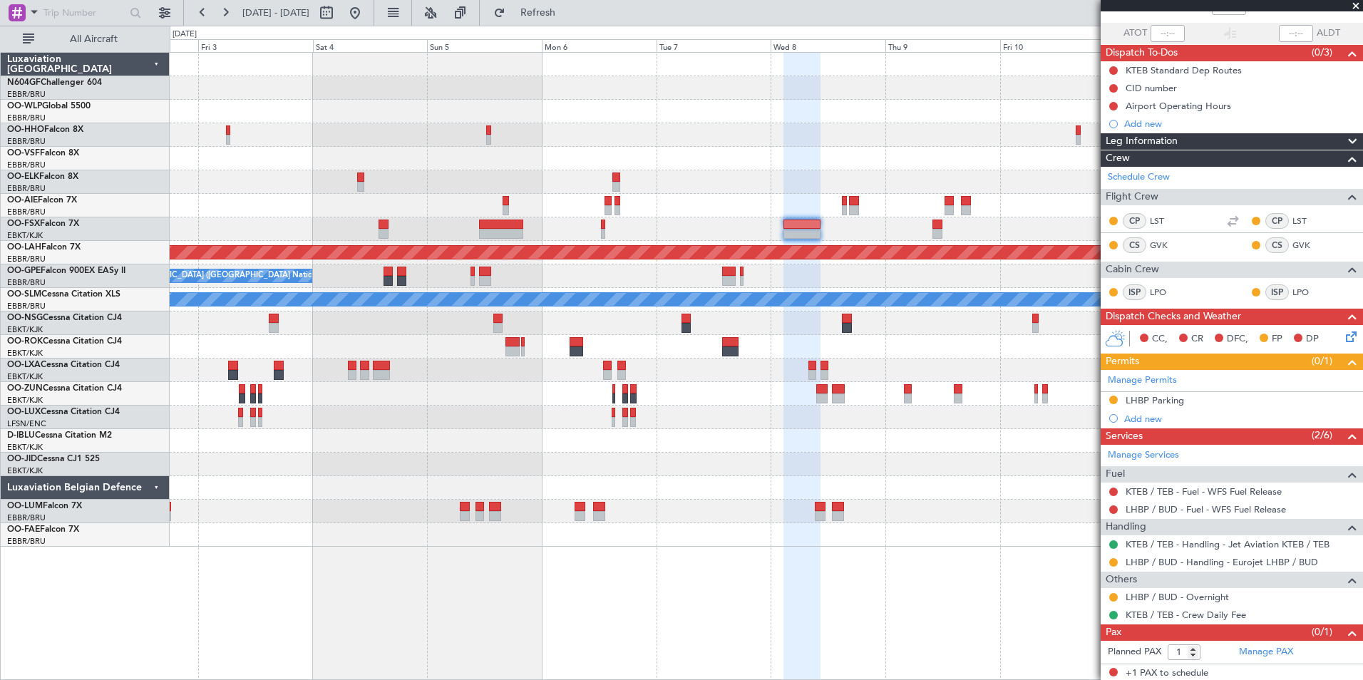
scroll to position [97, 0]
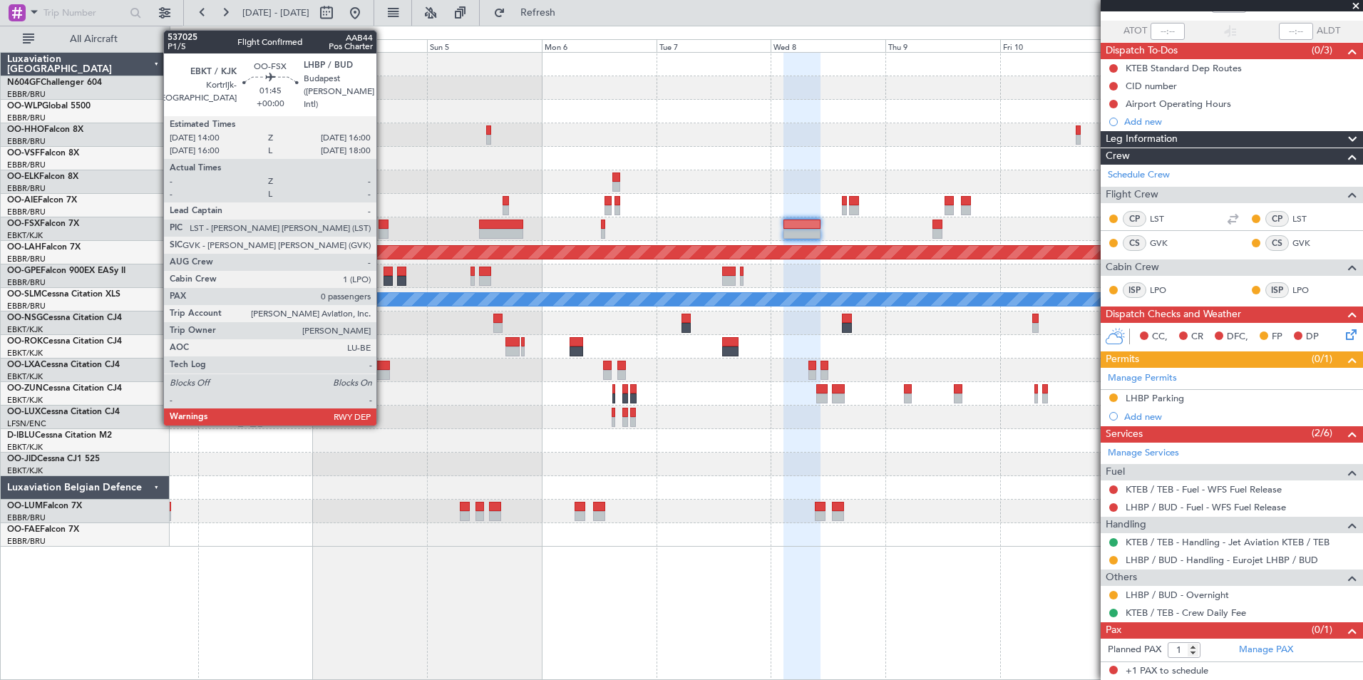
click at [383, 232] on div at bounding box center [384, 234] width 10 height 10
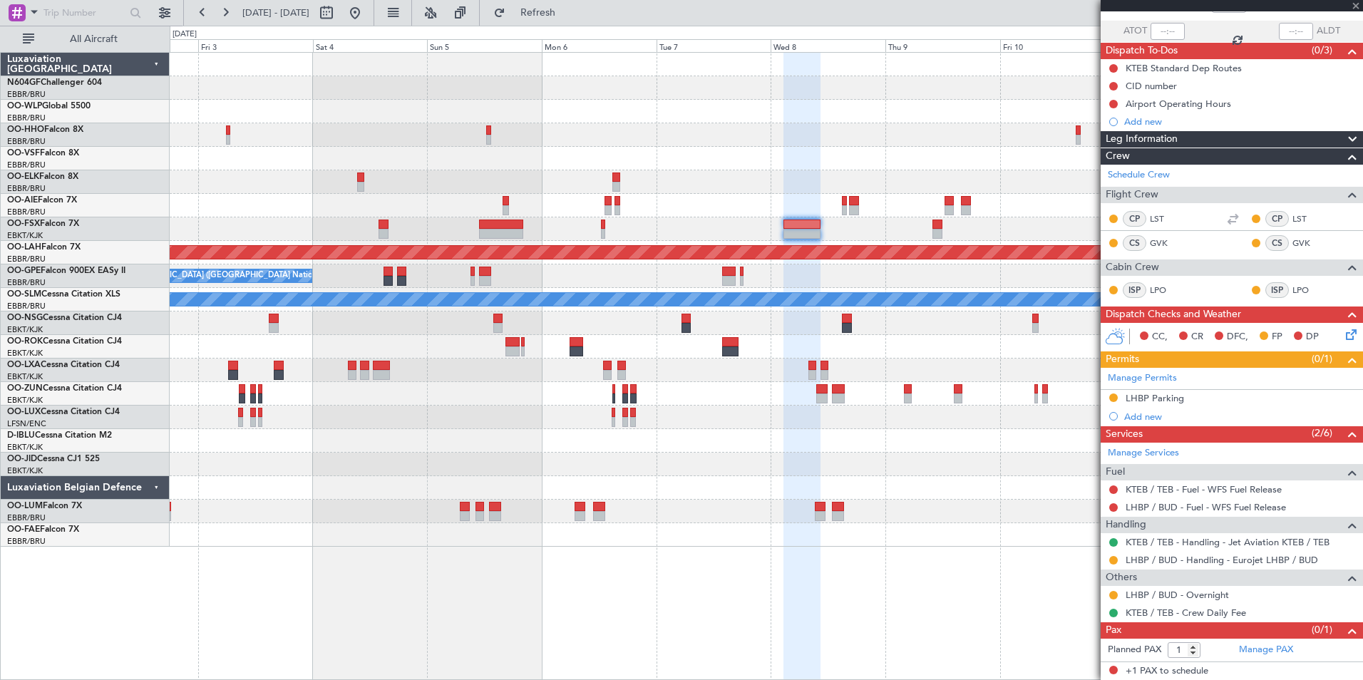
click at [383, 232] on div at bounding box center [384, 234] width 10 height 10
type input "0"
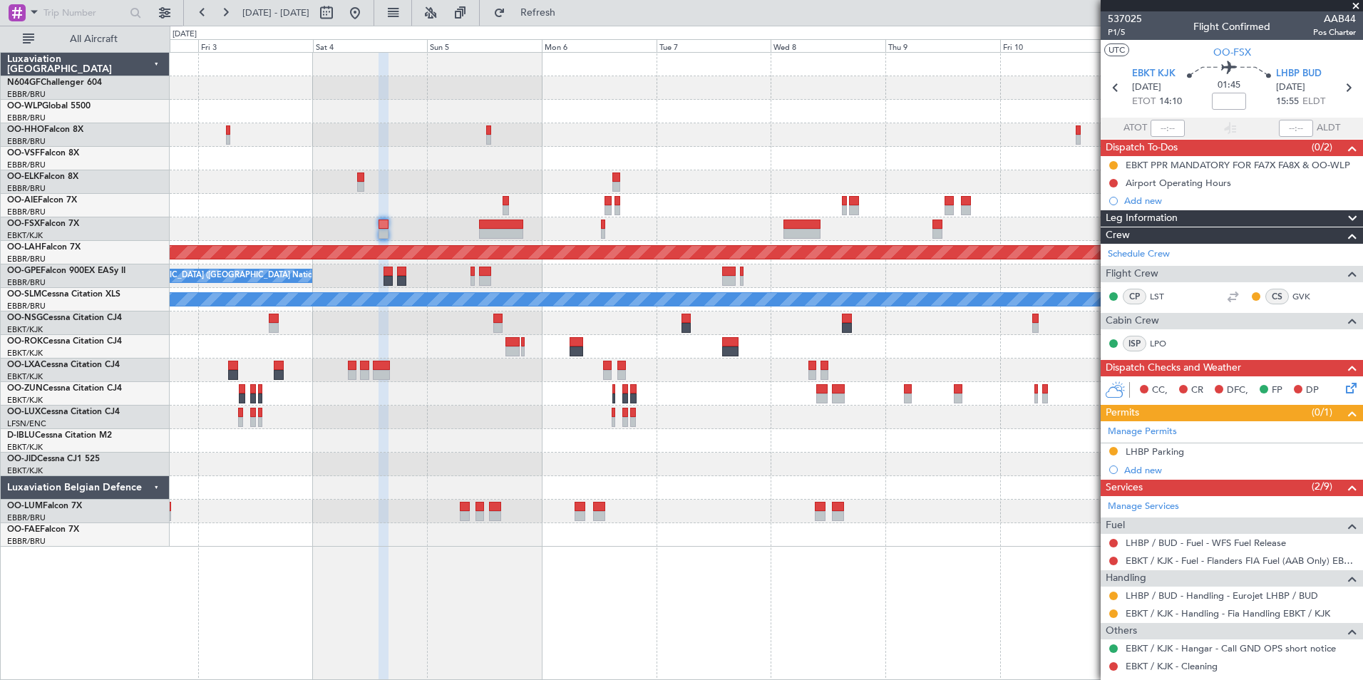
scroll to position [88, 0]
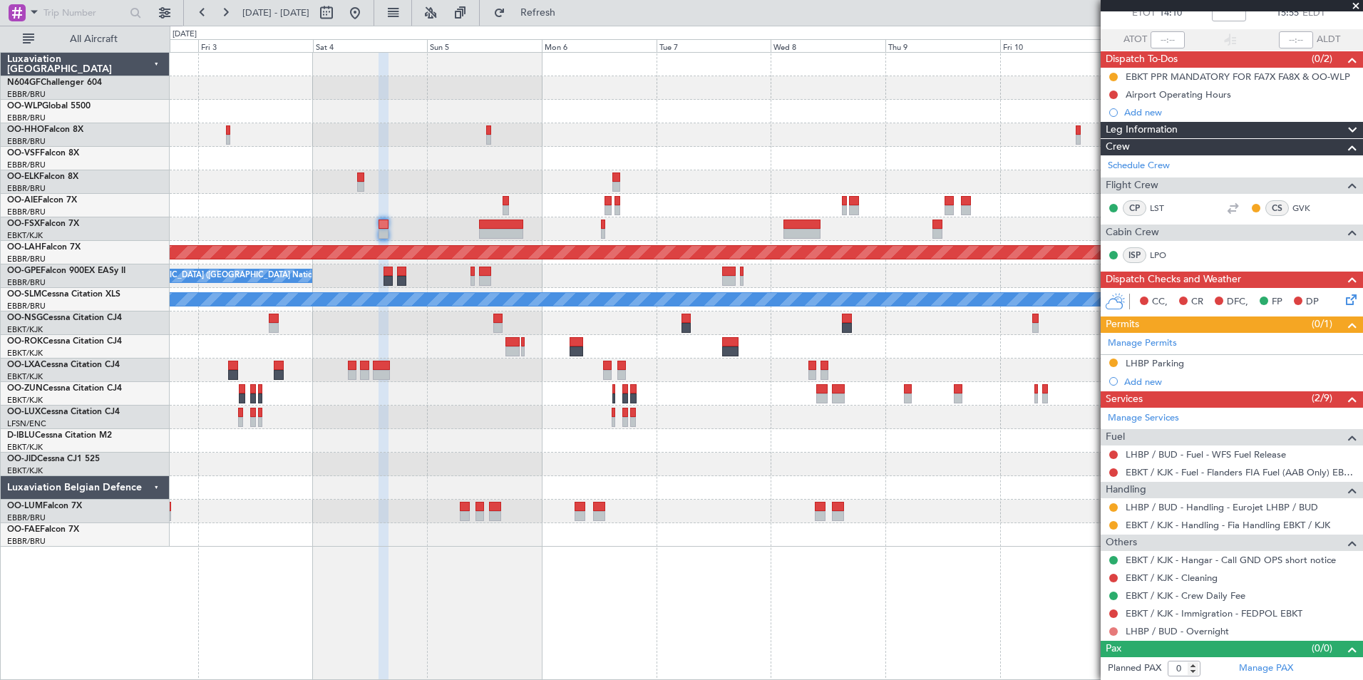
click at [1113, 633] on button at bounding box center [1114, 632] width 9 height 9
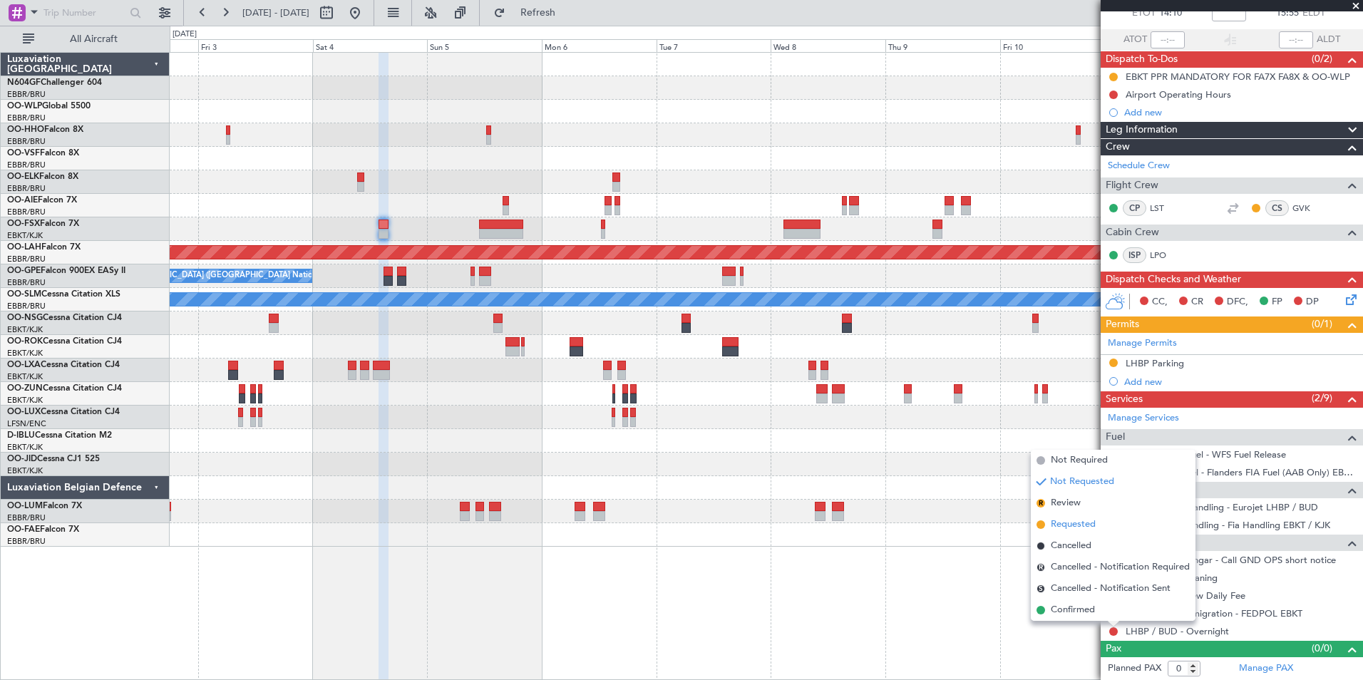
click at [1077, 528] on span "Requested" at bounding box center [1073, 525] width 45 height 14
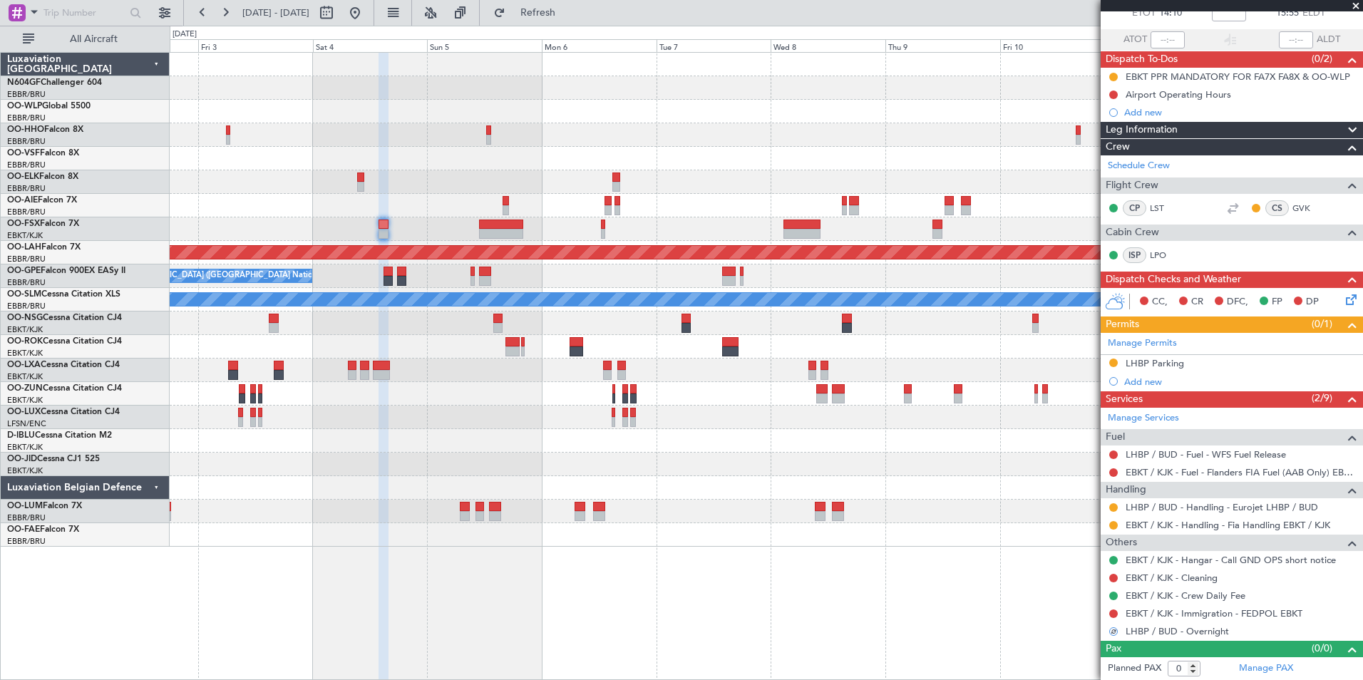
scroll to position [0, 0]
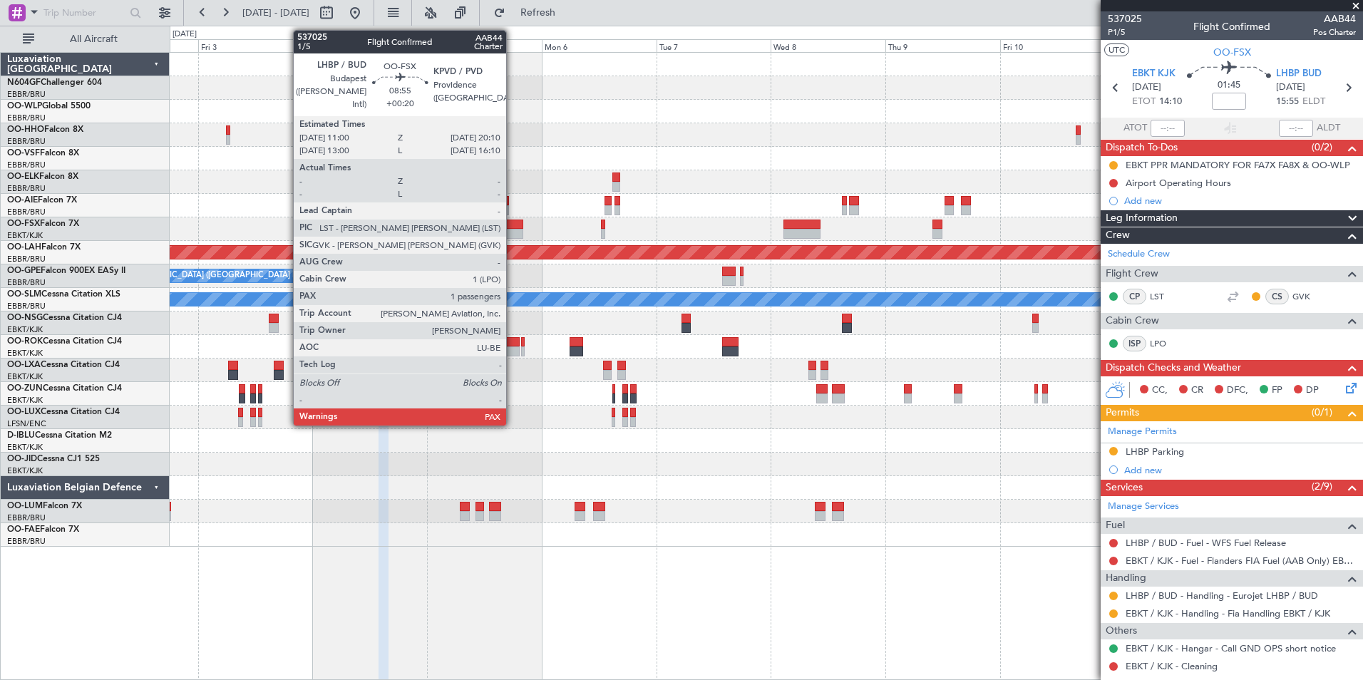
click at [513, 227] on div at bounding box center [501, 225] width 44 height 10
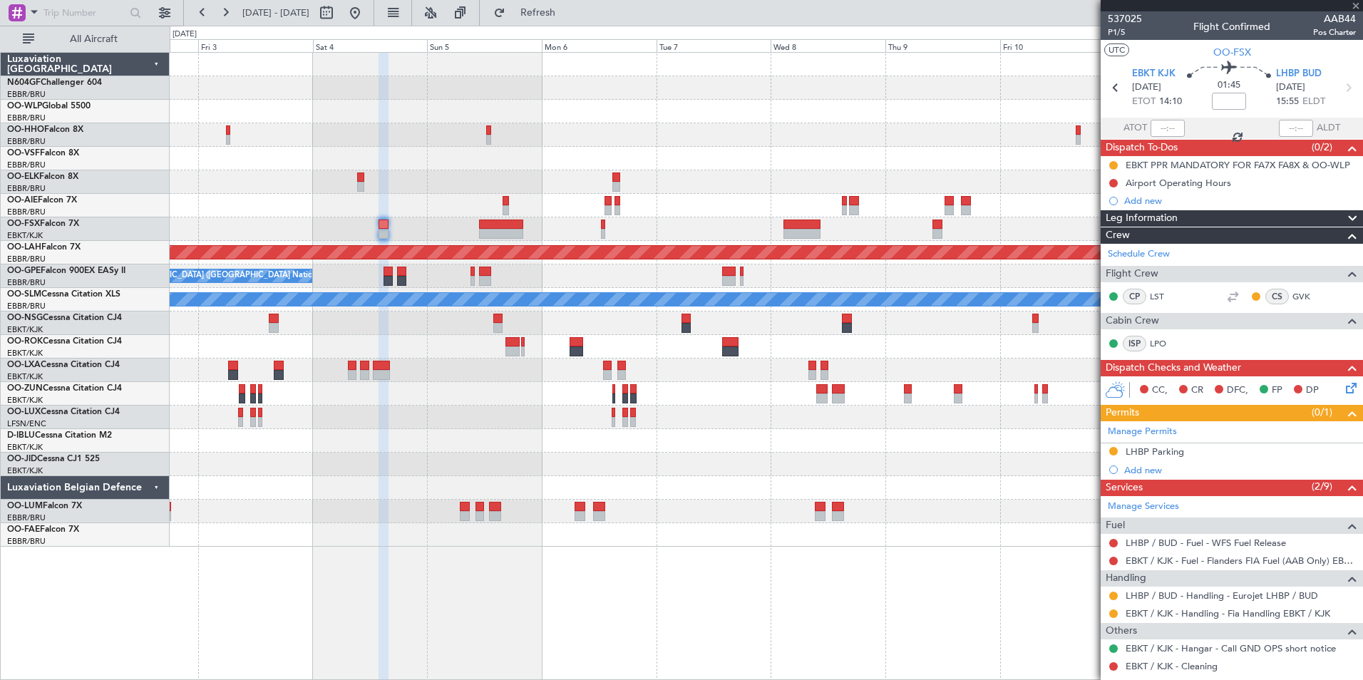
type input "+00:20"
type input "1"
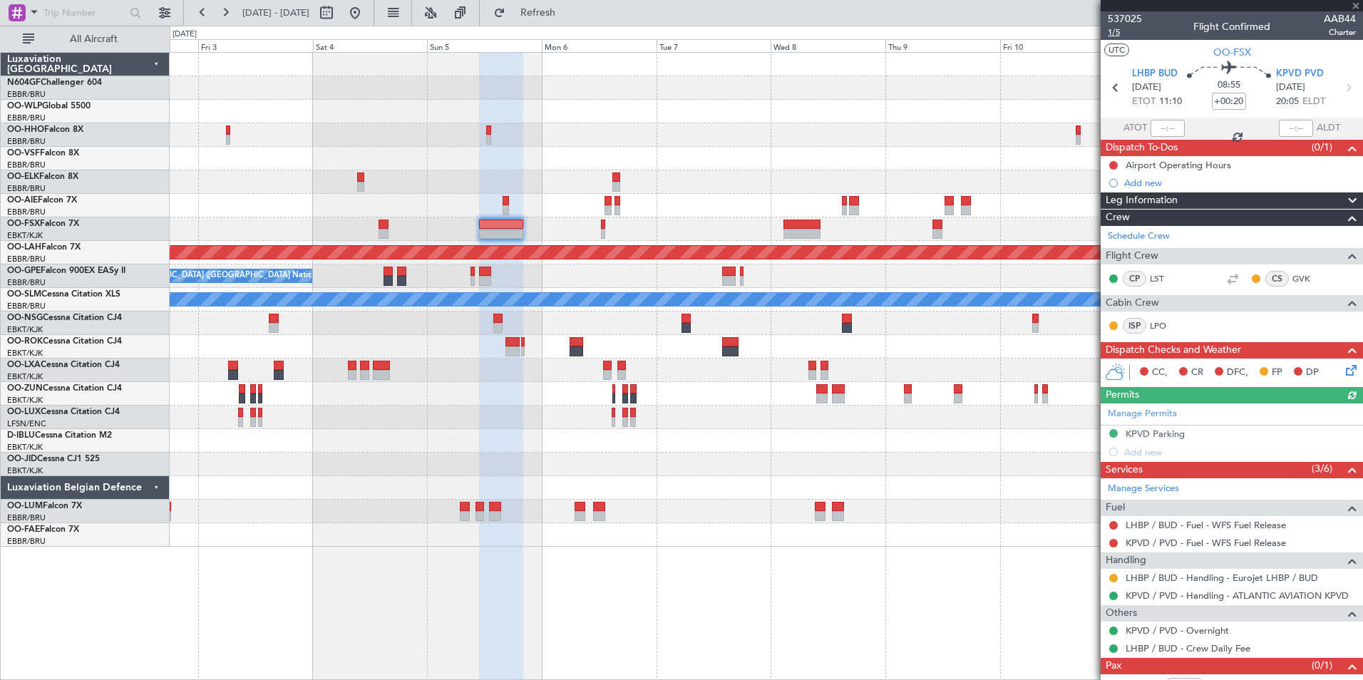
click at [1112, 31] on span "1/5" at bounding box center [1125, 32] width 34 height 12
click at [1178, 591] on link "KPVD / PVD - Handling - ATLANTIC AVIATION KPVD" at bounding box center [1237, 596] width 223 height 12
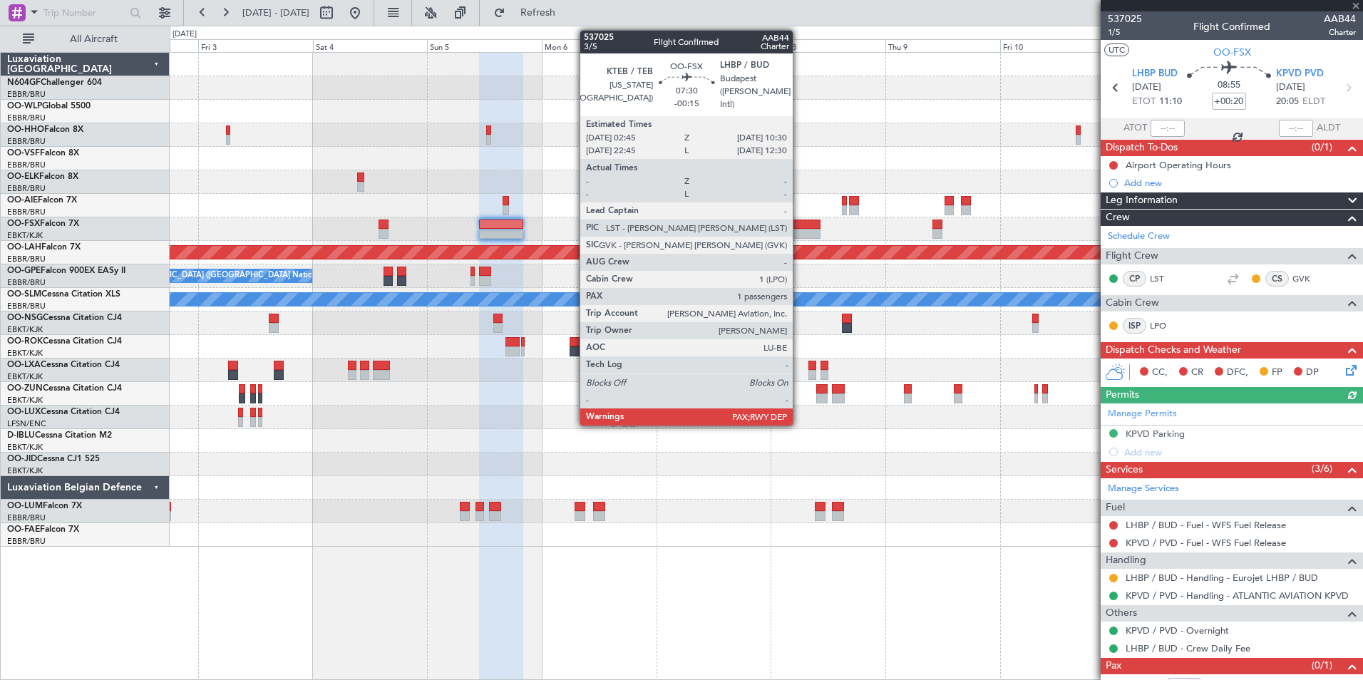
click at [799, 226] on div at bounding box center [802, 225] width 37 height 10
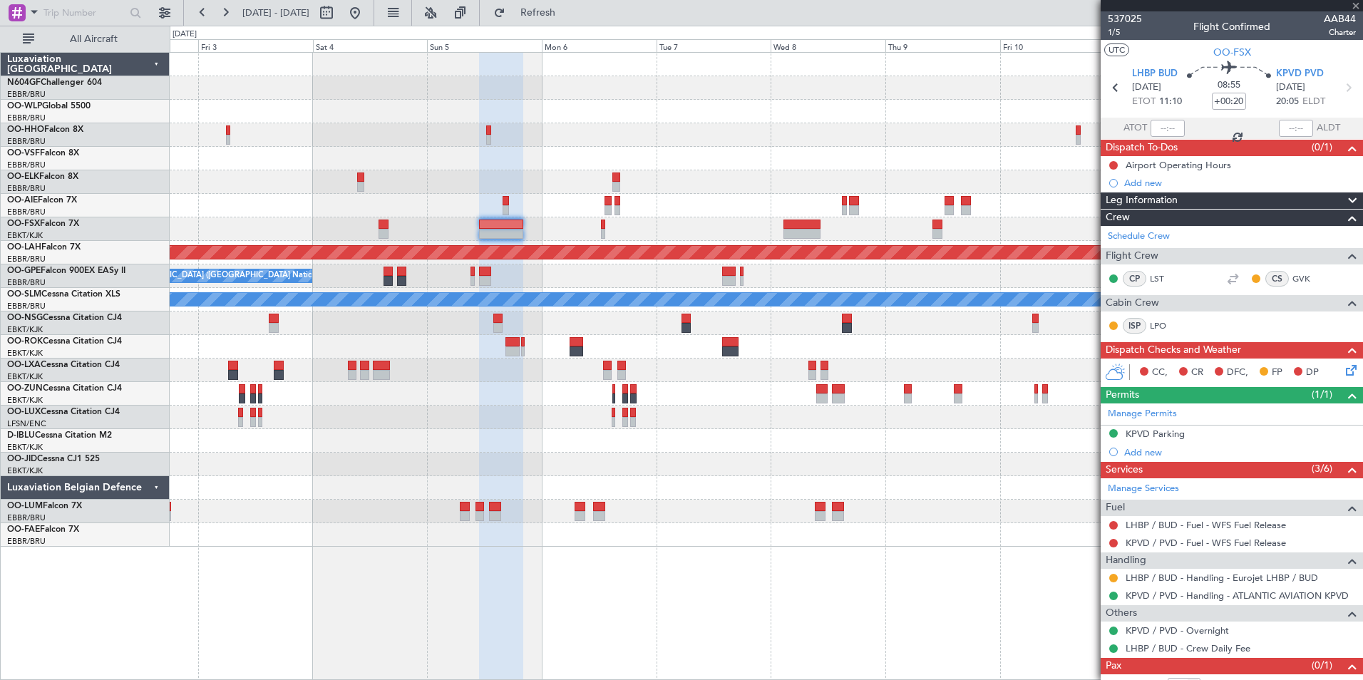
type input "-00:15"
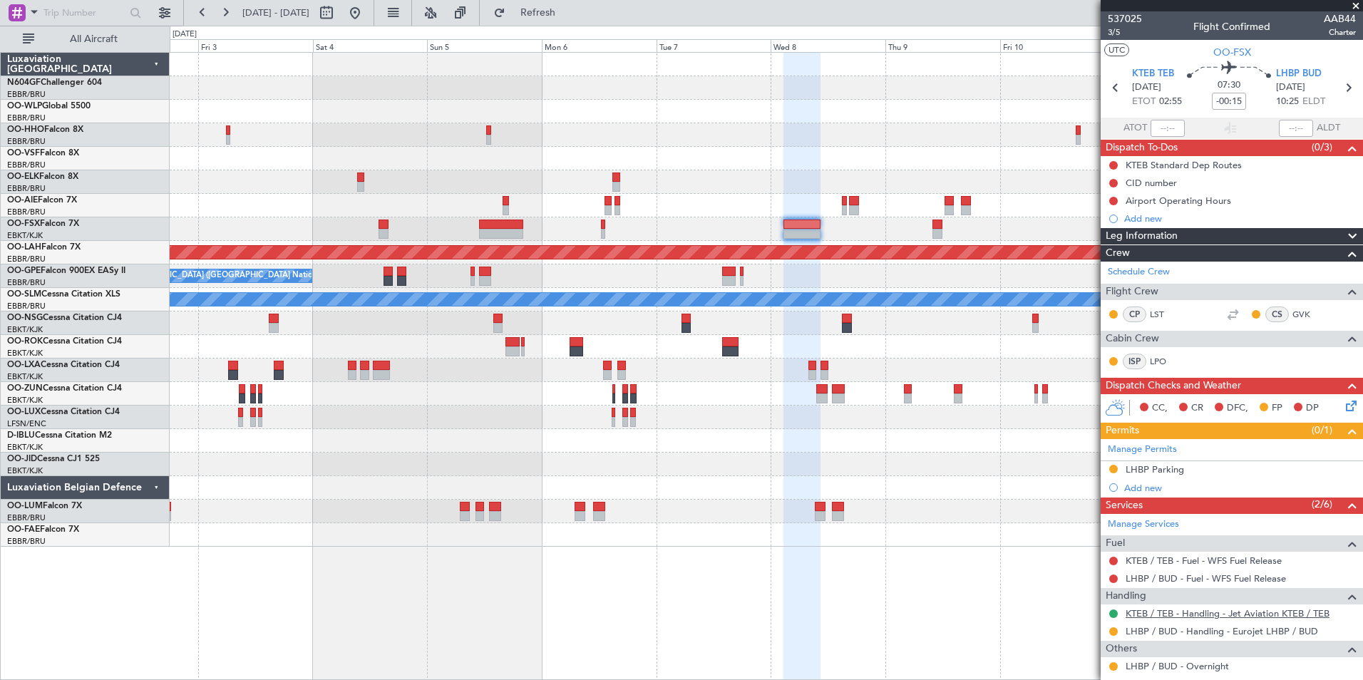
click at [1183, 616] on link "KTEB / TEB - Handling - Jet Aviation KTEB / TEB" at bounding box center [1228, 614] width 204 height 12
click at [738, 416] on div at bounding box center [766, 418] width 1193 height 24
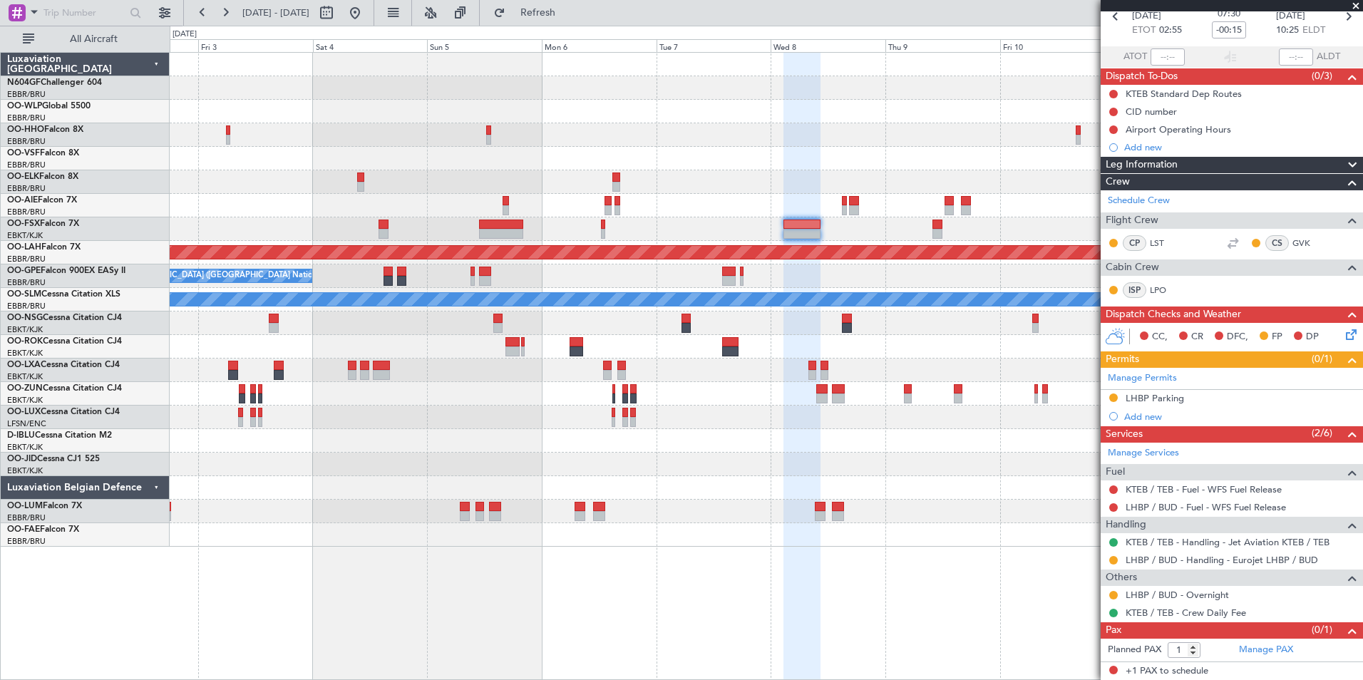
click at [1343, 338] on icon at bounding box center [1348, 332] width 11 height 11
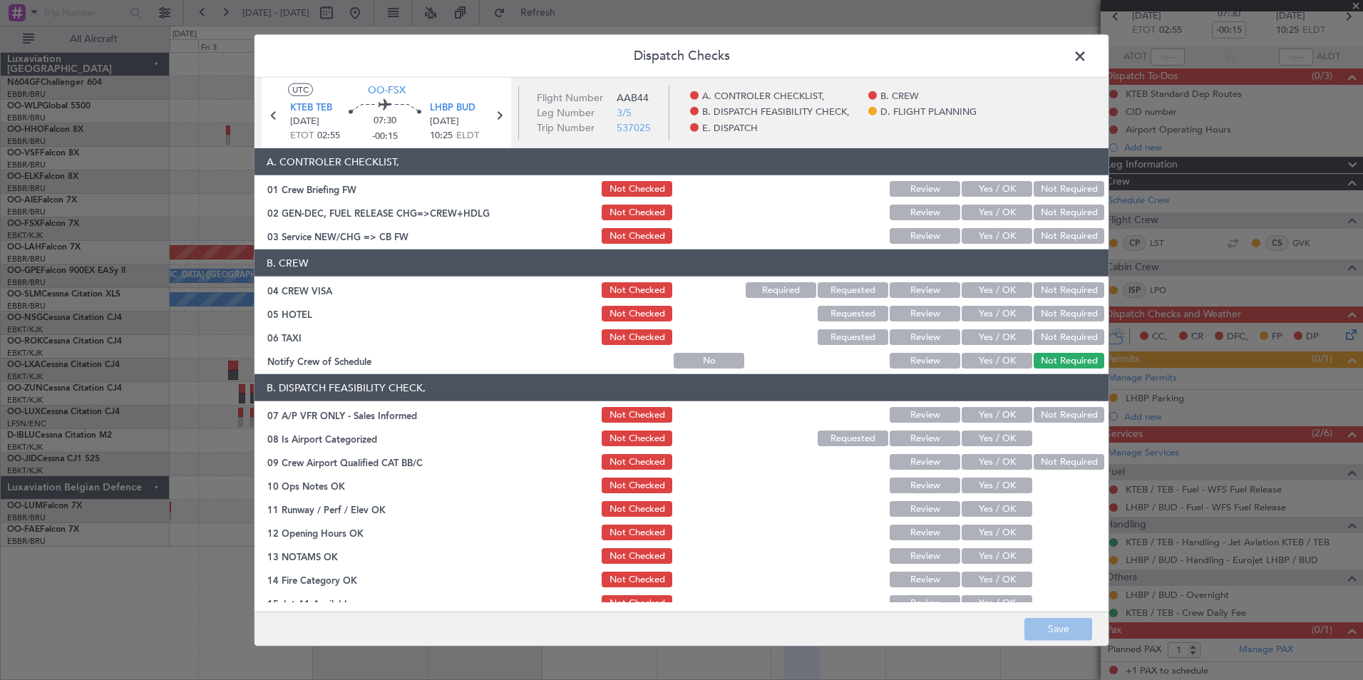
click at [1087, 51] on span at bounding box center [1087, 60] width 0 height 29
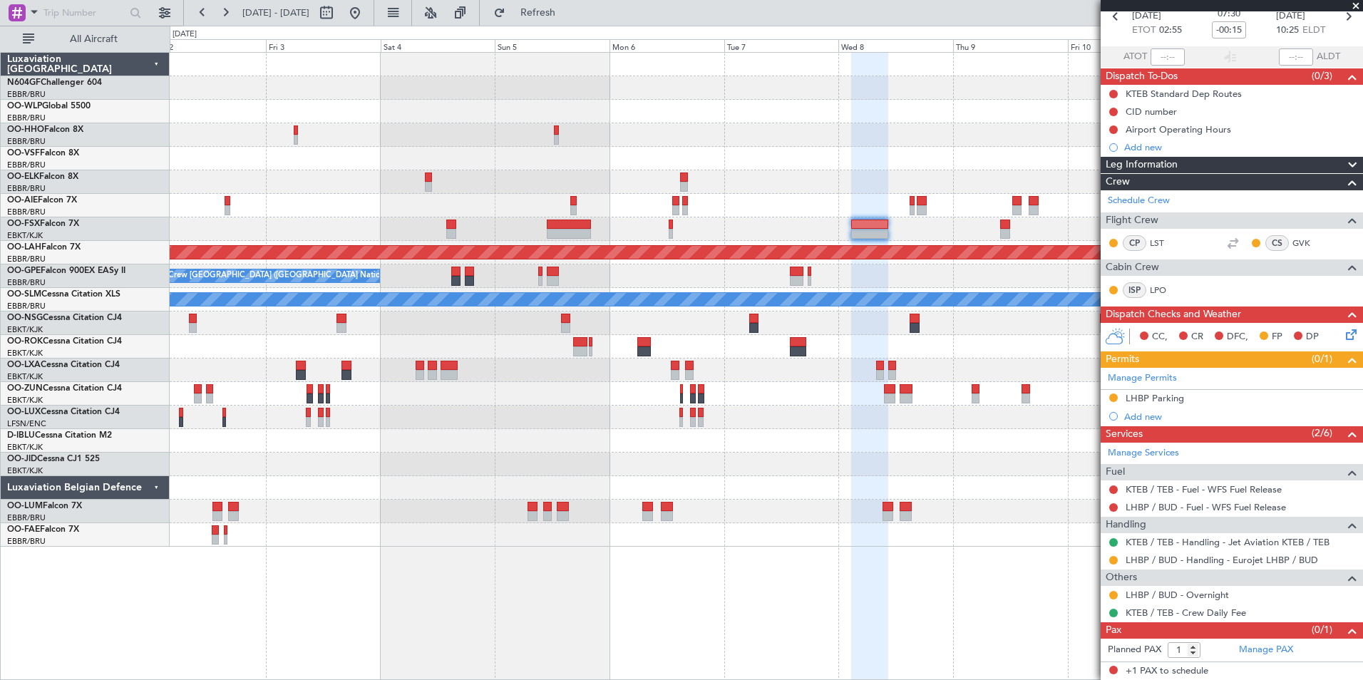
click at [651, 351] on div "Planned Maint [PERSON_NAME]-[GEOGRAPHIC_DATA][PERSON_NAME] ([GEOGRAPHIC_DATA][P…" at bounding box center [766, 300] width 1193 height 494
click at [478, 333] on div "Planned Maint [PERSON_NAME]-[GEOGRAPHIC_DATA][PERSON_NAME] ([GEOGRAPHIC_DATA][P…" at bounding box center [766, 300] width 1193 height 494
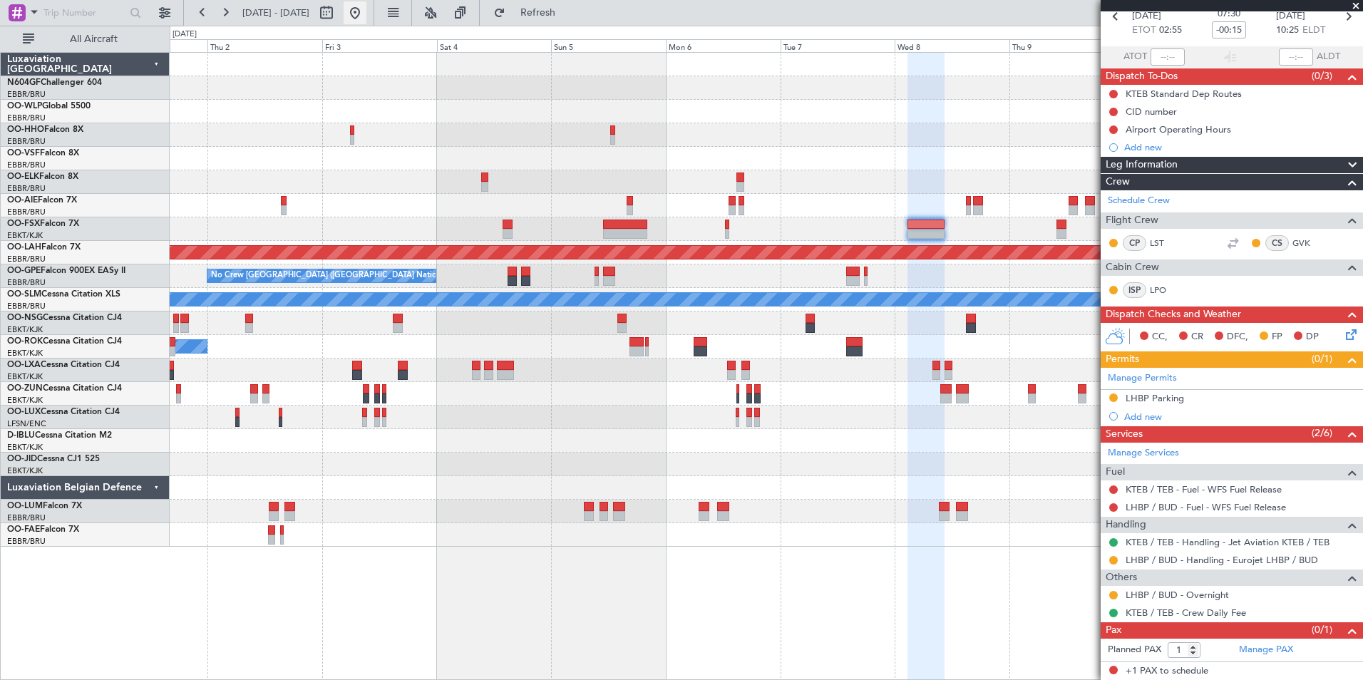
click at [367, 14] on button at bounding box center [355, 12] width 23 height 23
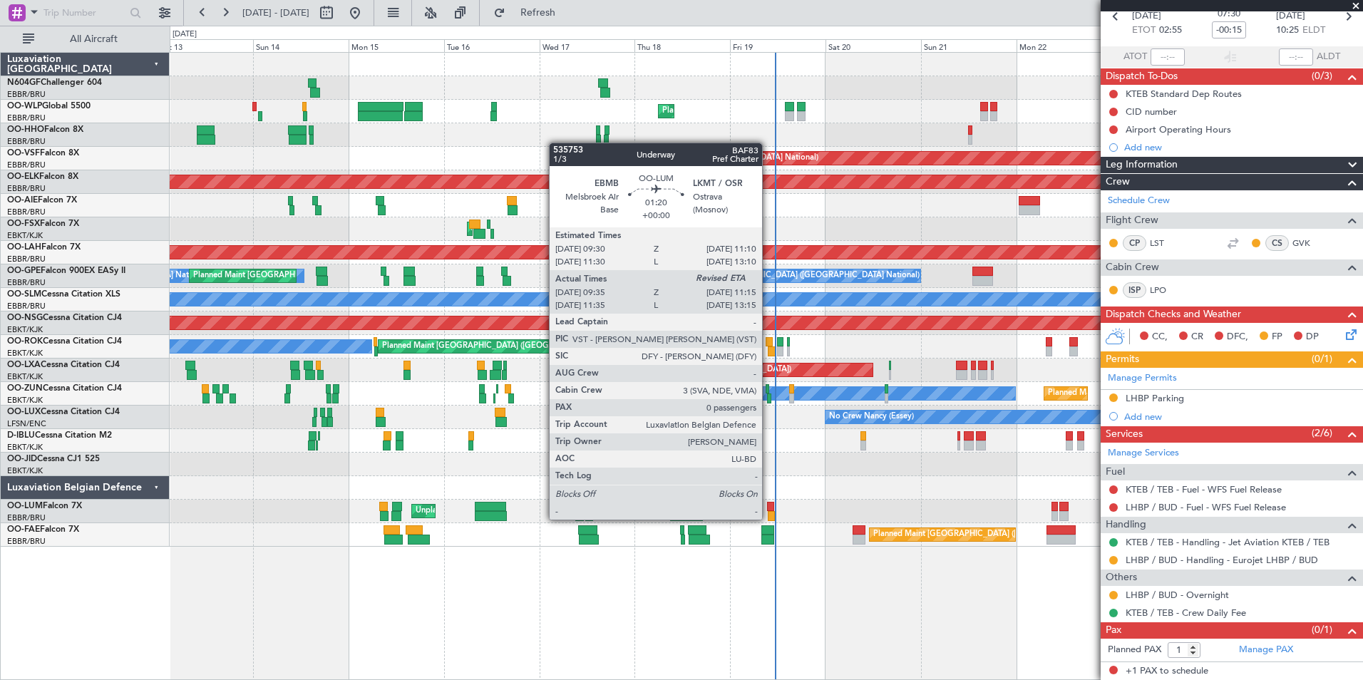
click at [770, 518] on div at bounding box center [771, 516] width 7 height 10
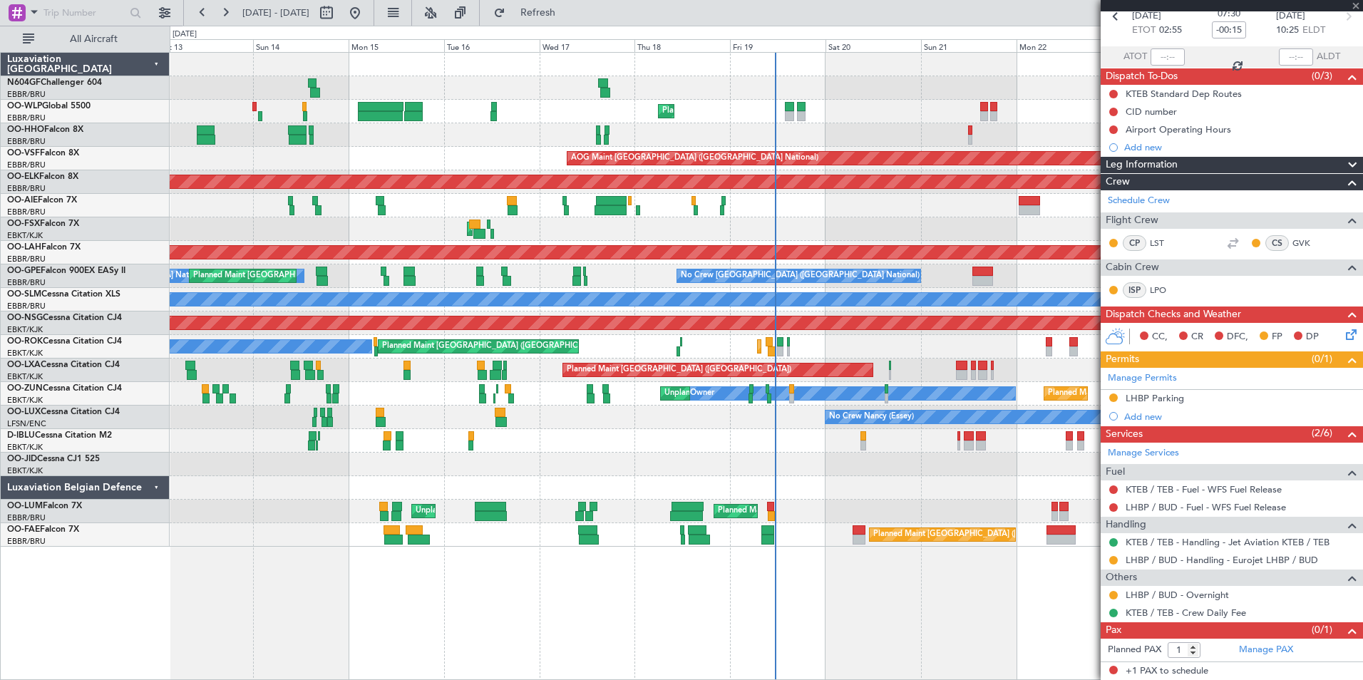
type input "09:45"
type input "0"
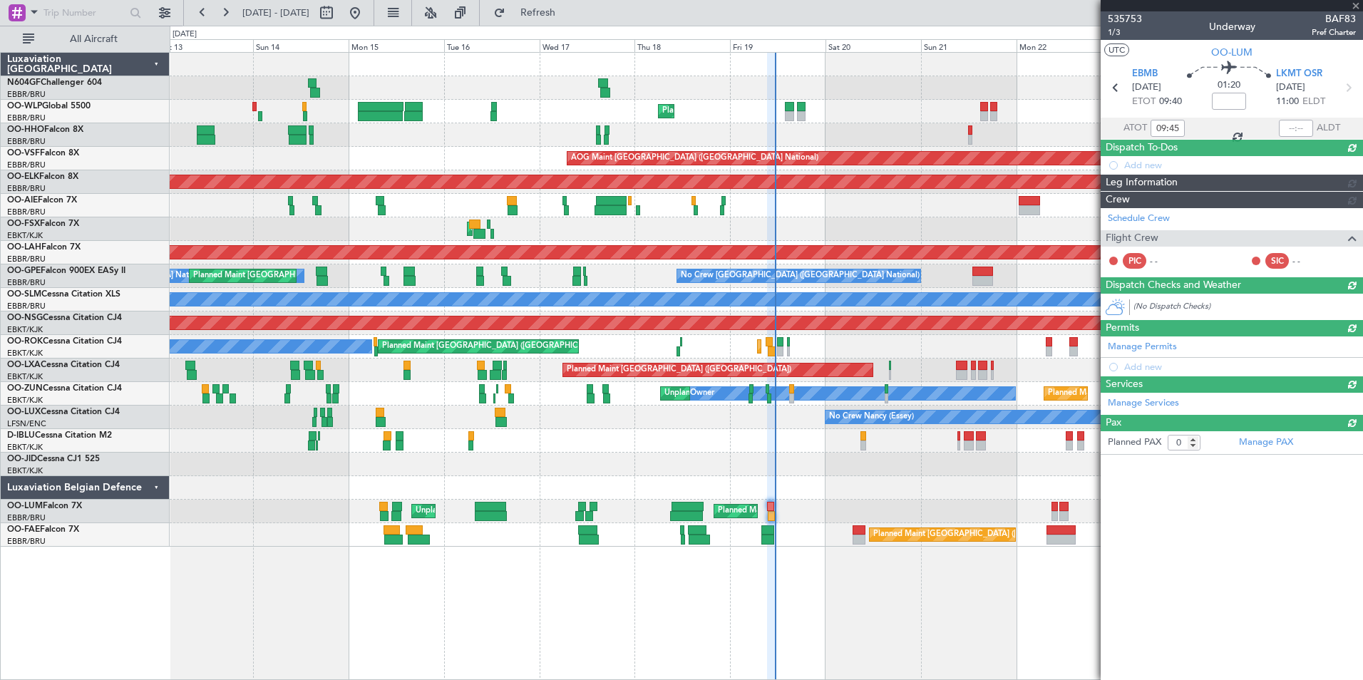
scroll to position [0, 0]
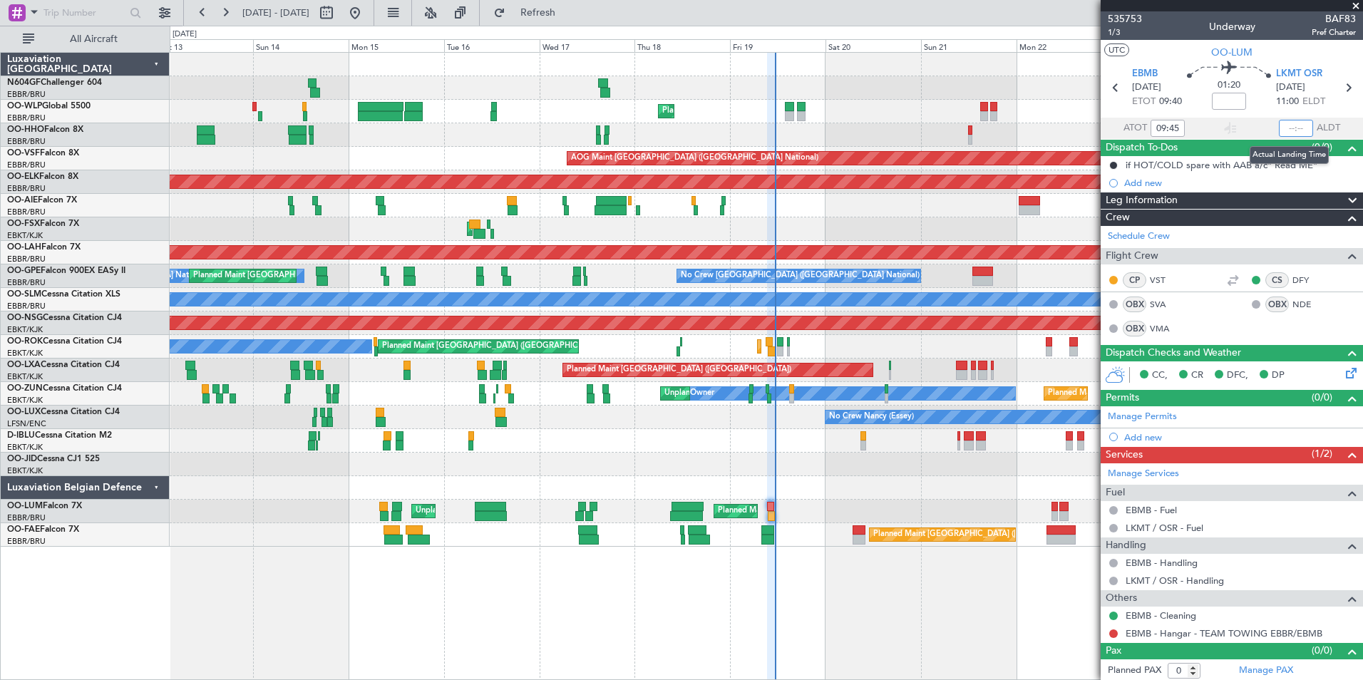
click at [1279, 131] on input "text" at bounding box center [1296, 128] width 34 height 17
click at [1058, 129] on div "Planned Maint Geneva (Cointrin) AOG Maint [US_STATE] ([GEOGRAPHIC_DATA])" at bounding box center [766, 135] width 1193 height 24
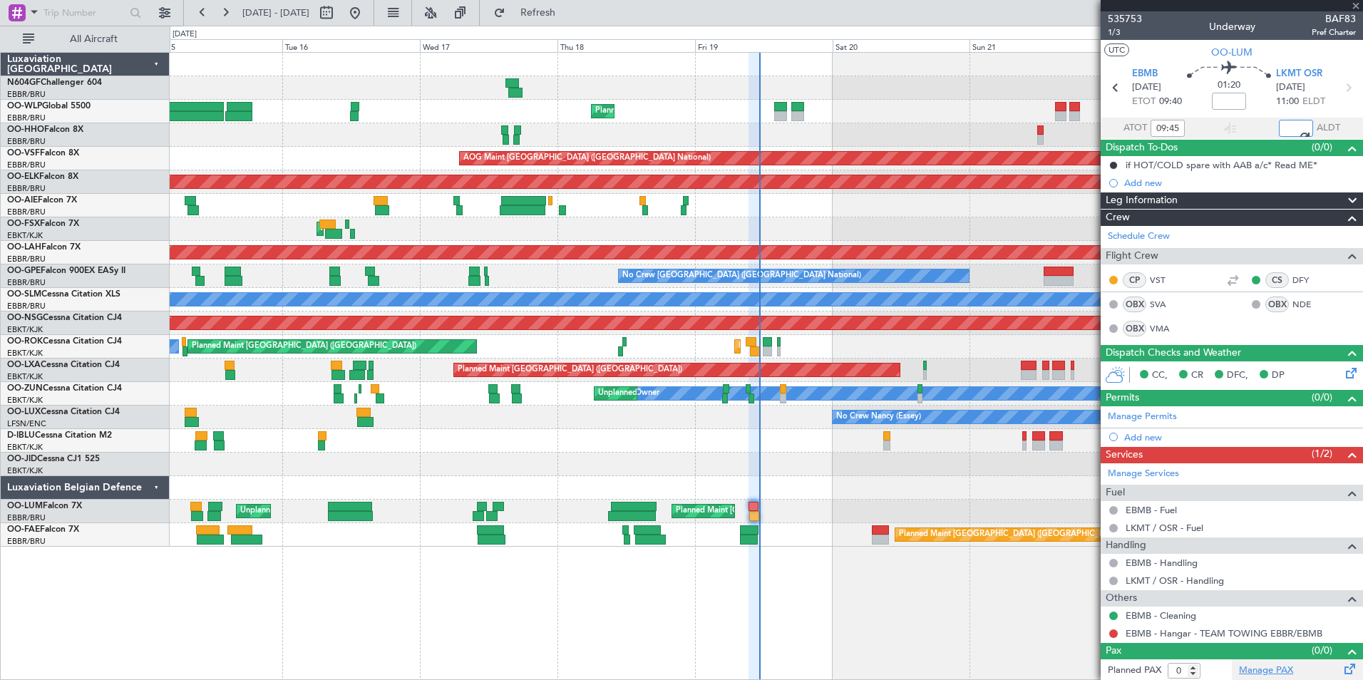
type input "11:13"
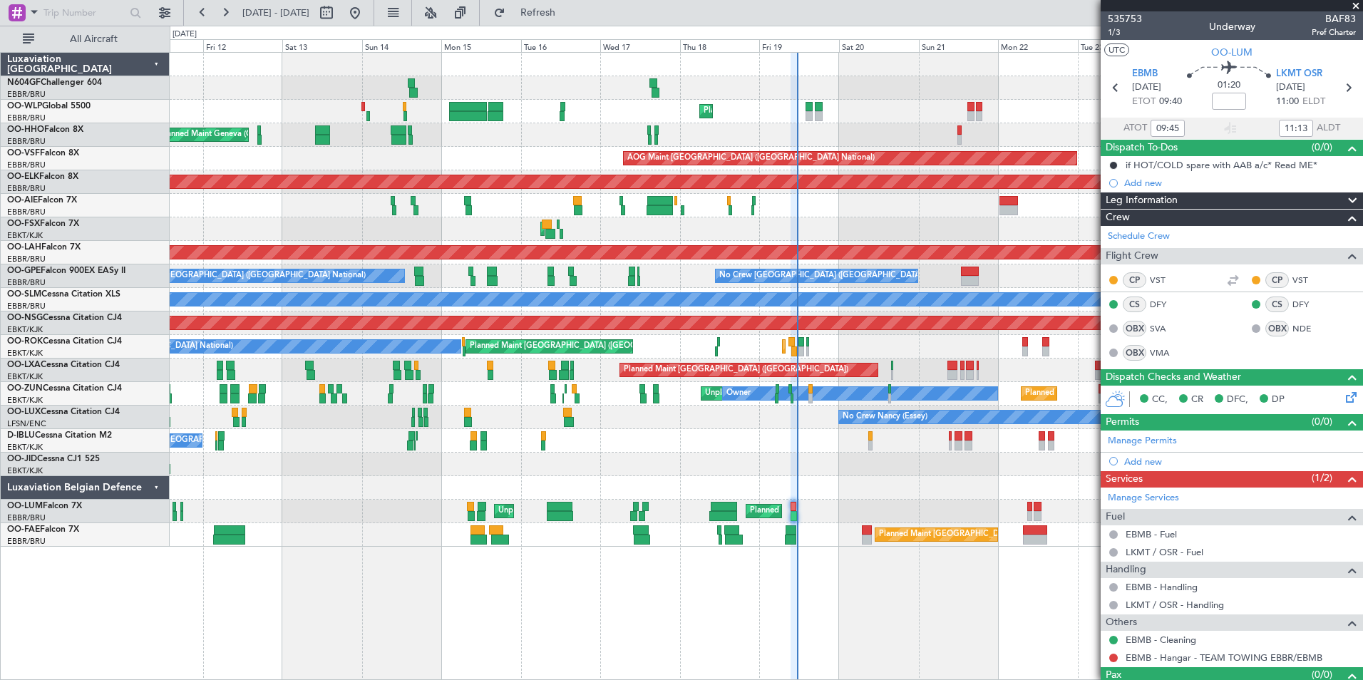
click at [616, 248] on div "Planned Maint [PERSON_NAME]-[GEOGRAPHIC_DATA][PERSON_NAME] ([GEOGRAPHIC_DATA][P…" at bounding box center [766, 253] width 1193 height 24
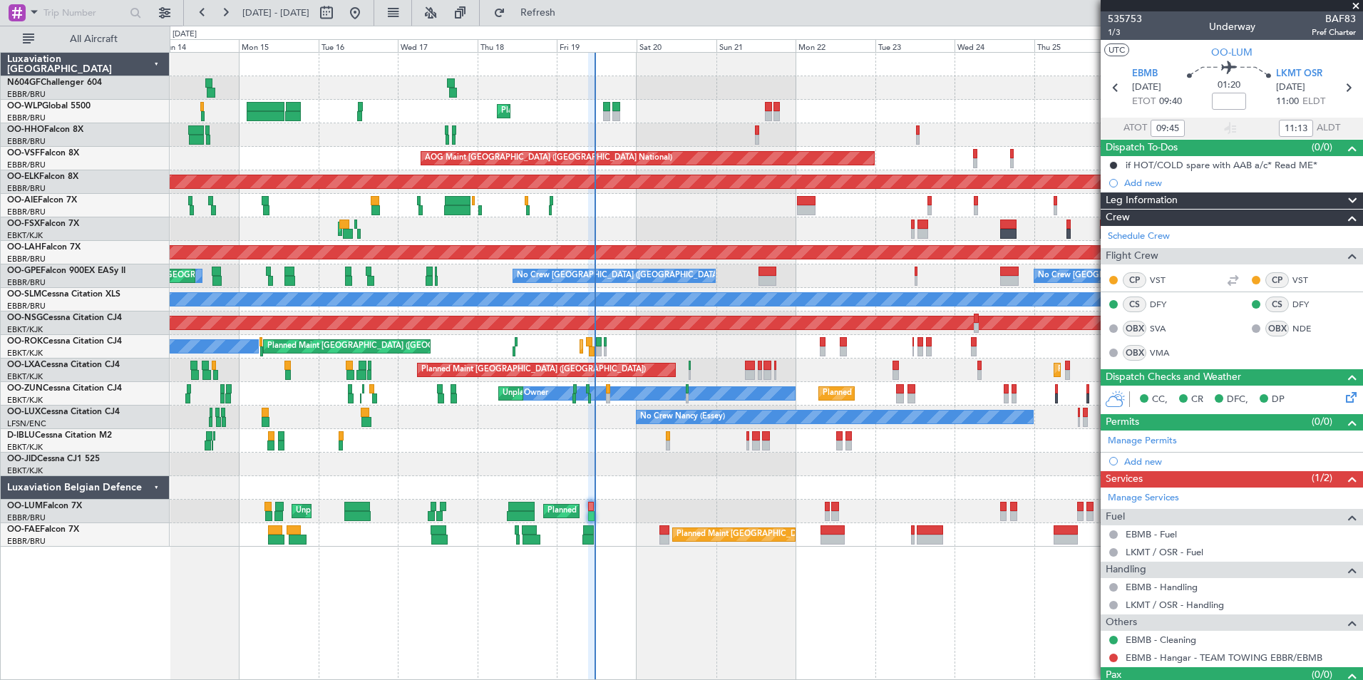
click at [707, 339] on div "Planned Maint Liege Planned Maint Geneva ([GEOGRAPHIC_DATA]) AOG Maint [US_STAT…" at bounding box center [766, 300] width 1193 height 494
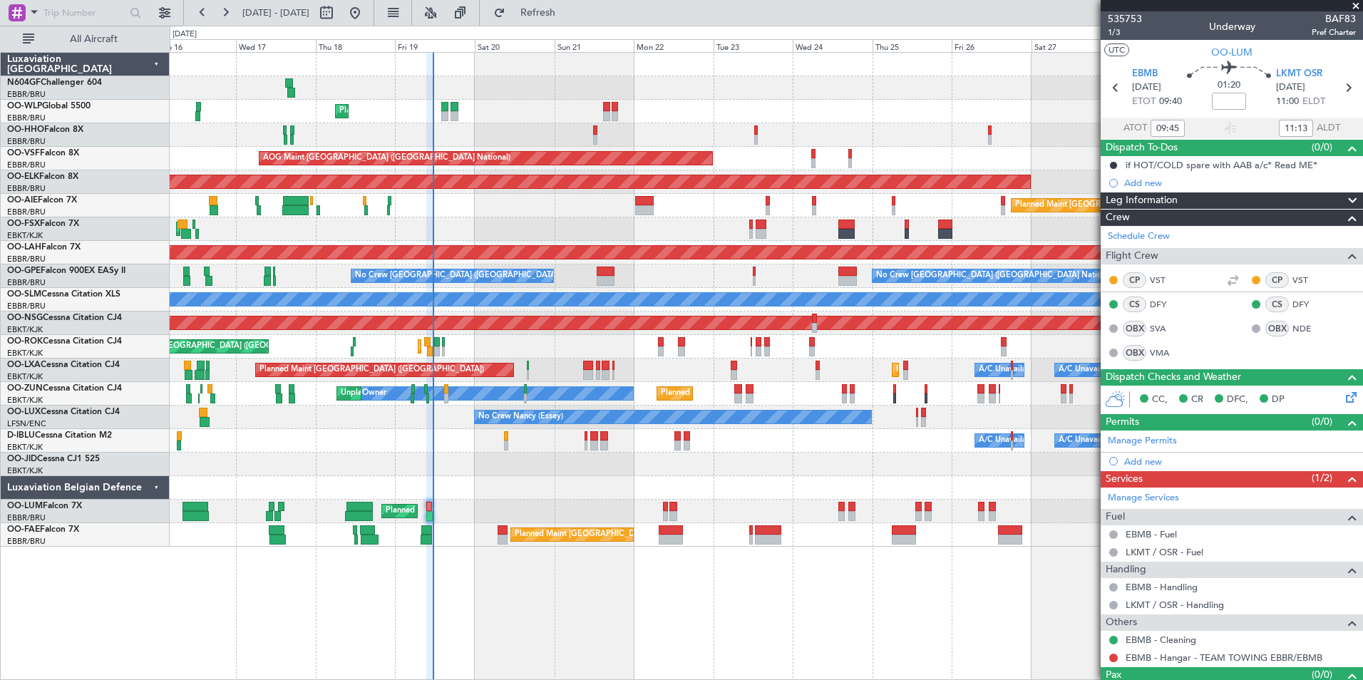
click at [503, 369] on div "Planned Maint Liege Planned Maint Geneva ([GEOGRAPHIC_DATA]) AOG Maint [GEOGRAP…" at bounding box center [766, 300] width 1193 height 494
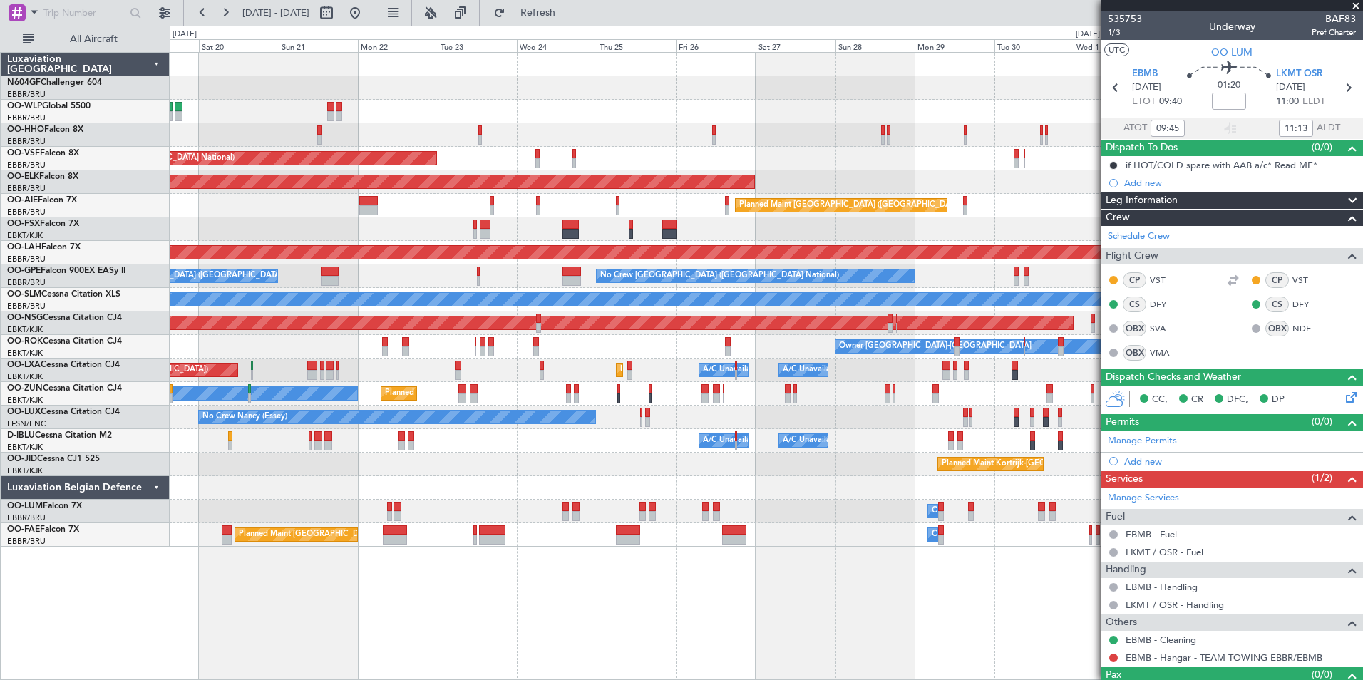
click at [512, 401] on div "Planned Maint Kortrijk-Wevelgem Owner Unplanned Maint Kortrijk-Wevelgem" at bounding box center [766, 394] width 1193 height 24
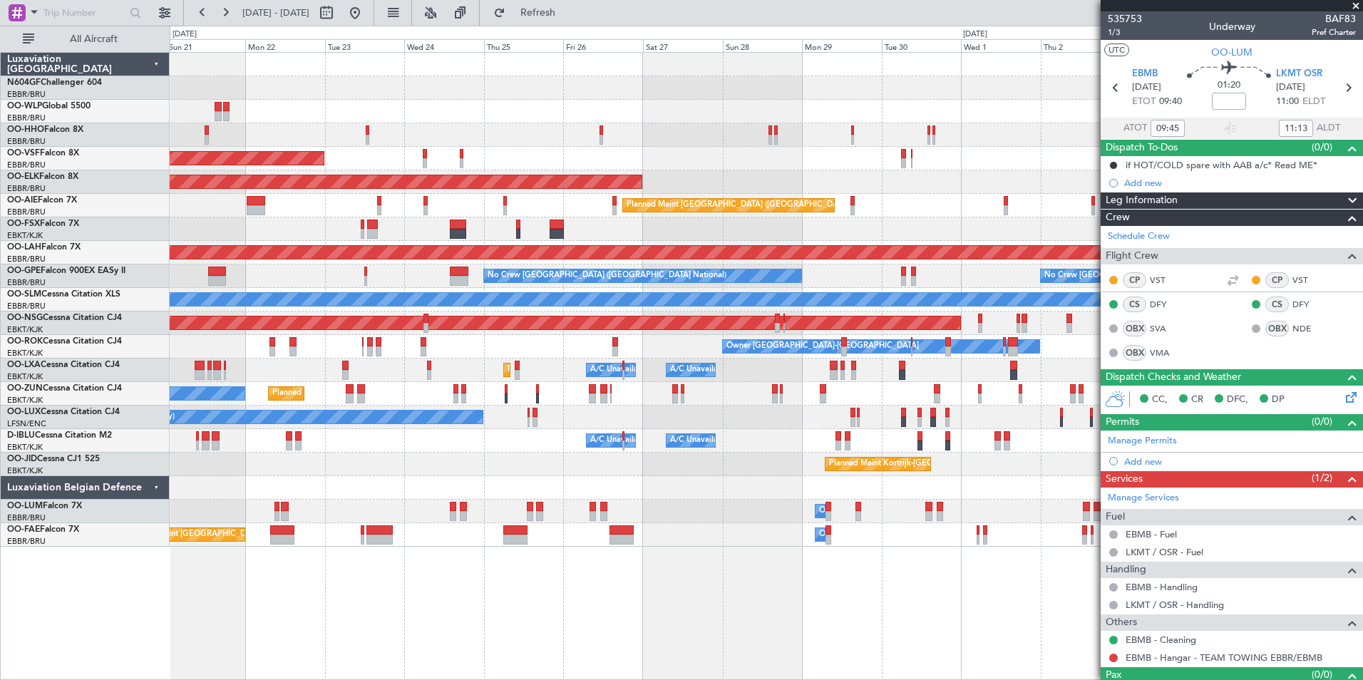
click at [633, 481] on div "Planned Maint Liege AOG Maint Brussels (Brussels National) Planned Maint Kortri…" at bounding box center [766, 300] width 1193 height 494
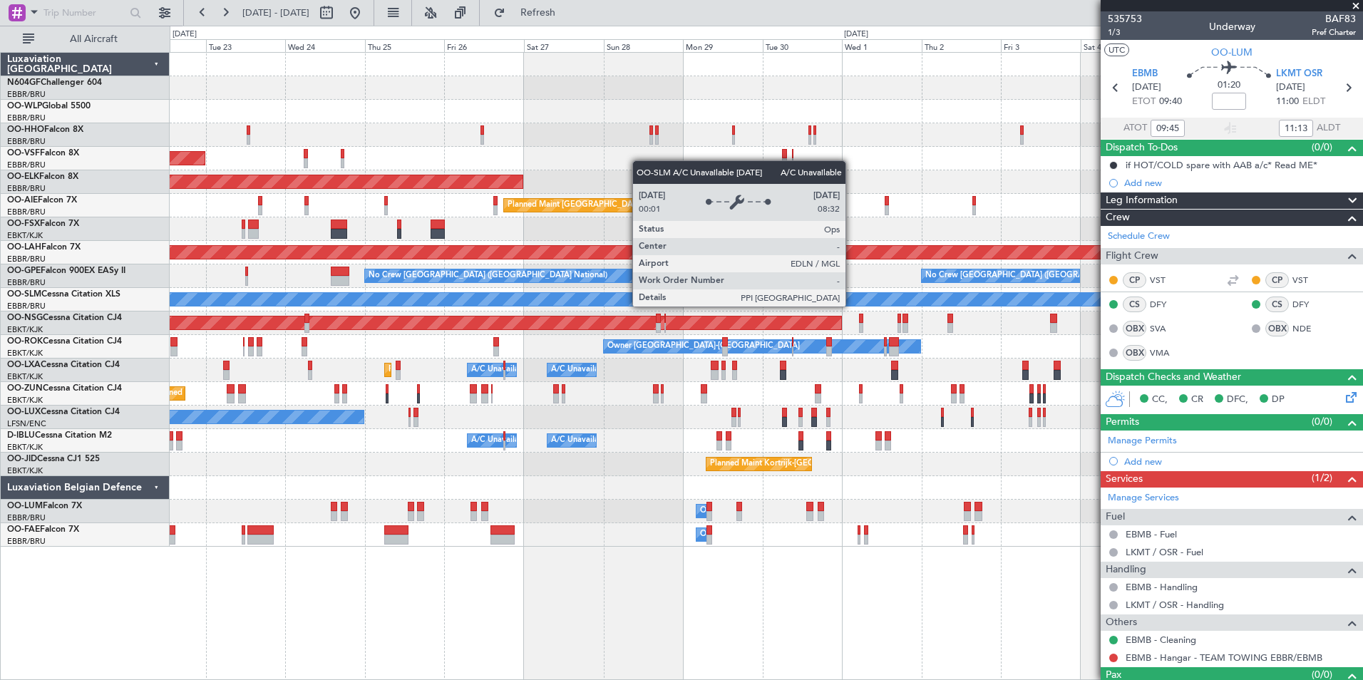
click at [493, 315] on div "AOG Maint Brussels (Brussels National) Planned Maint Kortrijk-Wevelgem Planned …" at bounding box center [766, 300] width 1193 height 494
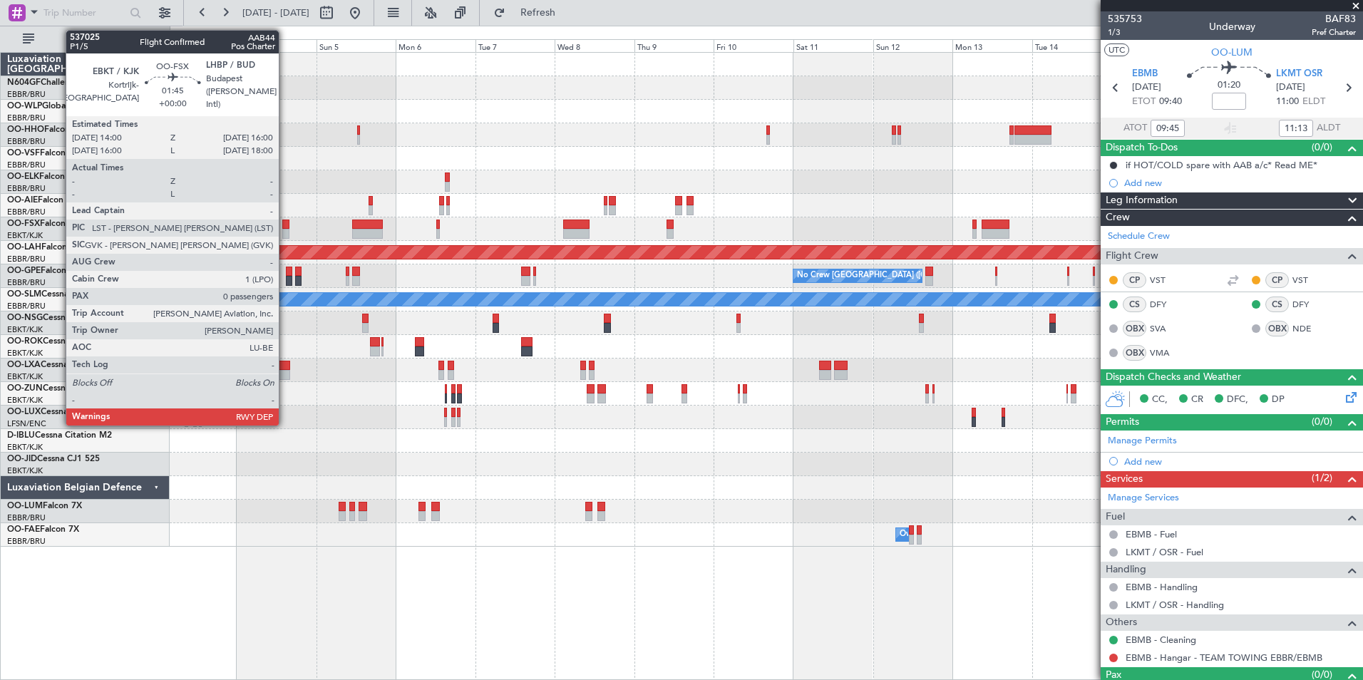
click at [286, 227] on div at bounding box center [285, 225] width 7 height 10
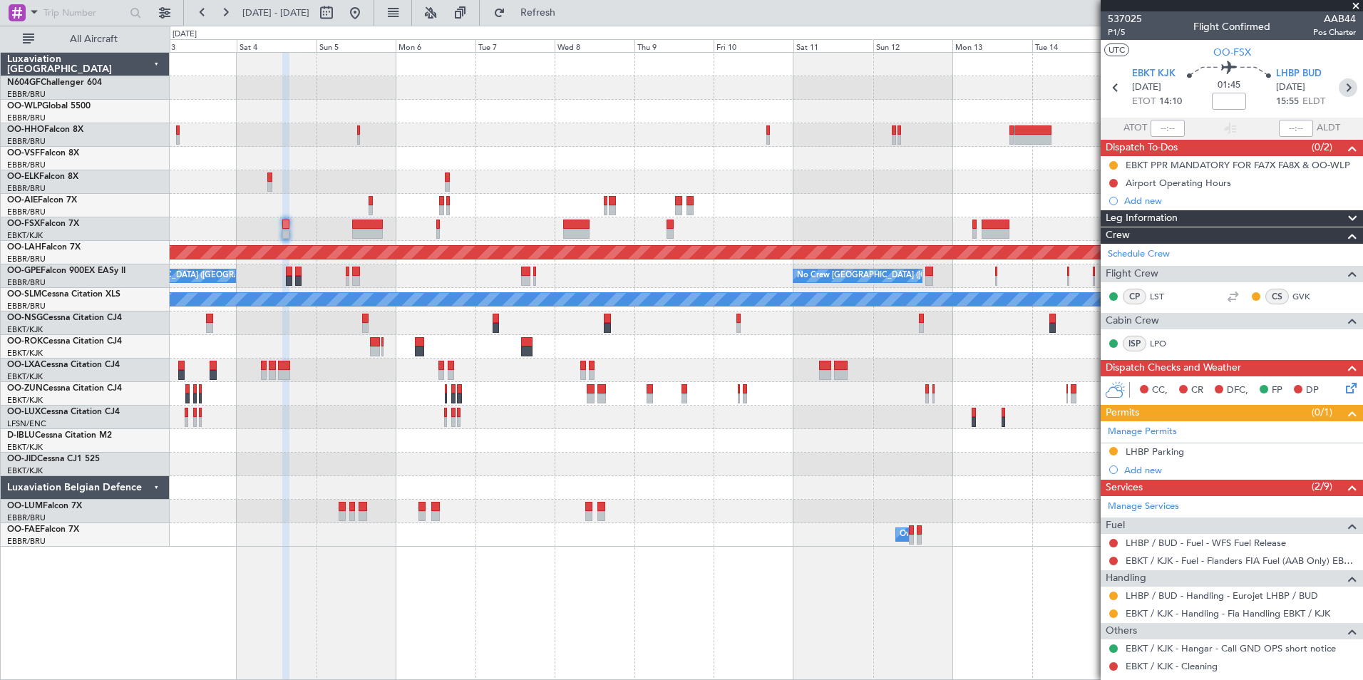
click at [1342, 78] on icon at bounding box center [1348, 87] width 19 height 19
type input "+00:20"
type input "1"
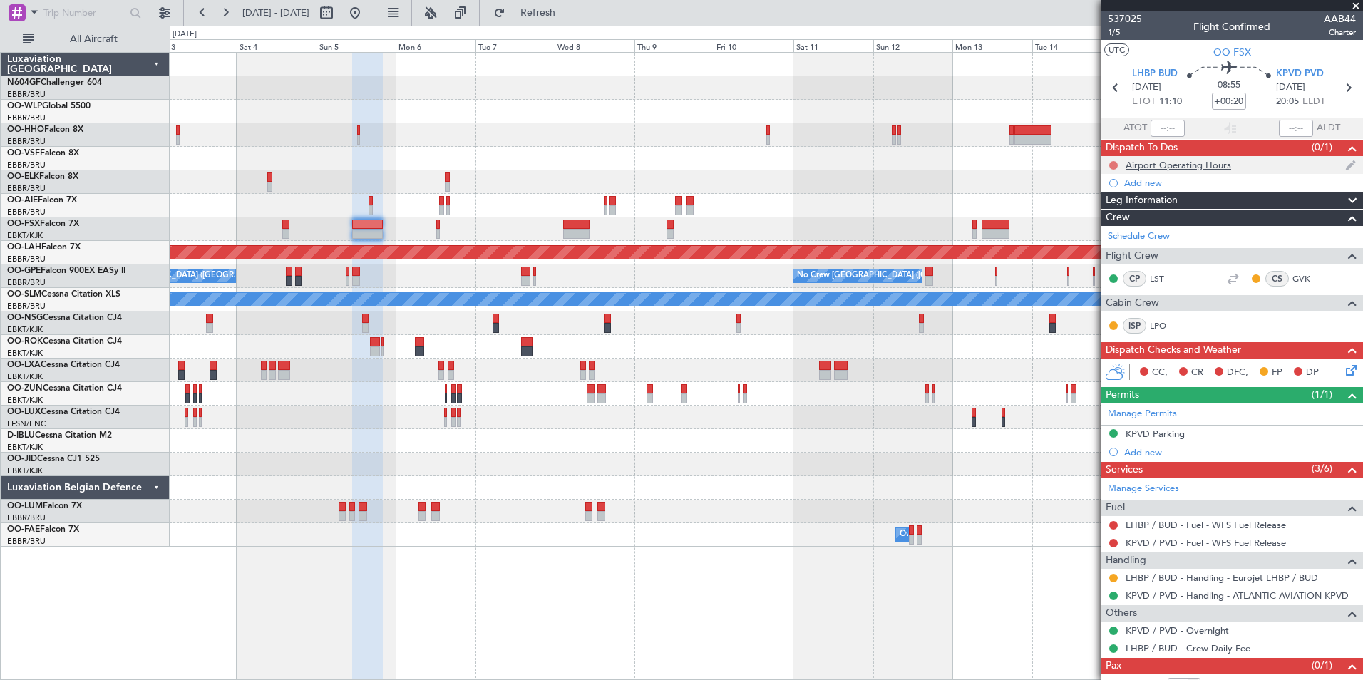
click at [1113, 164] on button at bounding box center [1114, 165] width 9 height 9
click at [1105, 206] on span "In Progress" at bounding box center [1121, 207] width 48 height 14
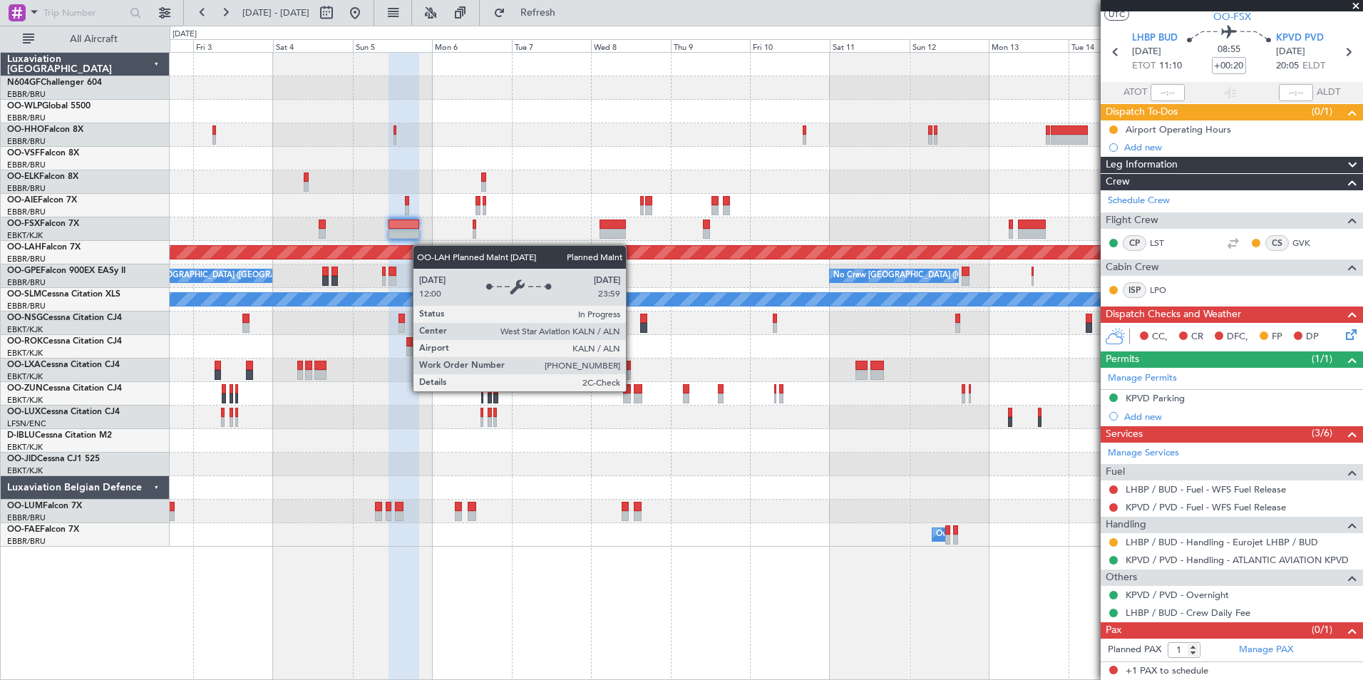
click at [439, 246] on div "Planned Maint [PERSON_NAME]-[GEOGRAPHIC_DATA][PERSON_NAME] ([GEOGRAPHIC_DATA][P…" at bounding box center [766, 253] width 1193 height 24
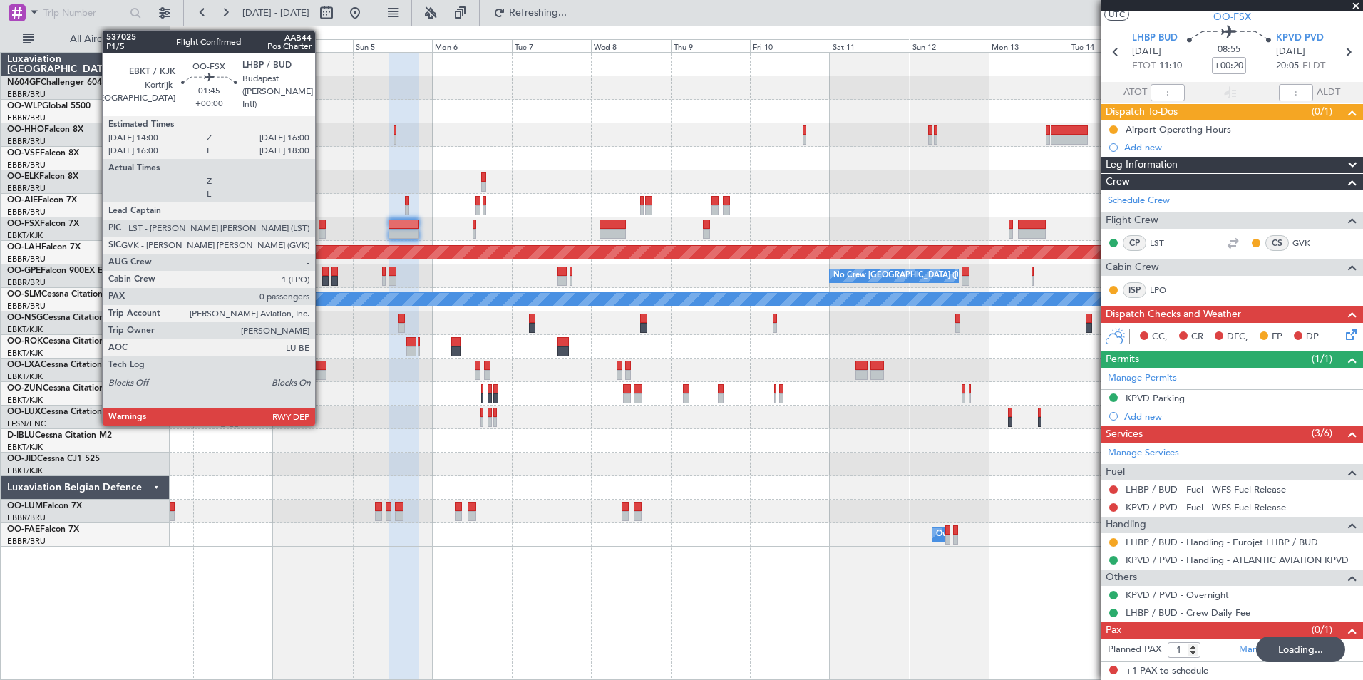
click at [322, 227] on div at bounding box center [322, 225] width 7 height 10
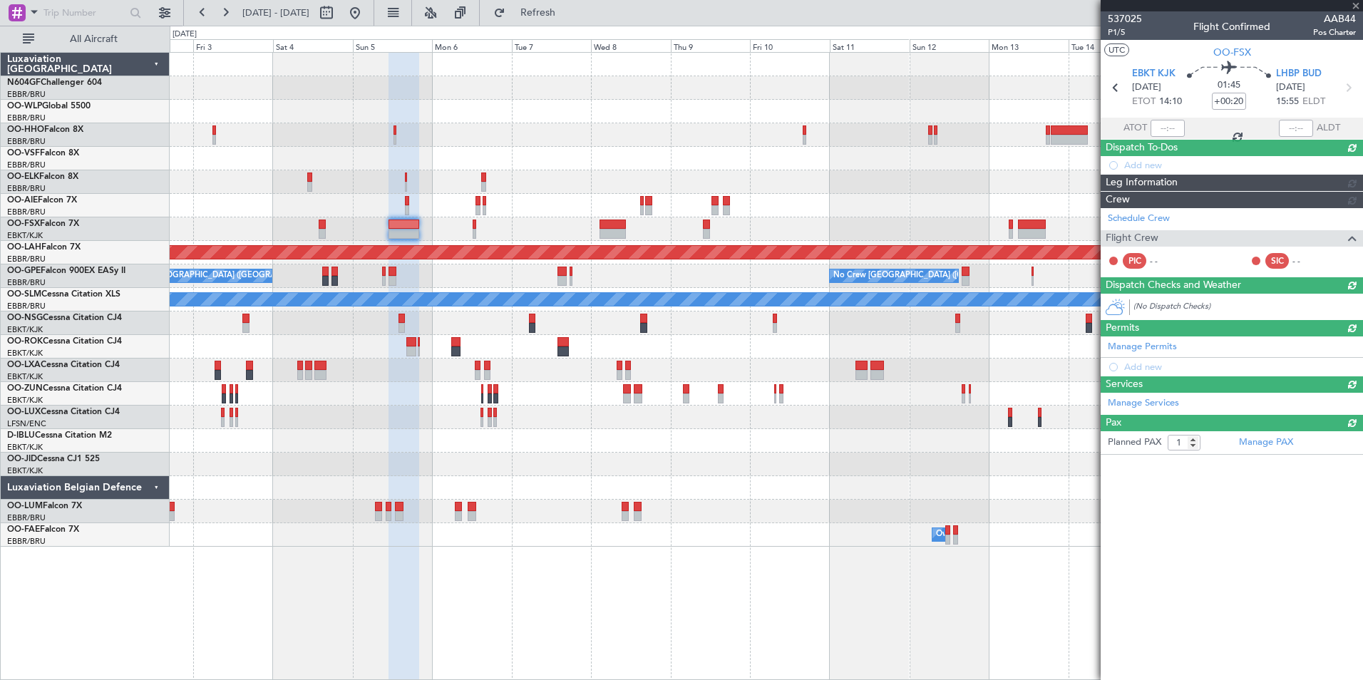
type input "0"
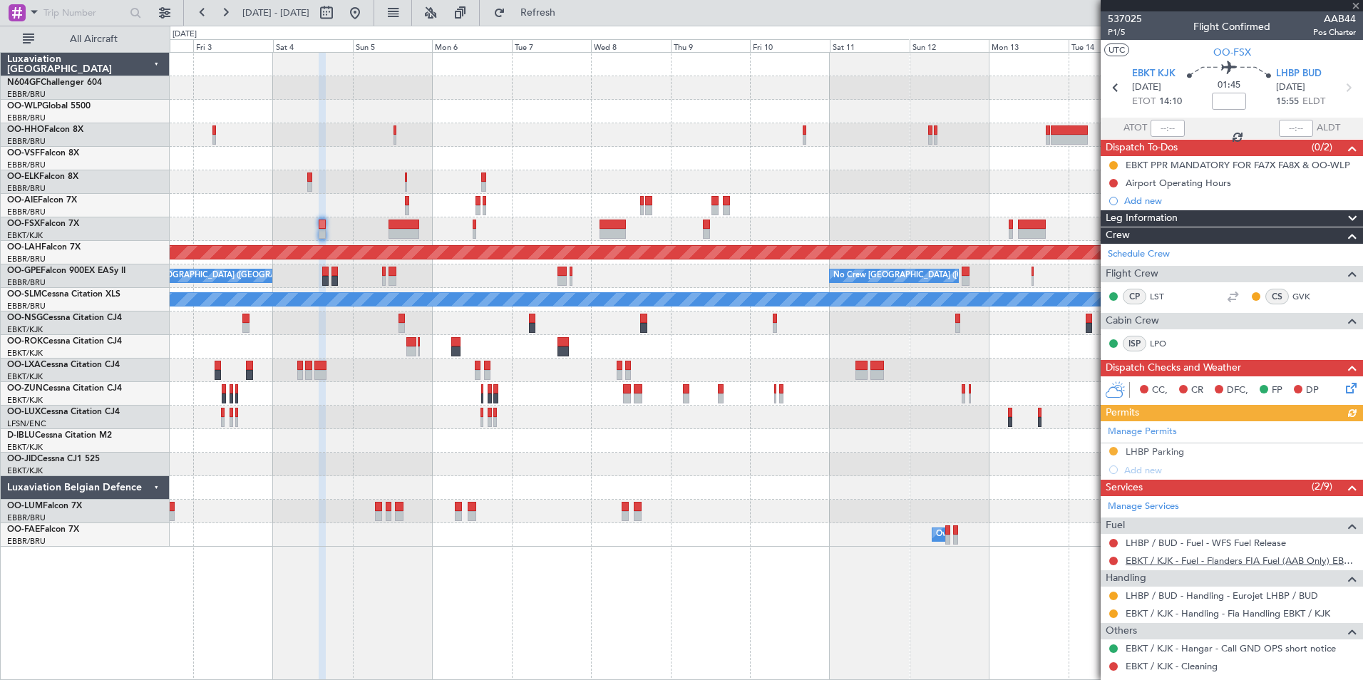
scroll to position [88, 0]
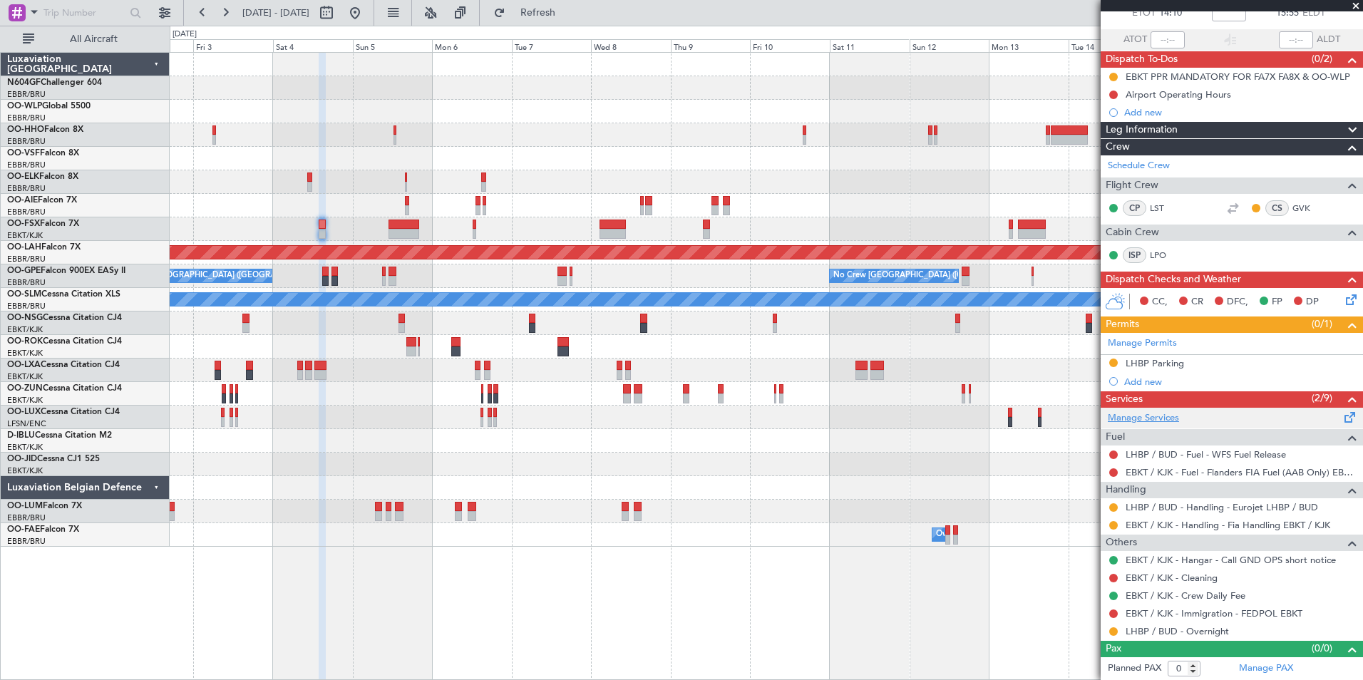
click at [1140, 419] on link "Manage Services" at bounding box center [1143, 418] width 71 height 14
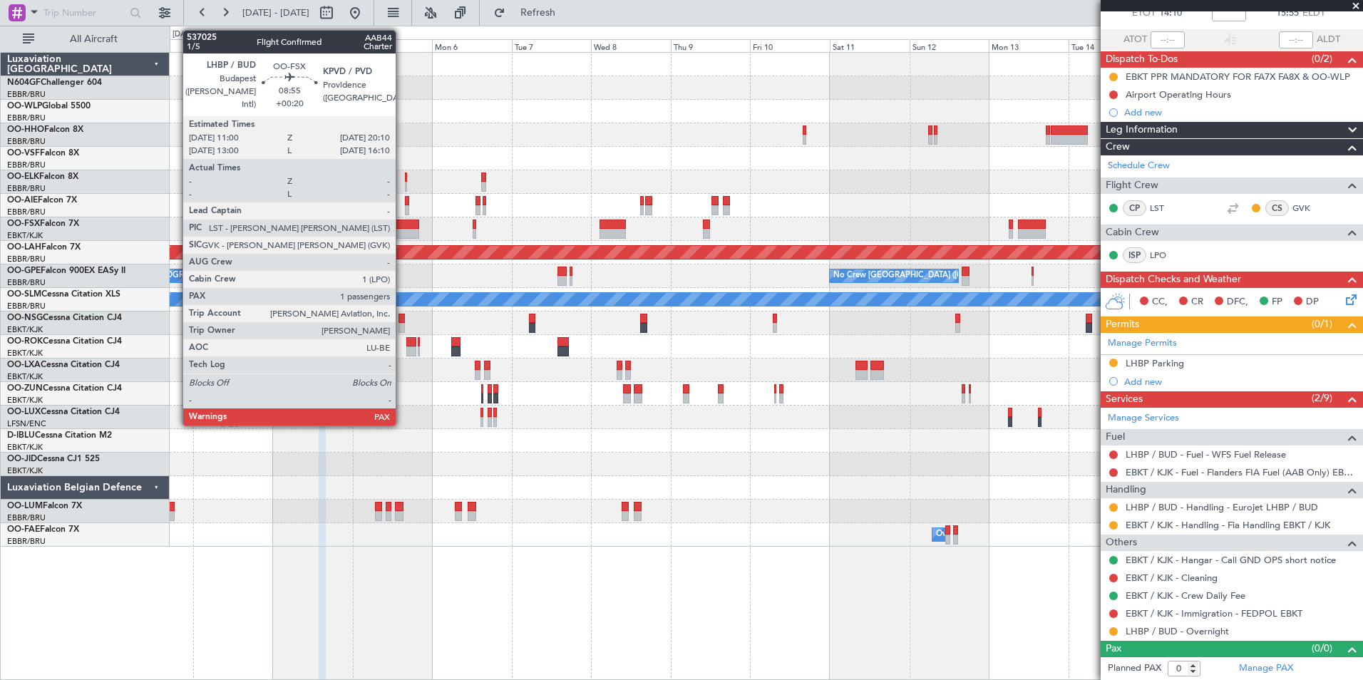
click at [402, 231] on div at bounding box center [404, 234] width 31 height 10
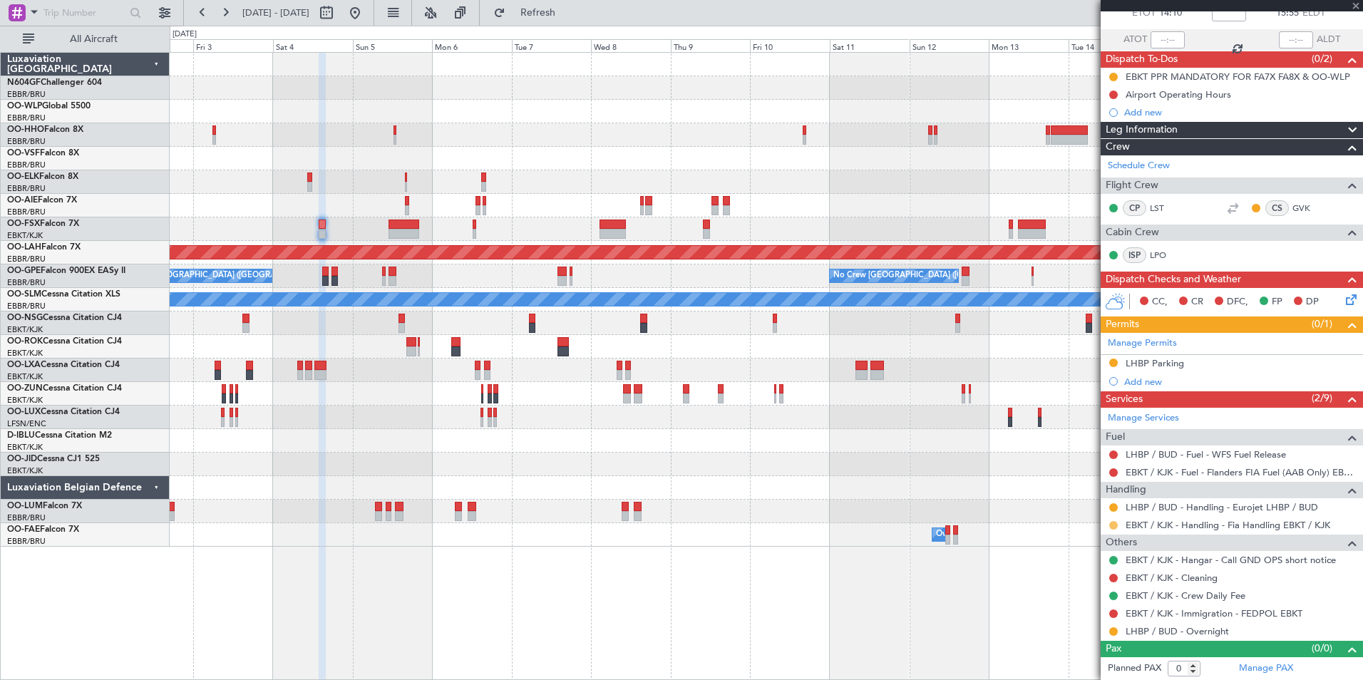
type input "+00:20"
type input "1"
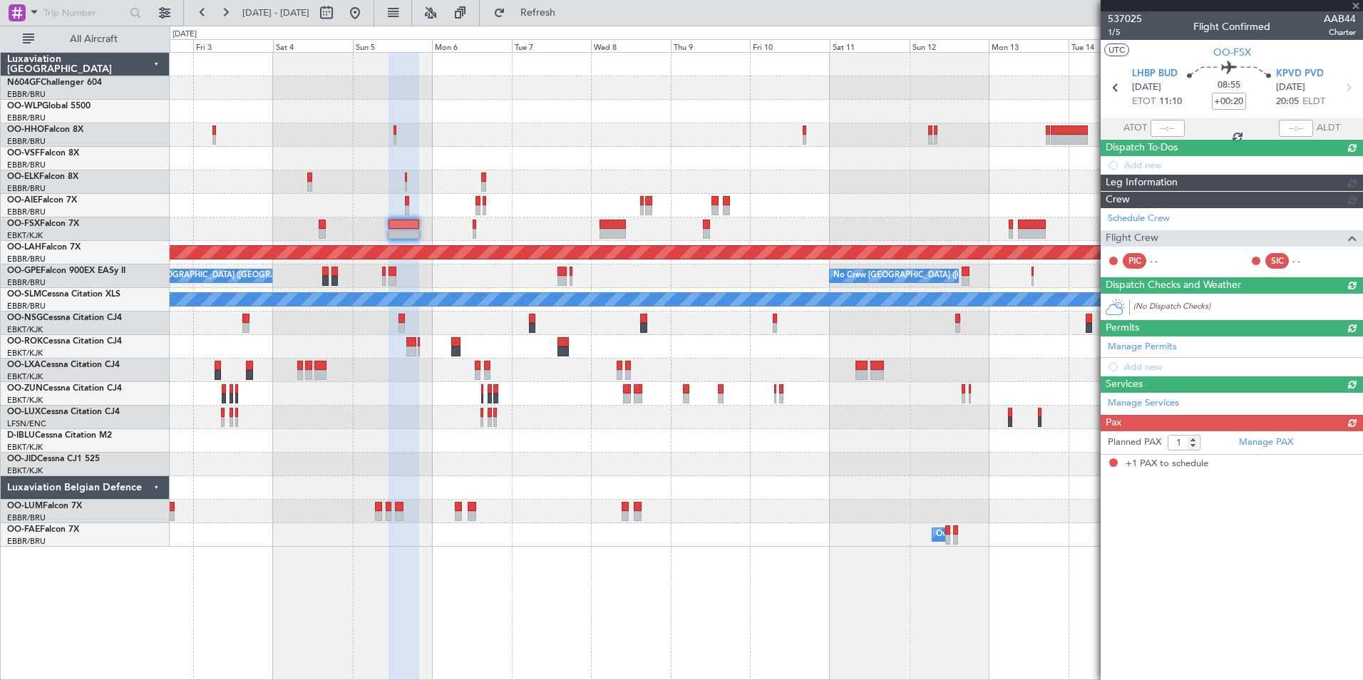
scroll to position [0, 0]
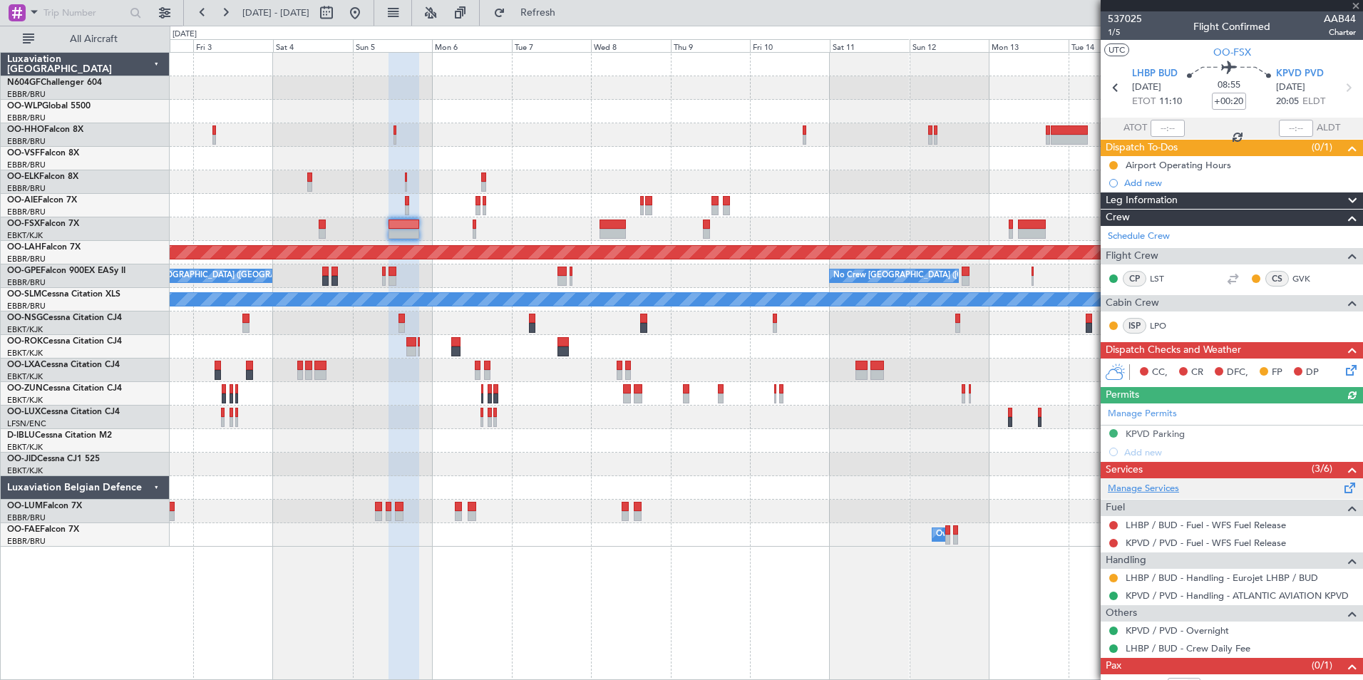
click at [1162, 483] on link "Manage Services" at bounding box center [1143, 489] width 71 height 14
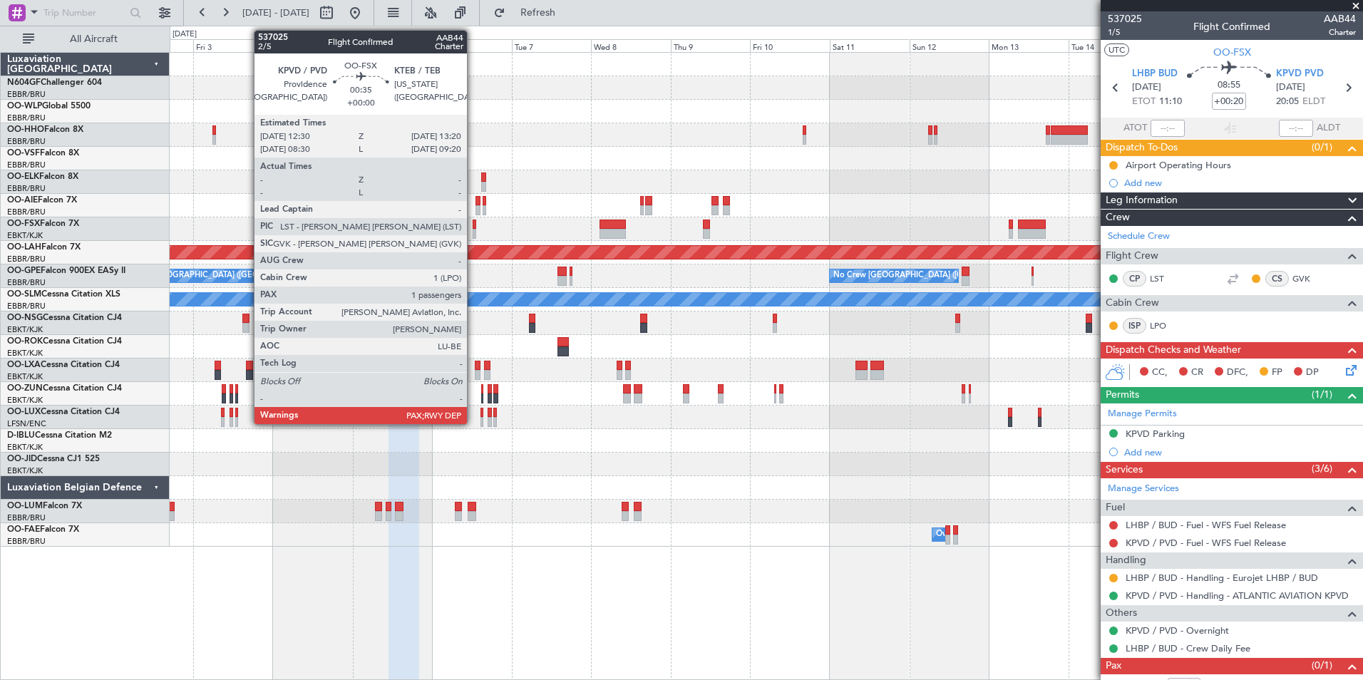
click at [473, 228] on div at bounding box center [474, 225] width 3 height 10
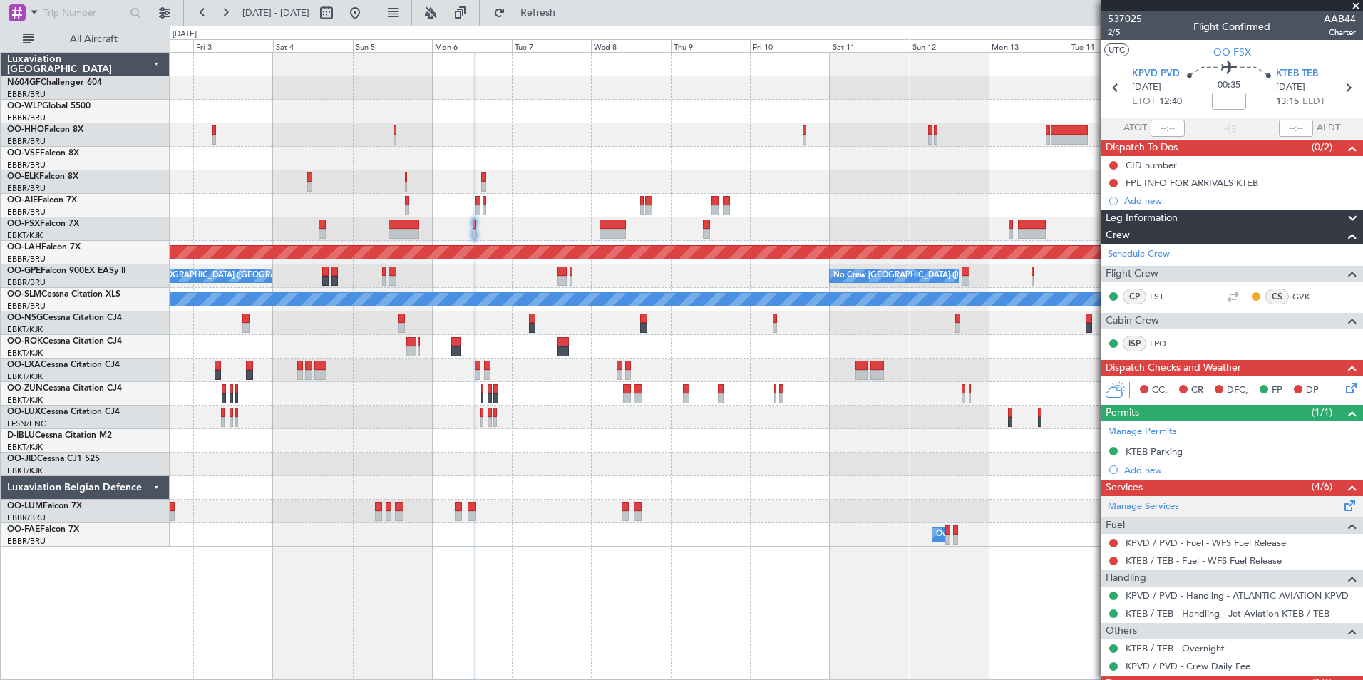
click at [1143, 501] on link "Manage Services" at bounding box center [1143, 507] width 71 height 14
click at [548, 14] on button "Refresh" at bounding box center [530, 12] width 86 height 23
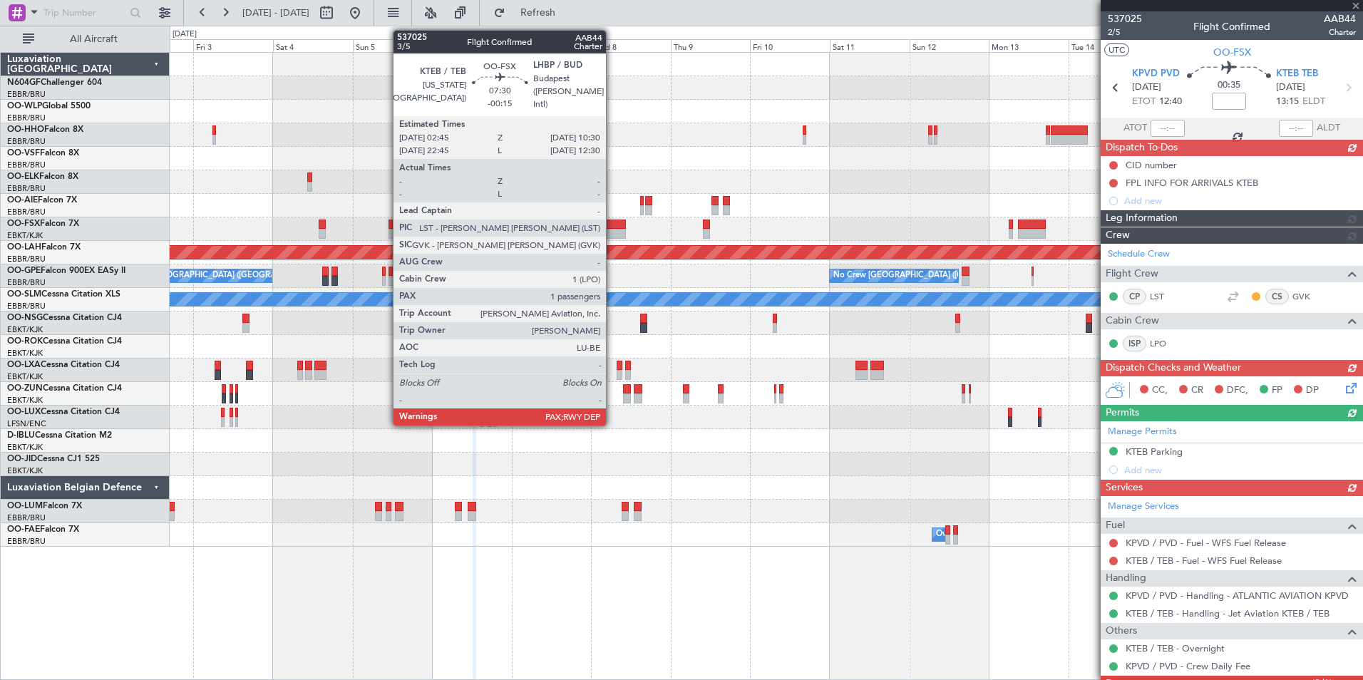
click at [613, 232] on div at bounding box center [613, 234] width 26 height 10
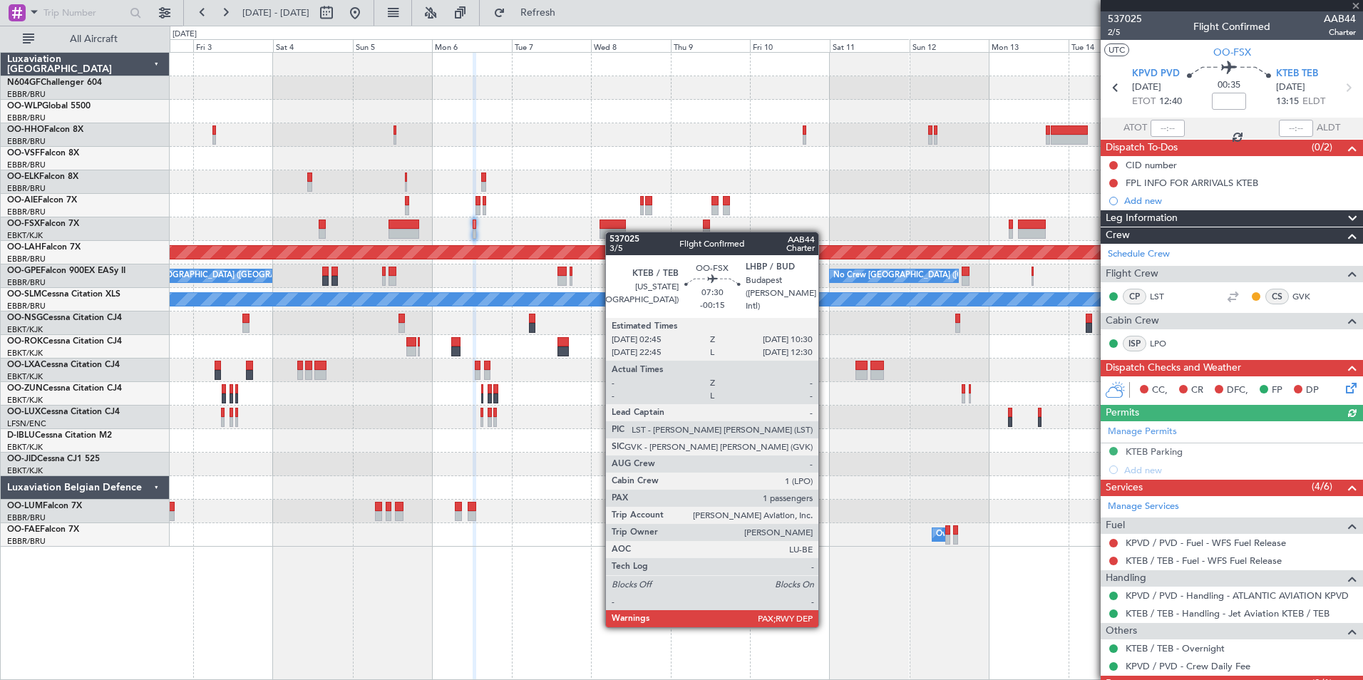
type input "-00:15"
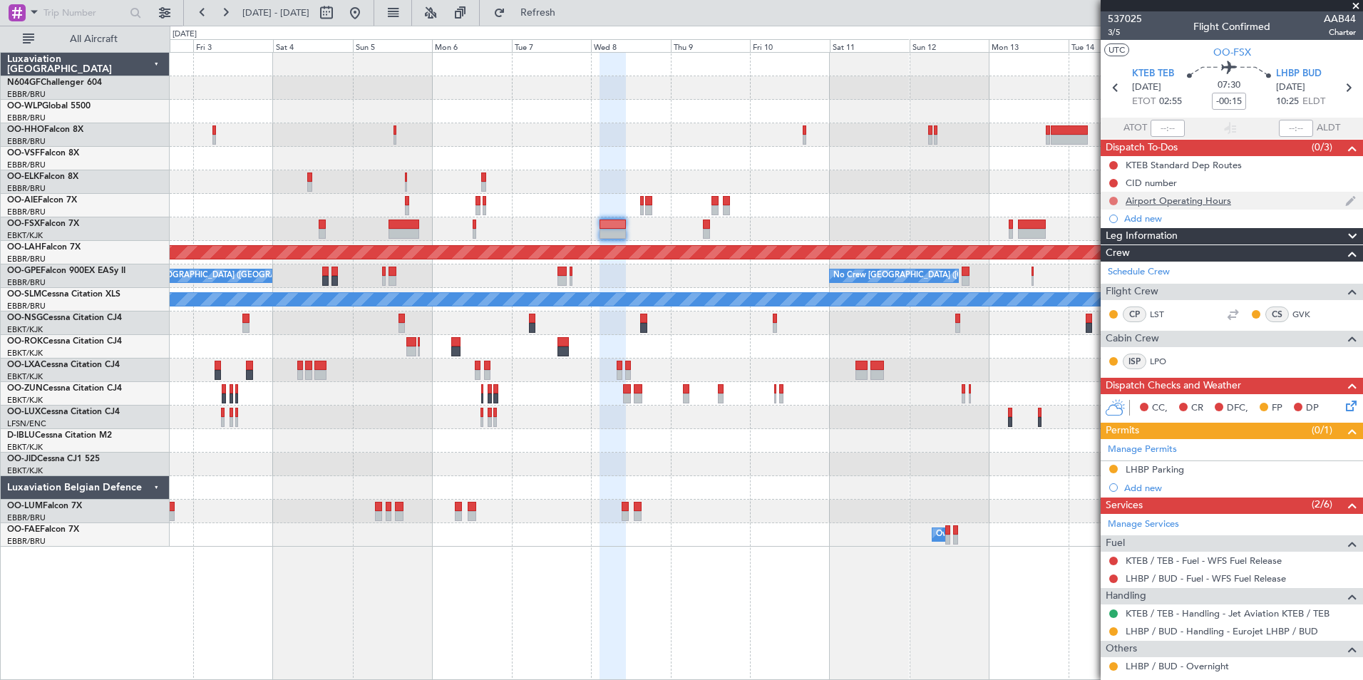
click at [1114, 200] on button at bounding box center [1114, 201] width 9 height 9
click at [1127, 246] on span "In Progress" at bounding box center [1121, 242] width 48 height 14
click at [1150, 524] on link "Manage Services" at bounding box center [1143, 525] width 71 height 14
click at [568, 8] on span "Refresh" at bounding box center [538, 13] width 60 height 10
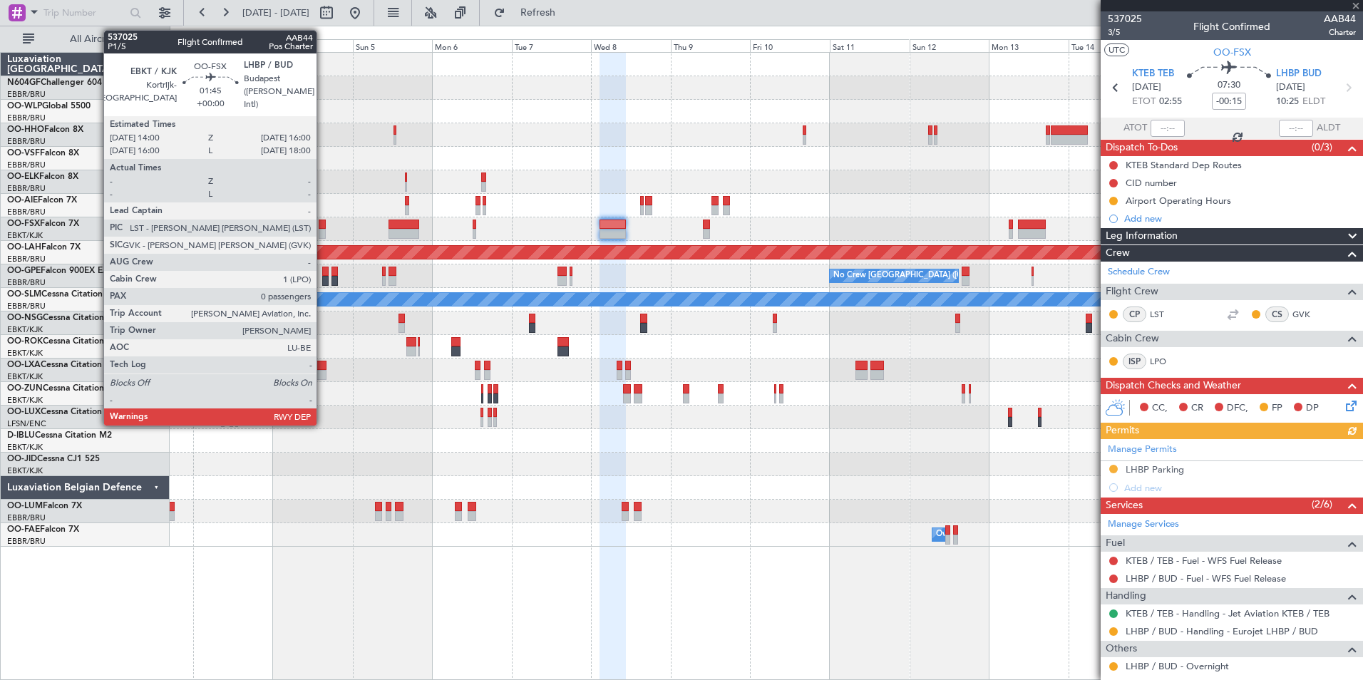
click at [323, 227] on div at bounding box center [322, 225] width 7 height 10
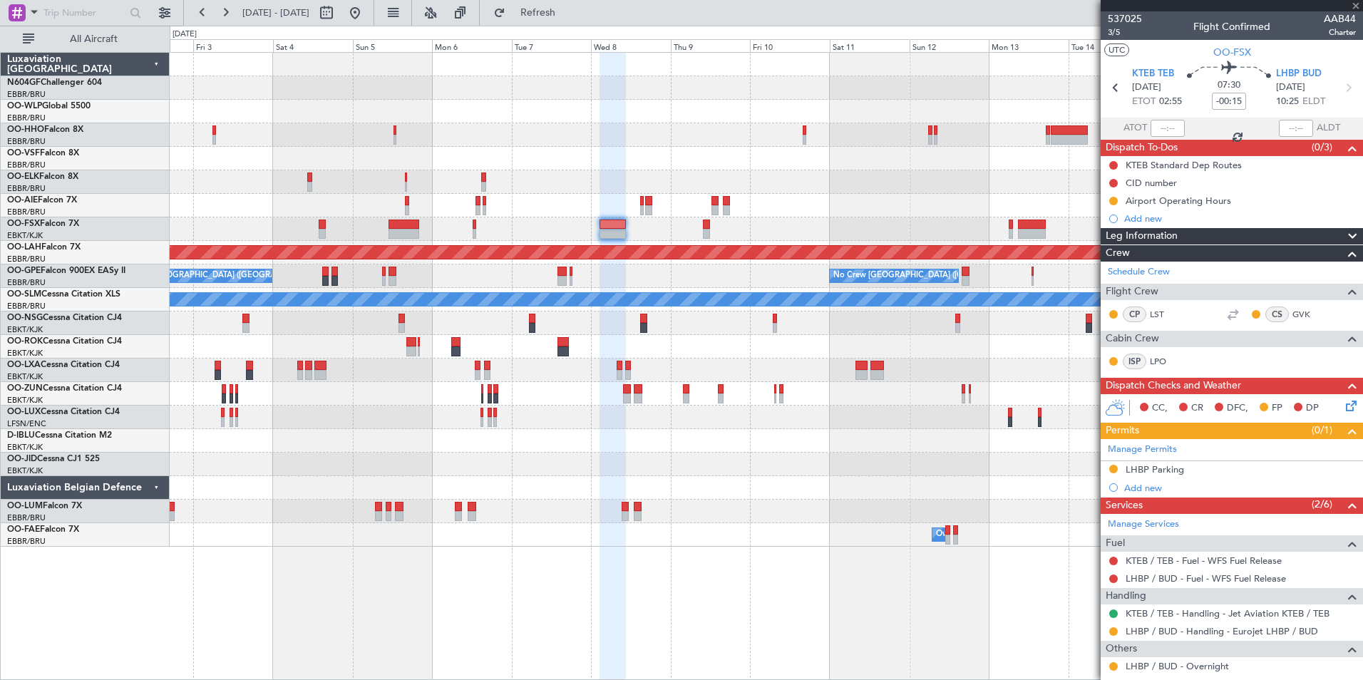
type input "0"
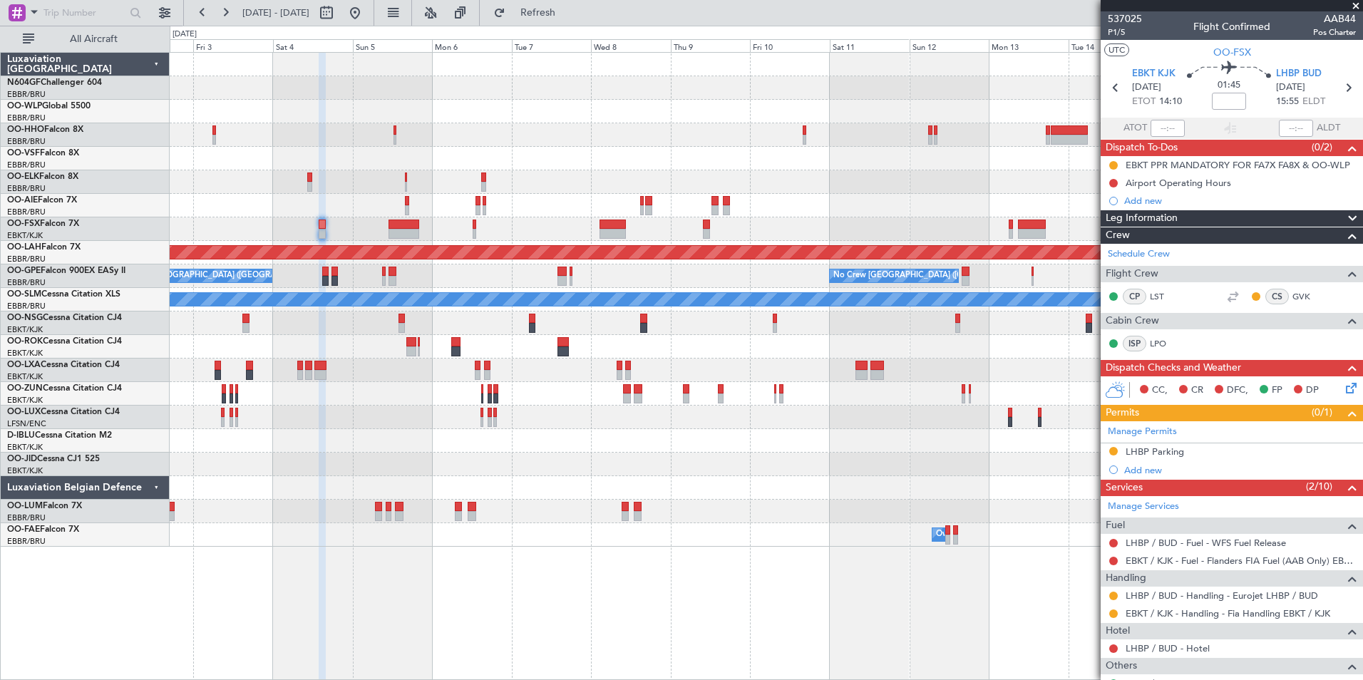
scroll to position [123, 0]
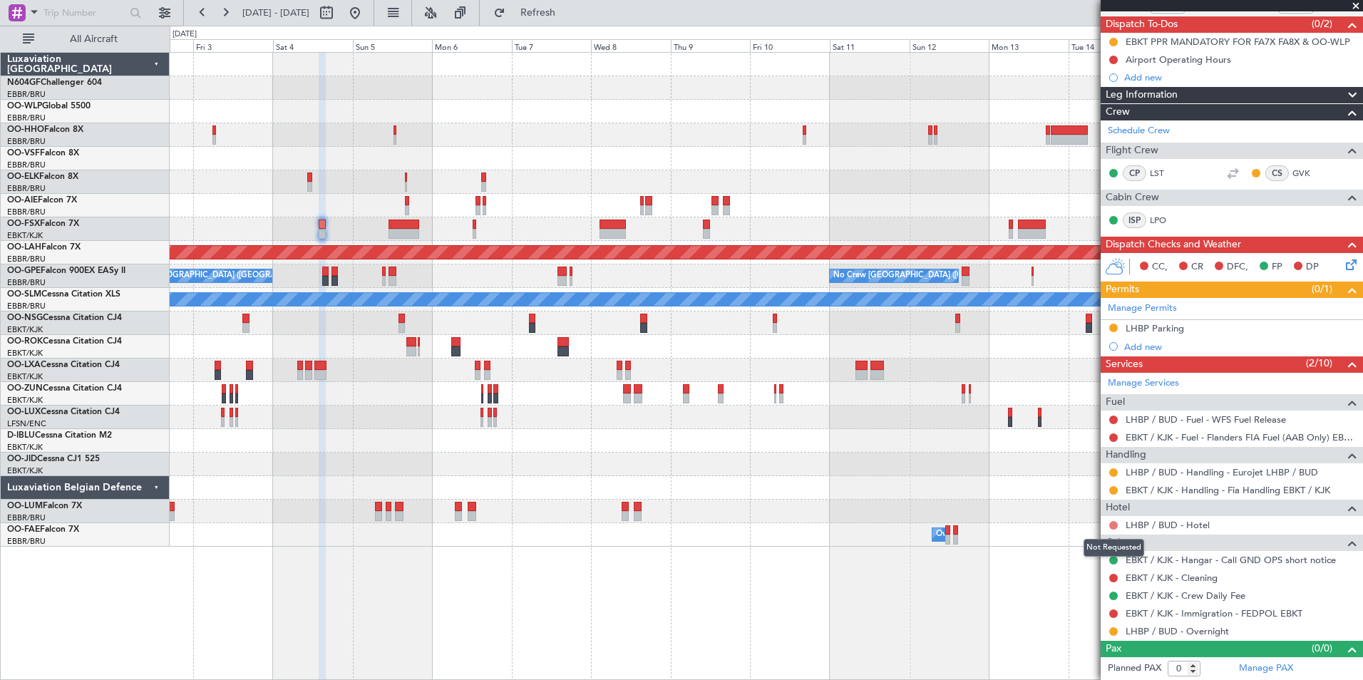
click at [1112, 522] on button at bounding box center [1114, 525] width 9 height 9
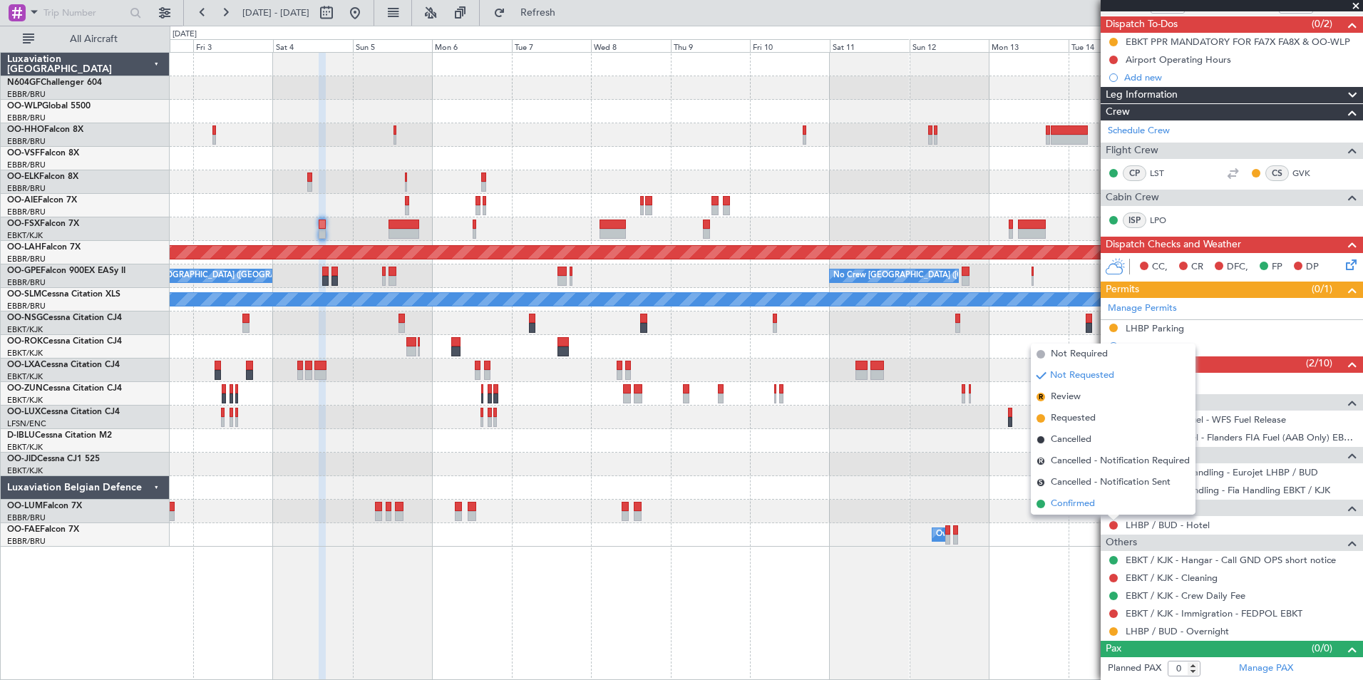
click at [1088, 502] on span "Confirmed" at bounding box center [1073, 504] width 44 height 14
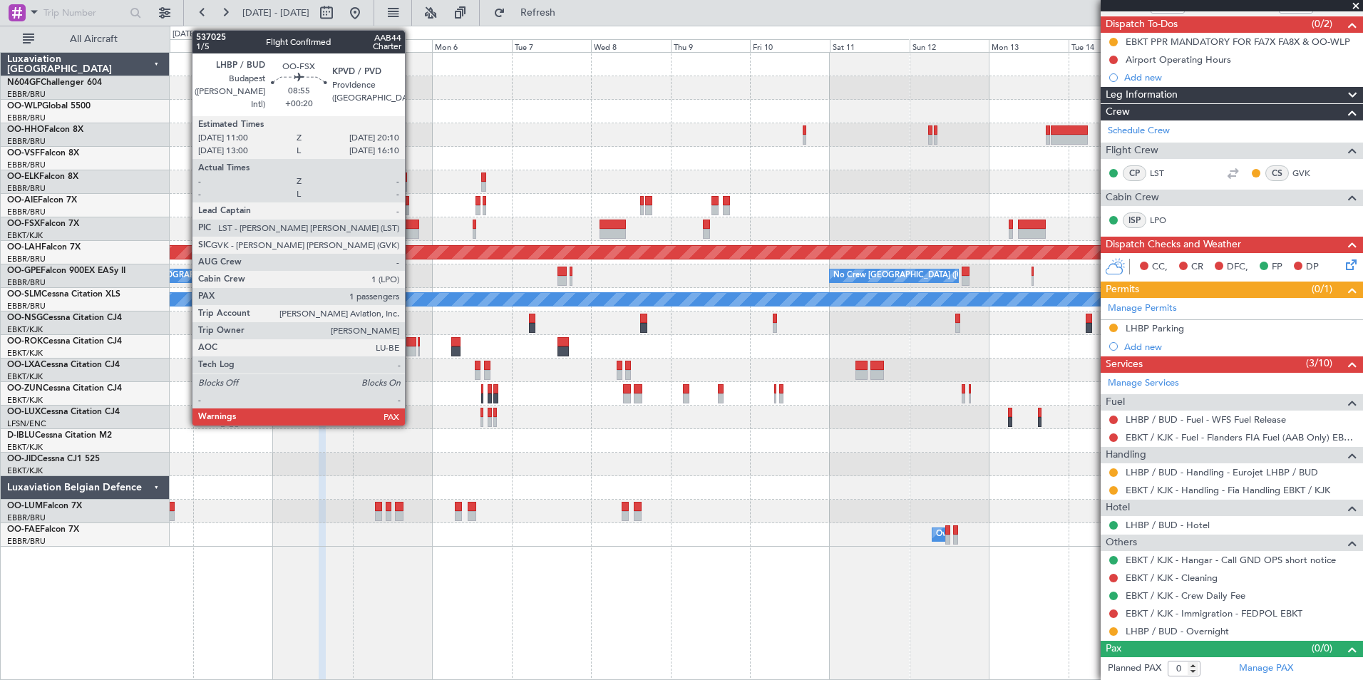
click at [411, 228] on div at bounding box center [404, 225] width 31 height 10
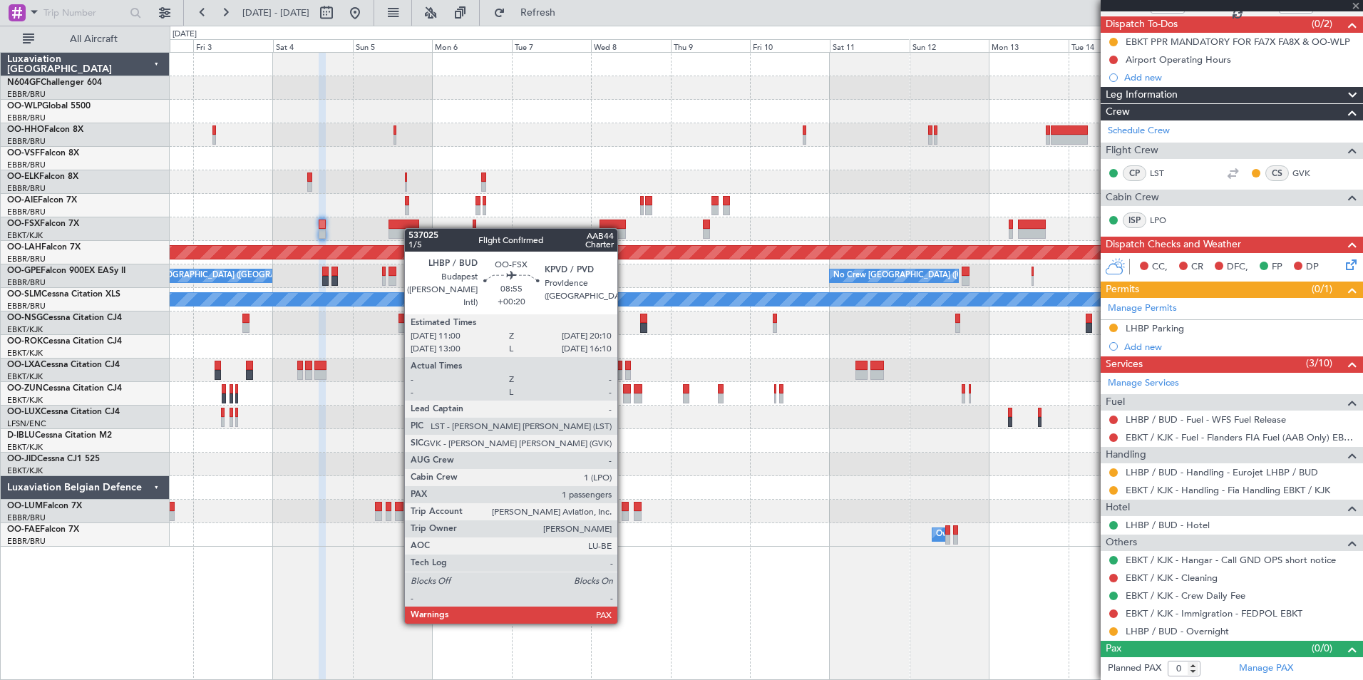
type input "+00:20"
type input "1"
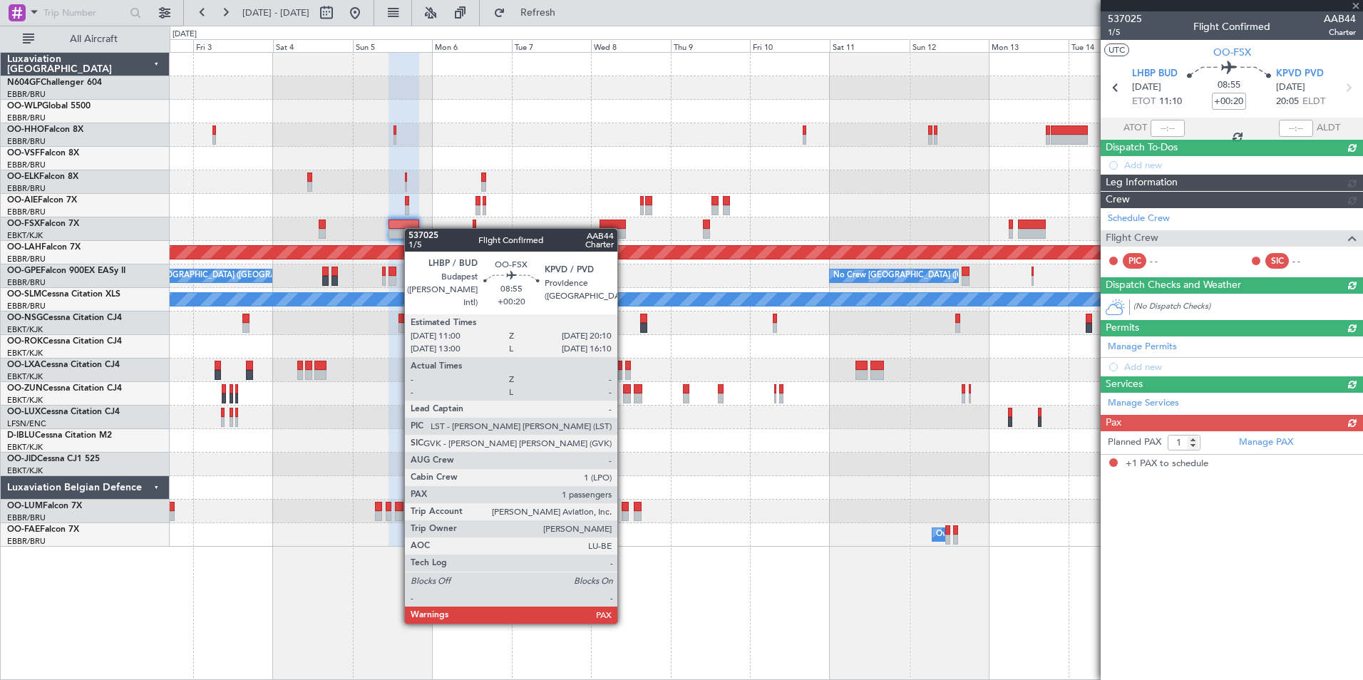
scroll to position [0, 0]
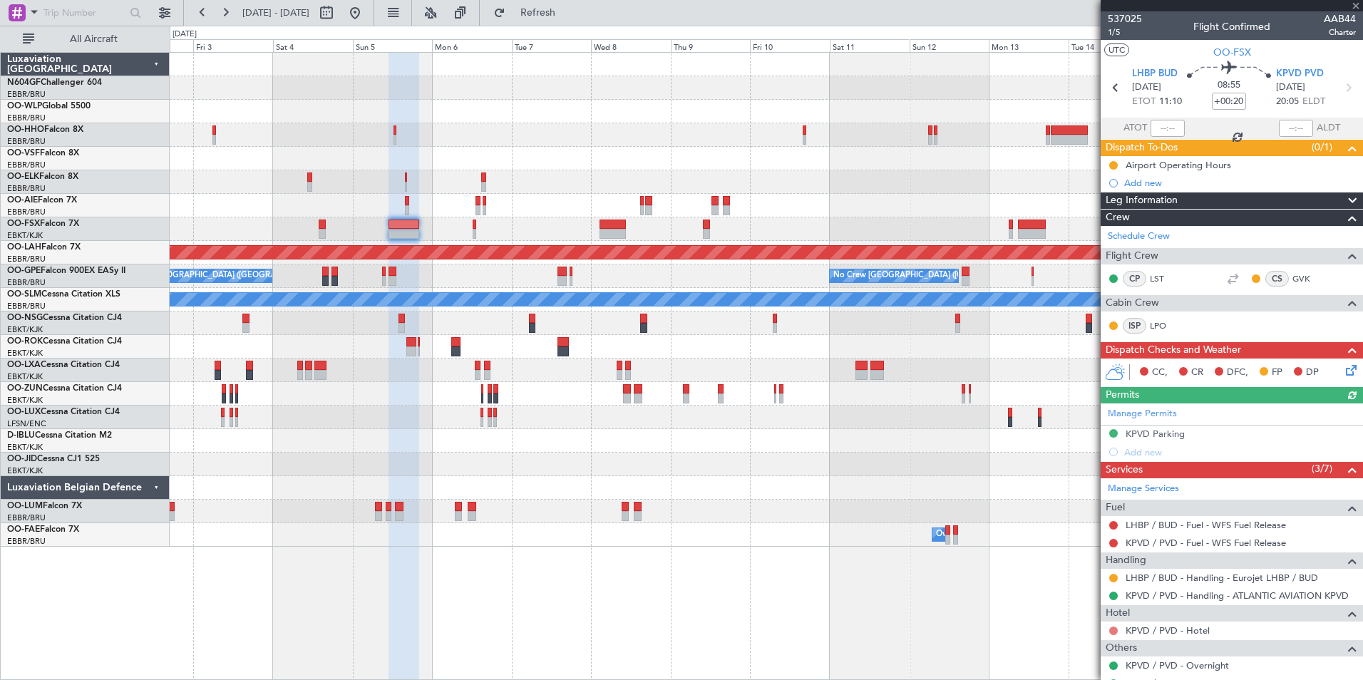
click at [1112, 631] on button at bounding box center [1114, 631] width 9 height 9
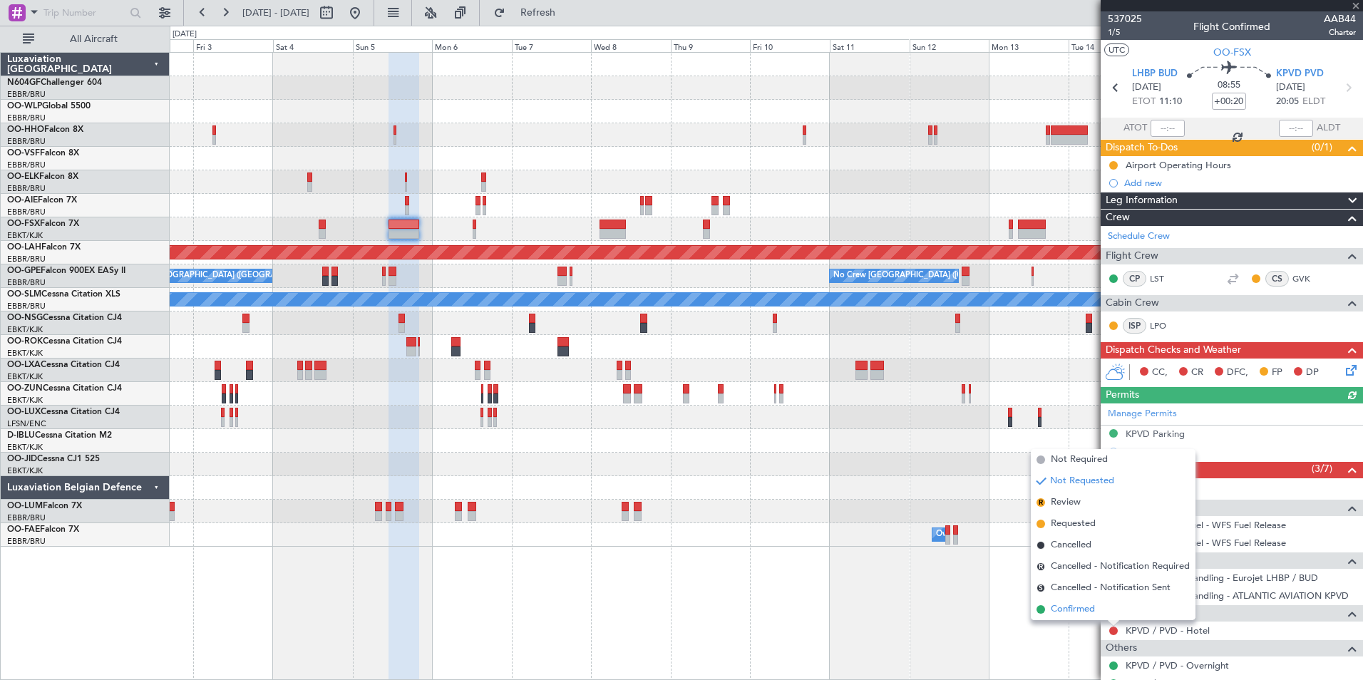
click at [1093, 603] on span "Confirmed" at bounding box center [1073, 610] width 44 height 14
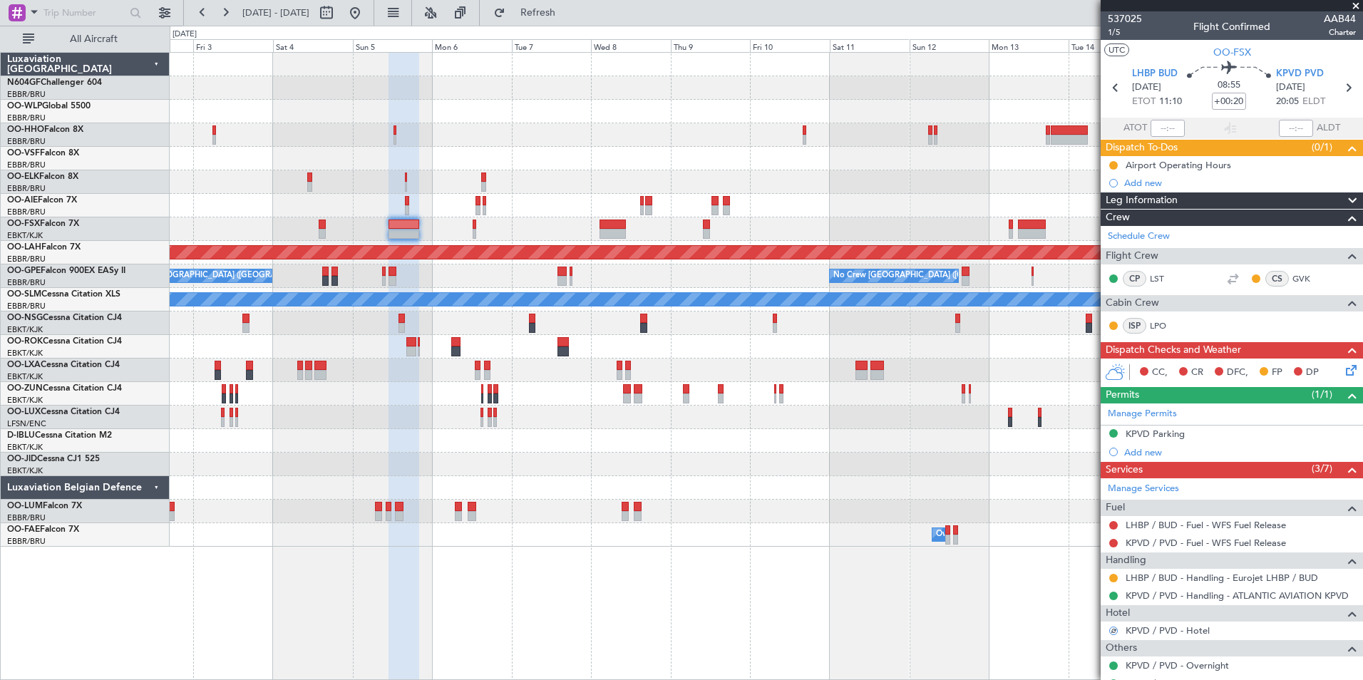
scroll to position [71, 0]
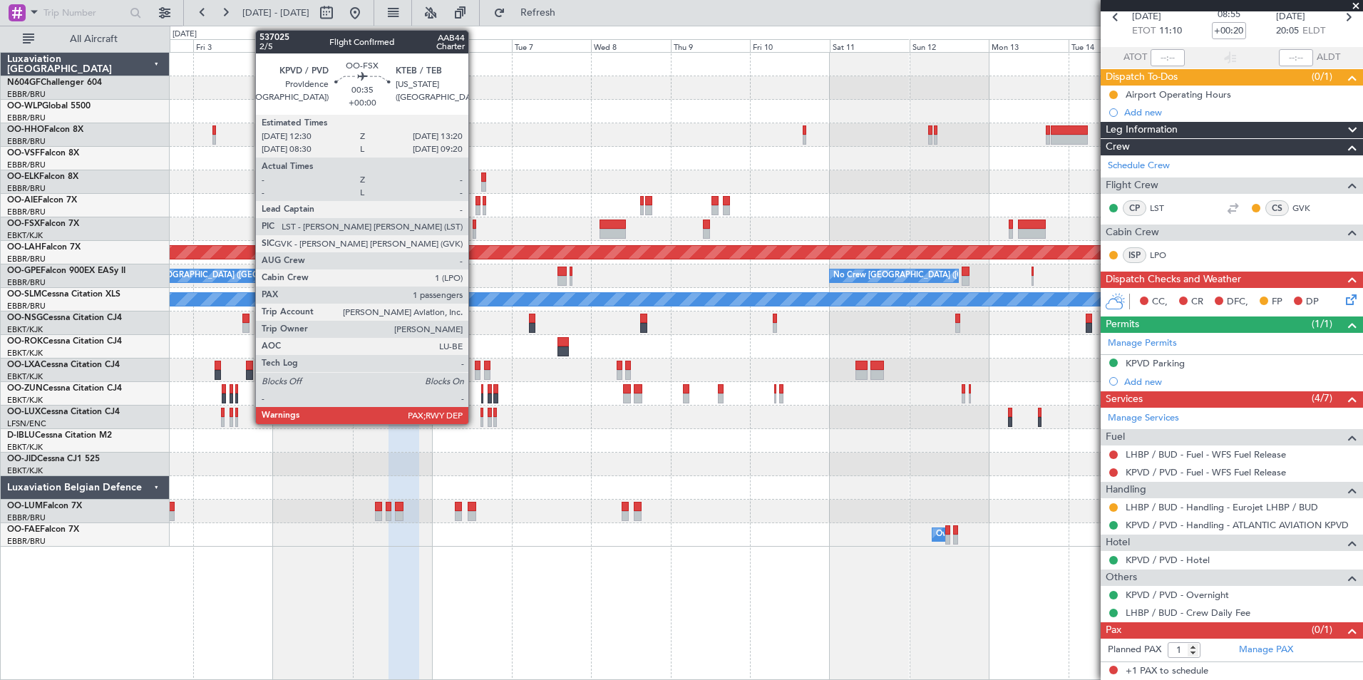
click at [475, 230] on div at bounding box center [474, 234] width 3 height 10
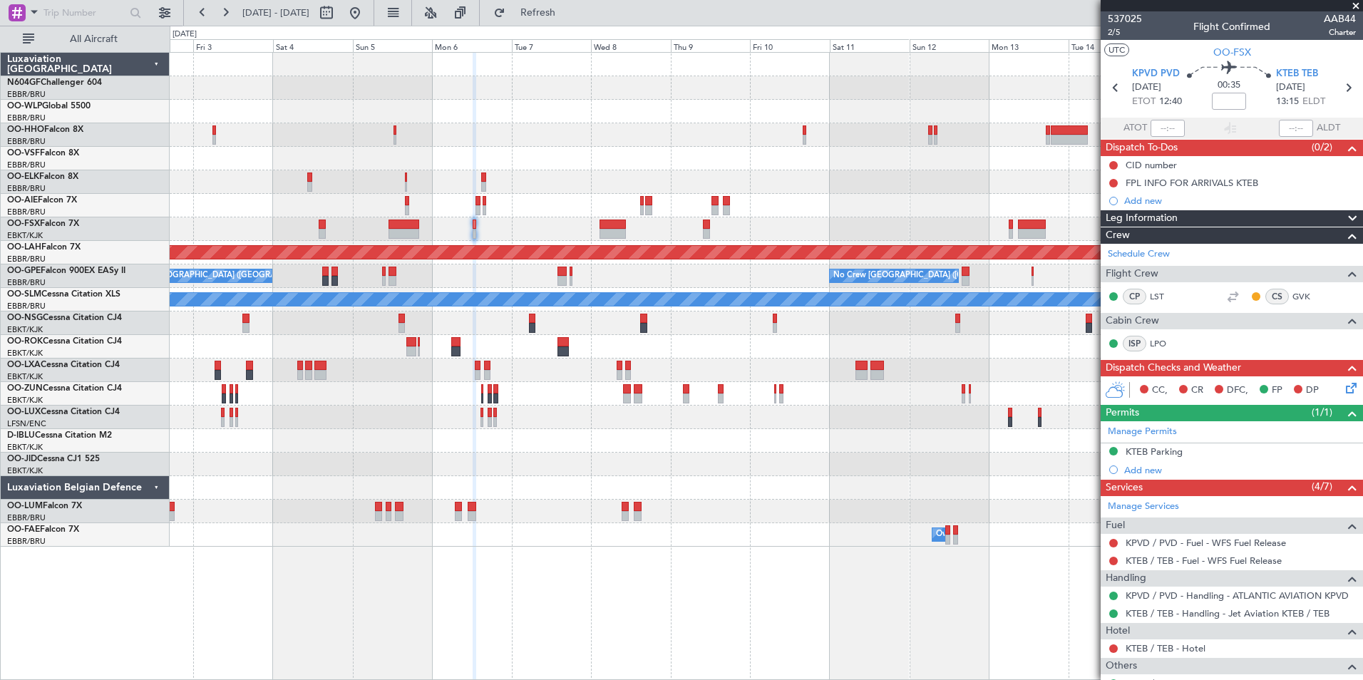
scroll to position [88, 0]
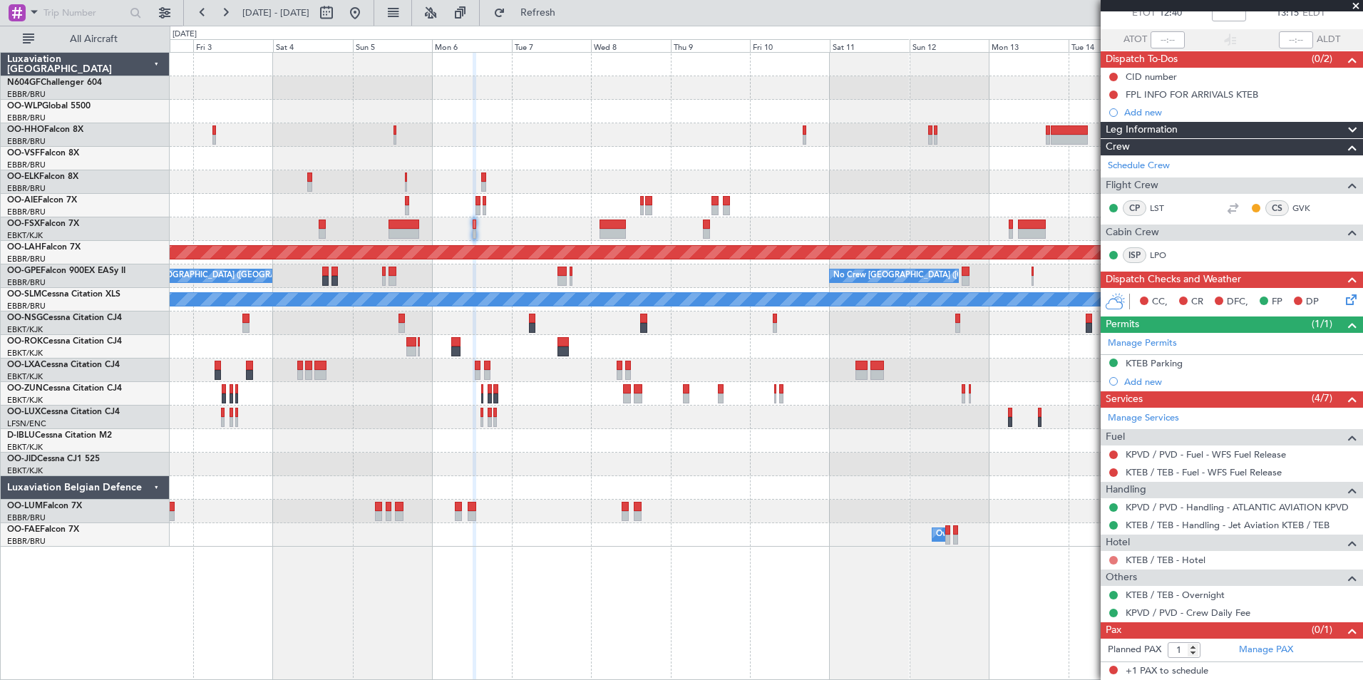
click at [1114, 564] on mat-tooltip-component "Not Requested" at bounding box center [1114, 583] width 81 height 38
click at [1117, 556] on button at bounding box center [1114, 560] width 9 height 9
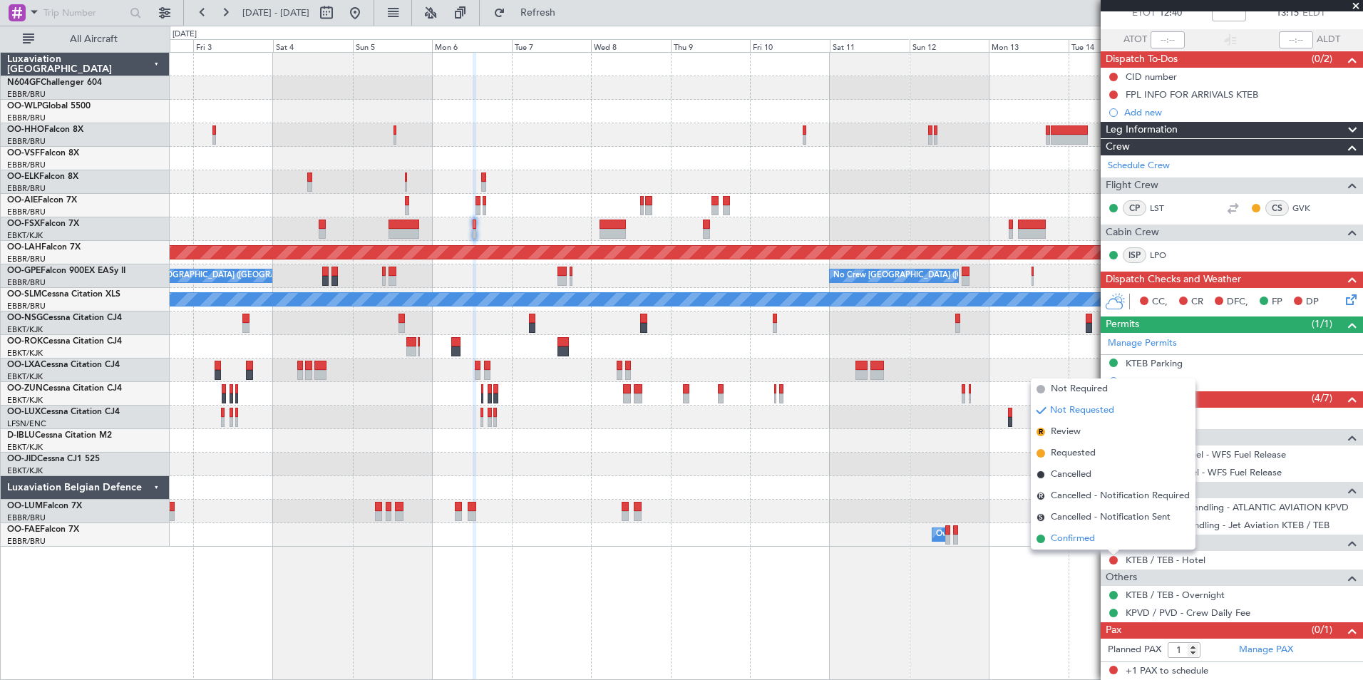
click at [1106, 538] on li "Confirmed" at bounding box center [1113, 538] width 165 height 21
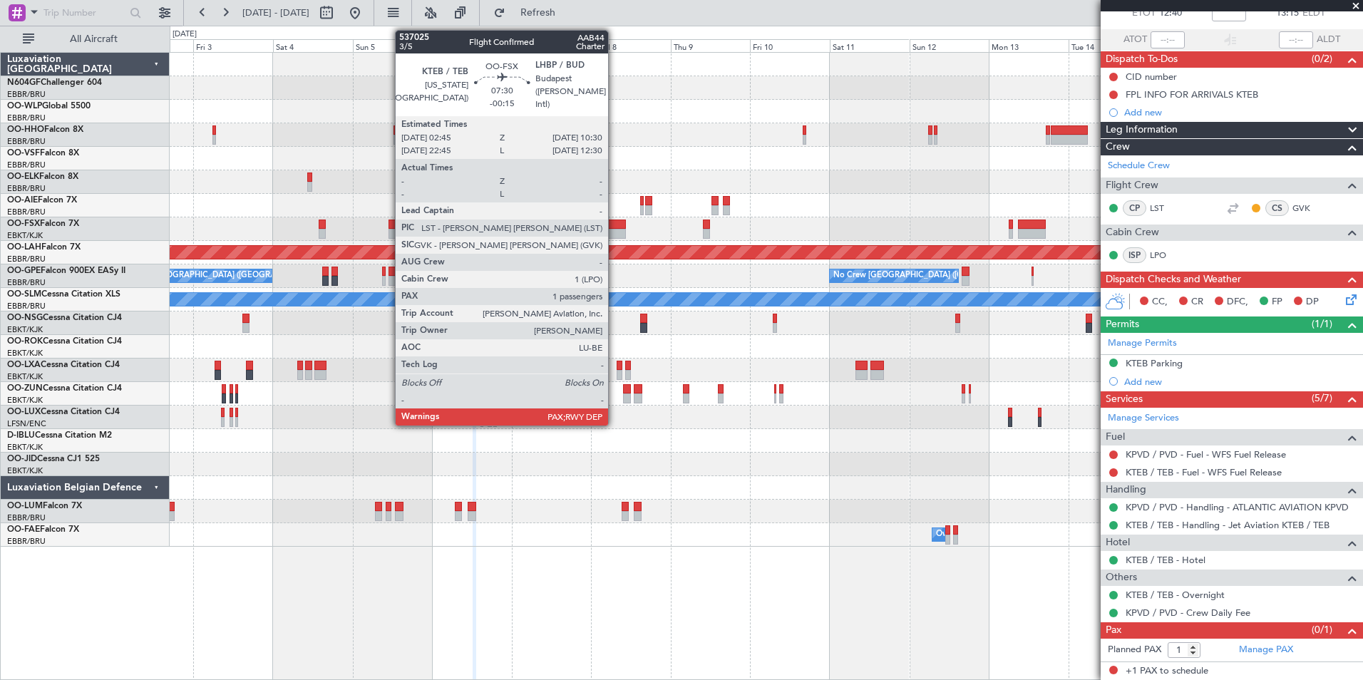
click at [615, 231] on div at bounding box center [613, 234] width 26 height 10
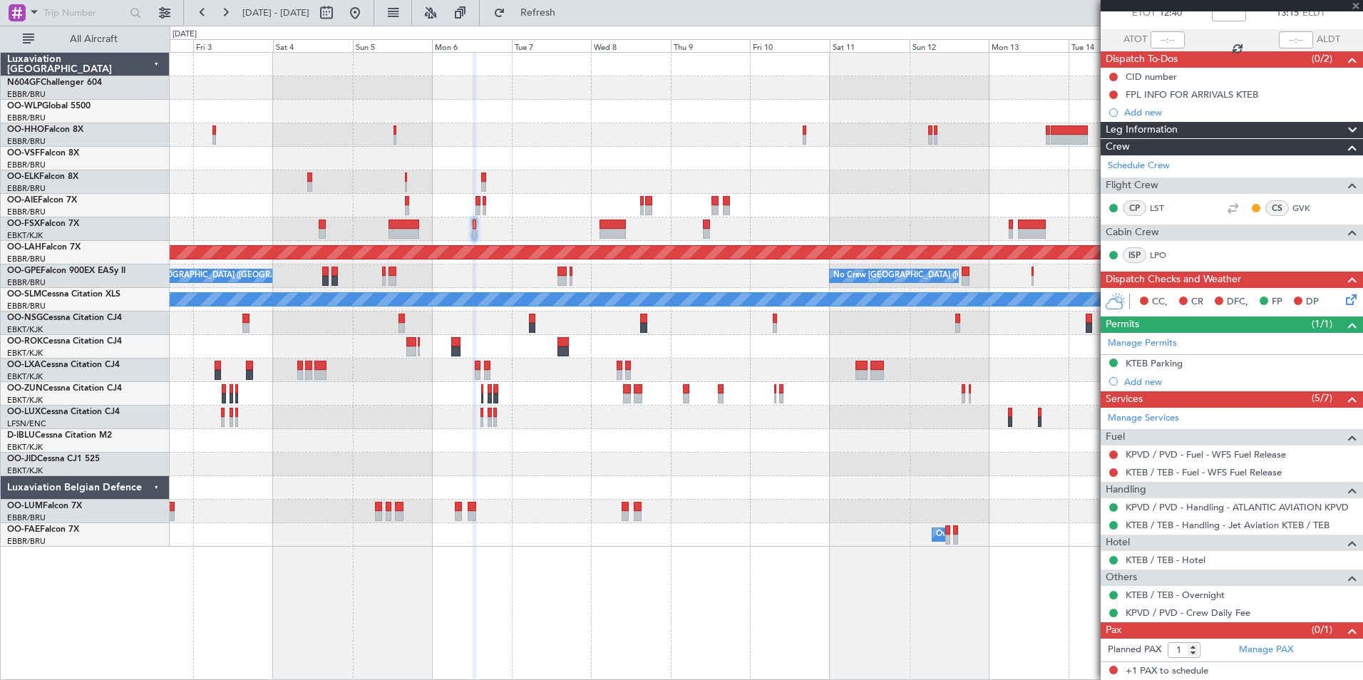
type input "-00:15"
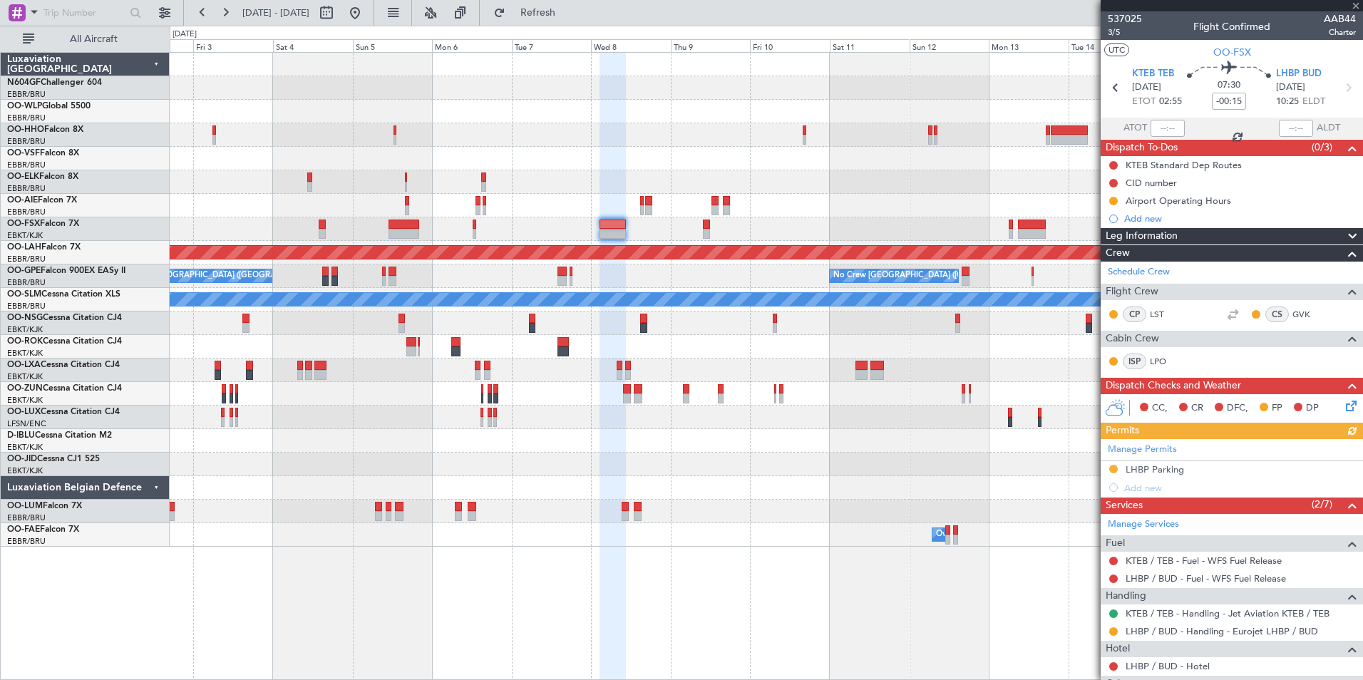
scroll to position [106, 0]
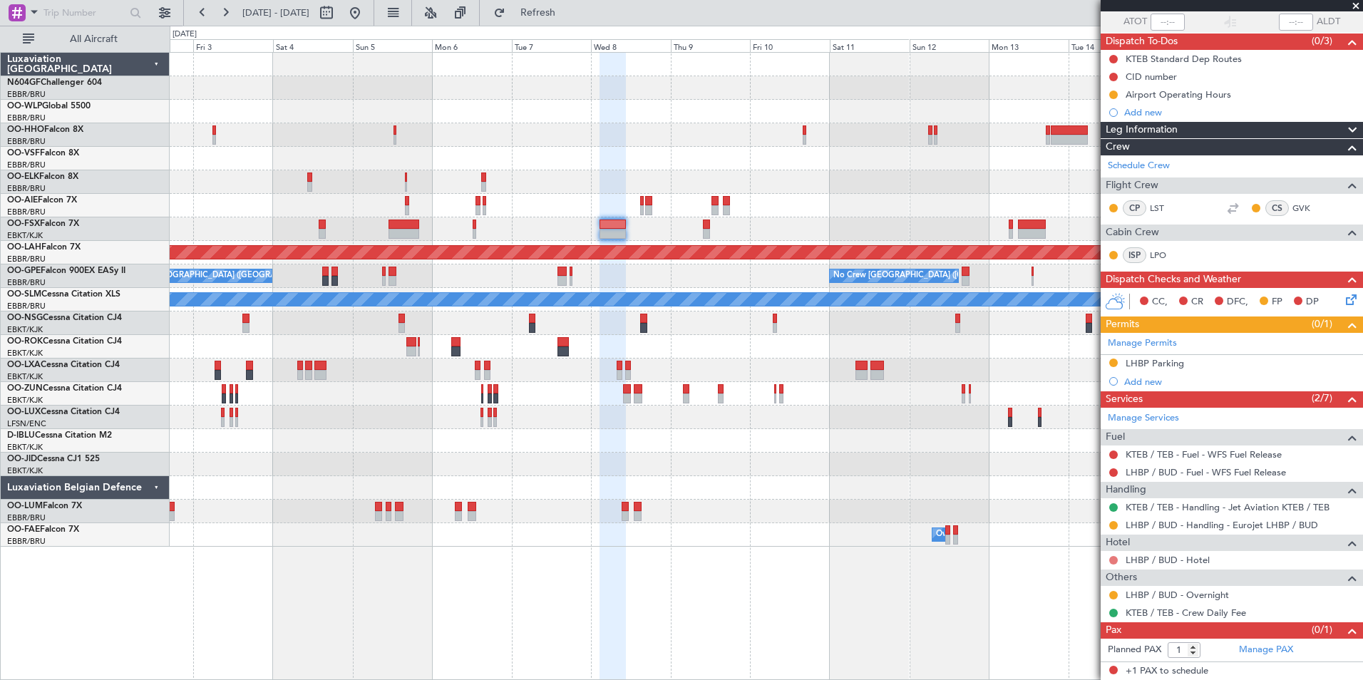
click at [1112, 560] on button at bounding box center [1114, 560] width 9 height 9
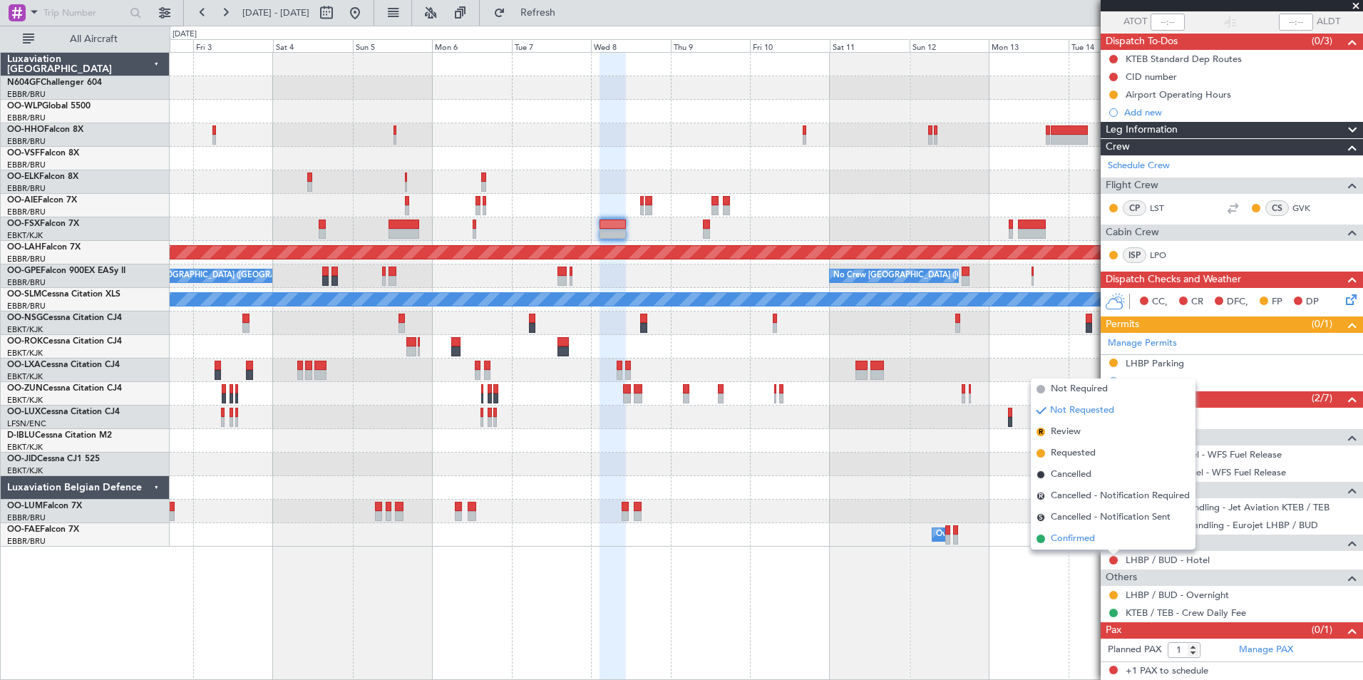
click at [1102, 541] on li "Confirmed" at bounding box center [1113, 538] width 165 height 21
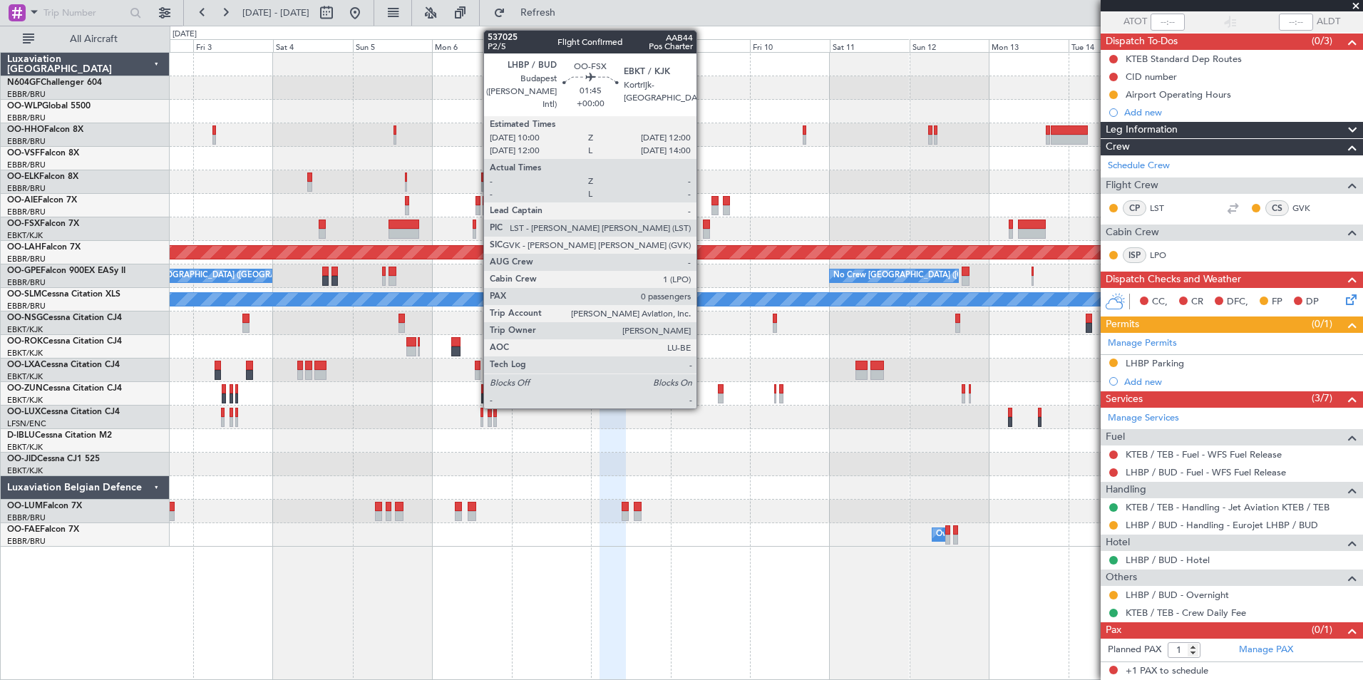
click at [703, 230] on div at bounding box center [706, 234] width 7 height 10
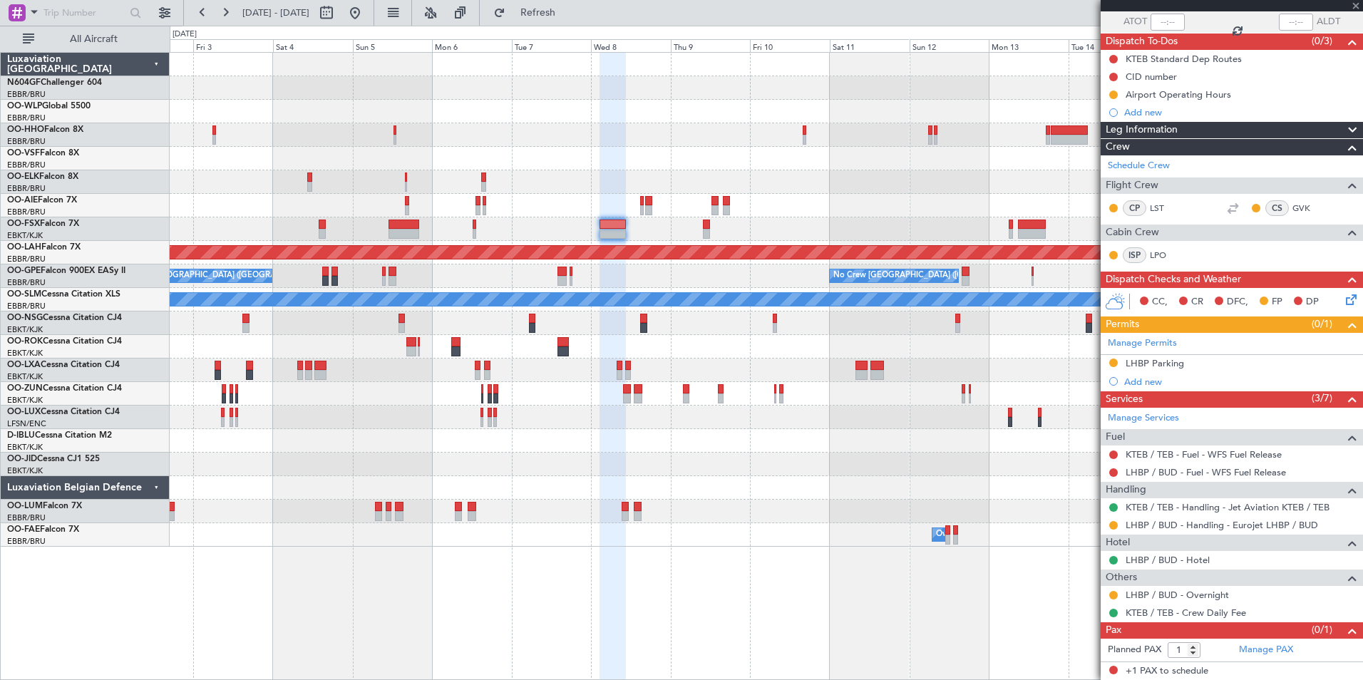
type input "0"
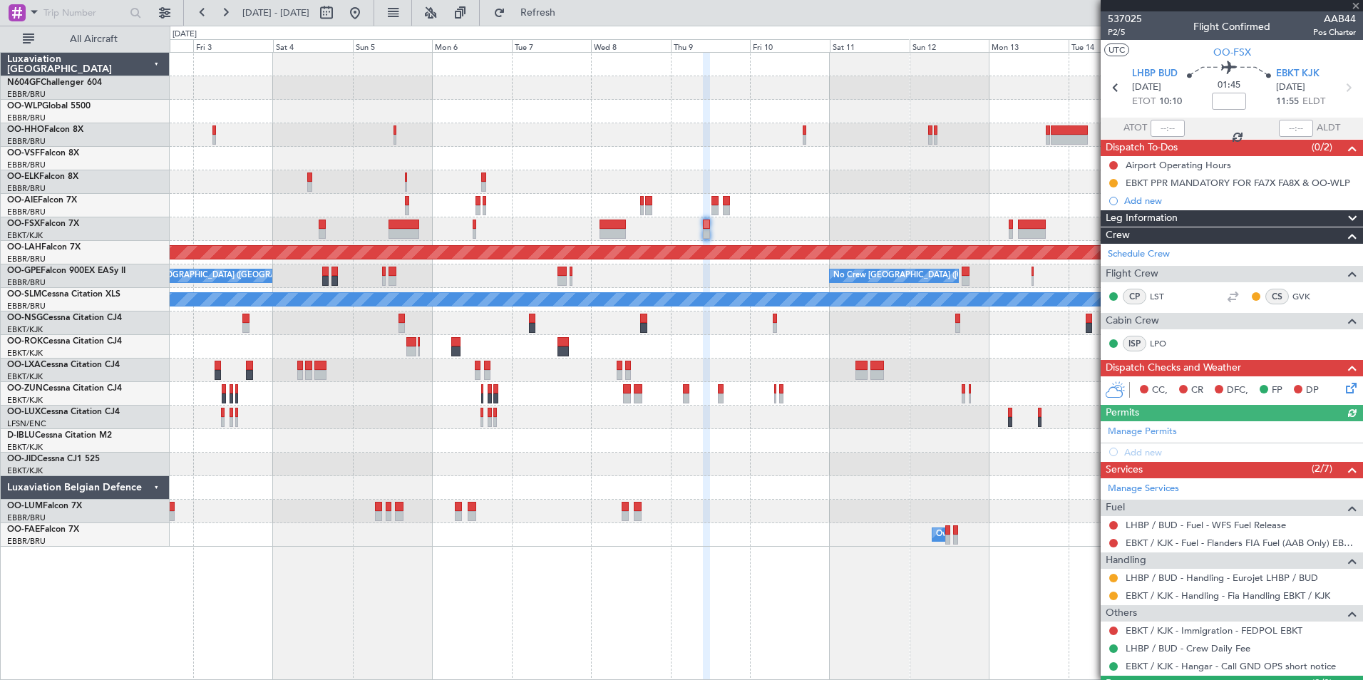
scroll to position [35, 0]
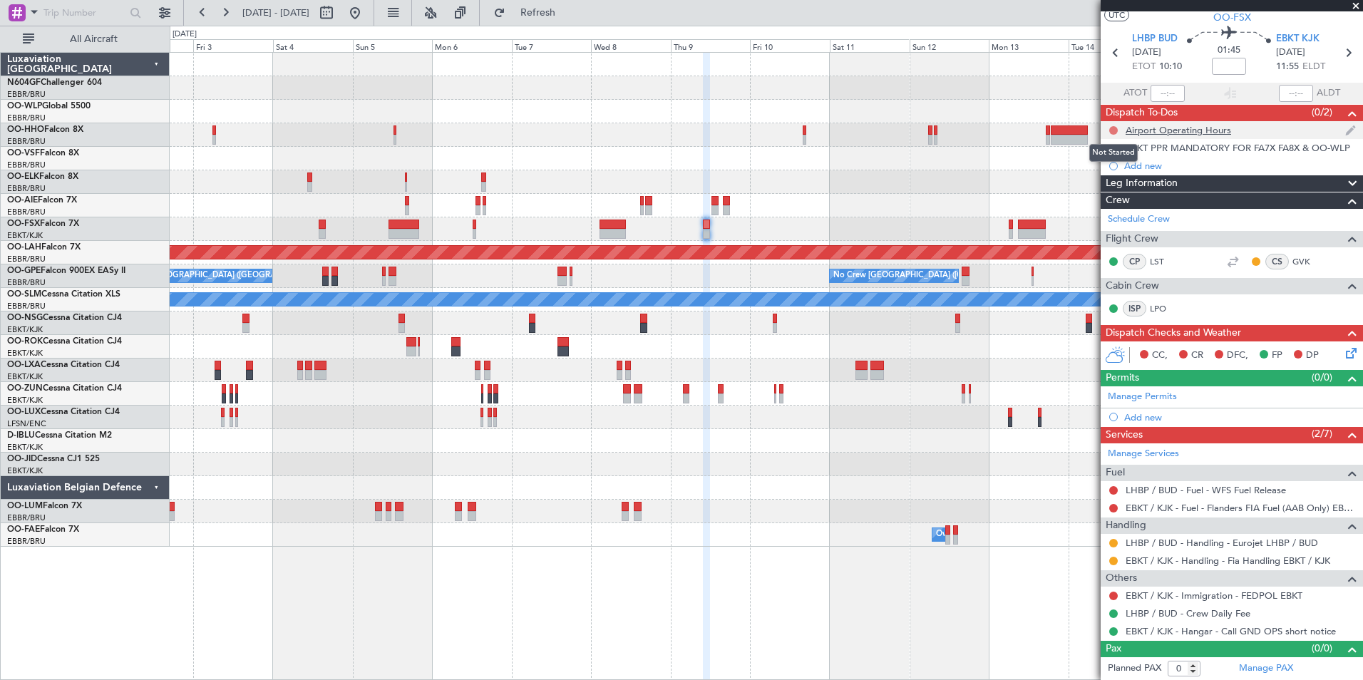
click at [1113, 130] on button at bounding box center [1114, 130] width 9 height 9
click at [1106, 196] on span "Completed" at bounding box center [1120, 193] width 47 height 14
type input "-00:15"
type input "1"
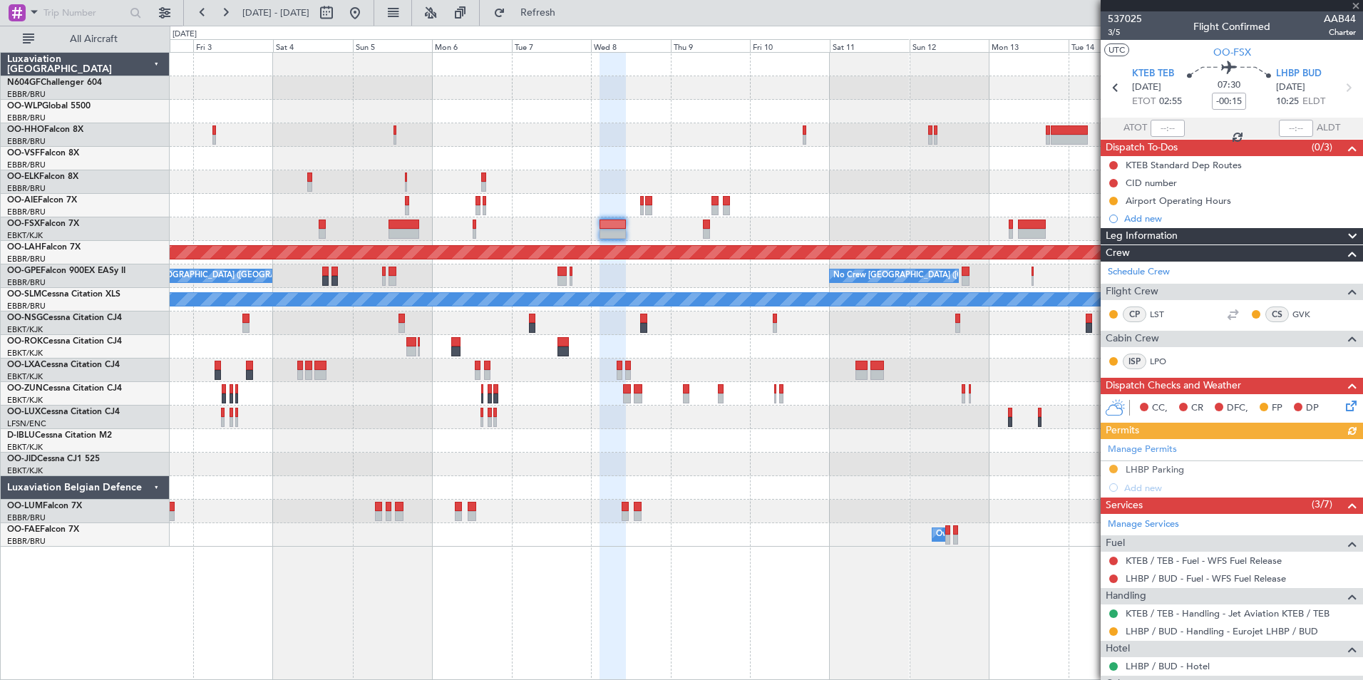
scroll to position [106, 0]
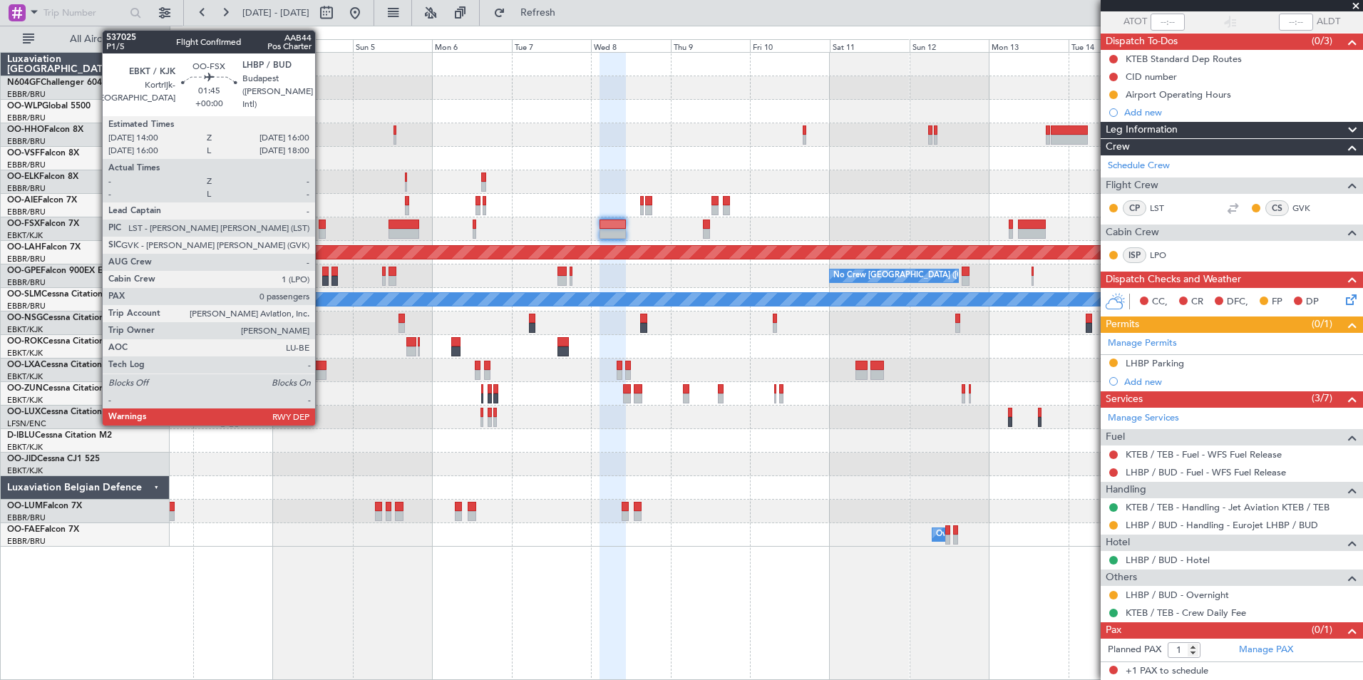
click at [322, 229] on div at bounding box center [322, 234] width 7 height 10
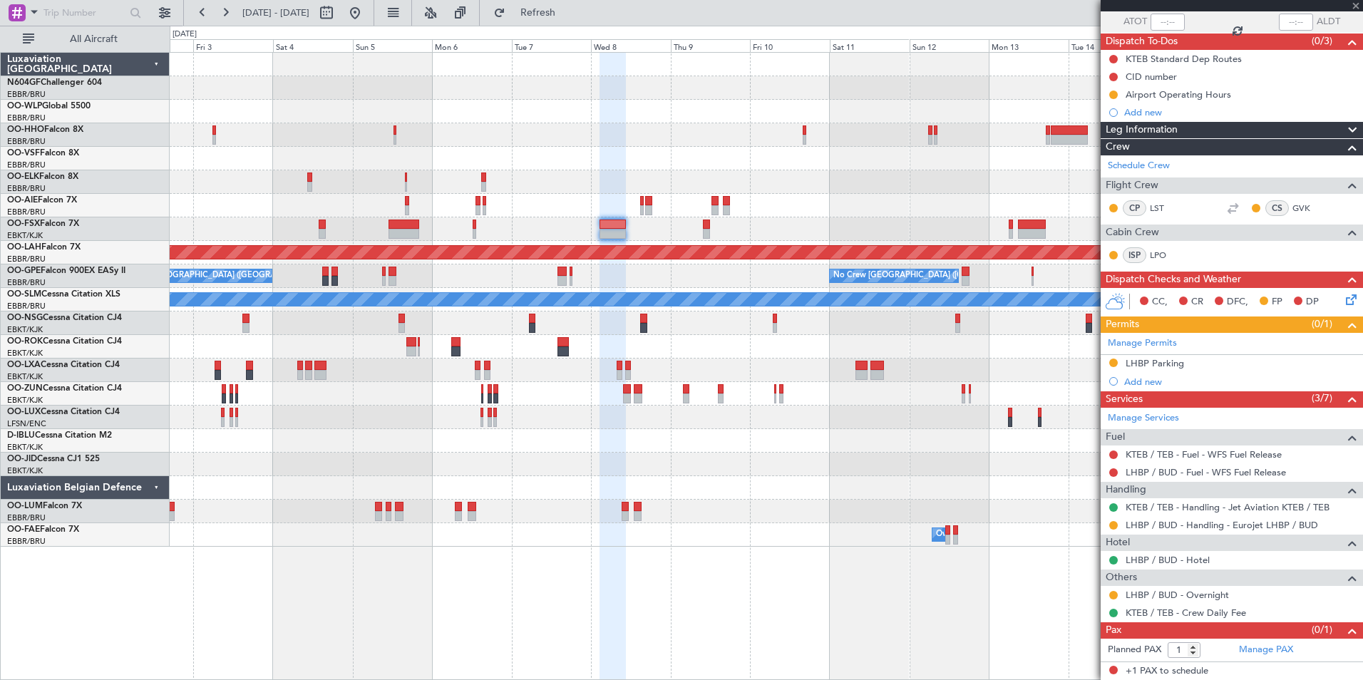
type input "0"
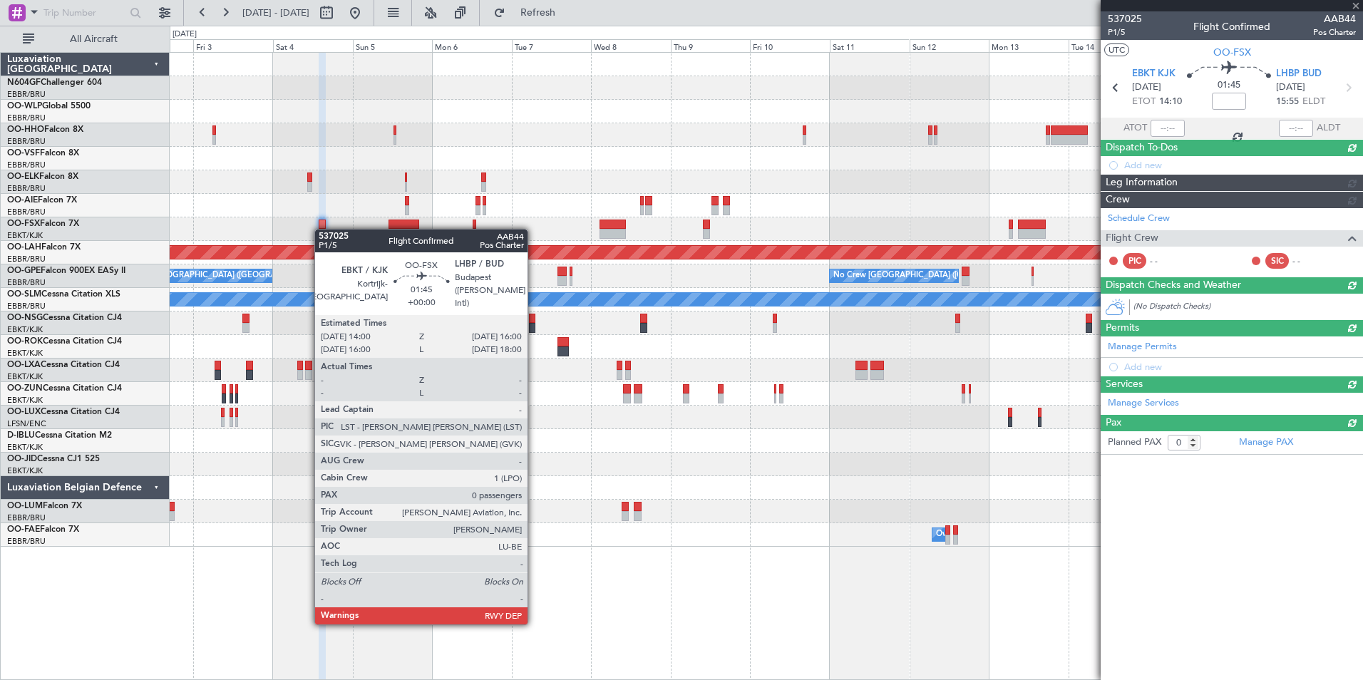
scroll to position [0, 0]
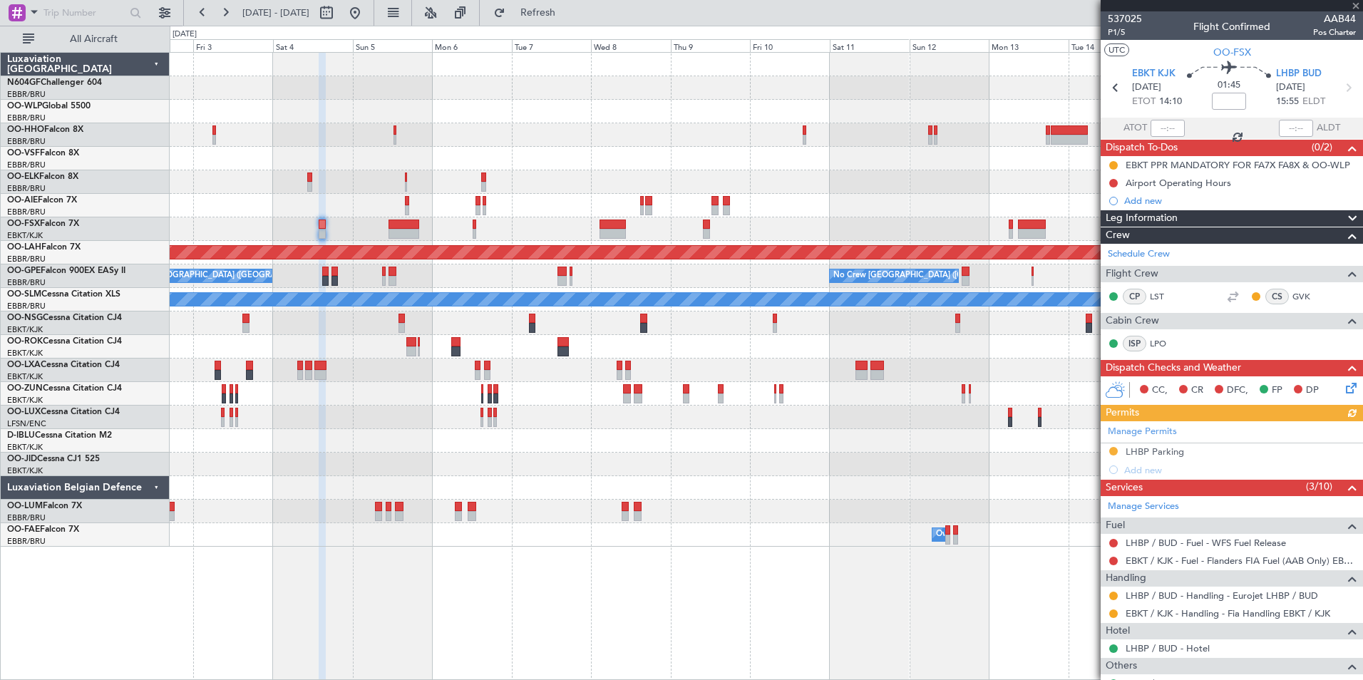
click at [1343, 391] on icon at bounding box center [1348, 385] width 11 height 11
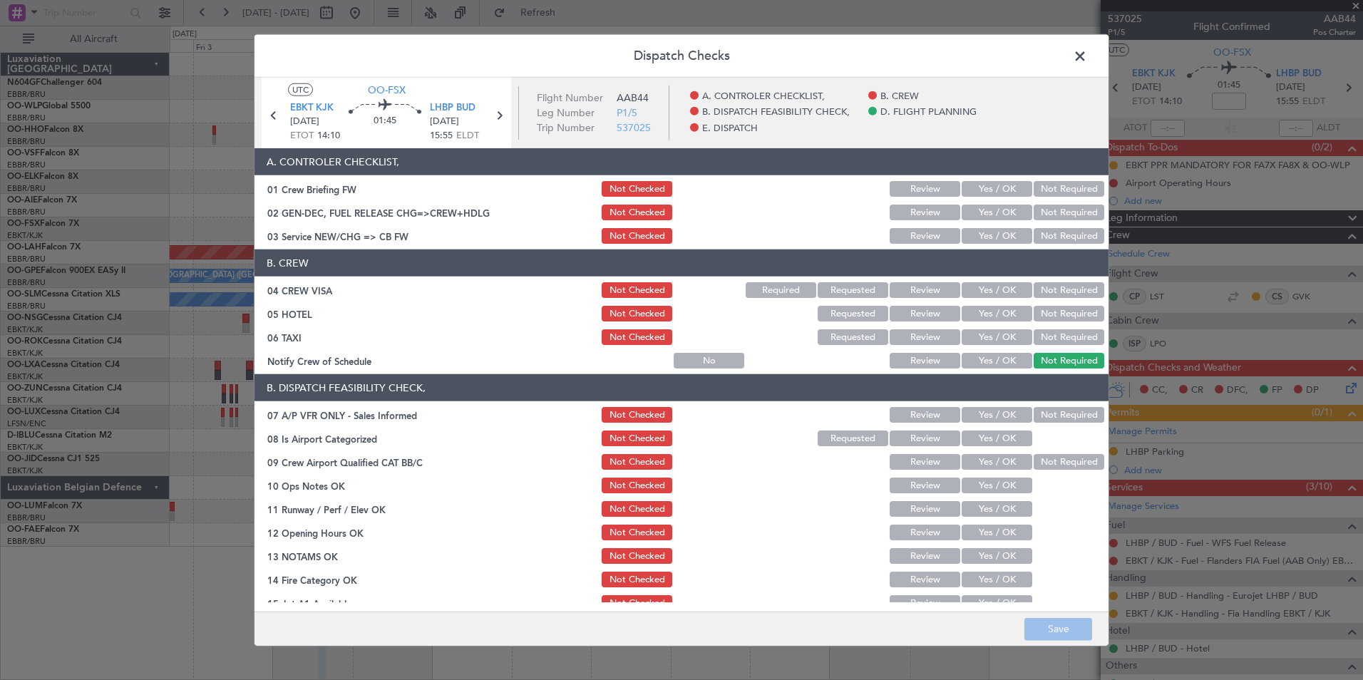
click at [999, 360] on button "Yes / OK" at bounding box center [997, 361] width 71 height 16
click at [1065, 334] on button "Not Required" at bounding box center [1069, 337] width 71 height 16
click at [1005, 314] on button "Yes / OK" at bounding box center [997, 314] width 71 height 16
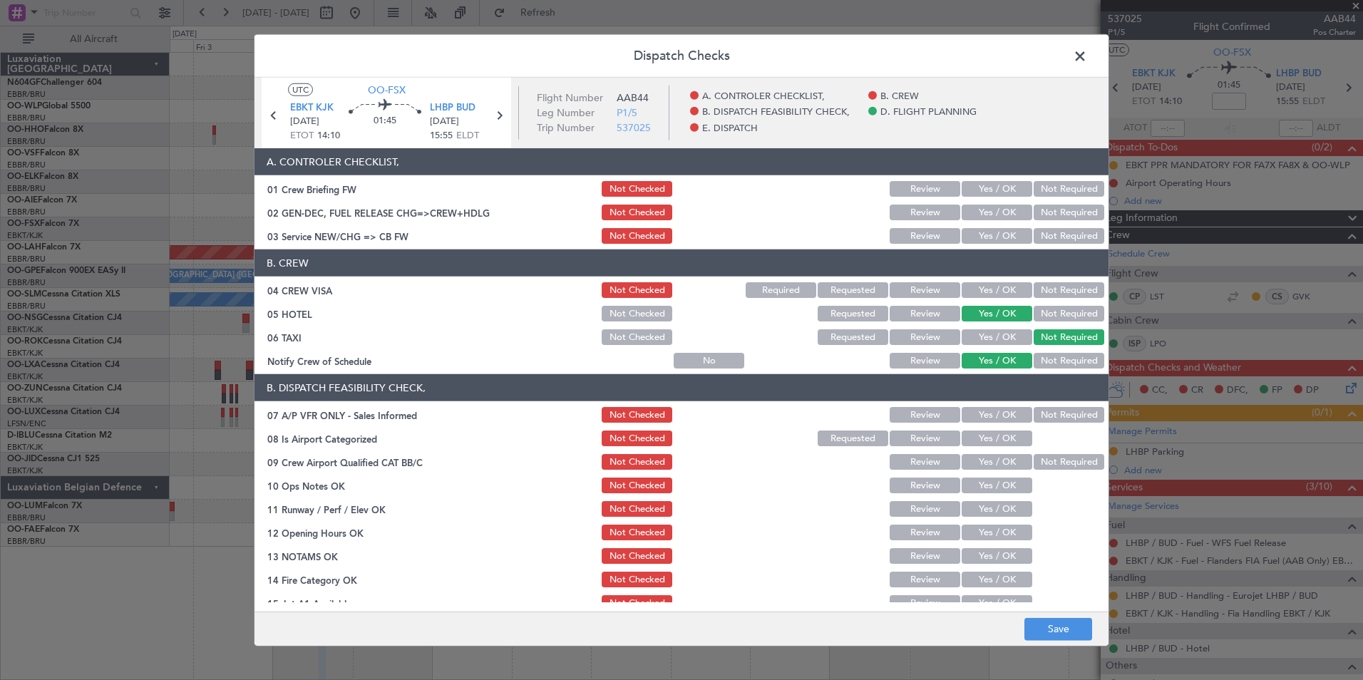
click at [1058, 287] on button "Not Required" at bounding box center [1069, 290] width 71 height 16
click at [1004, 238] on button "Yes / OK" at bounding box center [997, 236] width 71 height 16
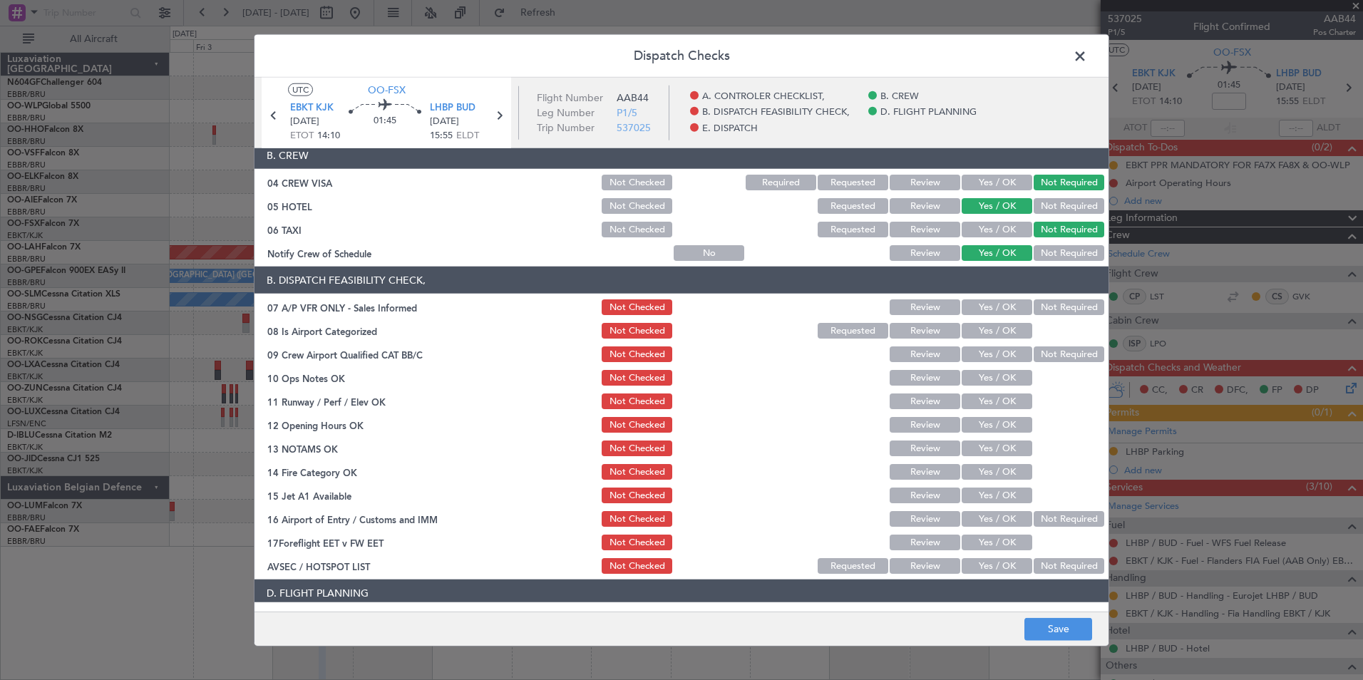
scroll to position [112, 0]
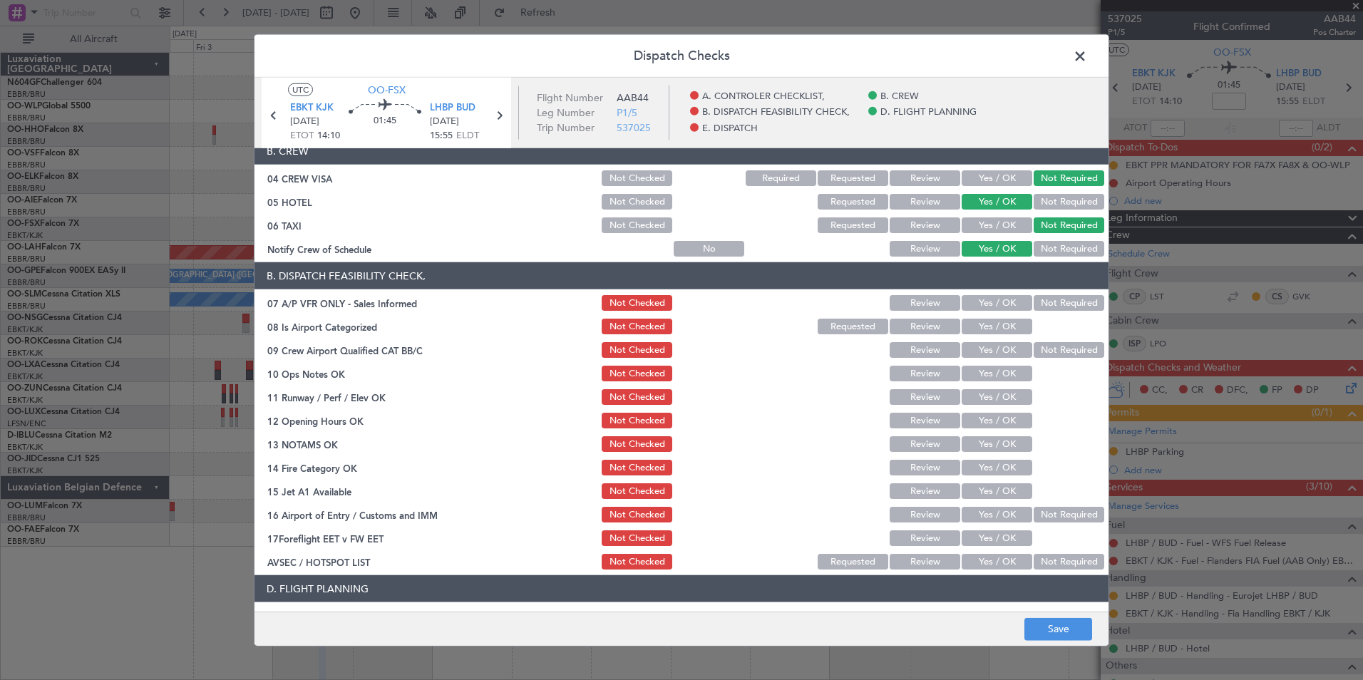
click at [1050, 305] on button "Not Required" at bounding box center [1069, 303] width 71 height 16
click at [972, 322] on button "Yes / OK" at bounding box center [997, 327] width 71 height 16
click at [1008, 350] on button "Yes / OK" at bounding box center [997, 350] width 71 height 16
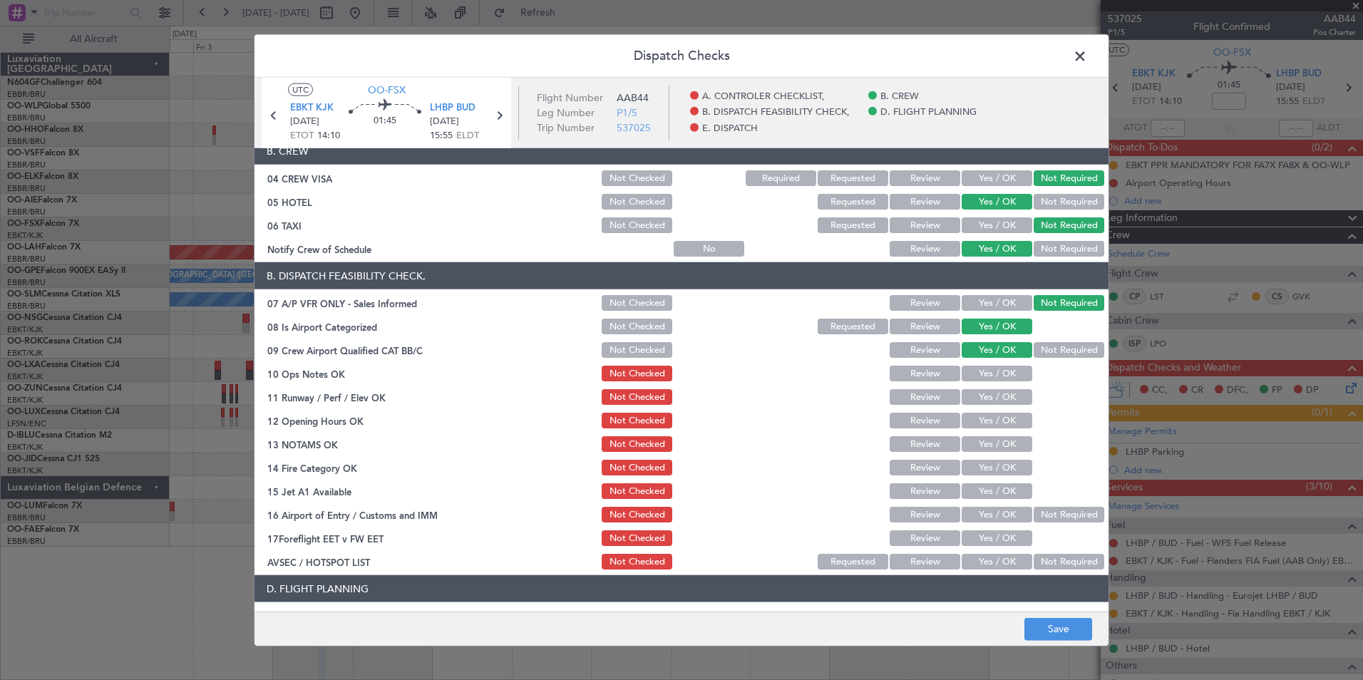
click at [996, 384] on section "B. DISPATCH FEASIBILITY CHECK, 07 A/P VFR ONLY - Sales Informed Not Checked Rev…" at bounding box center [682, 416] width 854 height 309
click at [996, 375] on button "Yes / OK" at bounding box center [997, 374] width 71 height 16
click at [1002, 393] on button "Yes / OK" at bounding box center [997, 397] width 71 height 16
click at [1005, 418] on button "Yes / OK" at bounding box center [997, 421] width 71 height 16
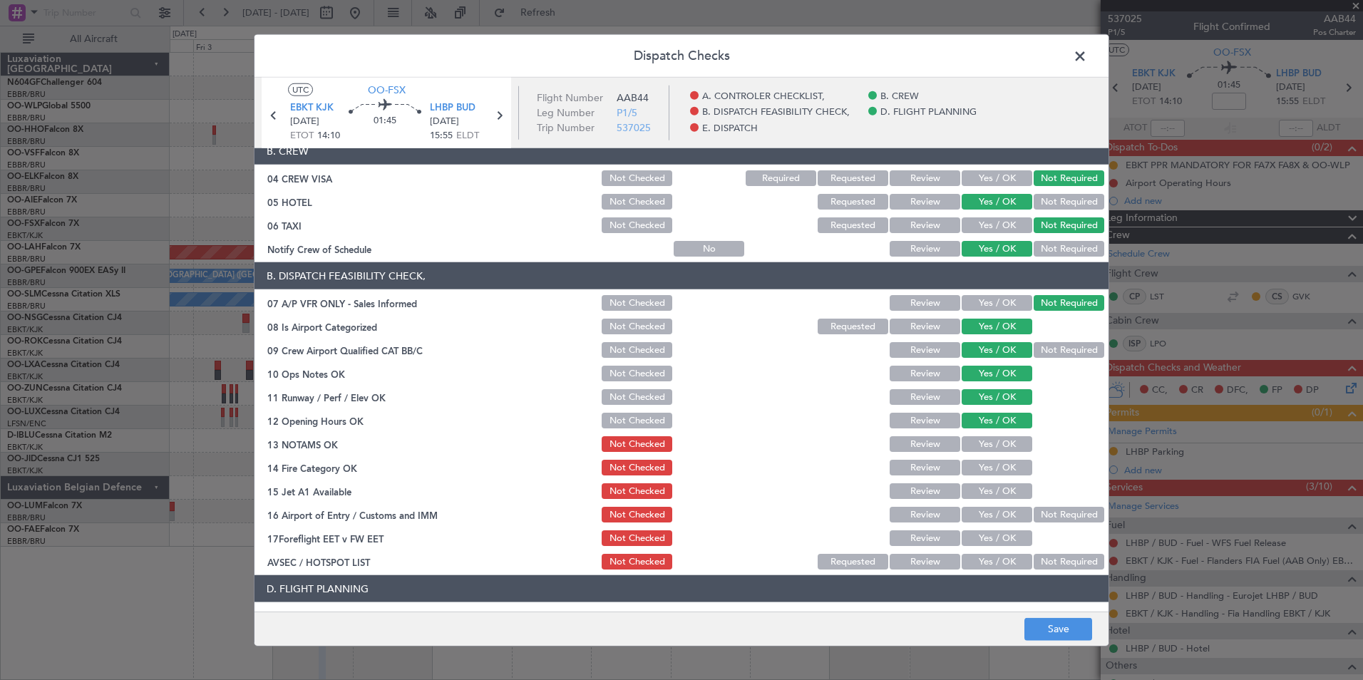
click at [1003, 444] on button "Yes / OK" at bounding box center [997, 444] width 71 height 16
click at [899, 446] on button "Review" at bounding box center [925, 444] width 71 height 16
click at [1000, 468] on button "Yes / OK" at bounding box center [997, 468] width 71 height 16
click at [999, 500] on div "Yes / OK" at bounding box center [996, 491] width 72 height 20
click at [998, 493] on button "Yes / OK" at bounding box center [997, 491] width 71 height 16
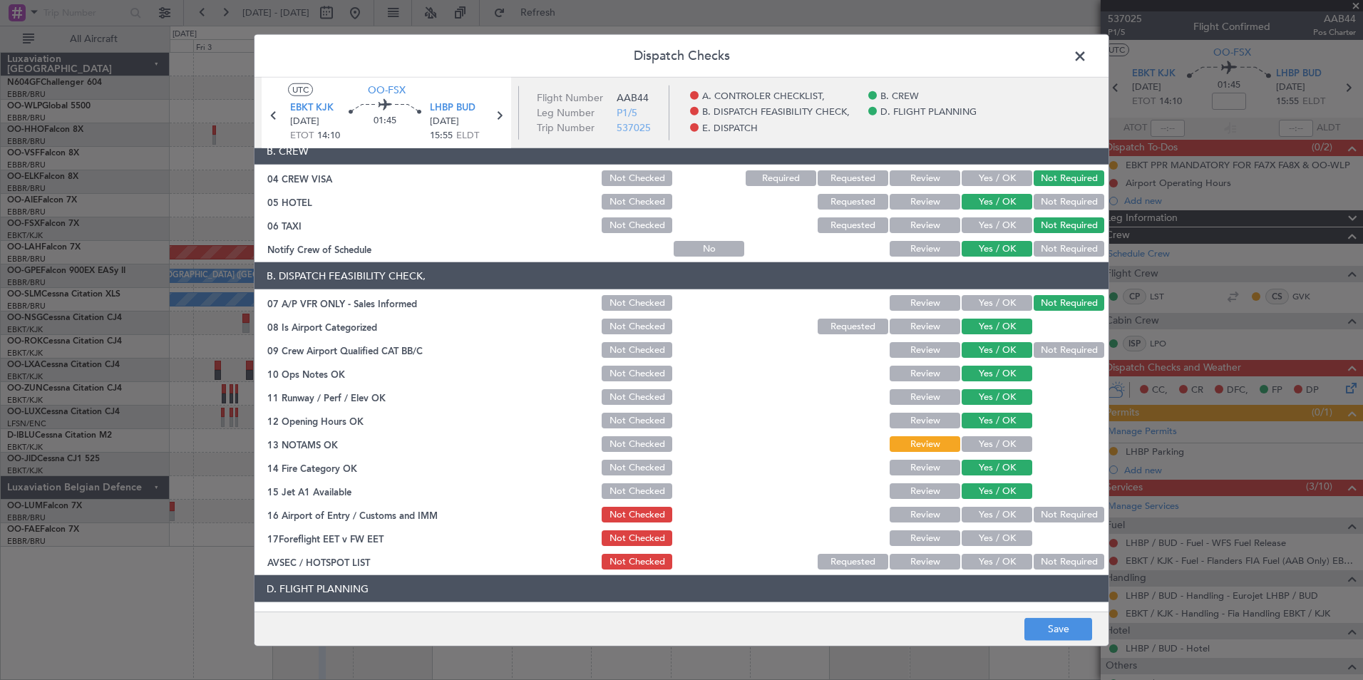
click at [1058, 515] on button "Not Required" at bounding box center [1069, 515] width 71 height 16
click at [990, 561] on button "Yes / OK" at bounding box center [997, 562] width 71 height 16
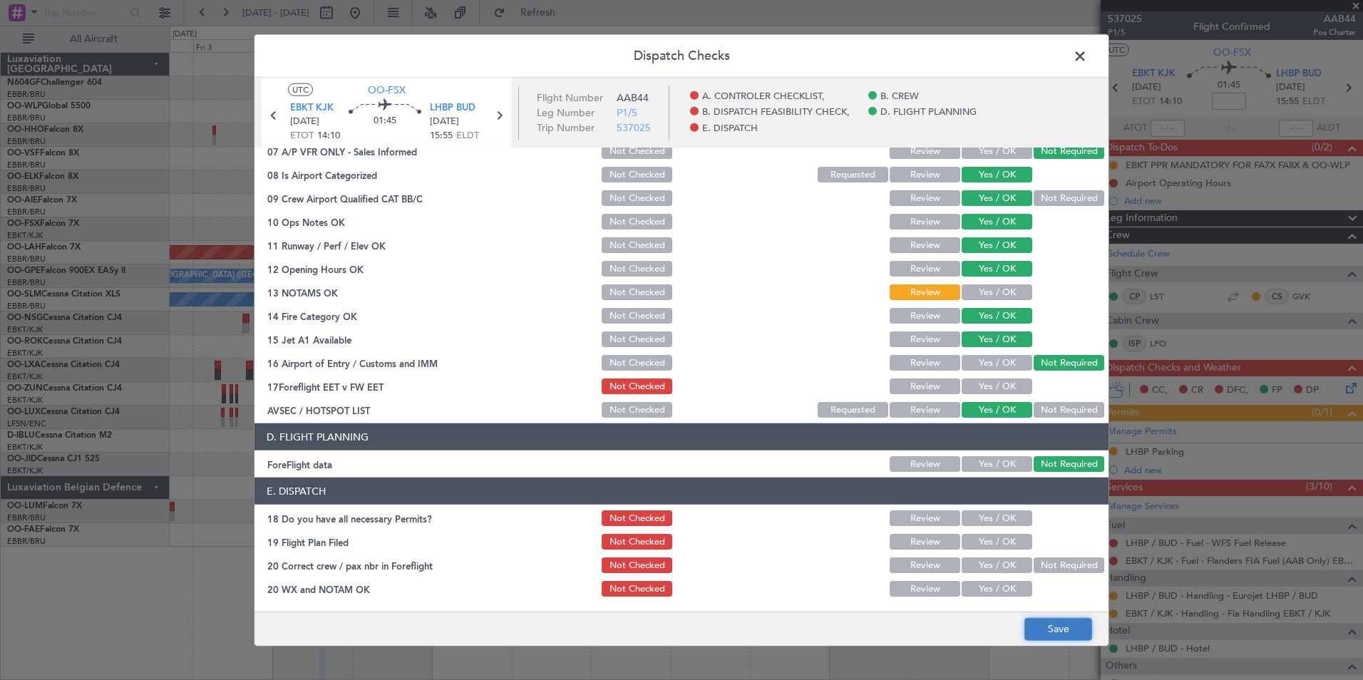
click at [1069, 630] on button "Save" at bounding box center [1059, 629] width 68 height 23
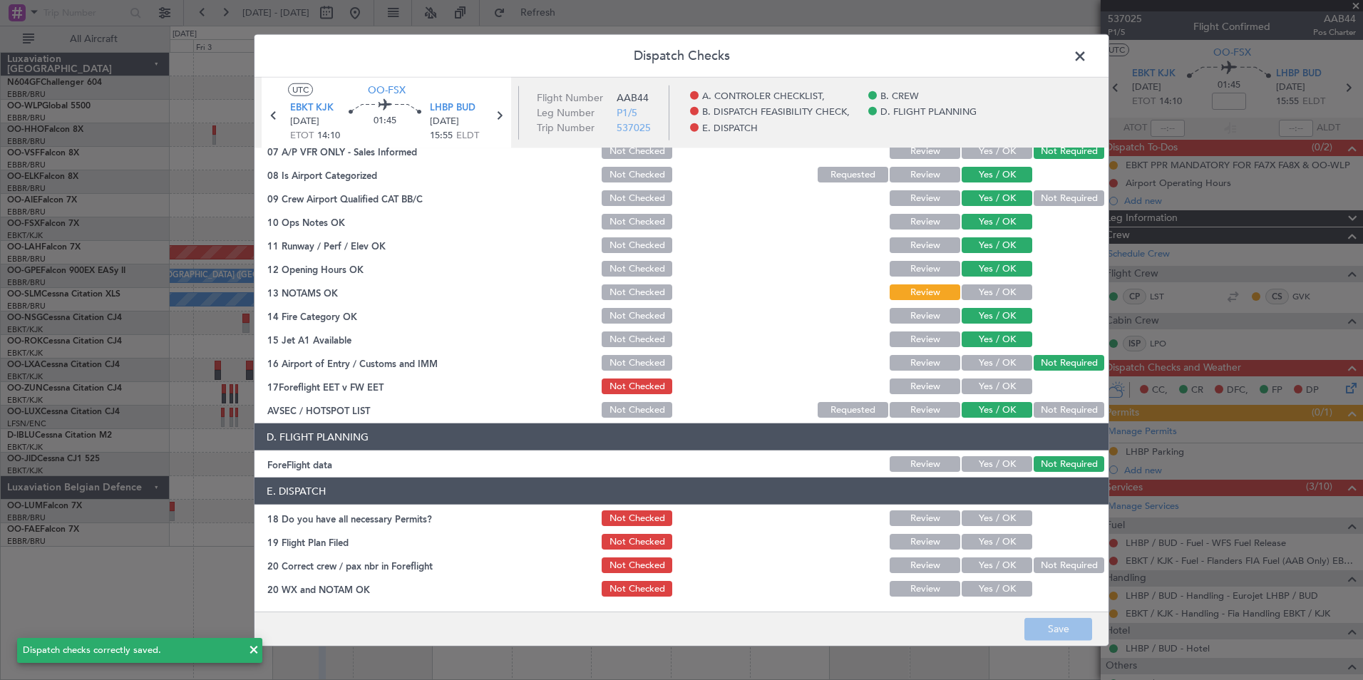
click at [1087, 58] on span at bounding box center [1087, 60] width 0 height 29
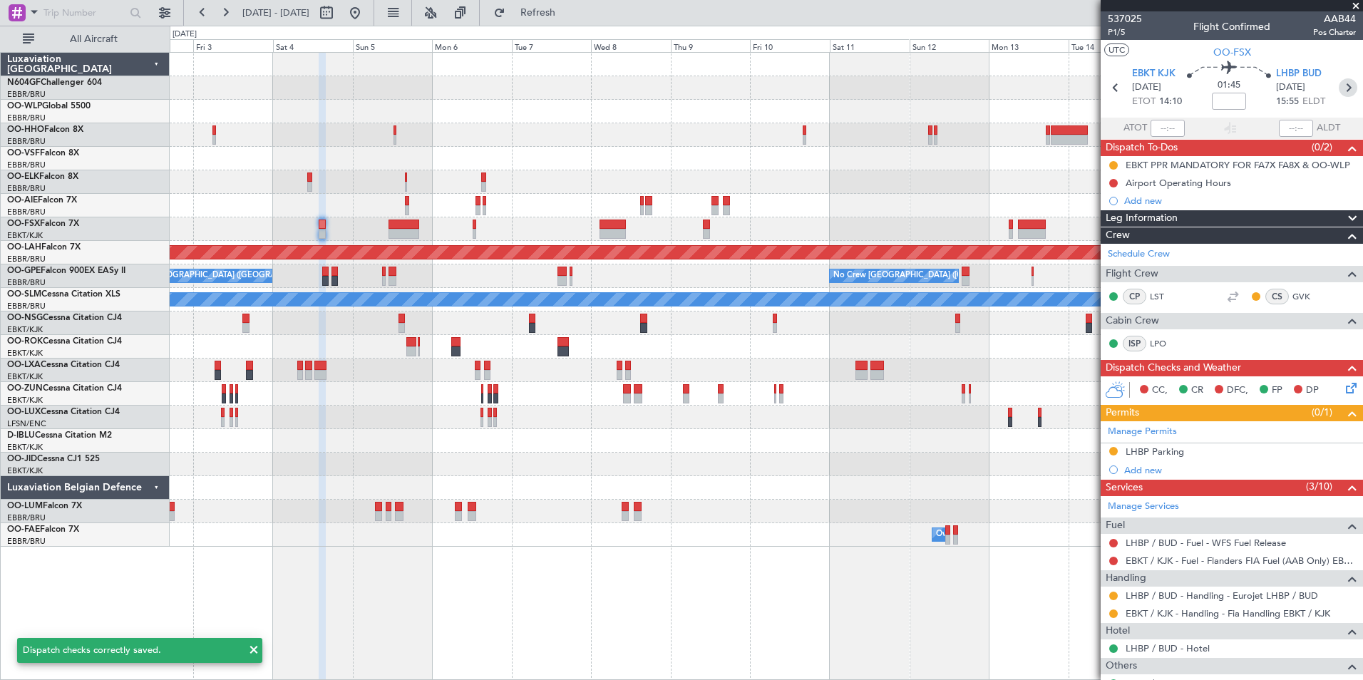
click at [1343, 83] on icon at bounding box center [1348, 87] width 19 height 19
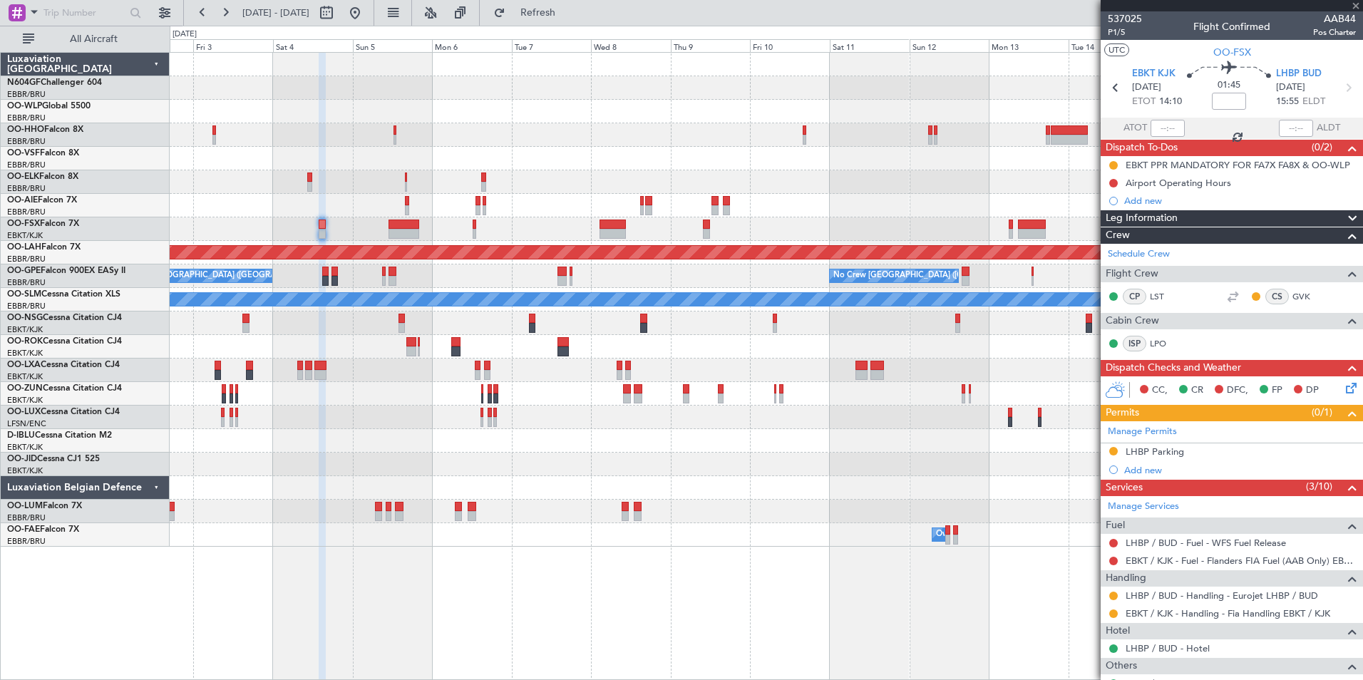
type input "+00:20"
type input "1"
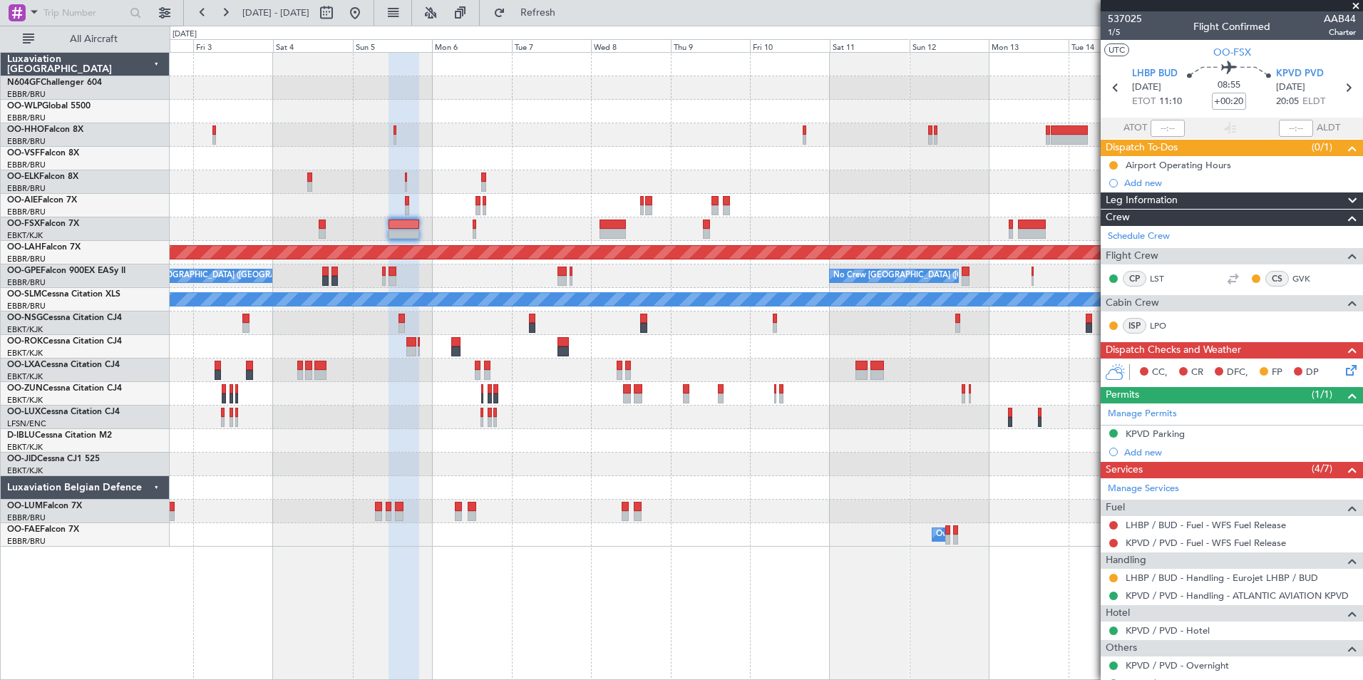
scroll to position [71, 0]
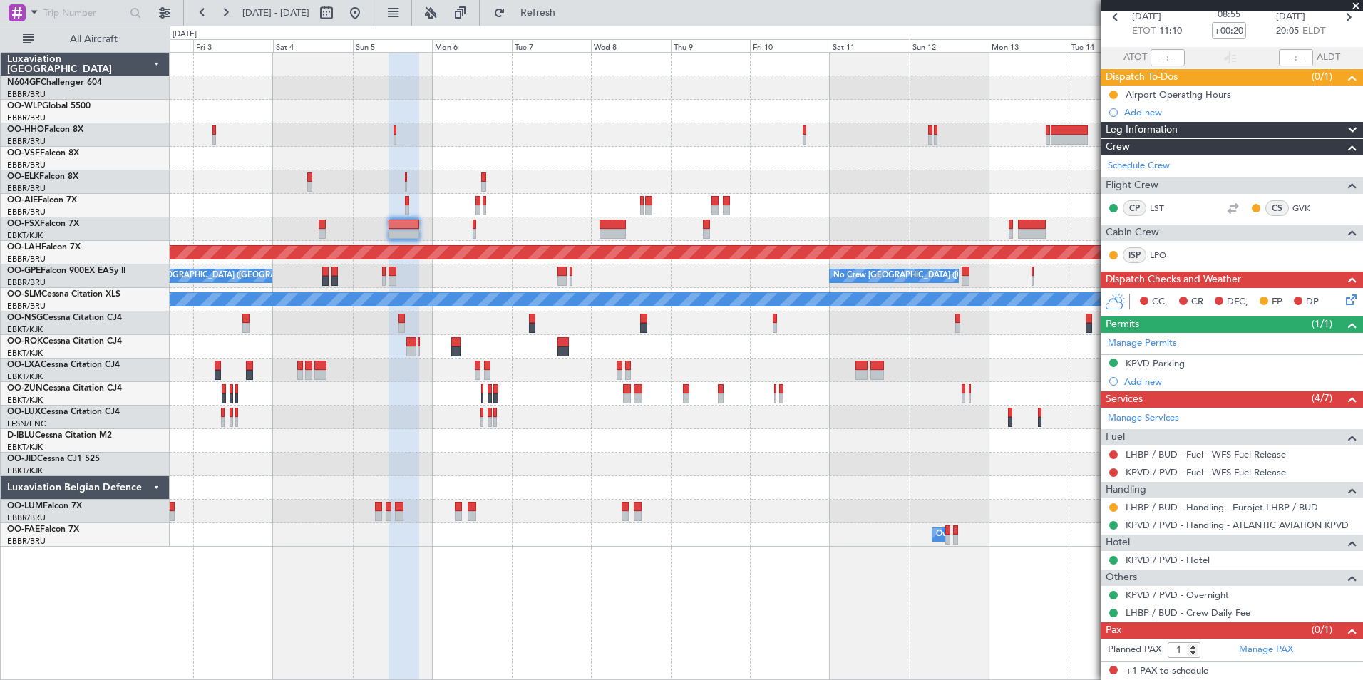
click at [1343, 303] on icon at bounding box center [1348, 297] width 11 height 11
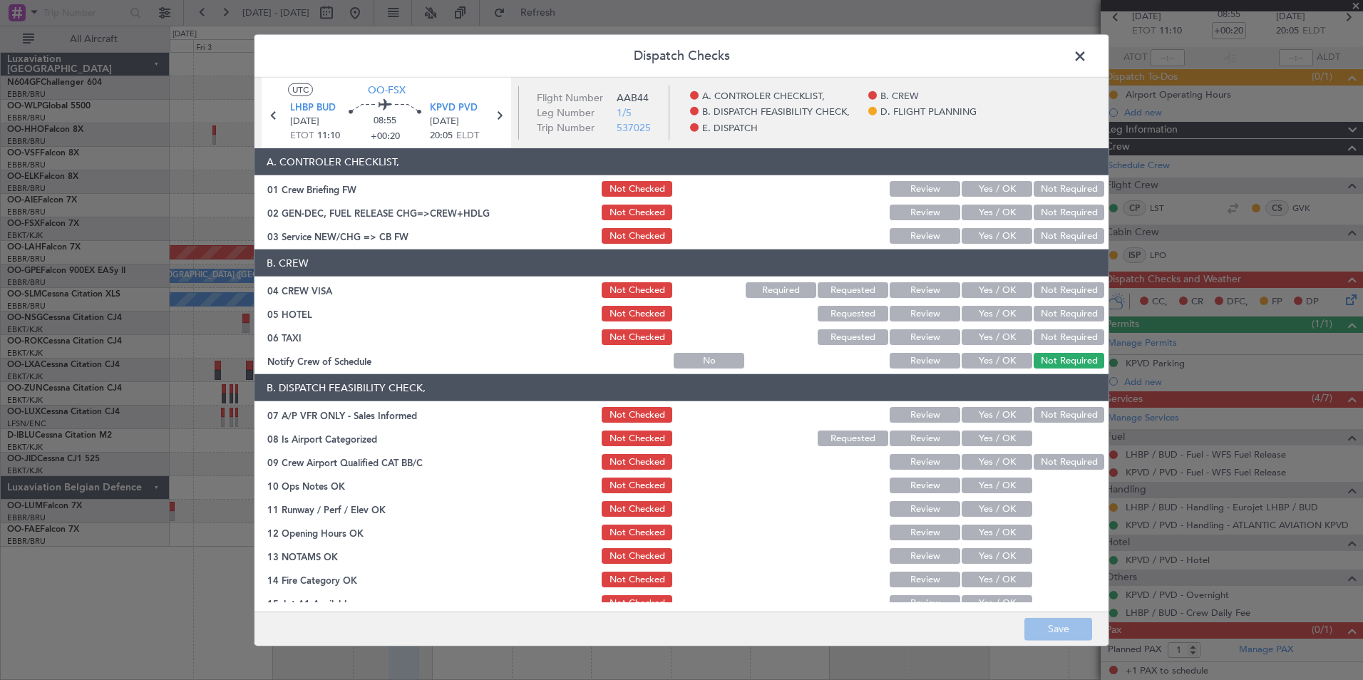
click at [981, 237] on button "Yes / OK" at bounding box center [997, 236] width 71 height 16
click at [1052, 292] on button "Not Required" at bounding box center [1069, 290] width 71 height 16
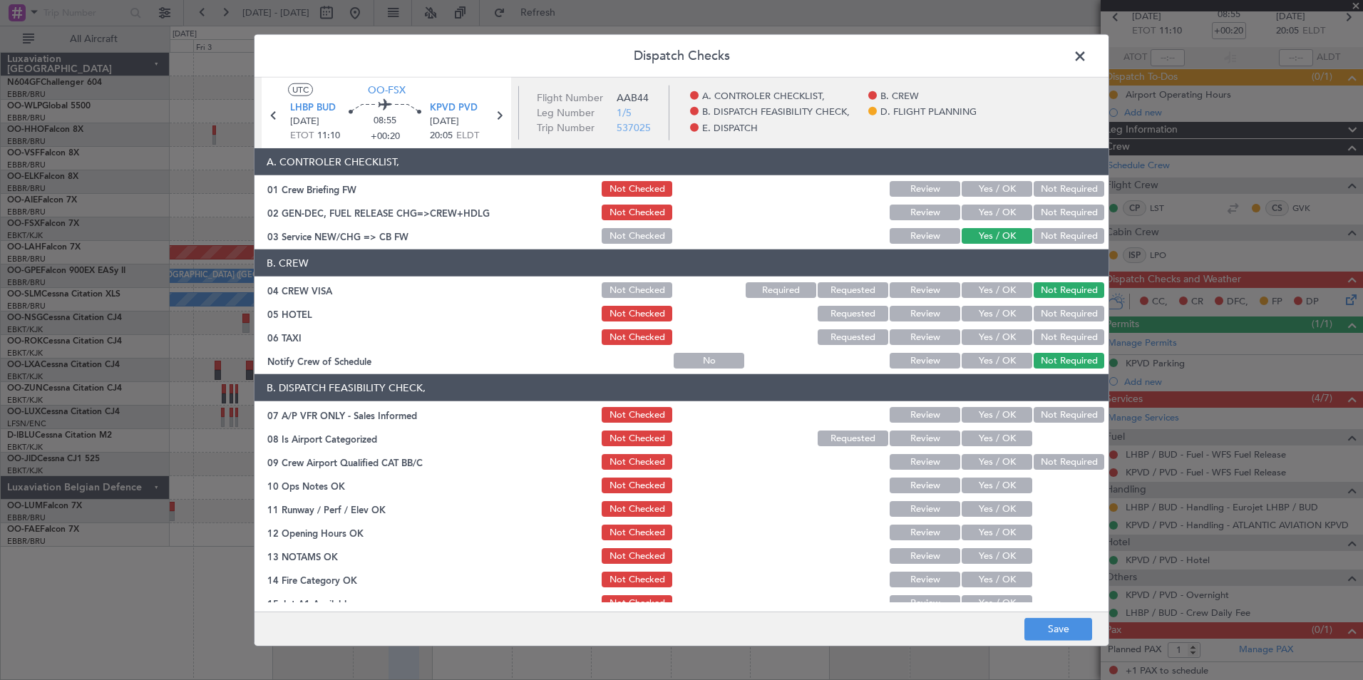
click at [993, 285] on button "Yes / OK" at bounding box center [997, 290] width 71 height 16
click at [1010, 318] on button "Yes / OK" at bounding box center [997, 314] width 71 height 16
click at [1047, 337] on button "Not Required" at bounding box center [1069, 337] width 71 height 16
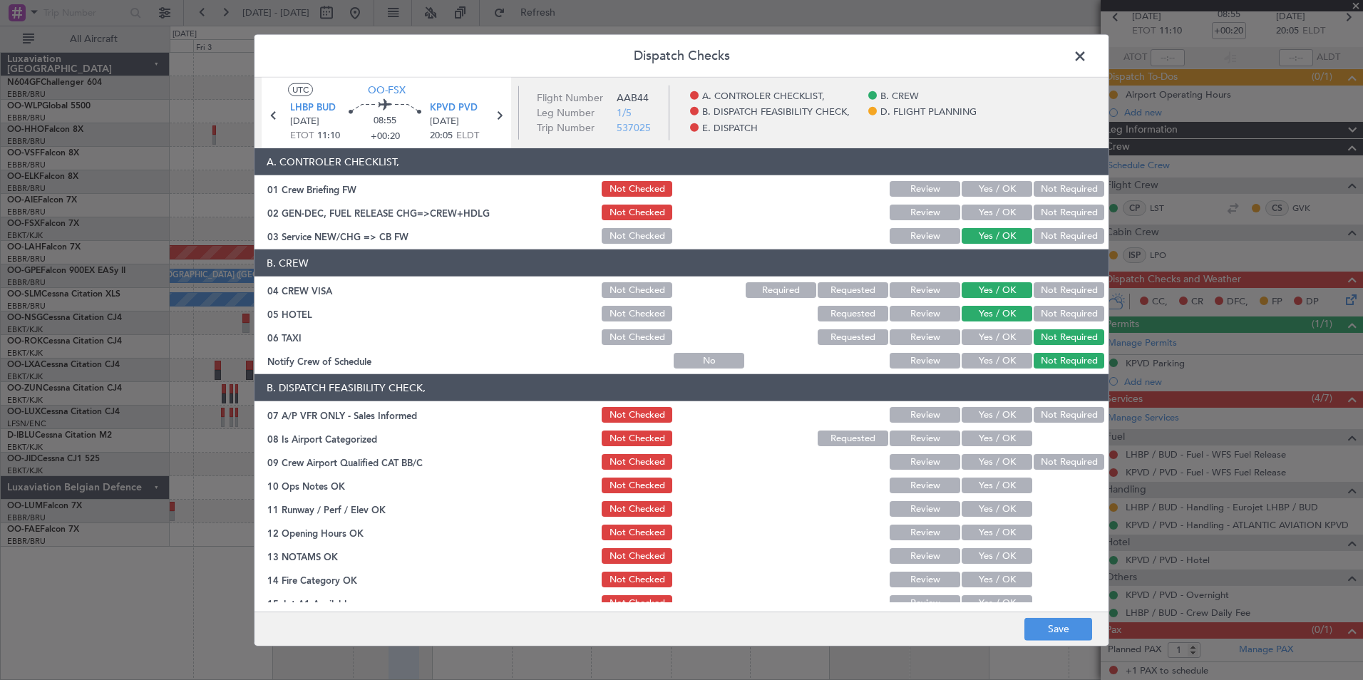
click at [1001, 361] on button "Yes / OK" at bounding box center [997, 361] width 71 height 16
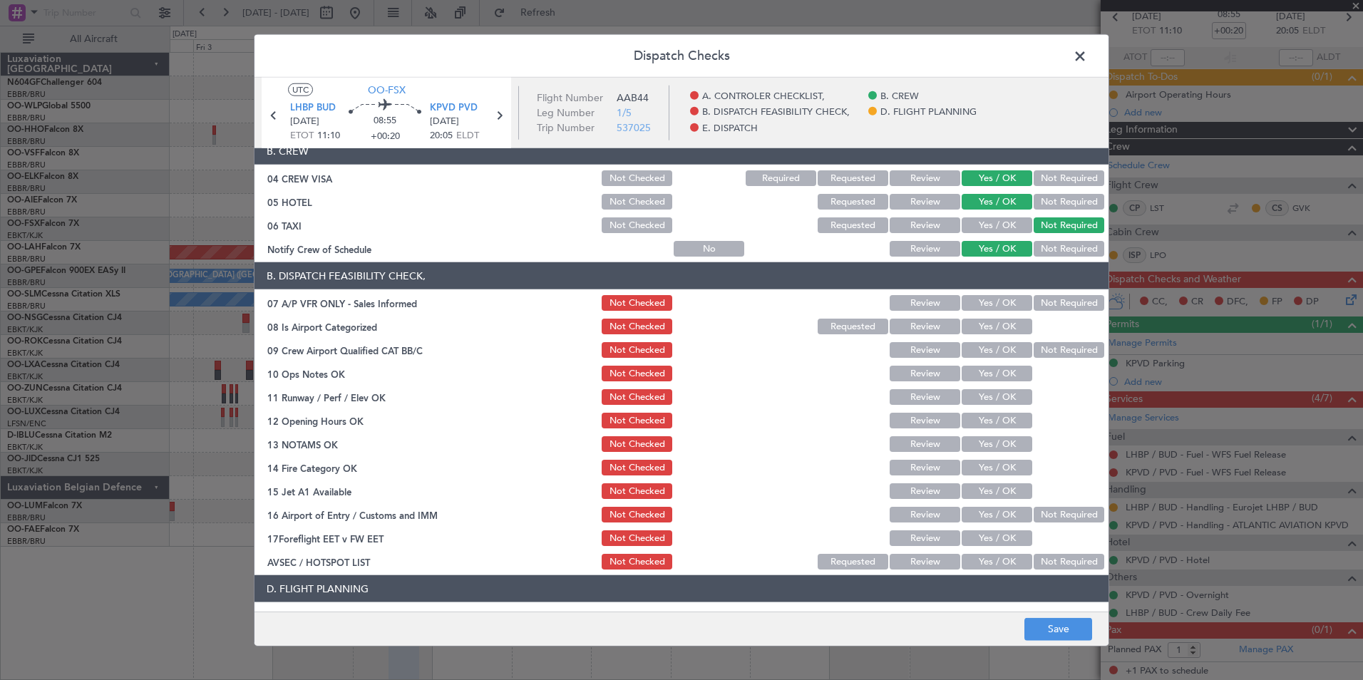
scroll to position [113, 0]
click at [1057, 304] on button "Not Required" at bounding box center [1069, 303] width 71 height 16
click at [1003, 328] on button "Yes / OK" at bounding box center [997, 326] width 71 height 16
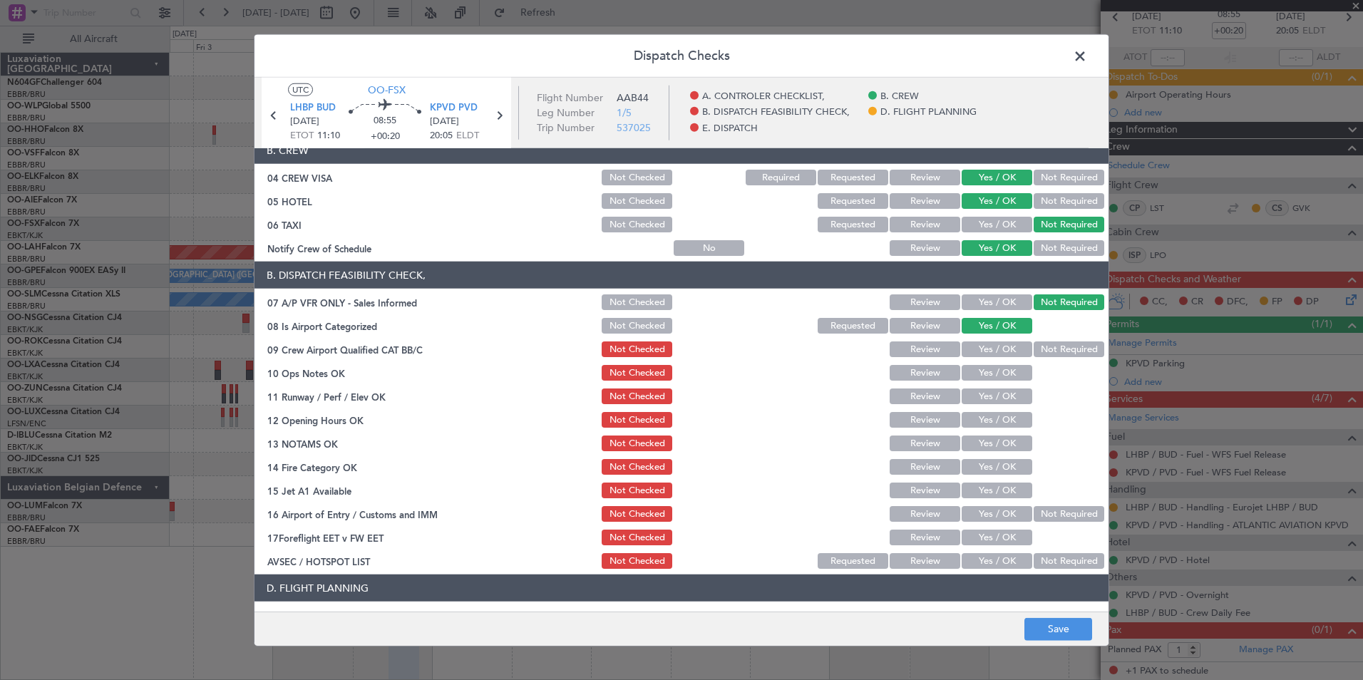
click at [1053, 341] on div "Not Required" at bounding box center [1068, 349] width 72 height 20
click at [1059, 351] on button "Not Required" at bounding box center [1069, 350] width 71 height 16
click at [994, 374] on button "Yes / OK" at bounding box center [997, 373] width 71 height 16
click at [1004, 400] on button "Yes / OK" at bounding box center [997, 397] width 71 height 16
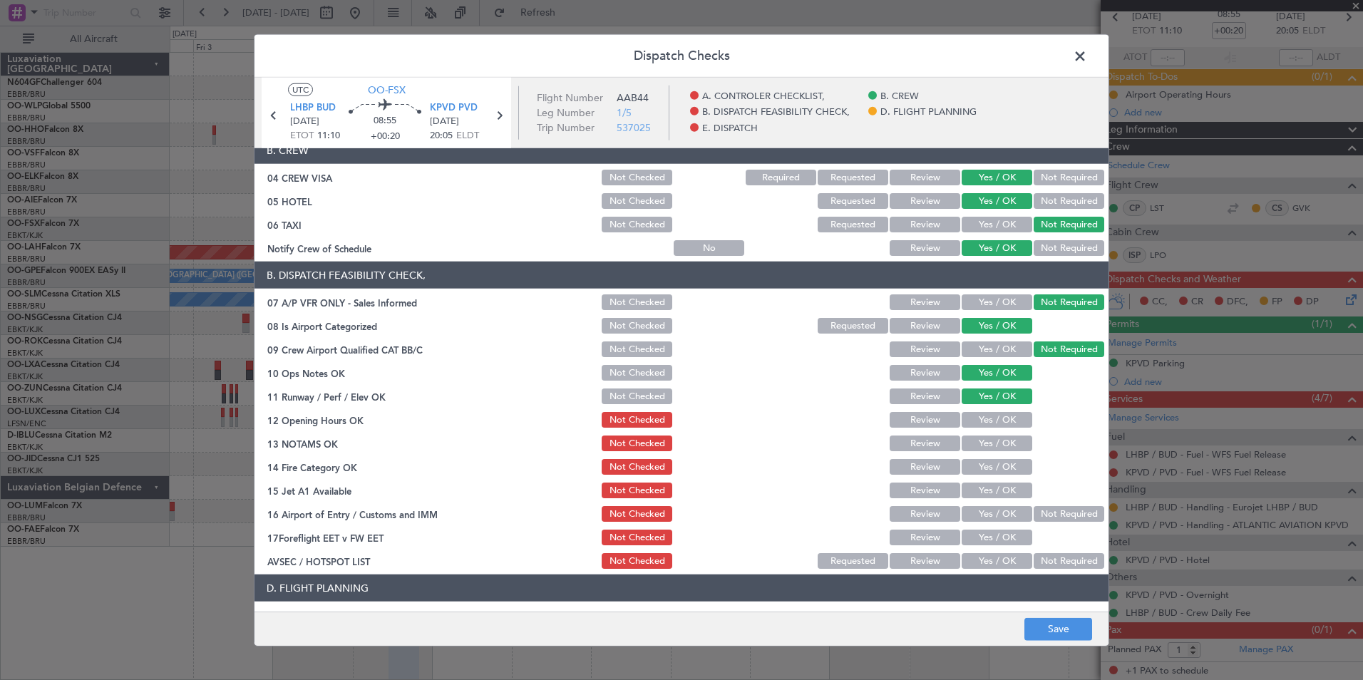
click at [1007, 421] on button "Yes / OK" at bounding box center [997, 420] width 71 height 16
click at [1009, 446] on button "Yes / OK" at bounding box center [997, 444] width 71 height 16
click at [911, 417] on button "Review" at bounding box center [925, 420] width 71 height 16
click at [922, 442] on button "Review" at bounding box center [925, 444] width 71 height 16
click at [990, 464] on button "Yes / OK" at bounding box center [997, 467] width 71 height 16
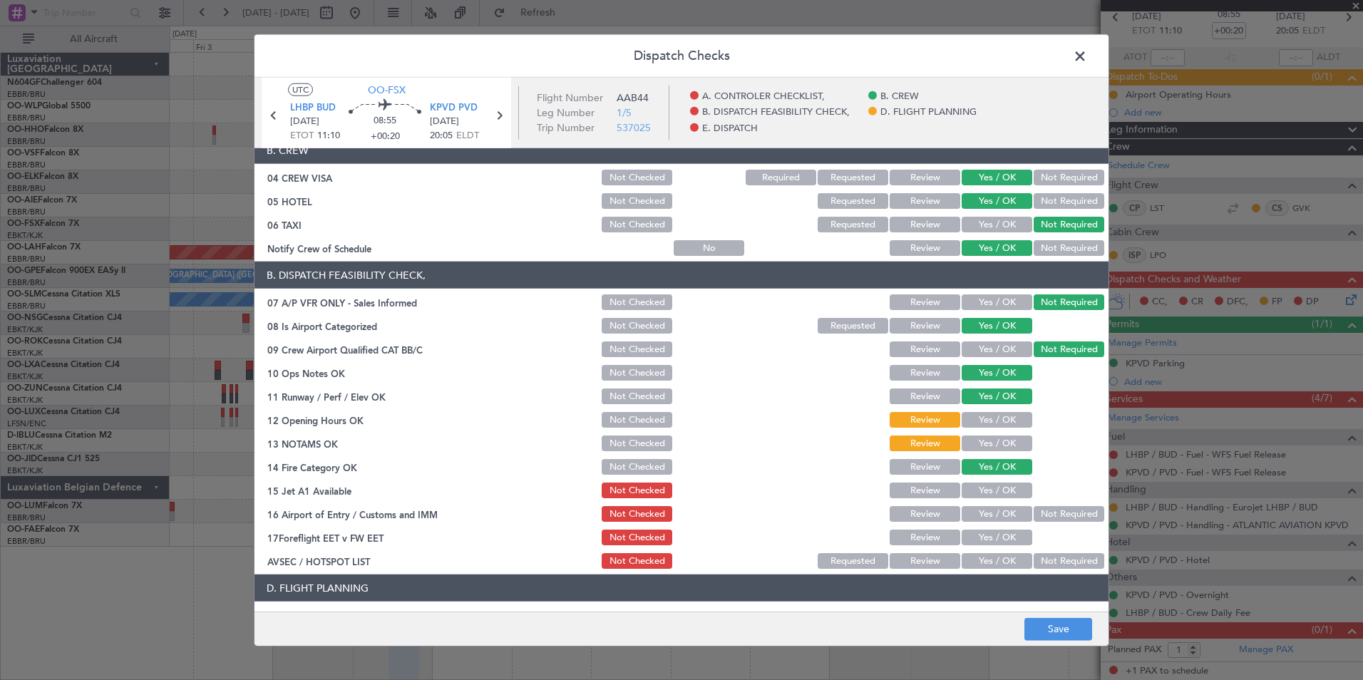
click at [1005, 496] on button "Yes / OK" at bounding box center [997, 491] width 71 height 16
click at [1055, 510] on button "Not Required" at bounding box center [1069, 514] width 71 height 16
click at [993, 515] on button "Yes / OK" at bounding box center [997, 514] width 71 height 16
click at [993, 541] on button "Yes / OK" at bounding box center [997, 538] width 71 height 16
click at [1005, 563] on button "Yes / OK" at bounding box center [997, 561] width 71 height 16
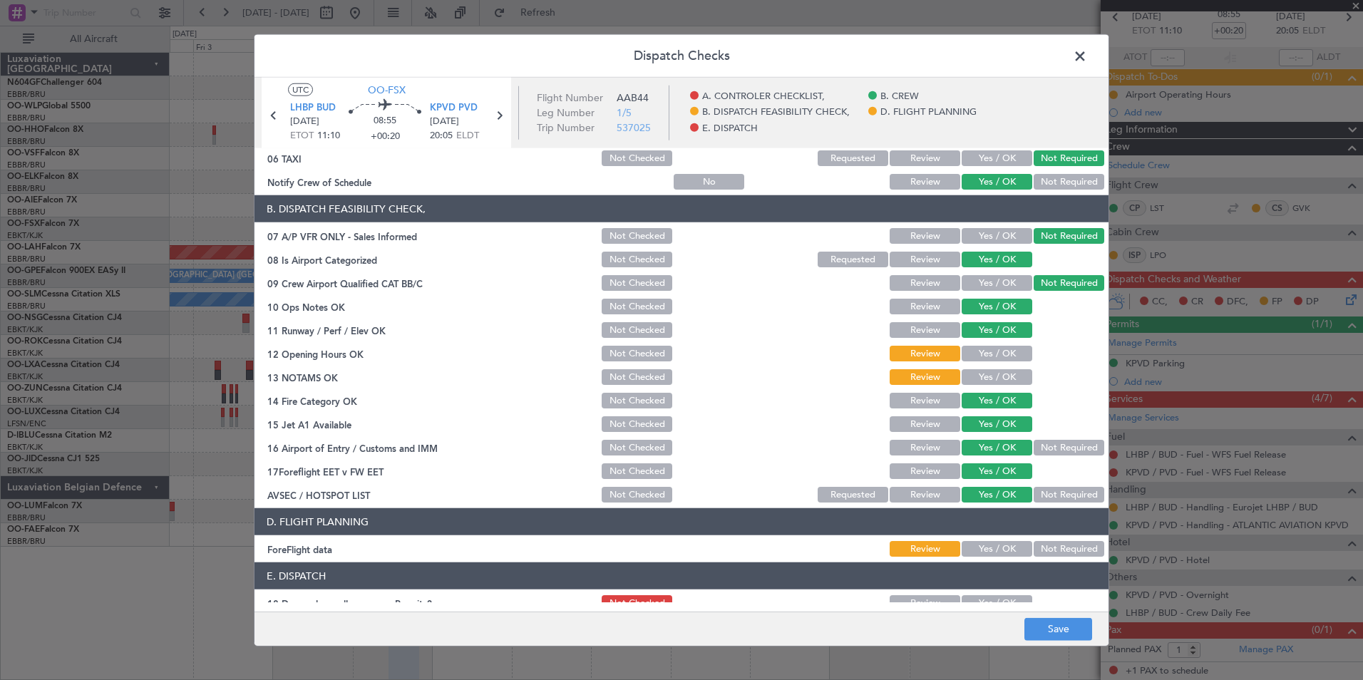
scroll to position [180, 0]
drag, startPoint x: 1055, startPoint y: 633, endPoint x: 1020, endPoint y: 518, distance: 120.2
click at [1020, 518] on div "Dispatch Checks UTC OO-FSX LHBP BUD 05/10/2025 ETOT 11:10 08:55 +00:20 KPVD PVD…" at bounding box center [682, 340] width 856 height 613
click at [998, 556] on button "Yes / OK" at bounding box center [997, 549] width 71 height 16
click at [1056, 625] on button "Save" at bounding box center [1059, 629] width 68 height 23
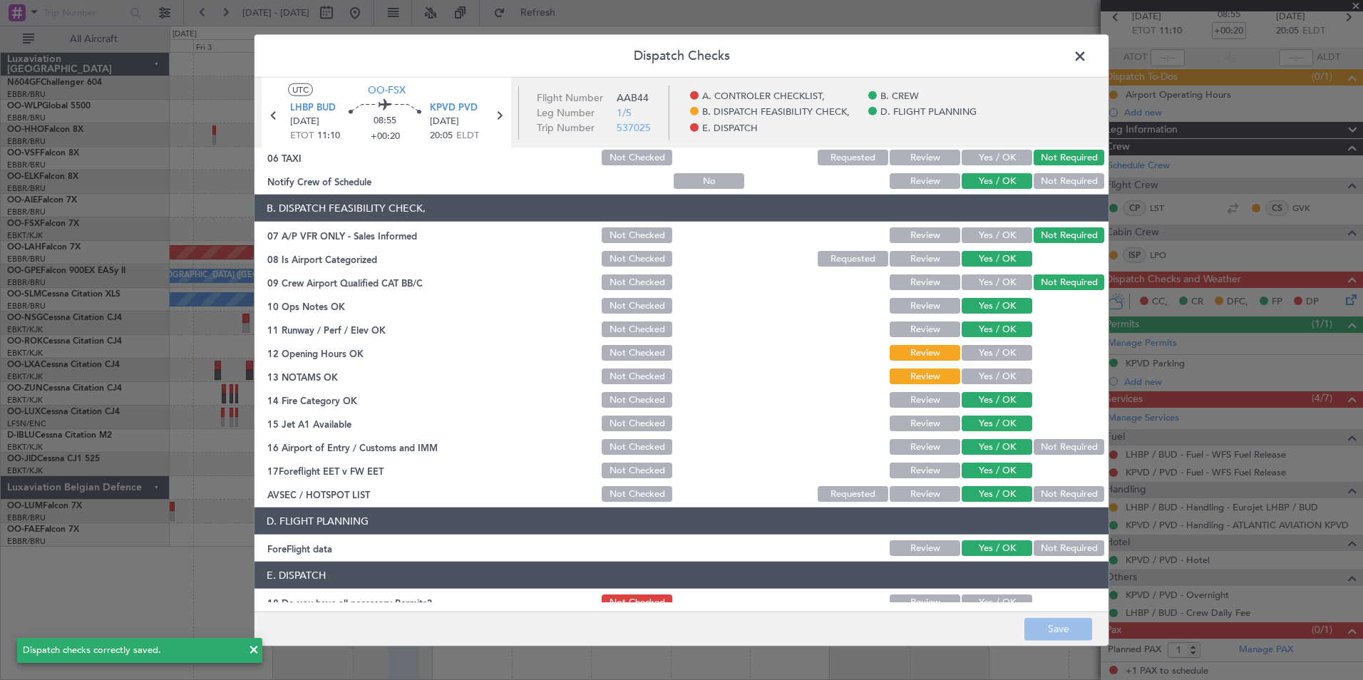
click at [1087, 58] on span at bounding box center [1087, 60] width 0 height 29
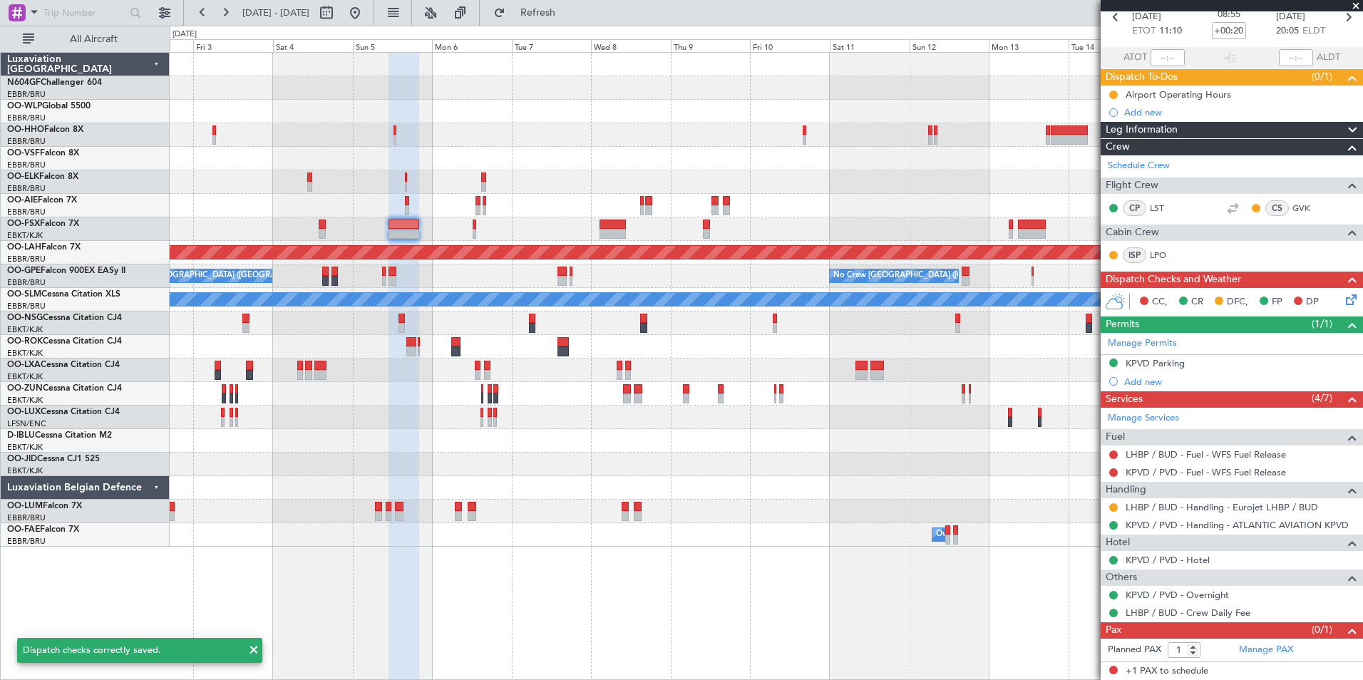
scroll to position [0, 0]
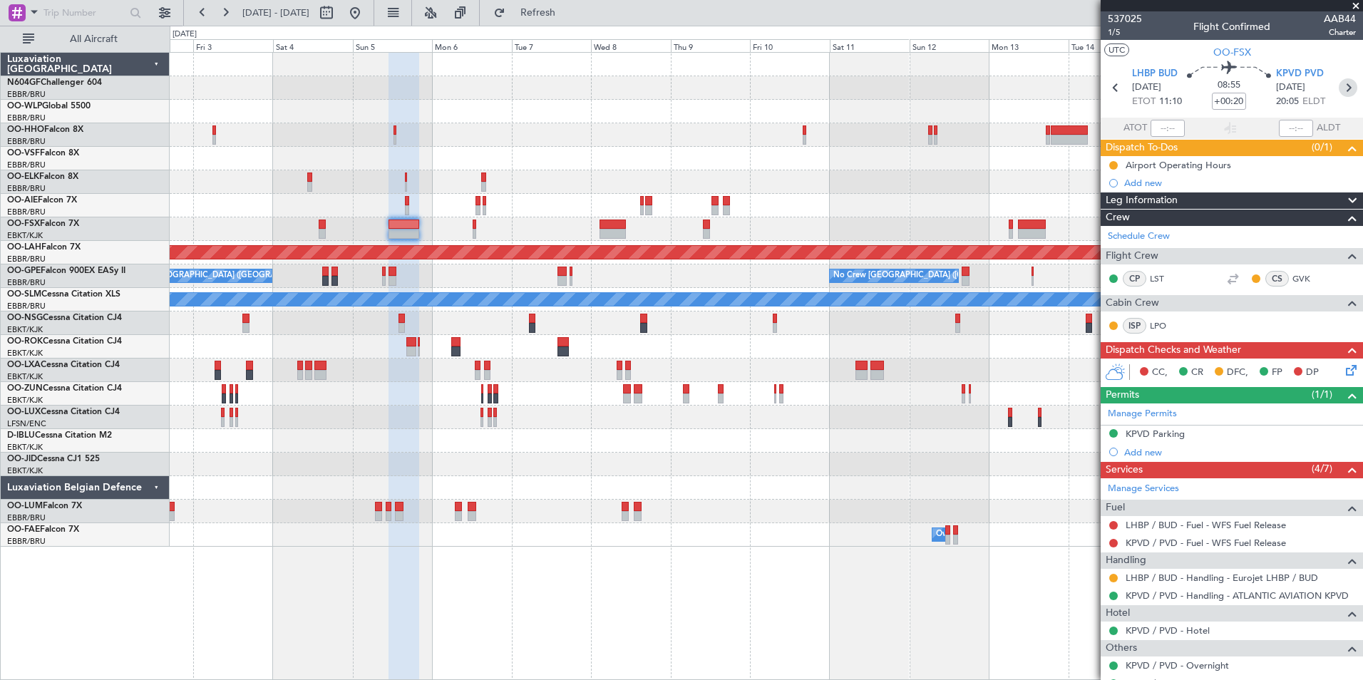
click at [1339, 91] on icon at bounding box center [1348, 87] width 19 height 19
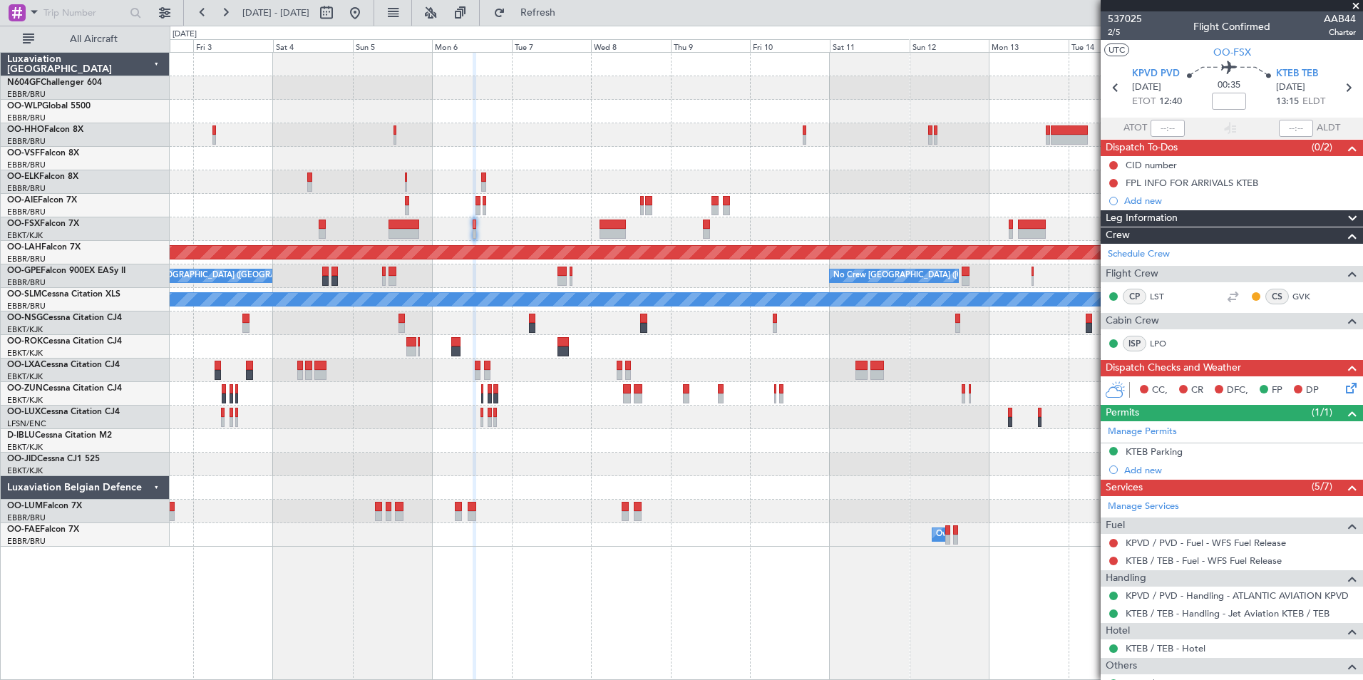
click at [1345, 389] on icon at bounding box center [1348, 385] width 11 height 11
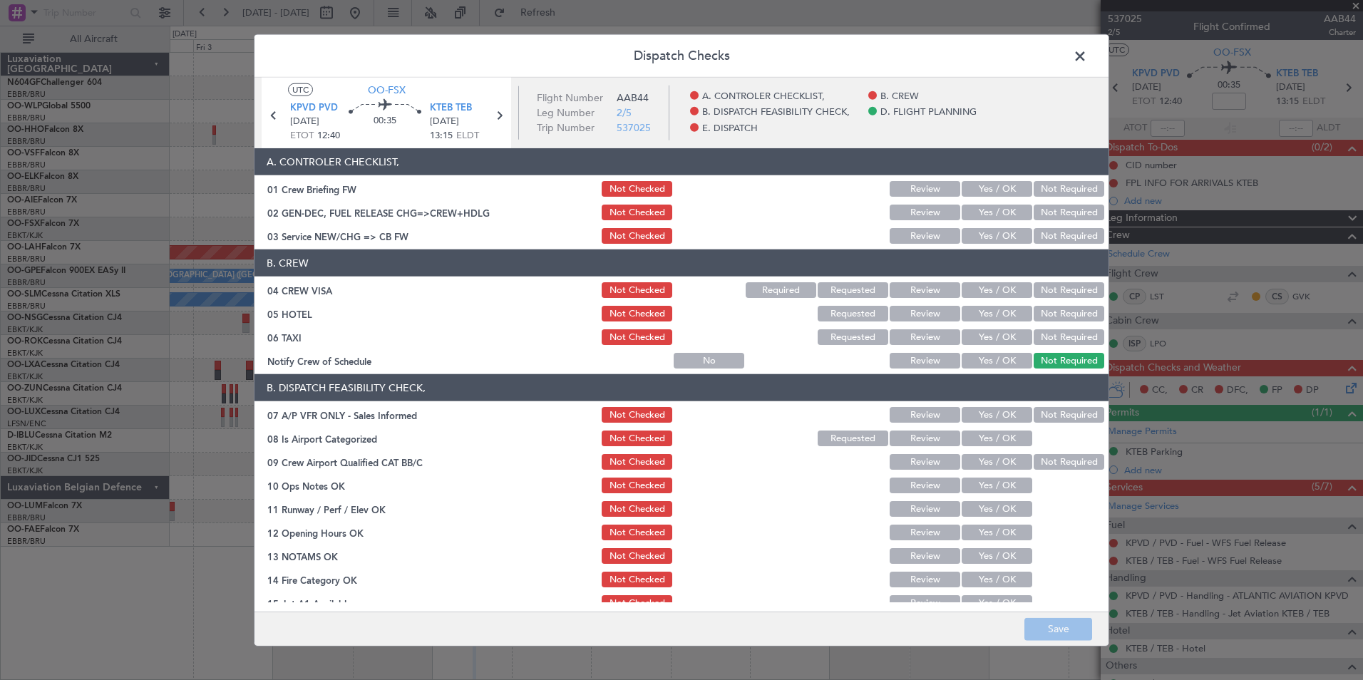
click at [984, 239] on button "Yes / OK" at bounding box center [997, 236] width 71 height 16
click at [1001, 285] on button "Yes / OK" at bounding box center [997, 290] width 71 height 16
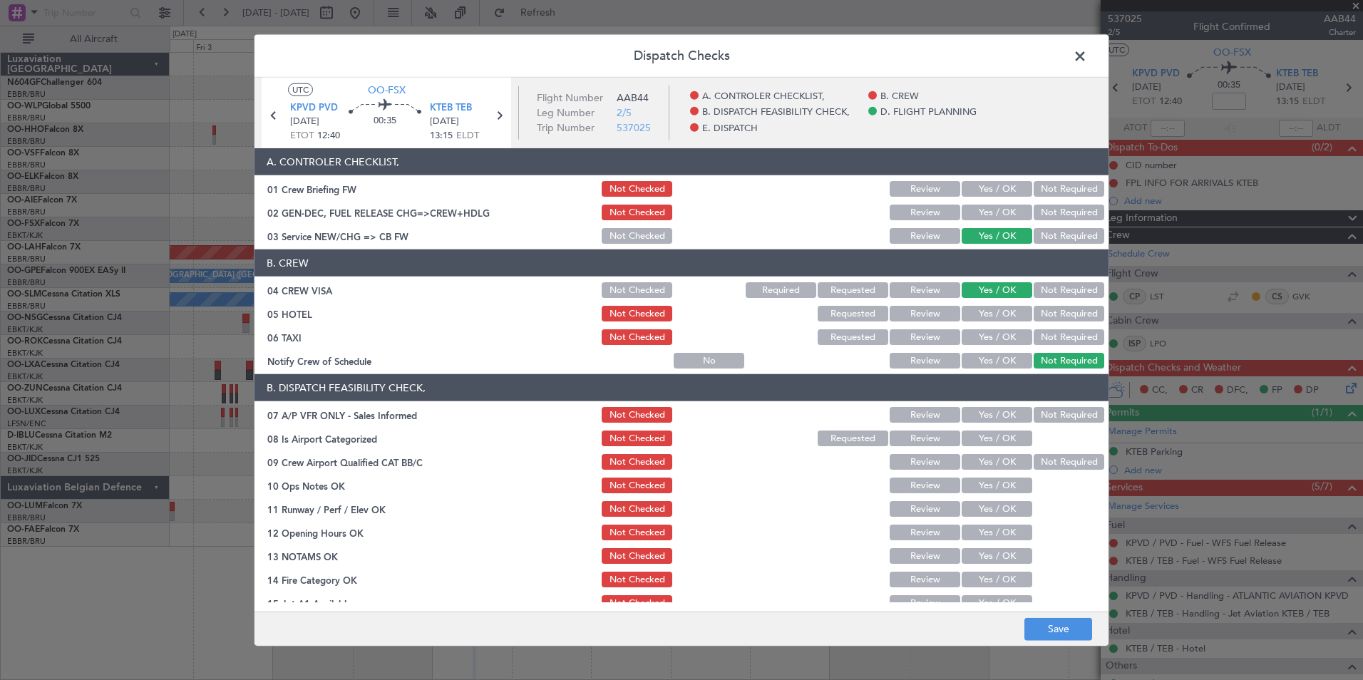
click at [987, 311] on button "Yes / OK" at bounding box center [997, 314] width 71 height 16
click at [1053, 336] on button "Not Required" at bounding box center [1069, 337] width 71 height 16
click at [980, 371] on article "A. CONTROLER CHECKLIST, 01 Crew Briefing FW Not Checked Review Yes / OK Not Req…" at bounding box center [682, 375] width 854 height 454
click at [983, 362] on button "Yes / OK" at bounding box center [997, 361] width 71 height 16
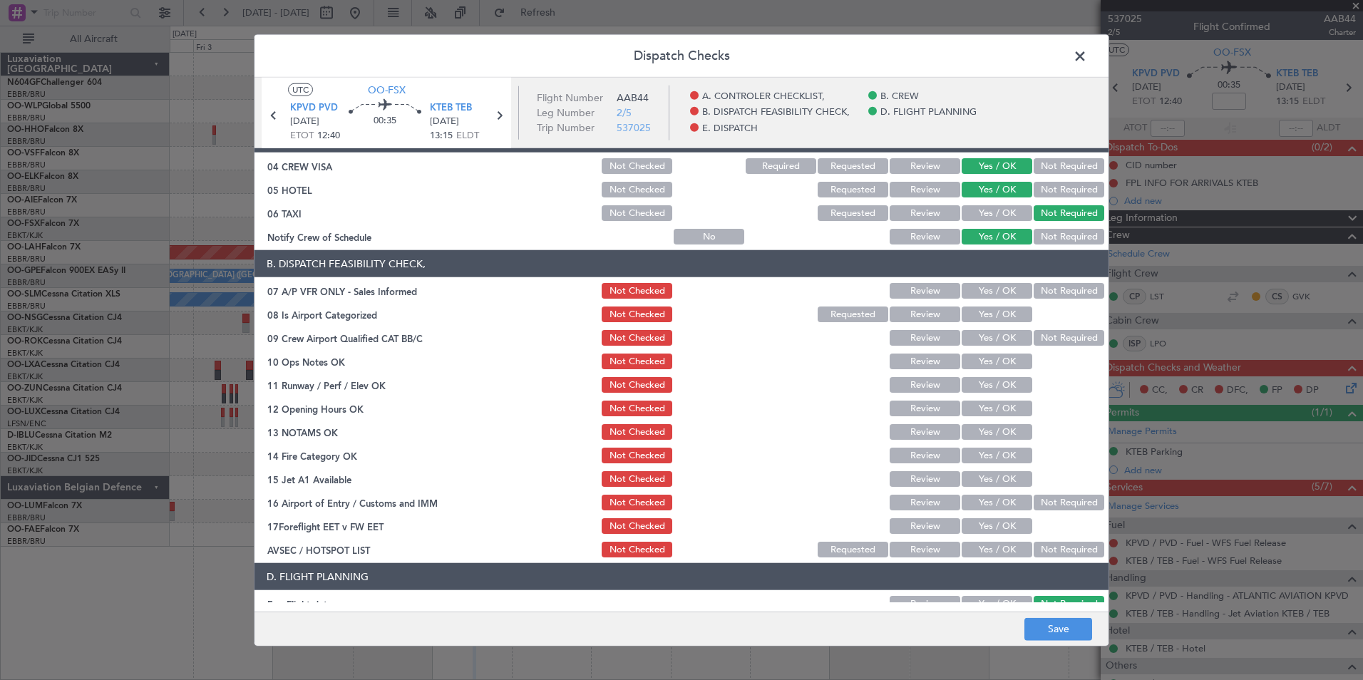
scroll to position [126, 0]
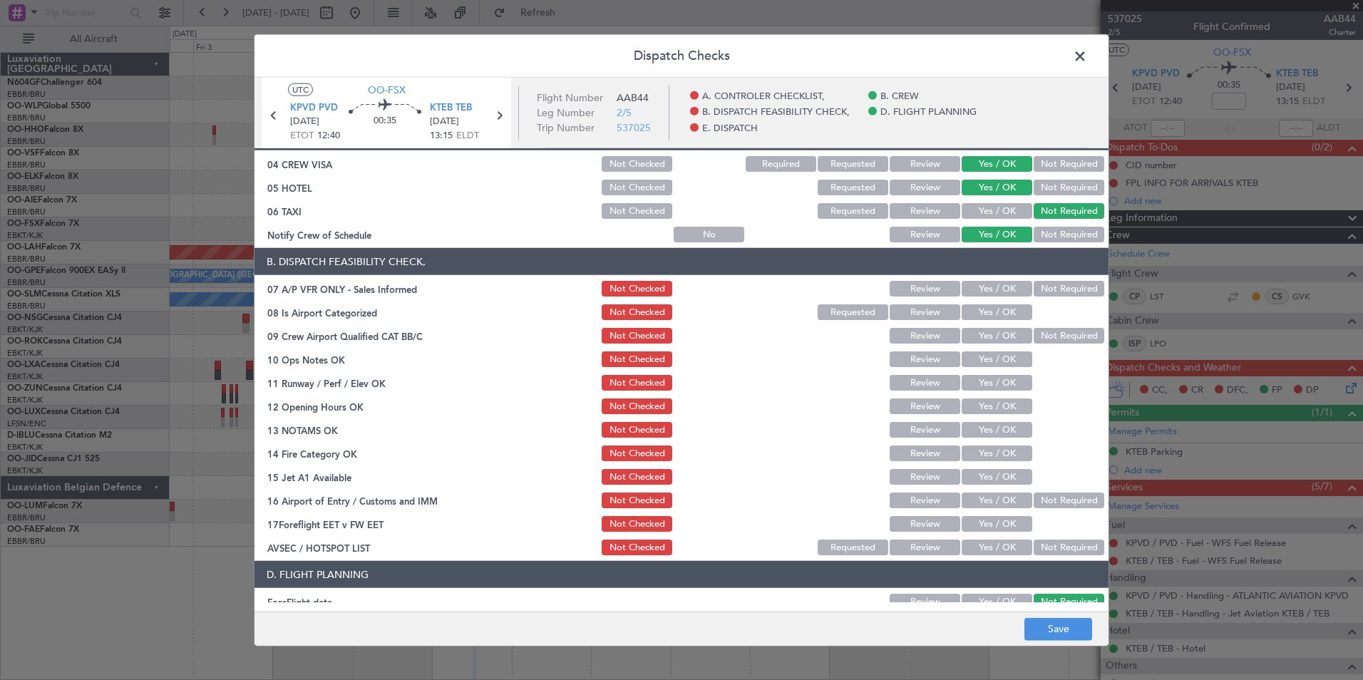
click at [1063, 287] on button "Not Required" at bounding box center [1069, 289] width 71 height 16
click at [994, 304] on div "Yes / OK" at bounding box center [996, 312] width 72 height 20
click at [998, 309] on button "Yes / OK" at bounding box center [997, 312] width 71 height 16
click at [1036, 330] on button "Not Required" at bounding box center [1069, 336] width 71 height 16
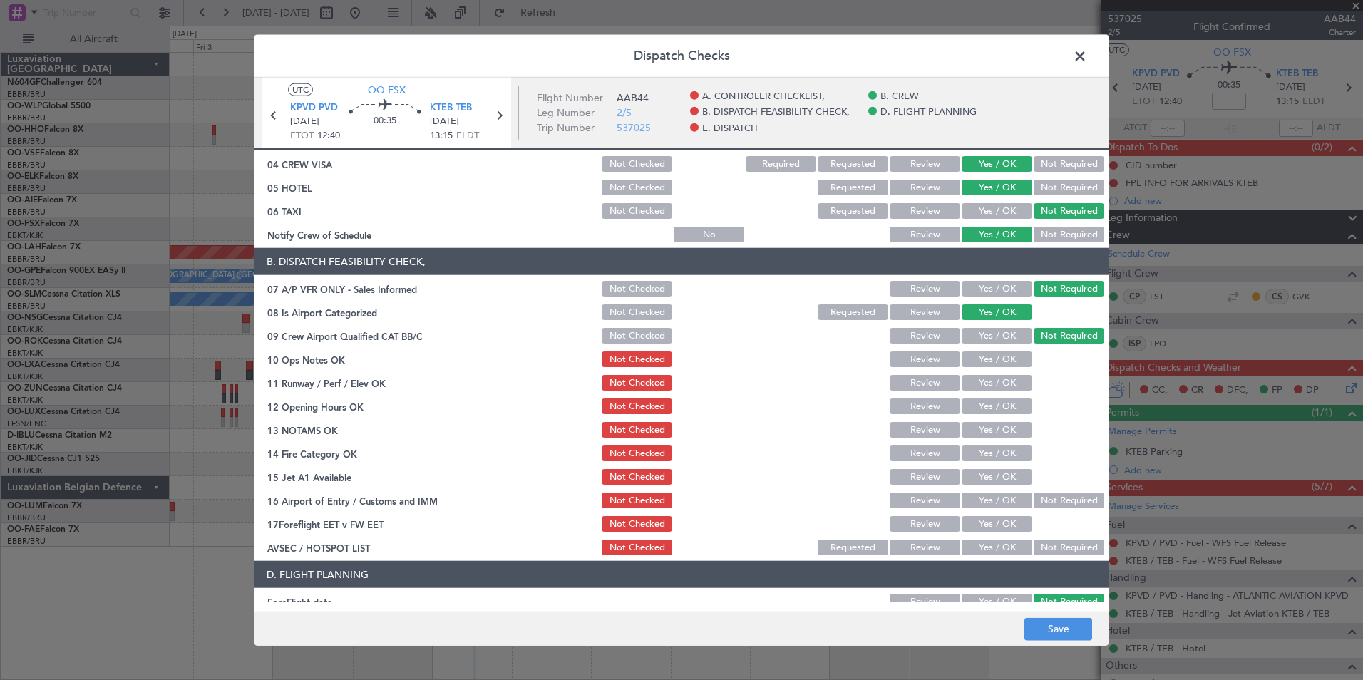
click at [991, 360] on button "Yes / OK" at bounding box center [997, 360] width 71 height 16
click at [997, 377] on button "Yes / OK" at bounding box center [997, 383] width 71 height 16
click at [1001, 457] on button "Yes / OK" at bounding box center [997, 454] width 71 height 16
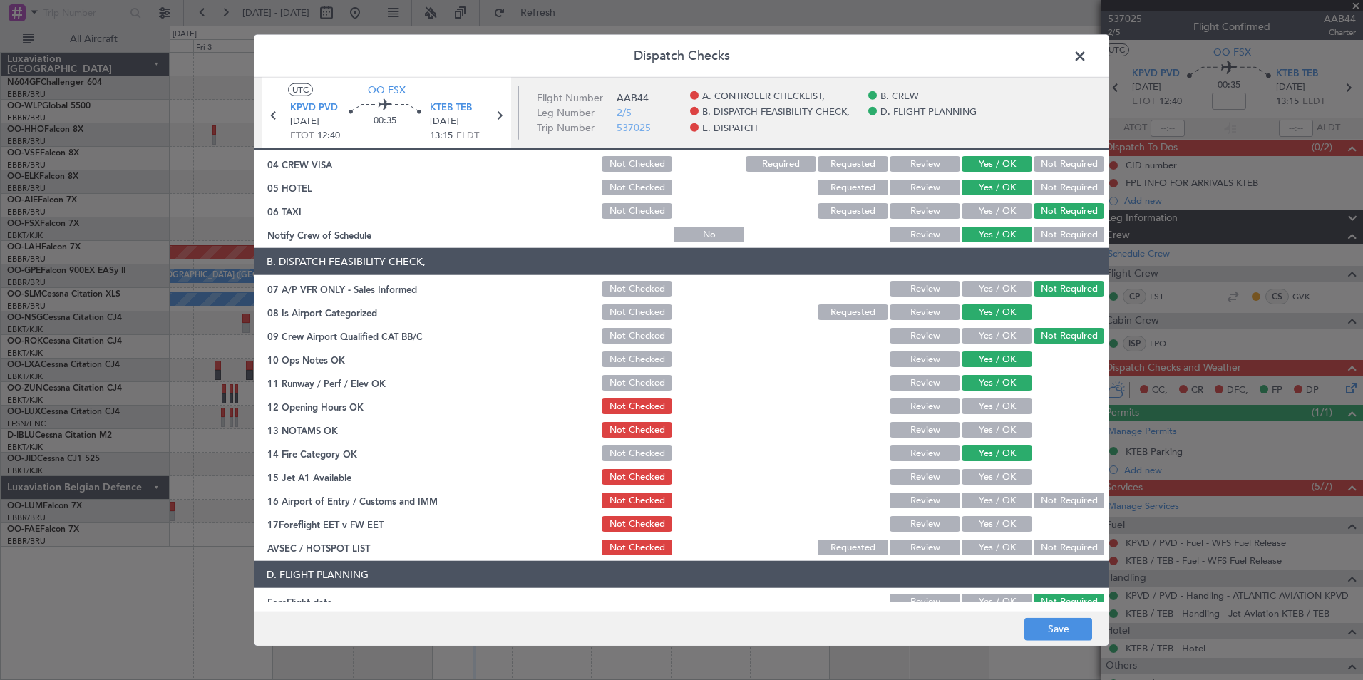
click at [928, 400] on button "Review" at bounding box center [925, 407] width 71 height 16
click at [936, 429] on button "Review" at bounding box center [925, 430] width 71 height 16
click at [1013, 476] on button "Yes / OK" at bounding box center [997, 477] width 71 height 16
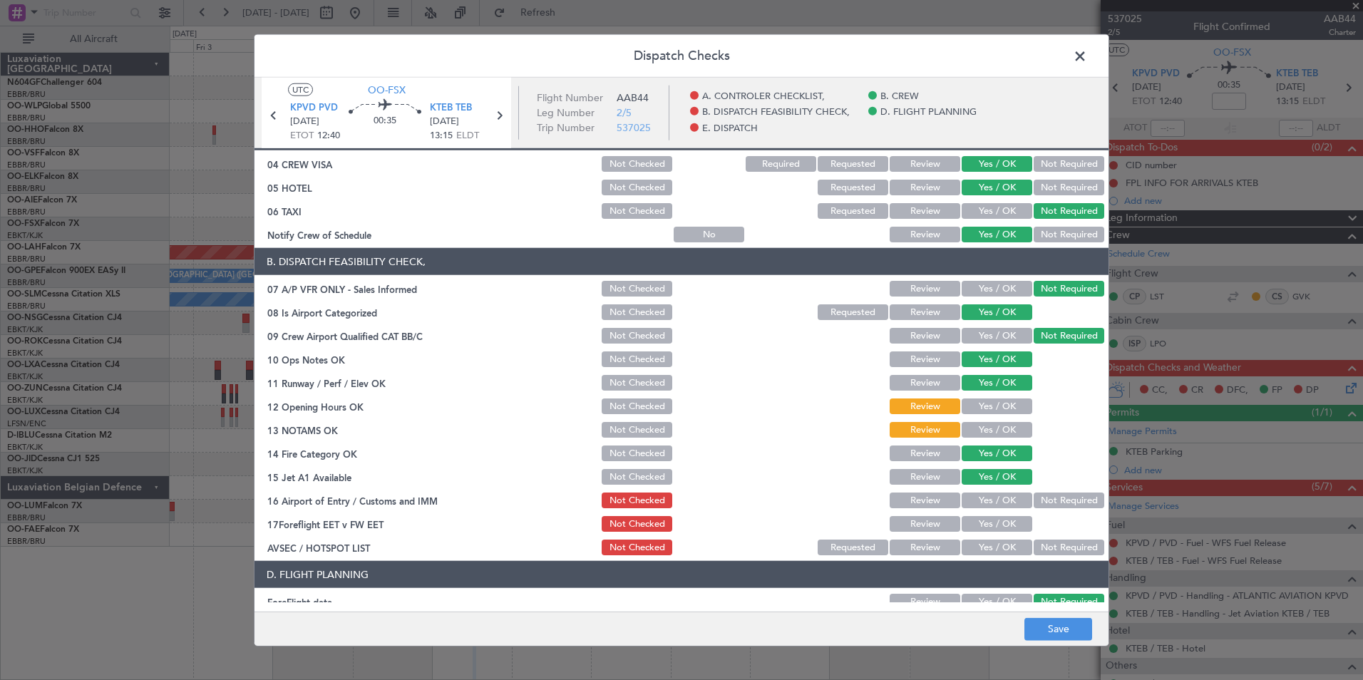
click at [1068, 508] on div "Not Required" at bounding box center [1068, 501] width 72 height 20
click at [1055, 504] on button "Not Required" at bounding box center [1069, 501] width 71 height 16
click at [998, 528] on button "Yes / OK" at bounding box center [997, 524] width 71 height 16
click at [1002, 558] on article "A. CONTROLER CHECKLIST, 01 Crew Briefing FW Not Checked Review Yes / OK Not Req…" at bounding box center [682, 375] width 854 height 454
click at [1002, 546] on button "Yes / OK" at bounding box center [997, 548] width 71 height 16
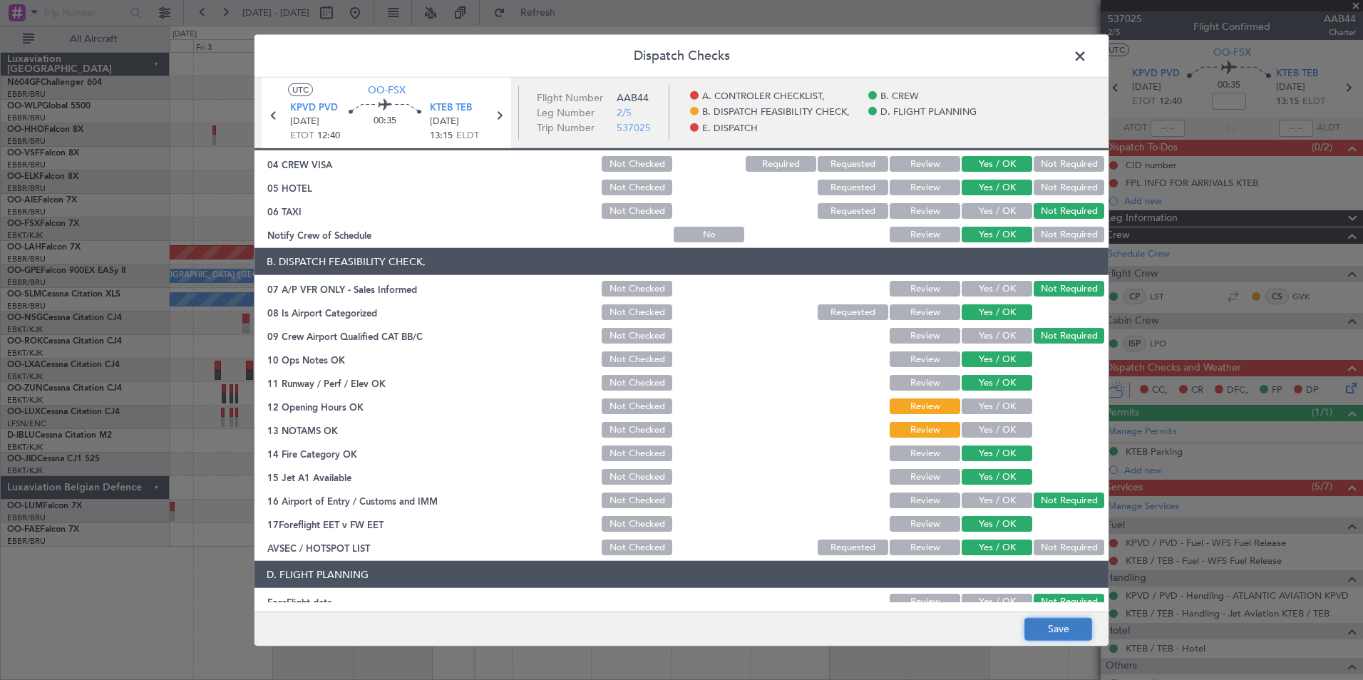
click at [1058, 630] on button "Save" at bounding box center [1059, 629] width 68 height 23
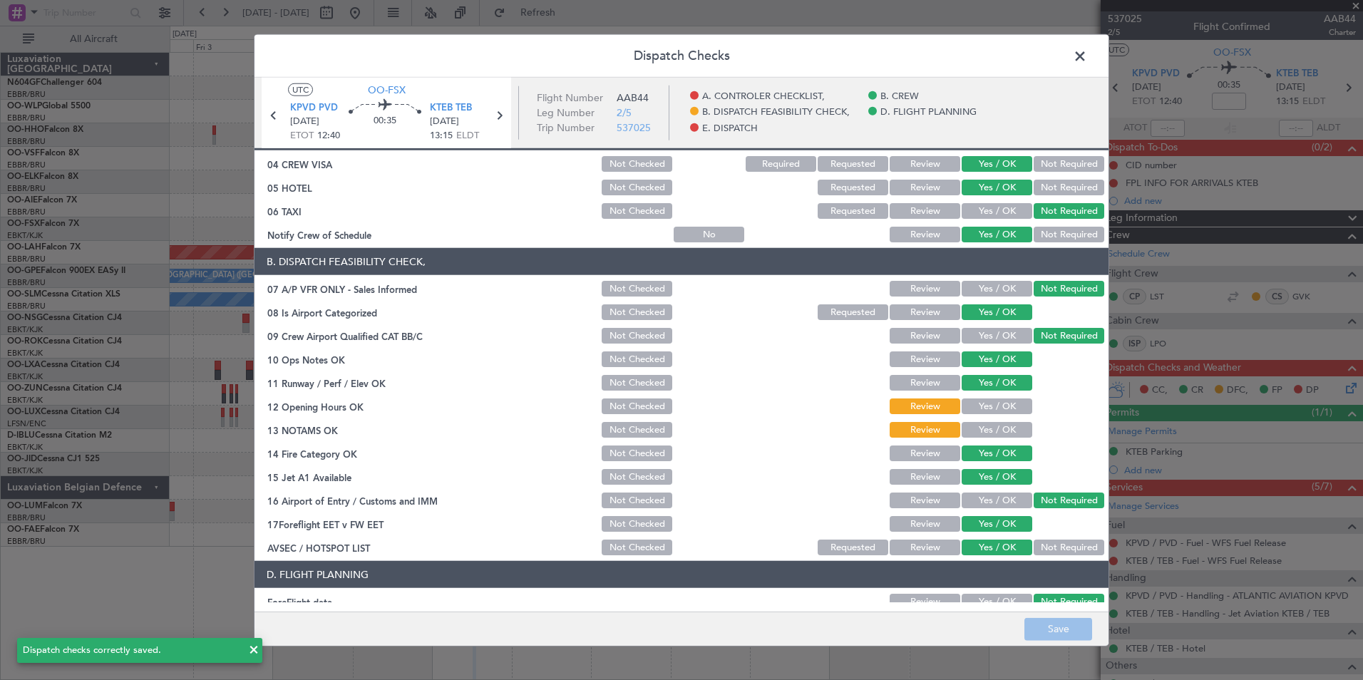
click at [1087, 60] on span at bounding box center [1087, 60] width 0 height 29
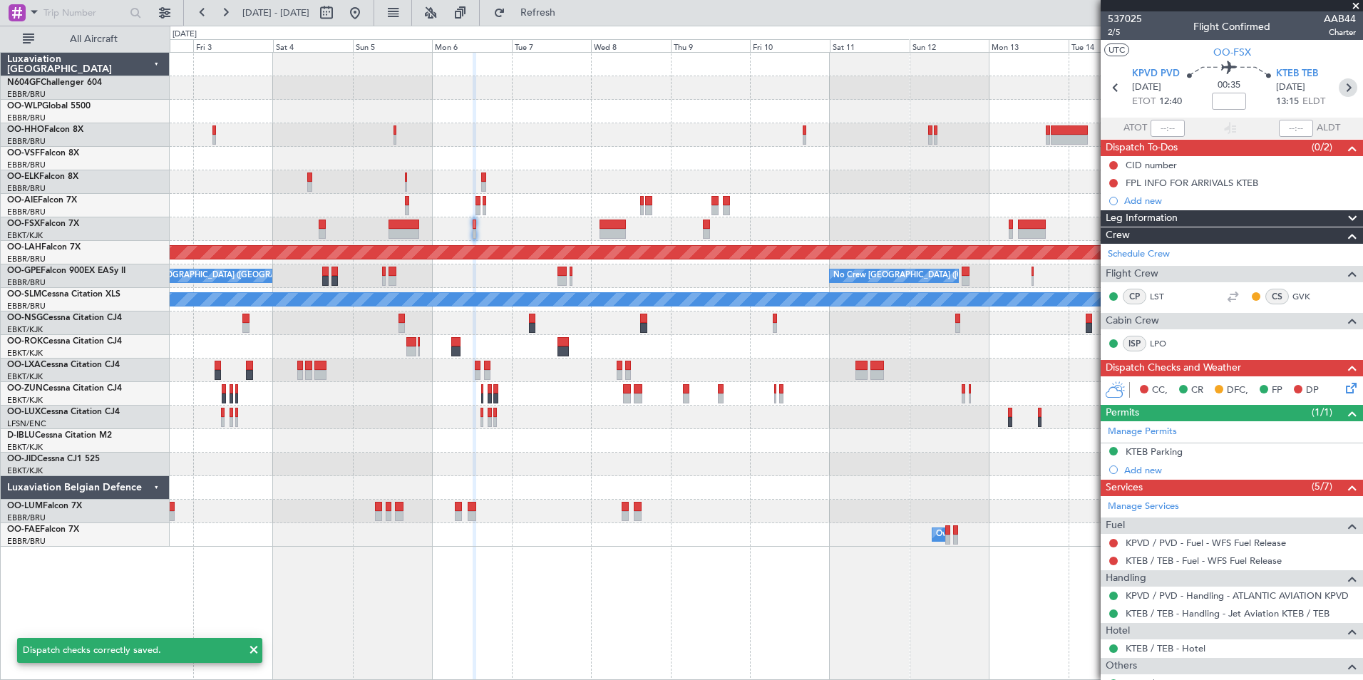
click at [1339, 89] on icon at bounding box center [1348, 87] width 19 height 19
type input "-00:15"
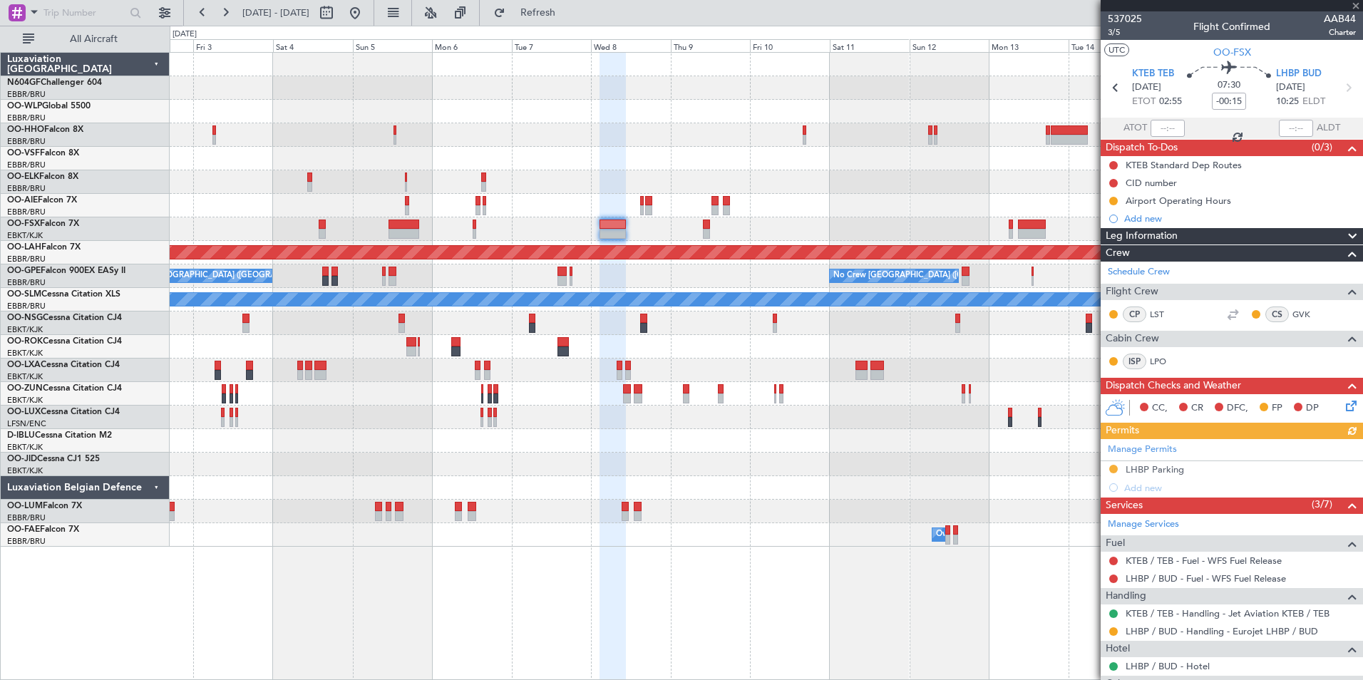
click at [1343, 409] on icon at bounding box center [1348, 403] width 11 height 11
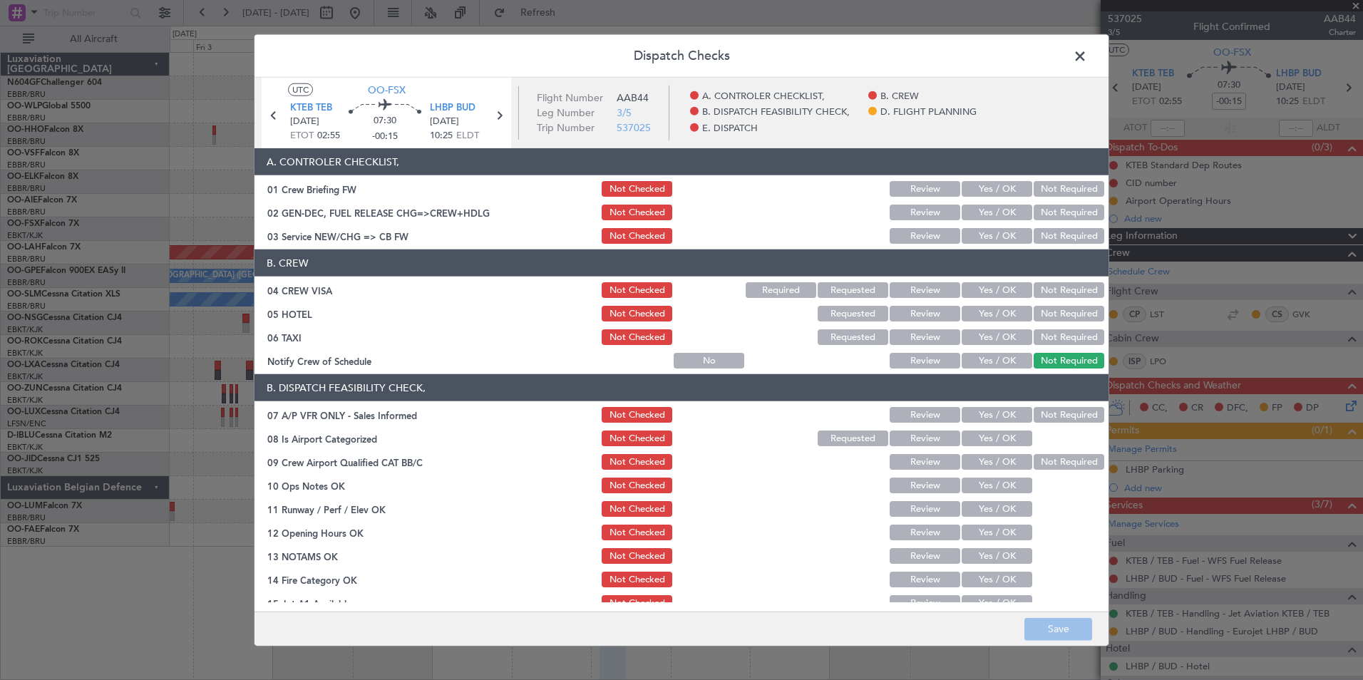
click at [1007, 238] on button "Yes / OK" at bounding box center [997, 236] width 71 height 16
click at [1047, 293] on button "Not Required" at bounding box center [1069, 290] width 71 height 16
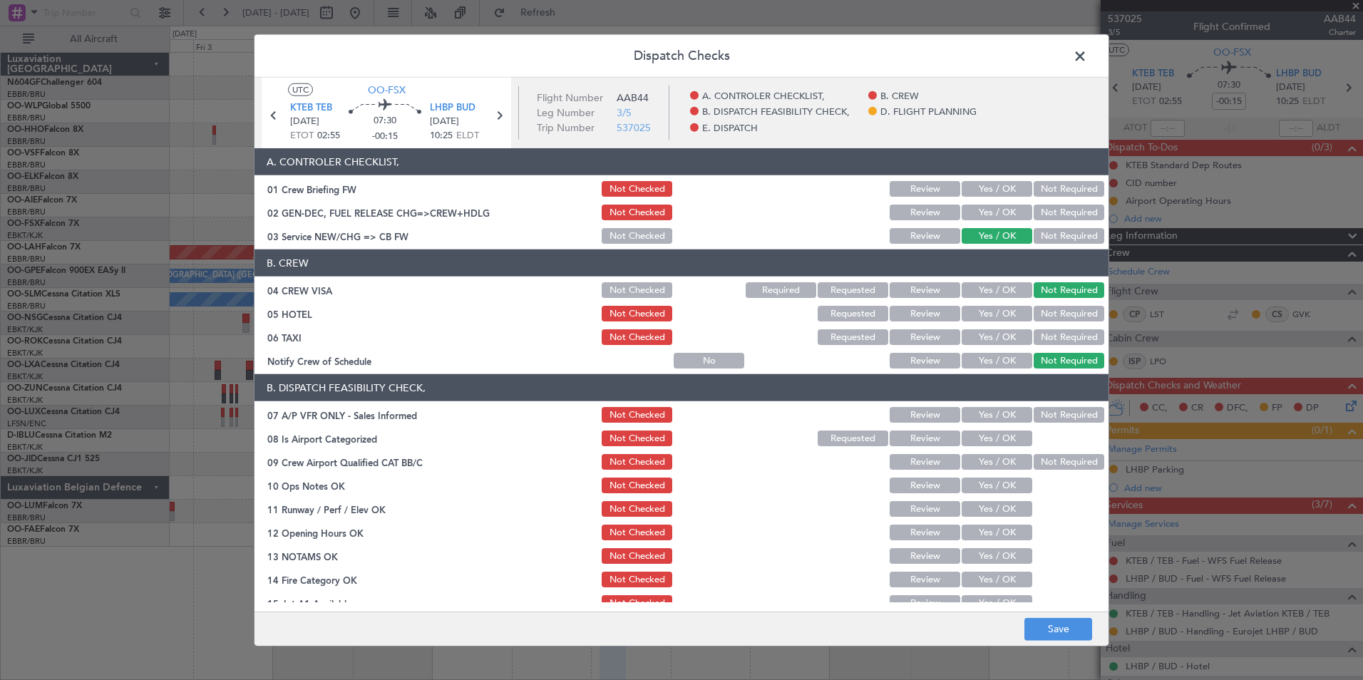
click at [1004, 290] on button "Yes / OK" at bounding box center [997, 290] width 71 height 16
click at [1005, 309] on button "Yes / OK" at bounding box center [997, 314] width 71 height 16
click at [1054, 337] on button "Not Required" at bounding box center [1069, 337] width 71 height 16
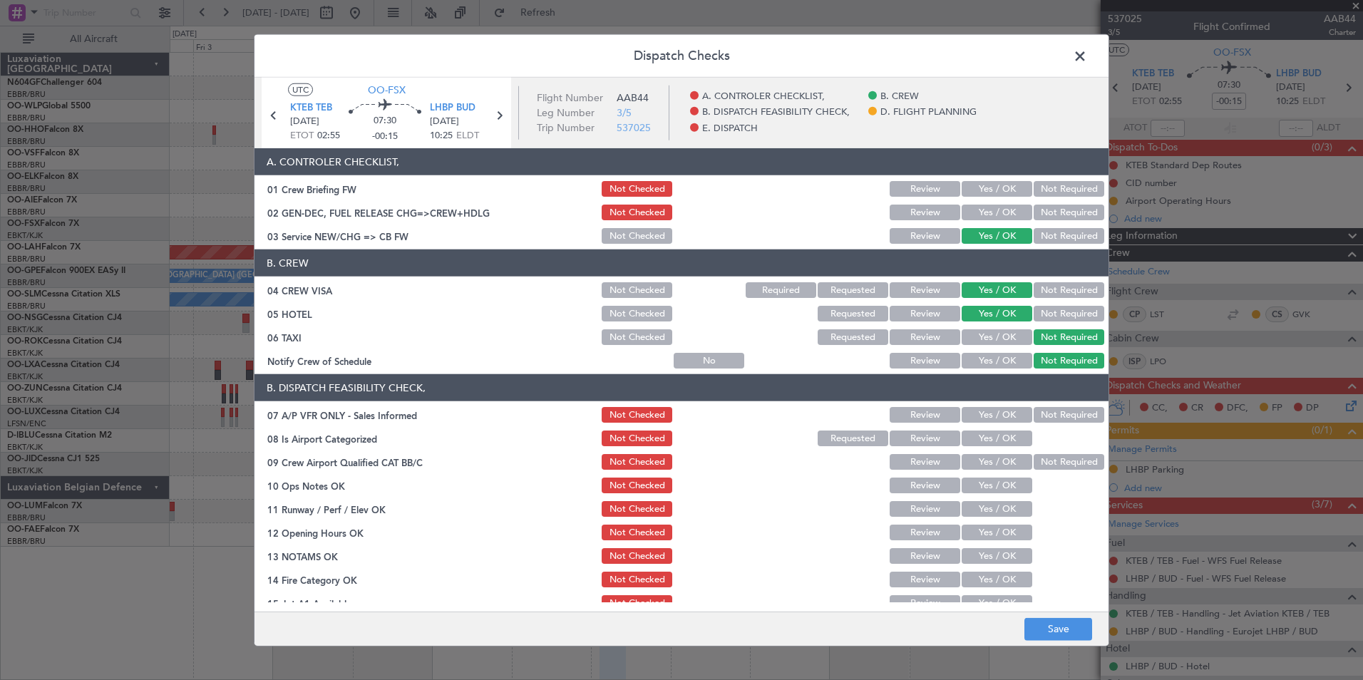
click at [990, 361] on button "Yes / OK" at bounding box center [997, 361] width 71 height 16
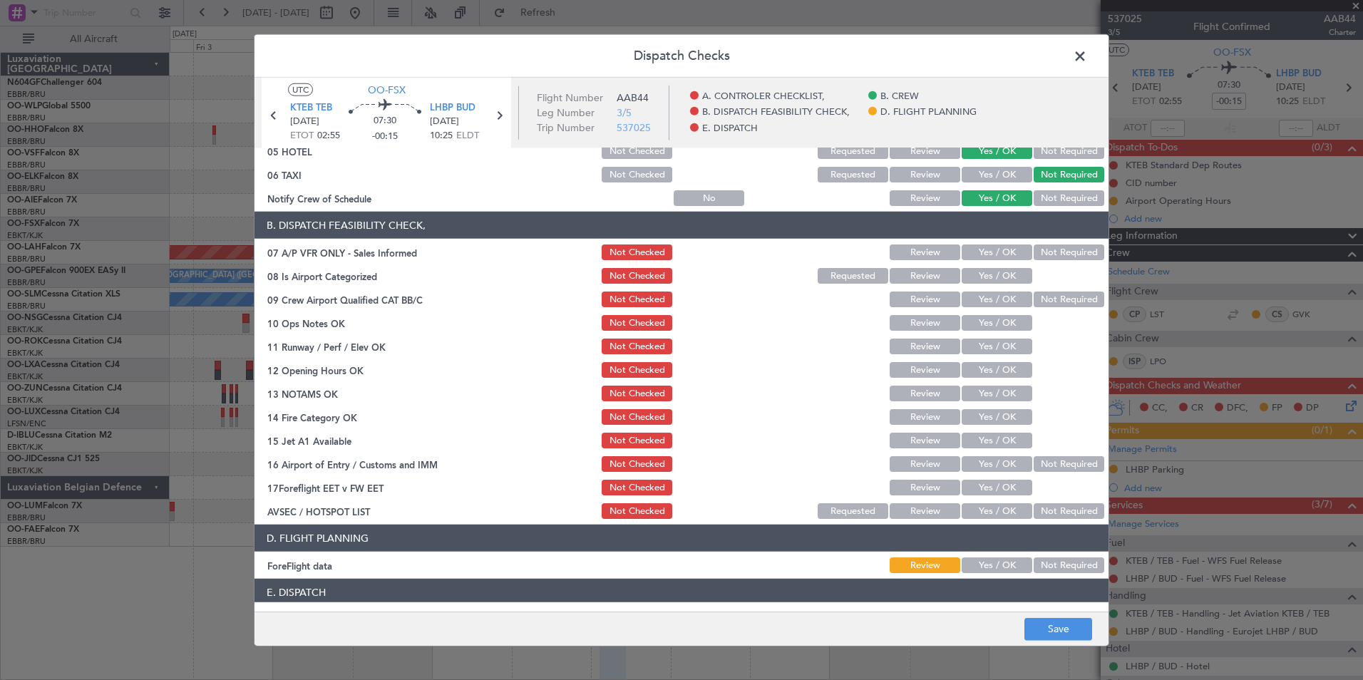
click at [1034, 243] on div "Not Required" at bounding box center [1068, 252] width 72 height 20
click at [991, 269] on button "Yes / OK" at bounding box center [997, 276] width 71 height 16
click at [1040, 255] on button "Not Required" at bounding box center [1069, 253] width 71 height 16
click at [1051, 302] on button "Not Required" at bounding box center [1069, 300] width 71 height 16
click at [994, 329] on button "Yes / OK" at bounding box center [997, 323] width 71 height 16
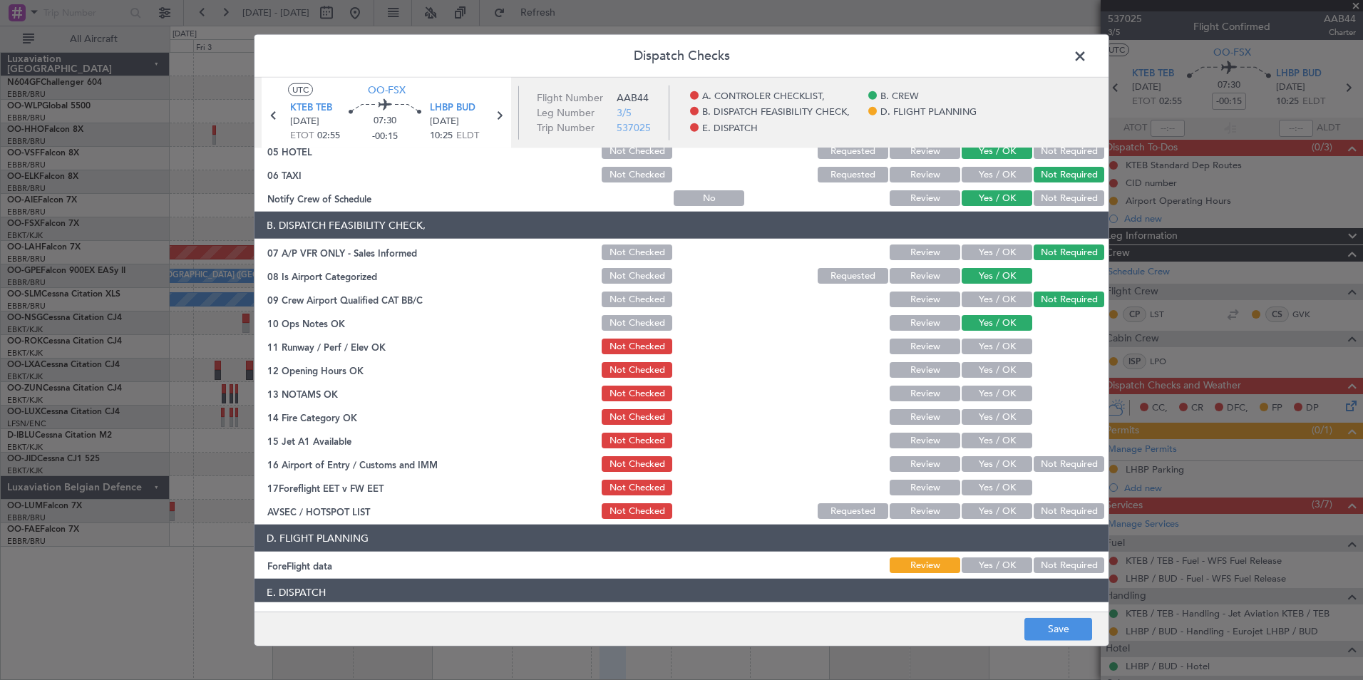
click at [993, 360] on div "Yes / OK" at bounding box center [996, 370] width 72 height 20
click at [993, 344] on button "Yes / OK" at bounding box center [997, 347] width 71 height 16
click at [1005, 414] on button "Yes / OK" at bounding box center [997, 417] width 71 height 16
click at [930, 368] on button "Review" at bounding box center [925, 370] width 71 height 16
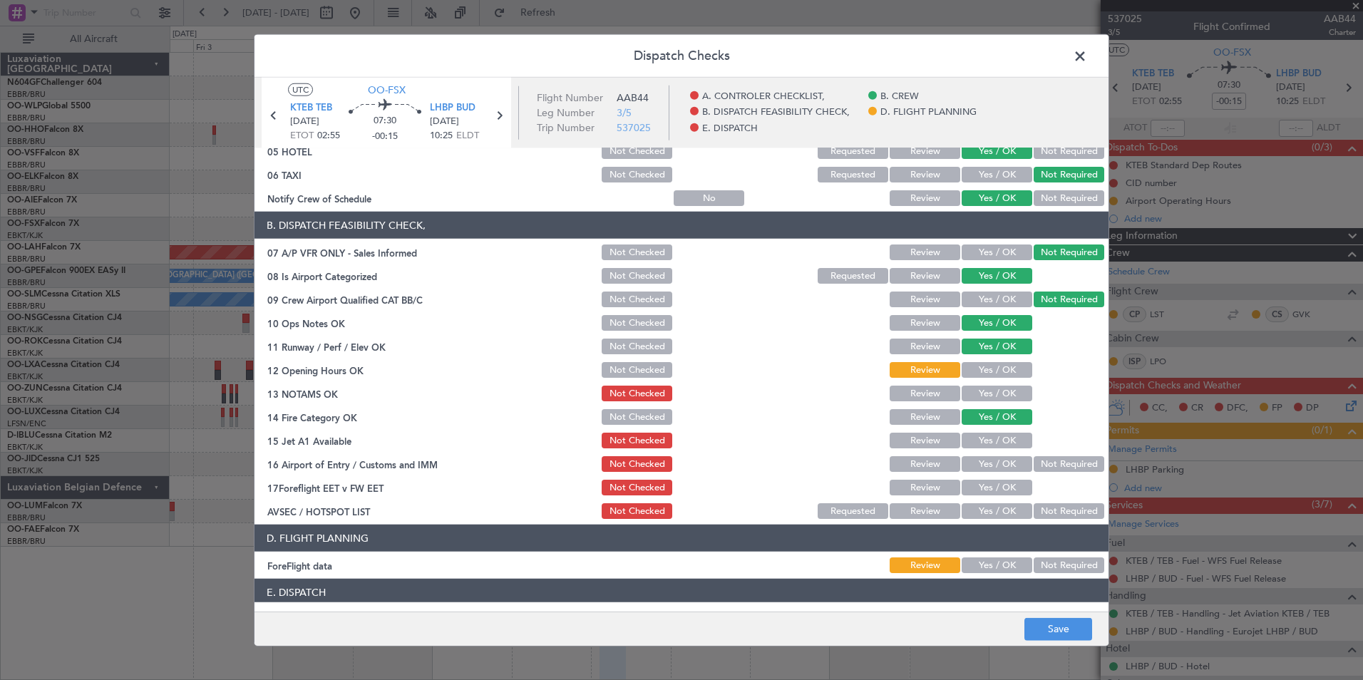
click at [928, 402] on div "Review" at bounding box center [924, 394] width 72 height 20
click at [926, 391] on button "Review" at bounding box center [925, 394] width 71 height 16
click at [986, 439] on button "Yes / OK" at bounding box center [997, 441] width 71 height 16
click at [1011, 465] on button "Yes / OK" at bounding box center [997, 464] width 71 height 16
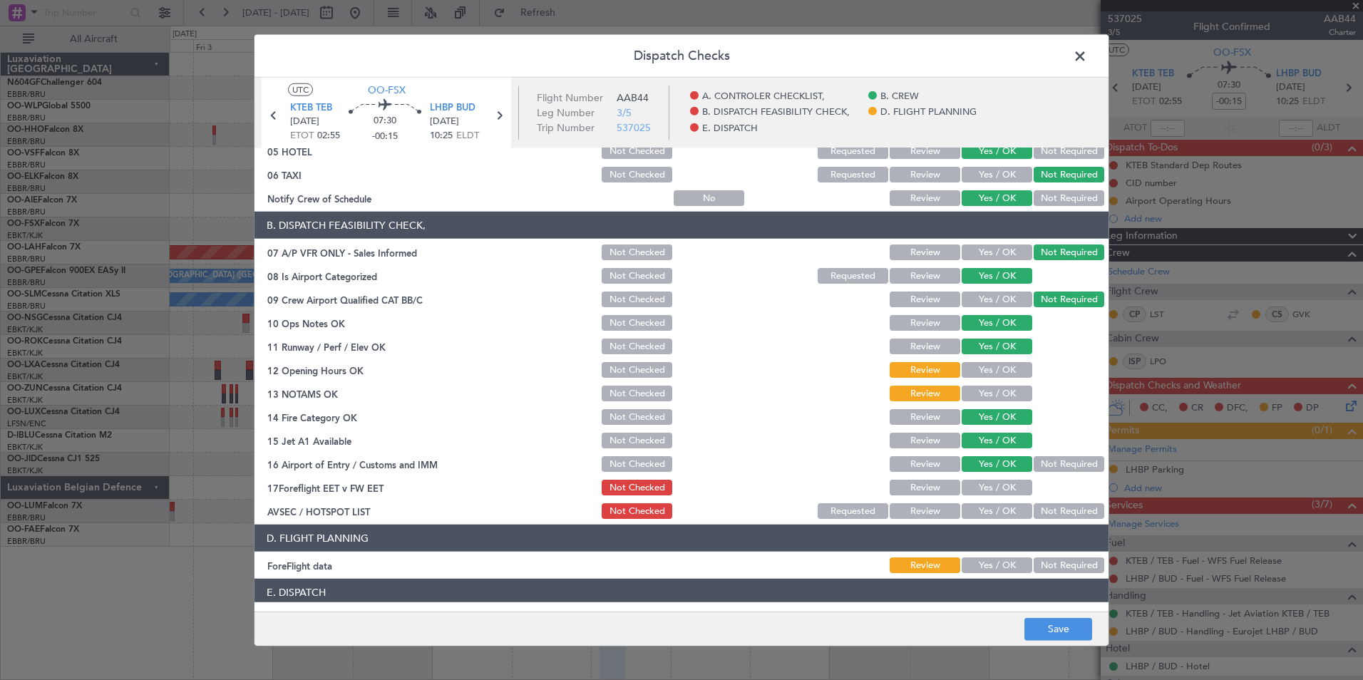
click at [1002, 487] on button "Yes / OK" at bounding box center [997, 488] width 71 height 16
click at [1005, 512] on button "Yes / OK" at bounding box center [997, 511] width 71 height 16
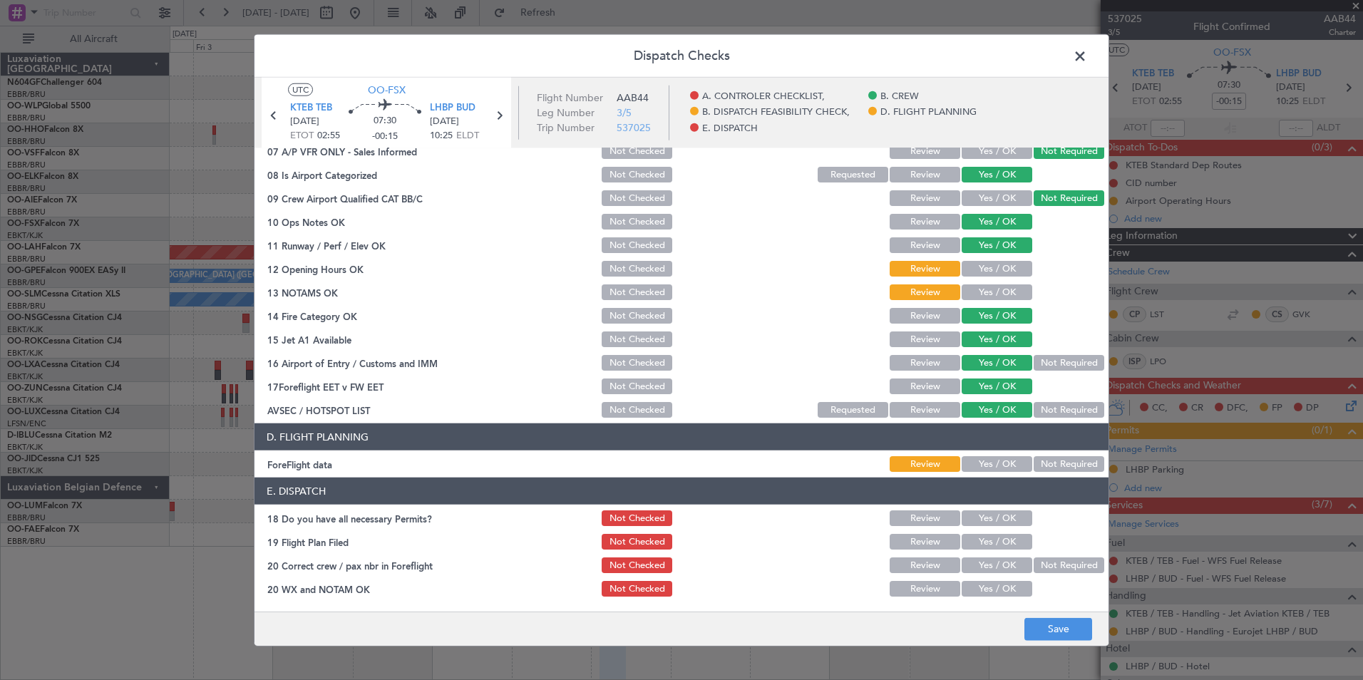
click at [1061, 458] on button "Not Required" at bounding box center [1069, 464] width 71 height 16
click at [1058, 628] on button "Save" at bounding box center [1059, 629] width 68 height 23
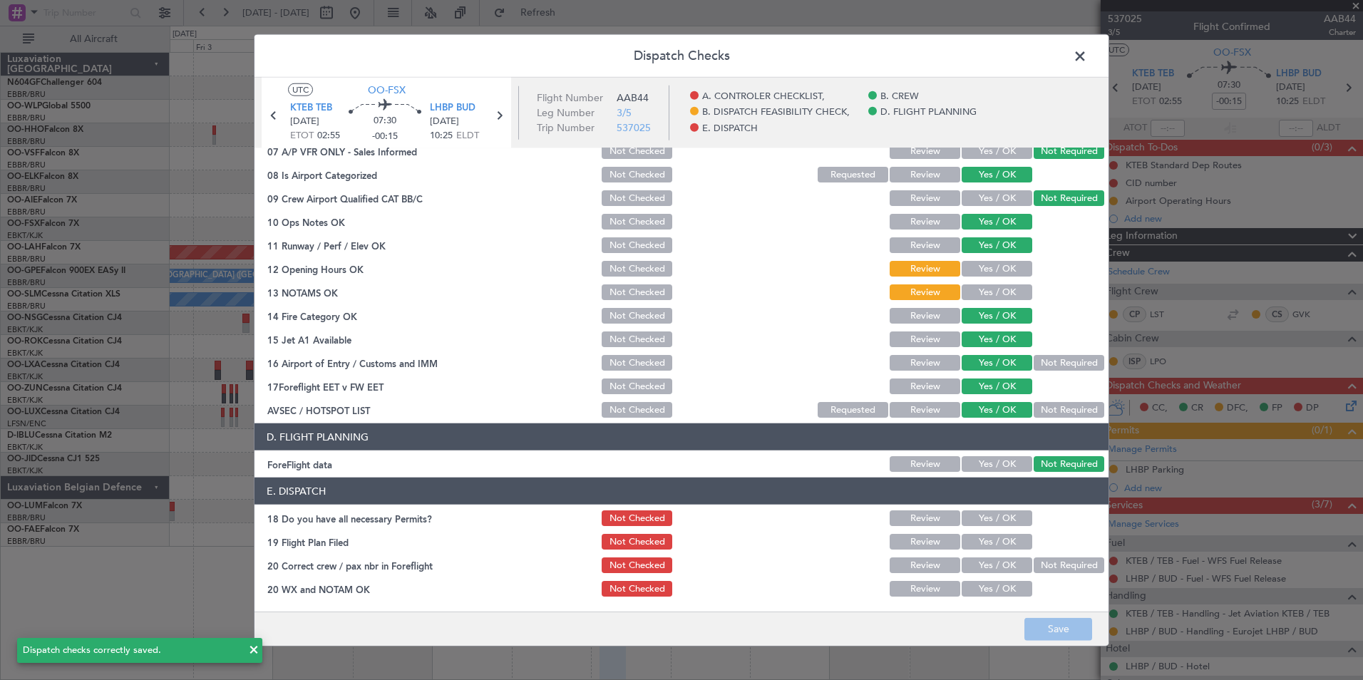
click at [1087, 56] on span at bounding box center [1087, 60] width 0 height 29
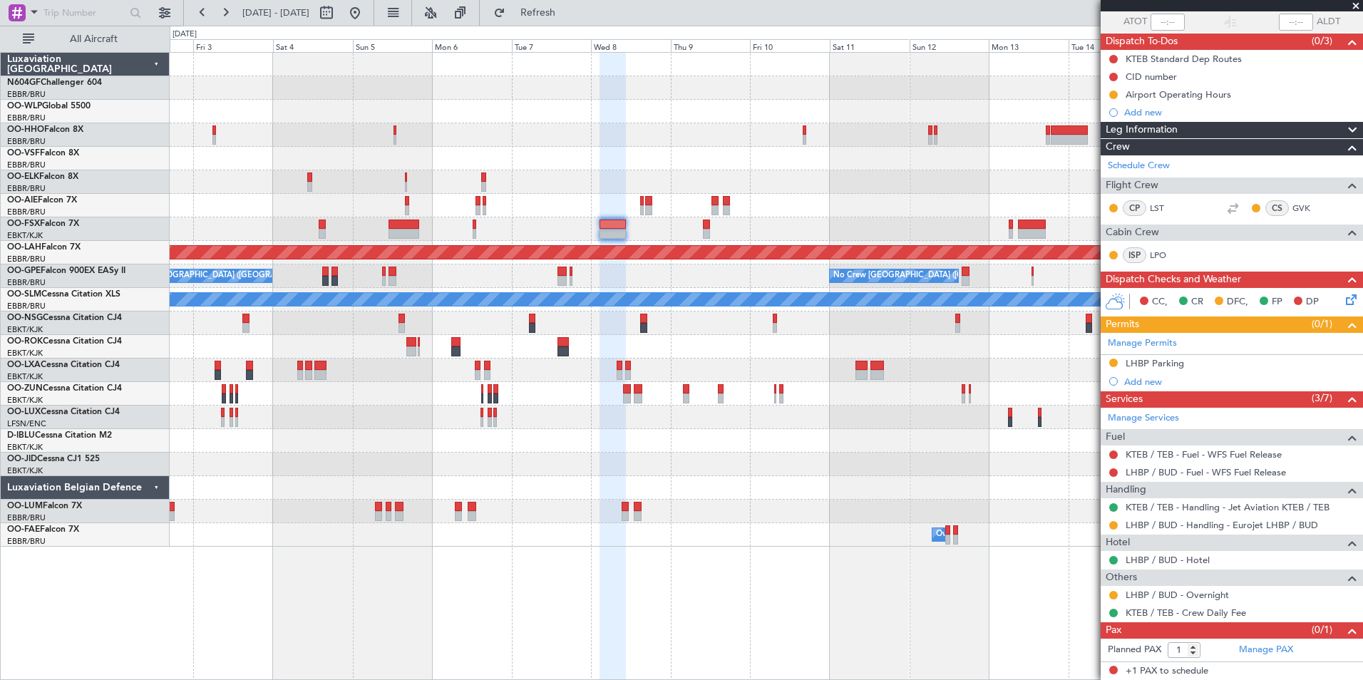
scroll to position [0, 0]
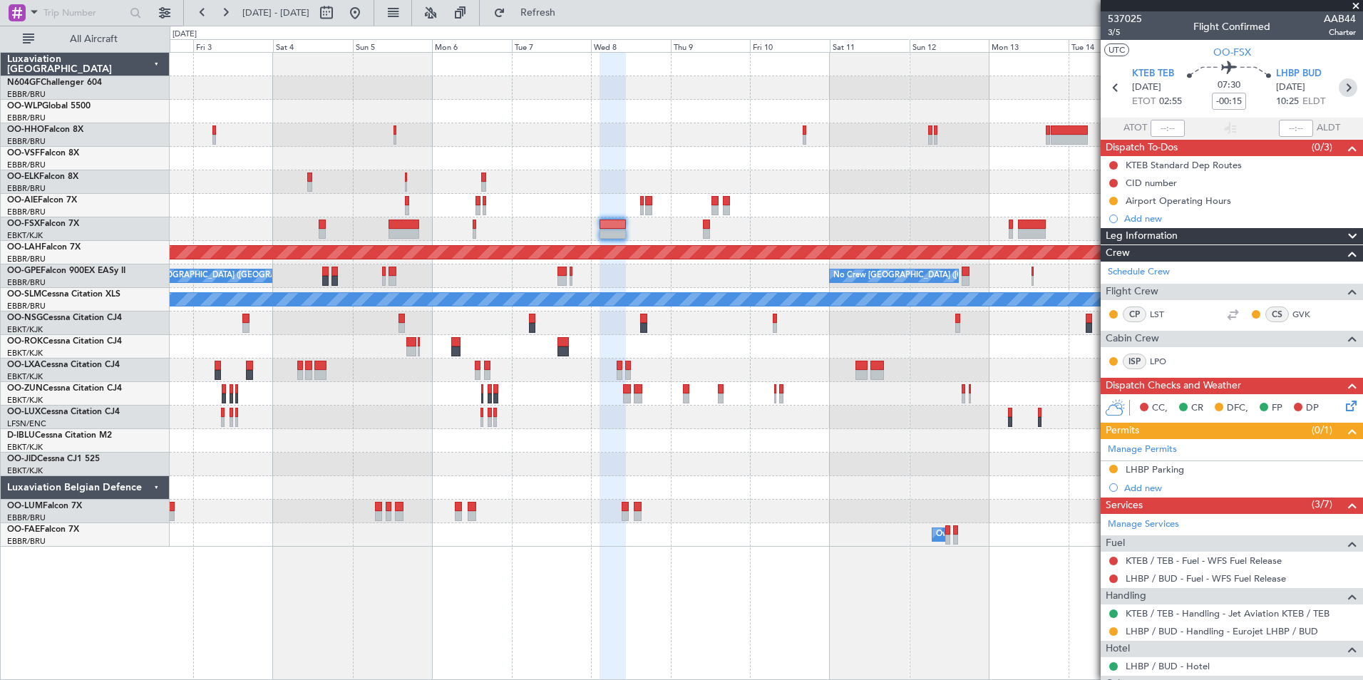
click at [1339, 94] on icon at bounding box center [1348, 87] width 19 height 19
type input "0"
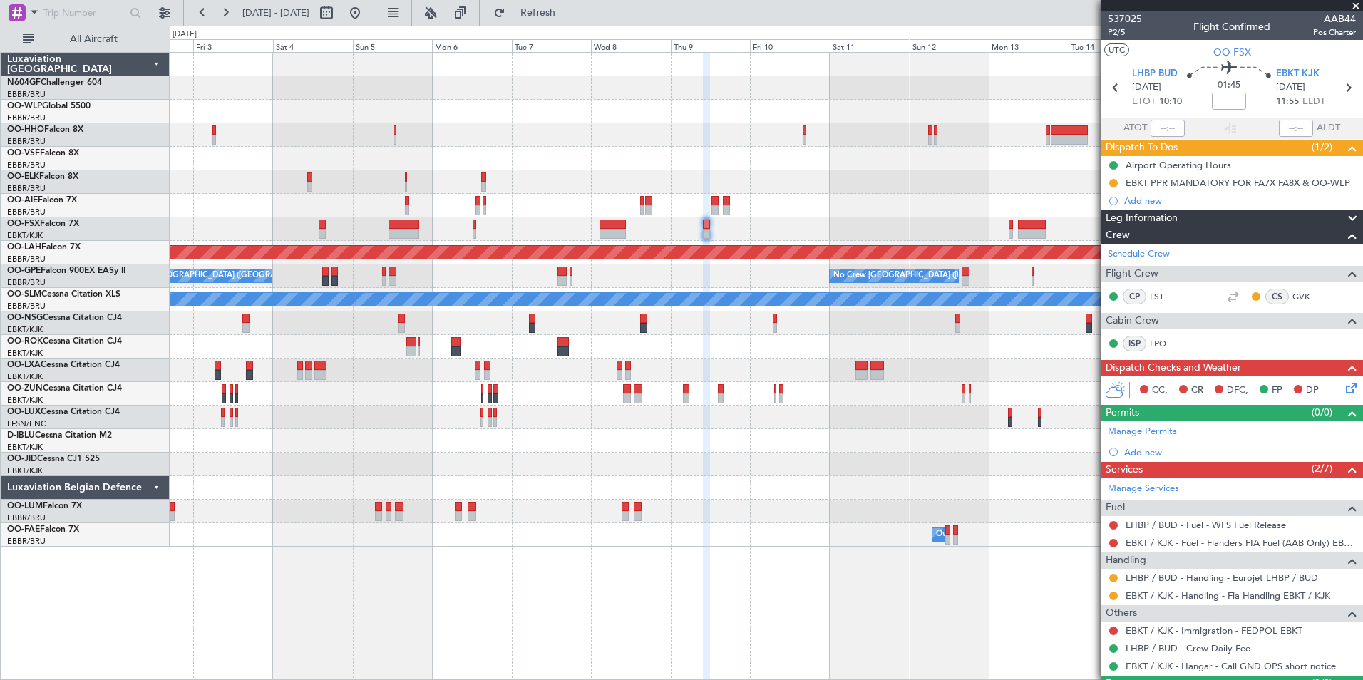
click at [1343, 387] on icon at bounding box center [1348, 385] width 11 height 11
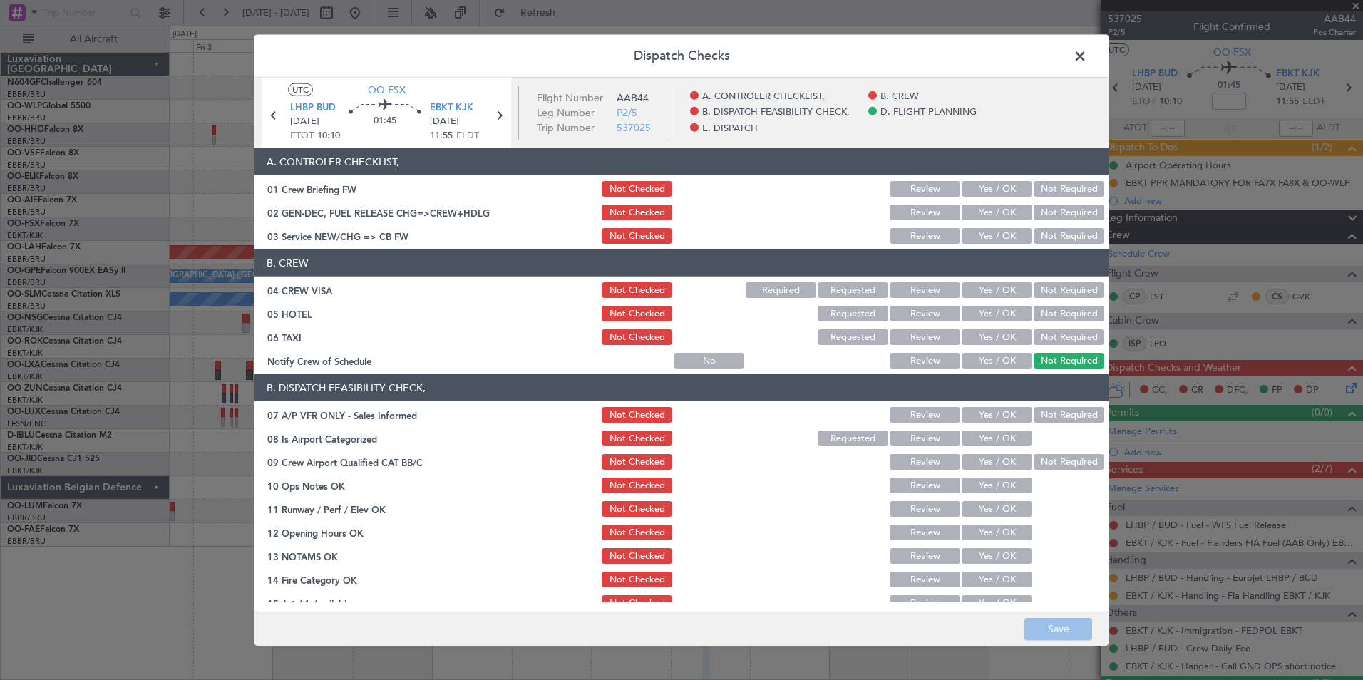
click at [1000, 230] on button "Yes / OK" at bounding box center [997, 236] width 71 height 16
click at [1036, 292] on button "Not Required" at bounding box center [1069, 290] width 71 height 16
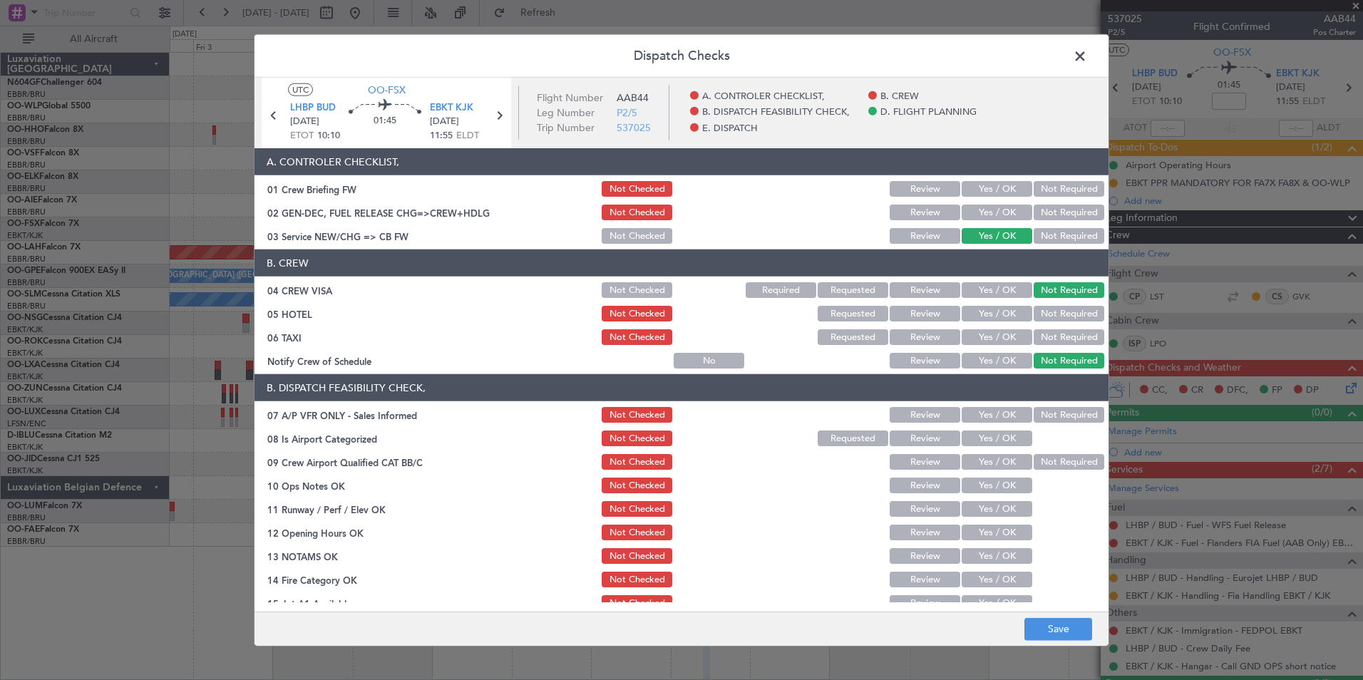
click at [1034, 332] on button "Not Required" at bounding box center [1069, 337] width 71 height 16
click at [1057, 307] on button "Not Required" at bounding box center [1069, 314] width 71 height 16
click at [990, 352] on div "Yes / OK" at bounding box center [996, 361] width 72 height 20
click at [994, 359] on button "Yes / OK" at bounding box center [997, 361] width 71 height 16
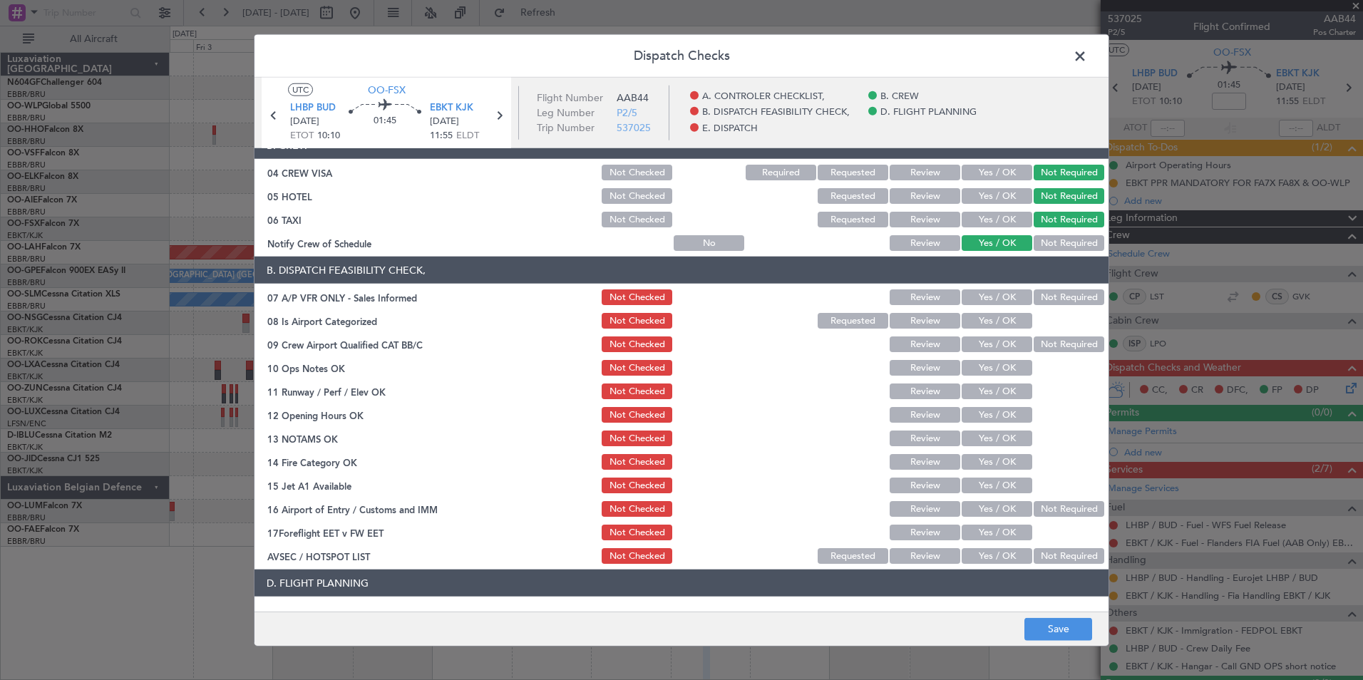
scroll to position [123, 0]
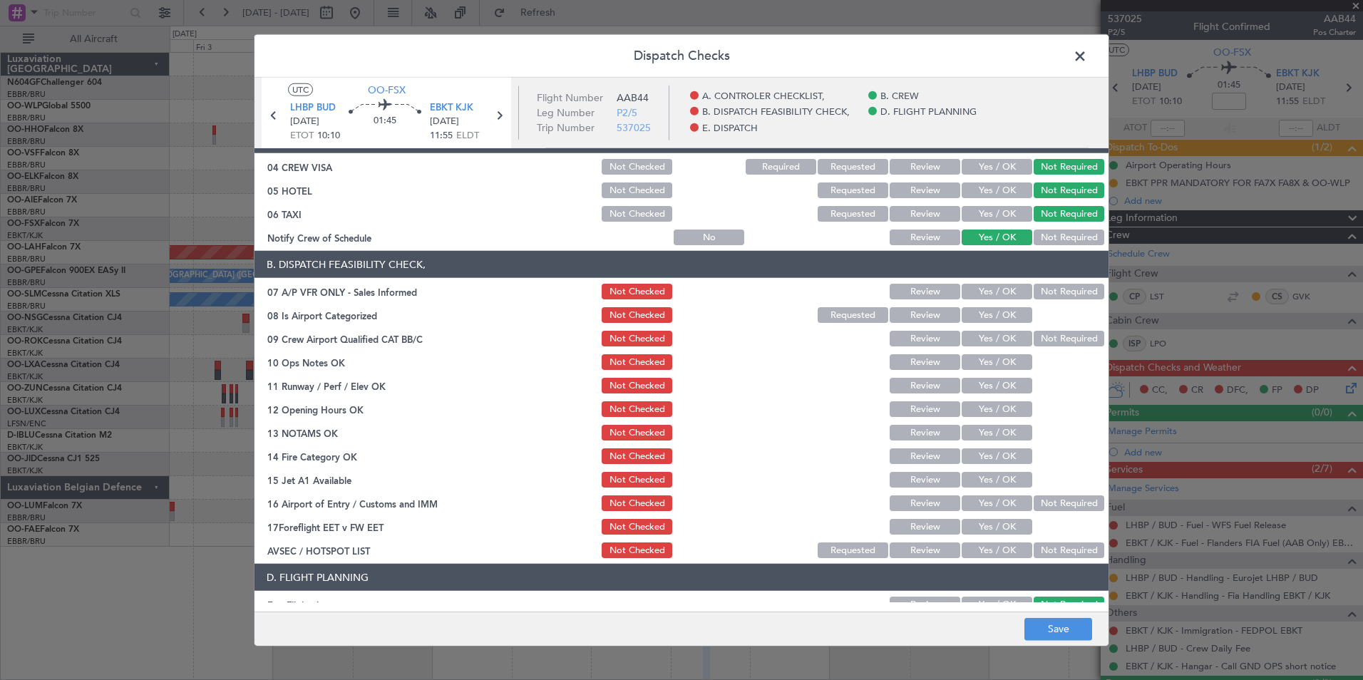
click at [1050, 299] on button "Not Required" at bounding box center [1069, 292] width 71 height 16
click at [1013, 313] on button "Yes / OK" at bounding box center [997, 315] width 71 height 16
click at [1007, 339] on button "Yes / OK" at bounding box center [997, 339] width 71 height 16
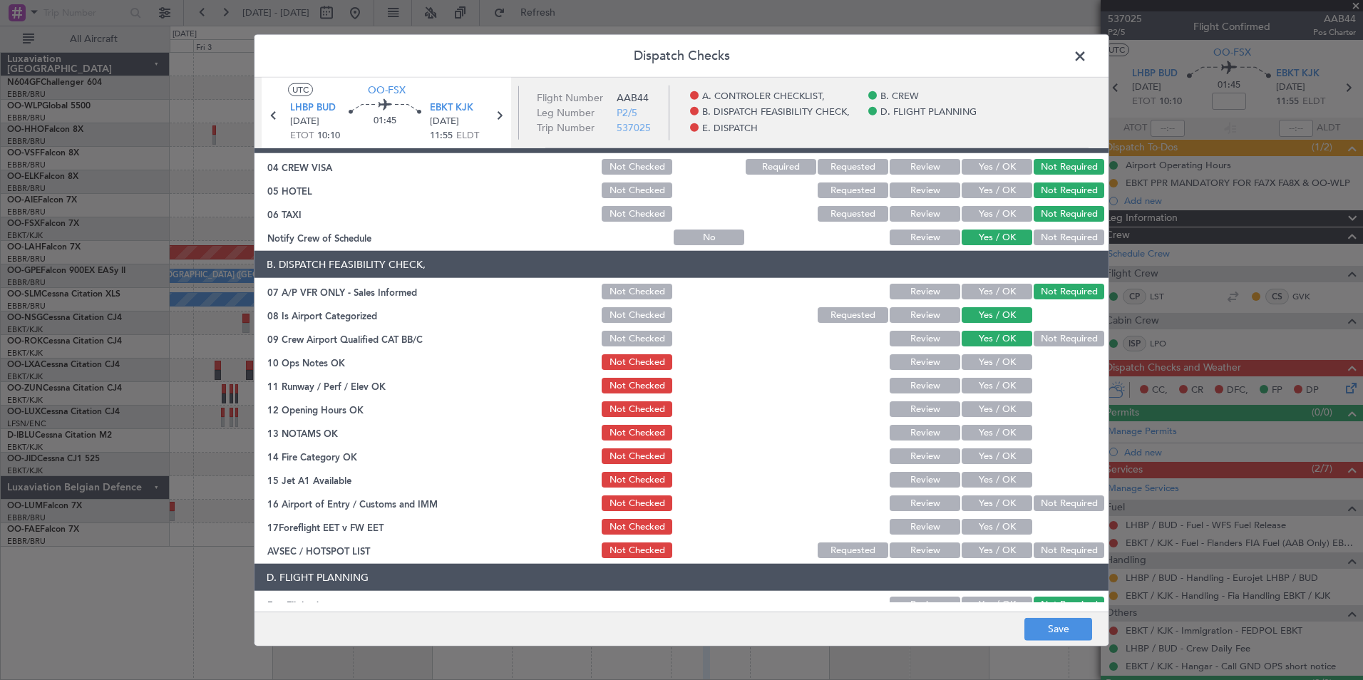
click at [1002, 367] on button "Yes / OK" at bounding box center [997, 362] width 71 height 16
click at [1002, 387] on button "Yes / OK" at bounding box center [997, 386] width 71 height 16
click at [1004, 409] on button "Yes / OK" at bounding box center [997, 409] width 71 height 16
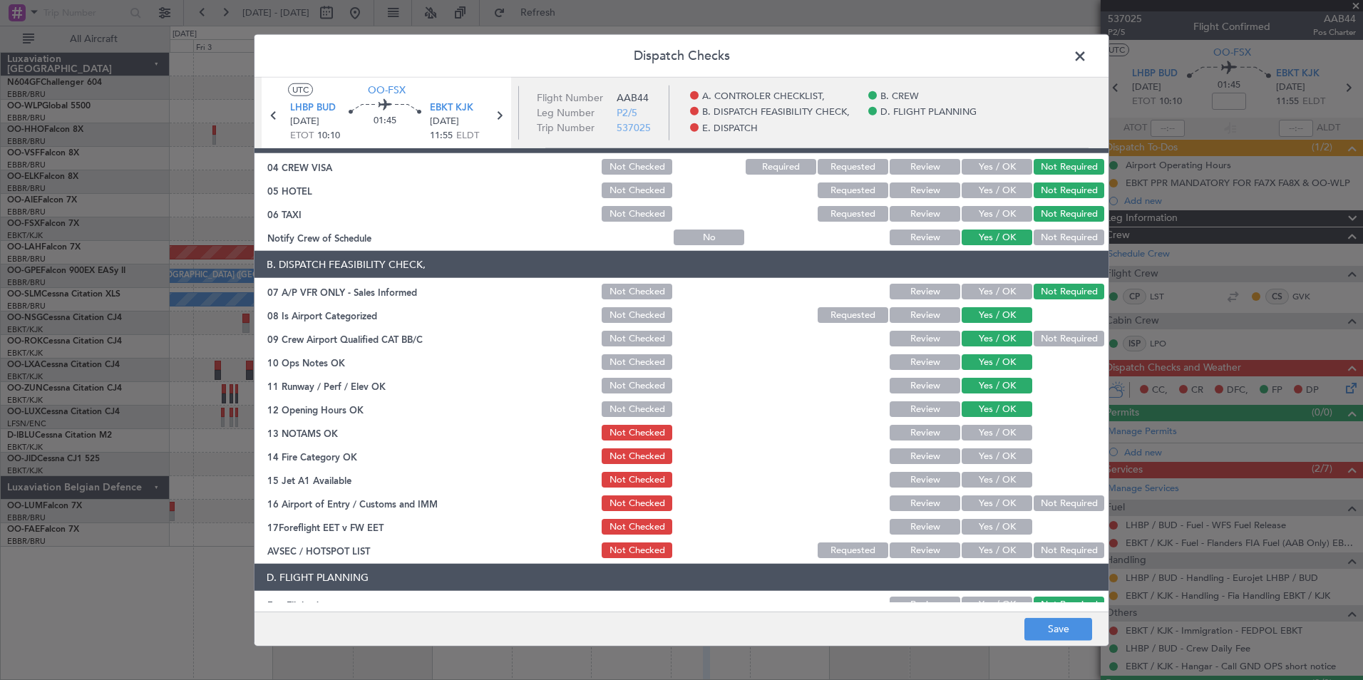
click at [1013, 431] on button "Yes / OK" at bounding box center [997, 433] width 71 height 16
click at [1012, 452] on button "Yes / OK" at bounding box center [997, 457] width 71 height 16
click at [622, 434] on button "Not Checked" at bounding box center [637, 433] width 71 height 16
click at [893, 438] on button "Review" at bounding box center [925, 433] width 71 height 16
click at [986, 483] on button "Yes / OK" at bounding box center [997, 480] width 71 height 16
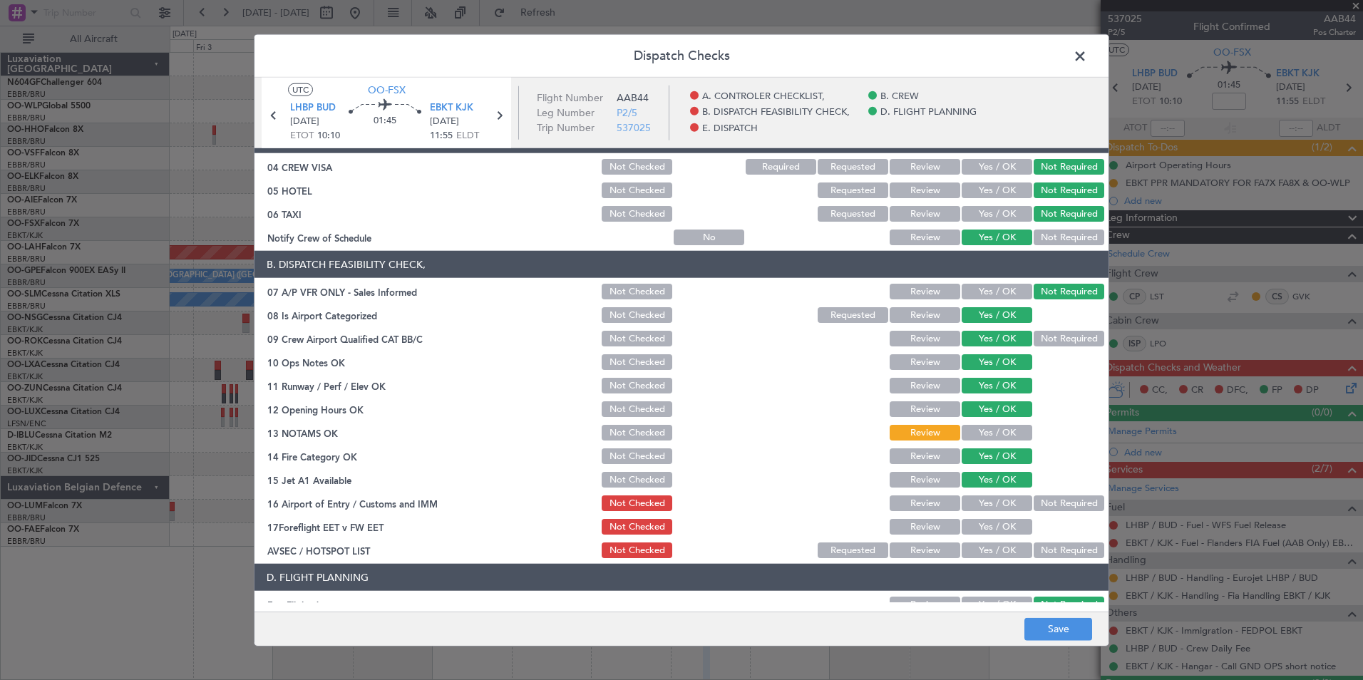
click at [1040, 497] on button "Not Required" at bounding box center [1069, 504] width 71 height 16
click at [991, 546] on button "Yes / OK" at bounding box center [997, 551] width 71 height 16
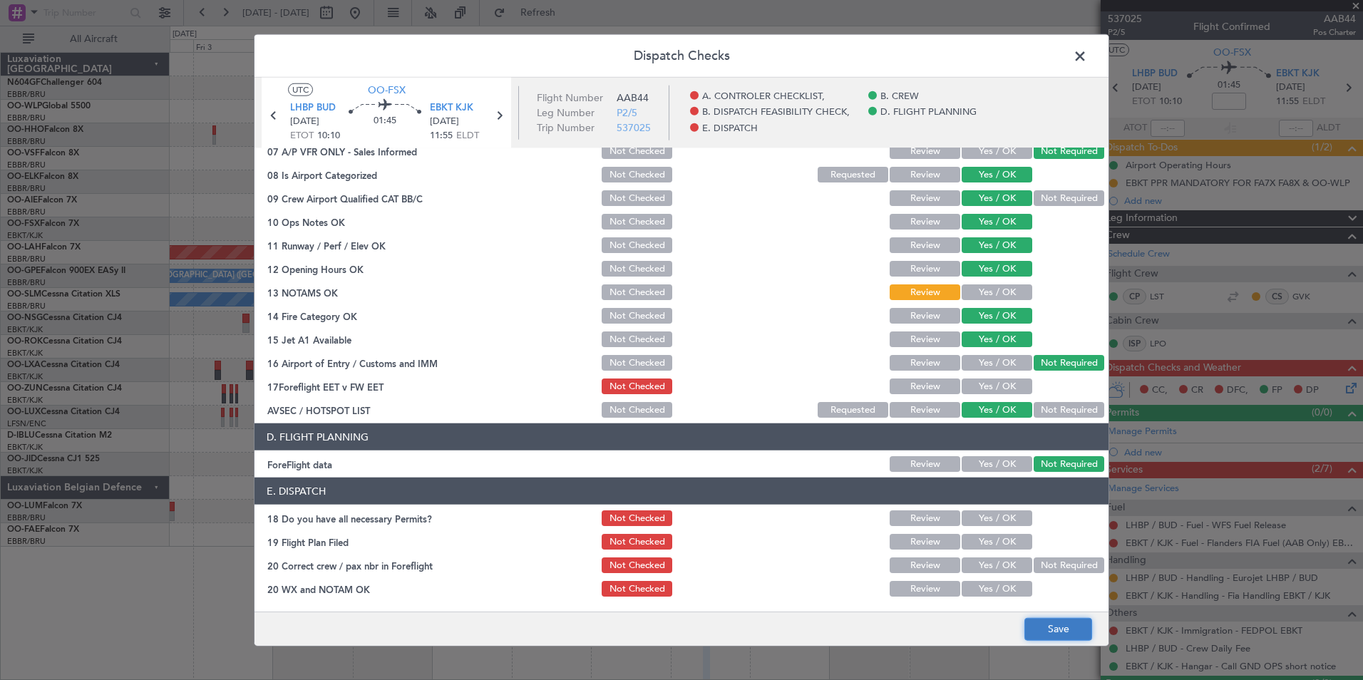
click at [1053, 627] on button "Save" at bounding box center [1059, 629] width 68 height 23
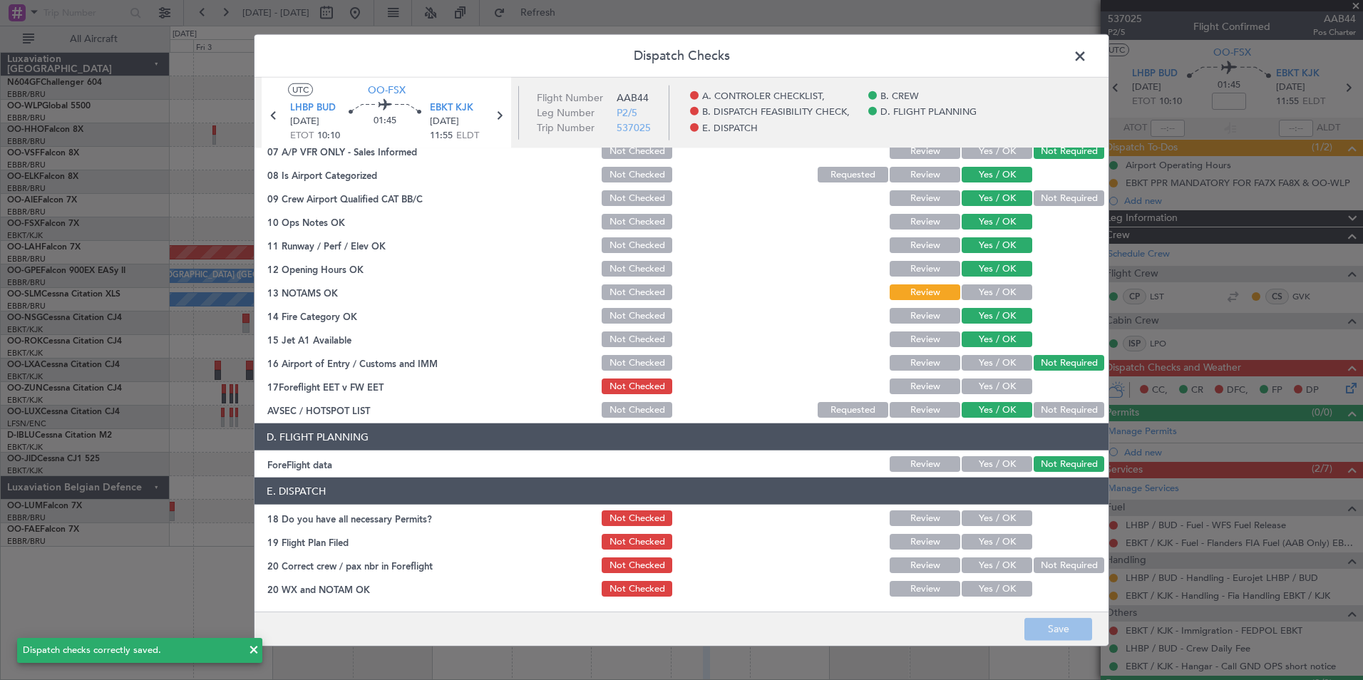
click at [1087, 51] on span at bounding box center [1087, 60] width 0 height 29
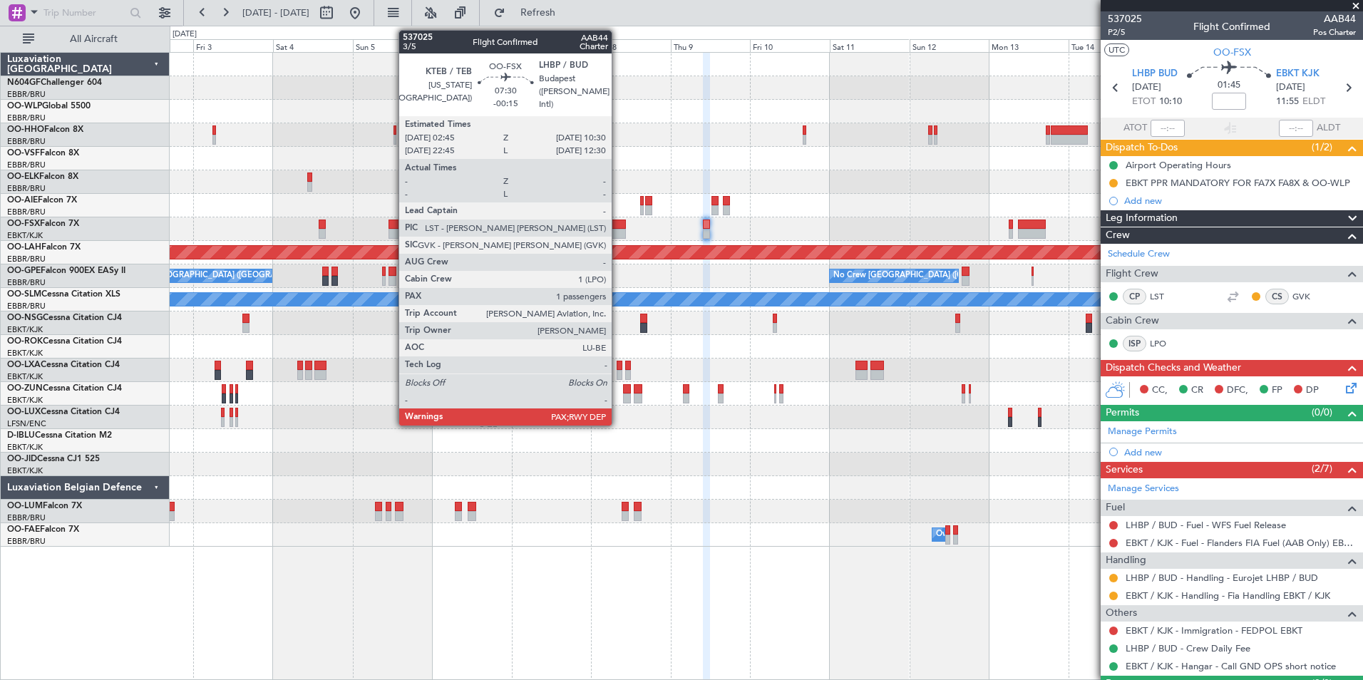
click at [618, 230] on div at bounding box center [613, 234] width 26 height 10
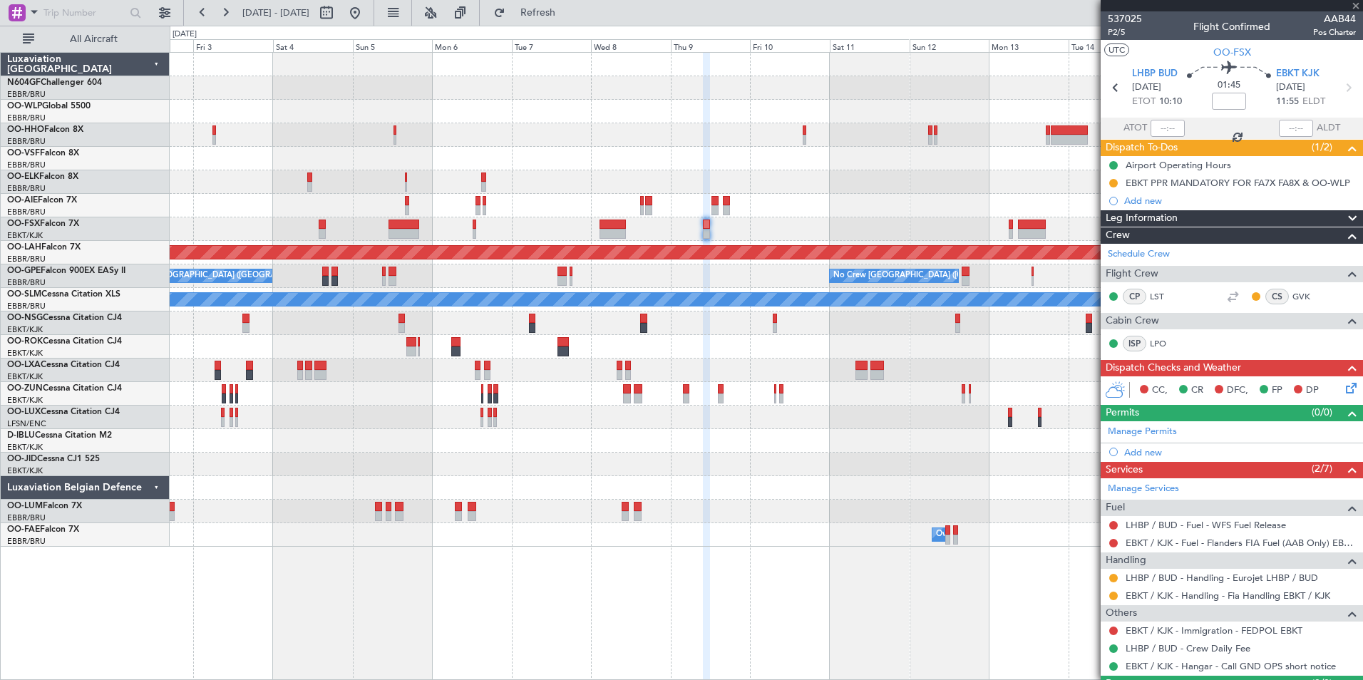
type input "-00:15"
type input "1"
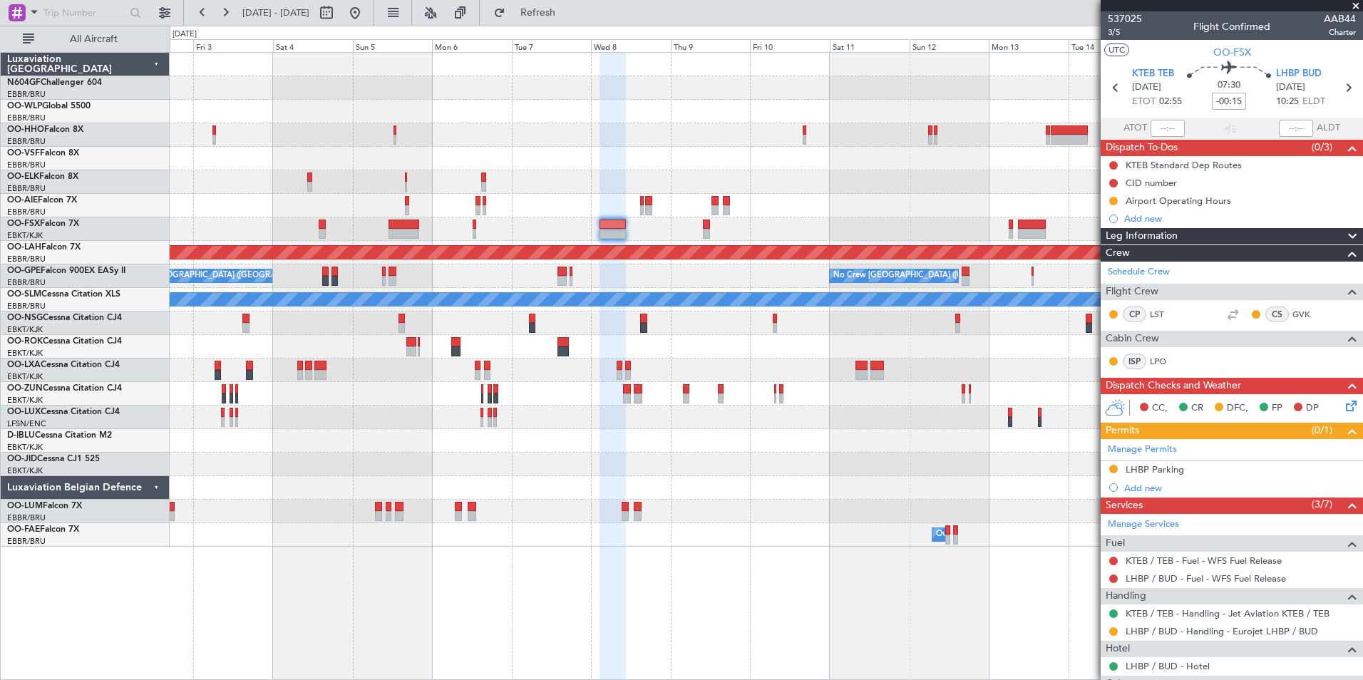
click at [1232, 106] on input "-00:15" at bounding box center [1229, 101] width 34 height 17
click at [1246, 101] on div "07:30 -10" at bounding box center [1229, 87] width 94 height 53
click at [968, 480] on div at bounding box center [766, 488] width 1193 height 24
click at [559, 17] on span "Refresh" at bounding box center [538, 13] width 60 height 10
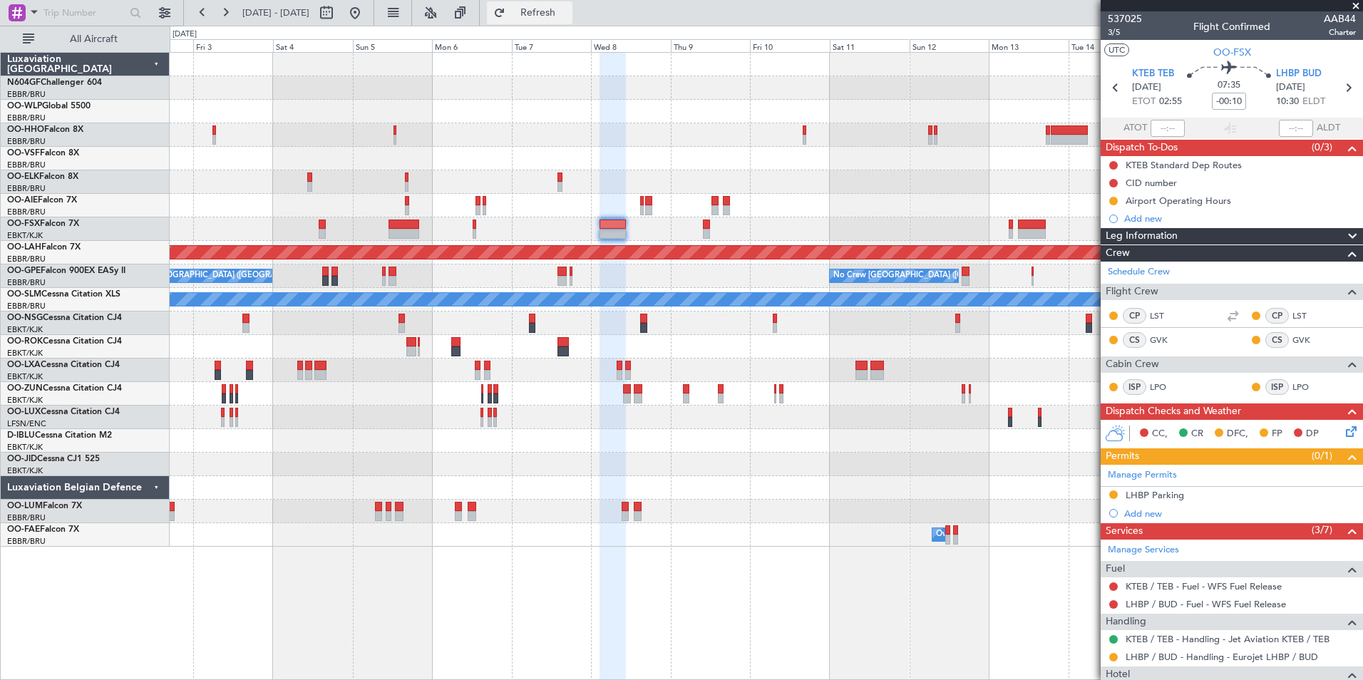
click at [568, 9] on span "Refresh" at bounding box center [538, 13] width 60 height 10
click at [367, 6] on button at bounding box center [355, 12] width 23 height 23
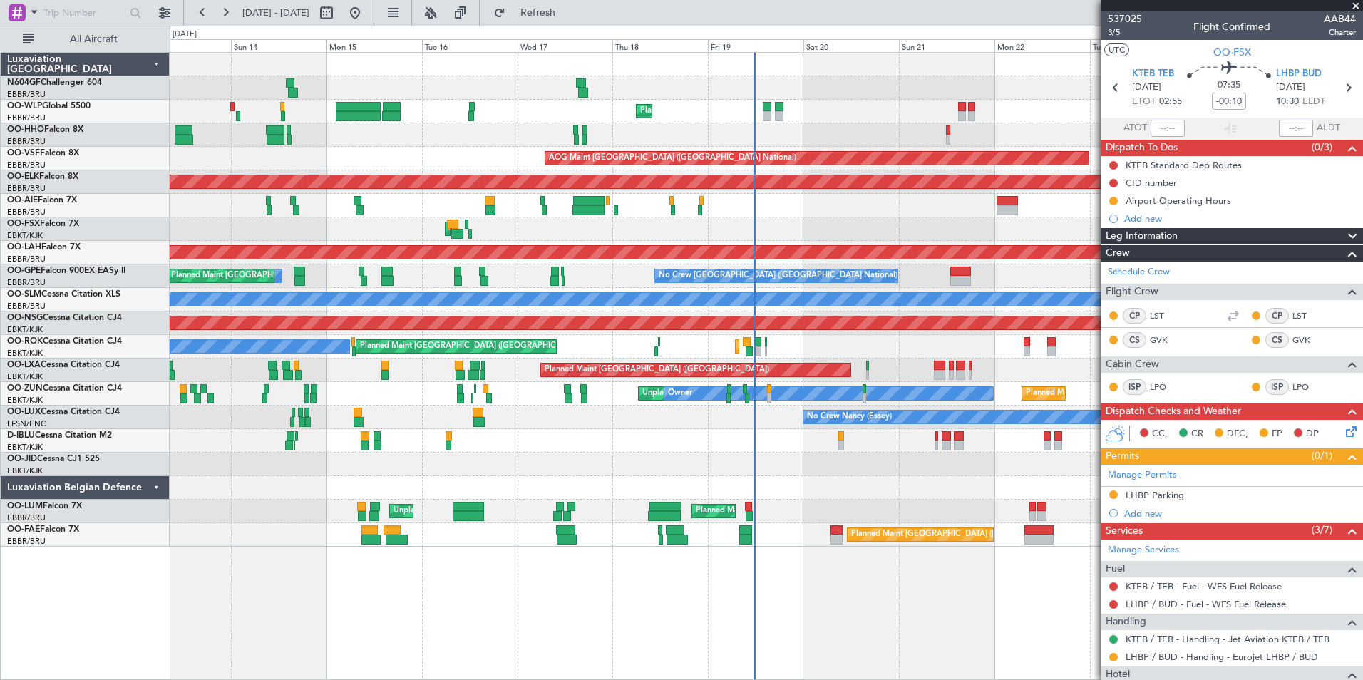
click at [774, 516] on div "Unplanned Maint [GEOGRAPHIC_DATA] ([GEOGRAPHIC_DATA] National) Planned Maint [G…" at bounding box center [766, 512] width 1193 height 24
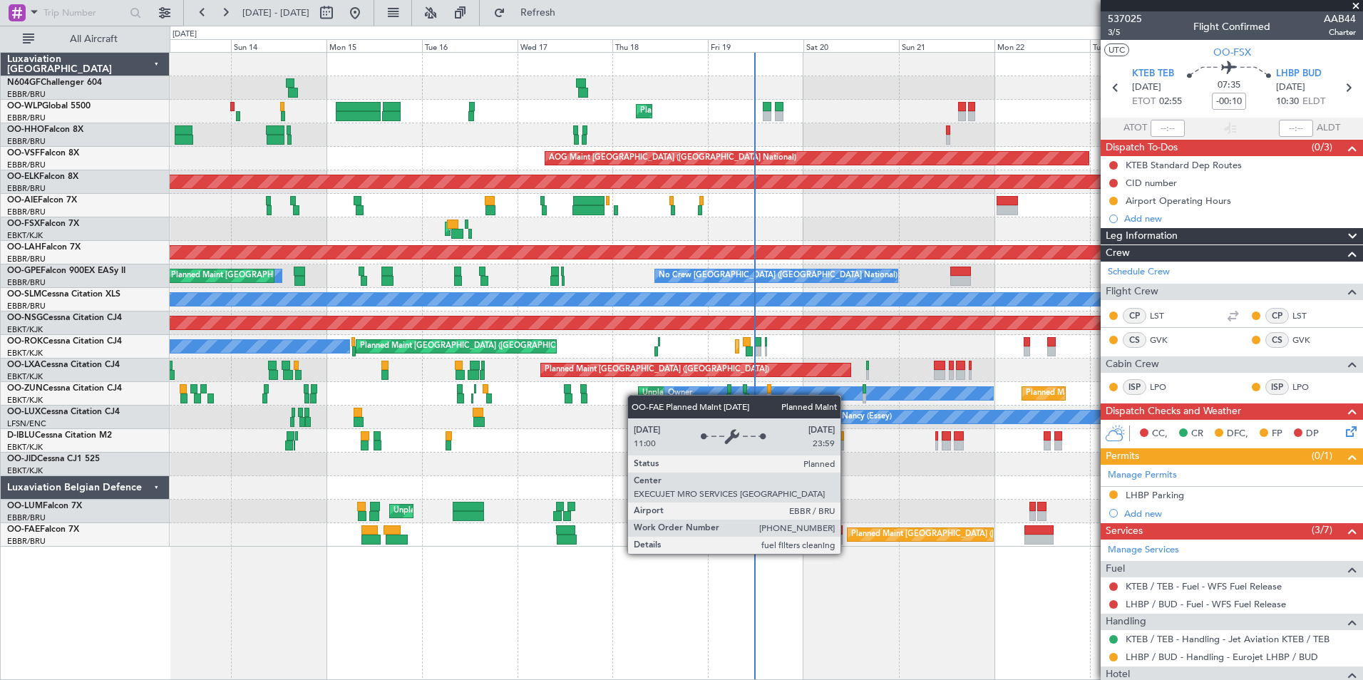
click at [848, 541] on div "Planned Maint [GEOGRAPHIC_DATA] ([GEOGRAPHIC_DATA] National)" at bounding box center [921, 534] width 146 height 13
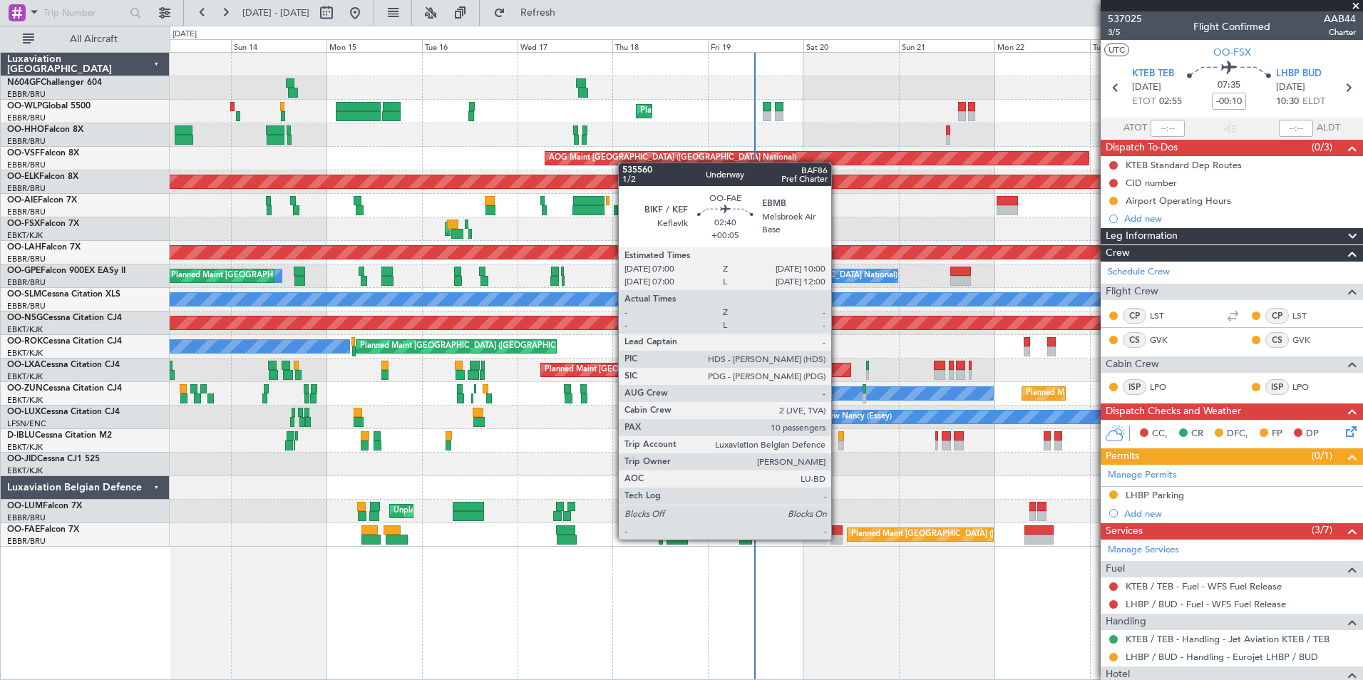
click at [838, 538] on div at bounding box center [837, 540] width 12 height 10
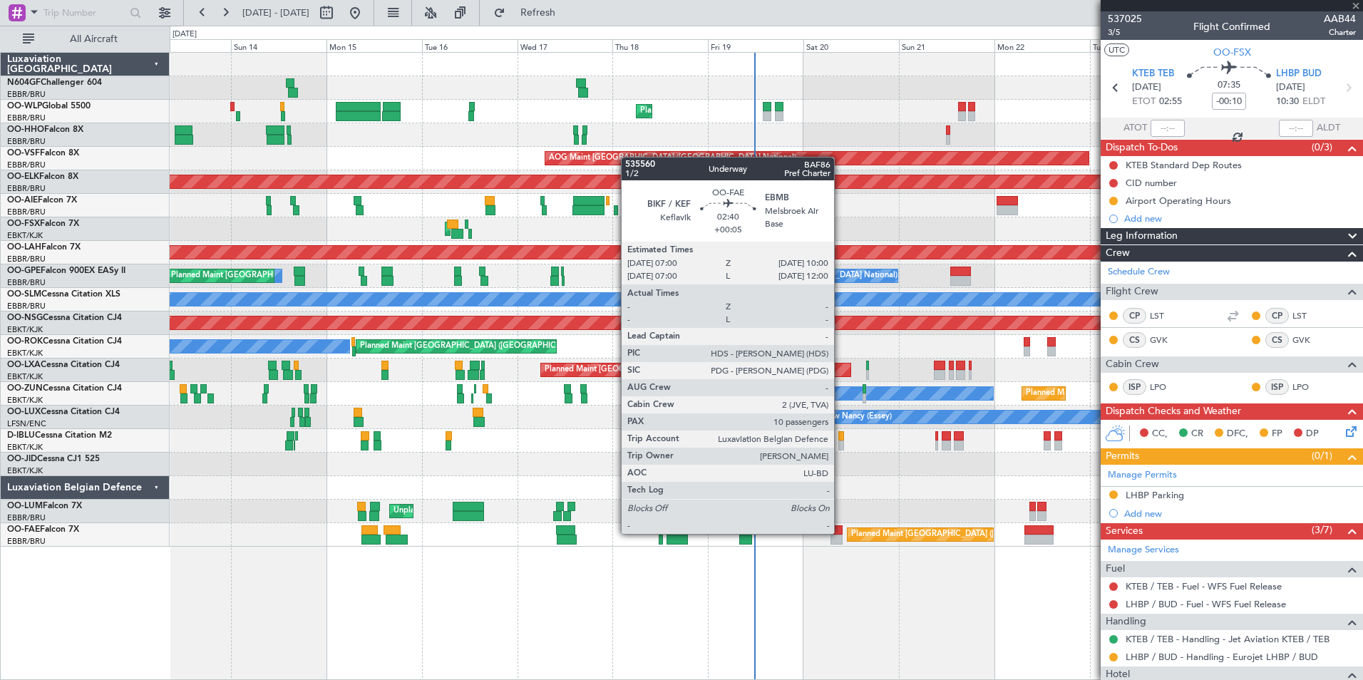
type input "+00:05"
type input "10"
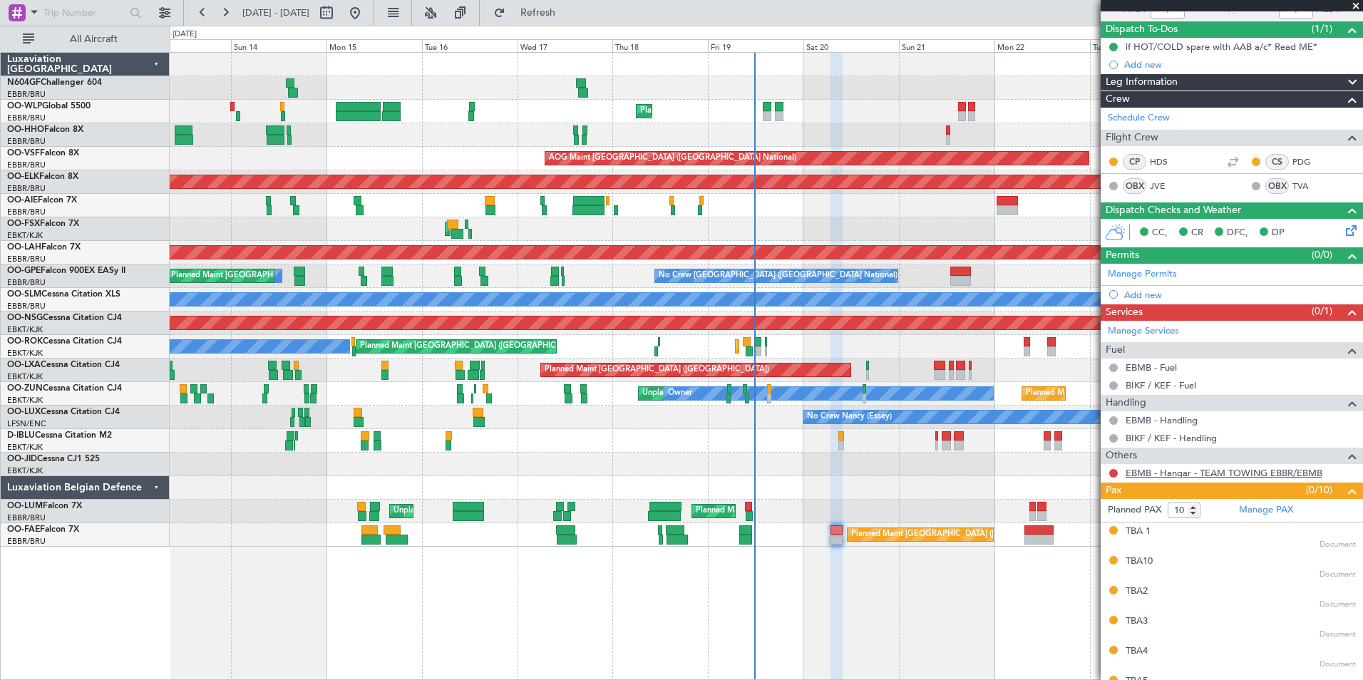
scroll to position [119, 0]
click at [706, 446] on div "No Crew [GEOGRAPHIC_DATA] ([GEOGRAPHIC_DATA] National) A/C Unavailable [GEOGRAP…" at bounding box center [766, 441] width 1193 height 24
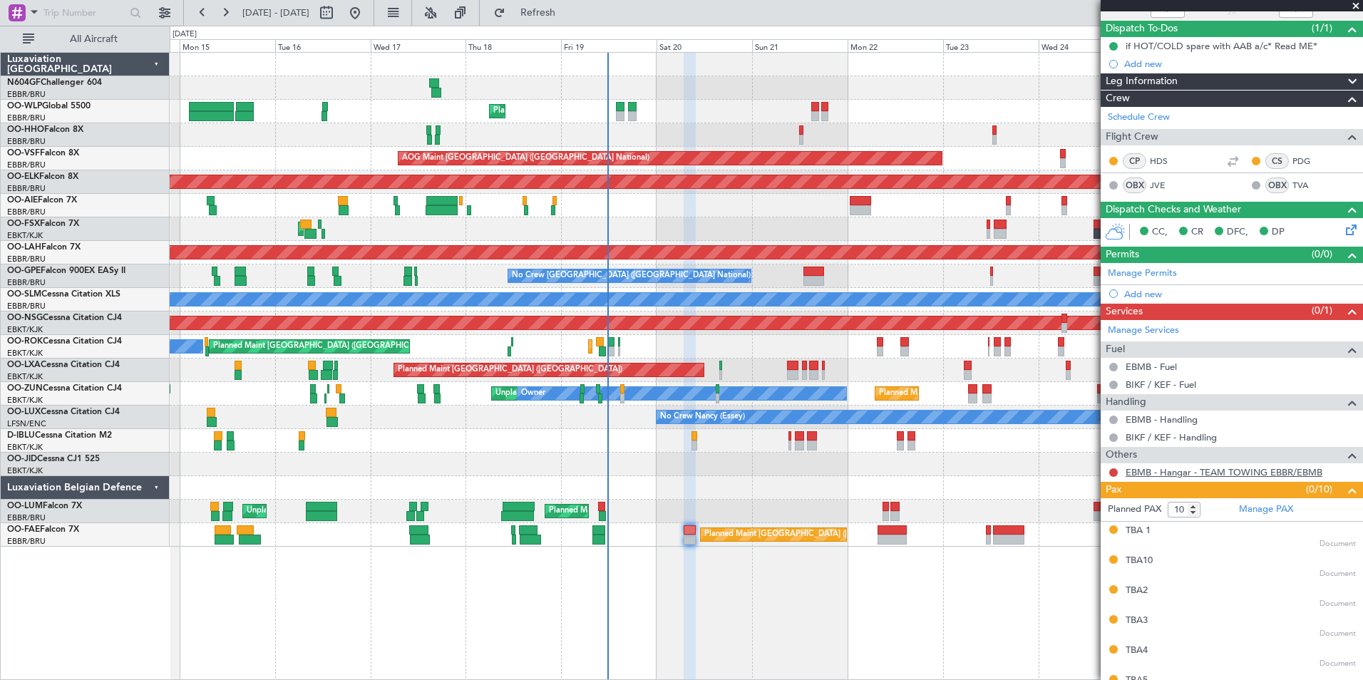
click at [1271, 469] on link "EBMB - Hangar - TEAM TOWING EBBR/EBMB" at bounding box center [1224, 472] width 197 height 12
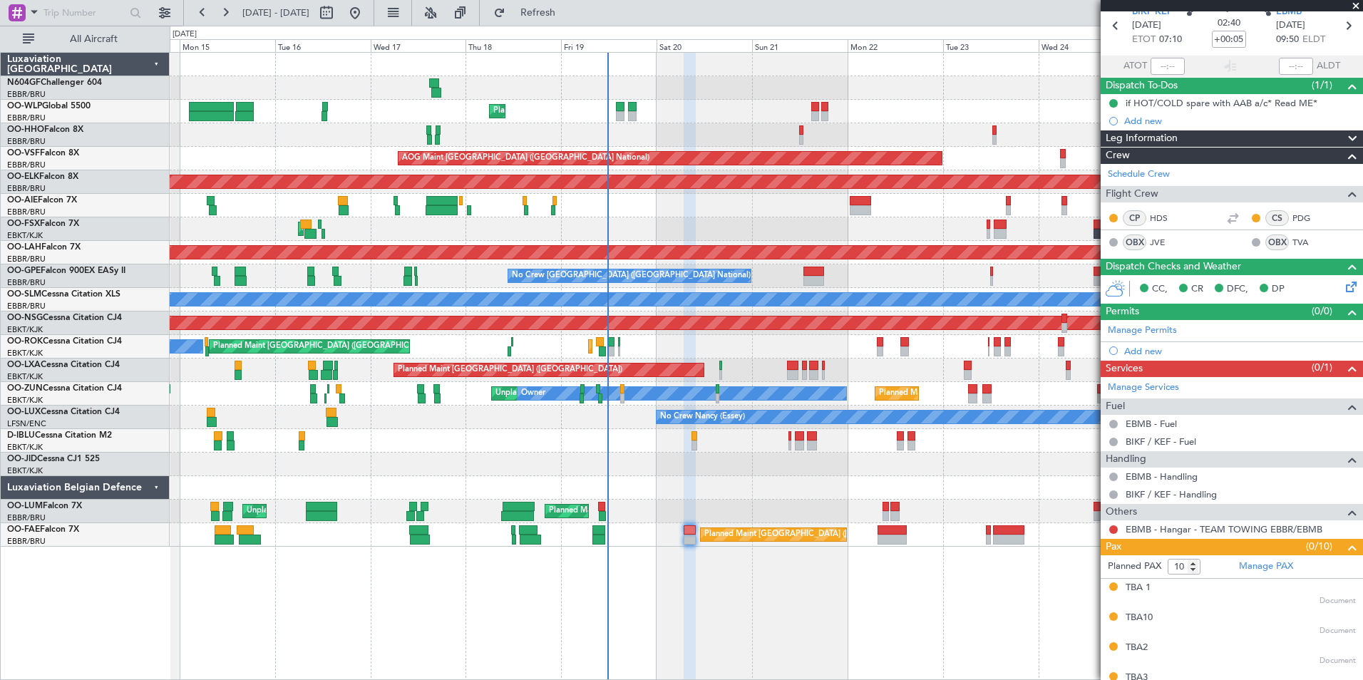
scroll to position [0, 0]
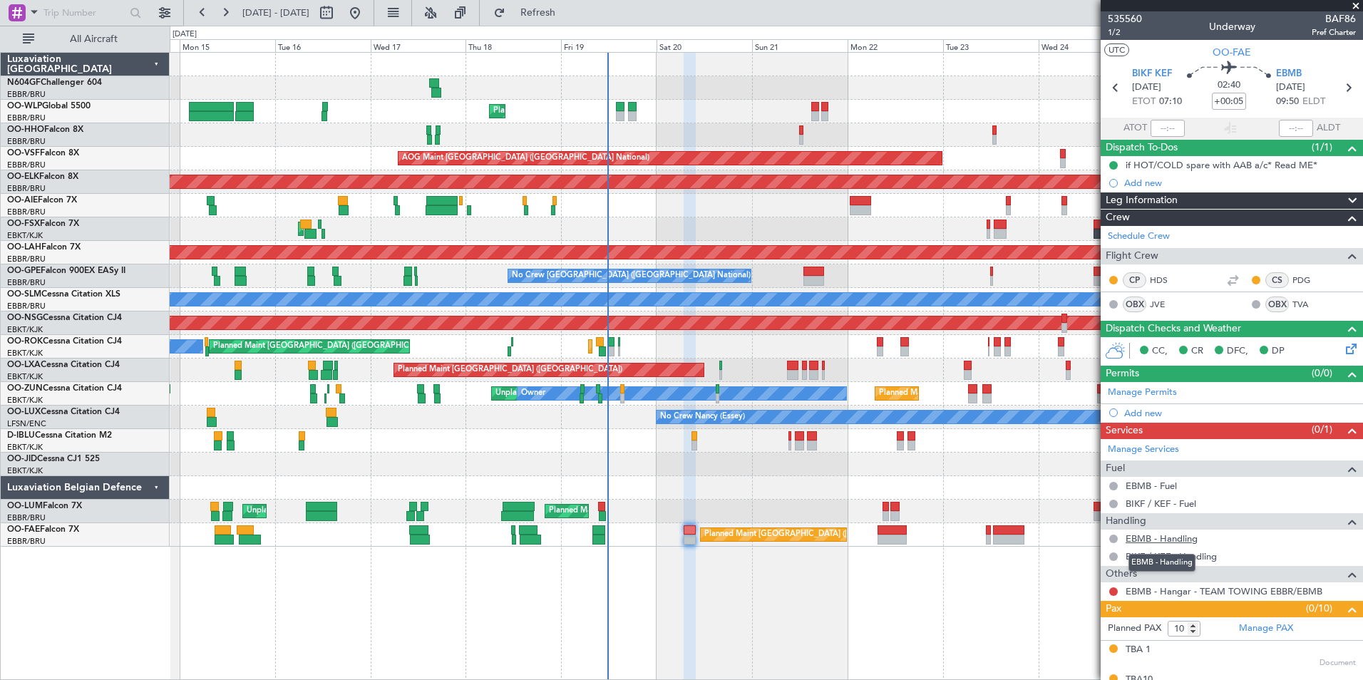
click at [1169, 541] on link "EBMB - Handling" at bounding box center [1162, 539] width 72 height 12
click at [1114, 589] on button at bounding box center [1114, 592] width 9 height 9
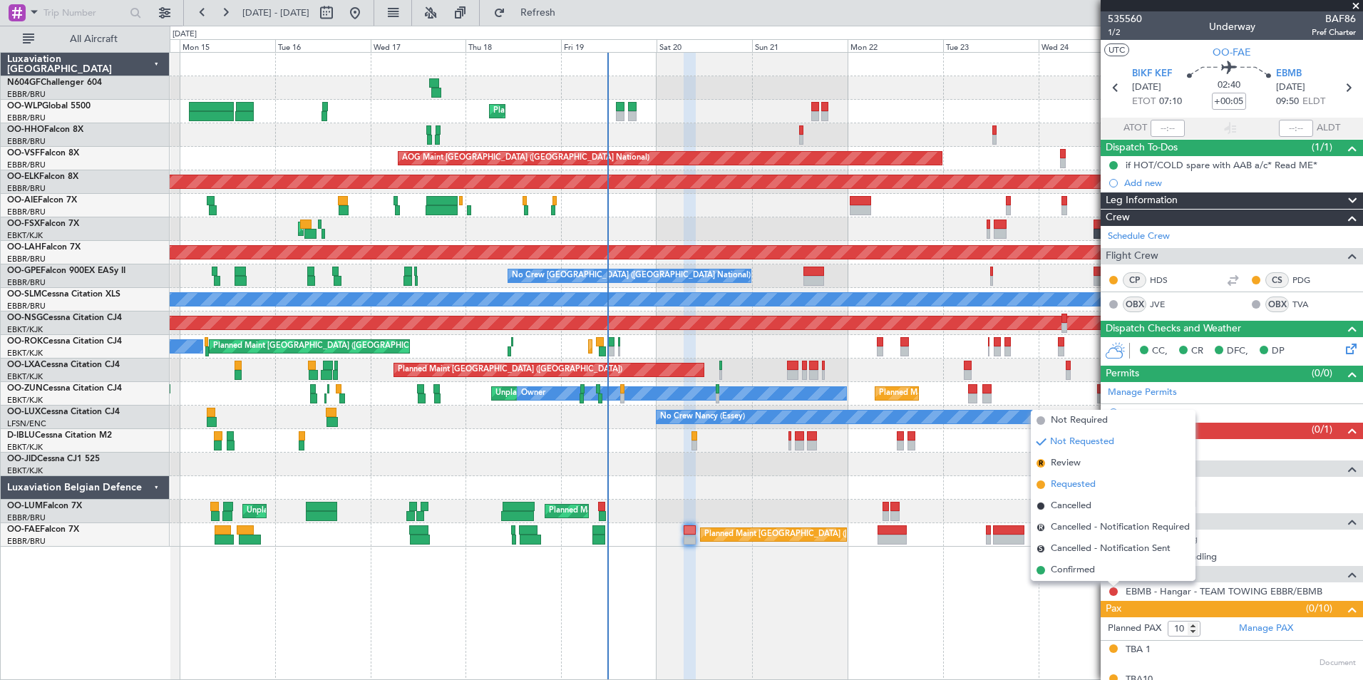
click at [1064, 481] on span "Requested" at bounding box center [1073, 485] width 45 height 14
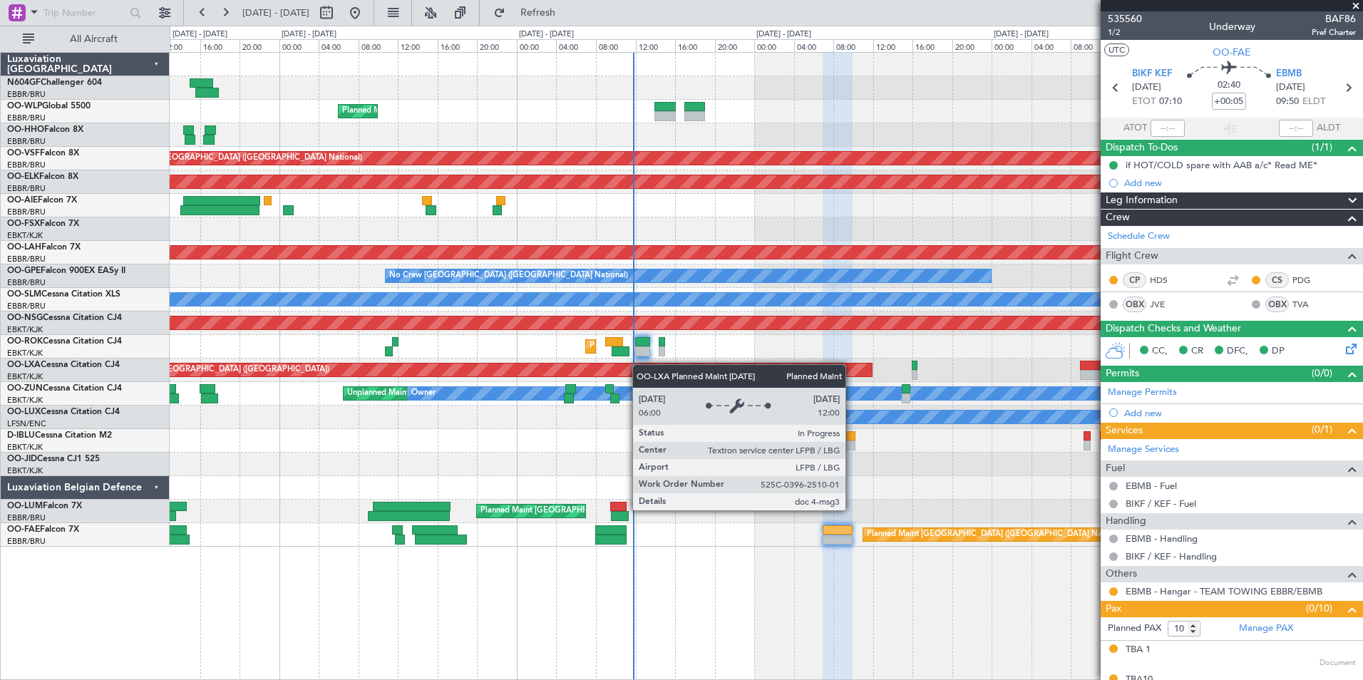
click at [657, 367] on div "Planned Maint Liege AOG Maint [GEOGRAPHIC_DATA] ([GEOGRAPHIC_DATA]) Planned Mai…" at bounding box center [766, 300] width 1193 height 494
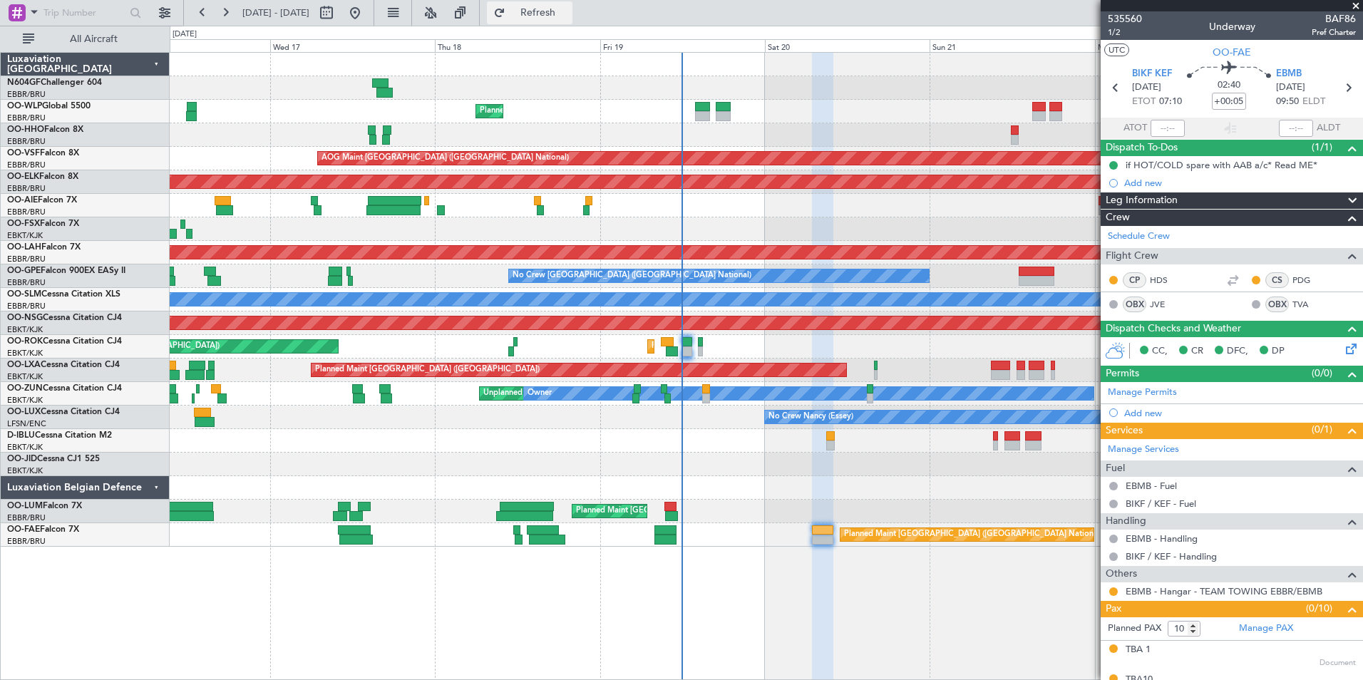
click at [573, 18] on button "Refresh" at bounding box center [530, 12] width 86 height 23
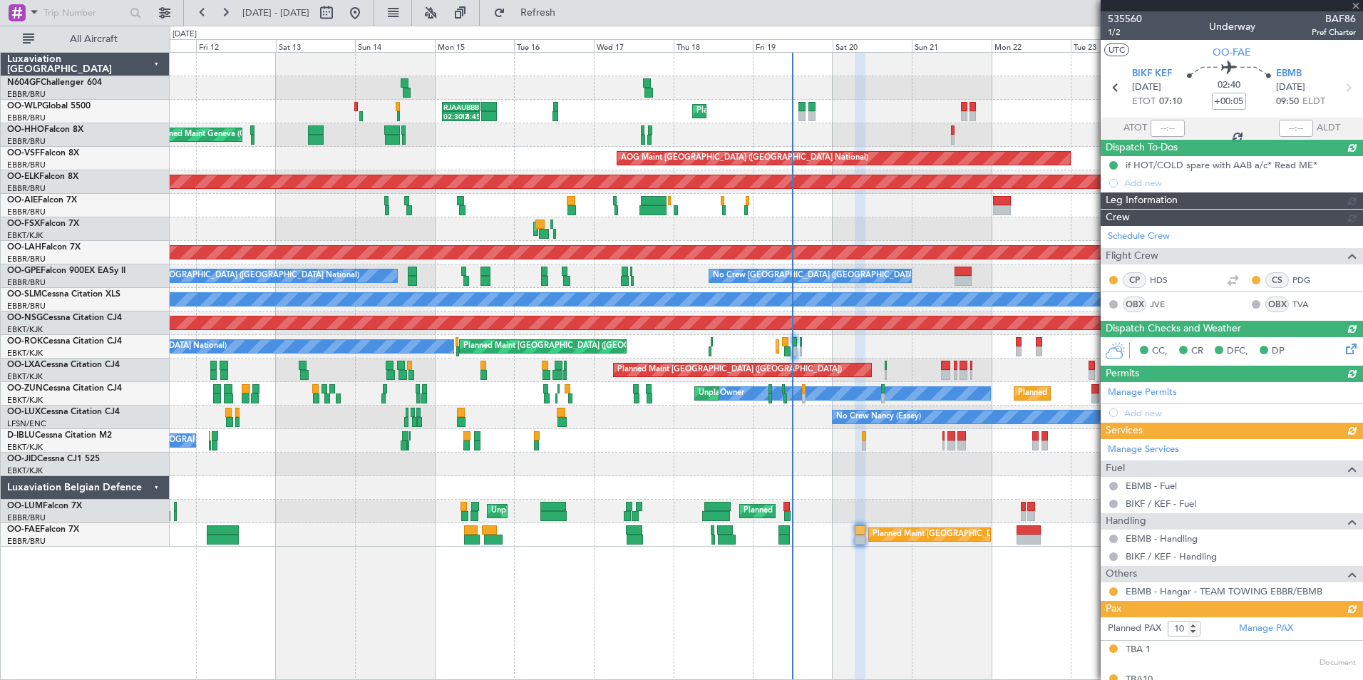
click at [790, 366] on div "Planned Maint Kortrijk-[GEOGRAPHIC_DATA] A/C Unavailable [GEOGRAPHIC_DATA] ([GE…" at bounding box center [766, 371] width 1193 height 24
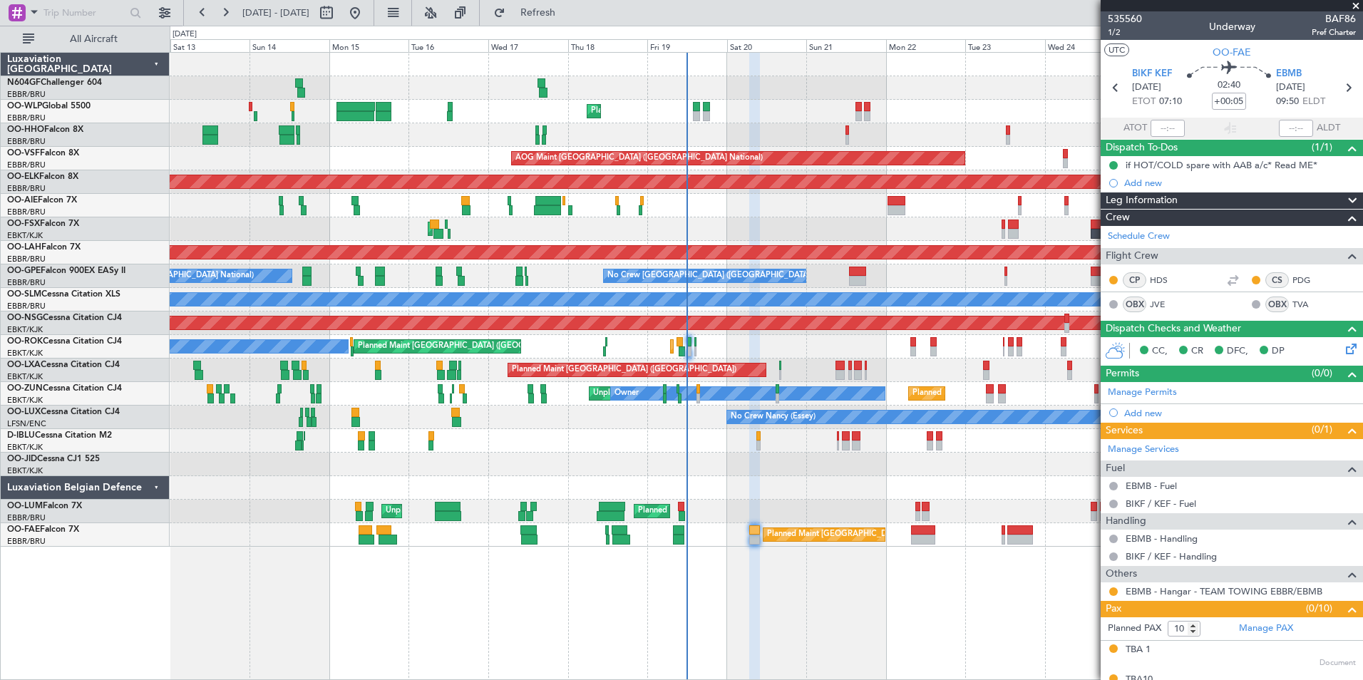
drag, startPoint x: 865, startPoint y: 245, endPoint x: 809, endPoint y: 242, distance: 55.7
click at [726, 217] on div "Planned Maint Liege Planned Maint Liege Planned Maint Geneva ([GEOGRAPHIC_DATA]…" at bounding box center [766, 300] width 1193 height 494
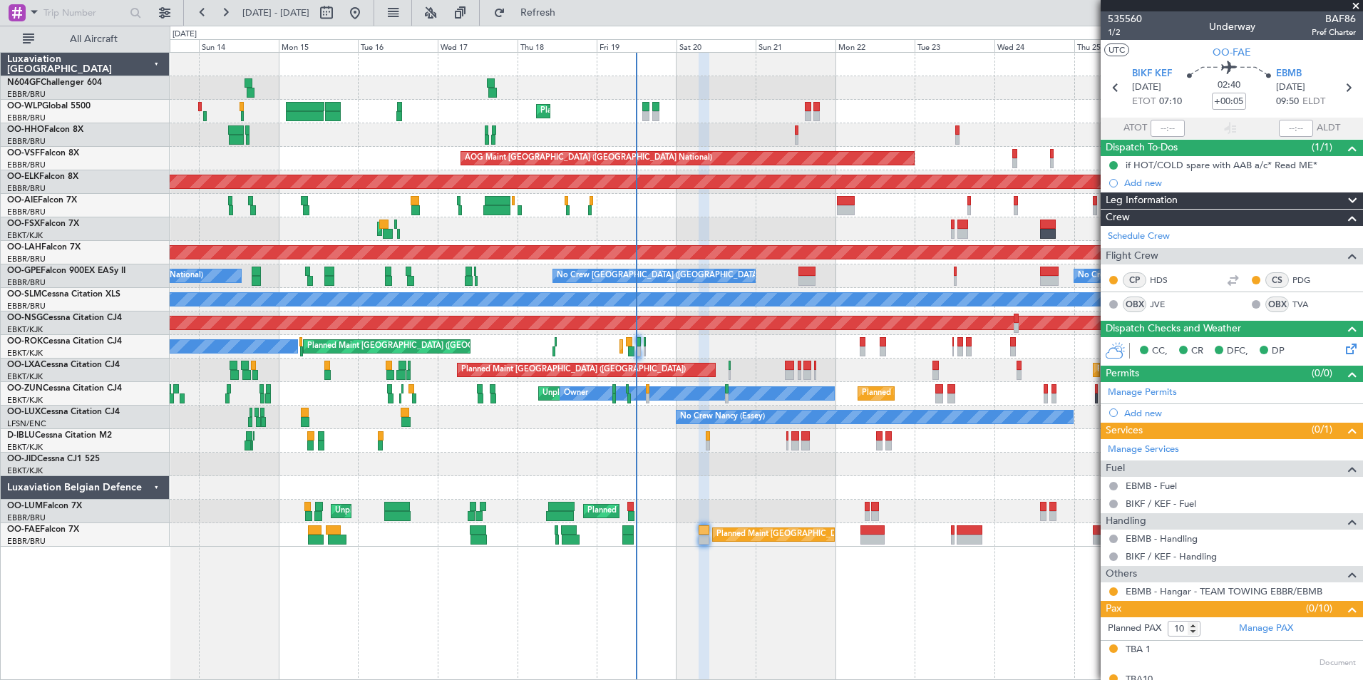
click at [690, 216] on div "Planned Maint [GEOGRAPHIC_DATA] ([GEOGRAPHIC_DATA]) Planned Maint [GEOGRAPHIC_D…" at bounding box center [766, 206] width 1193 height 24
click at [713, 222] on div "AOG Maint Kortrijk-[GEOGRAPHIC_DATA] Planned Maint [GEOGRAPHIC_DATA]-[GEOGRAPHI…" at bounding box center [766, 229] width 1193 height 24
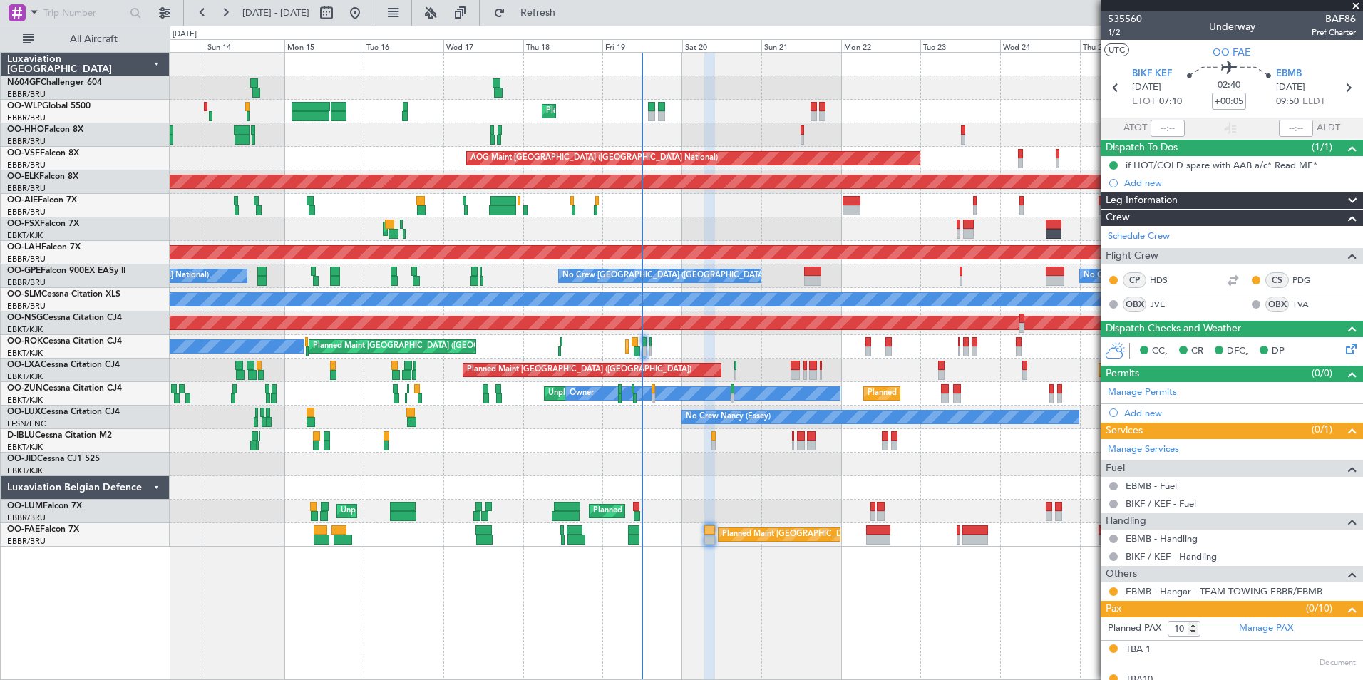
click at [662, 128] on div "Planned Maint Geneva (Cointrin) AOG Maint [US_STATE] ([GEOGRAPHIC_DATA])" at bounding box center [766, 135] width 1193 height 24
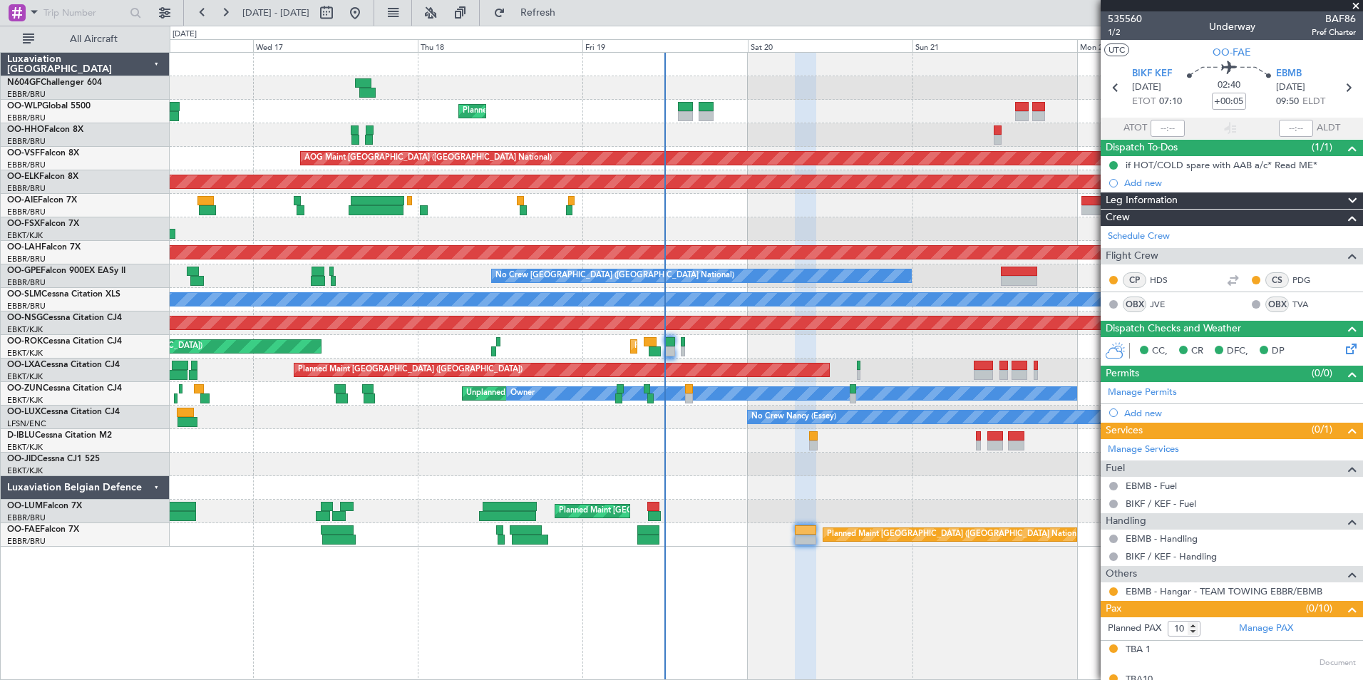
click at [673, 401] on div "Unplanned Maint [GEOGRAPHIC_DATA]-[GEOGRAPHIC_DATA] Owner Planned Maint [GEOGRA…" at bounding box center [766, 394] width 1193 height 24
click at [710, 478] on div at bounding box center [766, 488] width 1193 height 24
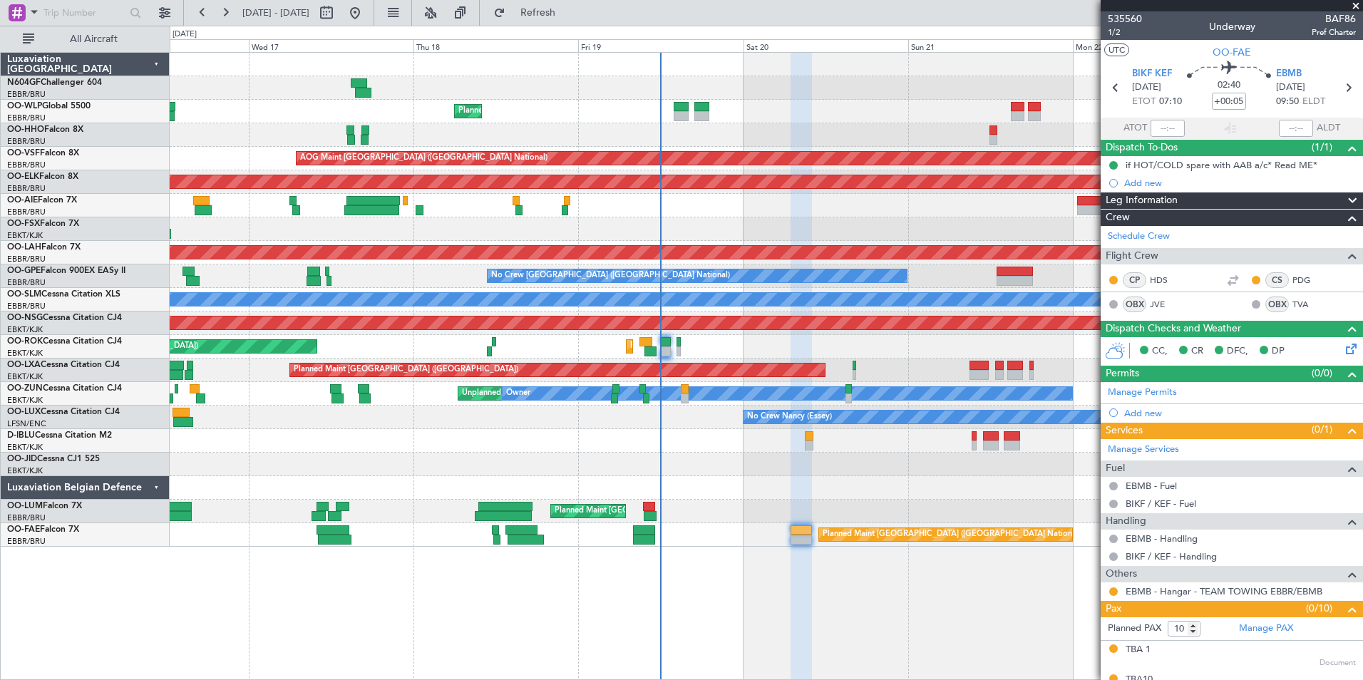
drag, startPoint x: 709, startPoint y: 482, endPoint x: 689, endPoint y: 485, distance: 20.2
click at [677, 515] on div "Planned Maint [GEOGRAPHIC_DATA] ([GEOGRAPHIC_DATA] National) Unplanned Maint [G…" at bounding box center [766, 512] width 1193 height 24
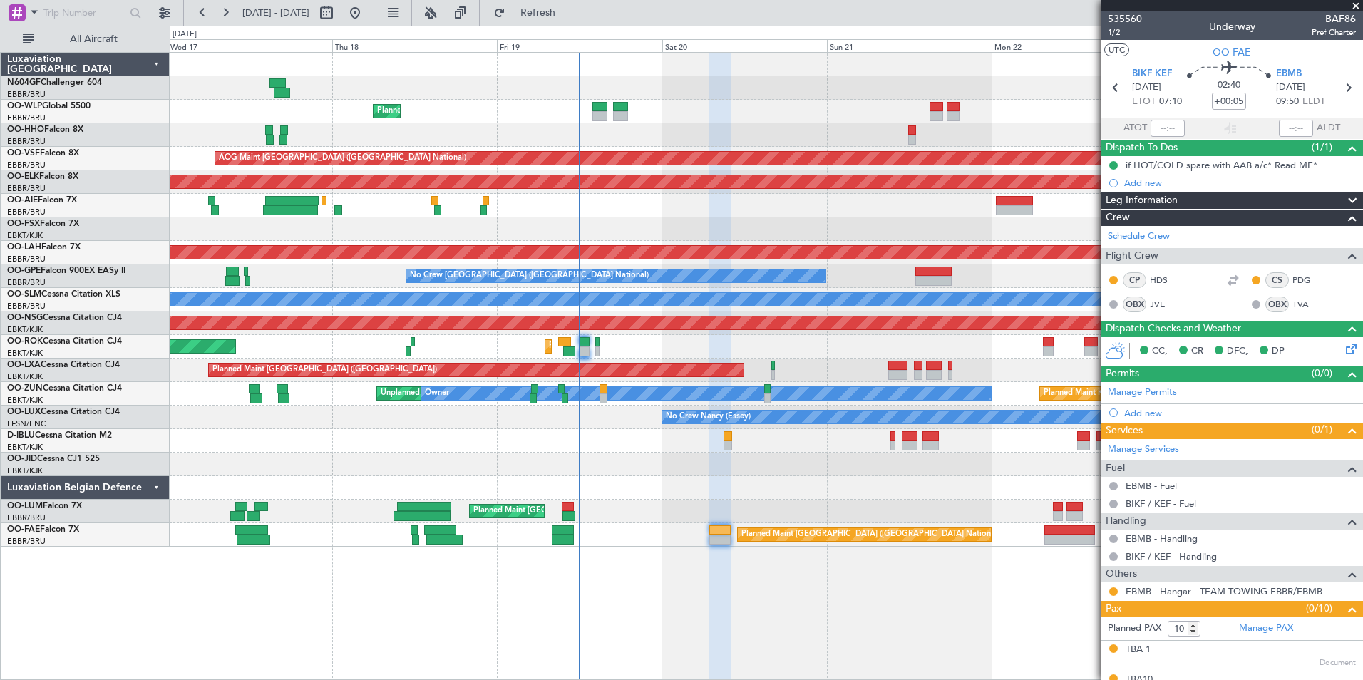
click at [618, 533] on div "Planned Maint [GEOGRAPHIC_DATA] ([GEOGRAPHIC_DATA] National)" at bounding box center [766, 535] width 1193 height 24
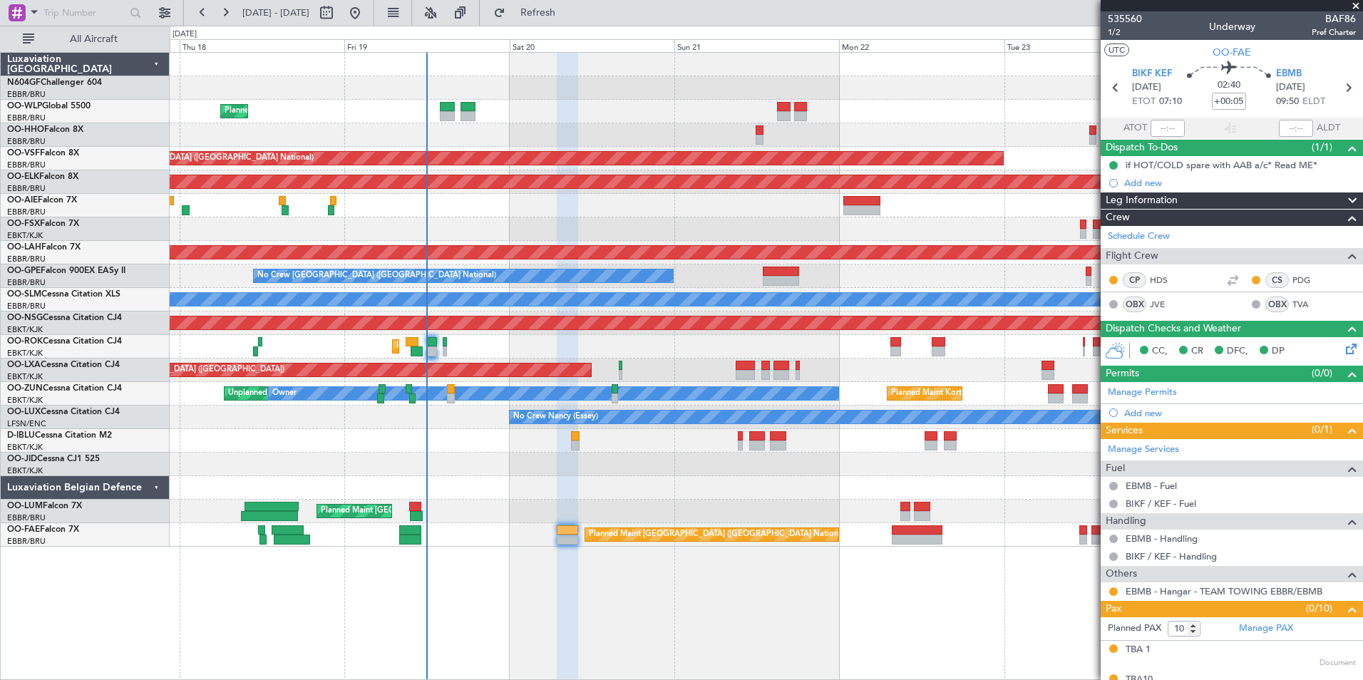
click at [708, 503] on div "Planned Maint [GEOGRAPHIC_DATA] ([GEOGRAPHIC_DATA] National)" at bounding box center [766, 512] width 1193 height 24
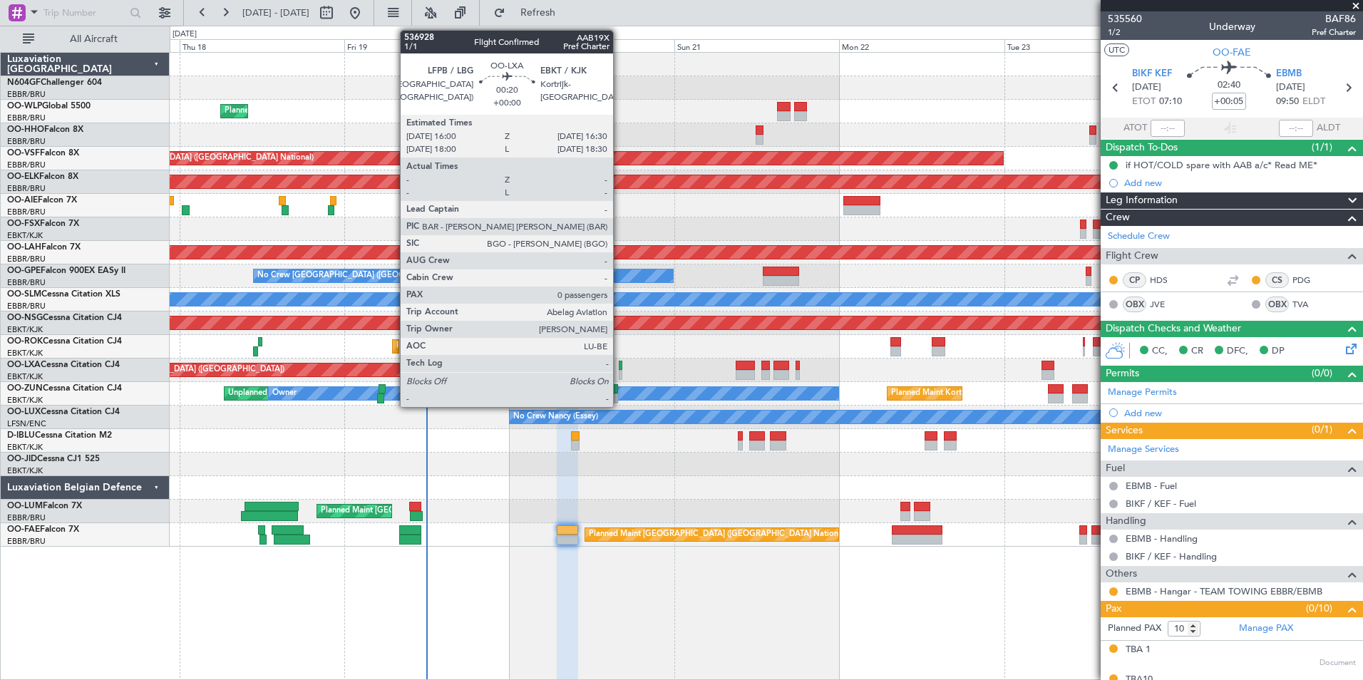
click at [620, 368] on div at bounding box center [621, 366] width 4 height 10
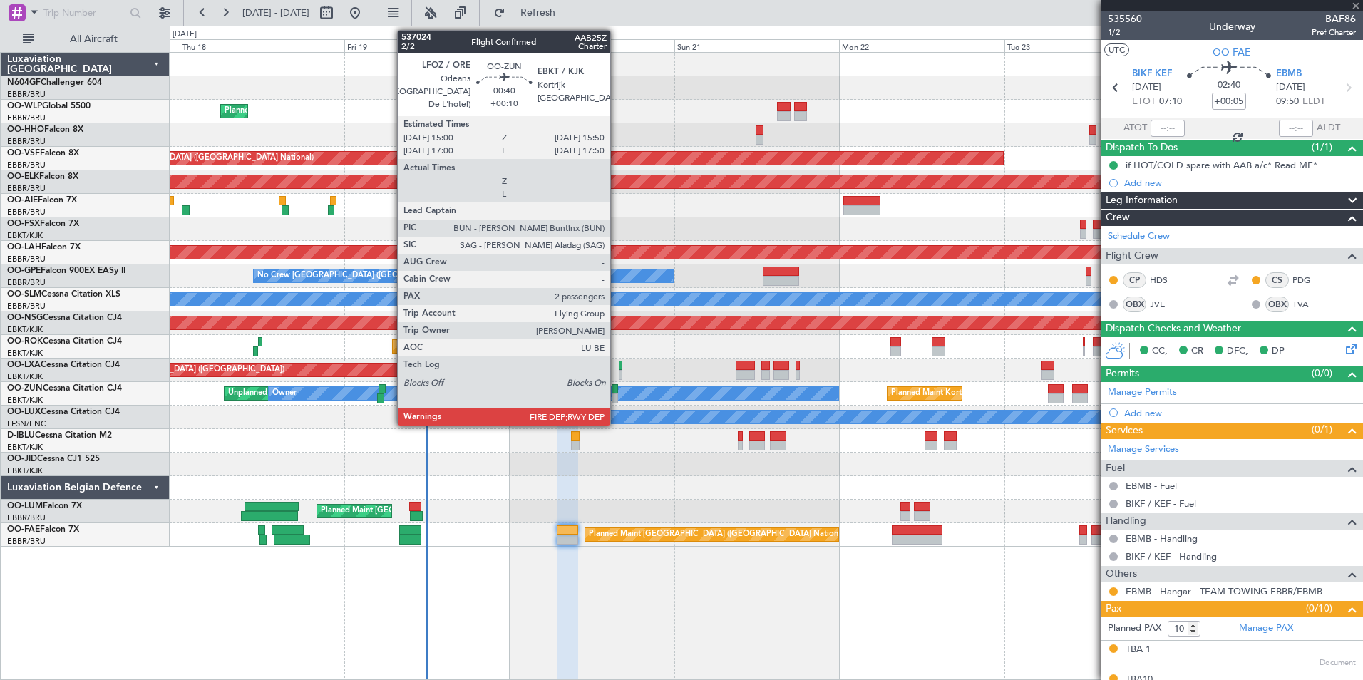
type input "0"
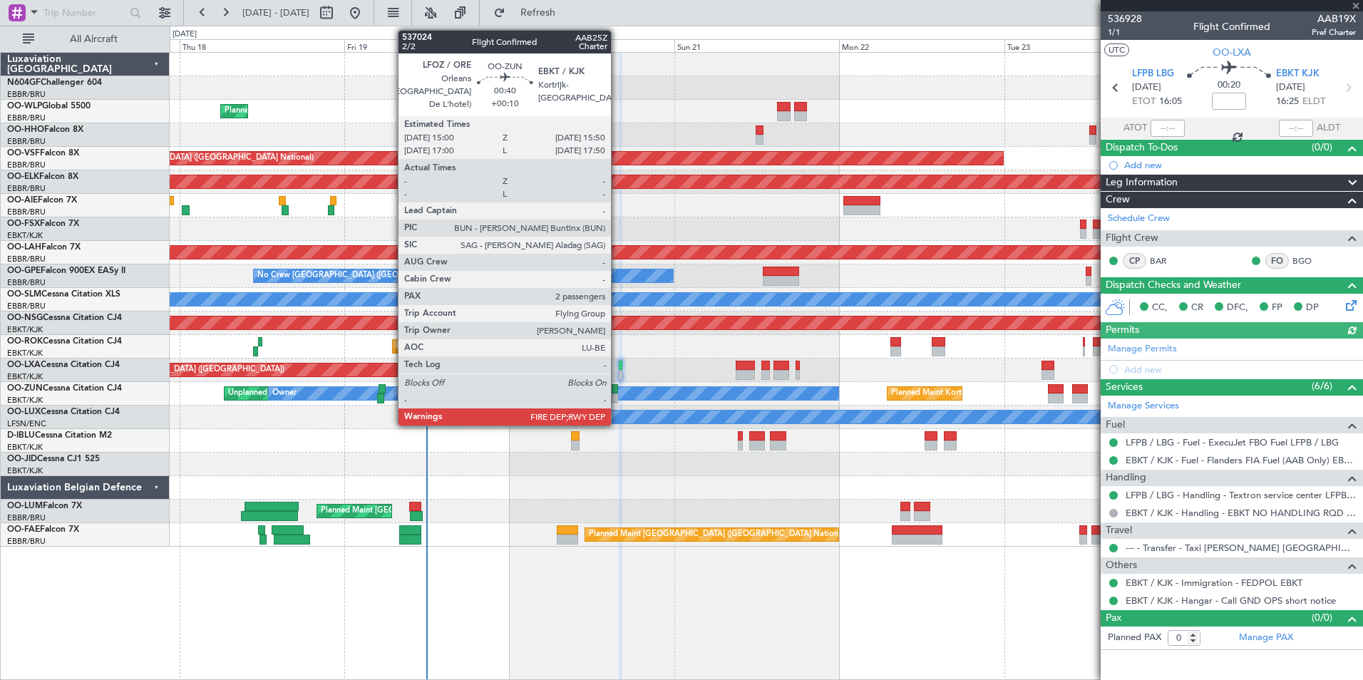
click at [618, 399] on div at bounding box center [615, 399] width 6 height 10
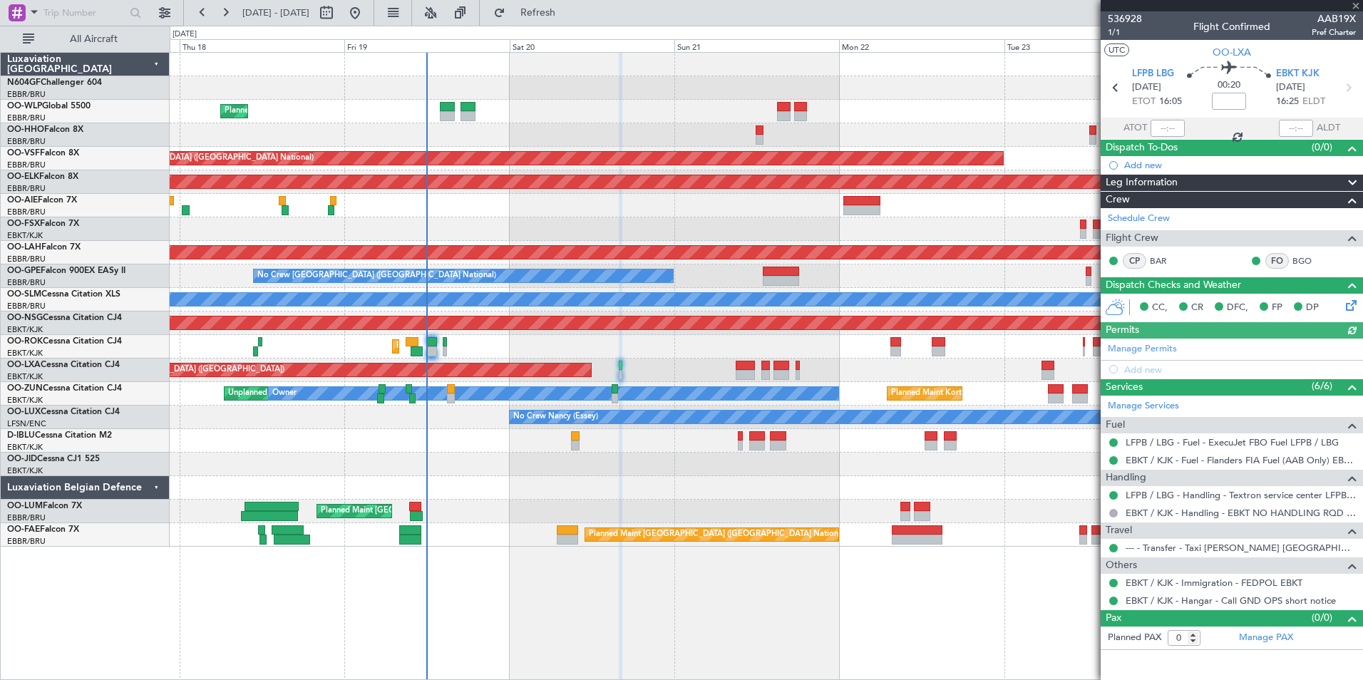
type input "+00:10"
type input "2"
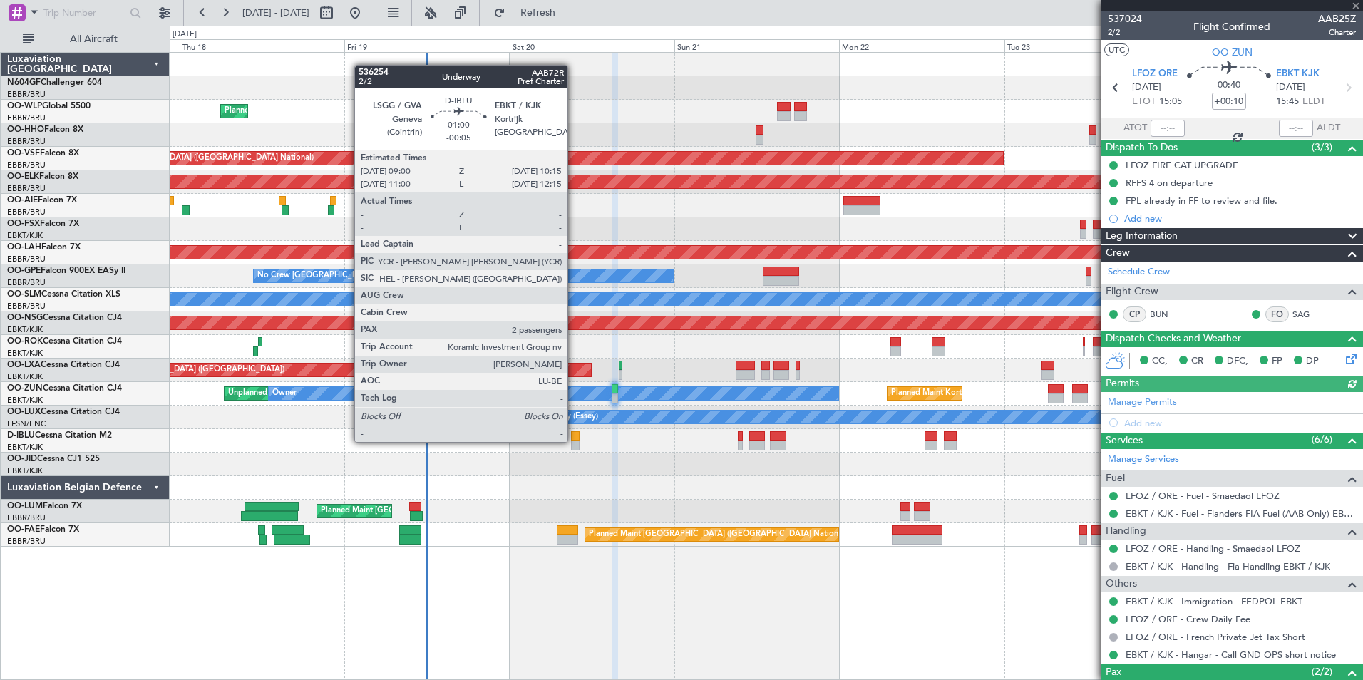
click at [574, 441] on div at bounding box center [575, 446] width 9 height 10
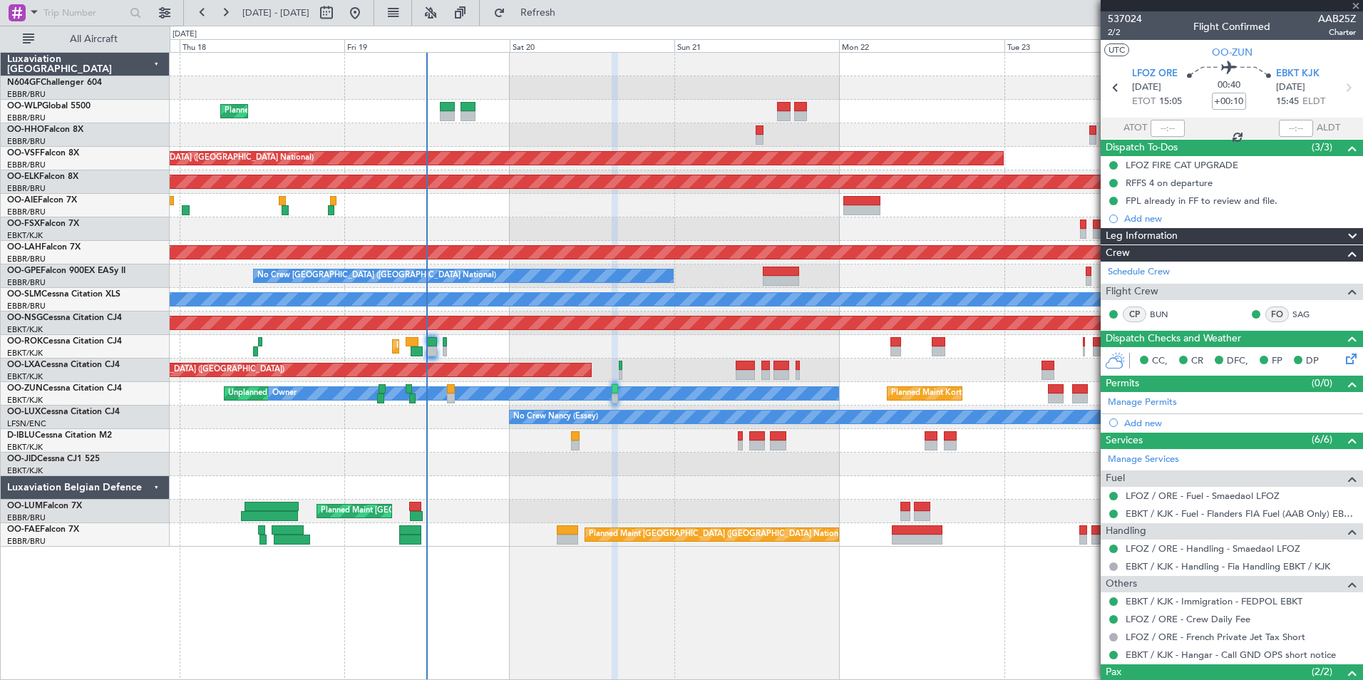
type input "-00:05"
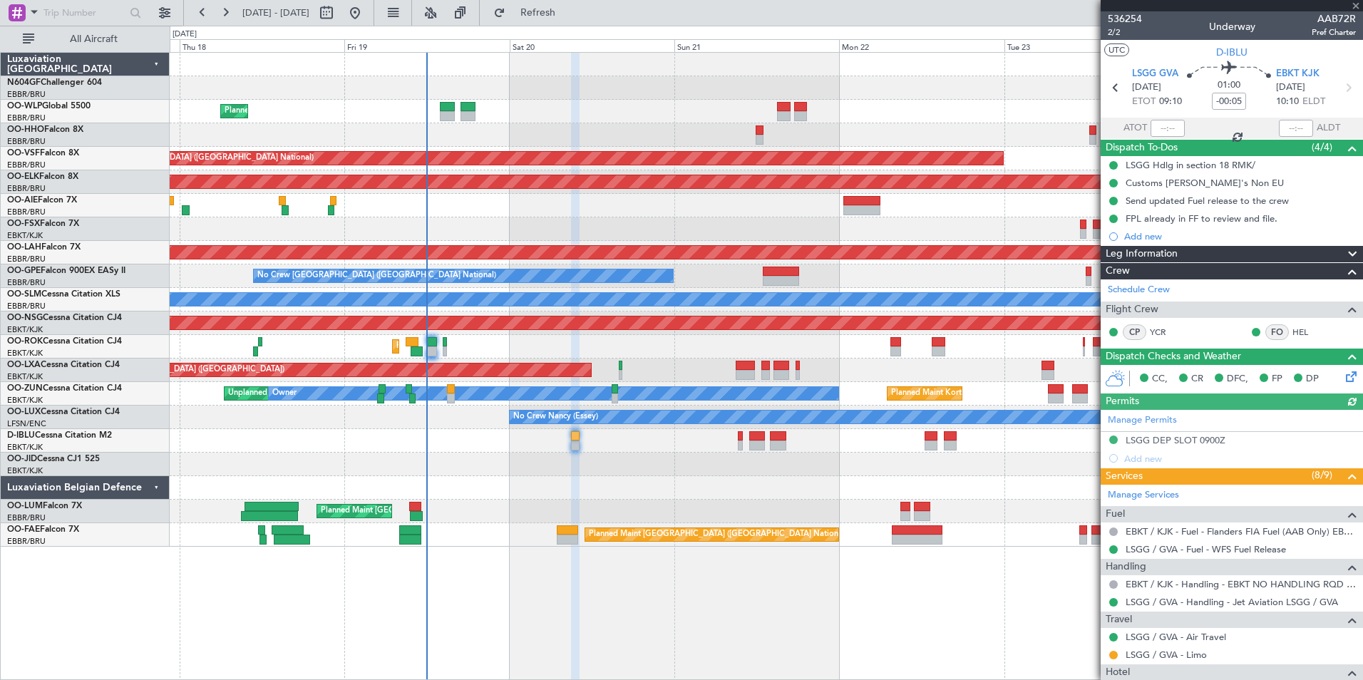
scroll to position [211, 0]
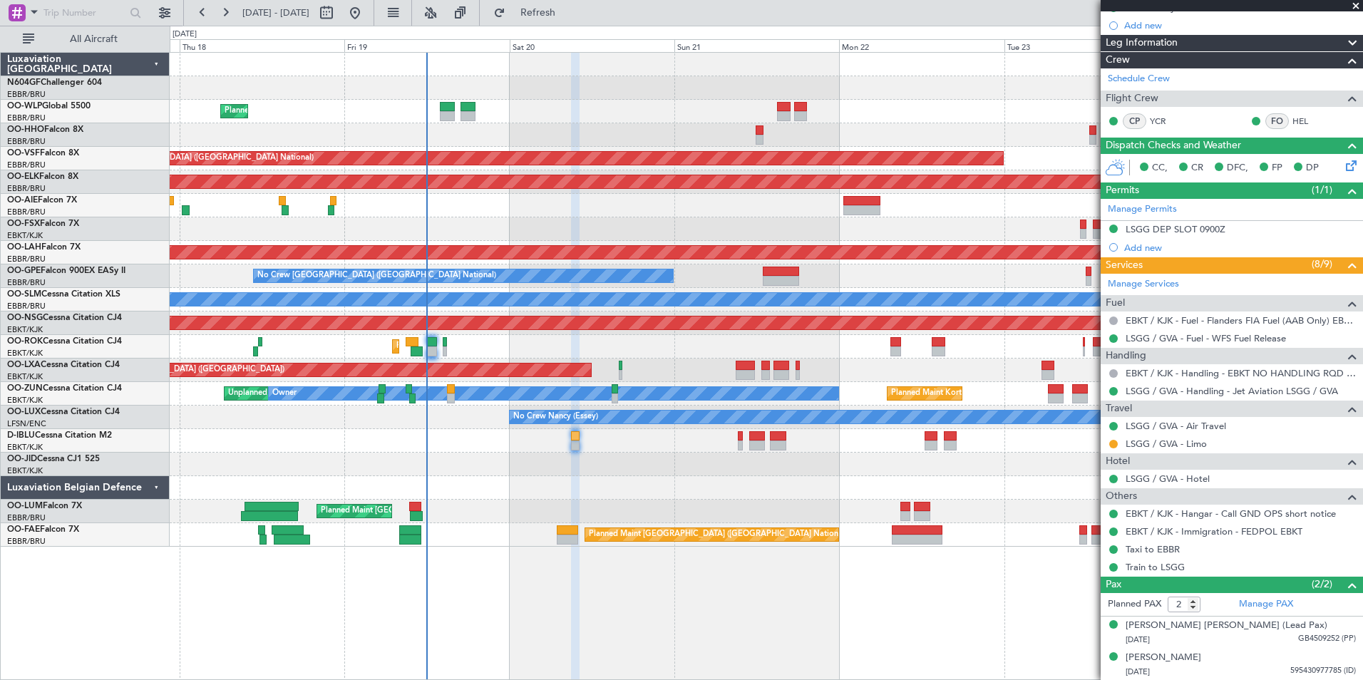
click at [666, 329] on div "Planned Maint Liege AOG Maint [GEOGRAPHIC_DATA] ([GEOGRAPHIC_DATA]) Planned Mai…" at bounding box center [766, 300] width 1193 height 494
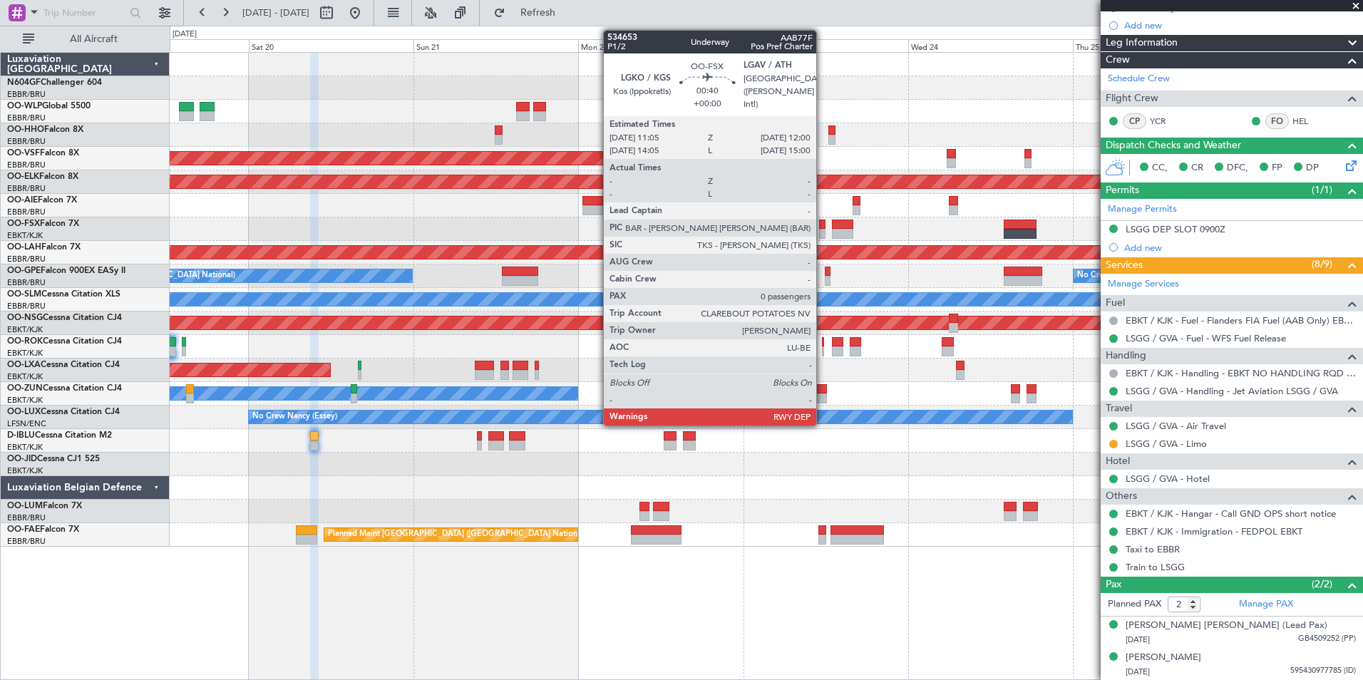
click at [823, 232] on div at bounding box center [822, 234] width 6 height 10
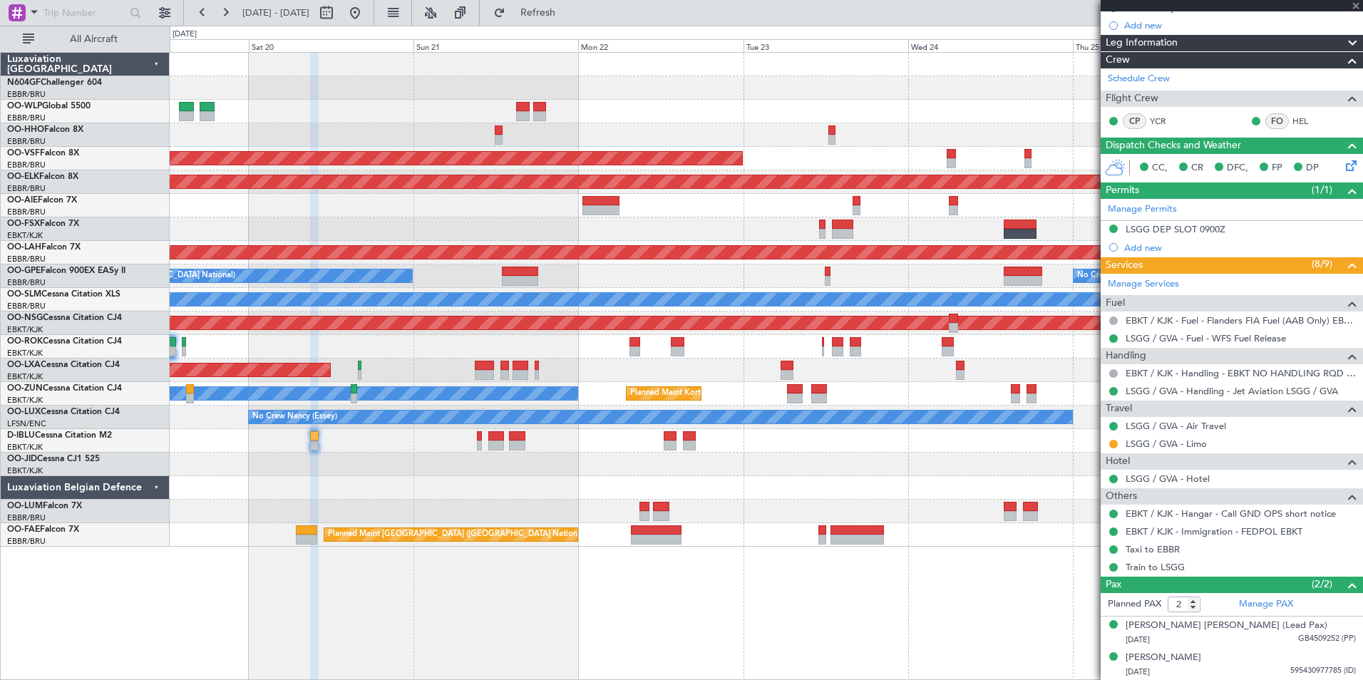
type input "0"
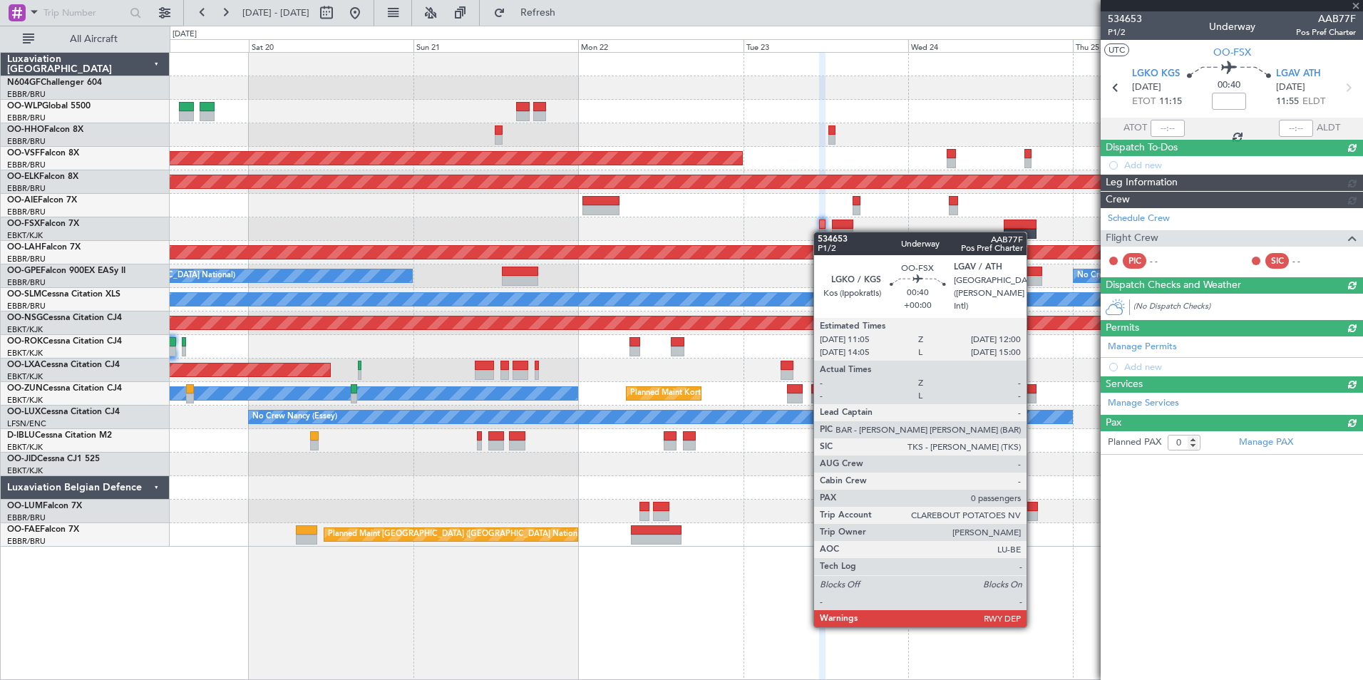
scroll to position [0, 0]
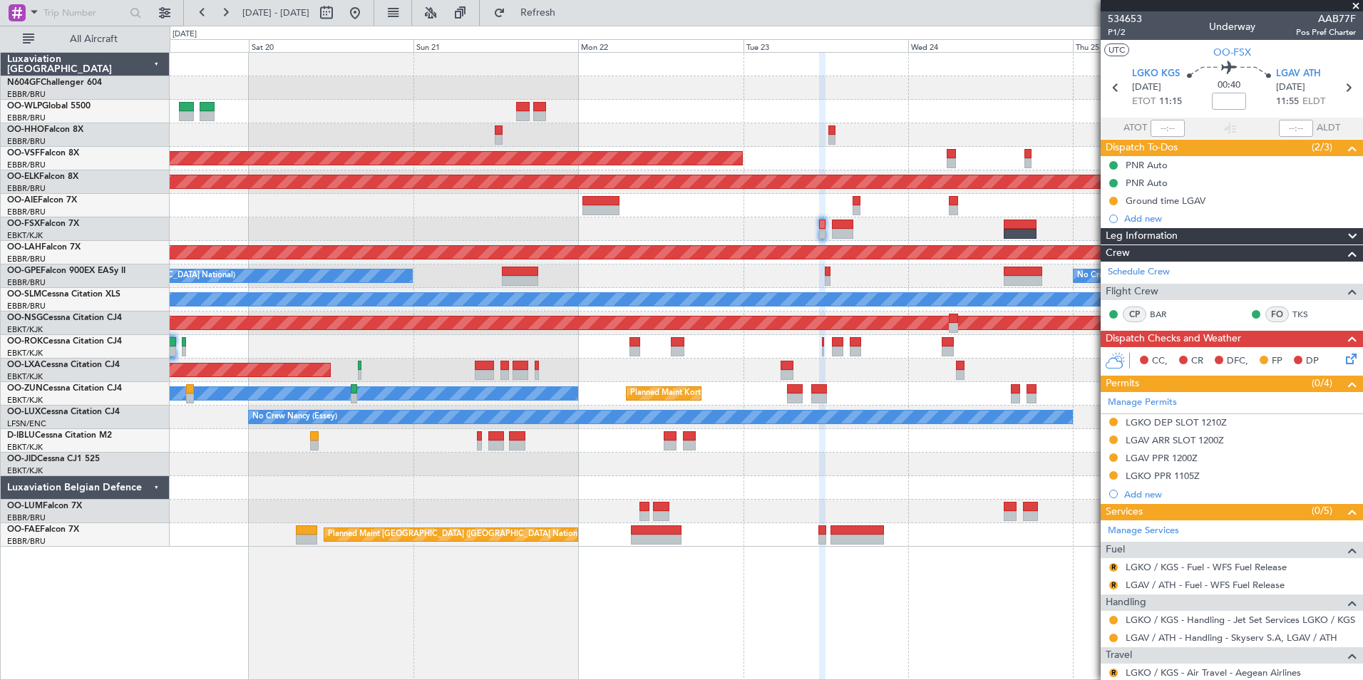
click at [810, 435] on div "A/C Unavailable [GEOGRAPHIC_DATA] ([GEOGRAPHIC_DATA] National) A/C Unavailable …" at bounding box center [766, 441] width 1193 height 24
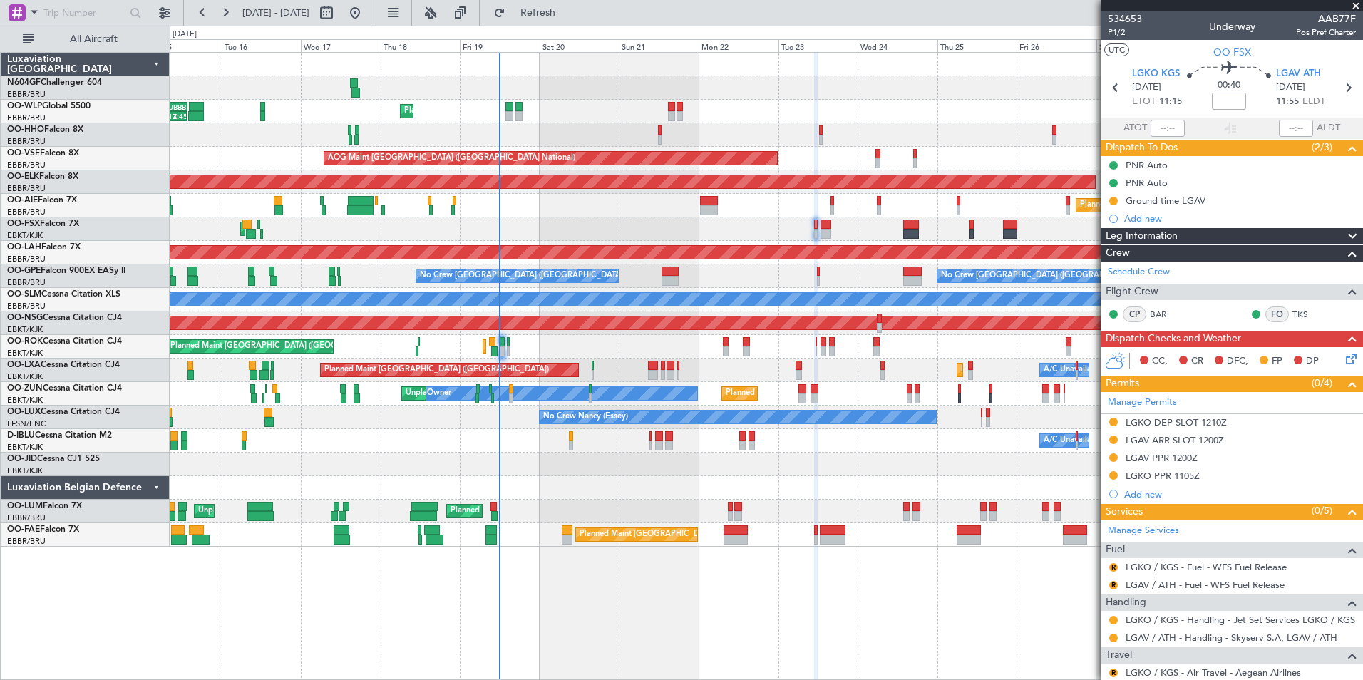
click at [707, 445] on div "Planned Maint Liege 02:30 Z 13:45 Z RJAA 02:30 Z UBBB 13:50 Z Planned Maint Gen…" at bounding box center [766, 300] width 1193 height 494
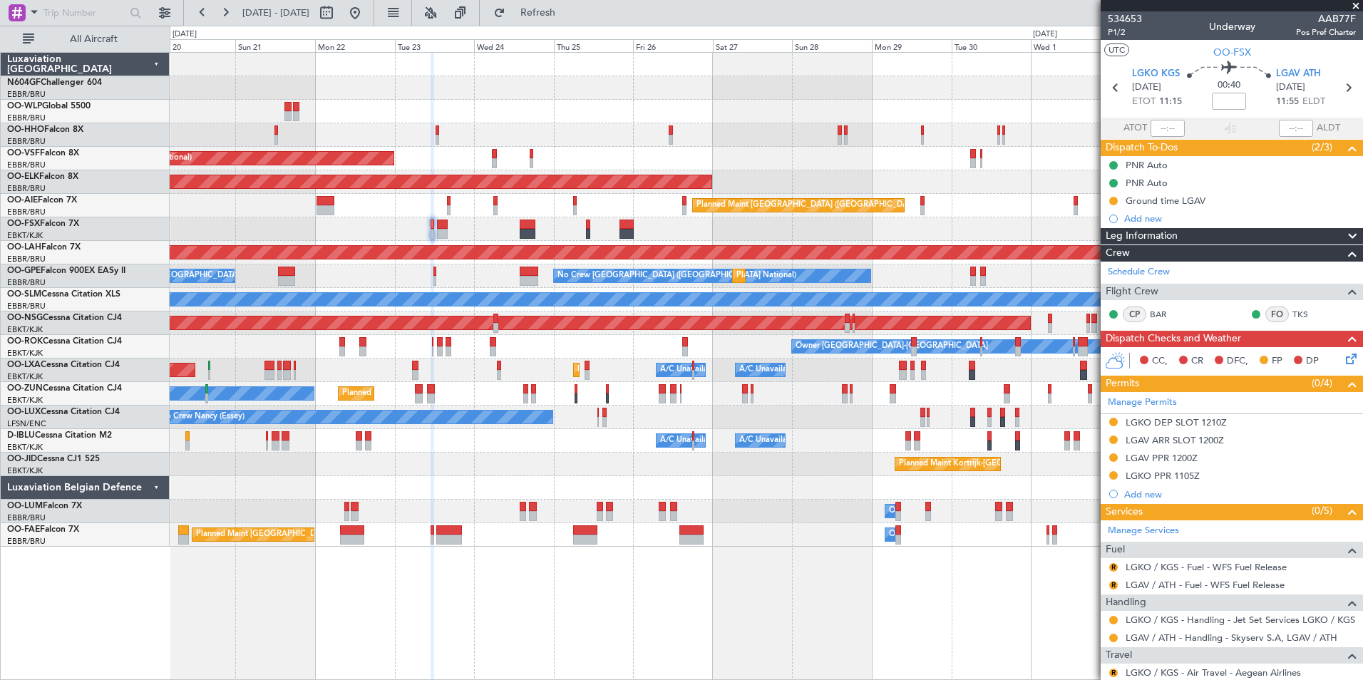
click at [721, 473] on div "Planned Maint Liege AOG Maint [GEOGRAPHIC_DATA] ([GEOGRAPHIC_DATA]) Planned Mai…" at bounding box center [766, 300] width 1193 height 494
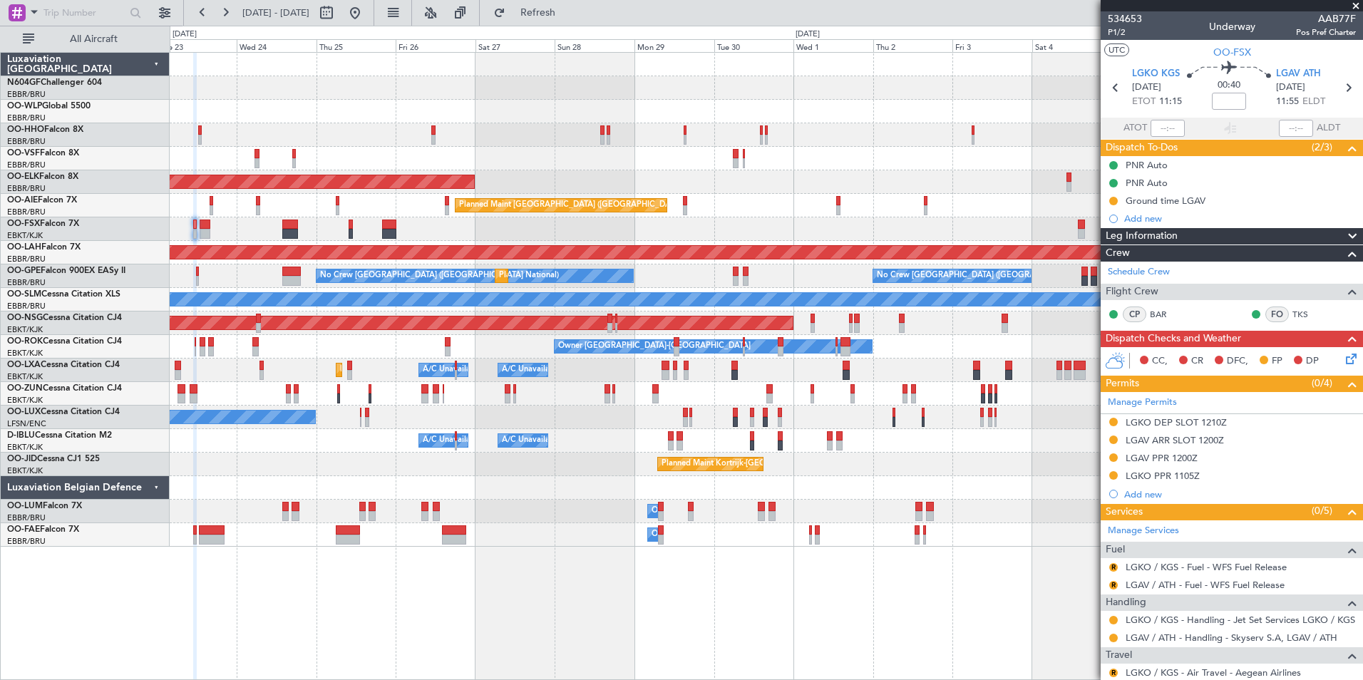
click at [717, 478] on div at bounding box center [766, 488] width 1193 height 24
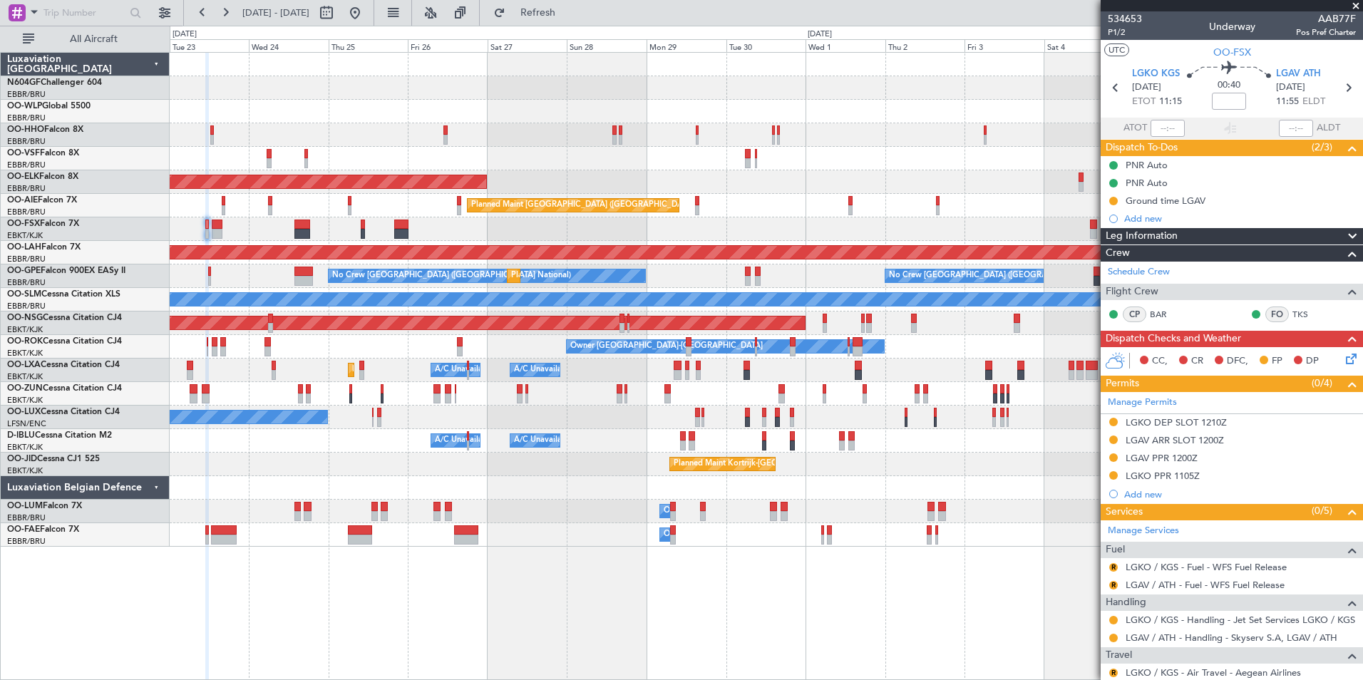
click at [756, 489] on div at bounding box center [766, 488] width 1193 height 24
